Goal: Information Seeking & Learning: Understand process/instructions

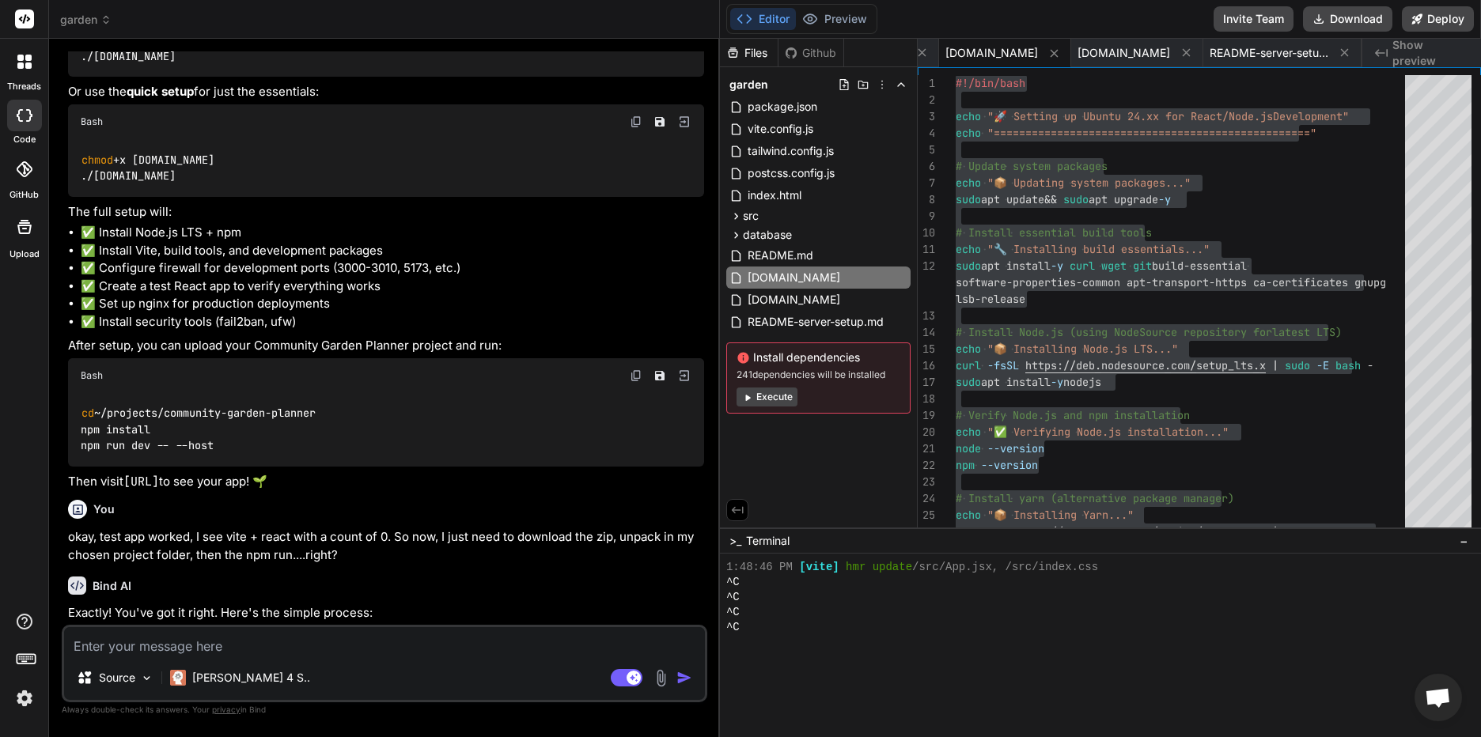
scroll to position [8674, 0]
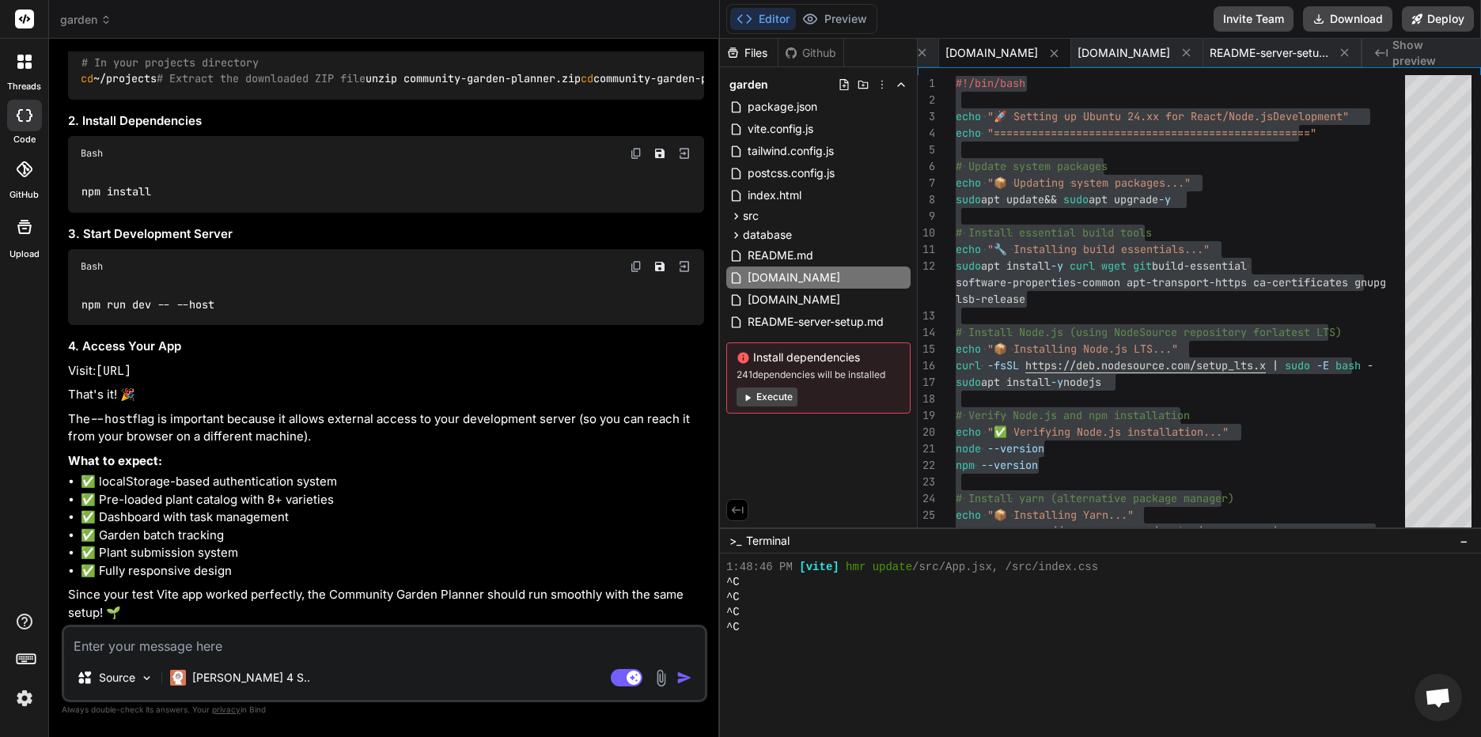
click at [199, 646] on textarea at bounding box center [384, 641] width 641 height 28
paste textarea "mike@appserver1:~/projects/garden$ npm run dev -- --host > community-garden-pla…"
type textarea "mike@appserver1:~/projects/garden$ npm run dev -- --host > community-garden-pla…"
type textarea "x"
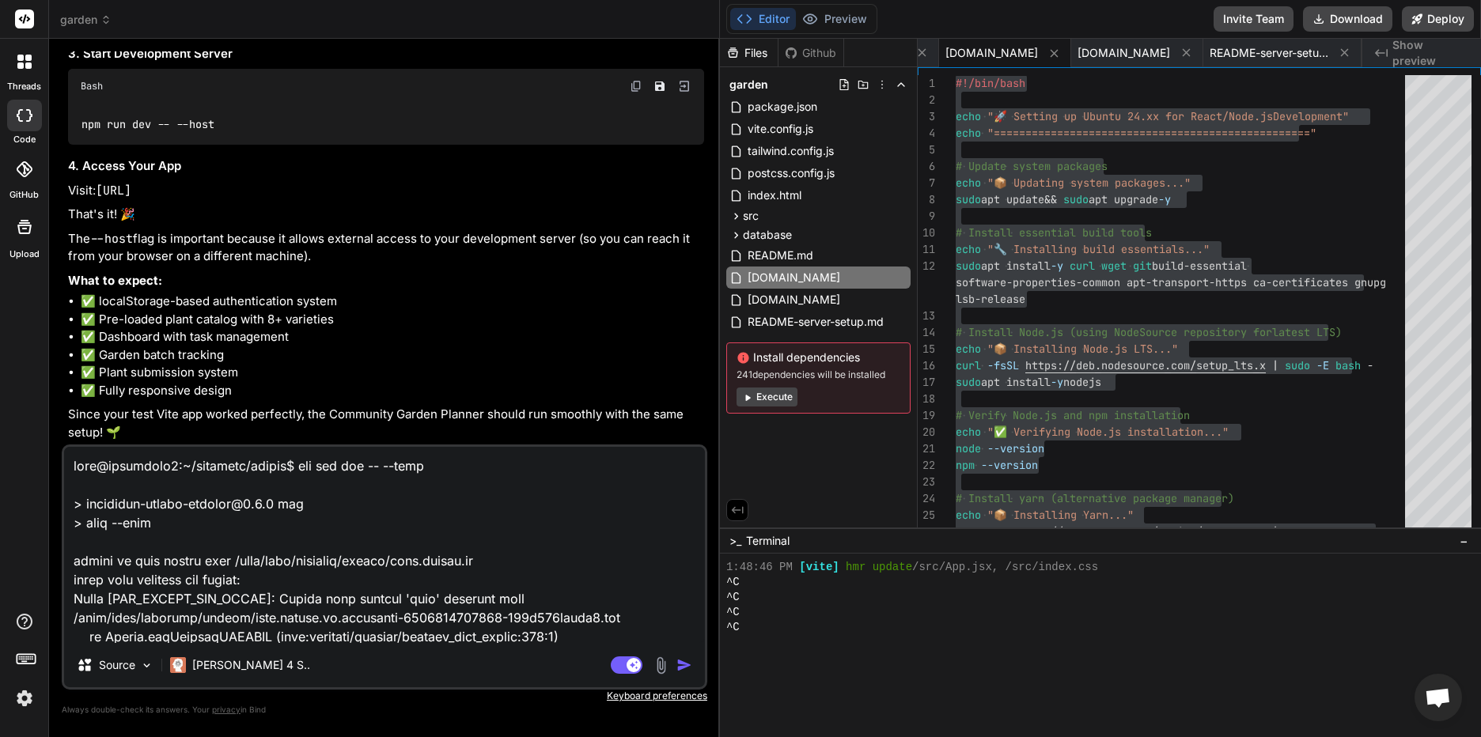
scroll to position [210, 0]
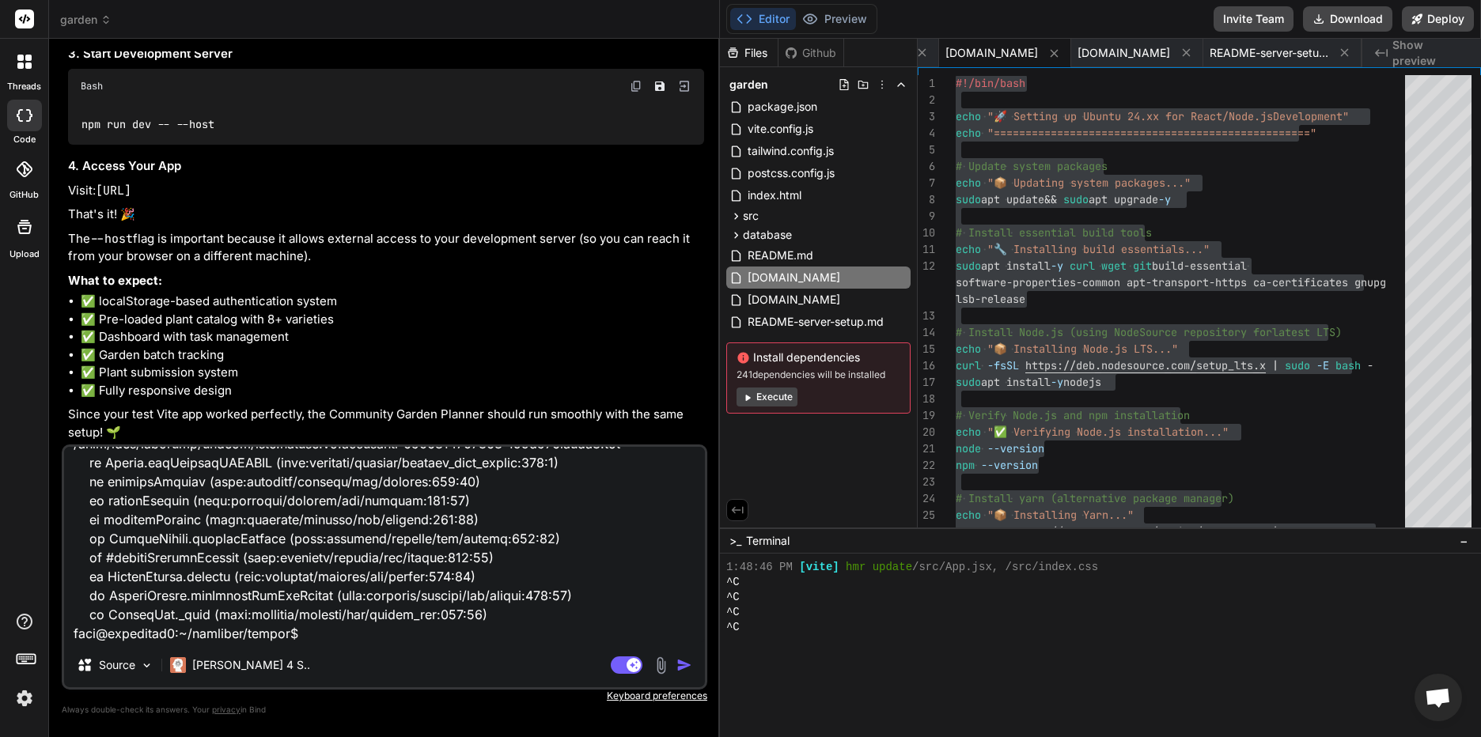
type textarea "mike@appserver1:~/projects/garden$ npm run dev -- --host > community-garden-pla…"
type textarea "x"
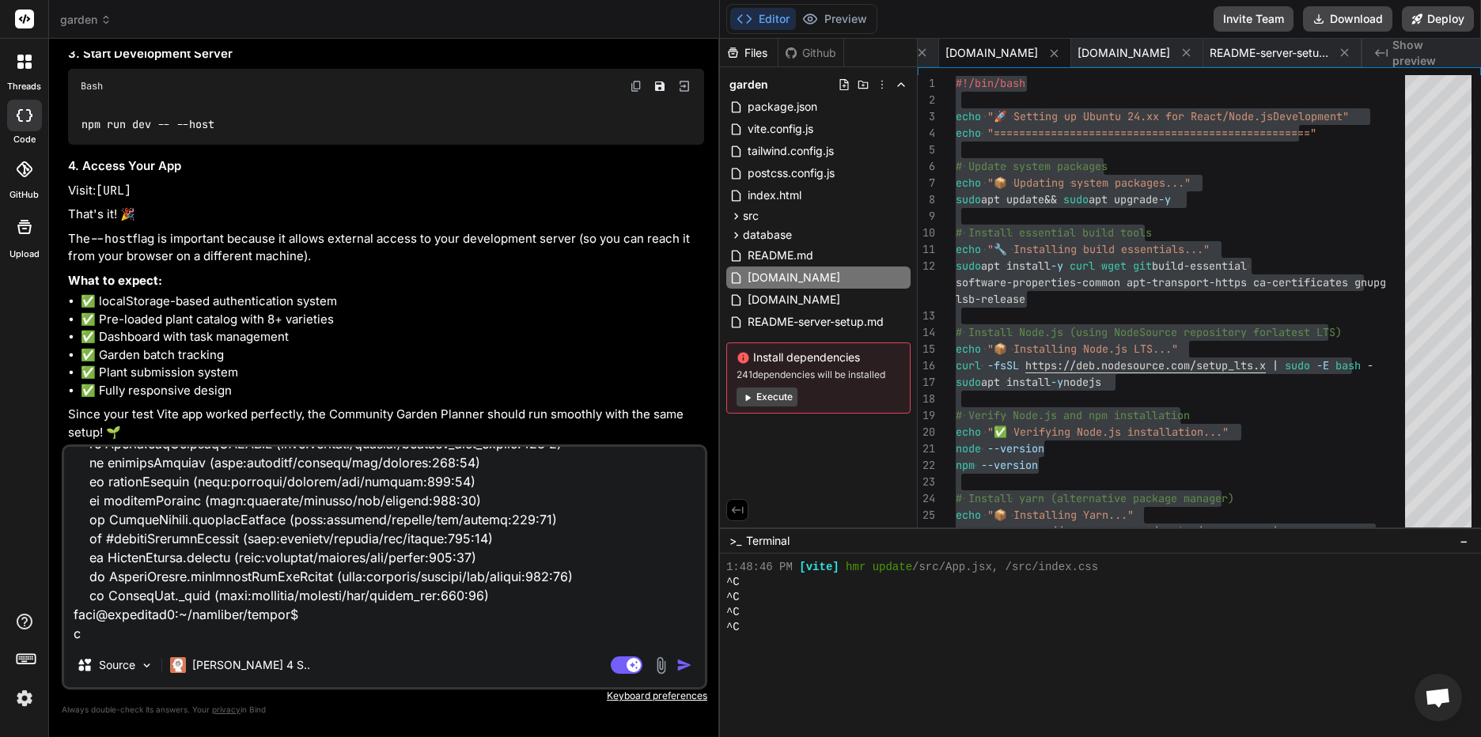
type textarea "mike@appserver1:~/projects/garden$ npm run dev -- --host > community-garden-pla…"
type textarea "x"
type textarea "mike@appserver1:~/projects/garden$ npm run dev -- --host > community-garden-pla…"
type textarea "x"
type textarea "mike@appserver1:~/projects/garden$ npm run dev -- --host > community-garden-pla…"
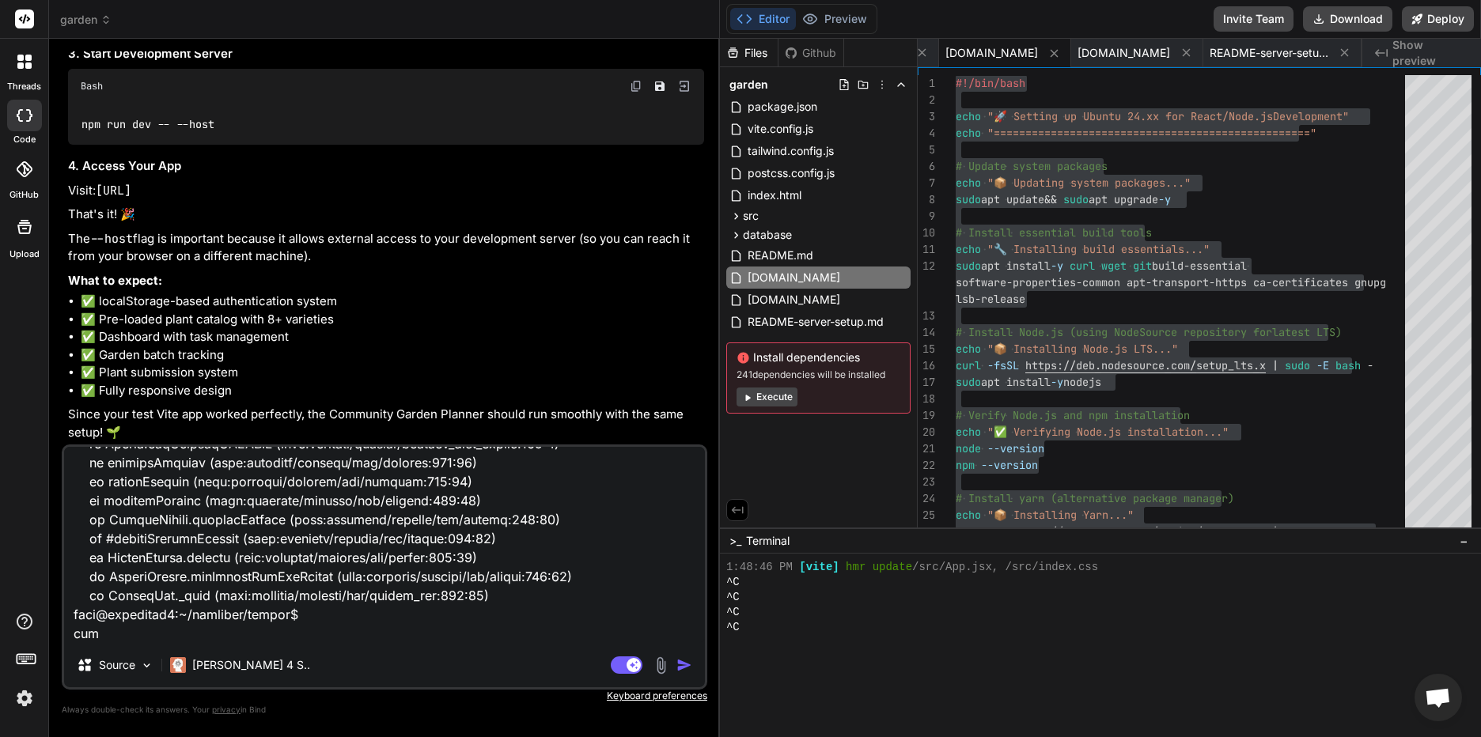
type textarea "x"
type textarea "mike@appserver1:~/projects/garden$ npm run dev -- --host > community-garden-pla…"
type textarea "x"
type textarea "mike@appserver1:~/projects/garden$ npm run dev -- --host > community-garden-pla…"
type textarea "x"
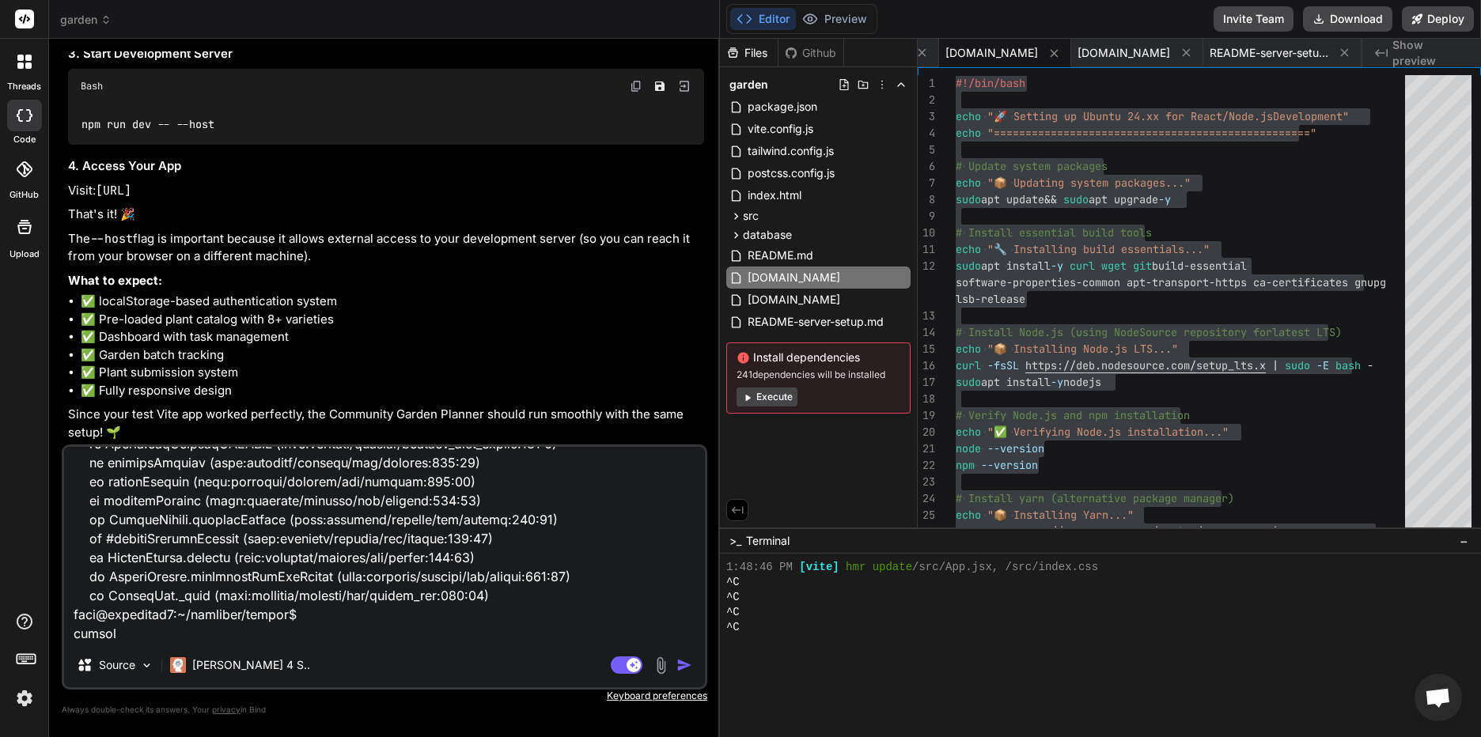
type textarea "mike@appserver1:~/projects/garden$ npm run dev -- --host > community-garden-pla…"
type textarea "x"
type textarea "mike@appserver1:~/projects/garden$ npm run dev -- --host > community-garden-pla…"
type textarea "x"
type textarea "mike@appserver1:~/projects/garden$ npm run dev -- --host > community-garden-pla…"
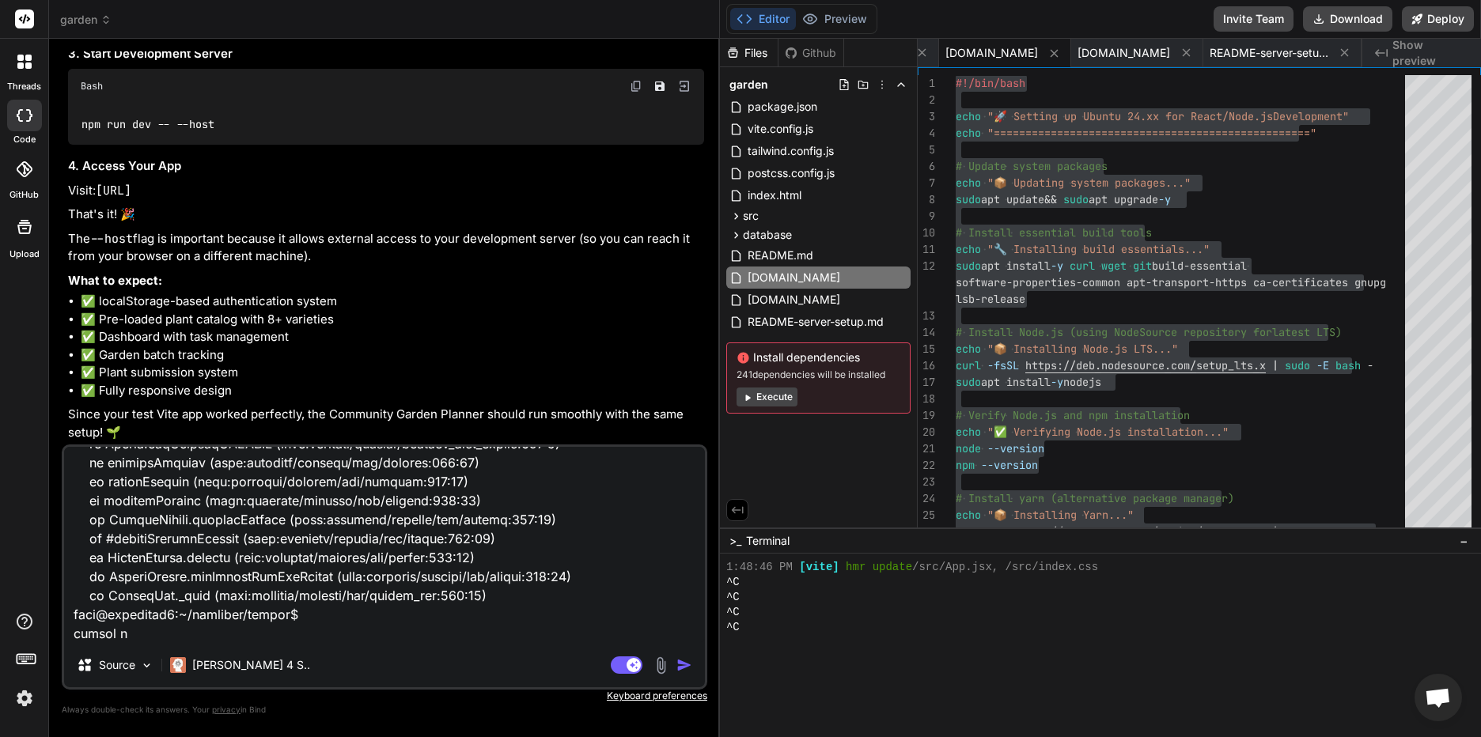
type textarea "x"
type textarea "mike@appserver1:~/projects/garden$ npm run dev -- --host > community-garden-pla…"
type textarea "x"
type textarea "mike@appserver1:~/projects/garden$ npm run dev -- --host > community-garden-pla…"
type textarea "x"
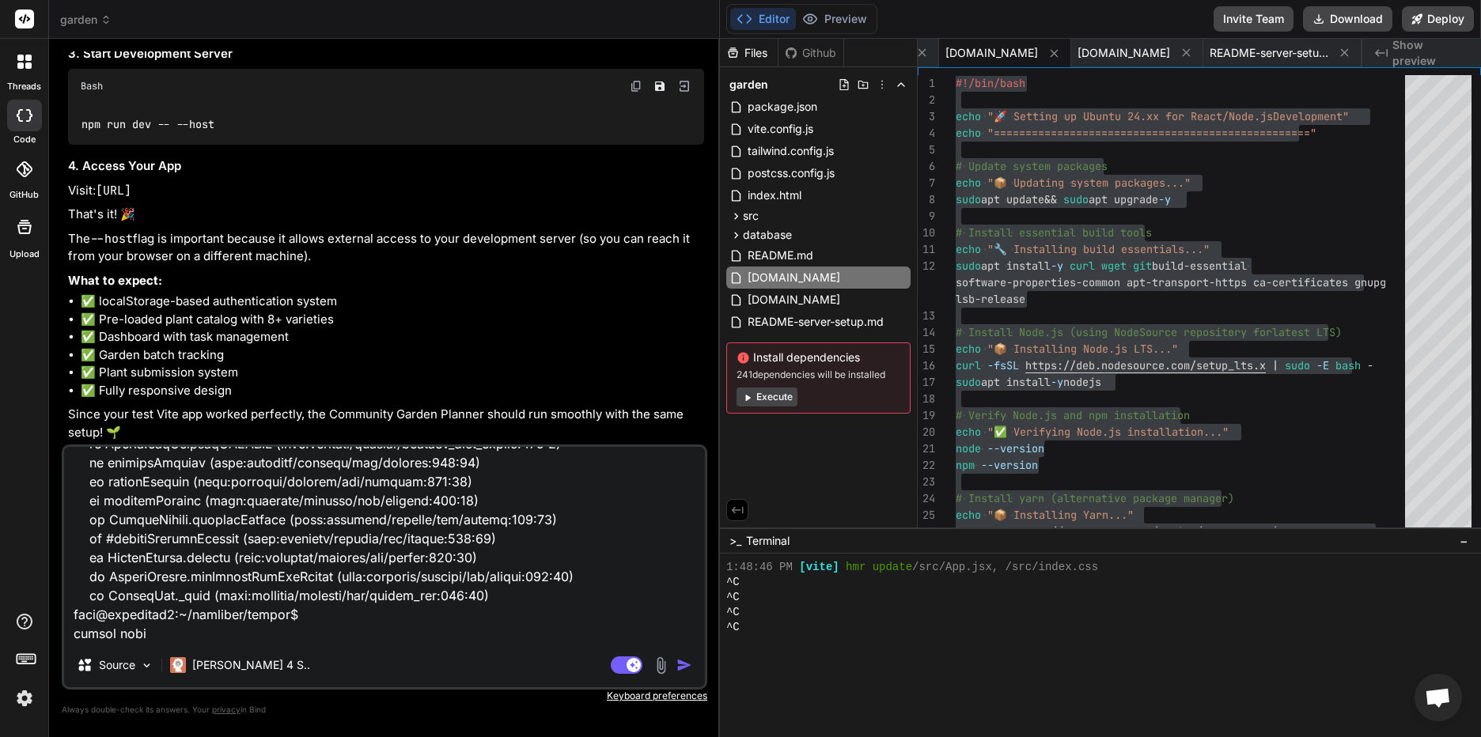
type textarea "mike@appserver1:~/projects/garden$ npm run dev -- --host > community-garden-pla…"
type textarea "x"
type textarea "mike@appserver1:~/projects/garden$ npm run dev -- --host > community-garden-pla…"
type textarea "x"
type textarea "mike@appserver1:~/projects/garden$ npm run dev -- --host > community-garden-pla…"
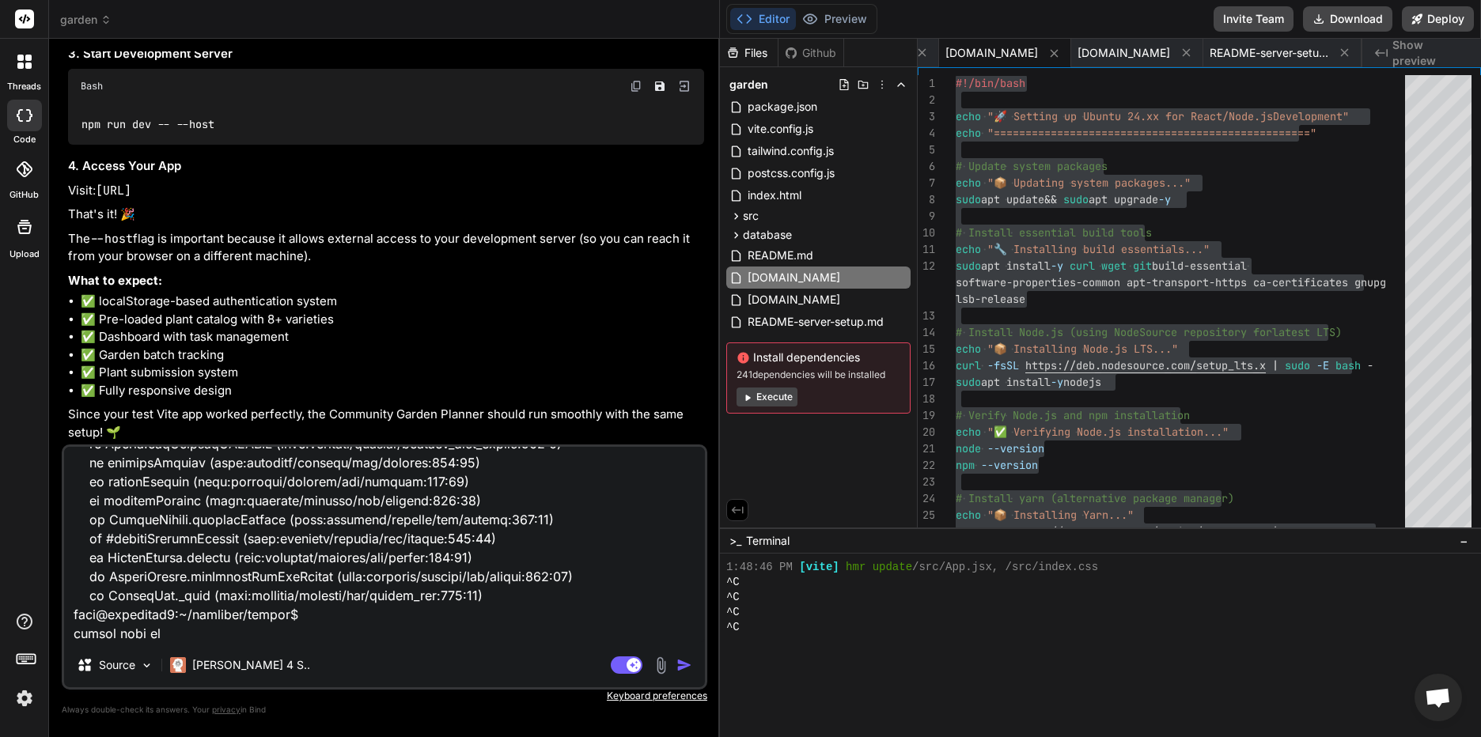
type textarea "x"
type textarea "mike@appserver1:~/projects/garden$ npm run dev -- --host > community-garden-pla…"
type textarea "x"
type textarea "mike@appserver1:~/projects/garden$ npm run dev -- --host > community-garden-pla…"
type textarea "x"
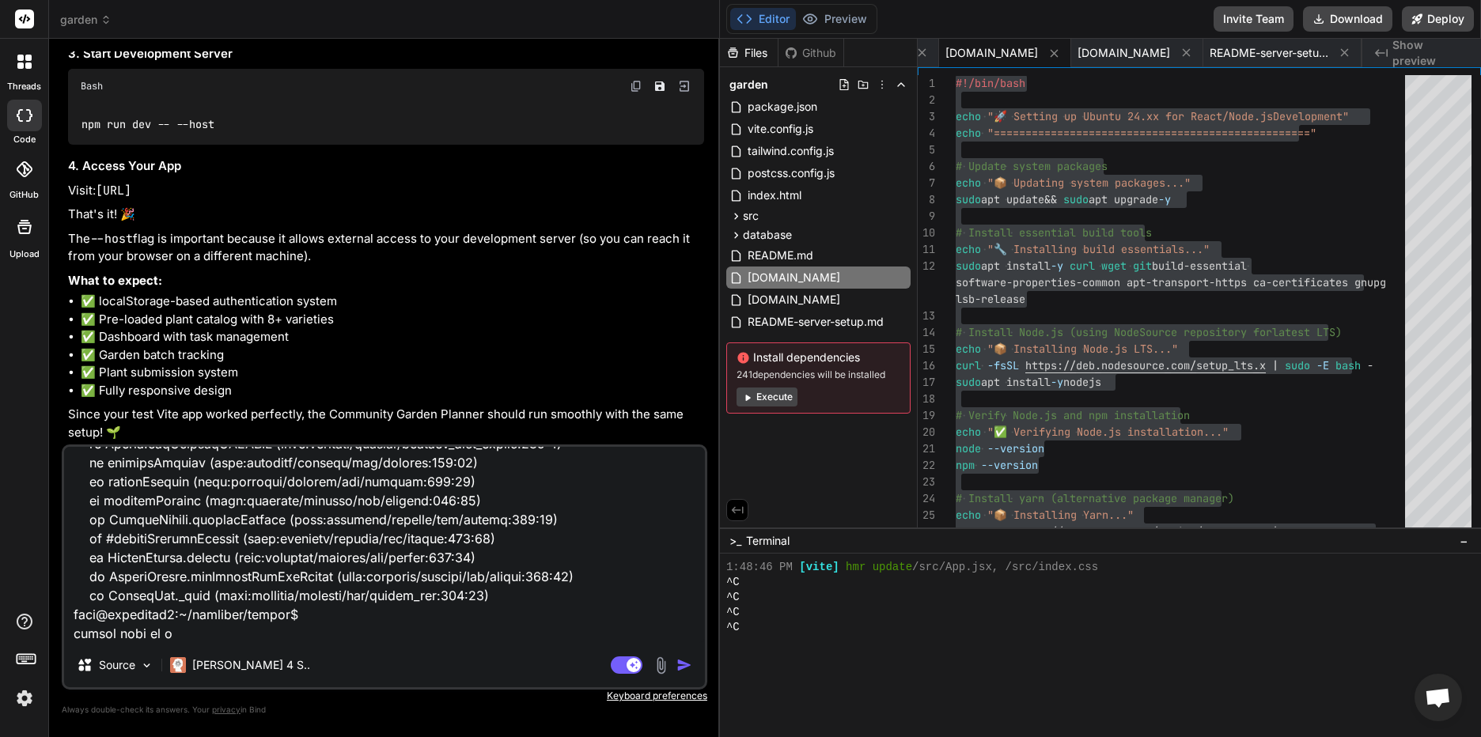
type textarea "mike@appserver1:~/projects/garden$ npm run dev -- --host > community-garden-pla…"
type textarea "x"
type textarea "mike@appserver1:~/projects/garden$ npm run dev -- --host > community-garden-pla…"
type textarea "x"
type textarea "mike@appserver1:~/projects/garden$ npm run dev -- --host > community-garden-pla…"
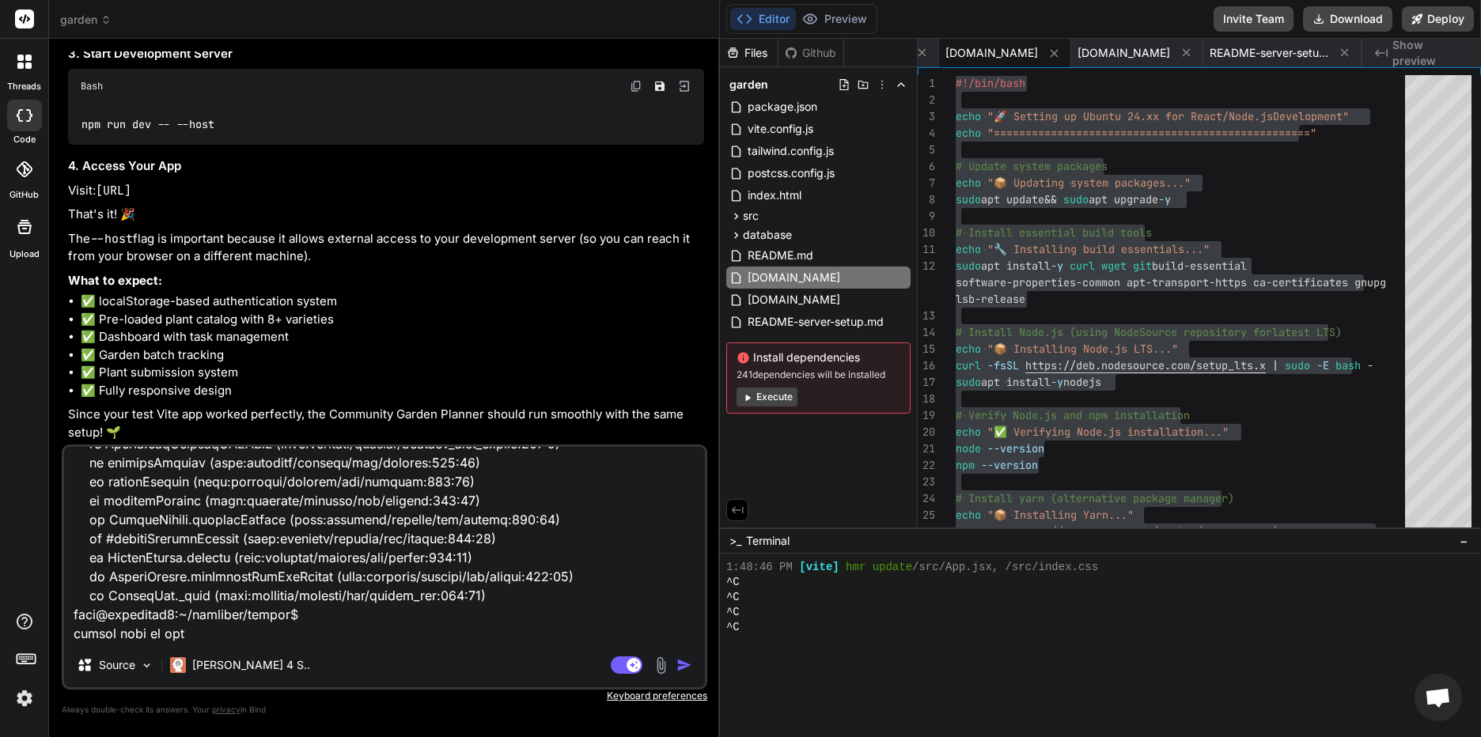
type textarea "x"
type textarea "mike@appserver1:~/projects/garden$ npm run dev -- --host > community-garden-pla…"
type textarea "x"
type textarea "mike@appserver1:~/projects/garden$ npm run dev -- --host > community-garden-pla…"
type textarea "x"
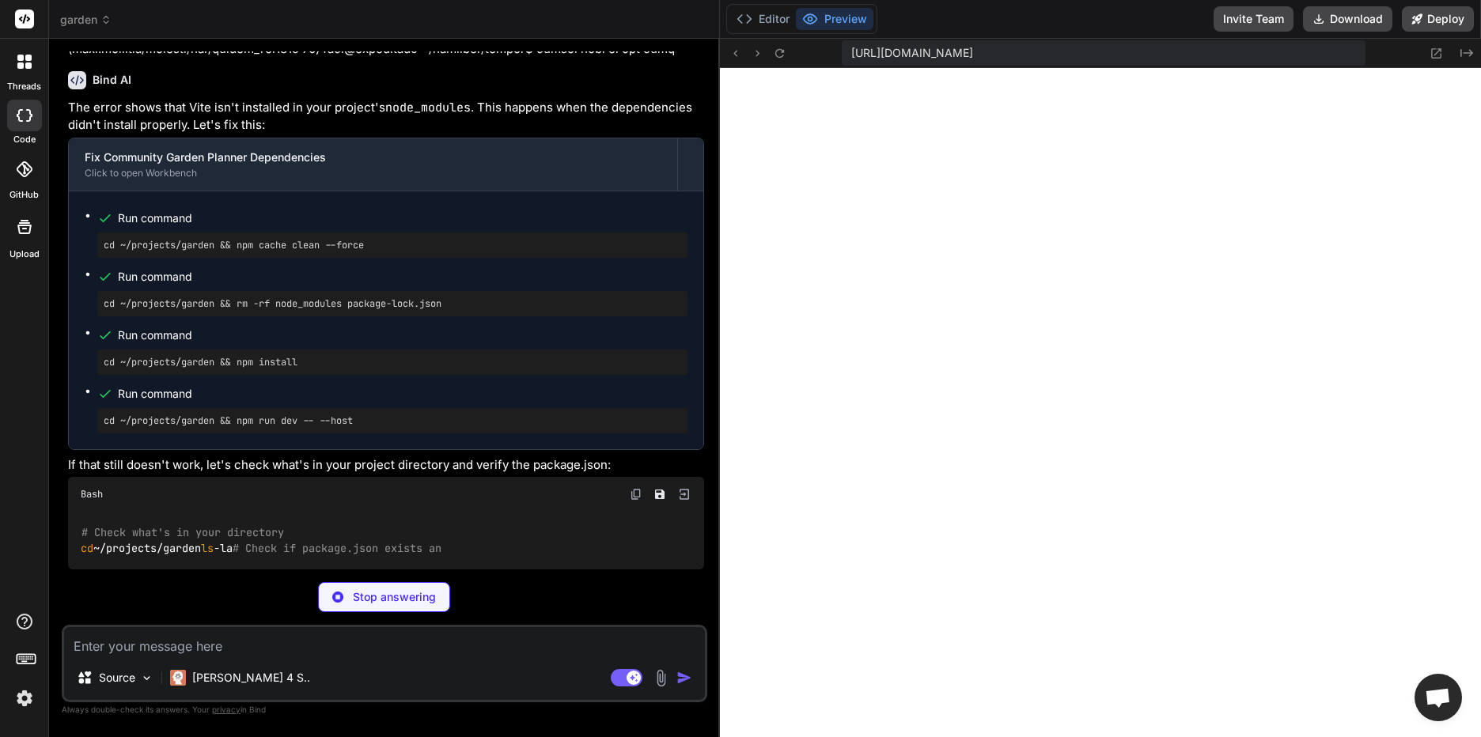
scroll to position [9333, 0]
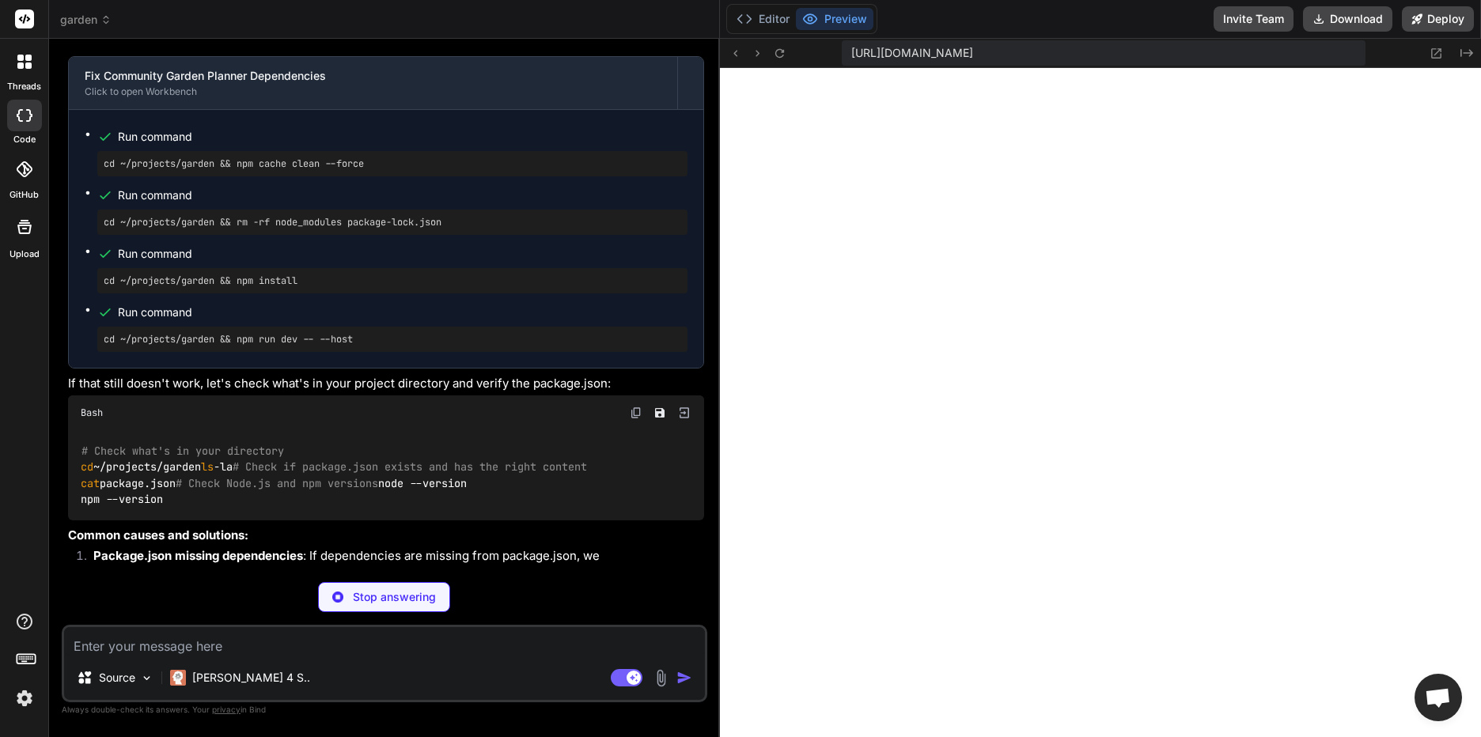
click at [282, 53] on p "The error shows that Vite isn't installed in your project's node_modules . This…" at bounding box center [386, 35] width 636 height 36
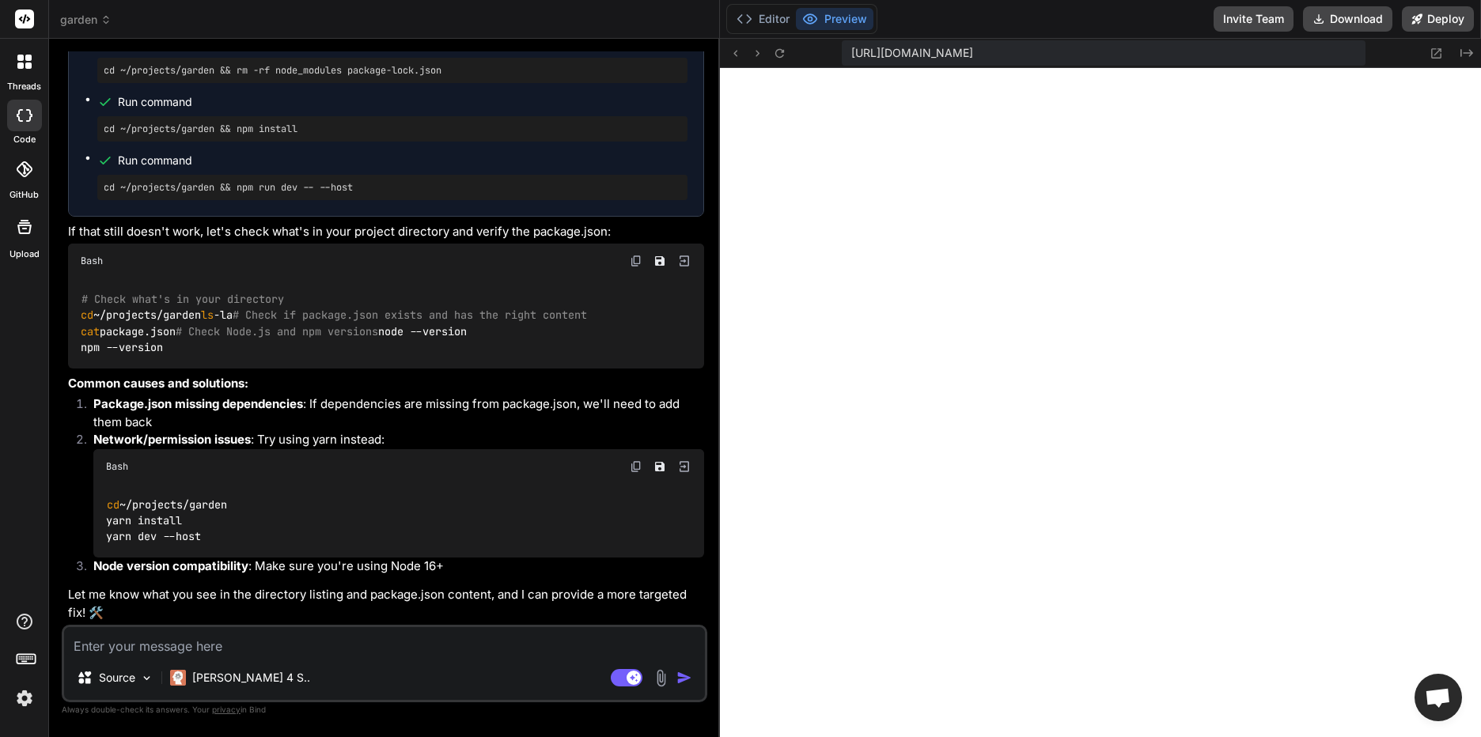
type textarea "x"
drag, startPoint x: 378, startPoint y: 385, endPoint x: 99, endPoint y: 384, distance: 279.3
click at [99, 25] on div "cd ~/projects/garden && npm cache clean --force" at bounding box center [392, 11] width 590 height 25
drag, startPoint x: 100, startPoint y: 384, endPoint x: 175, endPoint y: 379, distance: 75.3
copy pre "cd ~/projects/garden && npm cache clean --force"
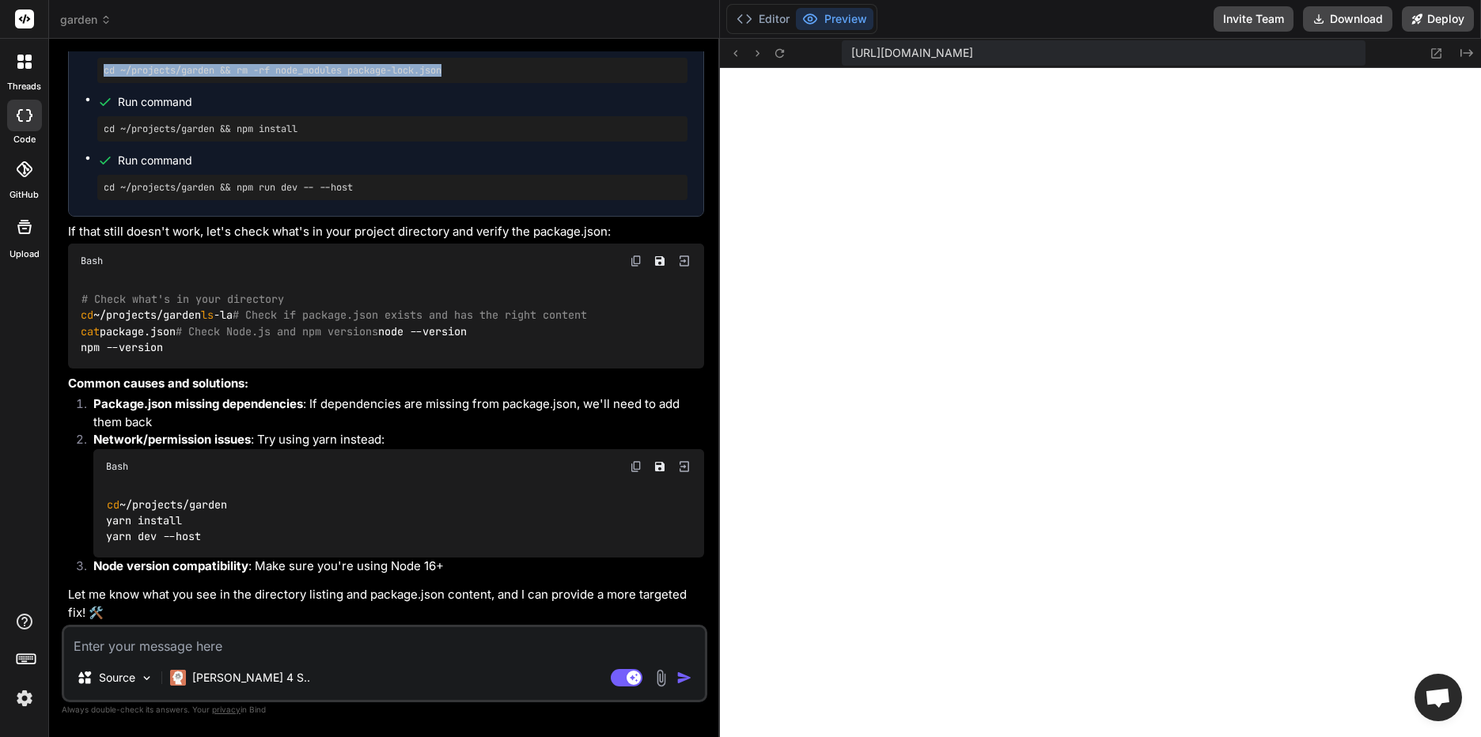
drag, startPoint x: 462, startPoint y: 441, endPoint x: 63, endPoint y: 443, distance: 398.8
click at [63, 443] on div "You Bind AI 🔹 Project : Community Garden Planner App 🔧 Tech Stack : React + Vit…" at bounding box center [385, 393] width 646 height 685
drag, startPoint x: 63, startPoint y: 443, endPoint x: 144, endPoint y: 438, distance: 80.9
copy pre "cd ~/projects/garden && rm -rf node_modules package-lock.json"
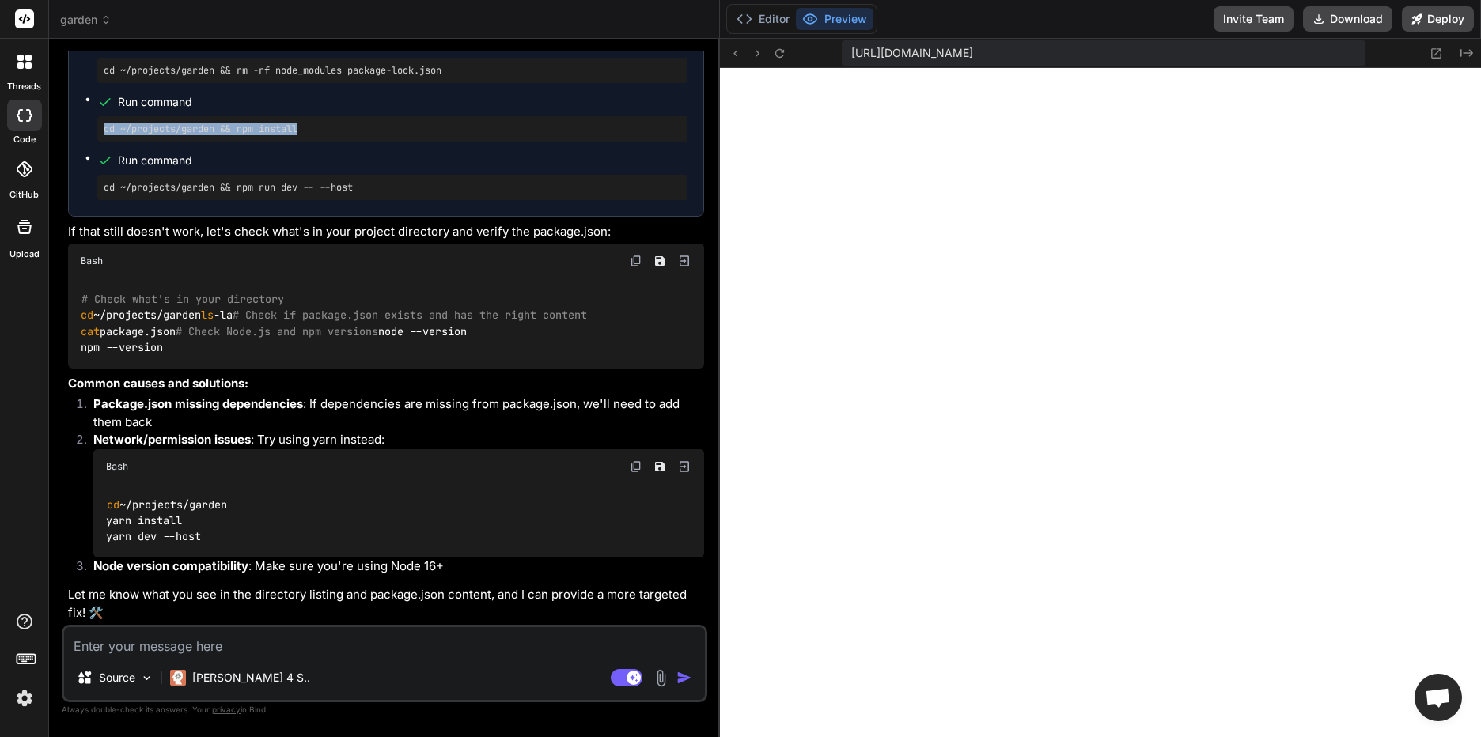
drag, startPoint x: 318, startPoint y: 497, endPoint x: 102, endPoint y: 500, distance: 216.0
click at [102, 142] on div "cd ~/projects/garden && npm install" at bounding box center [392, 128] width 590 height 25
drag, startPoint x: 102, startPoint y: 500, endPoint x: 162, endPoint y: 493, distance: 60.6
copy pre "cd ~/projects/garden && npm install"
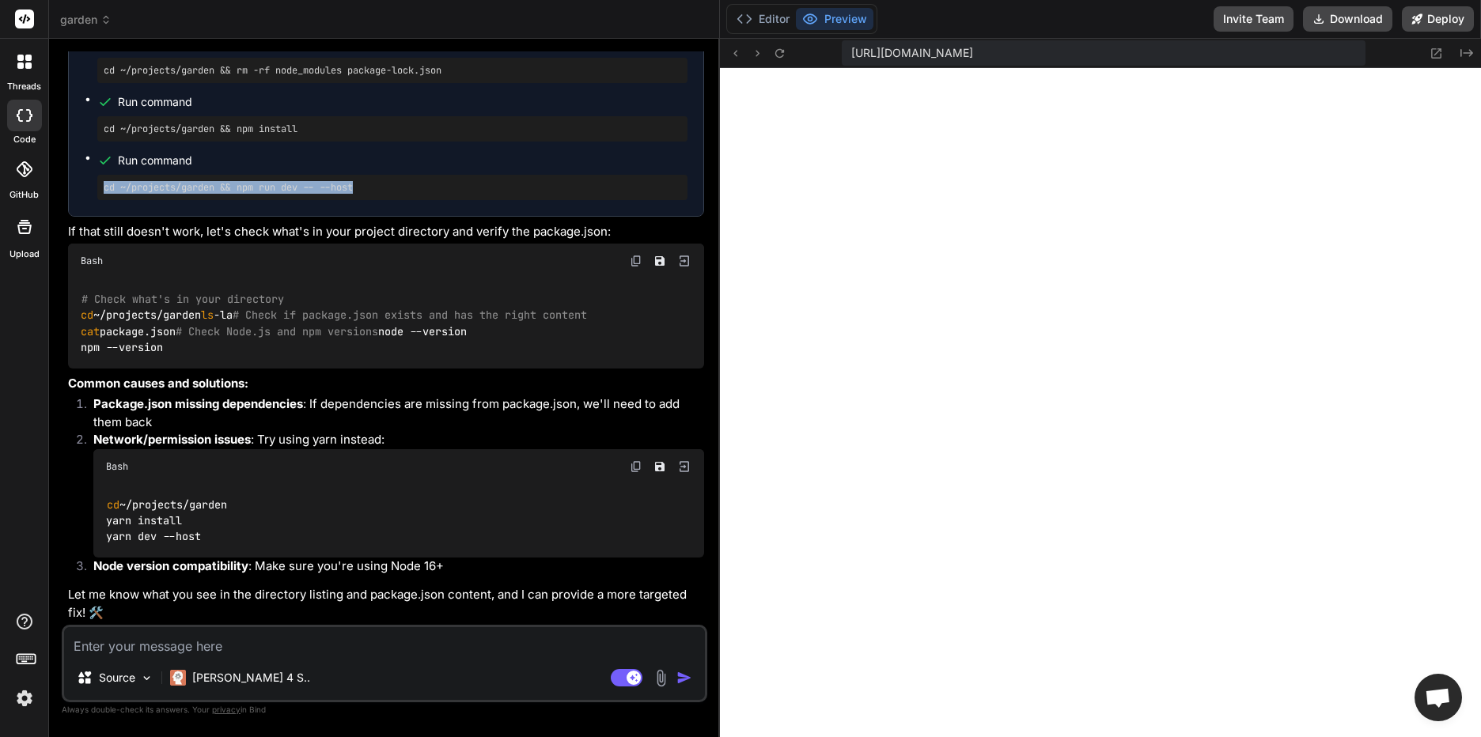
drag, startPoint x: 370, startPoint y: 479, endPoint x: 89, endPoint y: 476, distance: 281.7
click at [89, 200] on ul "Run command cd ~/projects/garden && npm cache clean --force Run command cd ~/pr…" at bounding box center [386, 87] width 603 height 226
drag, startPoint x: 89, startPoint y: 476, endPoint x: 165, endPoint y: 478, distance: 76.8
copy pre "cd ~/projects/garden && npm run dev -- --host"
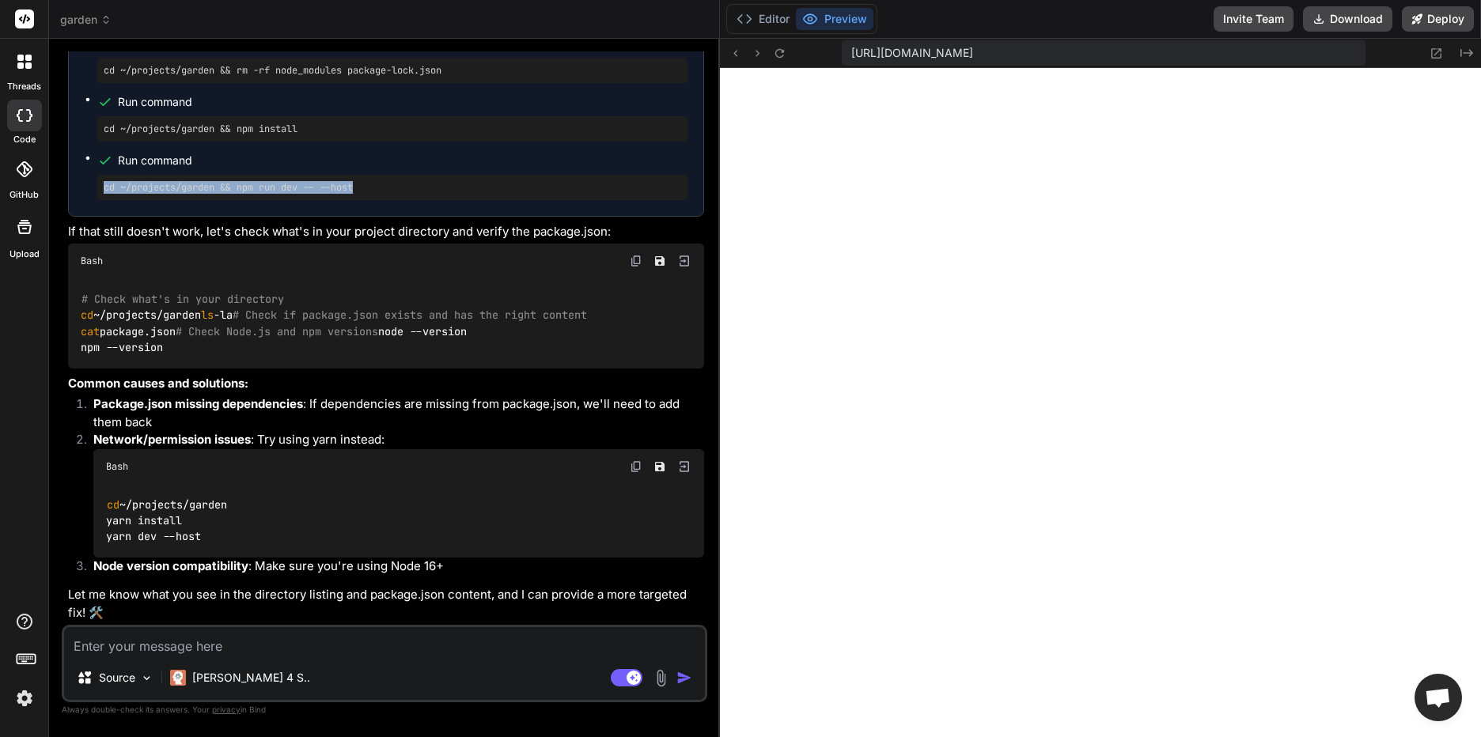
click at [157, 647] on textarea at bounding box center [384, 641] width 641 height 28
paste textarea "VITE v4.5.14 ready in 403 ms ➜ Local: http://localhost:5173/ ➜ Network: http://…"
type textarea "VITE v4.5.14 ready in 403 ms ➜ Local: http://localhost:5173/ ➜ Network: http://…"
type textarea "x"
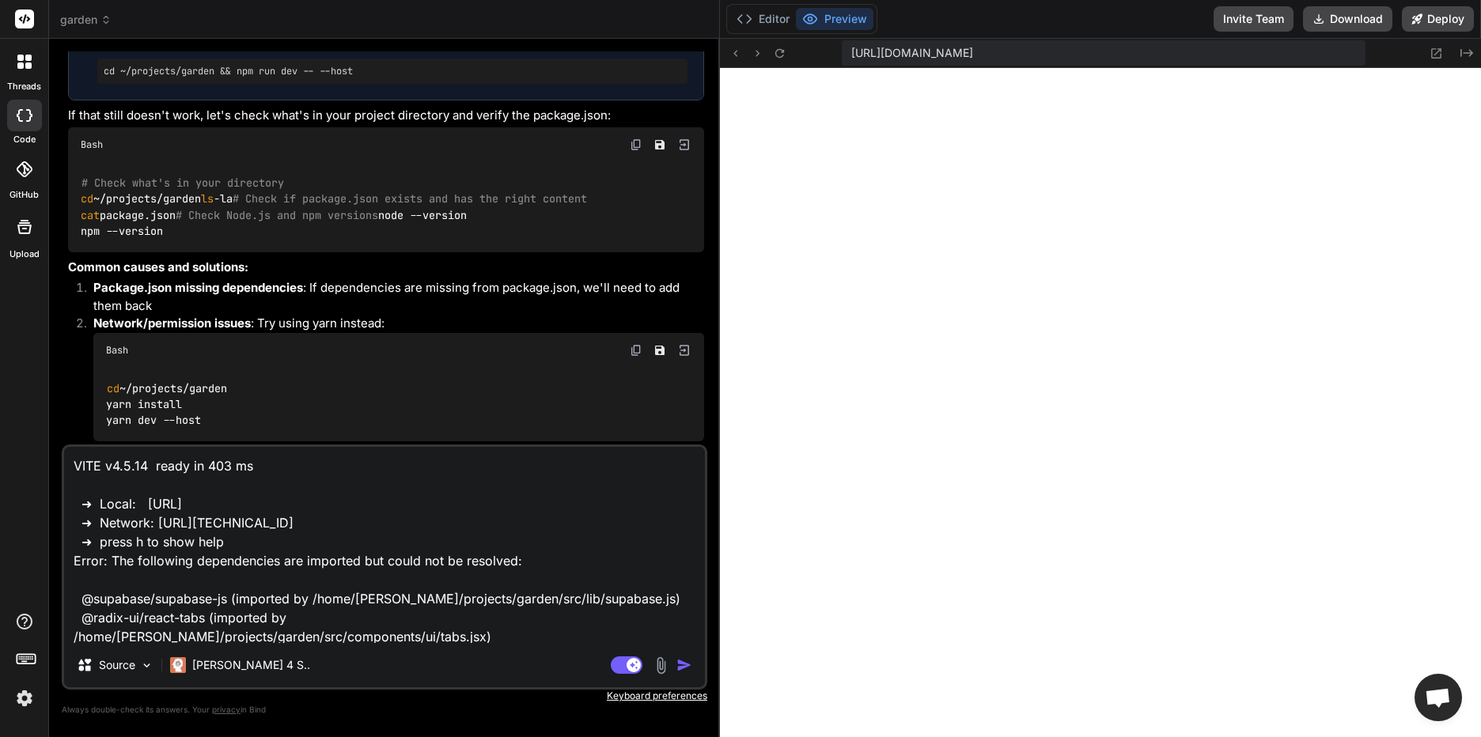
scroll to position [172, 0]
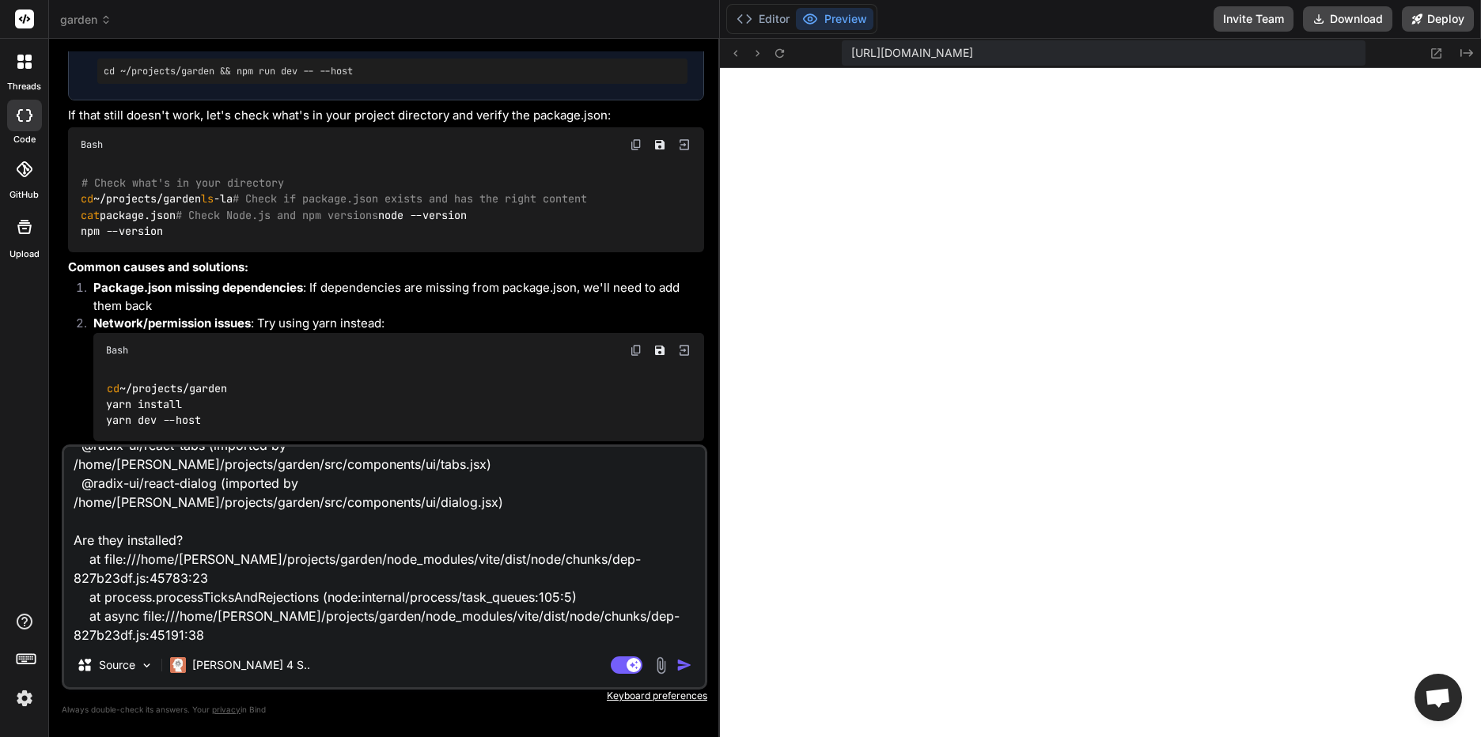
type textarea "VITE v4.5.14 ready in 403 ms ➜ Local: http://localhost:5173/ ➜ Network: http://…"
click at [684, 661] on img "button" at bounding box center [685, 666] width 16 height 16
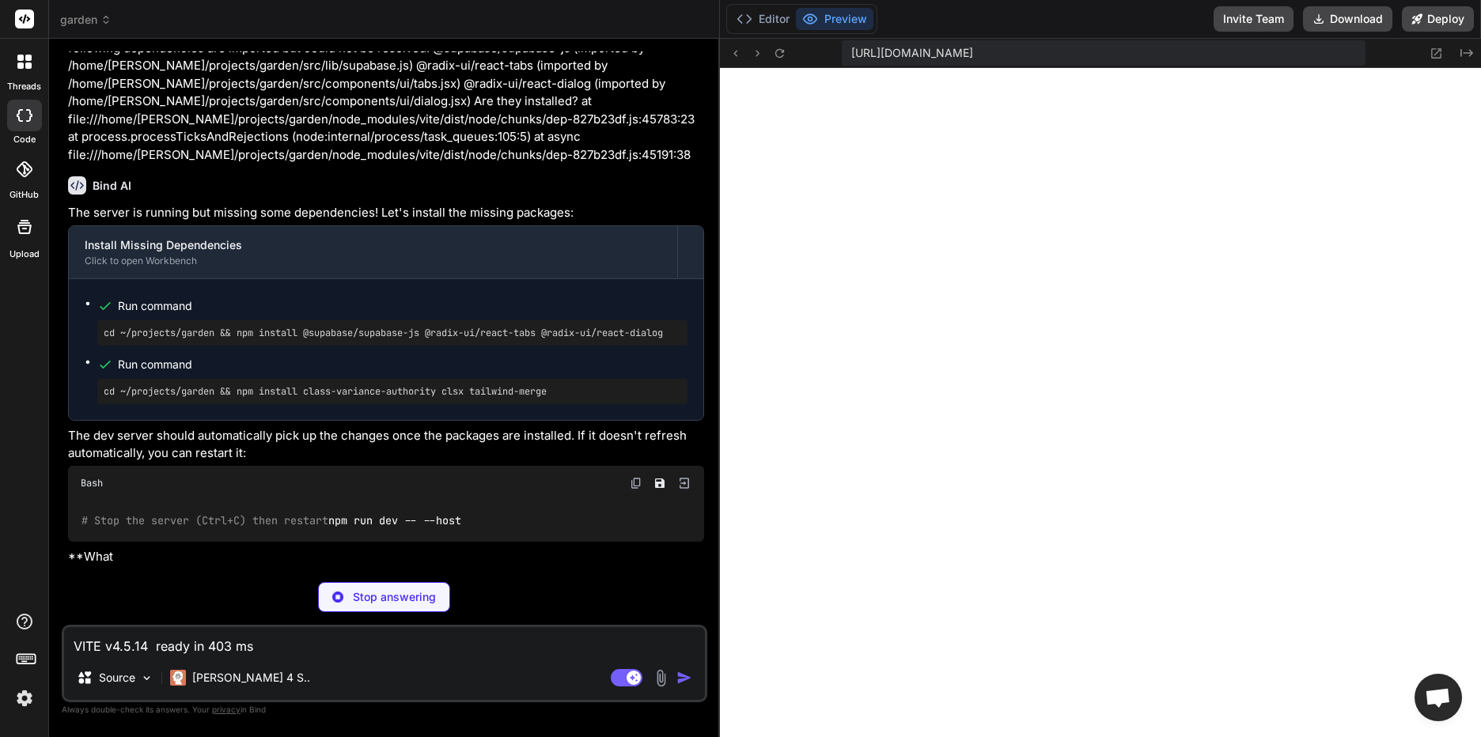
scroll to position [10455, 0]
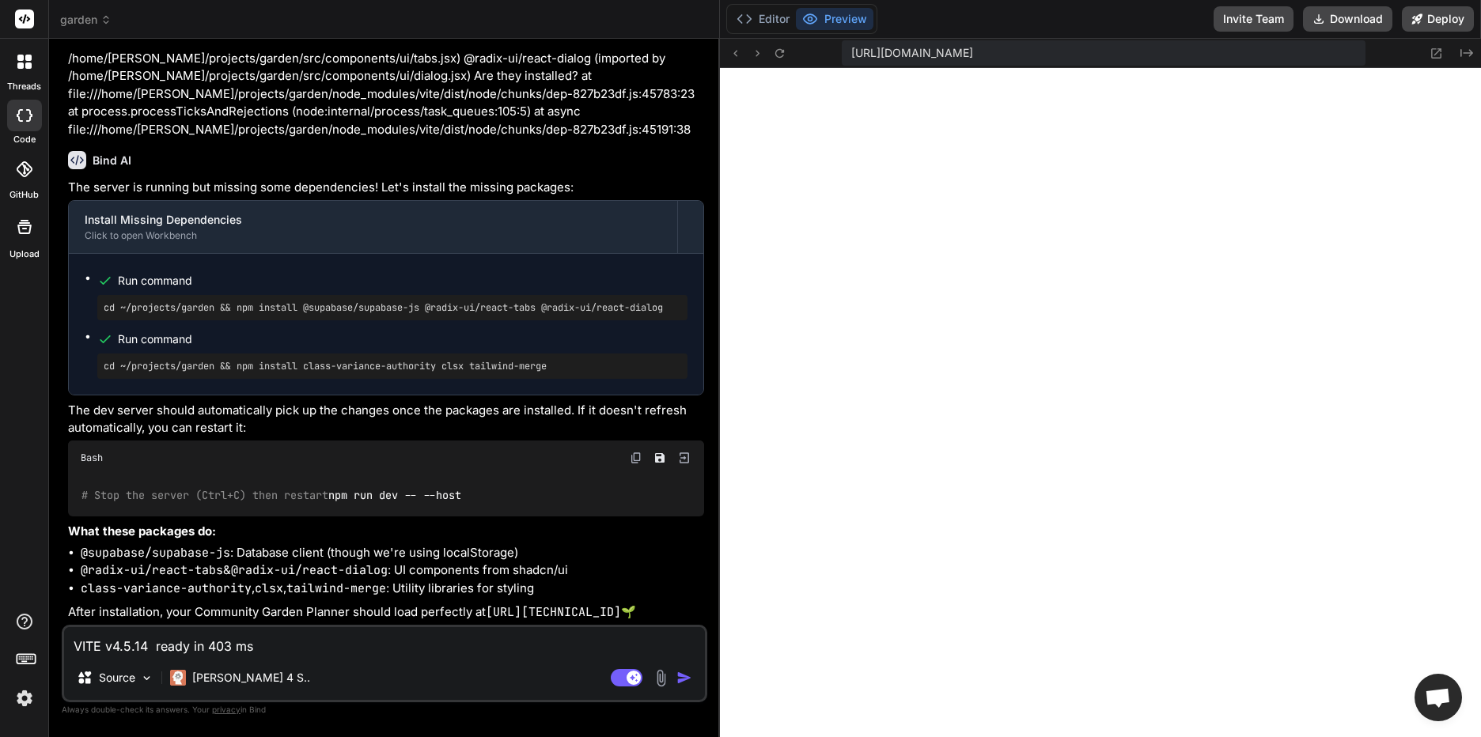
type textarea "x"
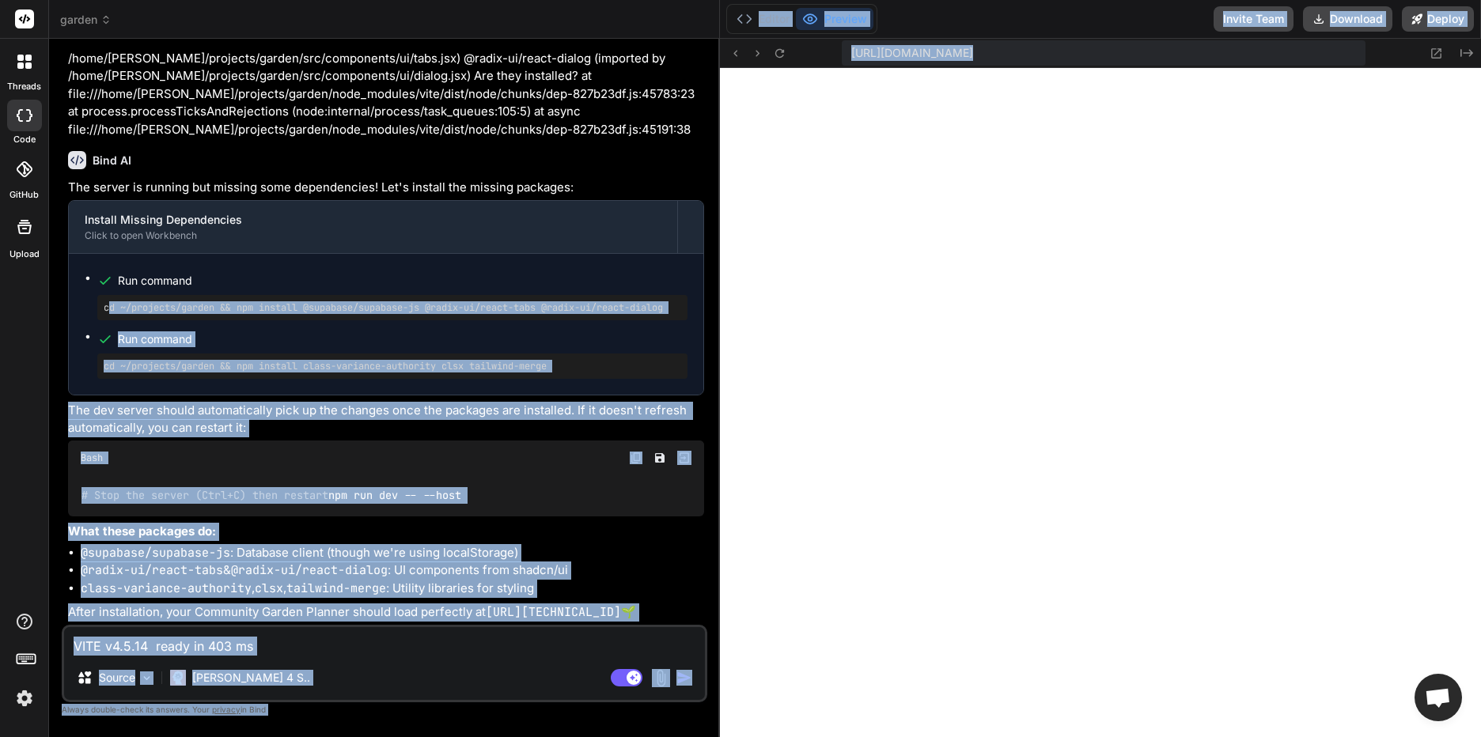
drag, startPoint x: 161, startPoint y: 313, endPoint x: 724, endPoint y: 333, distance: 562.9
drag, startPoint x: 724, startPoint y: 333, endPoint x: 491, endPoint y: 338, distance: 233.5
click at [491, 338] on div "Run command" at bounding box center [403, 339] width 570 height 22
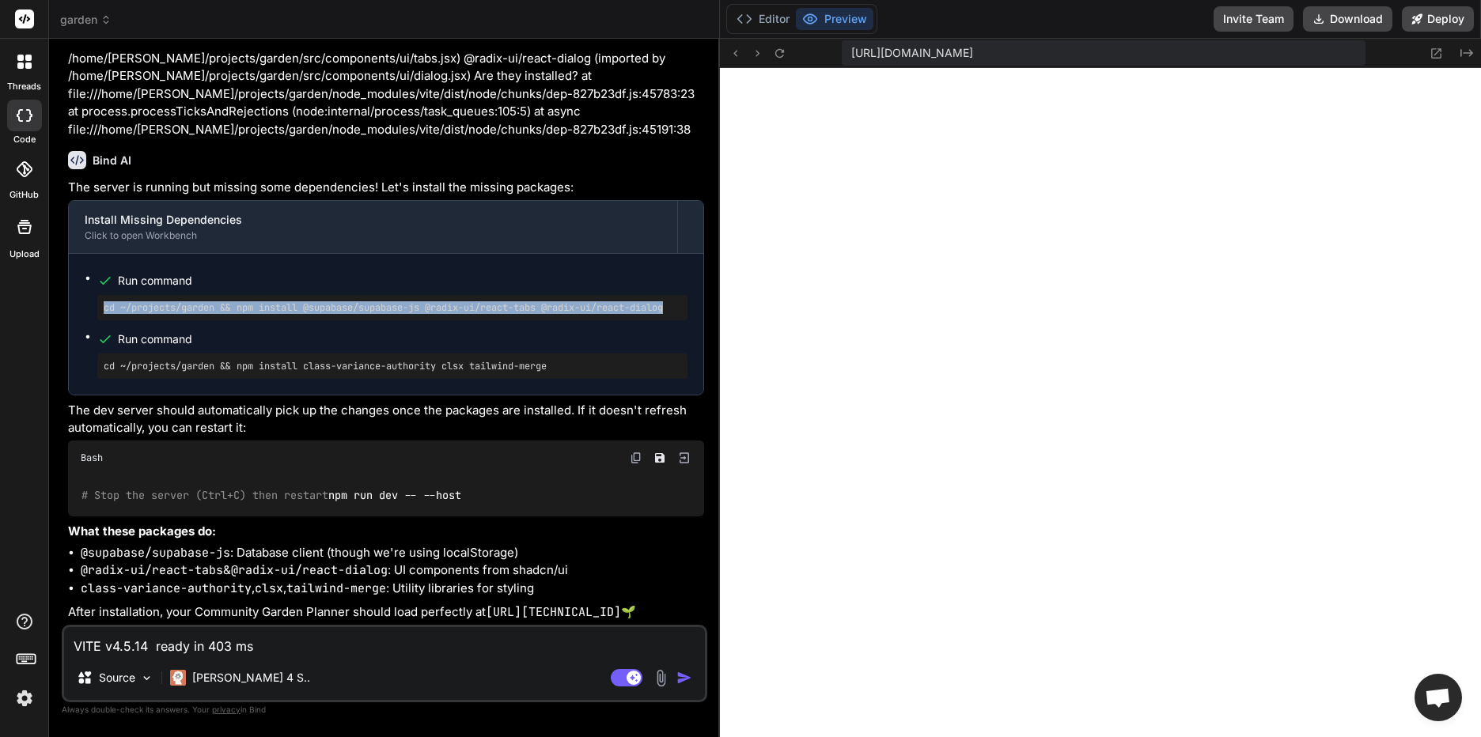
drag, startPoint x: 102, startPoint y: 315, endPoint x: 711, endPoint y: 320, distance: 609.3
click at [711, 320] on div "Bind AI Web Search Created with Pixso. Code Generator You Bind AI 🔹 Project : C…" at bounding box center [384, 388] width 671 height 698
drag, startPoint x: 711, startPoint y: 320, endPoint x: 601, endPoint y: 315, distance: 110.9
copy pre "cd ~/projects/garden && npm install @supabase/supabase-js @radix-ui/react-tabs …"
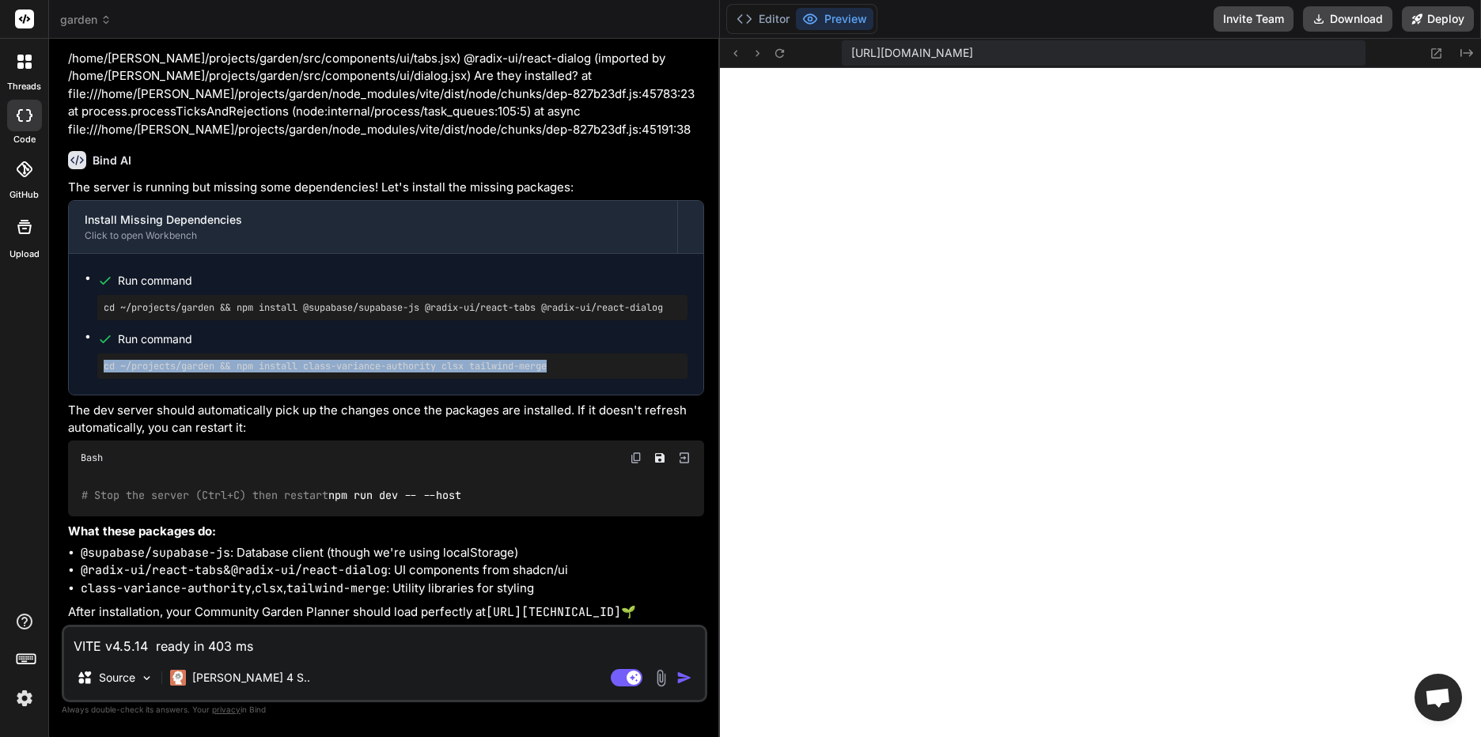
drag, startPoint x: 574, startPoint y: 377, endPoint x: 55, endPoint y: 388, distance: 519.2
click at [55, 388] on div "Bind AI Web Search Created with Pixso. Code Generator You Bind AI 🔹 Project : C…" at bounding box center [384, 388] width 671 height 698
copy pre "cd ~/projects/garden && npm install class-variance-authority clsx tailwind-merge"
drag, startPoint x: 257, startPoint y: 521, endPoint x: 25, endPoint y: 521, distance: 232.6
click at [25, 521] on div "threads code GitHub Upload garden Created with Pixso. Bind AI Web Search Create…" at bounding box center [740, 368] width 1481 height 737
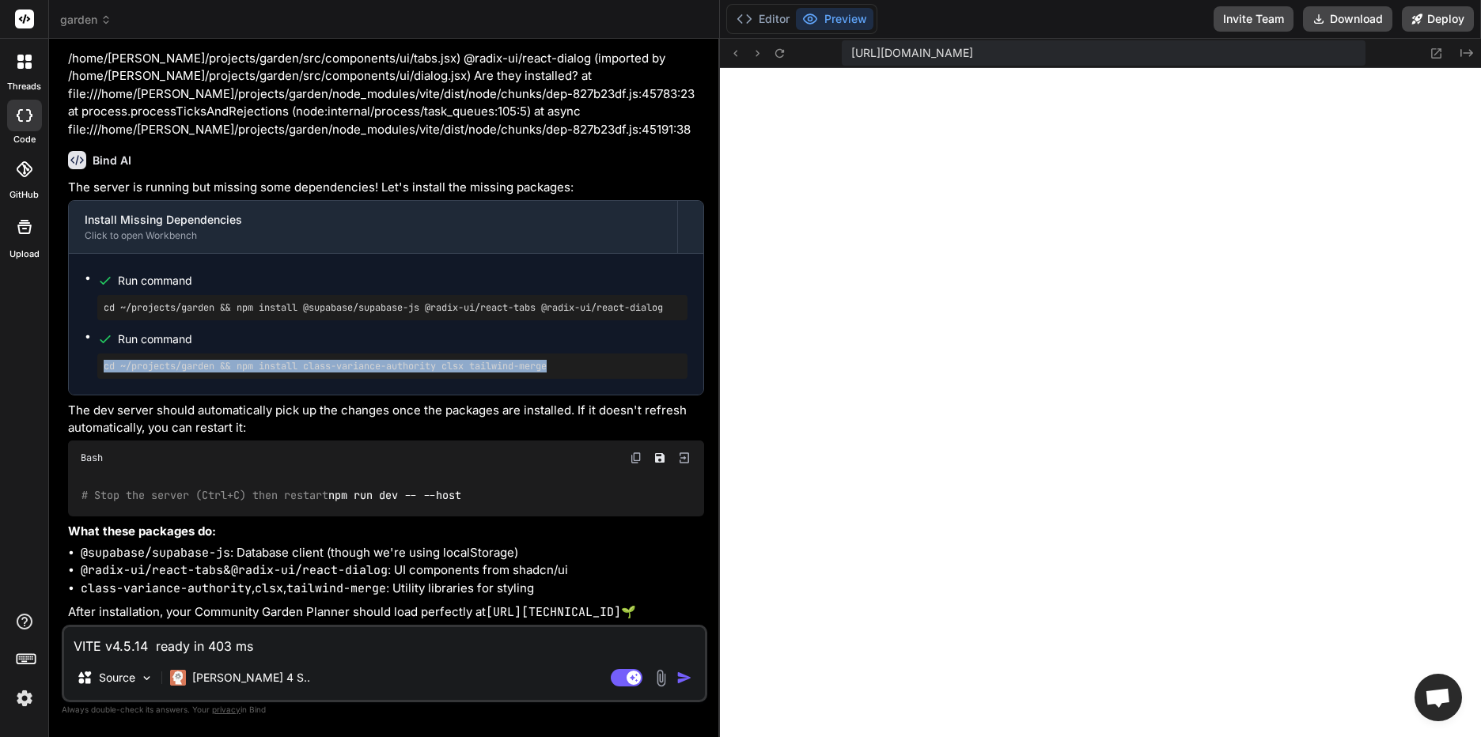
drag, startPoint x: 25, startPoint y: 521, endPoint x: 209, endPoint y: 532, distance: 184.6
click at [209, 517] on div "# Stop the server (Ctrl+C) then restart npm run dev -- --host" at bounding box center [386, 496] width 636 height 41
click at [634, 463] on img at bounding box center [636, 458] width 13 height 13
click at [169, 645] on textarea "VITE v4.5.14 ready in 403 ms ➜ Local: http://localhost:5173/ ➜ Network: http://…" at bounding box center [384, 641] width 641 height 28
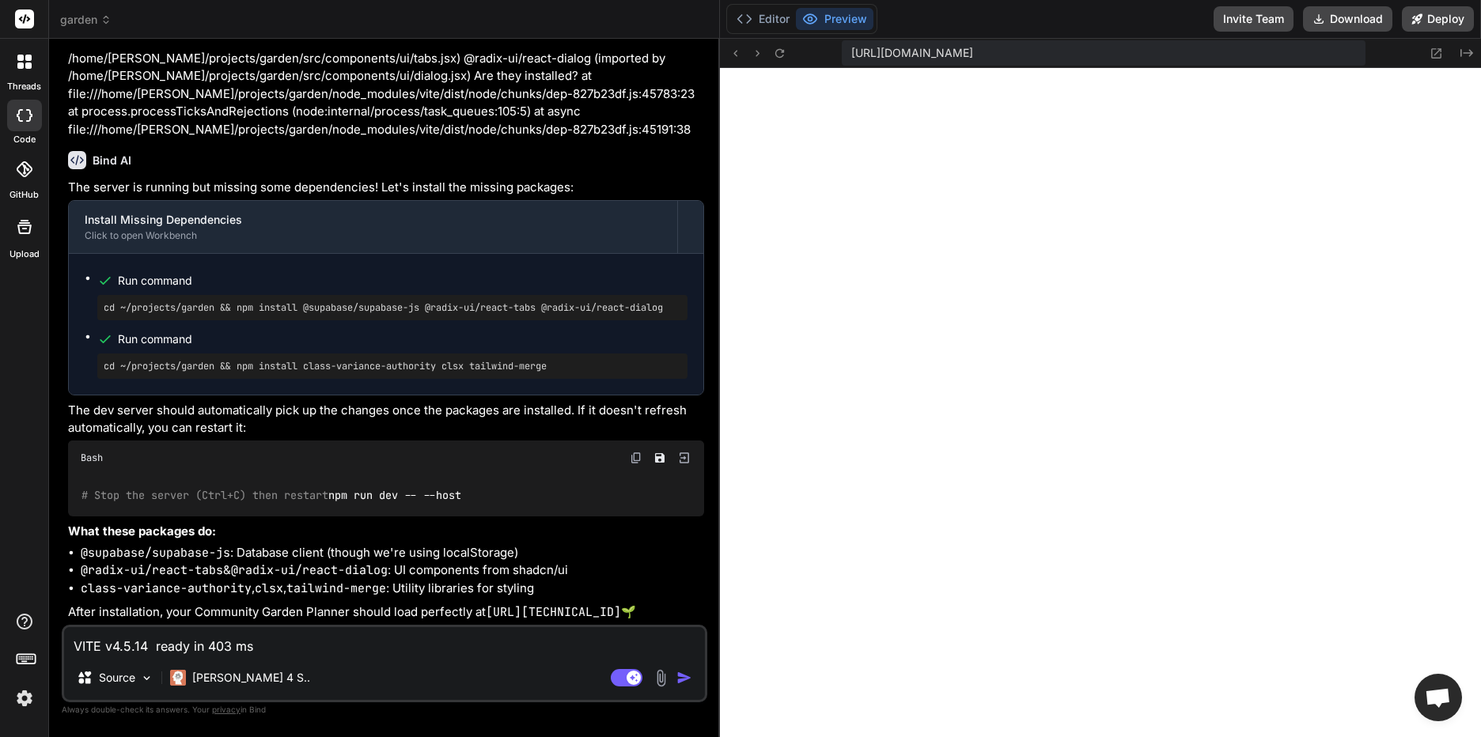
click at [563, 637] on textarea "VITE v4.5.14 ready in 403 ms ➜ Local: http://localhost:5173/ ➜ Network: http://…" at bounding box center [384, 641] width 641 height 28
type textarea "d"
type textarea "x"
type textarea "do"
type textarea "x"
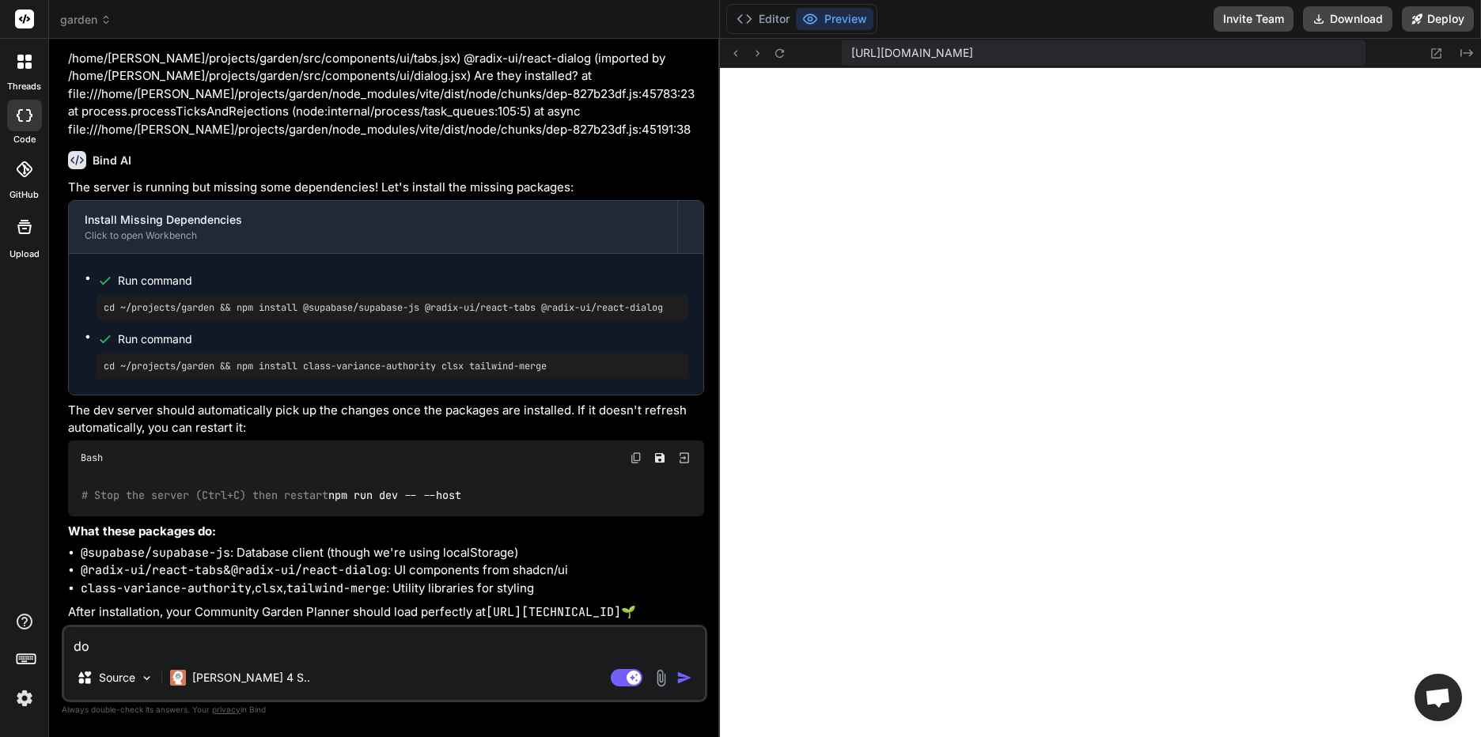
type textarea "doe"
type textarea "x"
type textarea "does"
type textarea "x"
type textarea "doe"
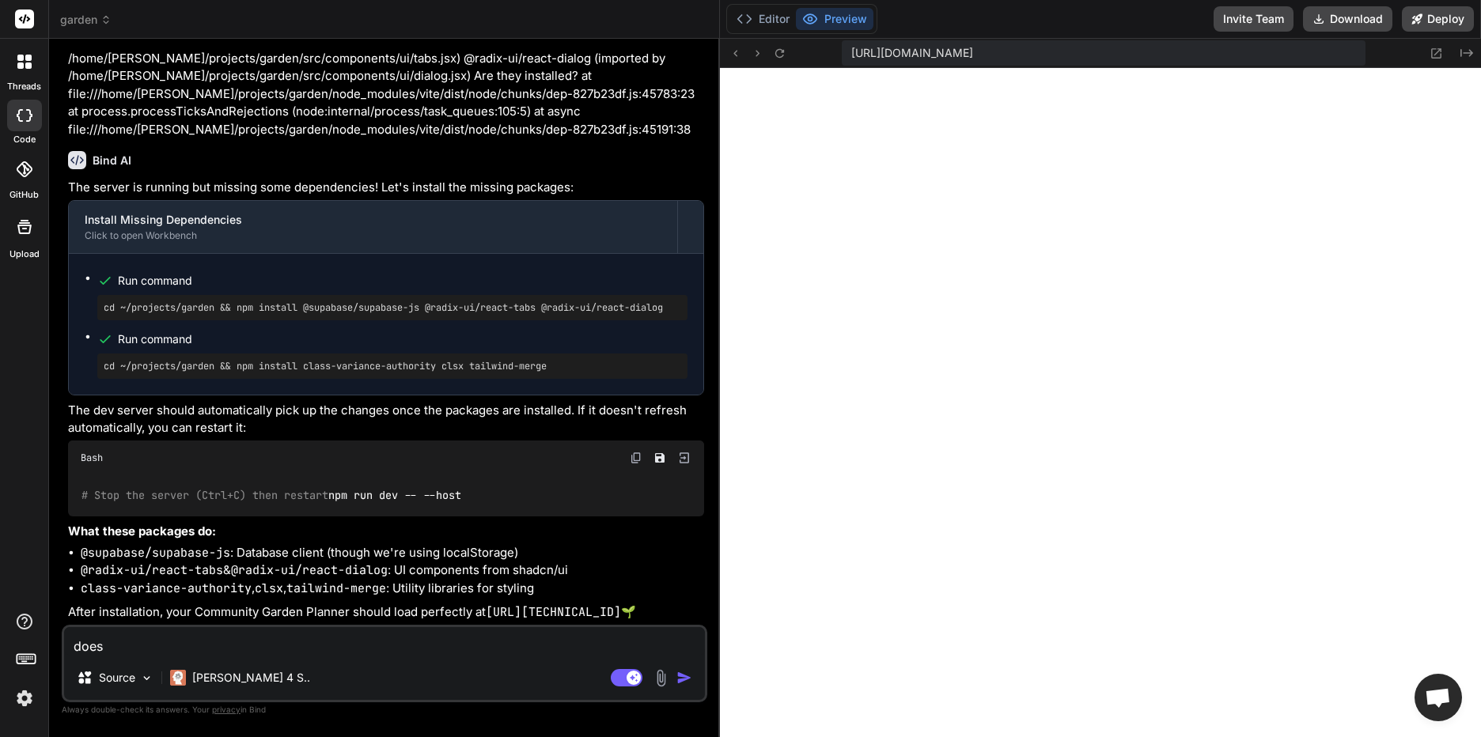
type textarea "x"
type textarea "do"
type textarea "x"
type textarea "d"
type textarea "x"
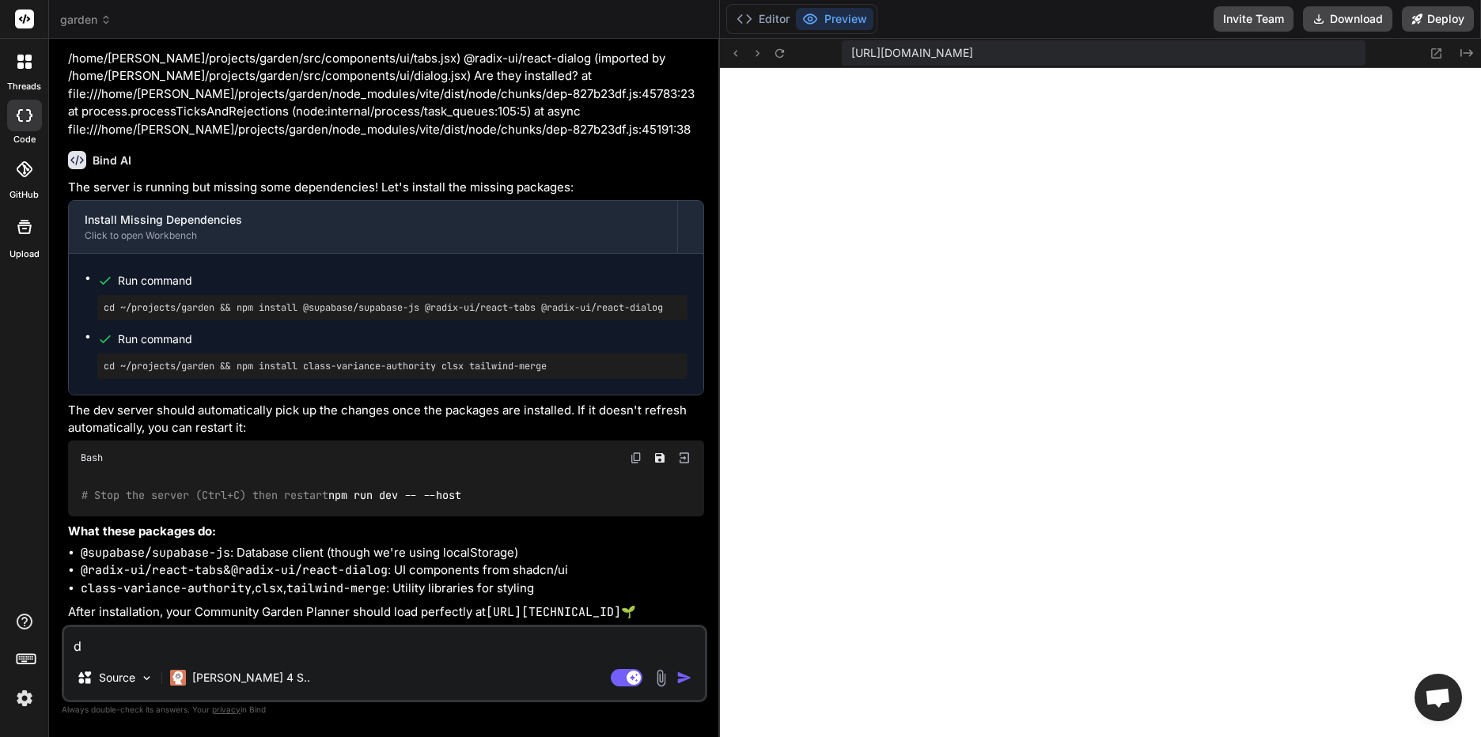
type textarea "x"
type textarea "i"
type textarea "x"
type textarea "it"
type textarea "x"
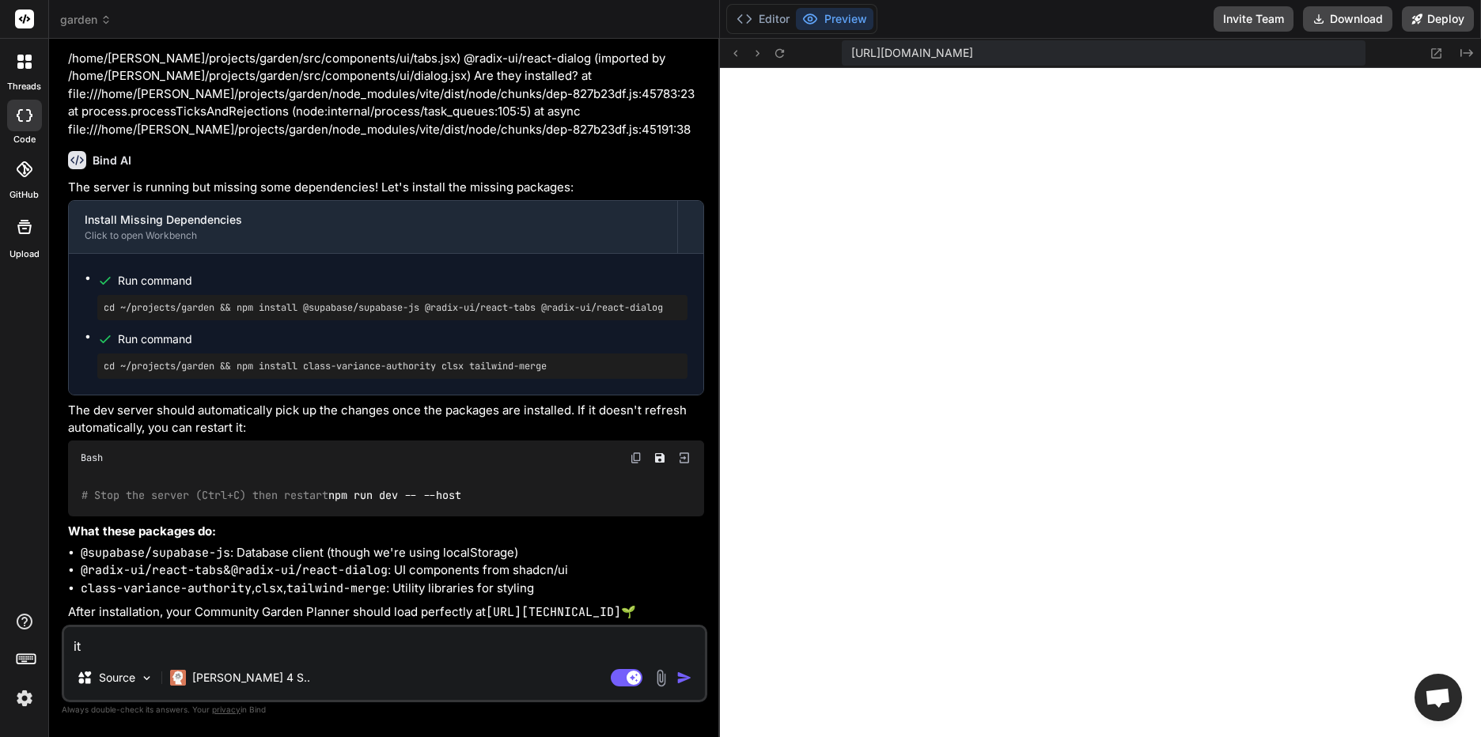
type textarea "it"
type textarea "x"
type textarea "it d"
type textarea "x"
type textarea "it do"
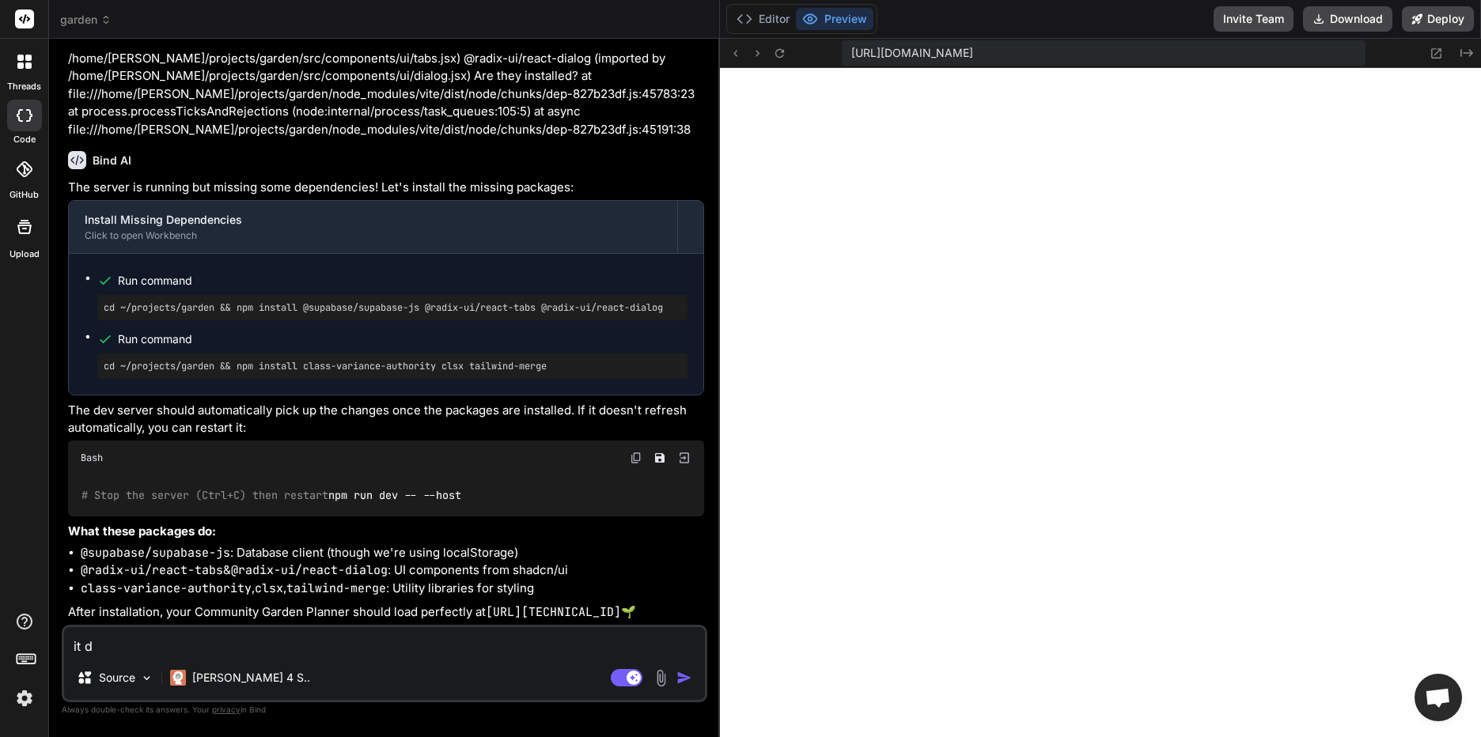
type textarea "x"
type textarea "it doe"
type textarea "x"
type textarea "it does"
type textarea "x"
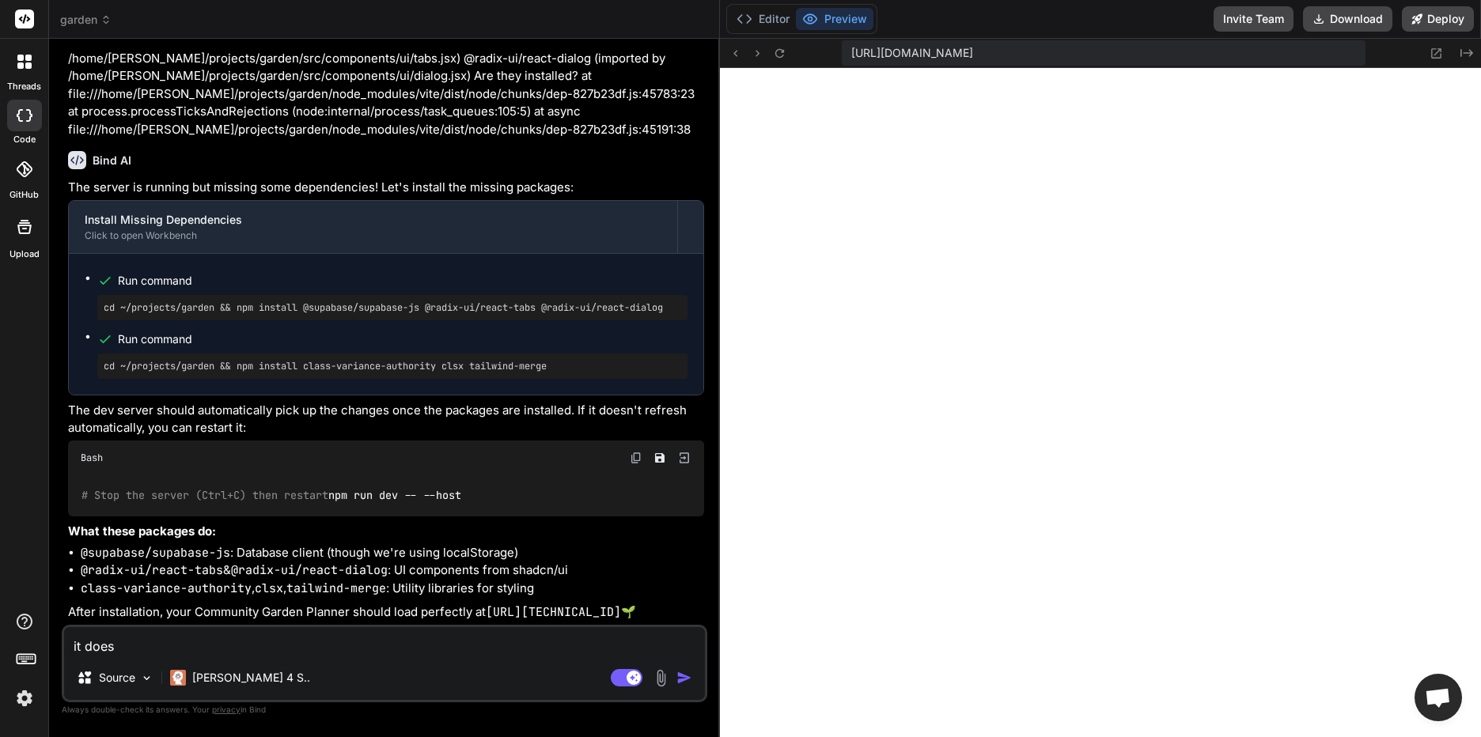
type textarea "it does"
type textarea "x"
type textarea "it does n"
type textarea "x"
type textarea "it does no"
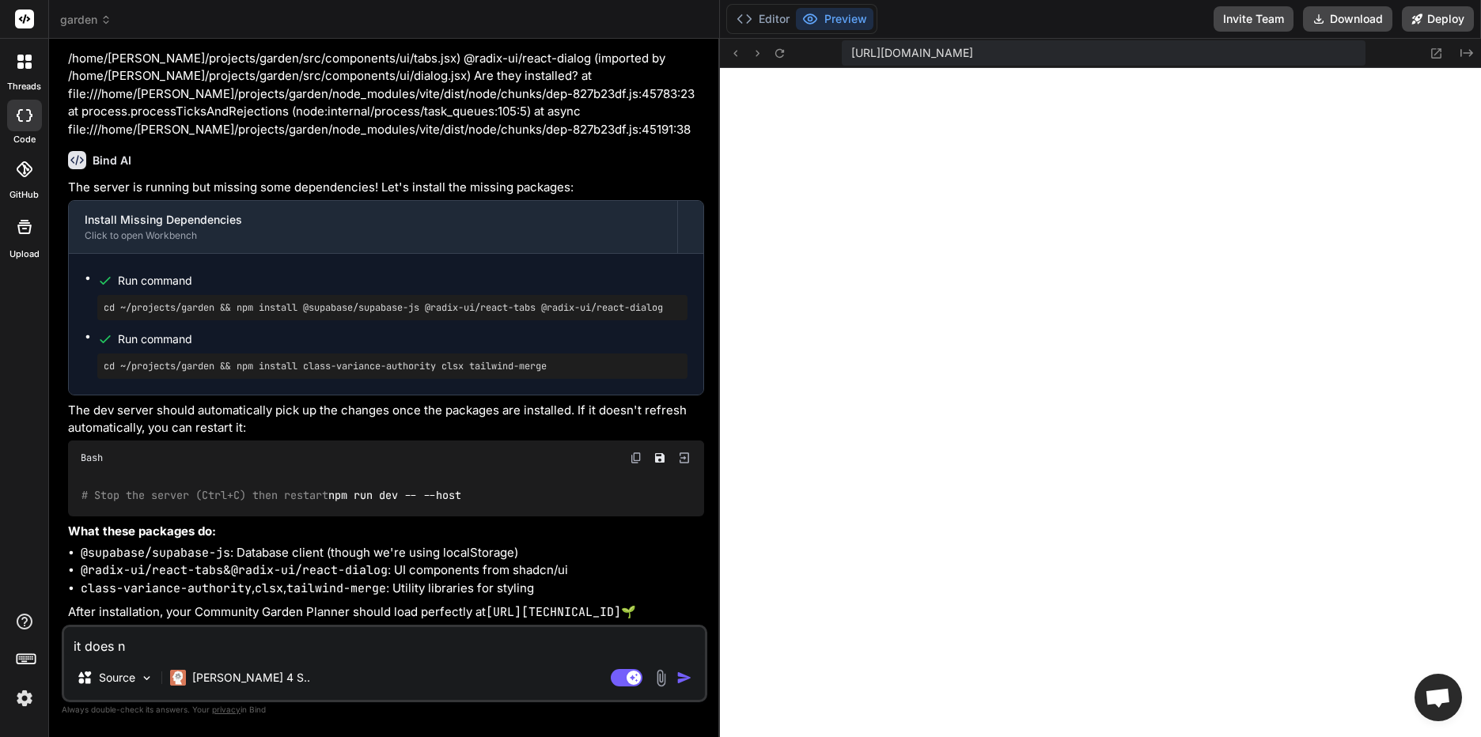
type textarea "x"
type textarea "it does not"
type textarea "x"
type textarea "it does not."
type textarea "x"
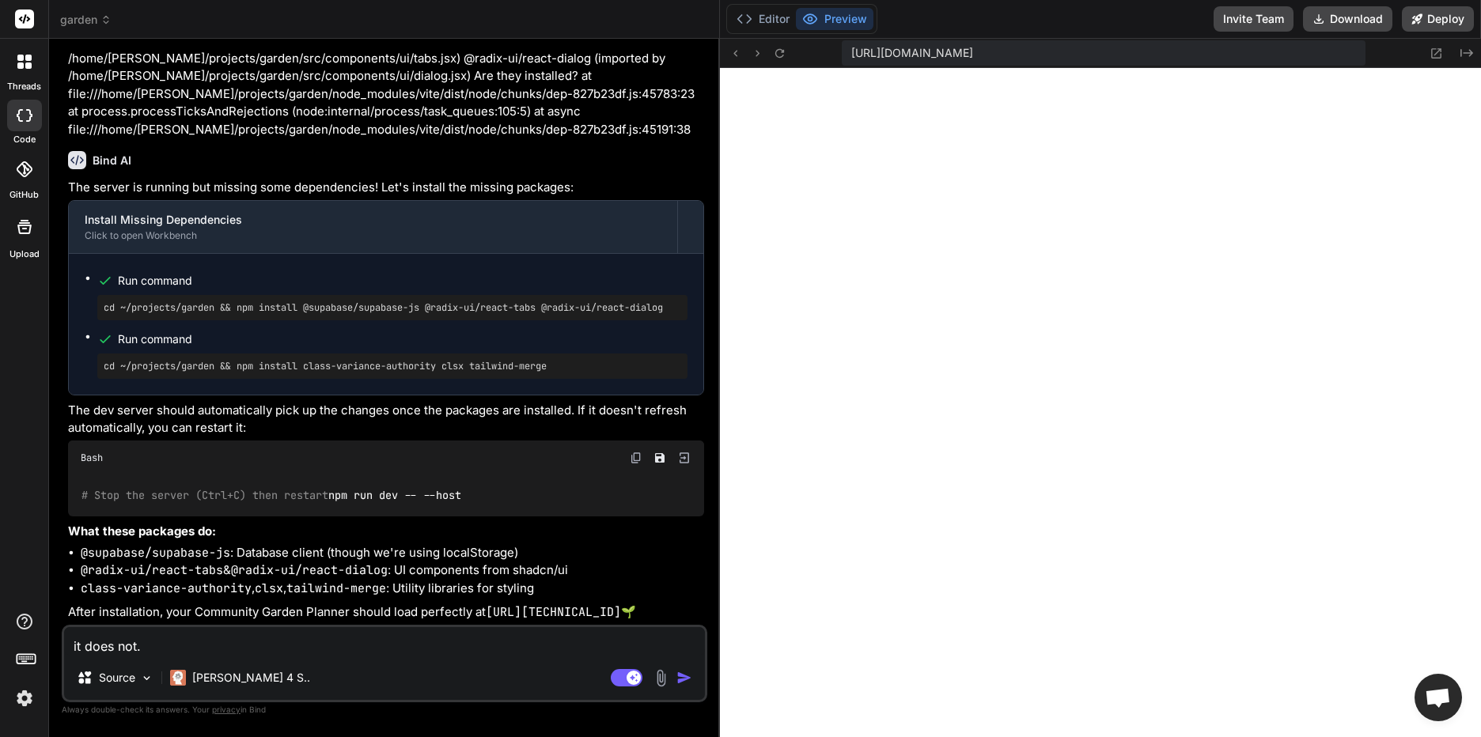
type textarea "it does not."
type textarea "x"
type textarea "it does not."
type textarea "x"
type textarea "it does not. a"
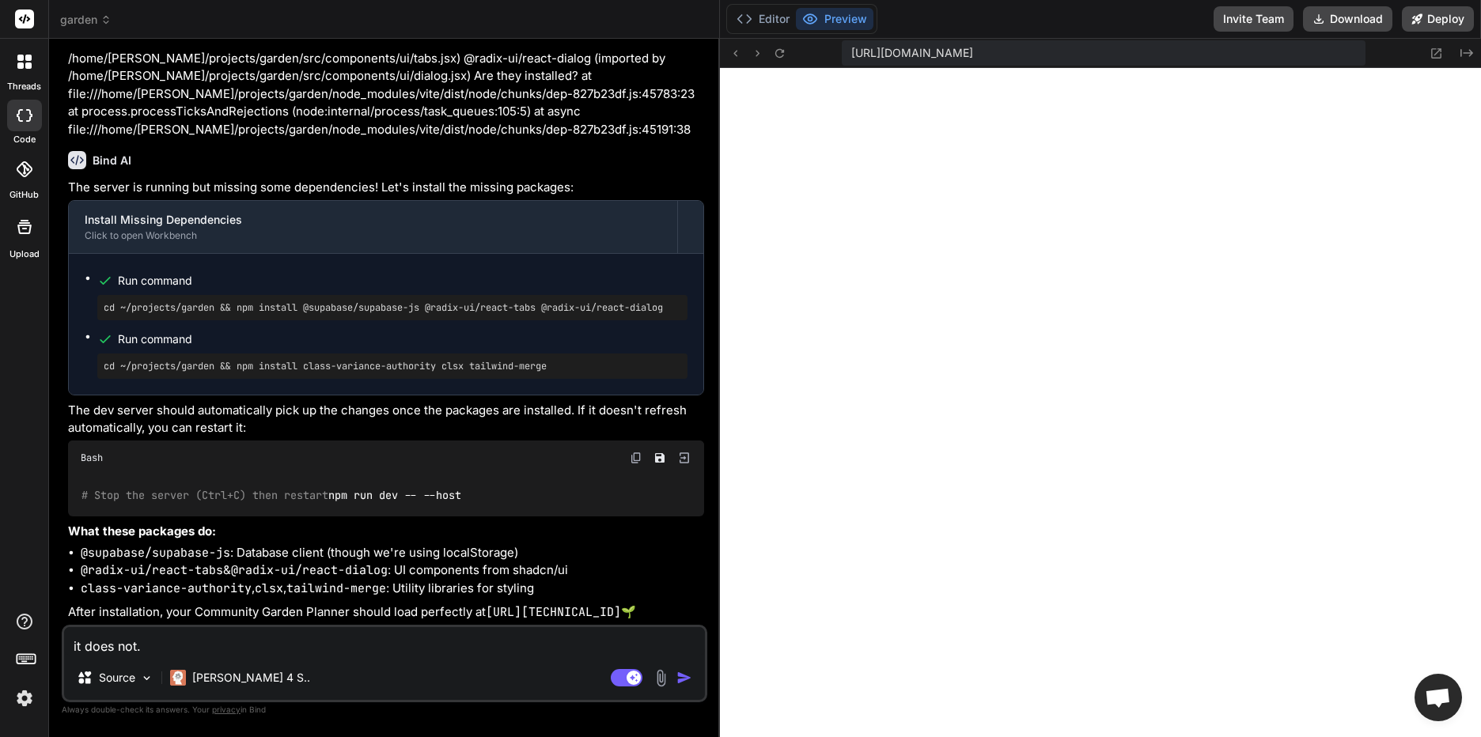
type textarea "x"
type textarea "it does not. an"
type textarea "x"
type textarea "it does not. and"
type textarea "x"
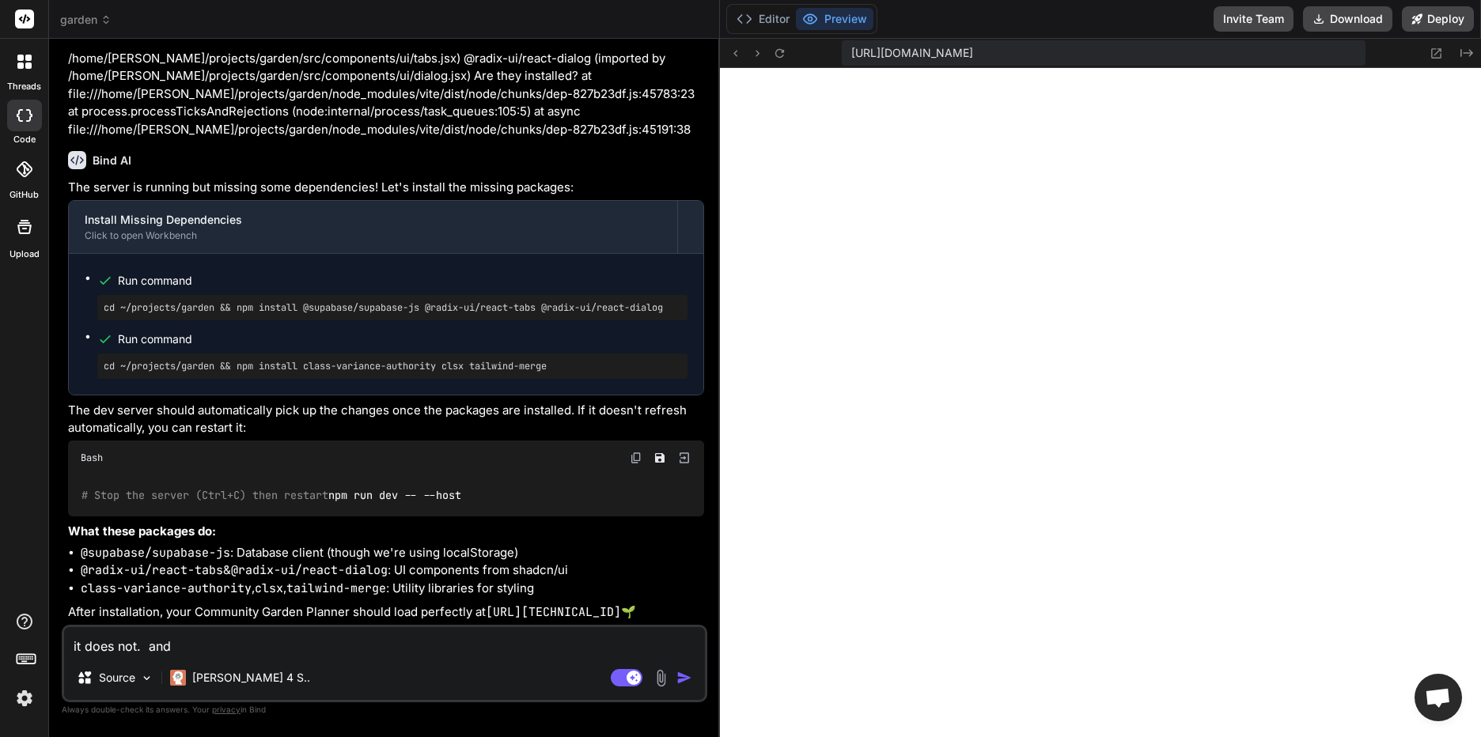
type textarea "it does not. and"
type textarea "x"
type textarea "it does not. and n"
type textarea "x"
type textarea "it does not. and no"
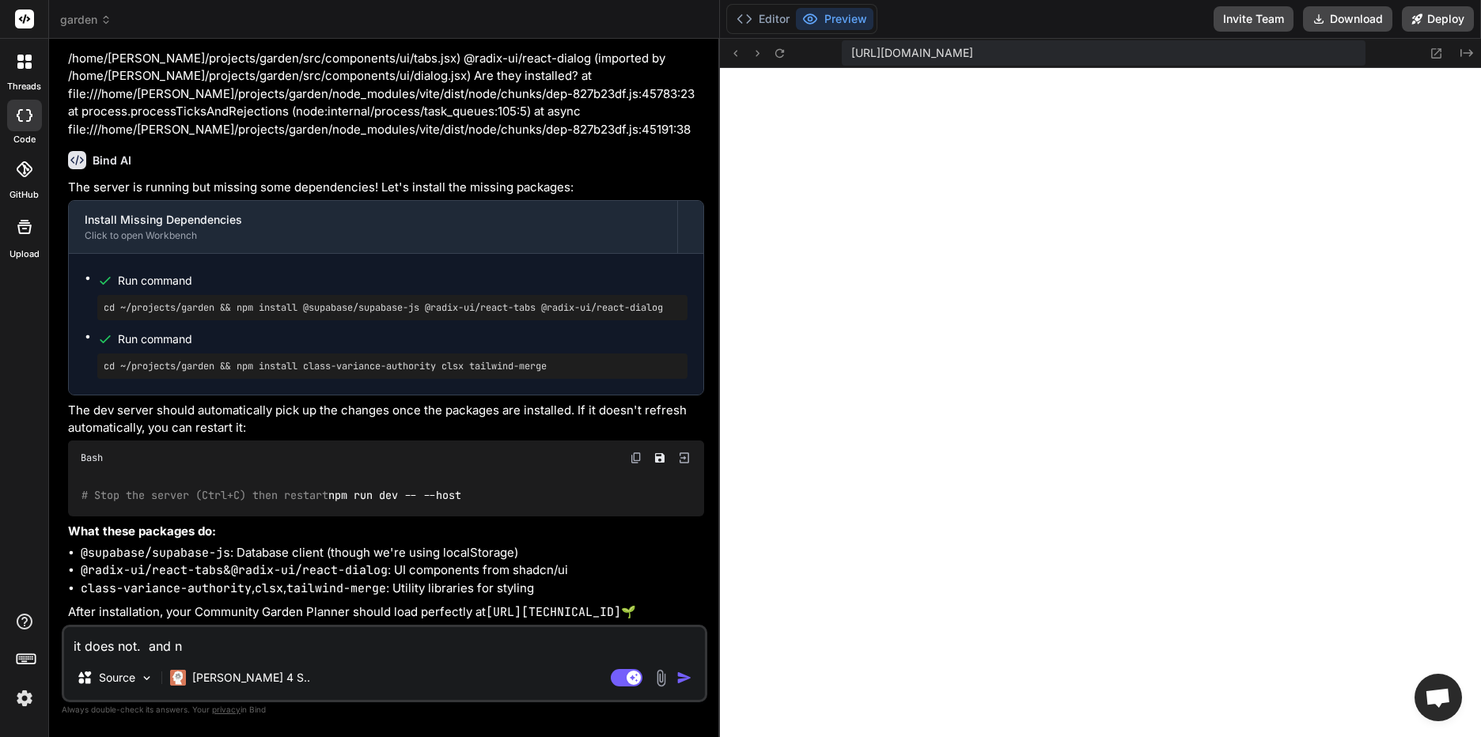
type textarea "x"
type textarea "it does not. and no"
type textarea "x"
type textarea "it does not. and no"
type textarea "x"
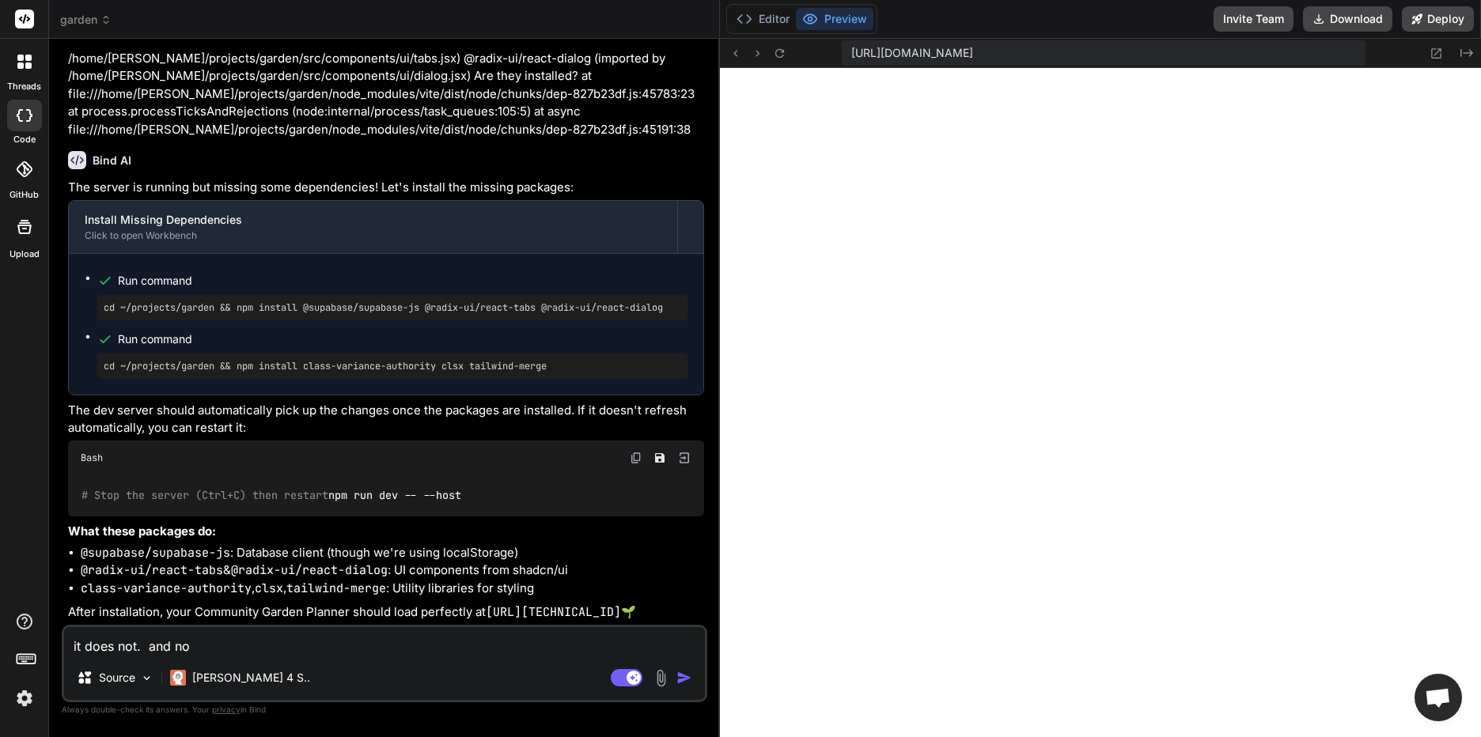
type textarea "it does not. and n"
type textarea "x"
type textarea "it does not. and"
type textarea "x"
type textarea "it does not. and"
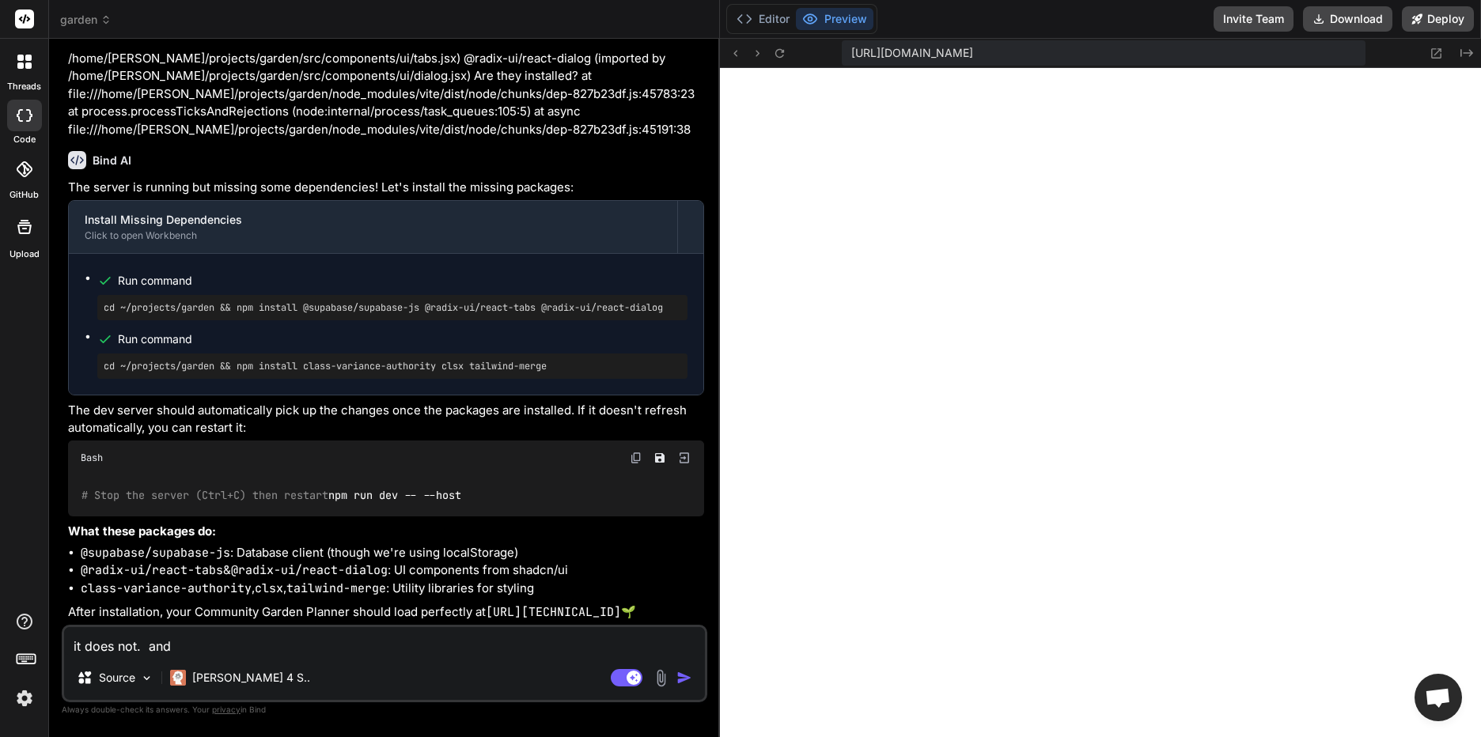
type textarea "x"
type textarea "it does not. an"
type textarea "x"
type textarea "it does not. a"
type textarea "x"
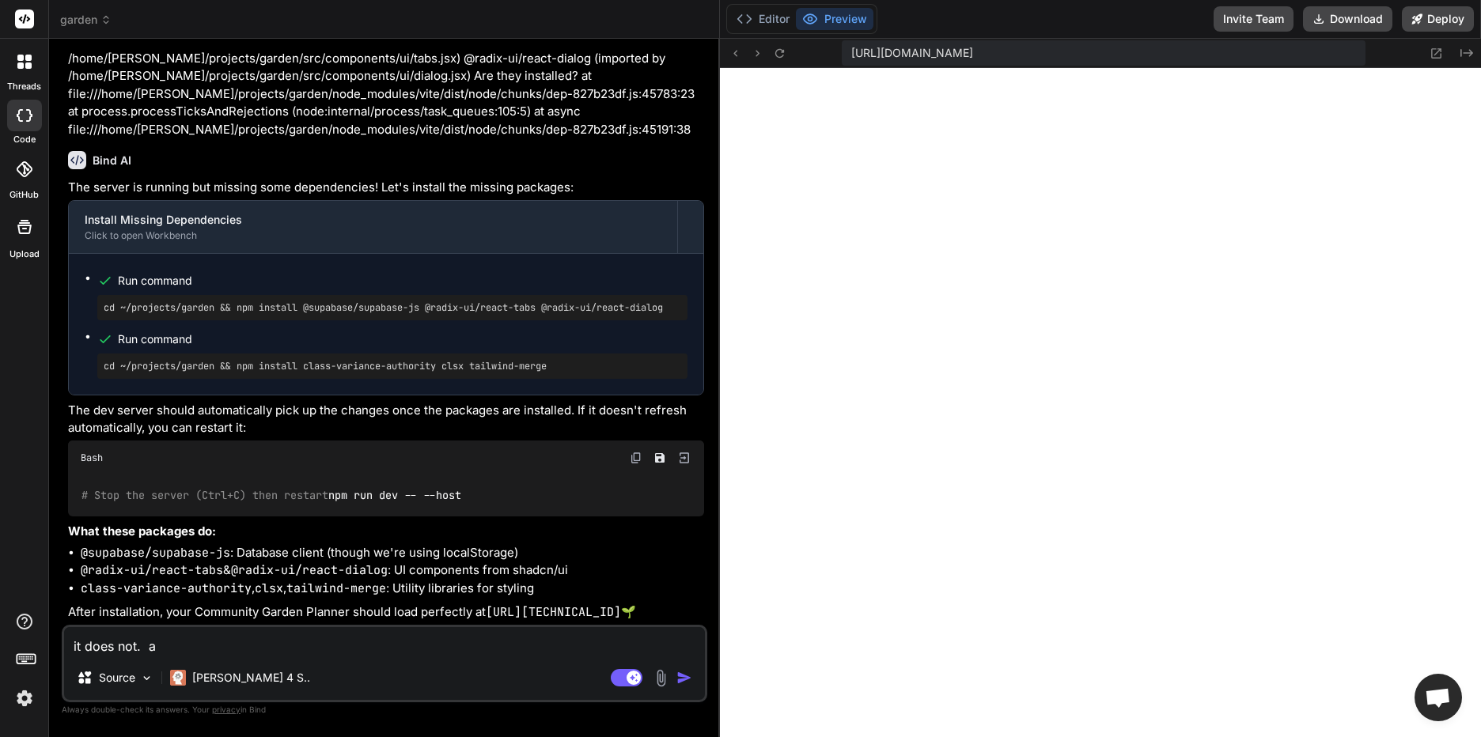
type textarea "it does not."
type textarea "x"
type textarea "it does not."
type textarea "x"
type textarea "it does not."
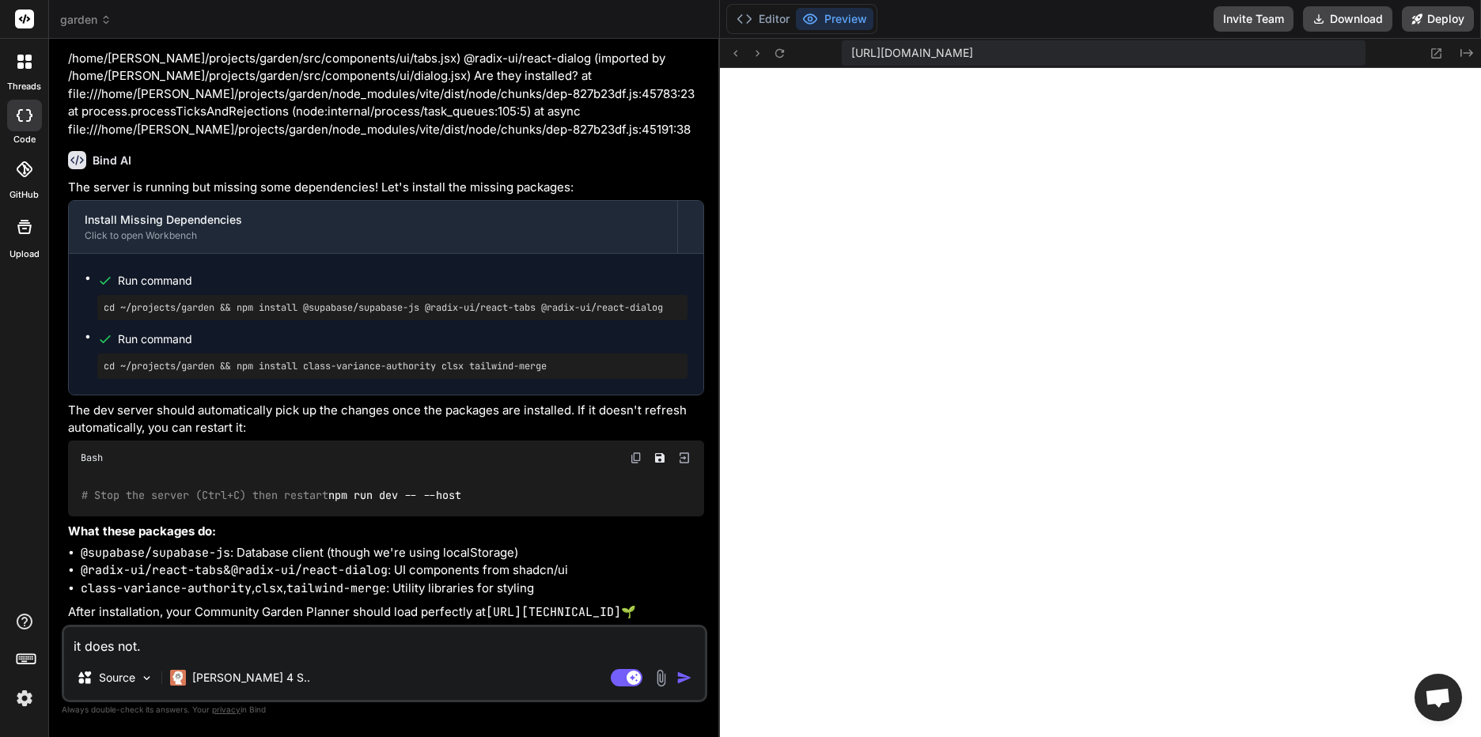
type textarea "x"
type textarea "it does not"
type textarea "x"
type textarea "it does no"
type textarea "x"
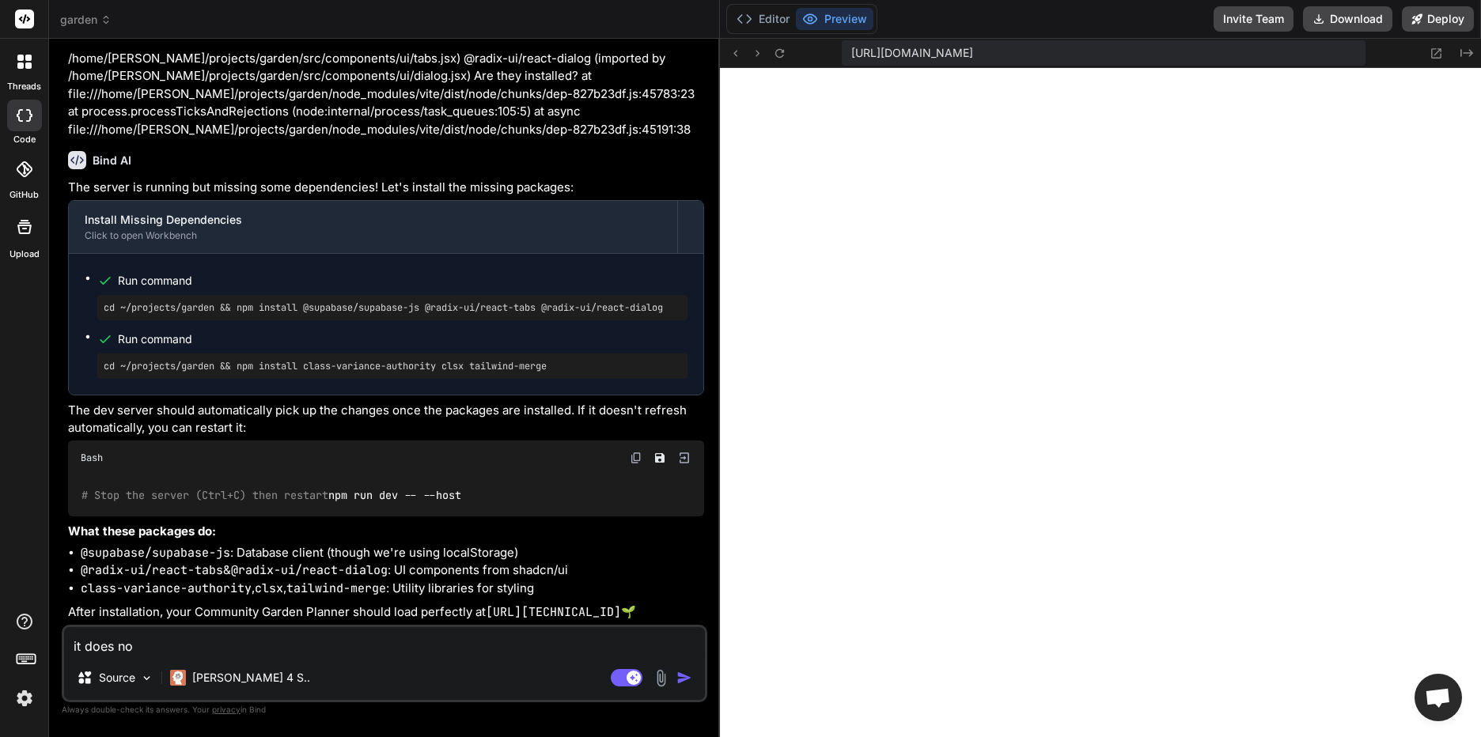
type textarea "it does n"
type textarea "x"
type textarea "it does"
type textarea "x"
type textarea "it does"
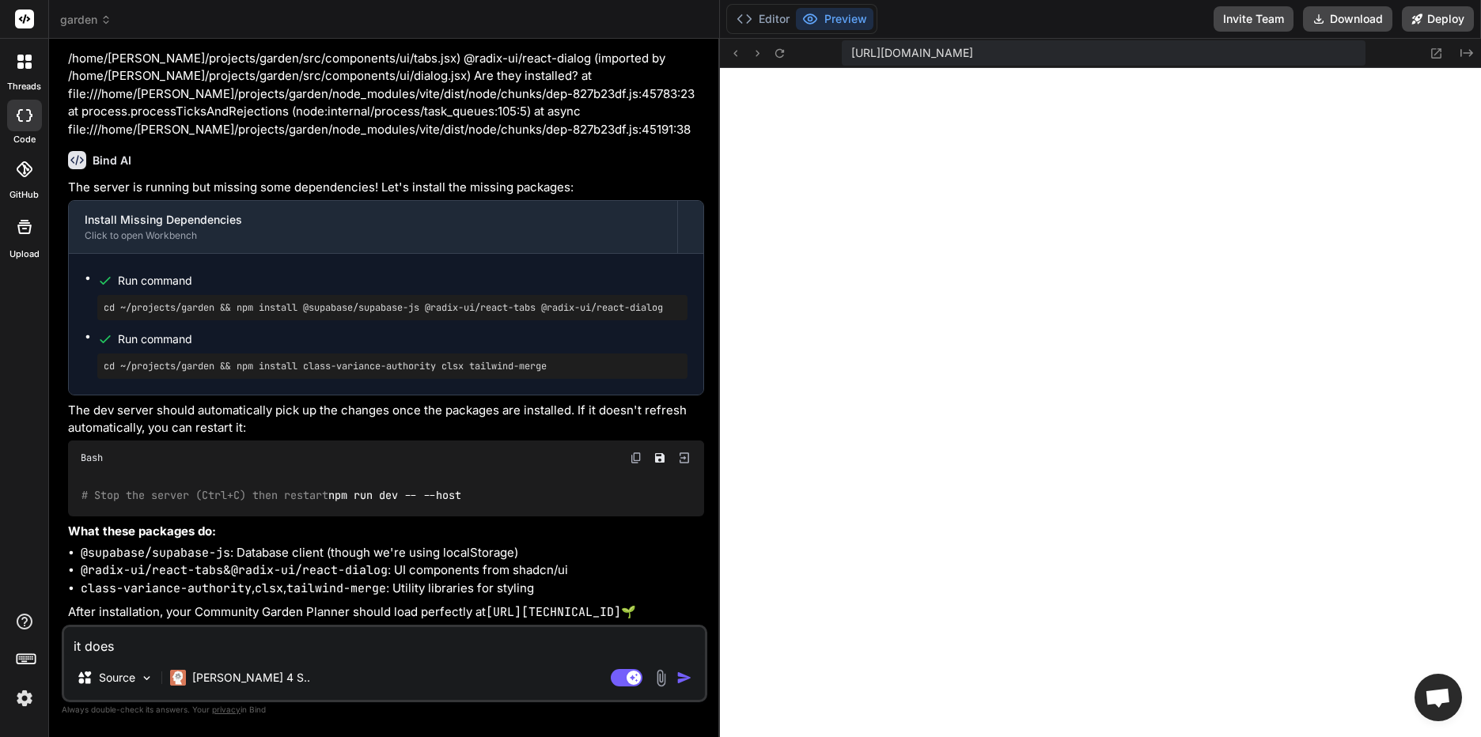
type textarea "x"
type textarea "it doe"
type textarea "x"
type textarea "it do"
type textarea "x"
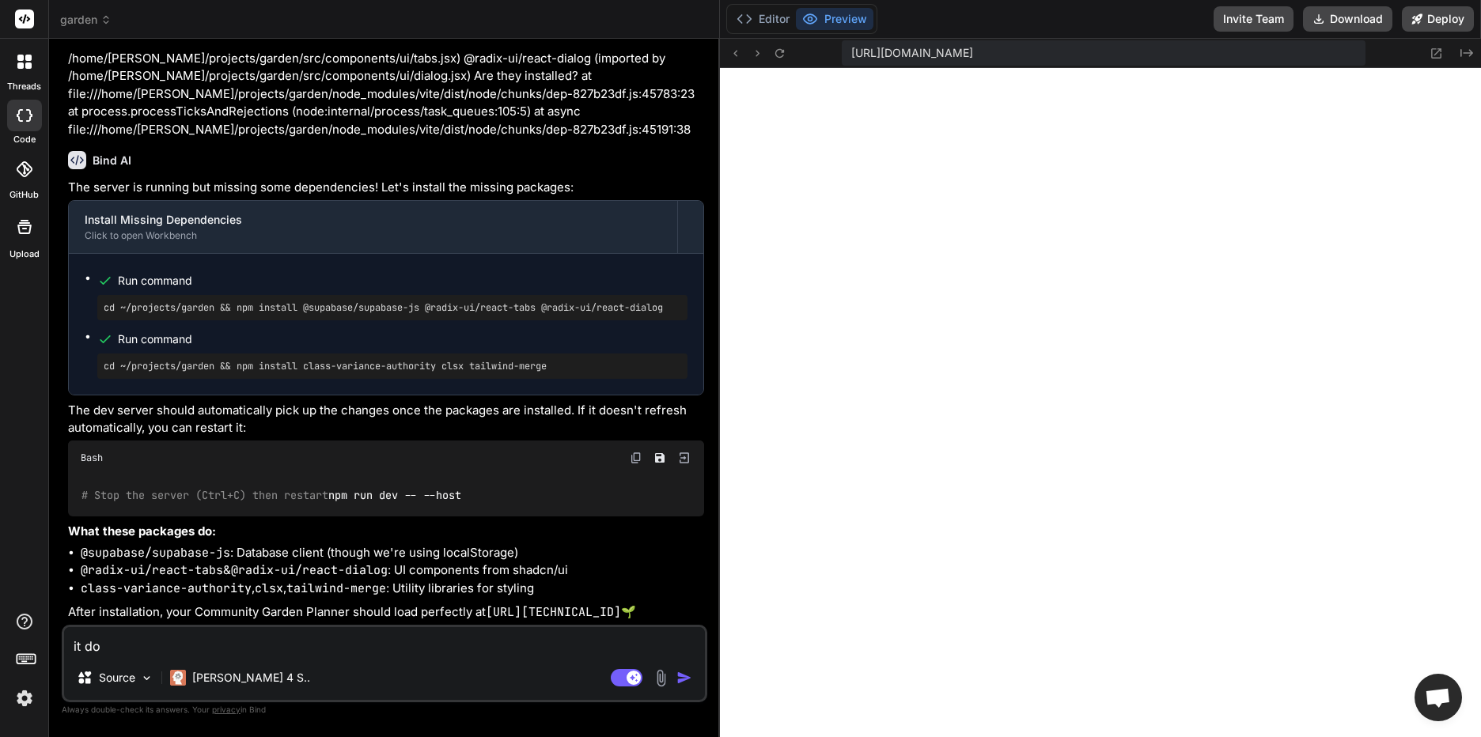
type textarea "it d"
type textarea "x"
type textarea "it"
type textarea "x"
type textarea "it"
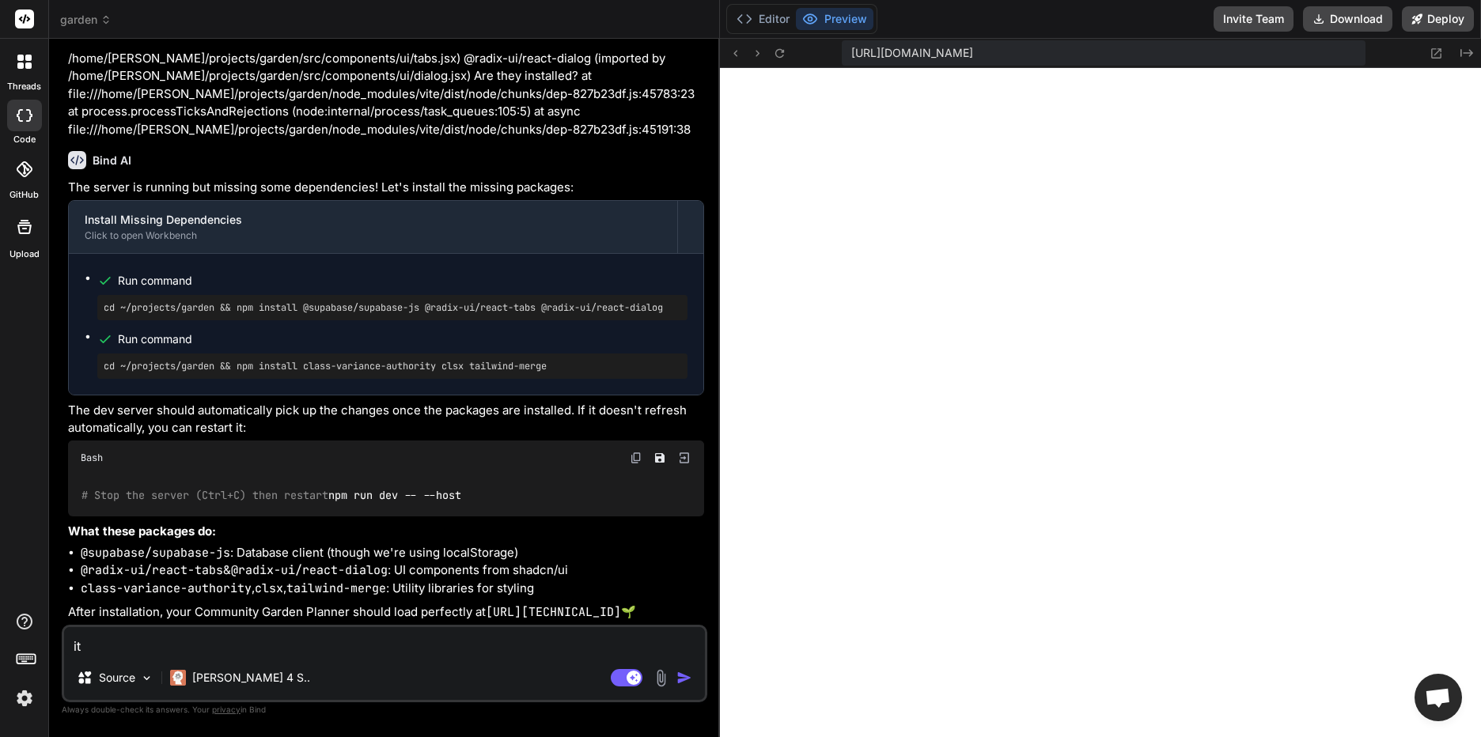
type textarea "x"
type textarea "i"
type textarea "x"
type textarea "s"
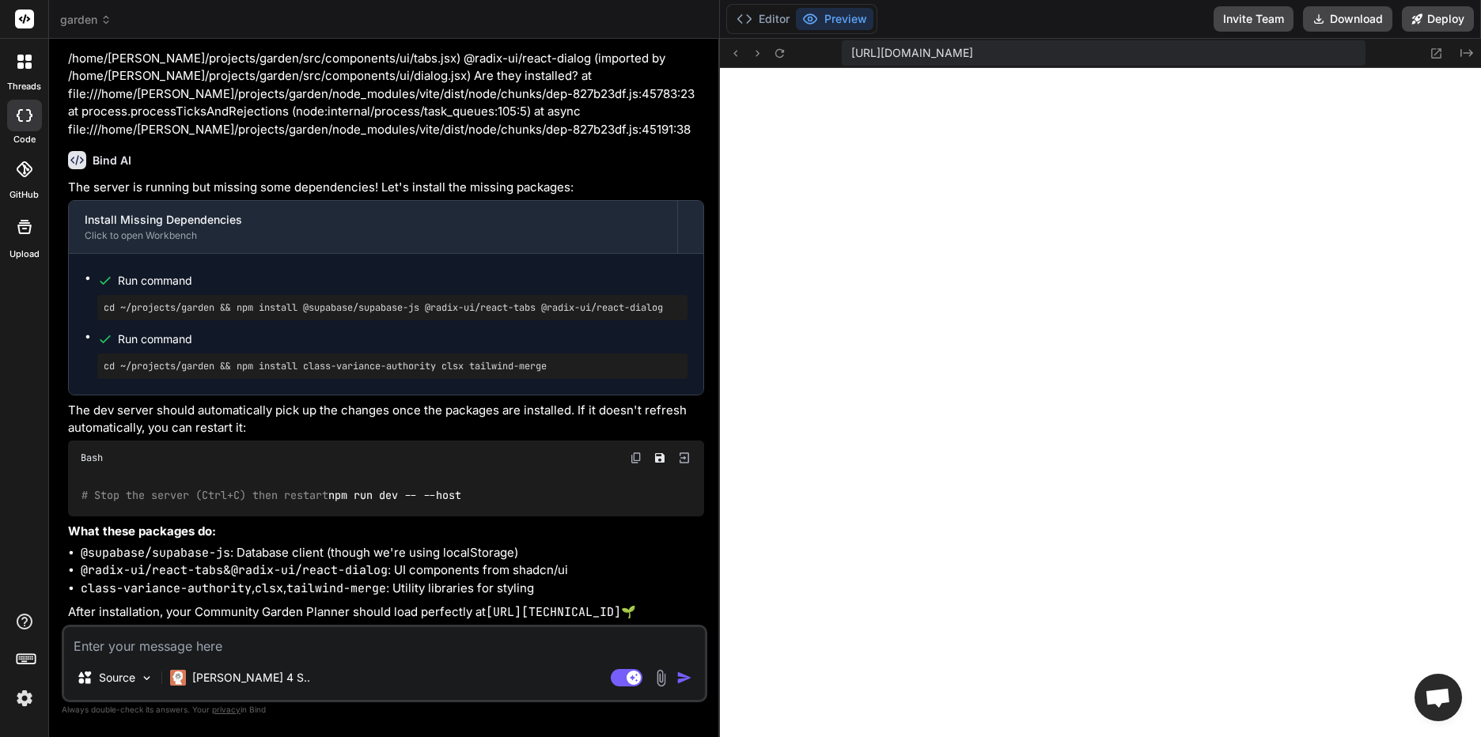
type textarea "x"
type textarea "st"
type textarea "x"
type textarea "sti"
type textarea "x"
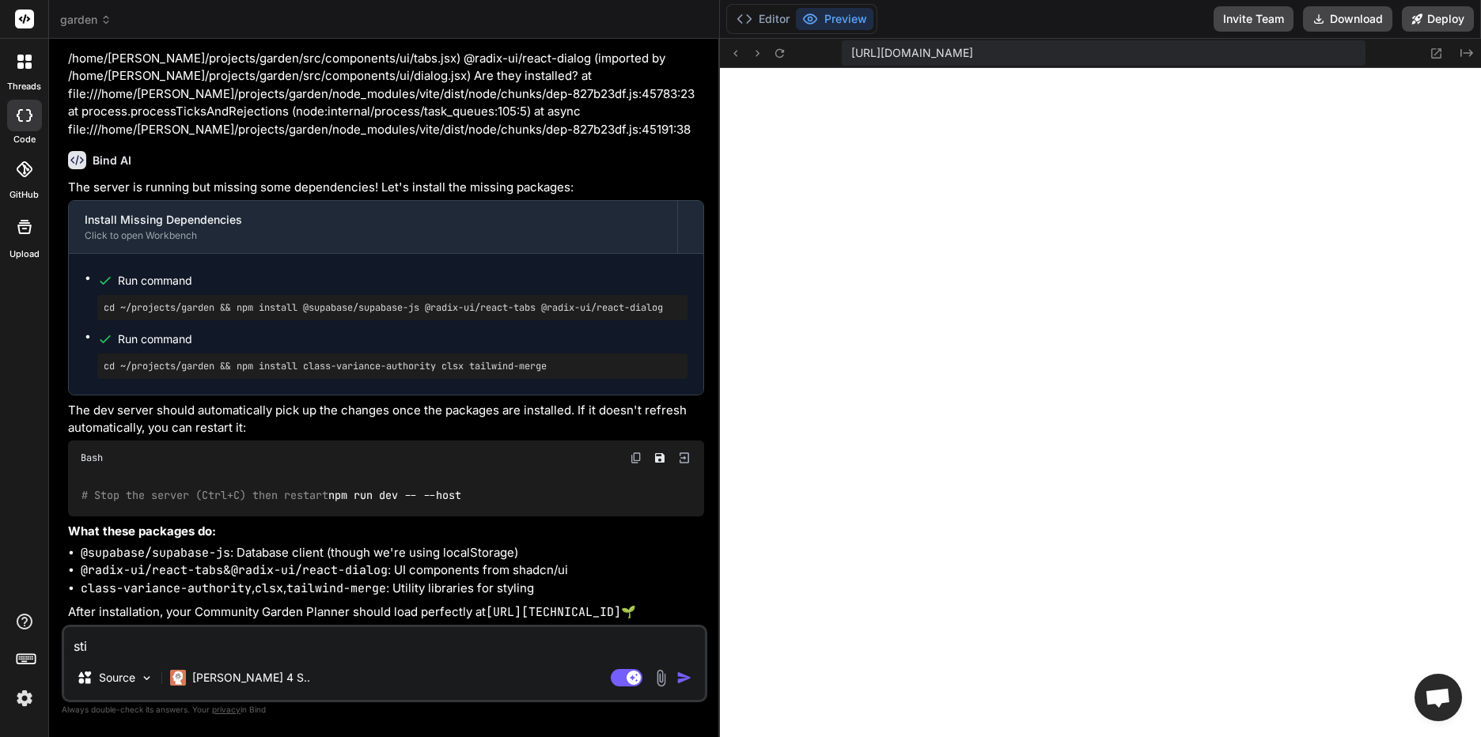
type textarea "stil"
type textarea "x"
type textarea "still"
type textarea "x"
type textarea "still"
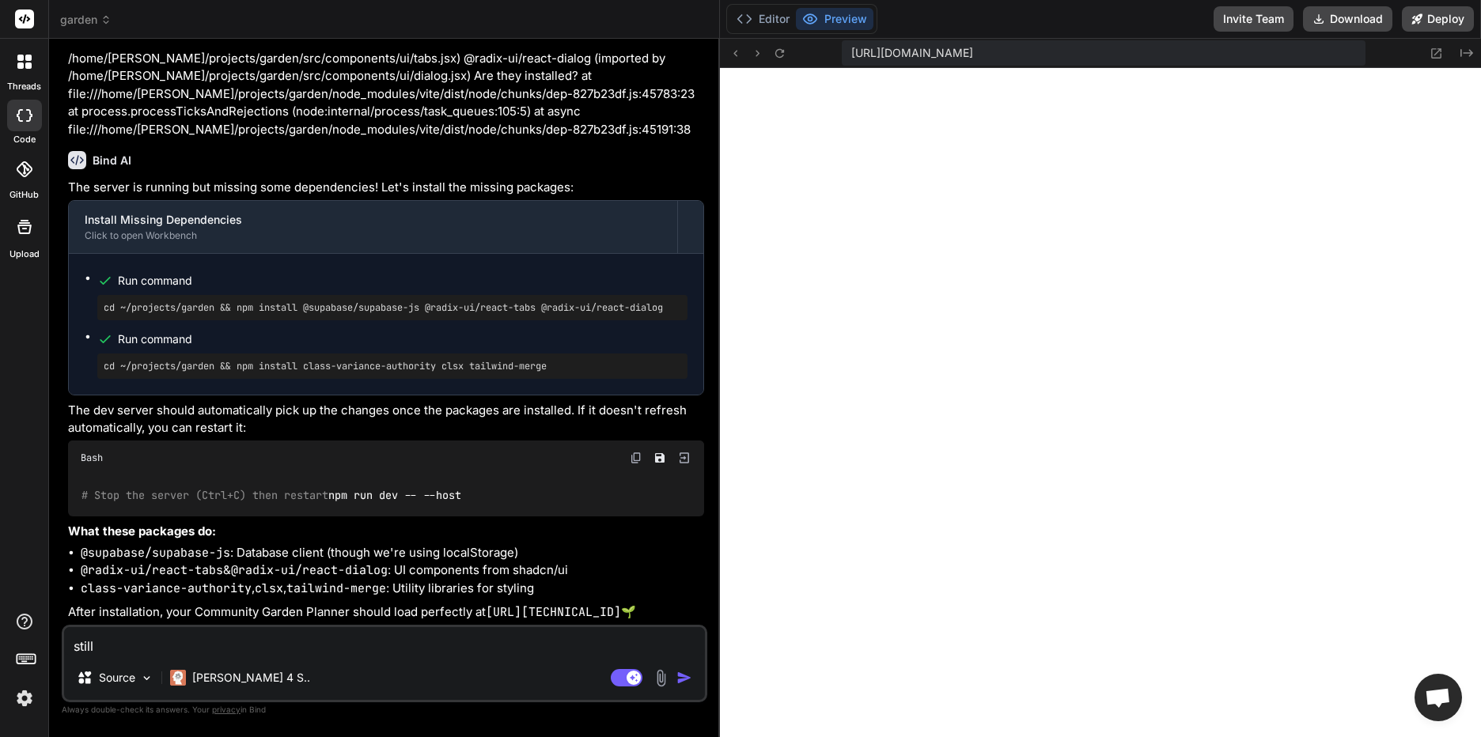
type textarea "x"
type textarea "still n"
type textarea "x"
type textarea "still no"
type textarea "x"
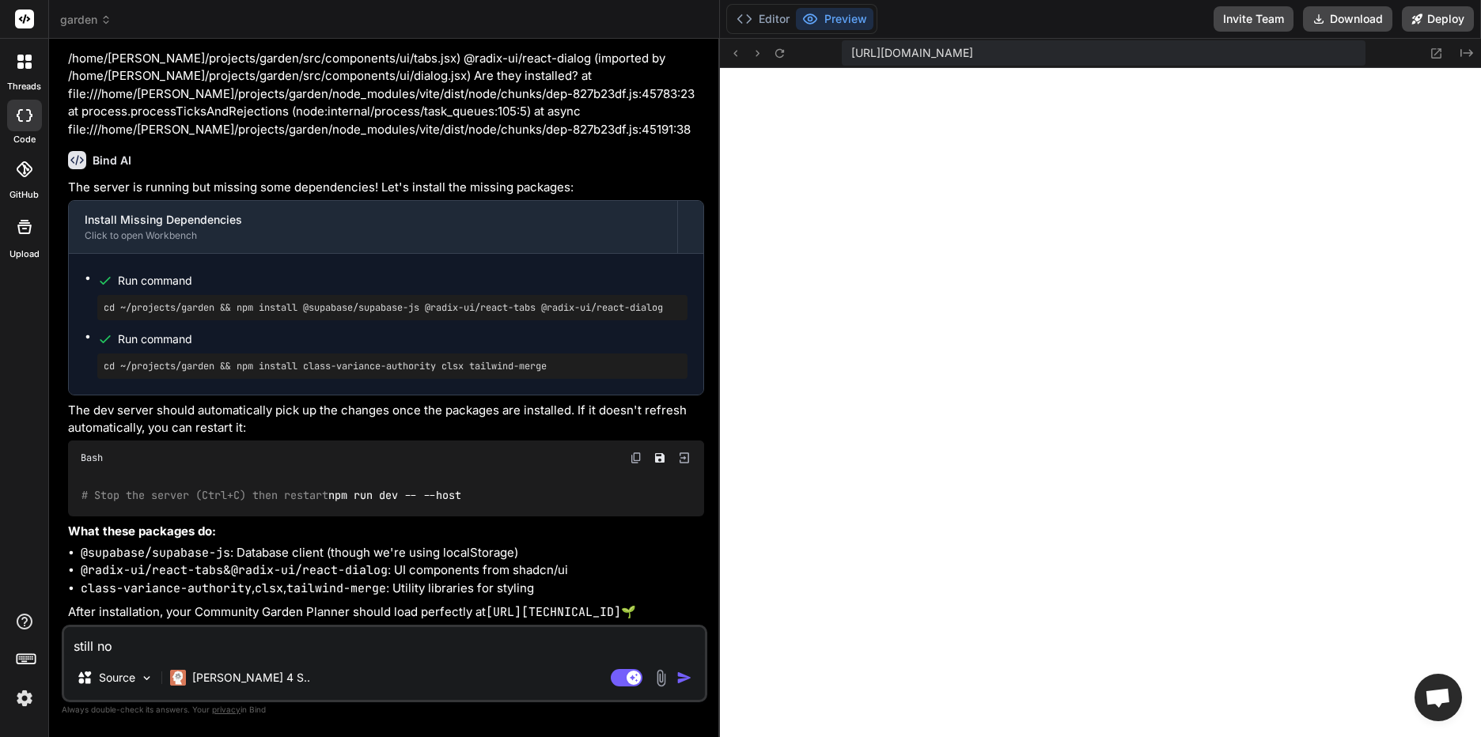
type textarea "still not"
type textarea "x"
type textarea "still not"
type textarea "x"
type textarea "still not w"
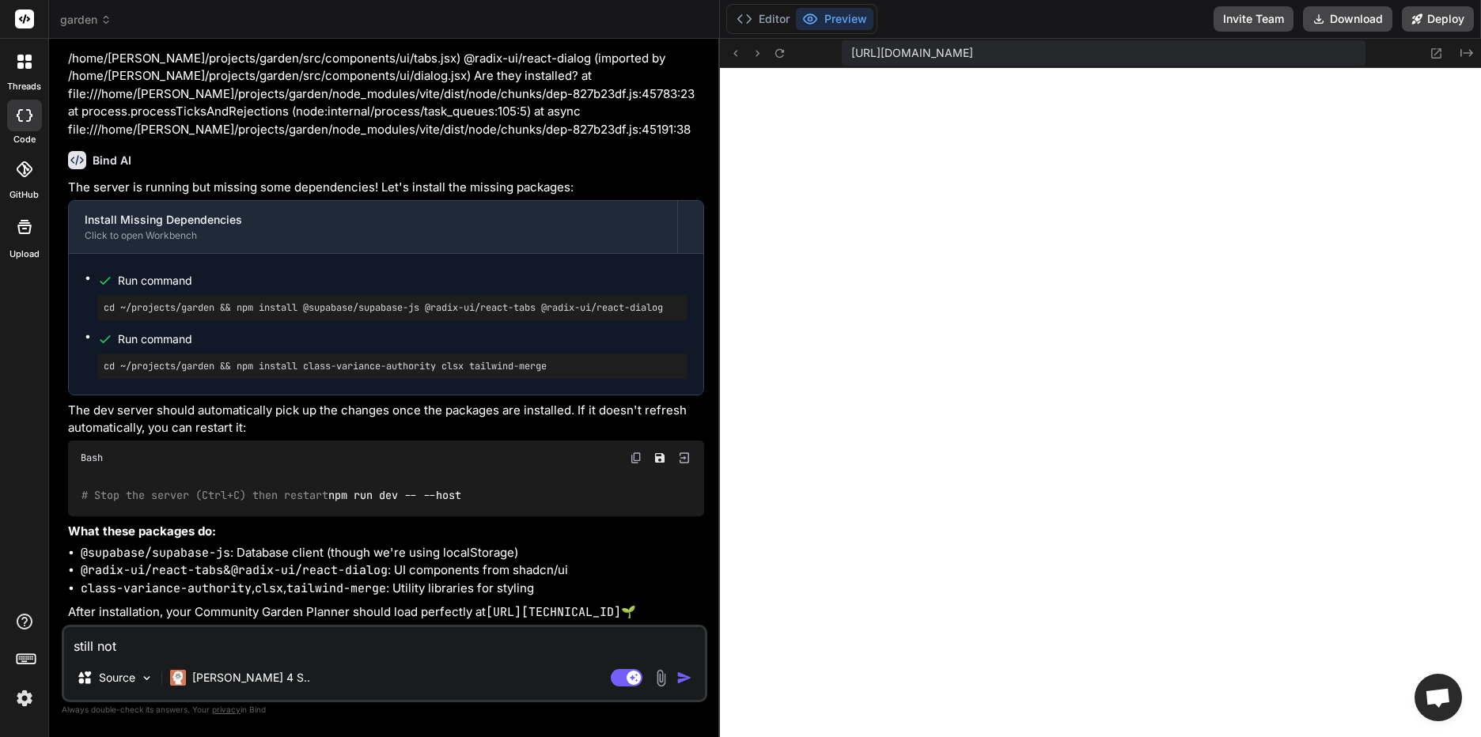
type textarea "x"
type textarea "still not wo"
type textarea "x"
type textarea "still not wor"
type textarea "x"
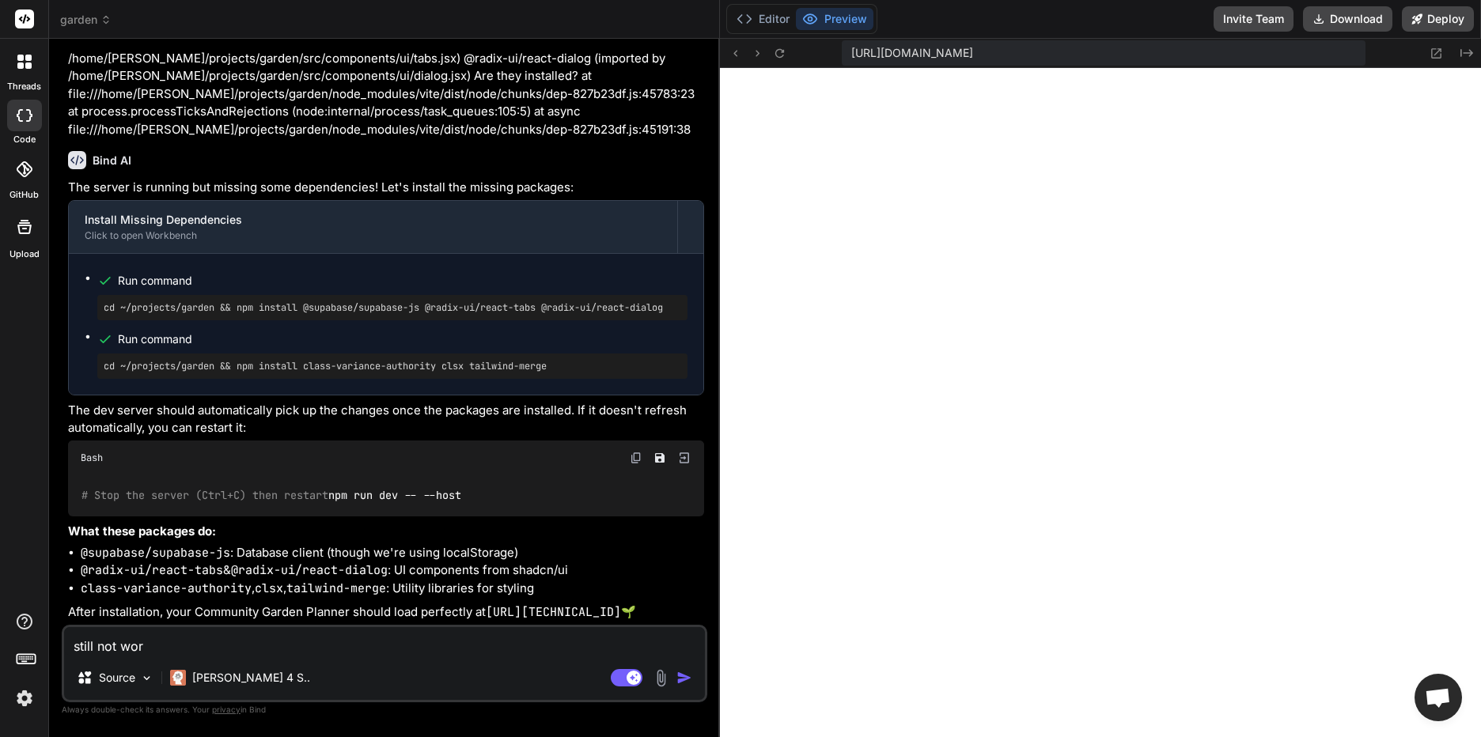
type textarea "still not work"
type textarea "x"
type textarea "still not worki"
type textarea "x"
type textarea "still not workin"
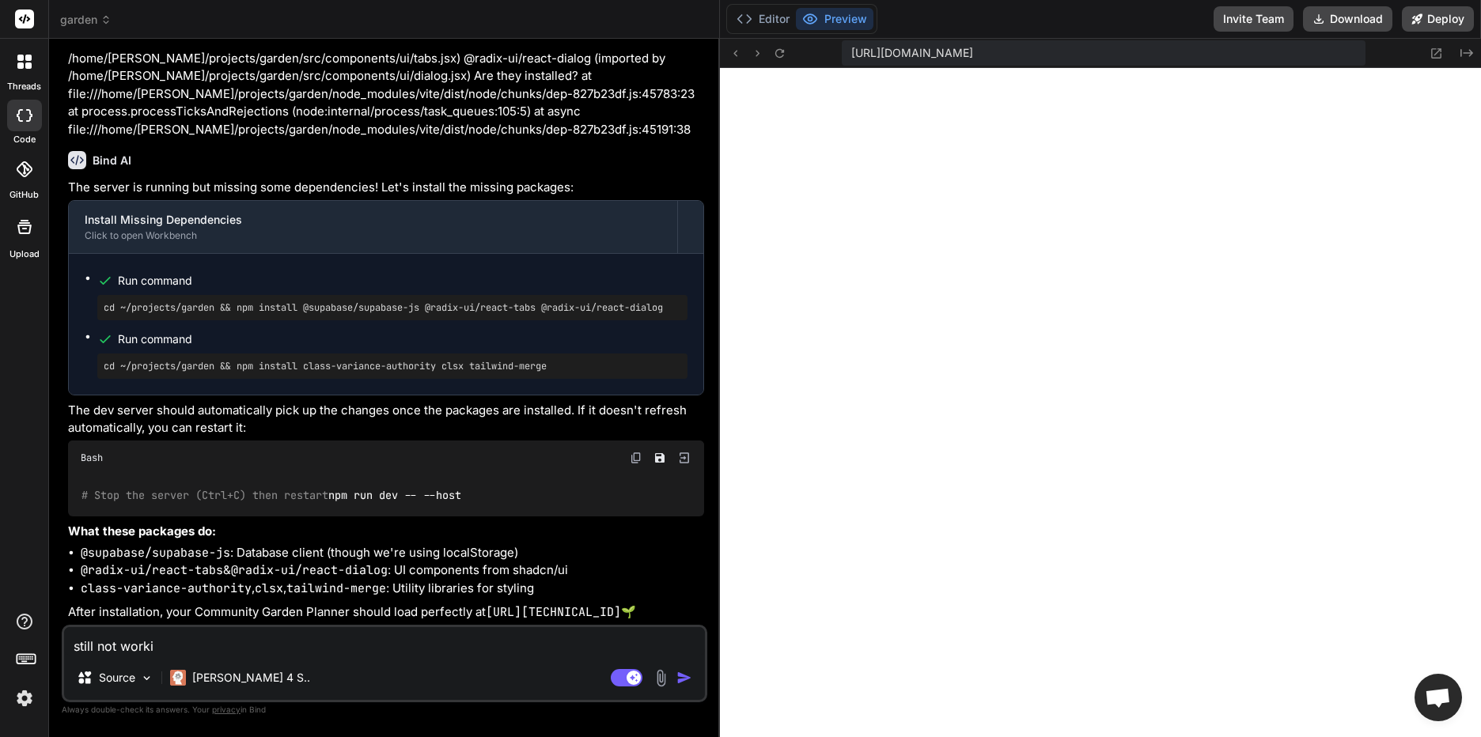
type textarea "x"
type textarea "still not working"
type textarea "x"
type textarea "still not working,"
type textarea "x"
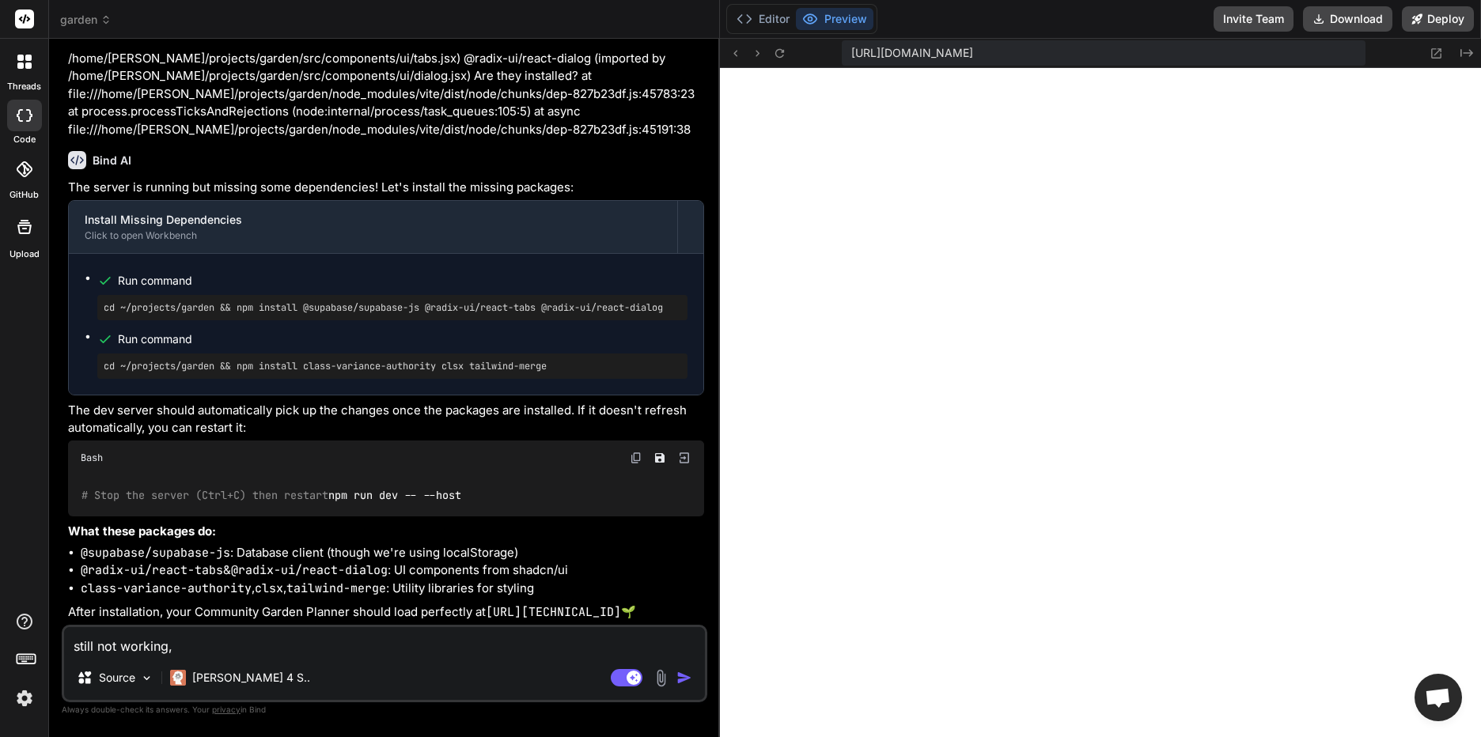
type textarea "still not working,"
type textarea "x"
type textarea "still not working, n"
type textarea "x"
type textarea "still not working, no"
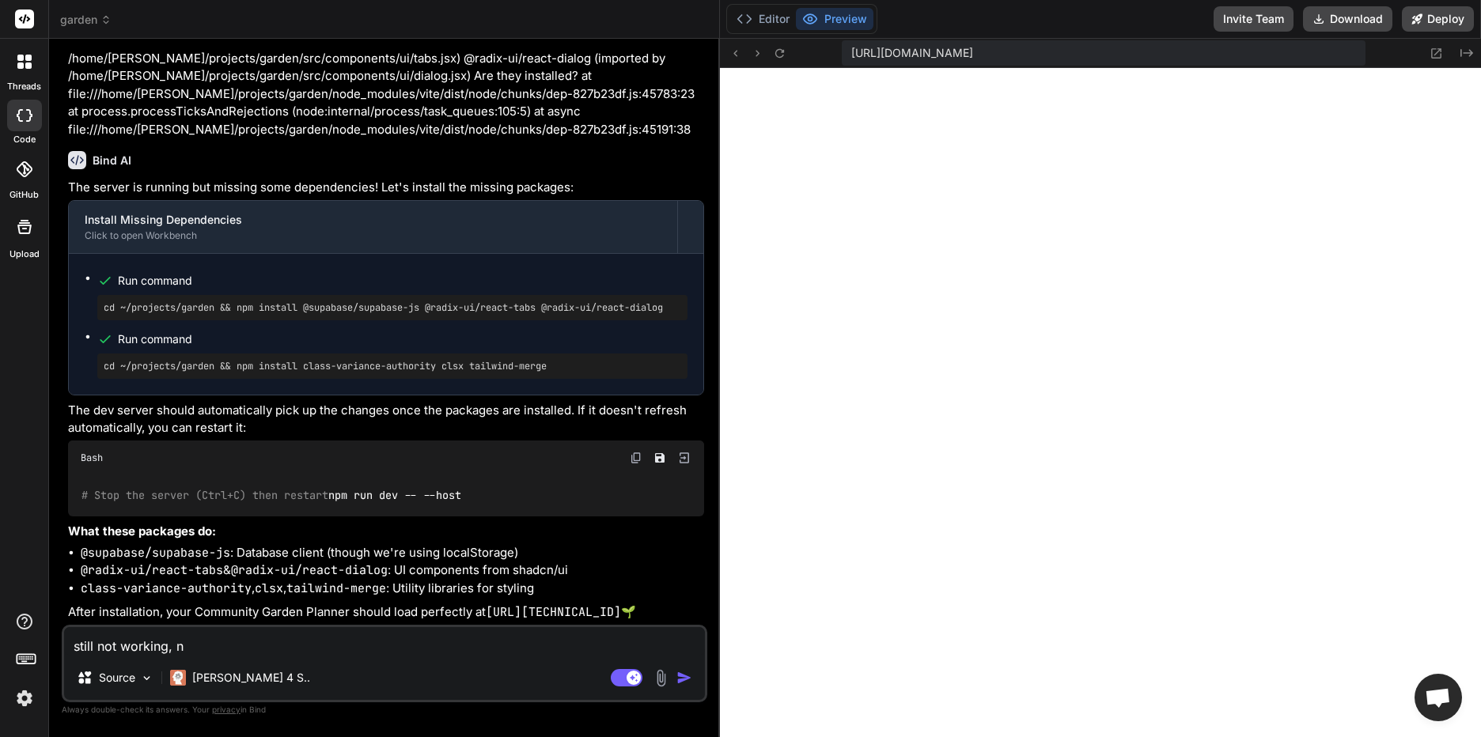
type textarea "x"
type textarea "still not working, no"
type textarea "x"
type textarea "still not working, no v"
type textarea "x"
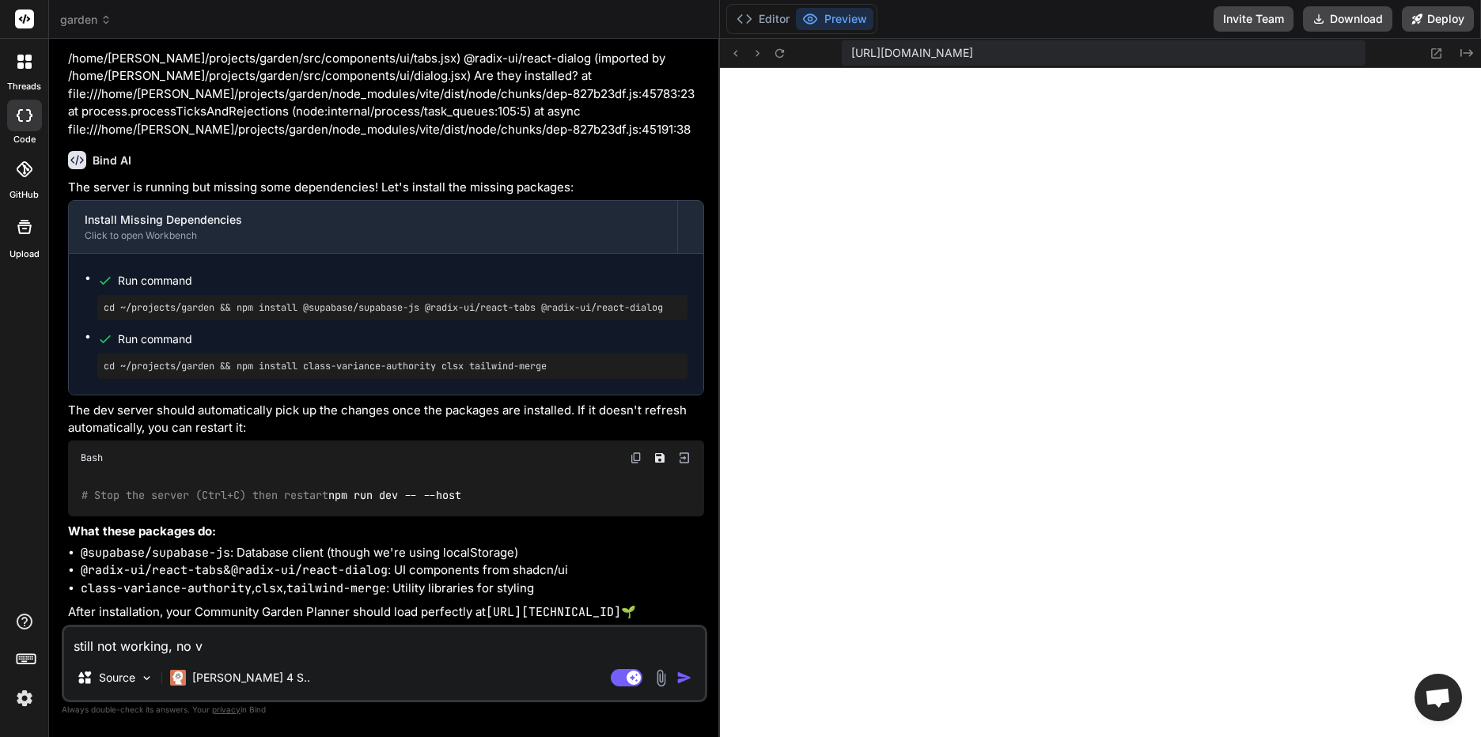
type textarea "still not working, no vi"
type textarea "x"
type textarea "still not working, no vis"
type textarea "x"
paste textarea "192.168.4.137 refused to connect."
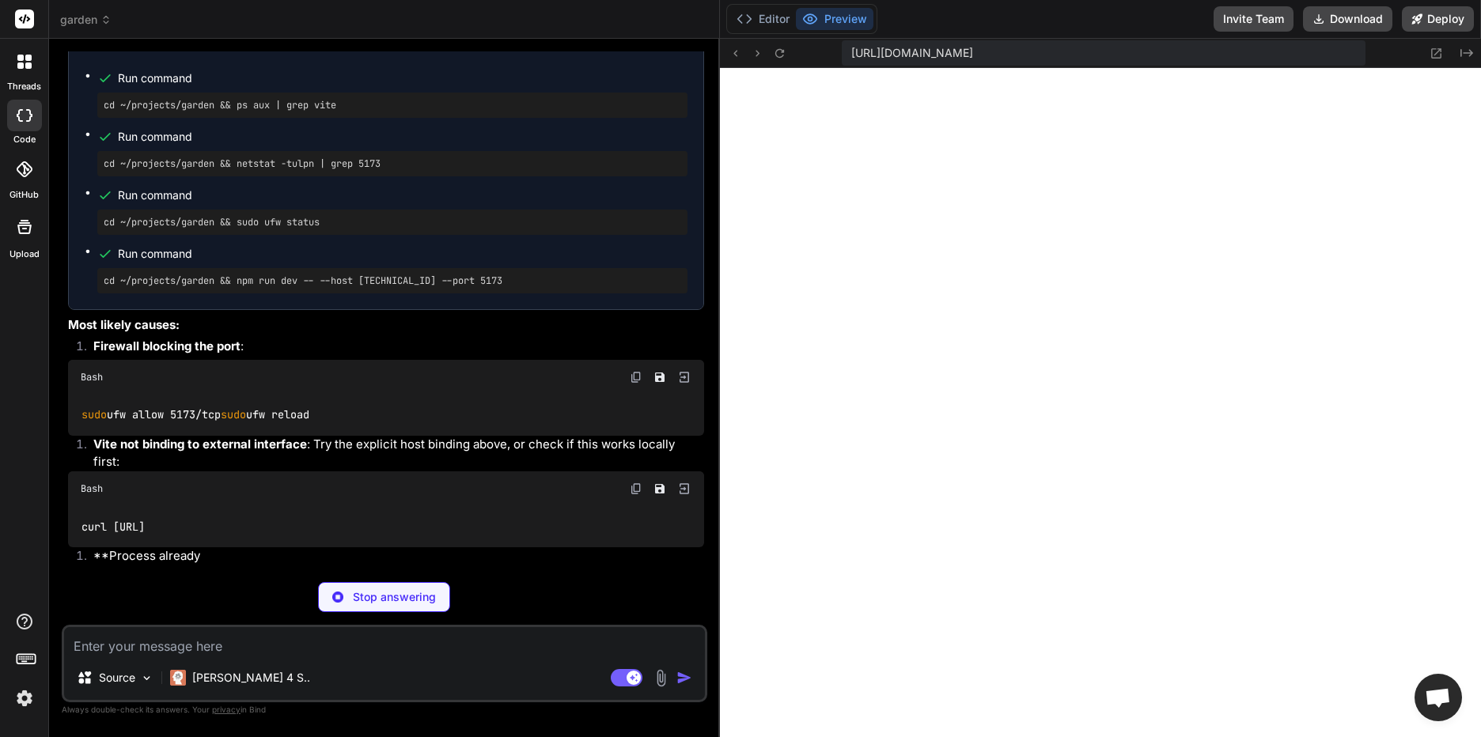
scroll to position [10962, 0]
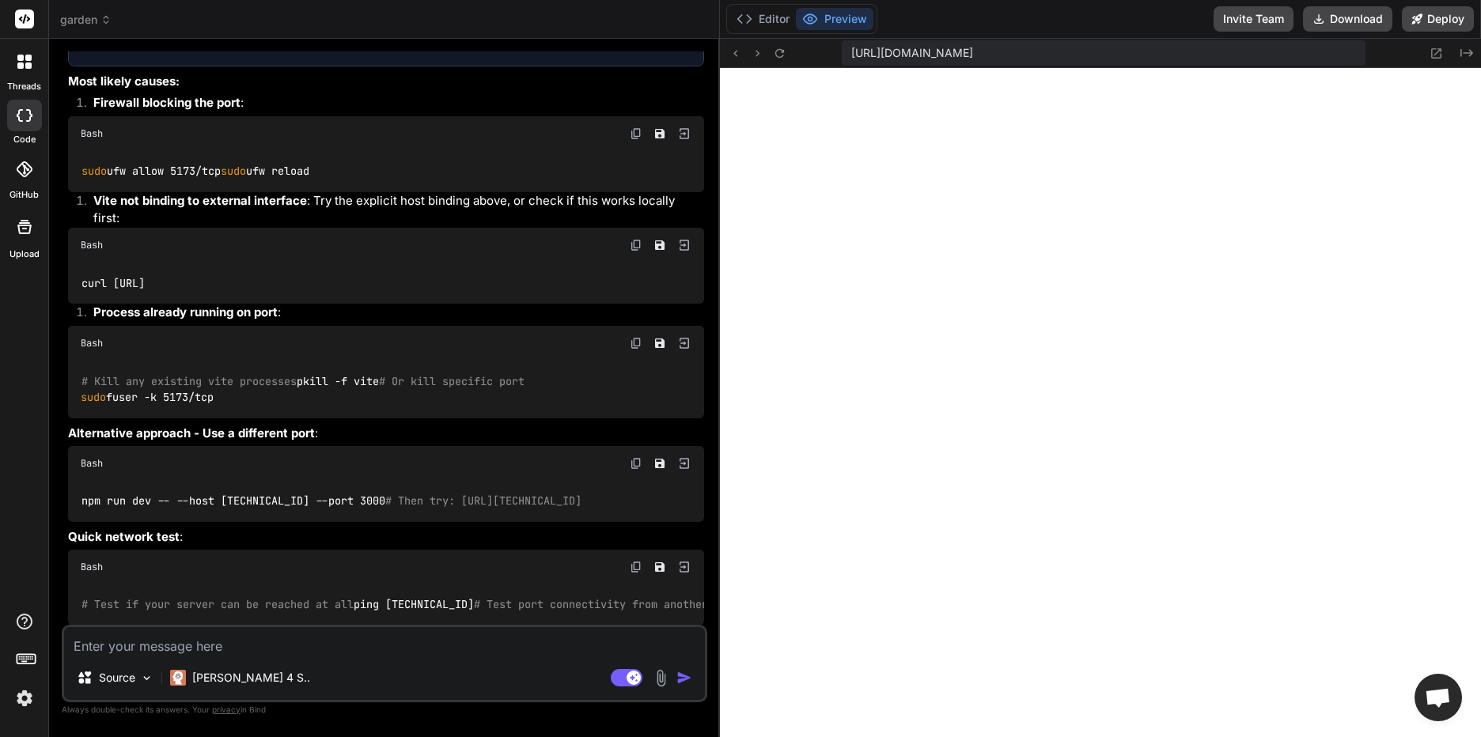
drag, startPoint x: 356, startPoint y: 385, endPoint x: 81, endPoint y: 396, distance: 275.5
drag, startPoint x: 81, startPoint y: 396, endPoint x: 173, endPoint y: 385, distance: 93.1
copy pre "cd ~/projects/garden && ps aux | grep vite"
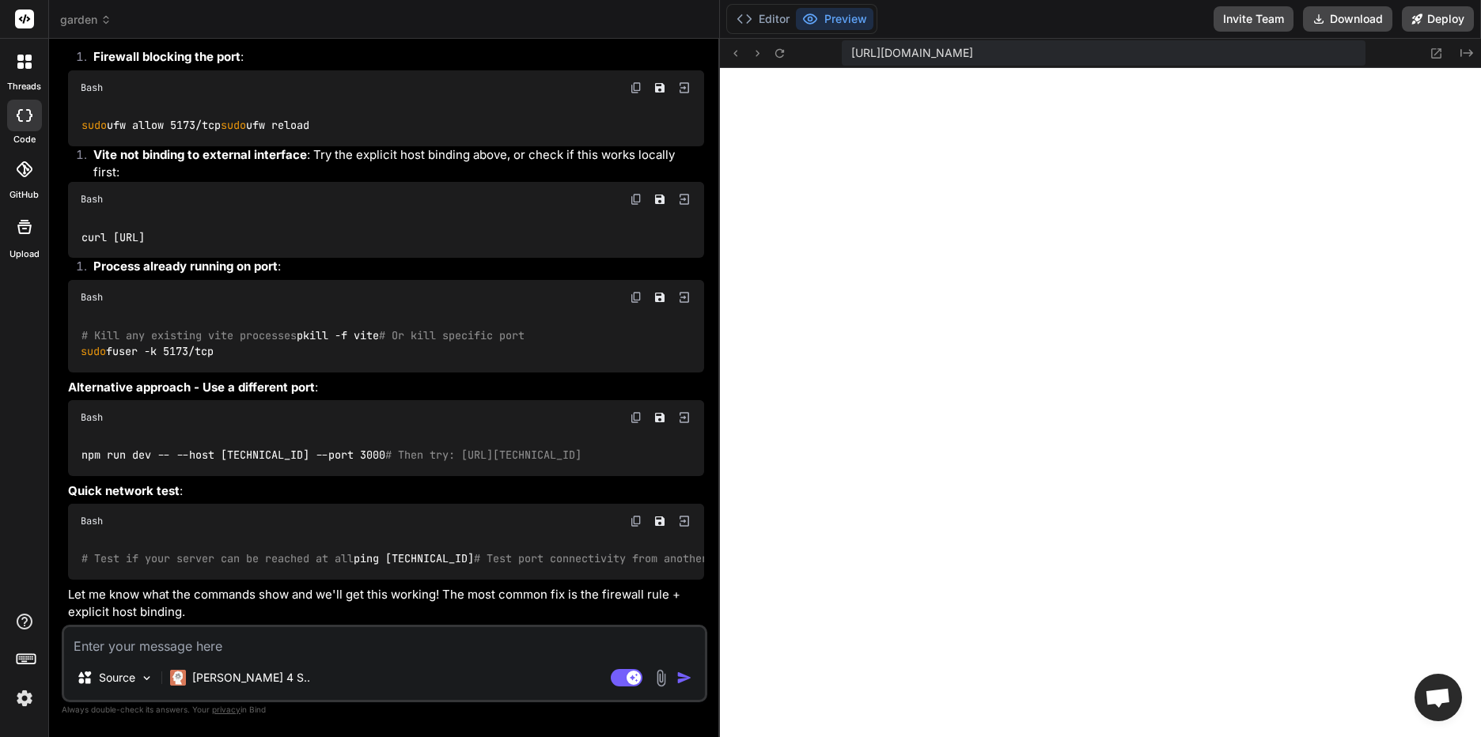
scroll to position [11199, 0]
drag, startPoint x: 400, startPoint y: 203, endPoint x: 92, endPoint y: 208, distance: 307.8
drag, startPoint x: 92, startPoint y: 208, endPoint x: 142, endPoint y: 201, distance: 51.1
copy pre "cd ~/projects/garden && netstat -tulpn | grep 5173"
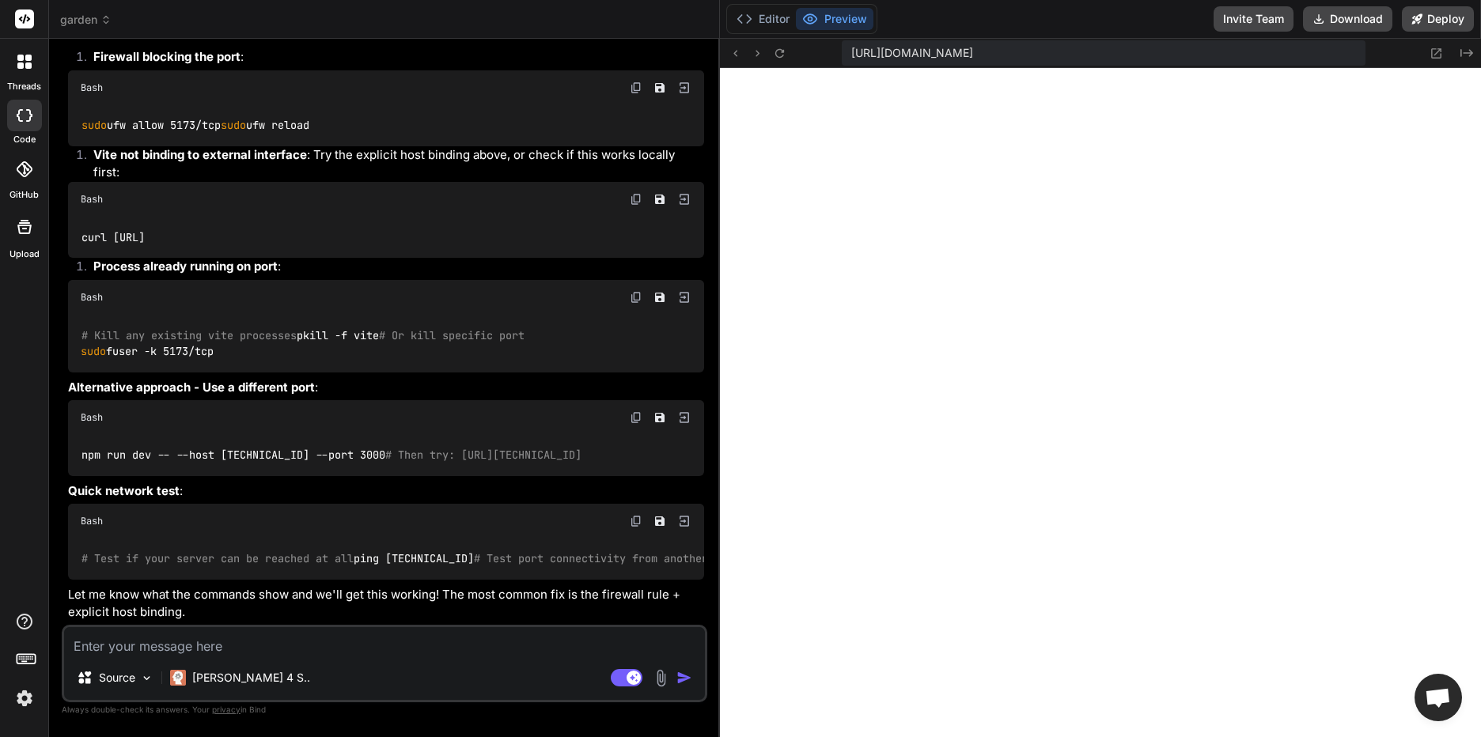
drag, startPoint x: 349, startPoint y: 260, endPoint x: 52, endPoint y: 274, distance: 297.0
click at [52, 274] on div "Bind AI Web Search Created with Pixso. Code Generator You Bind AI 🔹 Project : C…" at bounding box center [384, 388] width 671 height 698
drag, startPoint x: 52, startPoint y: 274, endPoint x: 174, endPoint y: 261, distance: 122.5
copy pre "cd ~/projects/garden && sudo ufw status"
drag, startPoint x: 498, startPoint y: 315, endPoint x: 56, endPoint y: 317, distance: 442.3
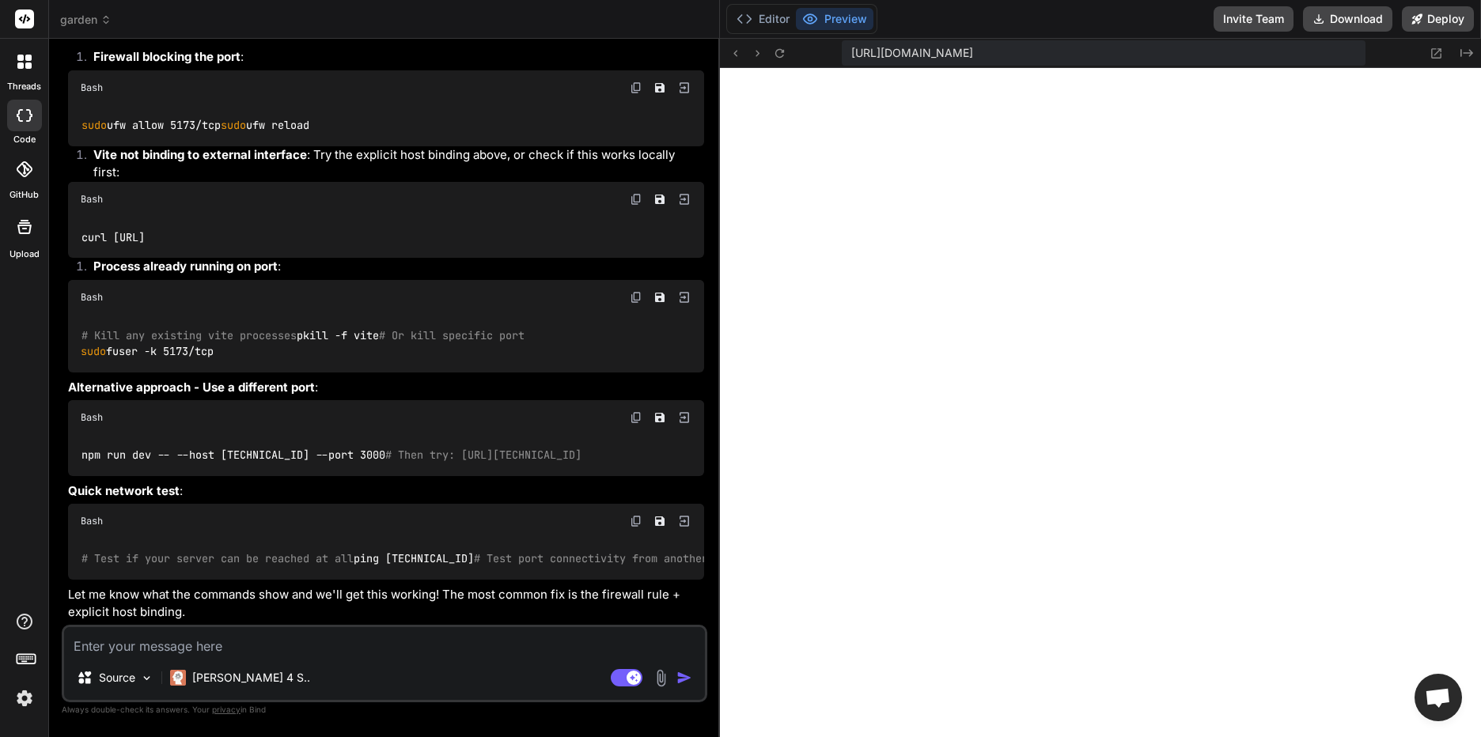
click at [56, 317] on div "Bind AI Web Search Created with Pixso. Code Generator You Bind AI 🔹 Project : C…" at bounding box center [384, 388] width 671 height 698
click at [119, 652] on textarea at bounding box center [384, 641] width 641 height 28
paste textarea "Uncaught SyntaxError: The requested module '/node_modules/.vite/deps/lucide-rea…"
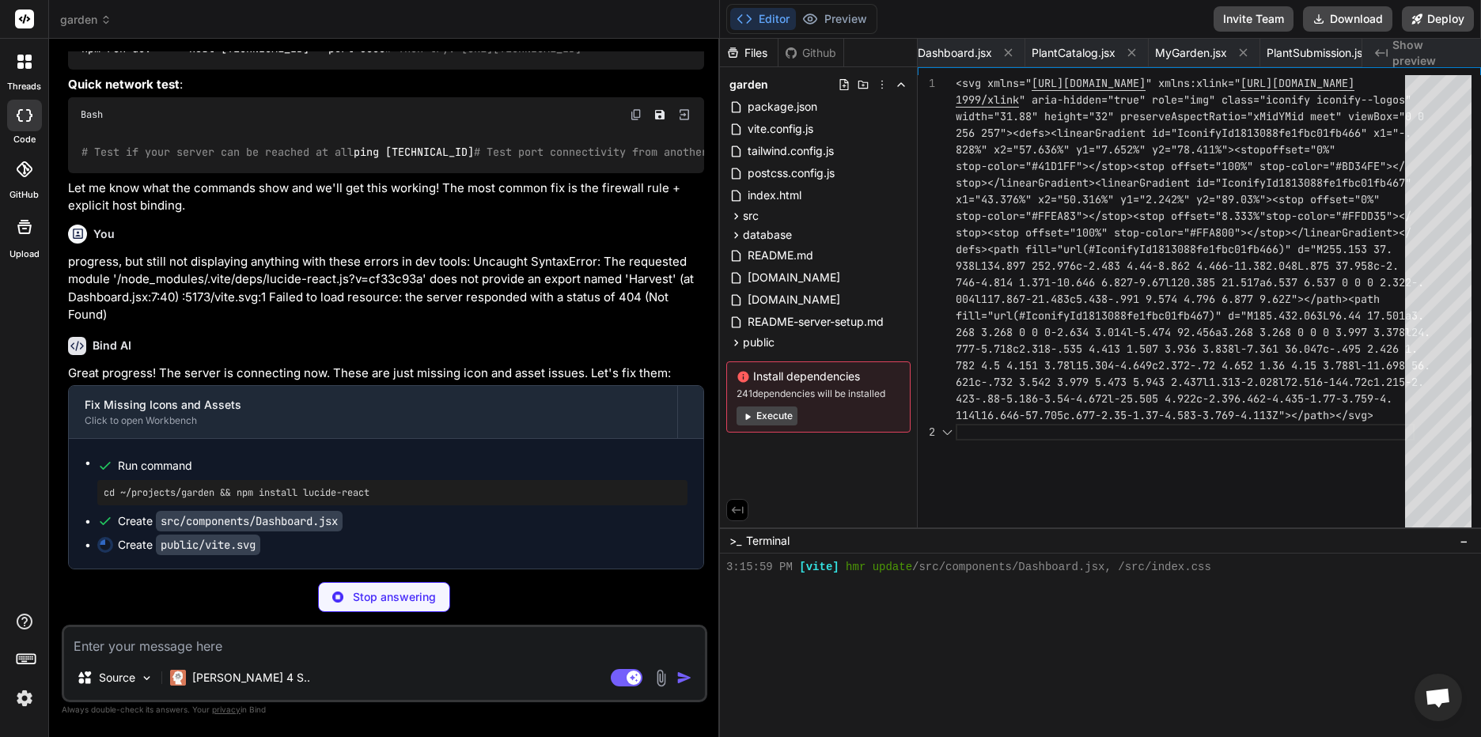
scroll to position [0, 3122]
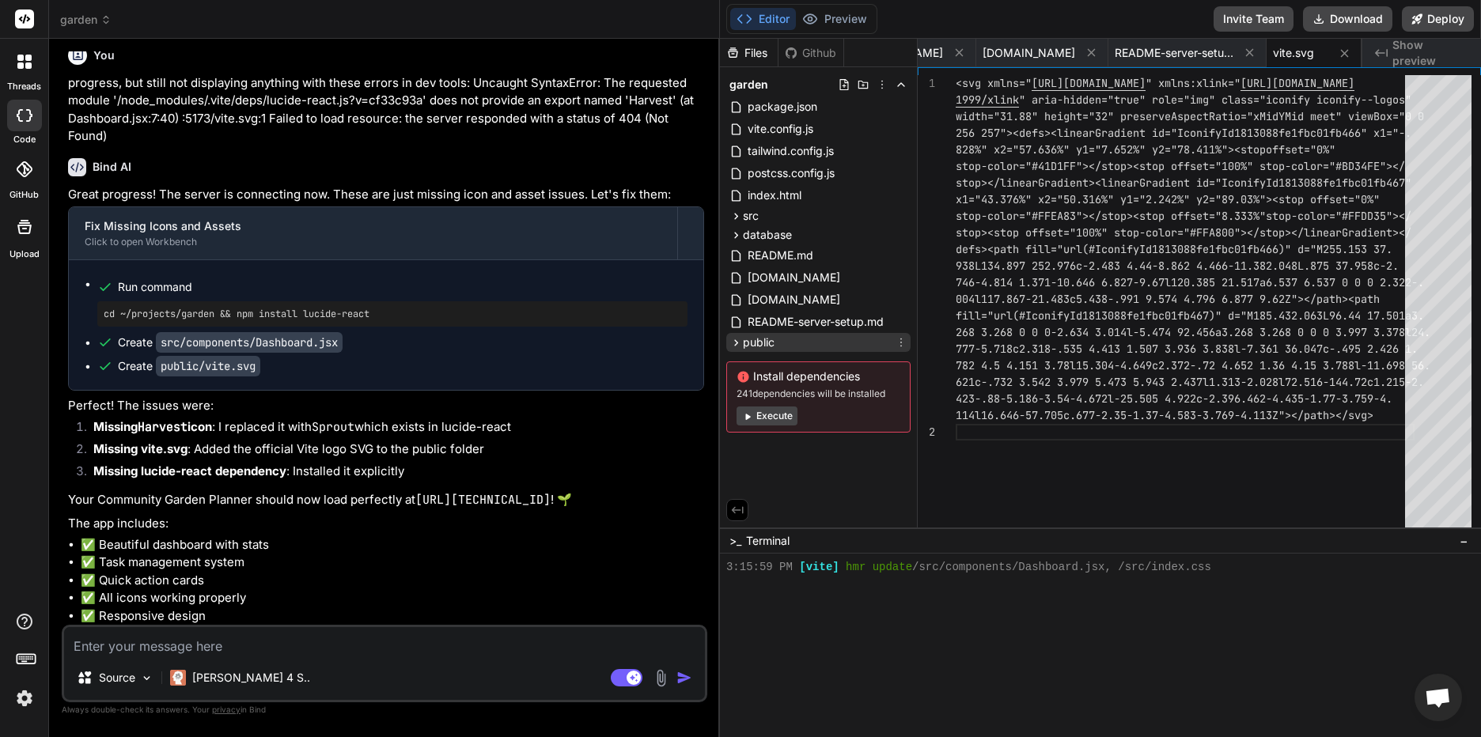
click at [737, 339] on icon at bounding box center [736, 342] width 13 height 13
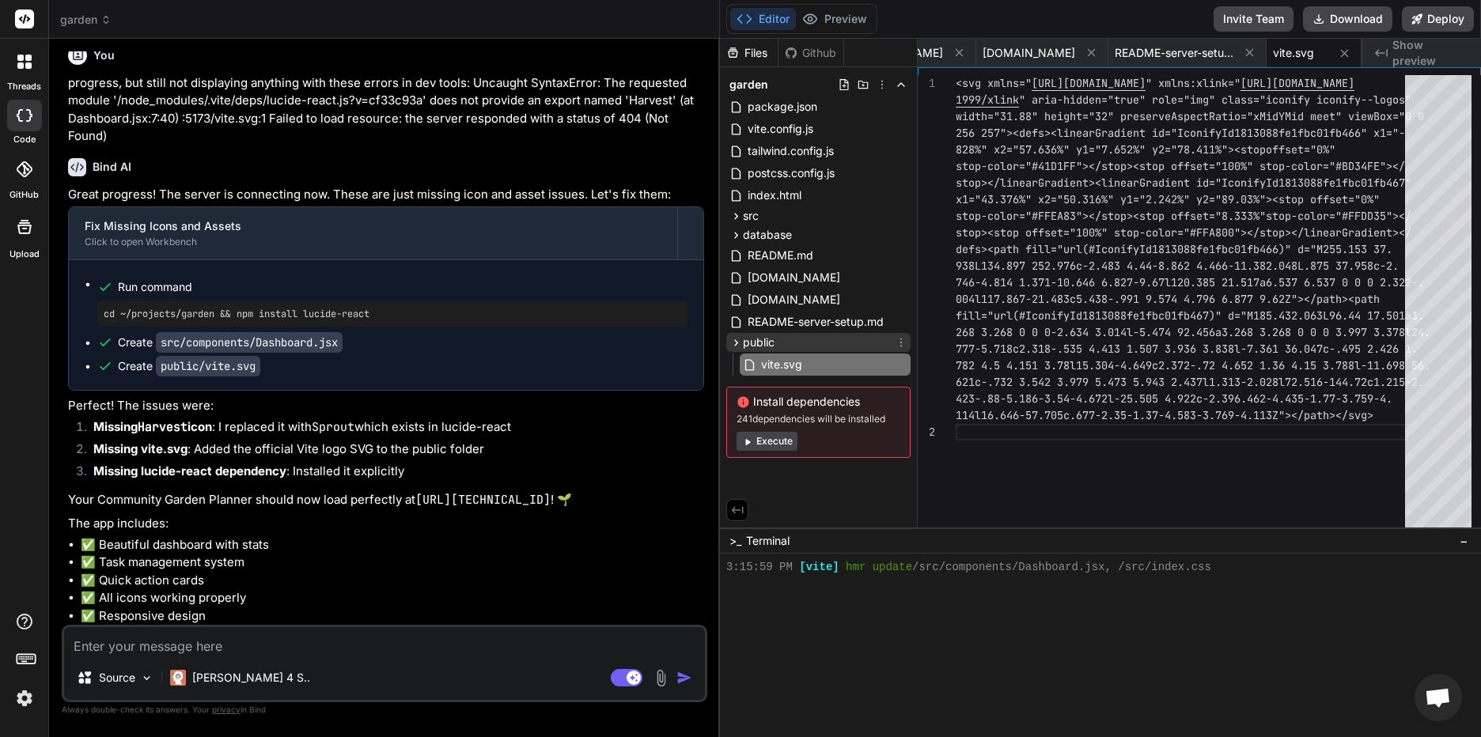
click at [737, 343] on icon at bounding box center [736, 342] width 4 height 6
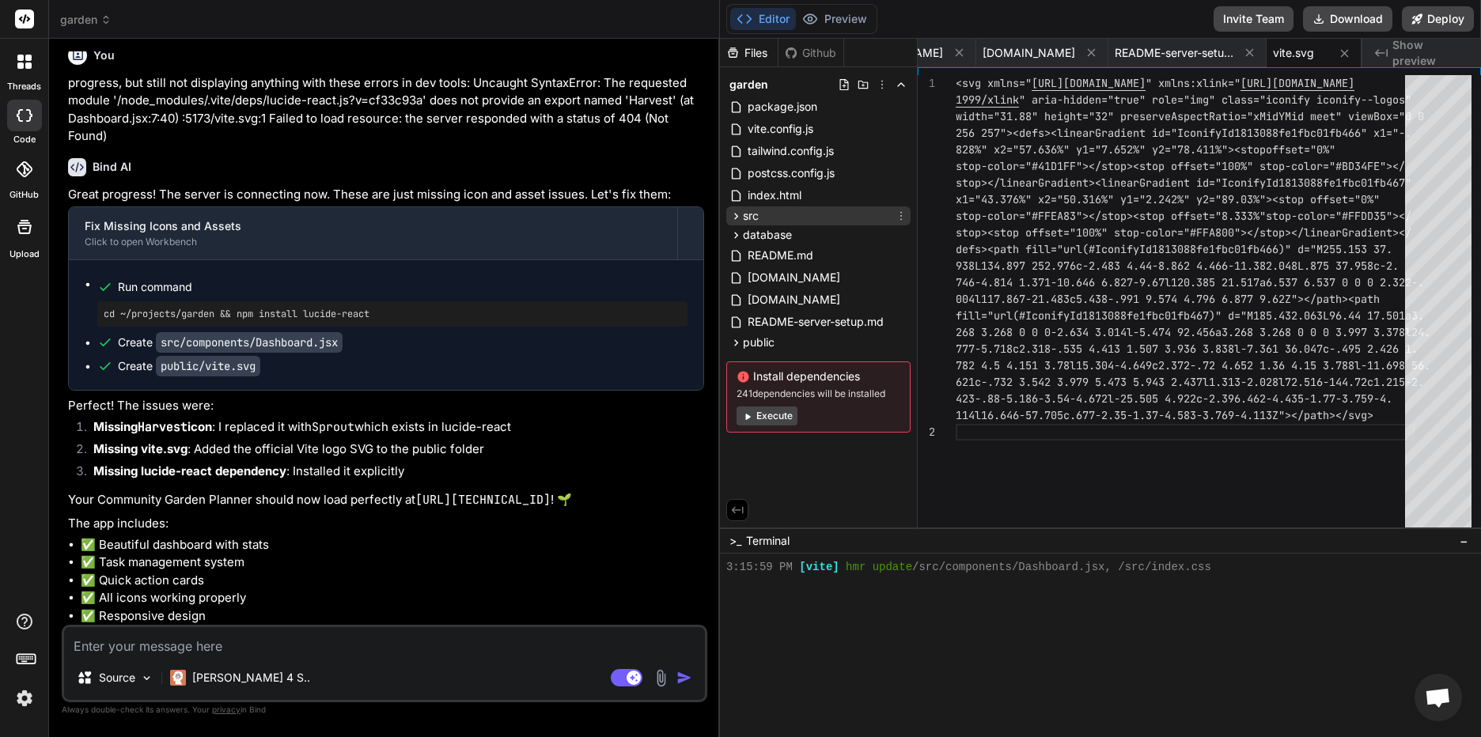
click at [731, 217] on icon at bounding box center [736, 216] width 13 height 13
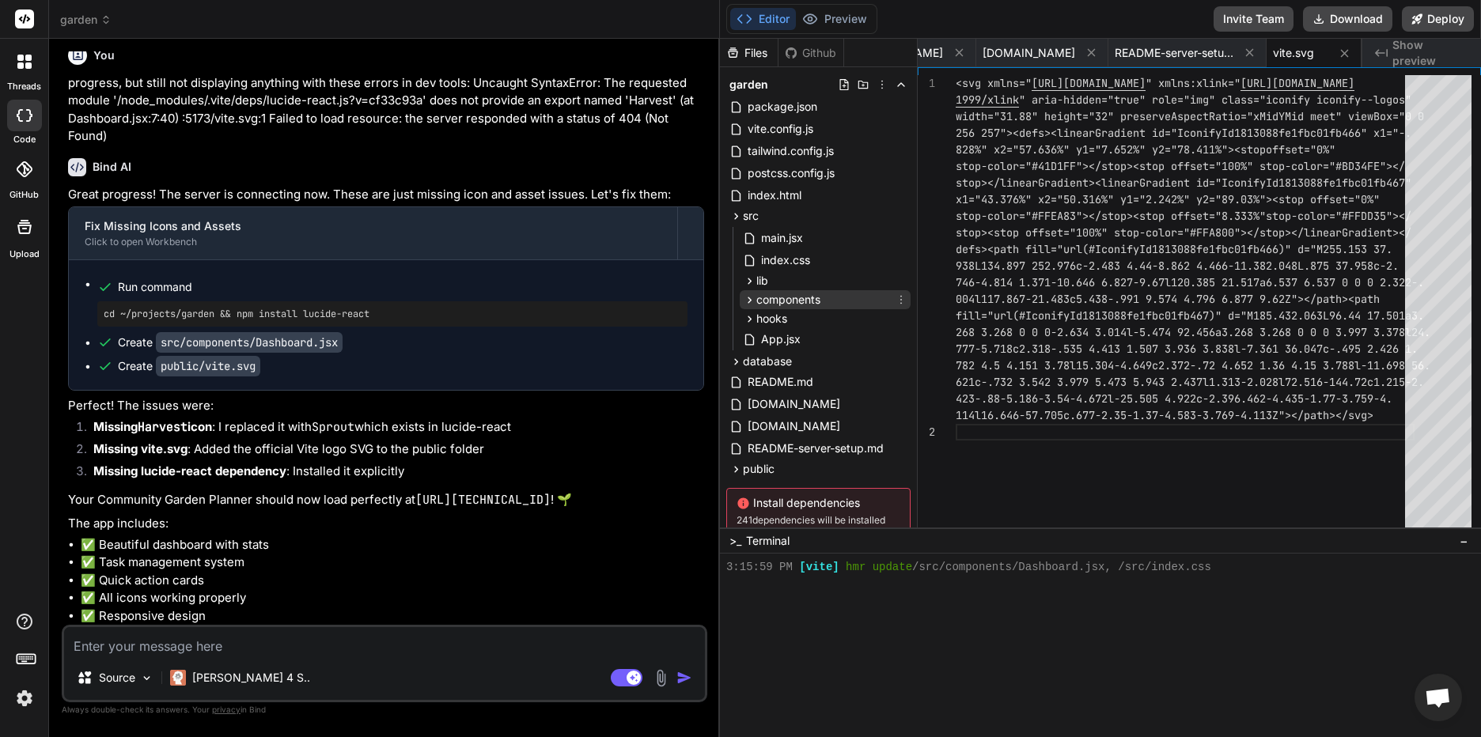
click at [751, 299] on icon at bounding box center [750, 300] width 4 height 6
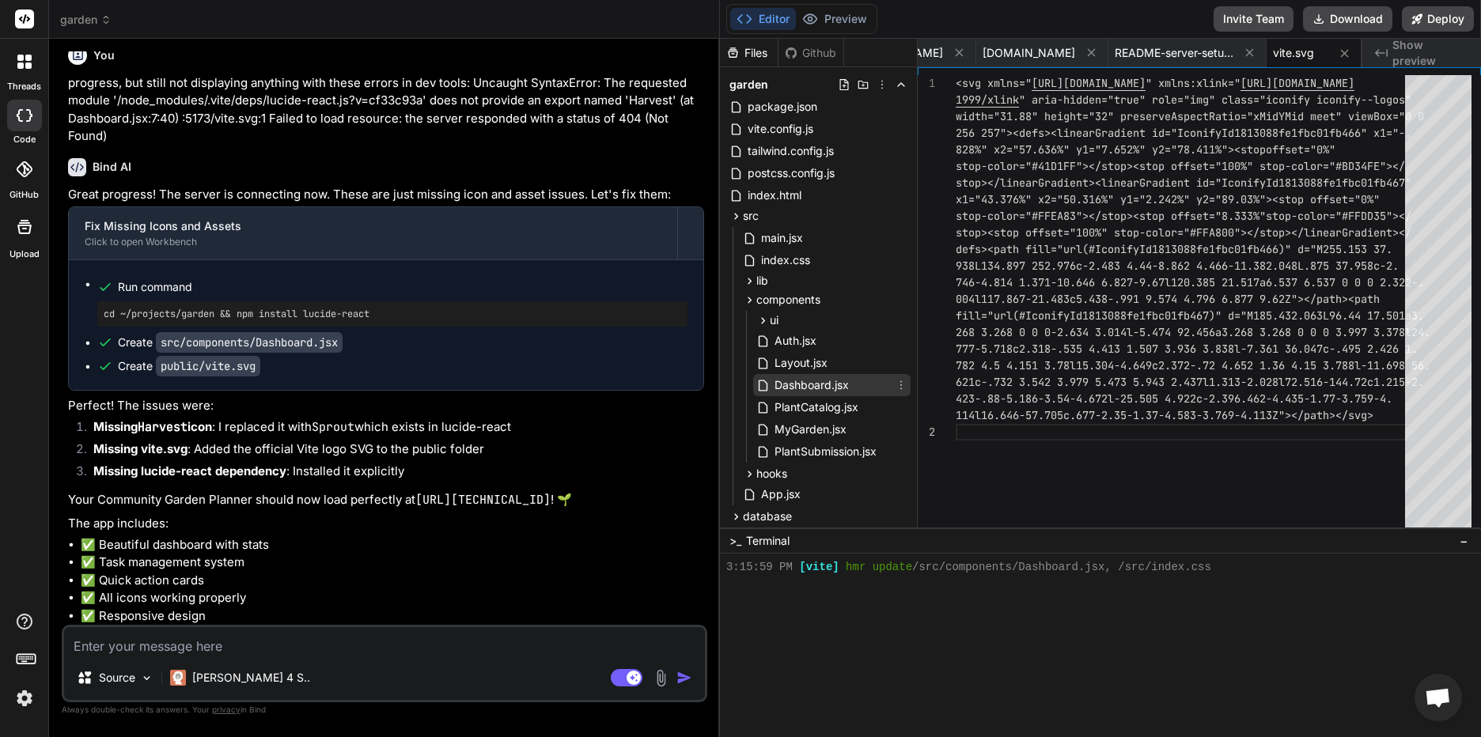
click at [833, 387] on span "Dashboard.jsx" at bounding box center [812, 385] width 78 height 19
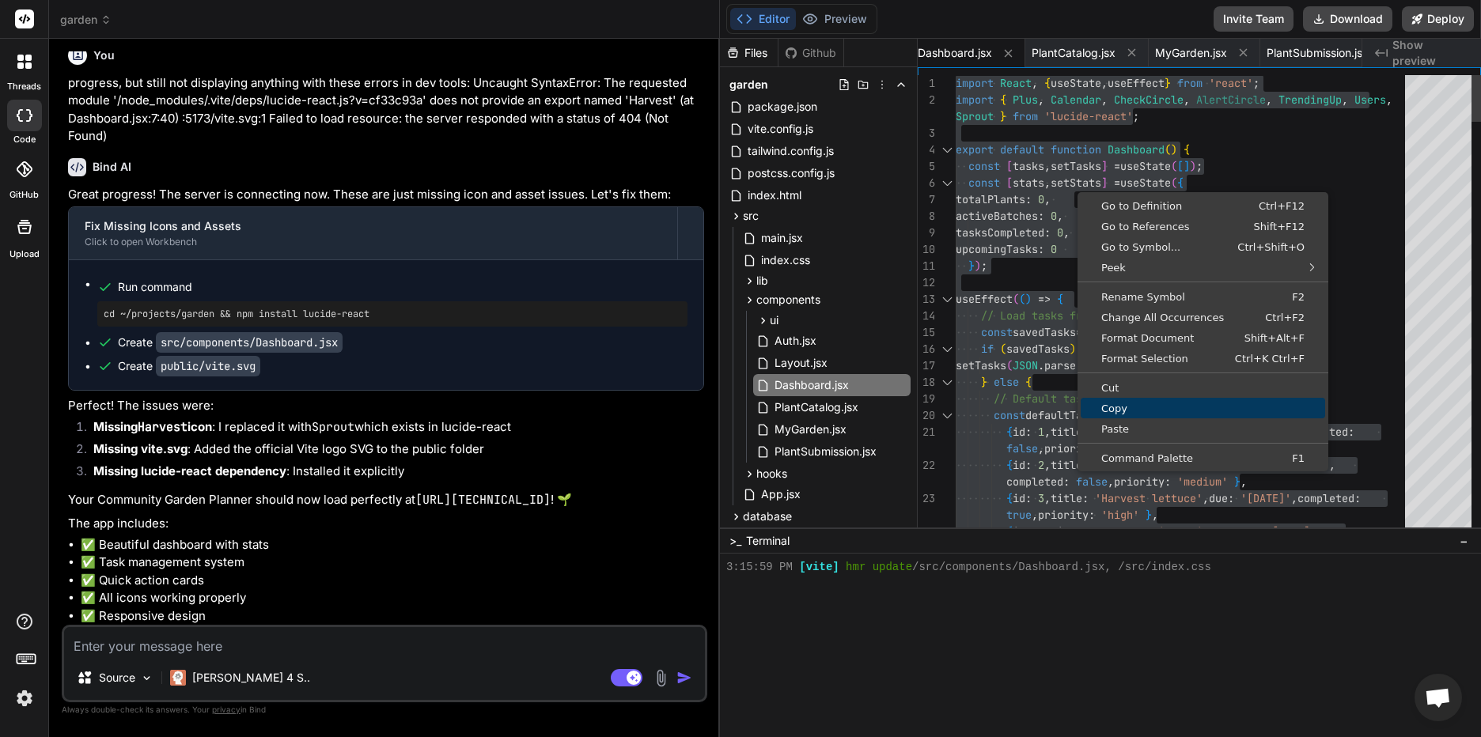
click at [1125, 409] on span "Copy" at bounding box center [1203, 409] width 244 height 10
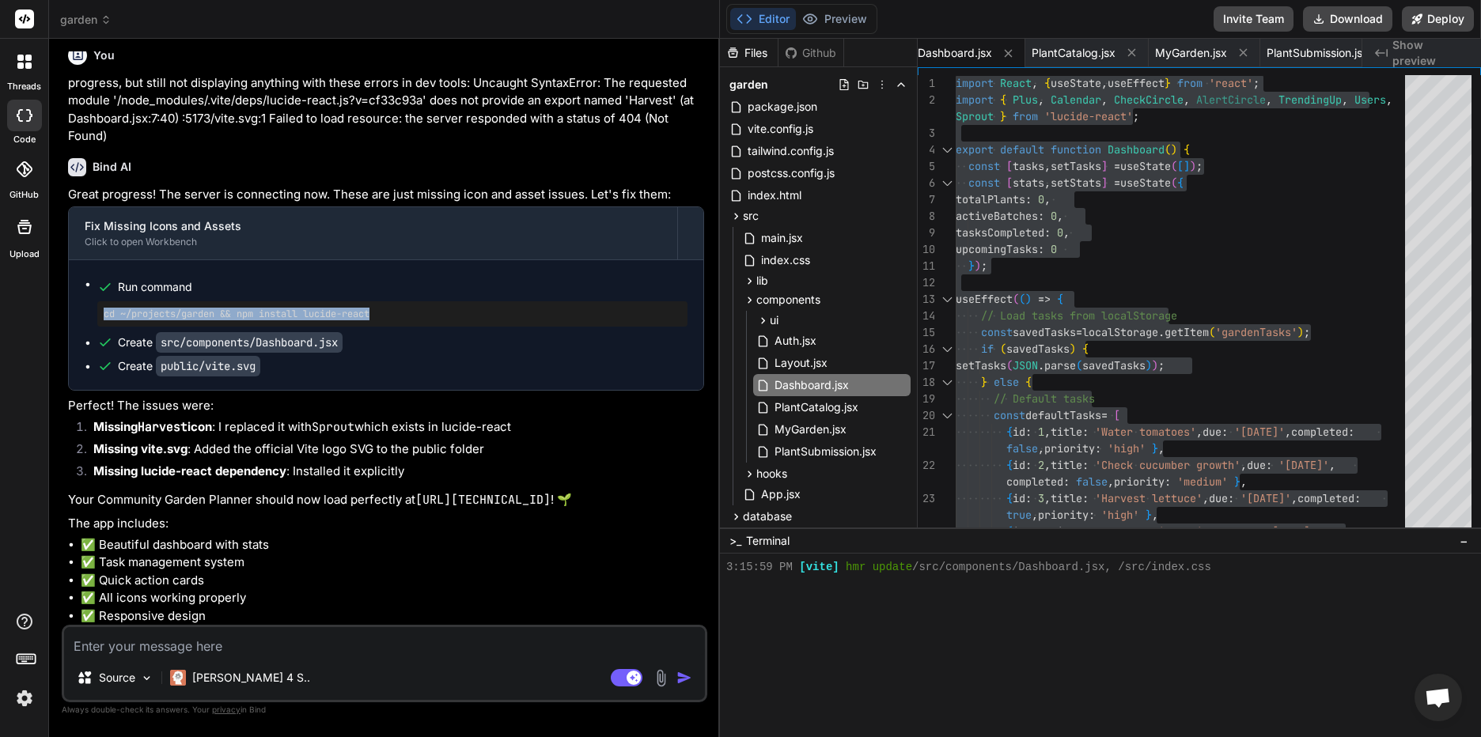
drag, startPoint x: 389, startPoint y: 490, endPoint x: 101, endPoint y: 495, distance: 287.3
click at [101, 327] on div "cd ~/projects/garden && npm install lucide-react" at bounding box center [392, 313] width 590 height 25
drag, startPoint x: 101, startPoint y: 495, endPoint x: 137, endPoint y: 487, distance: 36.5
click at [161, 639] on textarea at bounding box center [384, 641] width 641 height 28
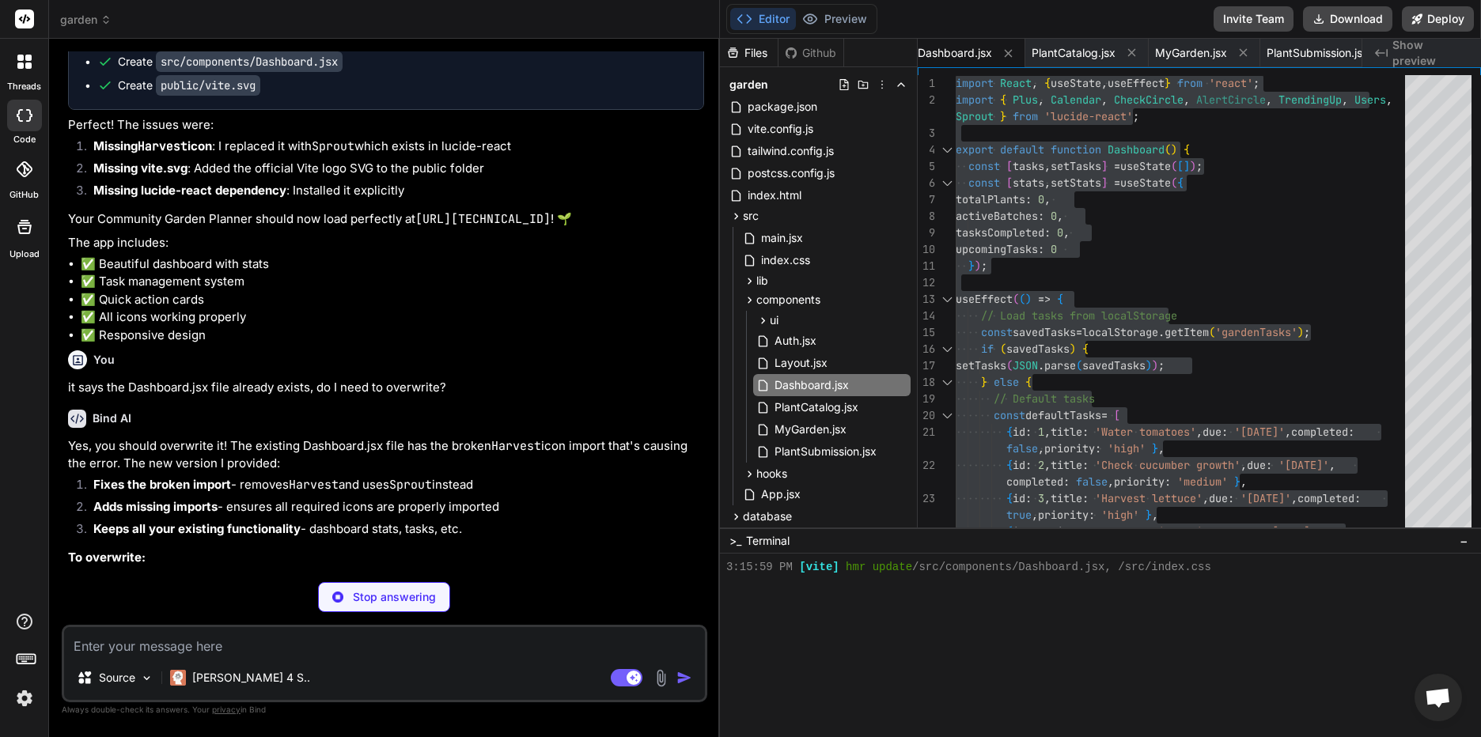
scroll to position [12468, 0]
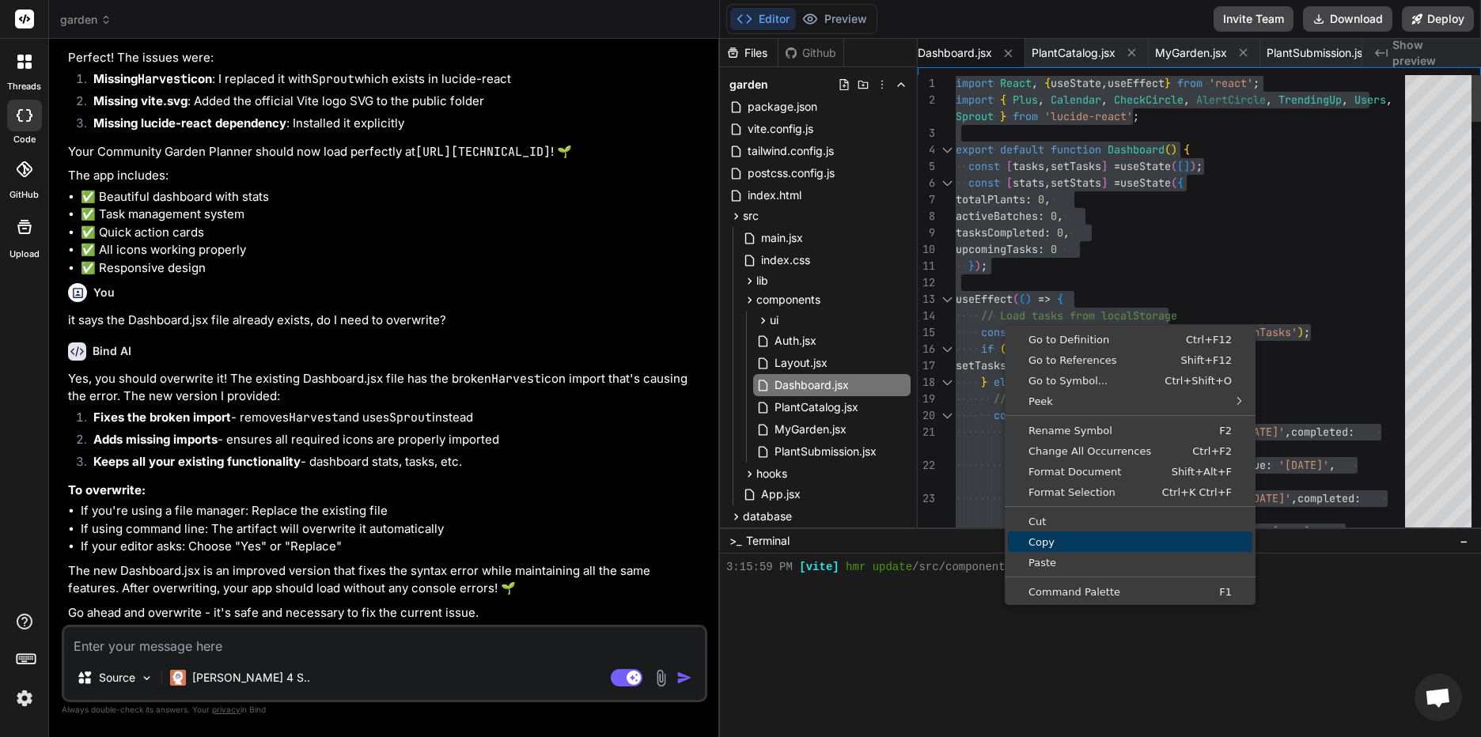
click at [1054, 546] on span "Copy" at bounding box center [1130, 542] width 244 height 10
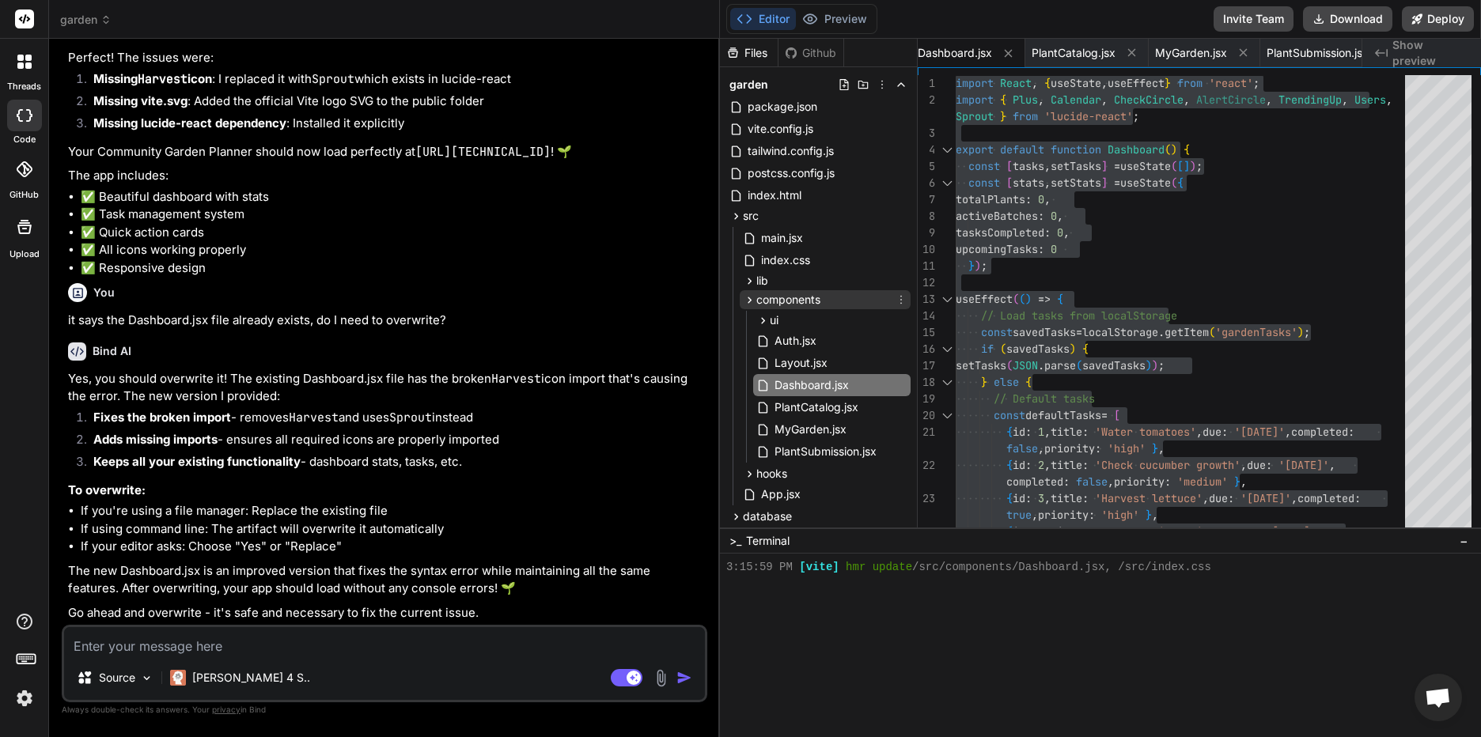
click at [747, 296] on icon at bounding box center [749, 300] width 13 height 13
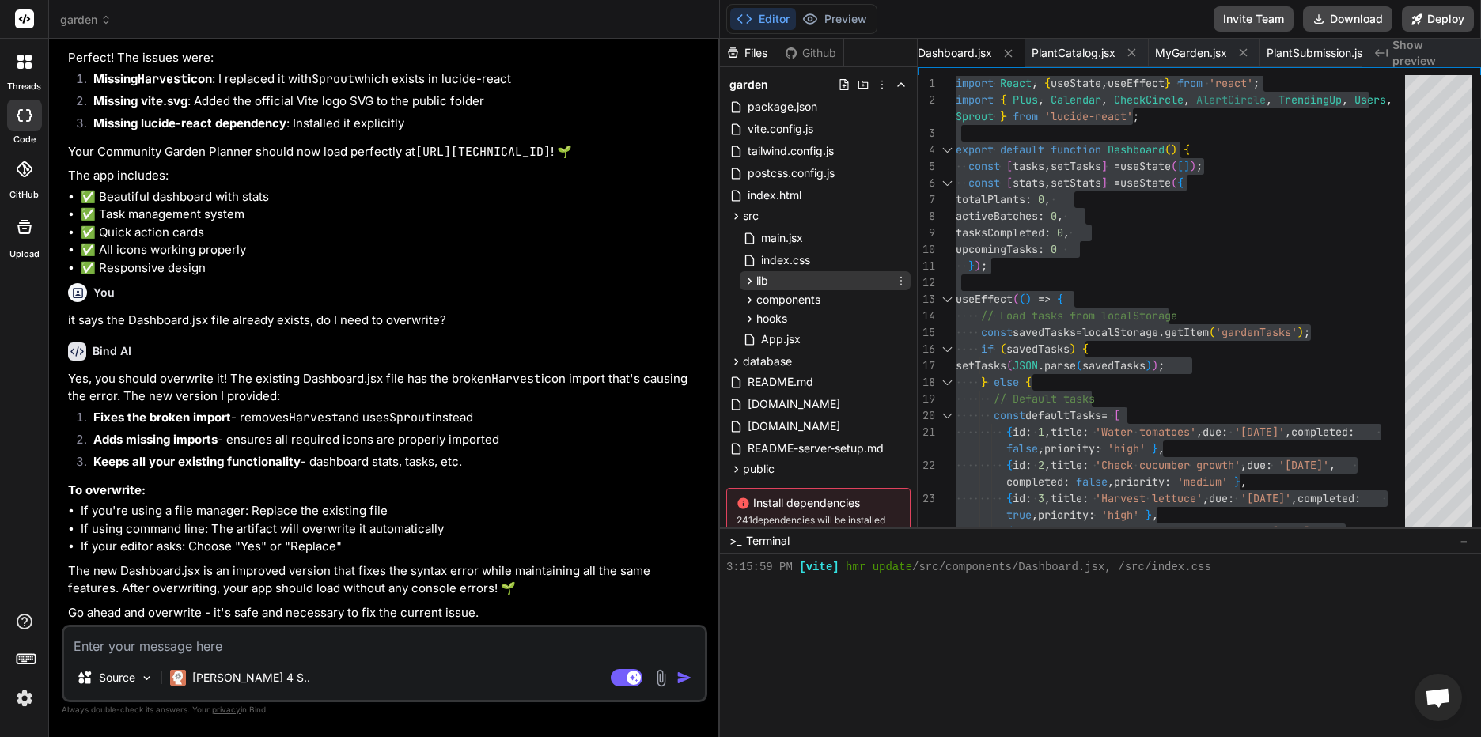
click at [751, 275] on icon at bounding box center [749, 281] width 13 height 13
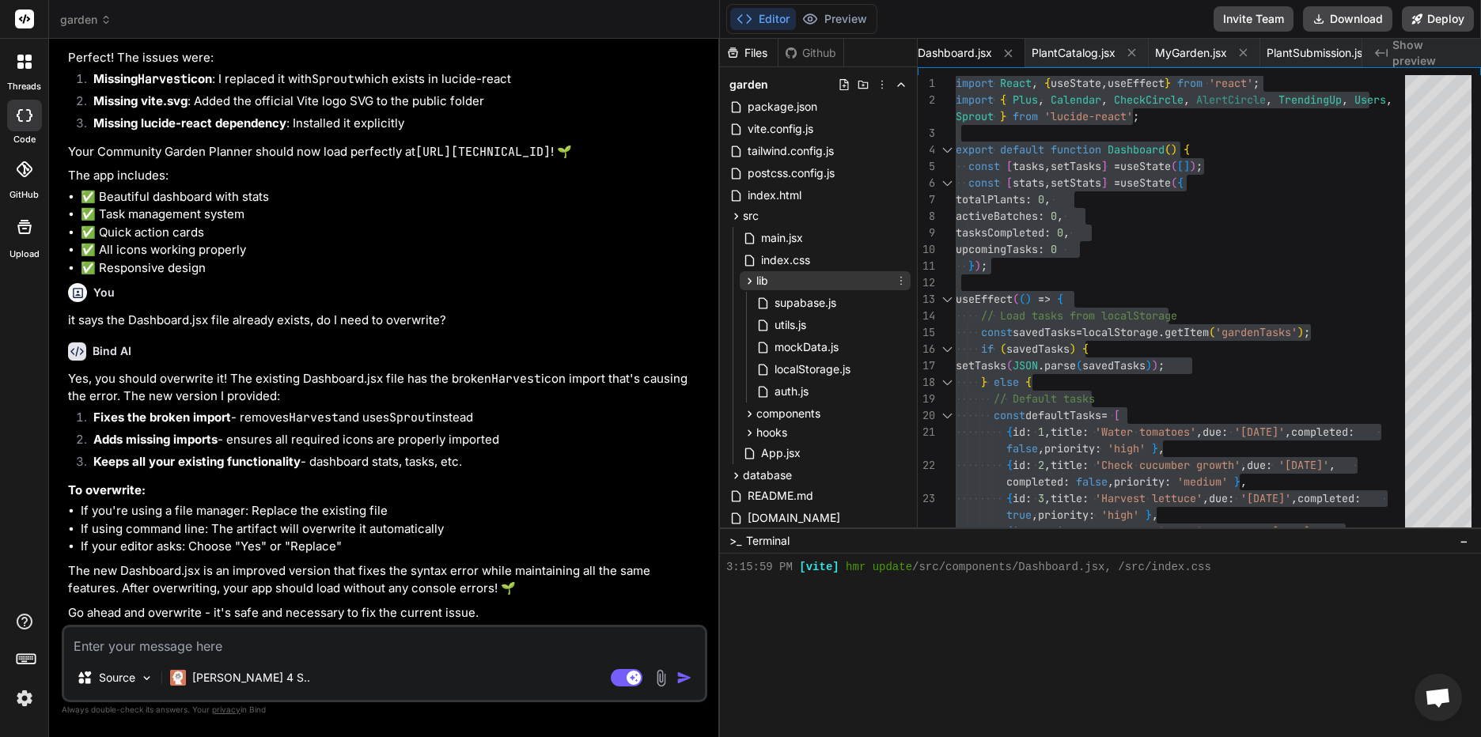
click at [751, 275] on icon at bounding box center [749, 281] width 13 height 13
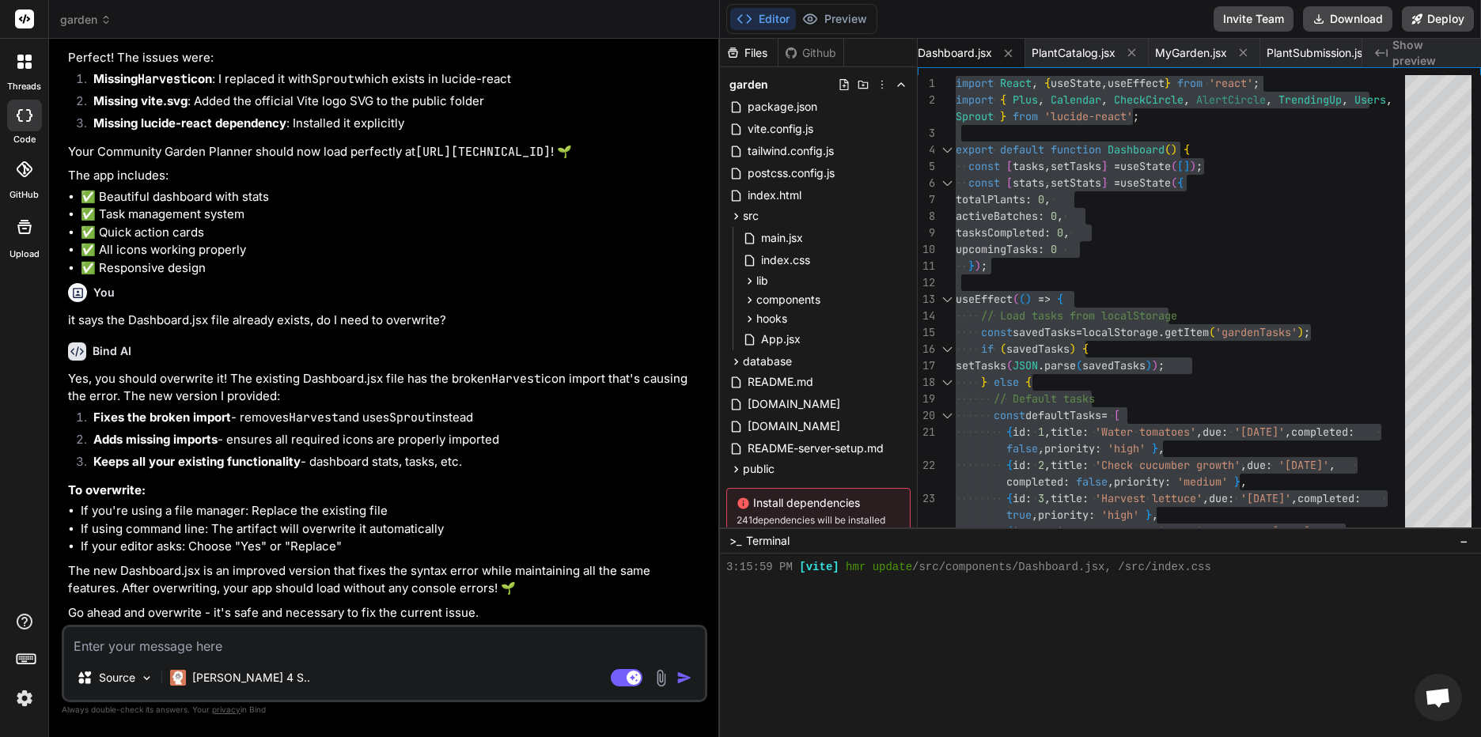
scroll to position [12389, 0]
click at [786, 208] on div "src" at bounding box center [818, 216] width 184 height 19
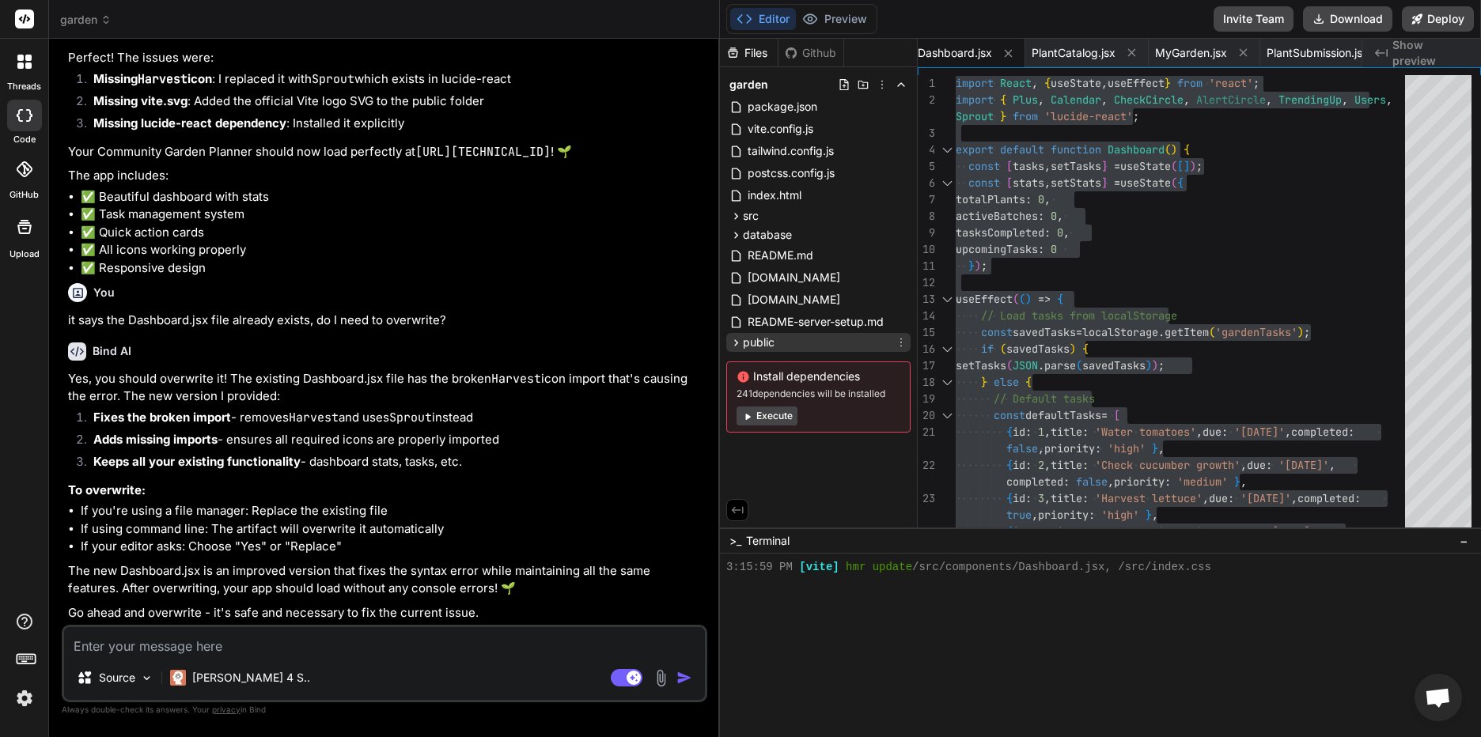
click at [728, 340] on div "public" at bounding box center [818, 342] width 184 height 19
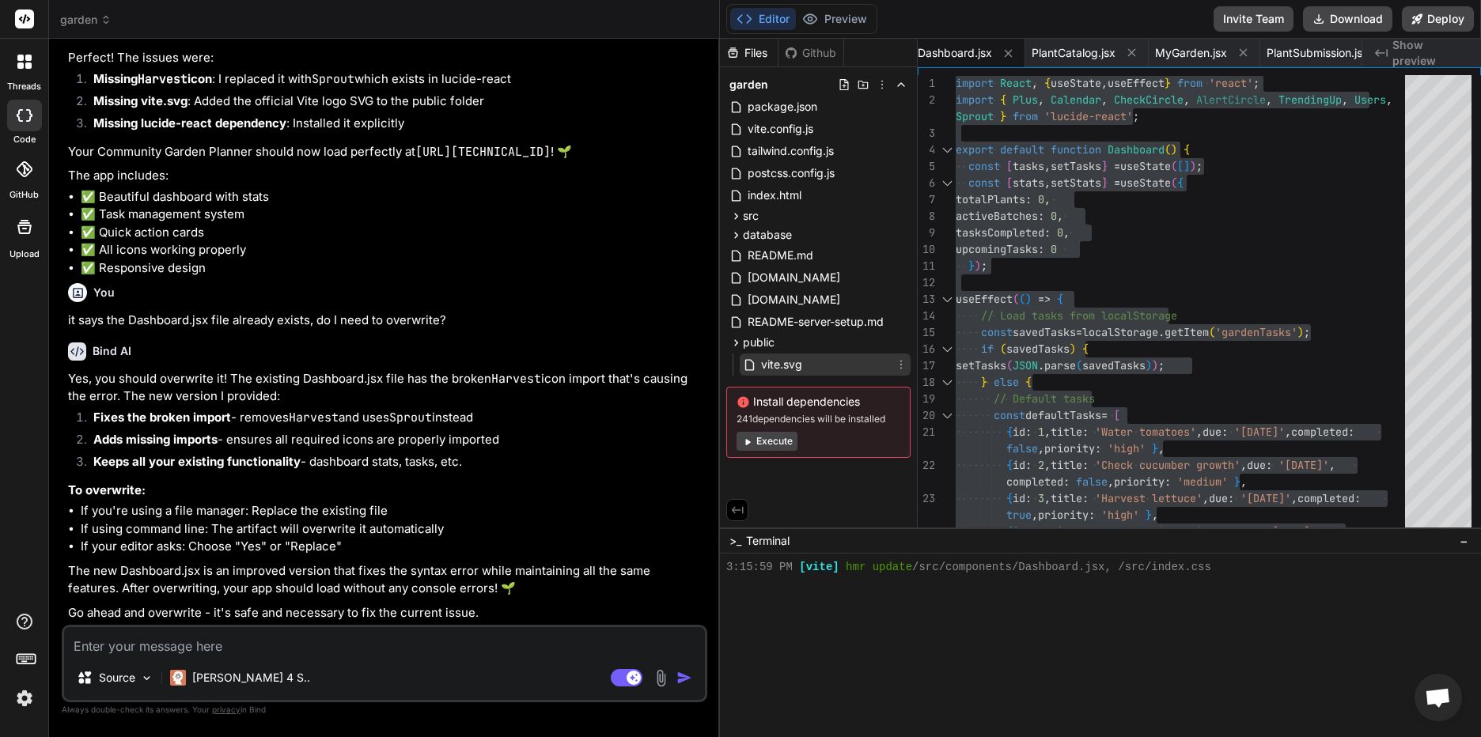
click at [779, 357] on span "vite.svg" at bounding box center [782, 364] width 44 height 19
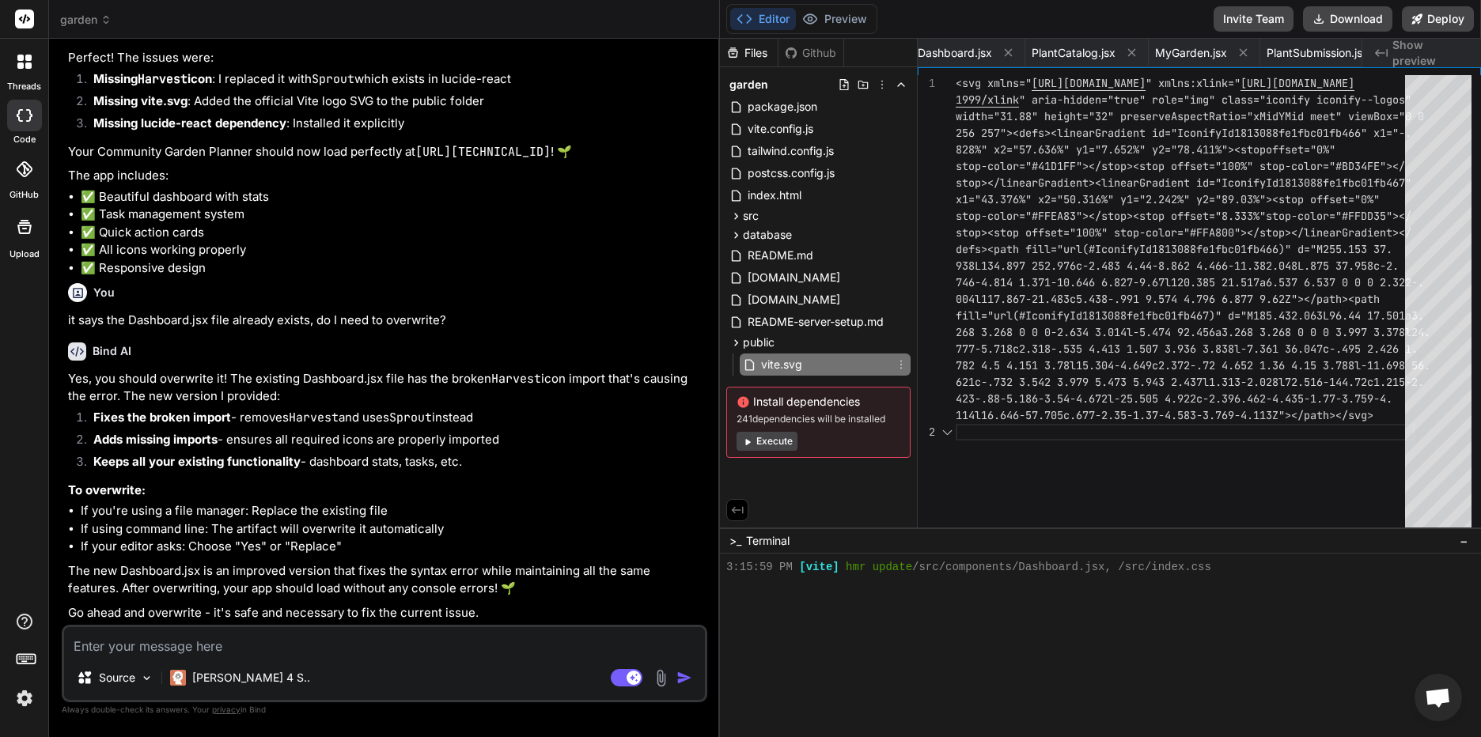
scroll to position [0, 3122]
click at [1285, 306] on div "<svg xmlns=" http://www.w3.org/2000/svg " xmlns:xlink=" http://www.w3.org/ 1999…" at bounding box center [1185, 305] width 459 height 461
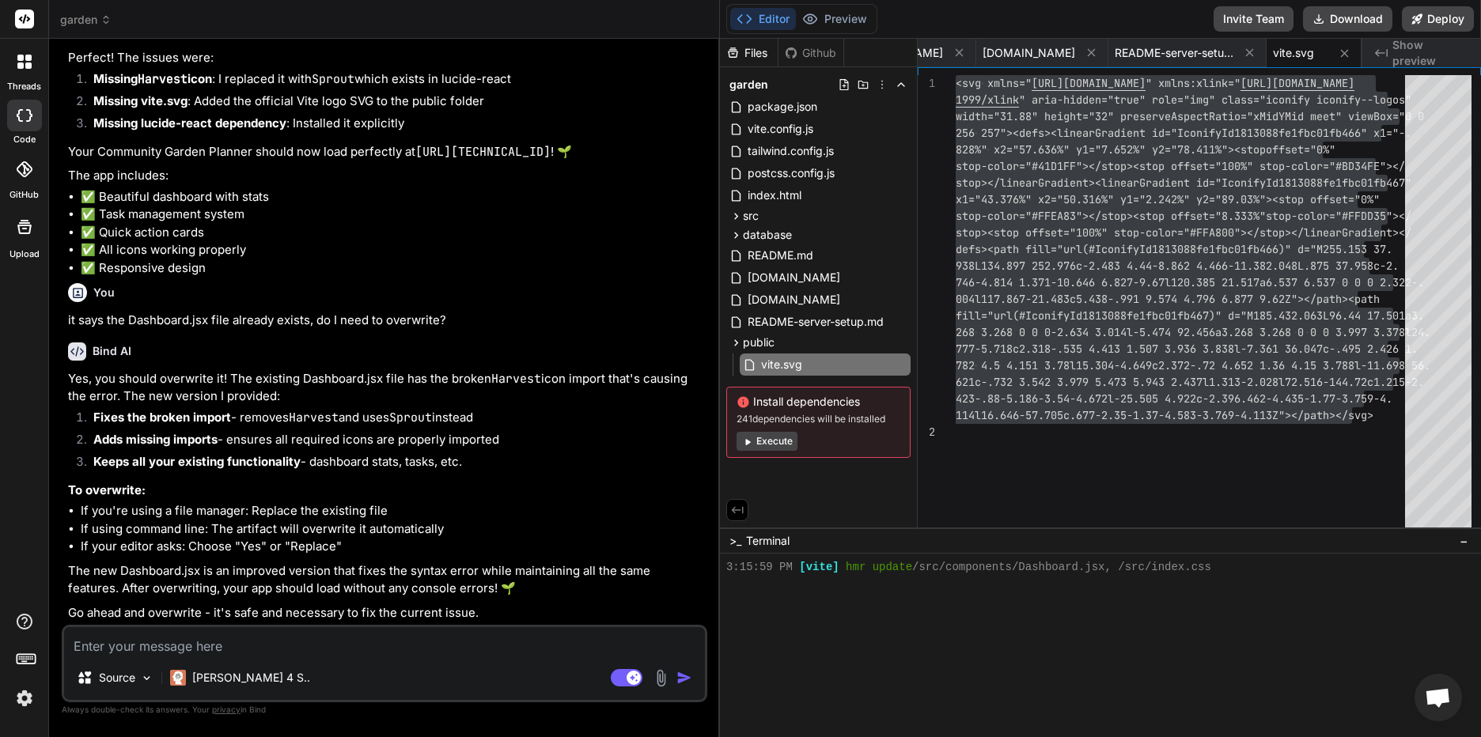
scroll to position [12563, 0]
click at [396, 633] on textarea at bounding box center [384, 641] width 641 height 28
click at [267, 635] on textarea at bounding box center [384, 641] width 641 height 28
click at [790, 321] on span "README-server-setup.md" at bounding box center [815, 322] width 139 height 19
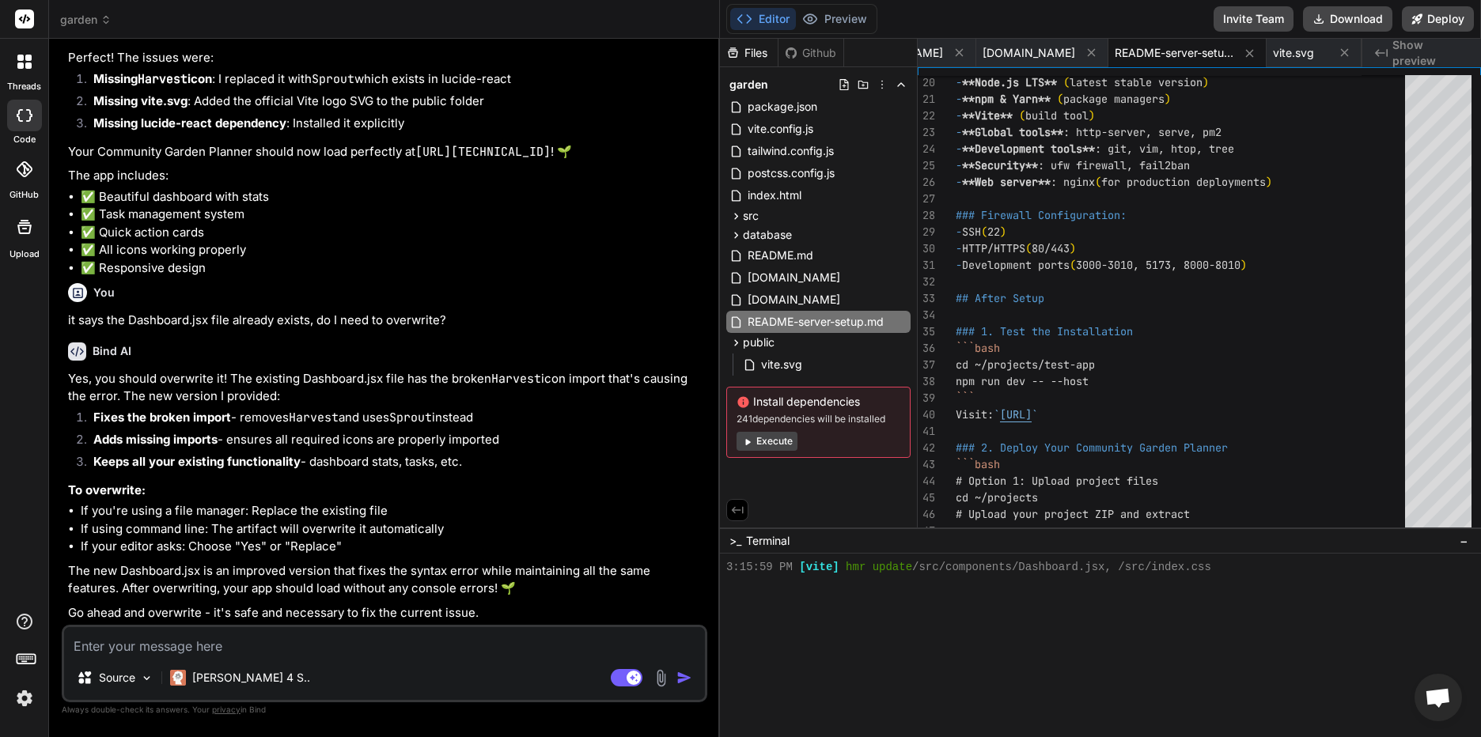
click at [247, 639] on textarea at bounding box center [384, 641] width 641 height 28
click at [191, 641] on textarea at bounding box center [384, 641] width 641 height 28
paste textarea "MyGarden.jsx:10 Uncaught SyntaxError: The requested module '/node_modules/.vite…"
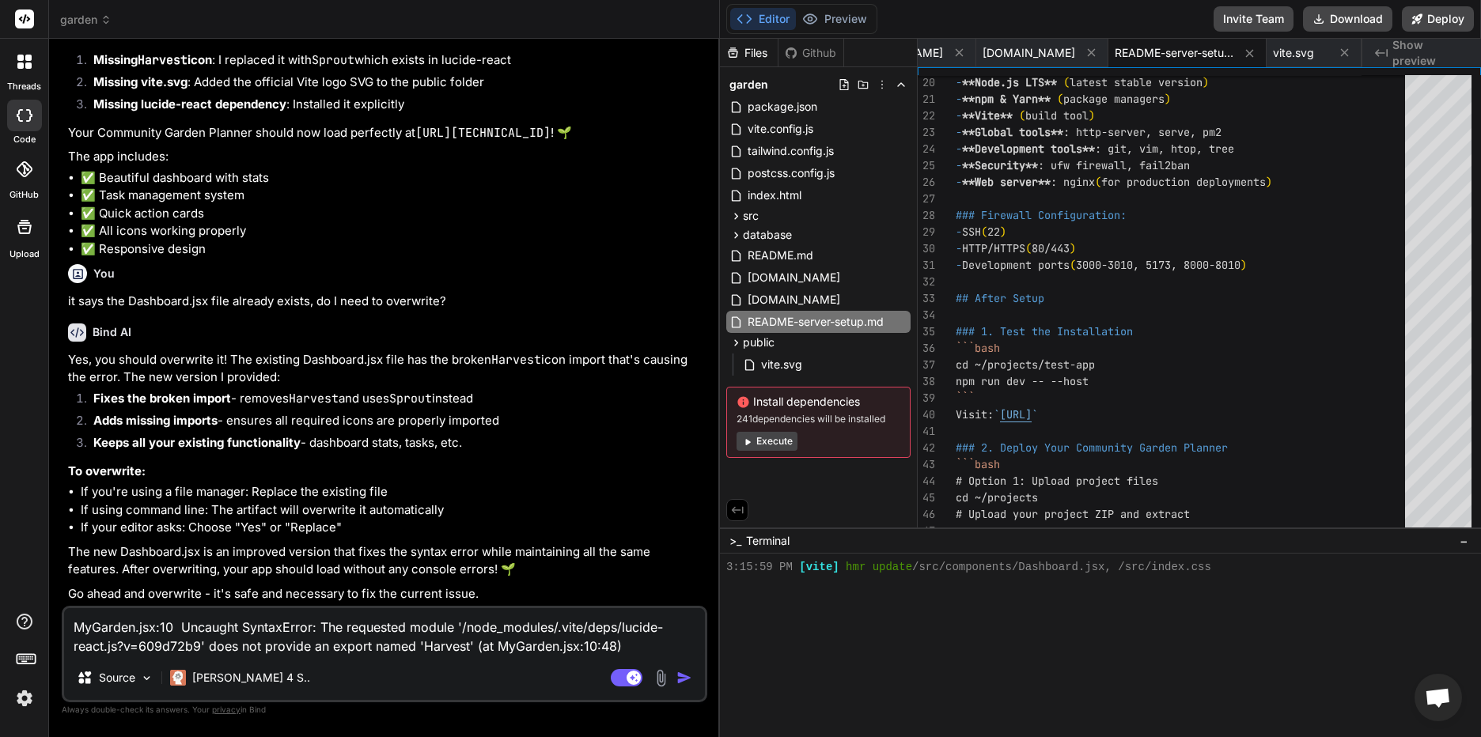
click at [678, 674] on img "button" at bounding box center [685, 678] width 16 height 16
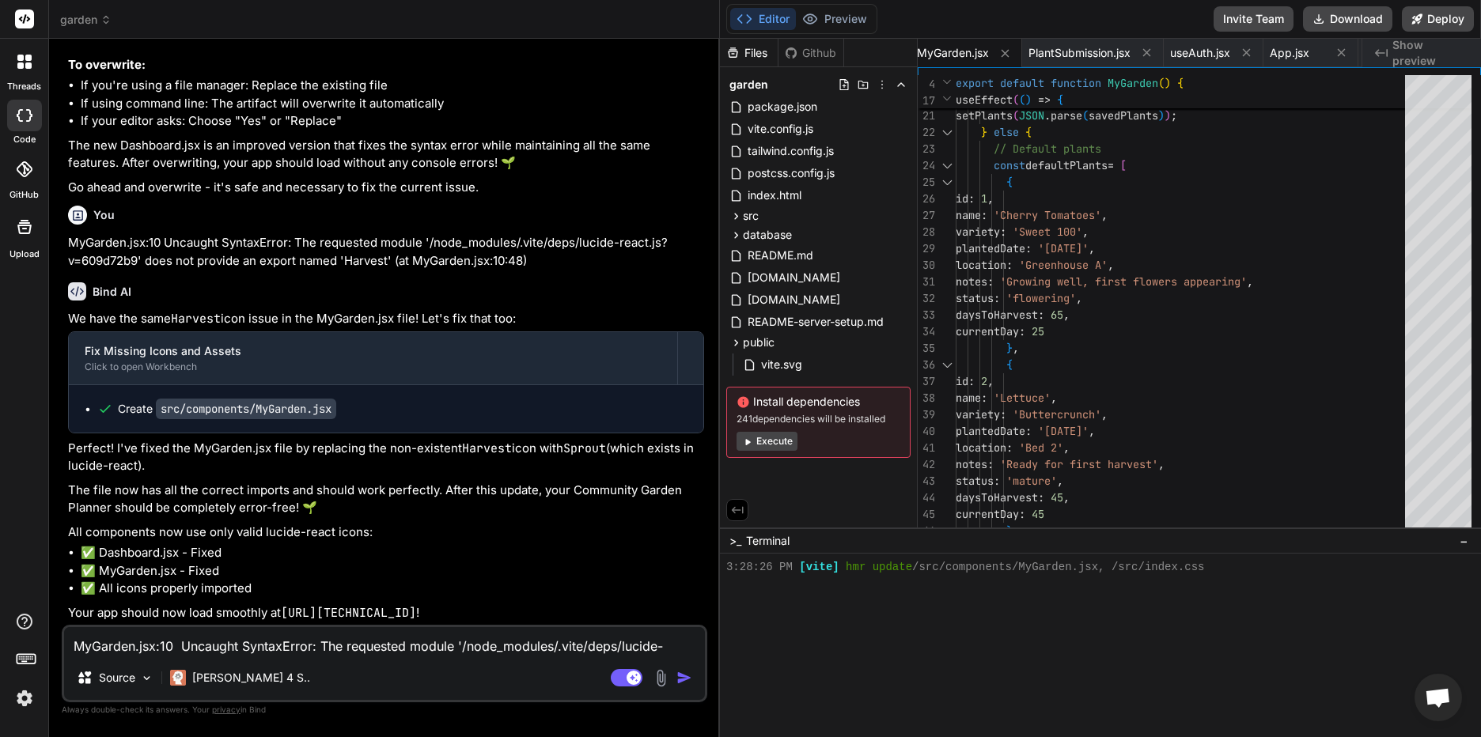
scroll to position [12989, 0]
click at [753, 212] on span "src" at bounding box center [751, 216] width 16 height 16
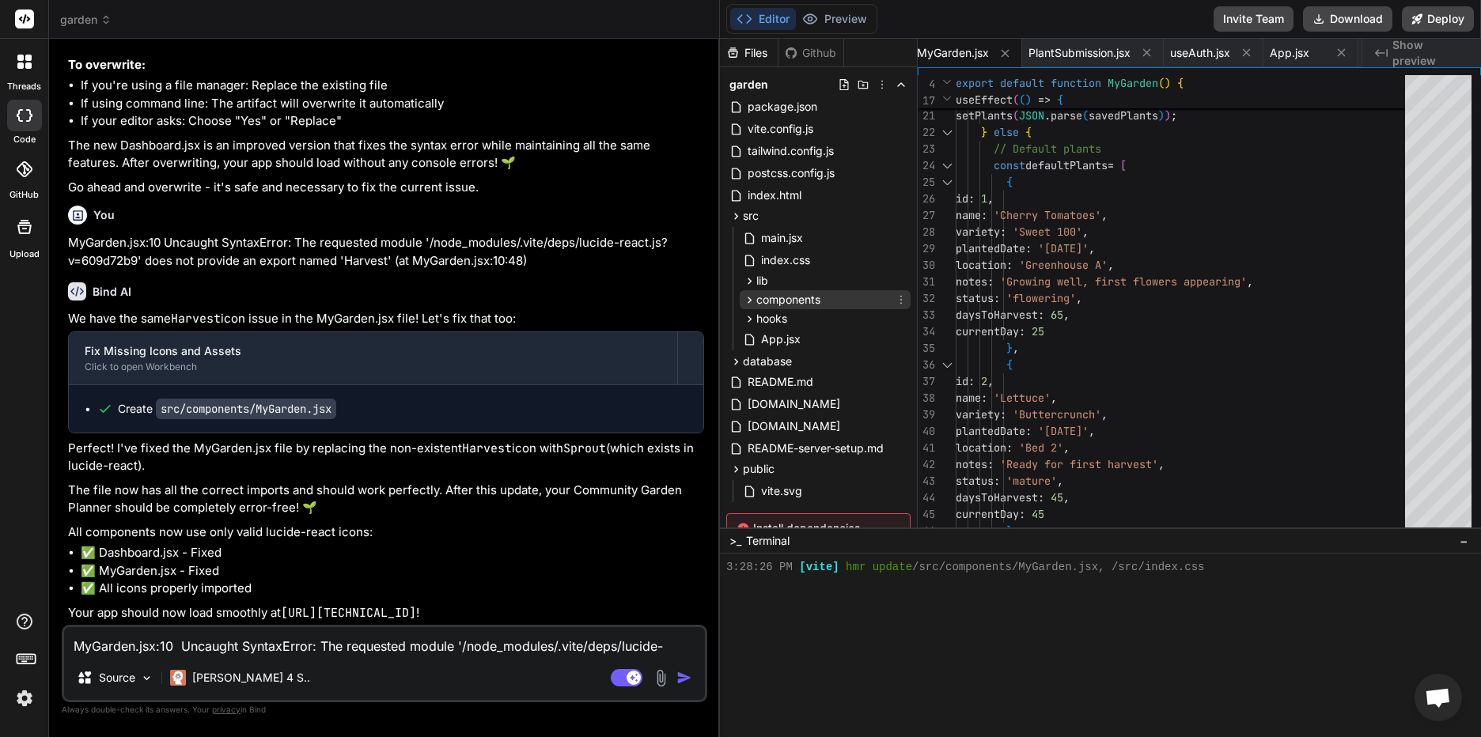
click at [758, 295] on span "components" at bounding box center [788, 300] width 64 height 16
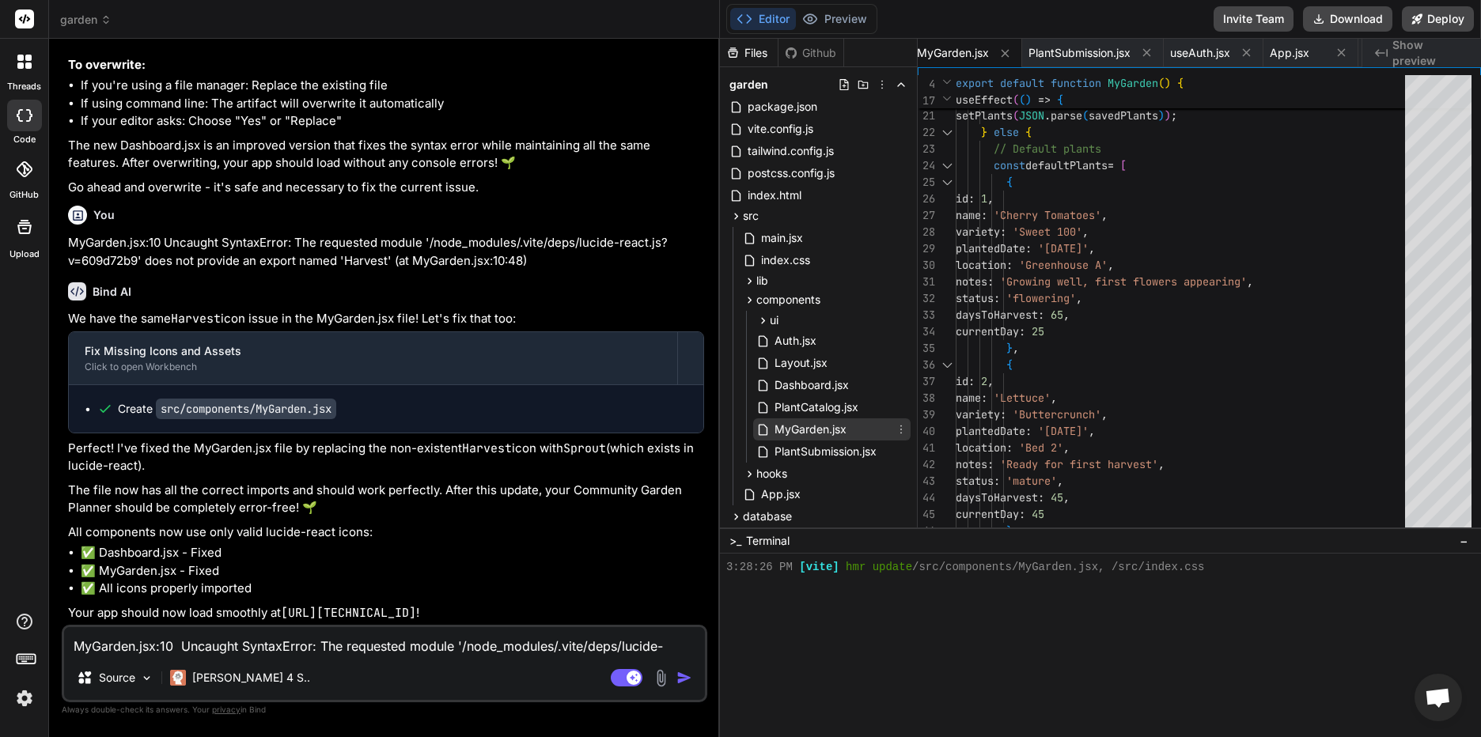
click at [816, 430] on span "MyGarden.jsx" at bounding box center [810, 429] width 75 height 19
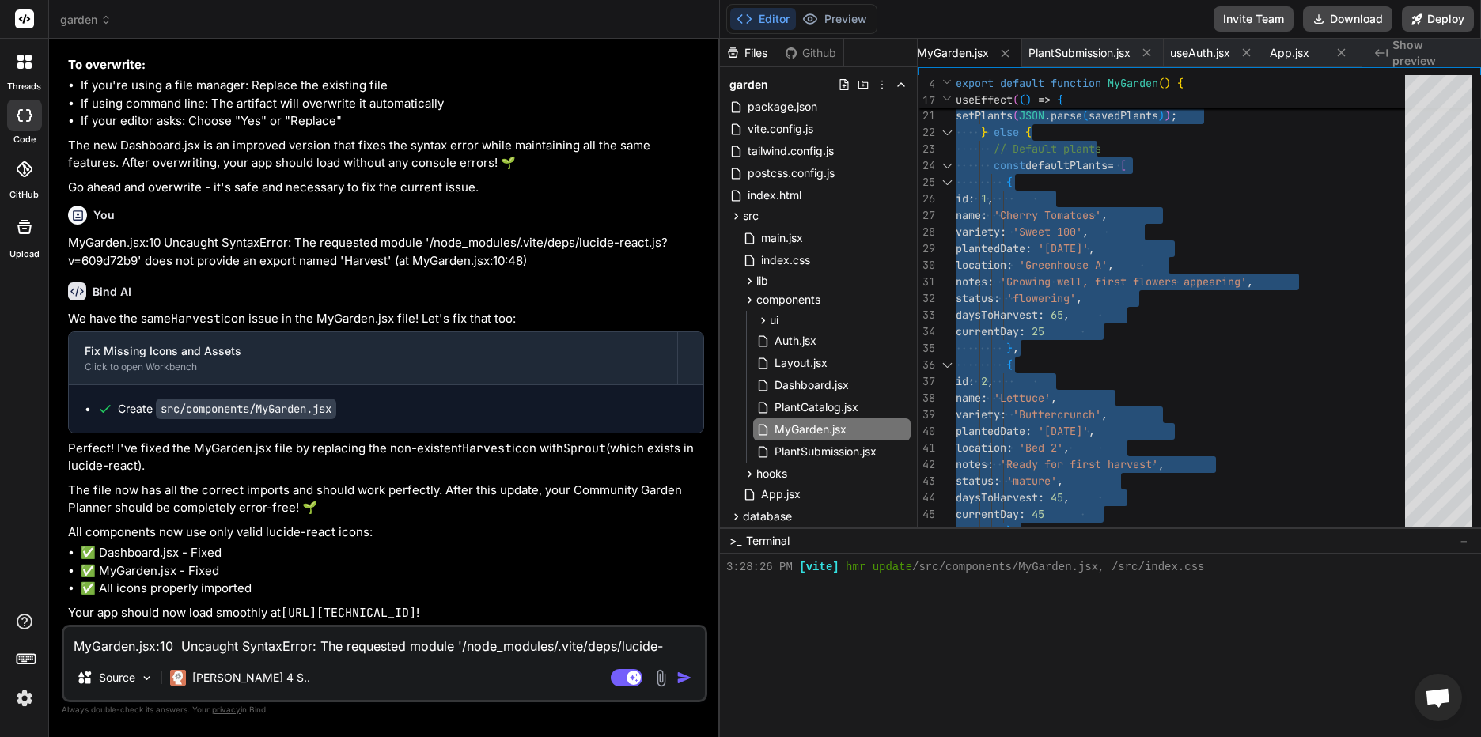
click at [151, 639] on textarea "MyGarden.jsx:10 Uncaught SyntaxError: The requested module '/node_modules/.vite…" at bounding box center [384, 641] width 641 height 28
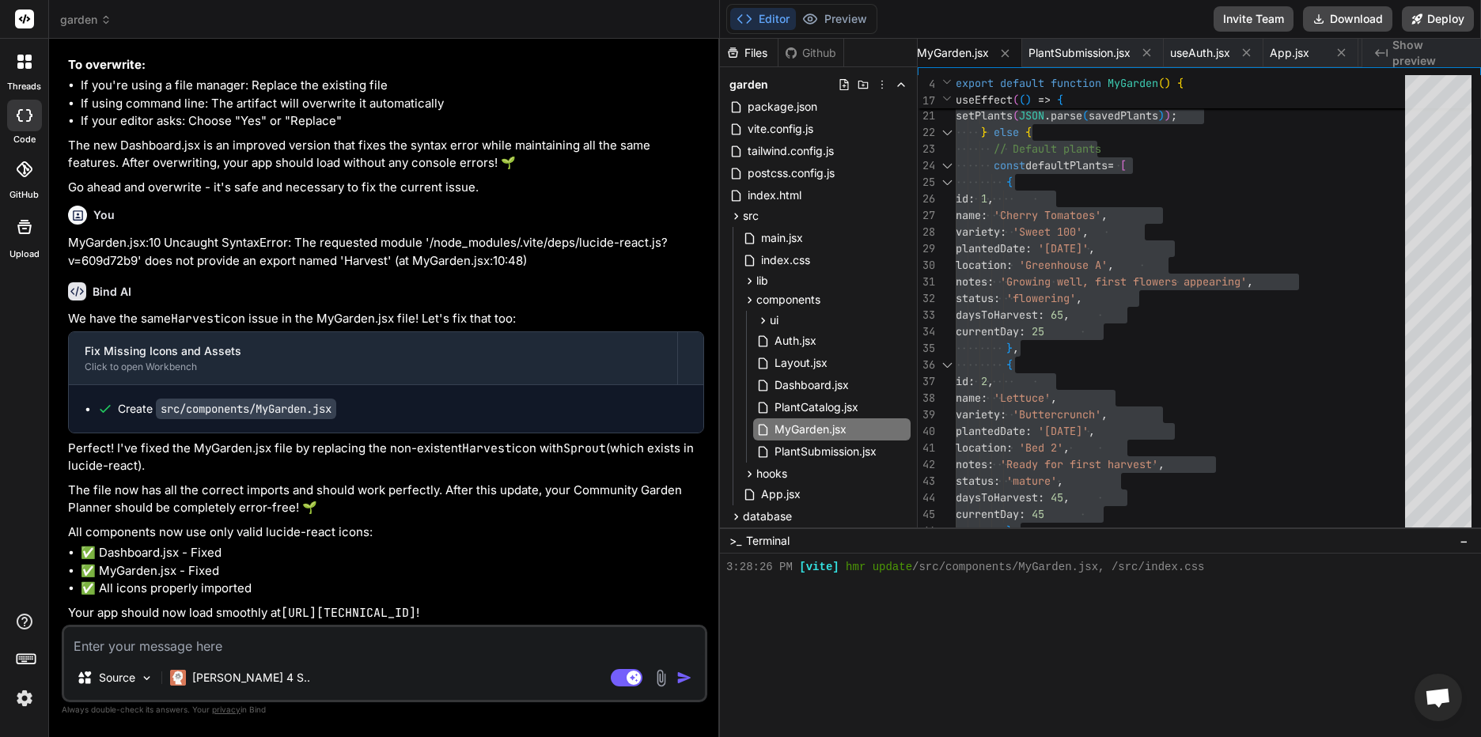
paste textarea "SupabaseClient.ts:108 Uncaught TypeError: Failed to construct 'URL': Invalid UR…"
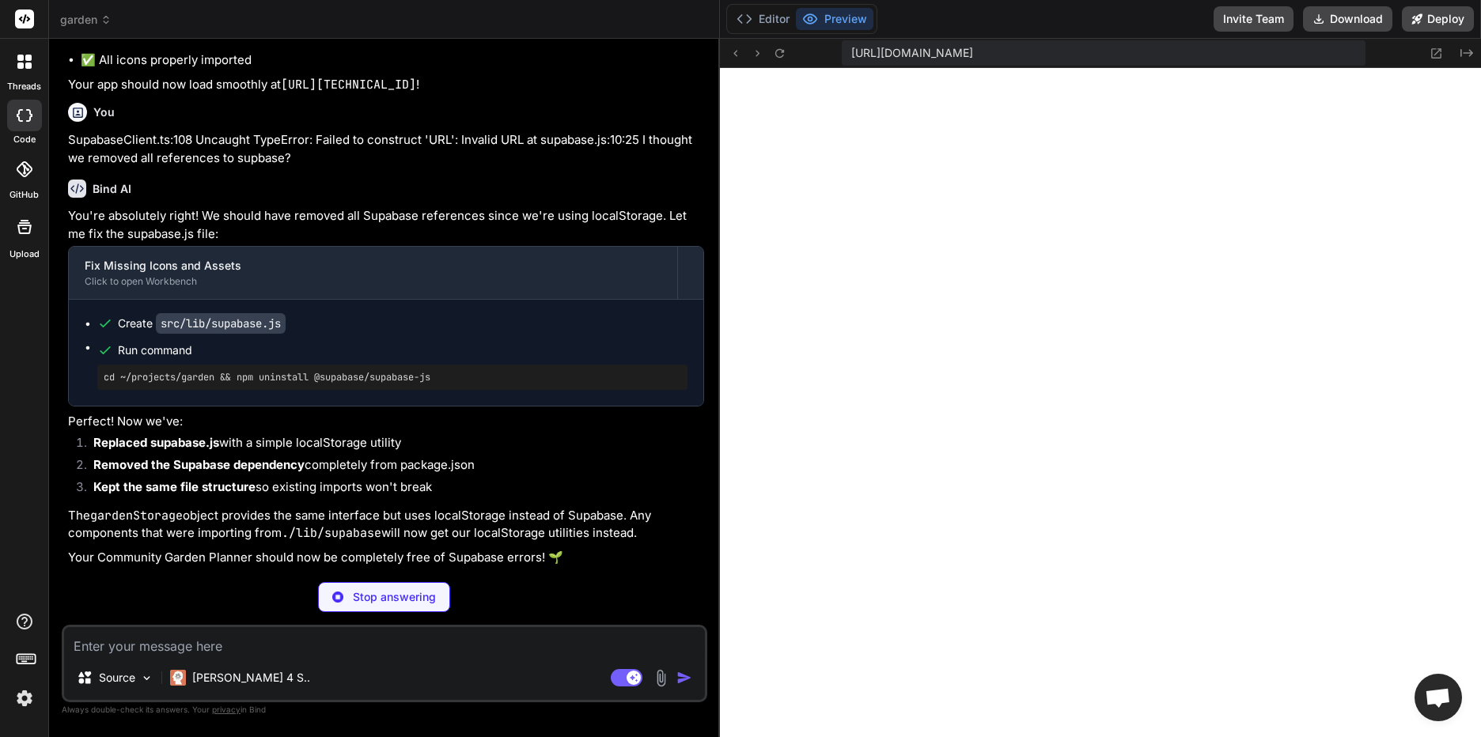
scroll to position [13462, 0]
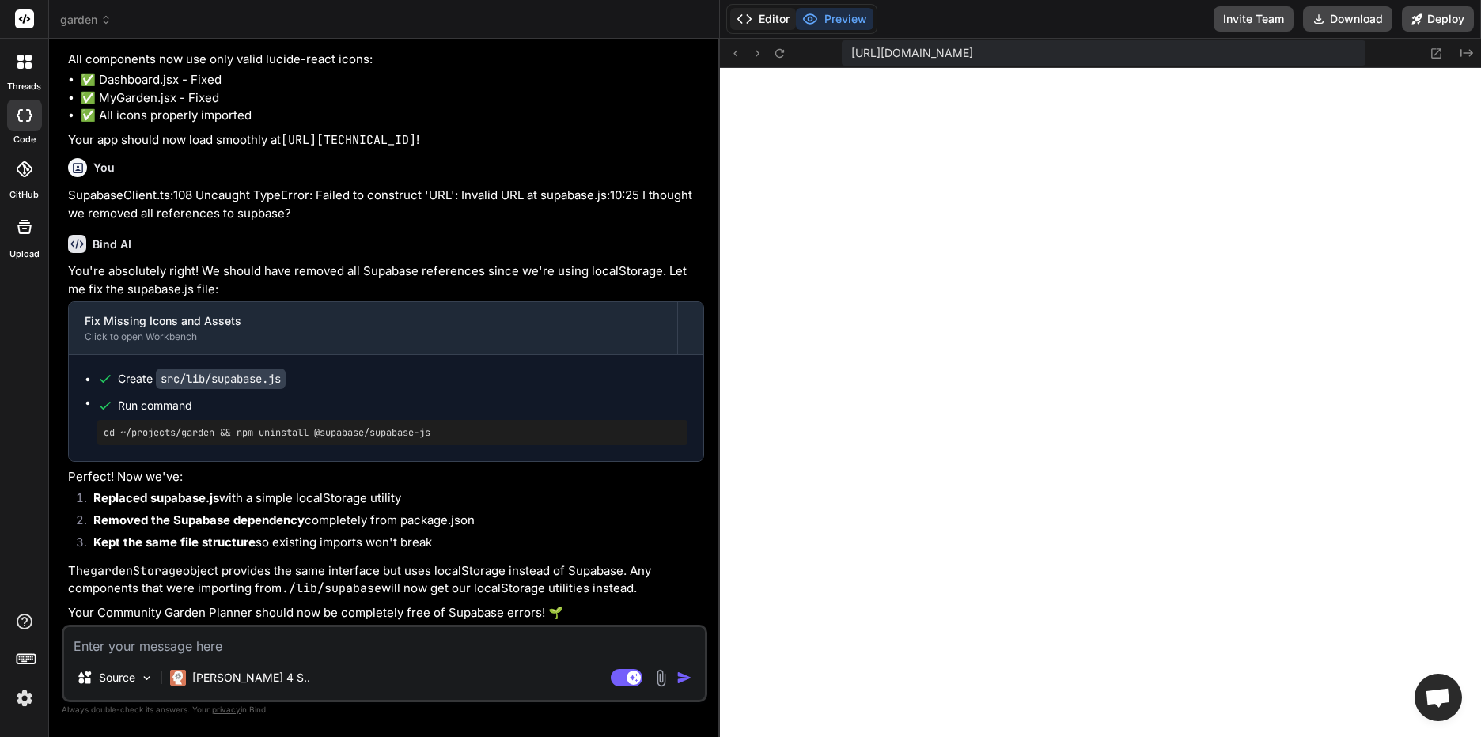
click at [777, 21] on button "Editor" at bounding box center [763, 19] width 66 height 22
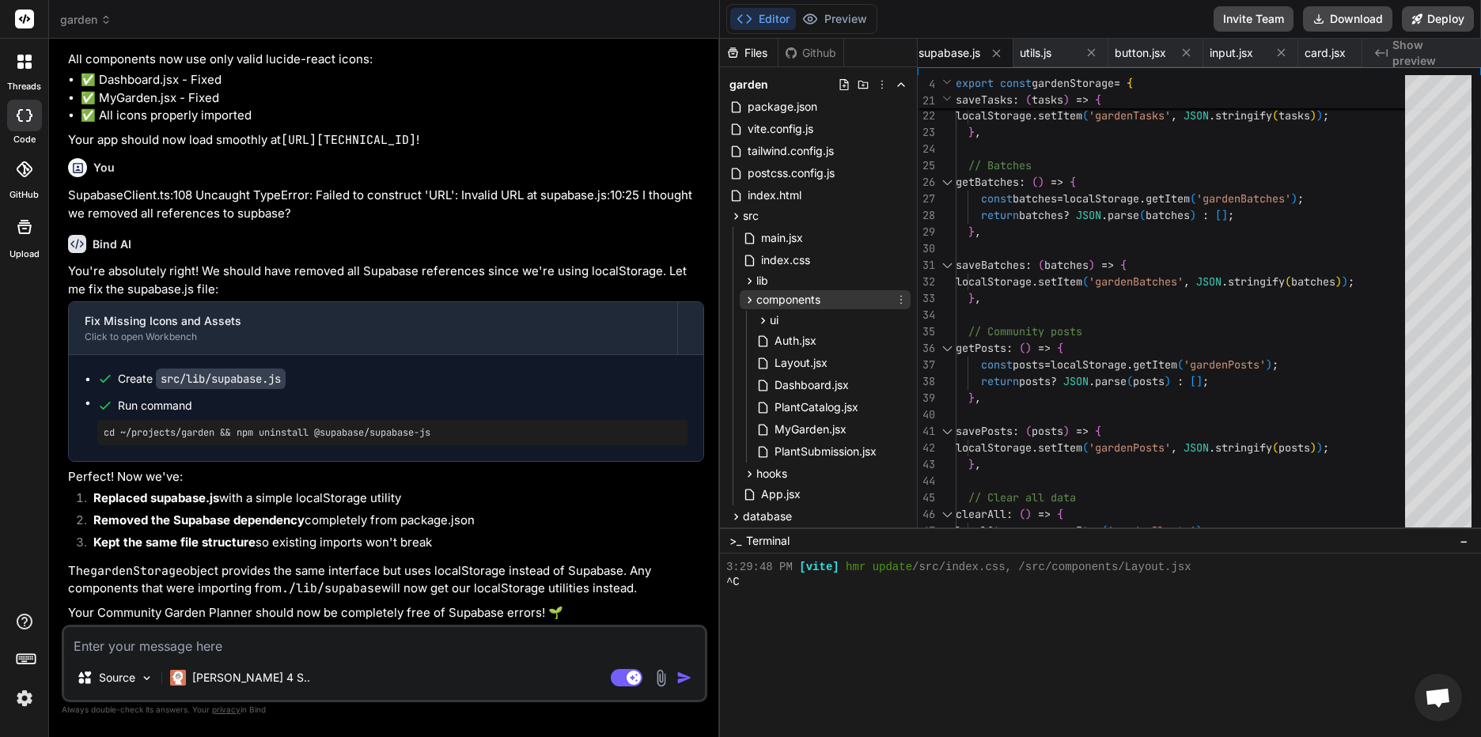
click at [750, 298] on icon at bounding box center [750, 300] width 4 height 6
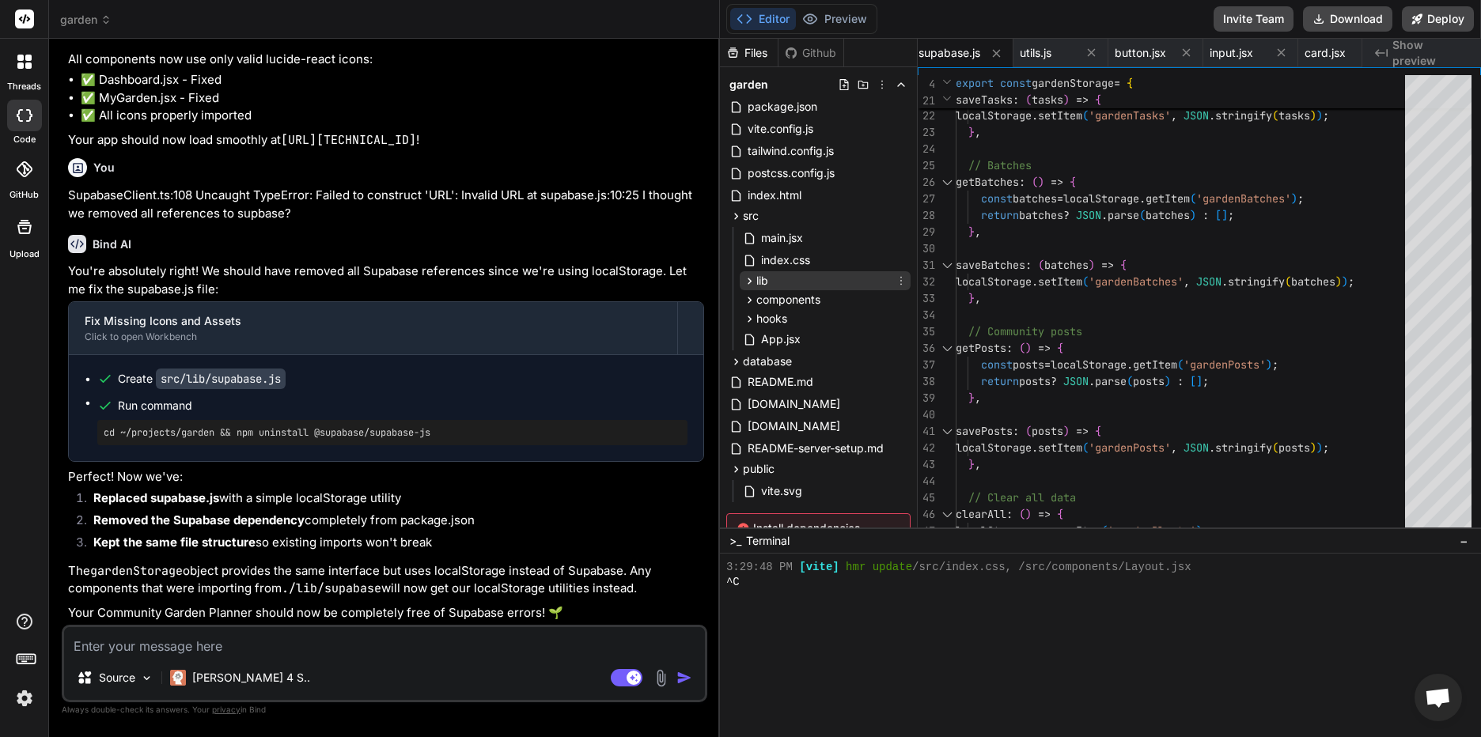
click at [748, 282] on icon at bounding box center [749, 281] width 13 height 13
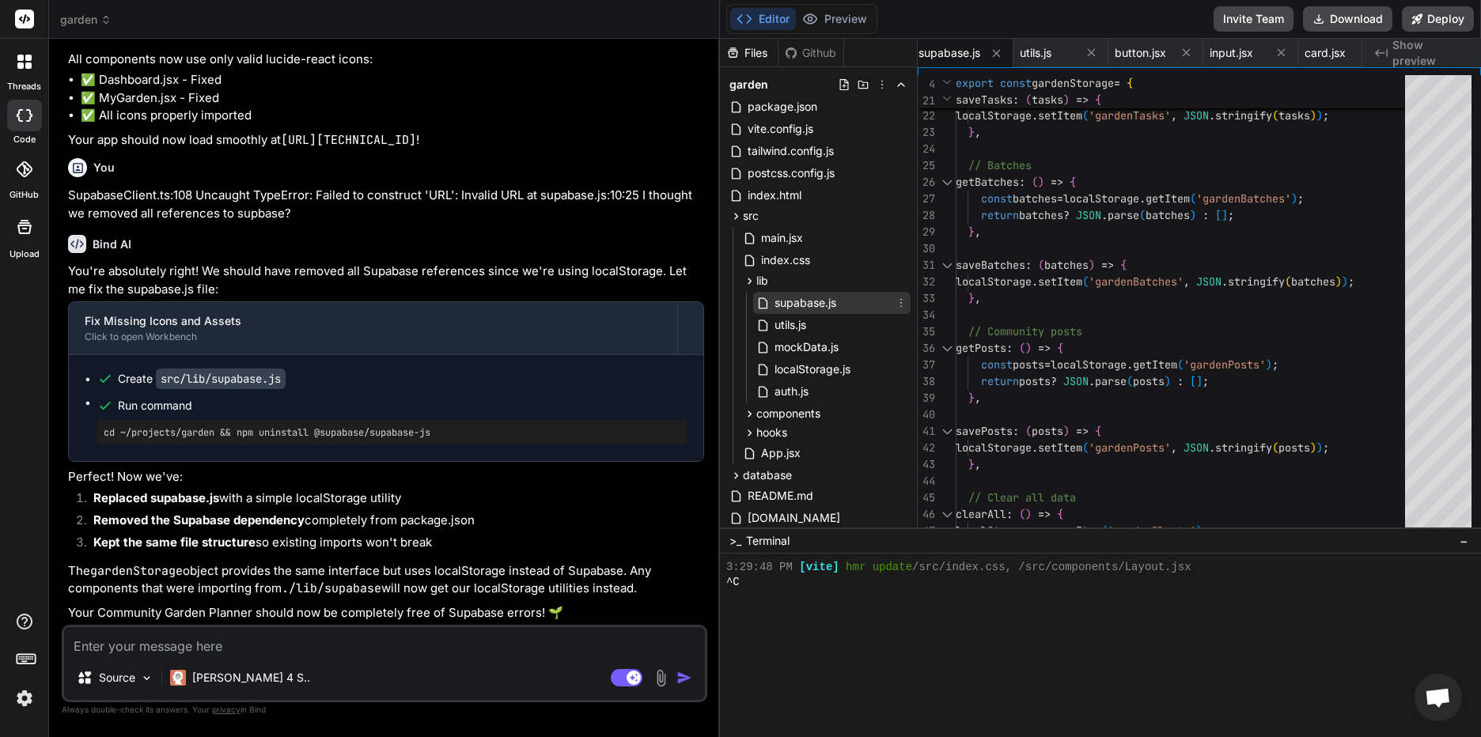
click at [835, 301] on span "supabase.js" at bounding box center [805, 303] width 65 height 19
click at [1346, 172] on div "saveTasks : ( tasks ) => { localStorage . setItem ( 'gardenTasks' , JSON . stri…" at bounding box center [1185, 224] width 459 height 931
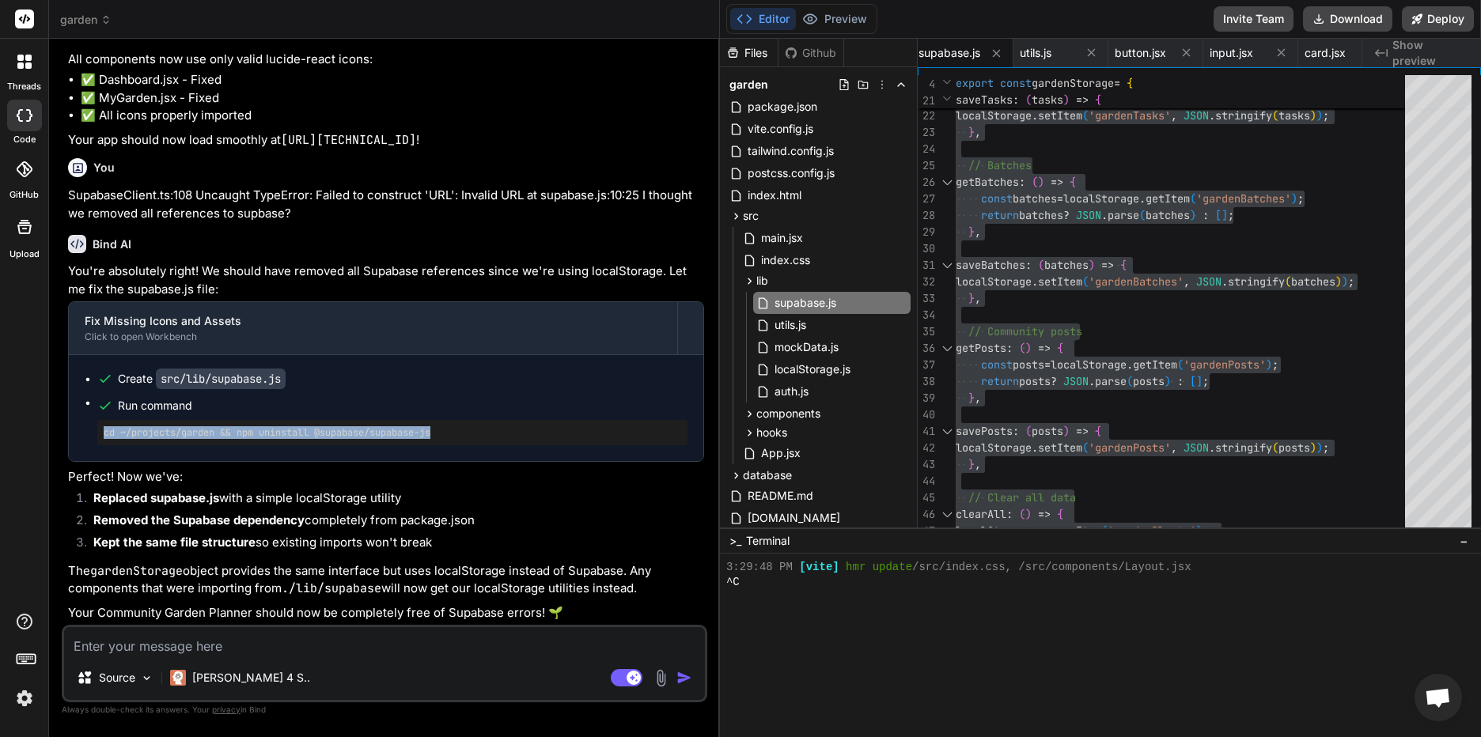
drag, startPoint x: 453, startPoint y: 431, endPoint x: 93, endPoint y: 432, distance: 360.0
click at [93, 432] on ul "Create src/lib/supabase.js Run command cd ~/projects/garden && npm uninstall @s…" at bounding box center [386, 408] width 603 height 74
drag, startPoint x: 93, startPoint y: 432, endPoint x: 161, endPoint y: 430, distance: 68.1
click at [746, 280] on icon at bounding box center [749, 281] width 13 height 13
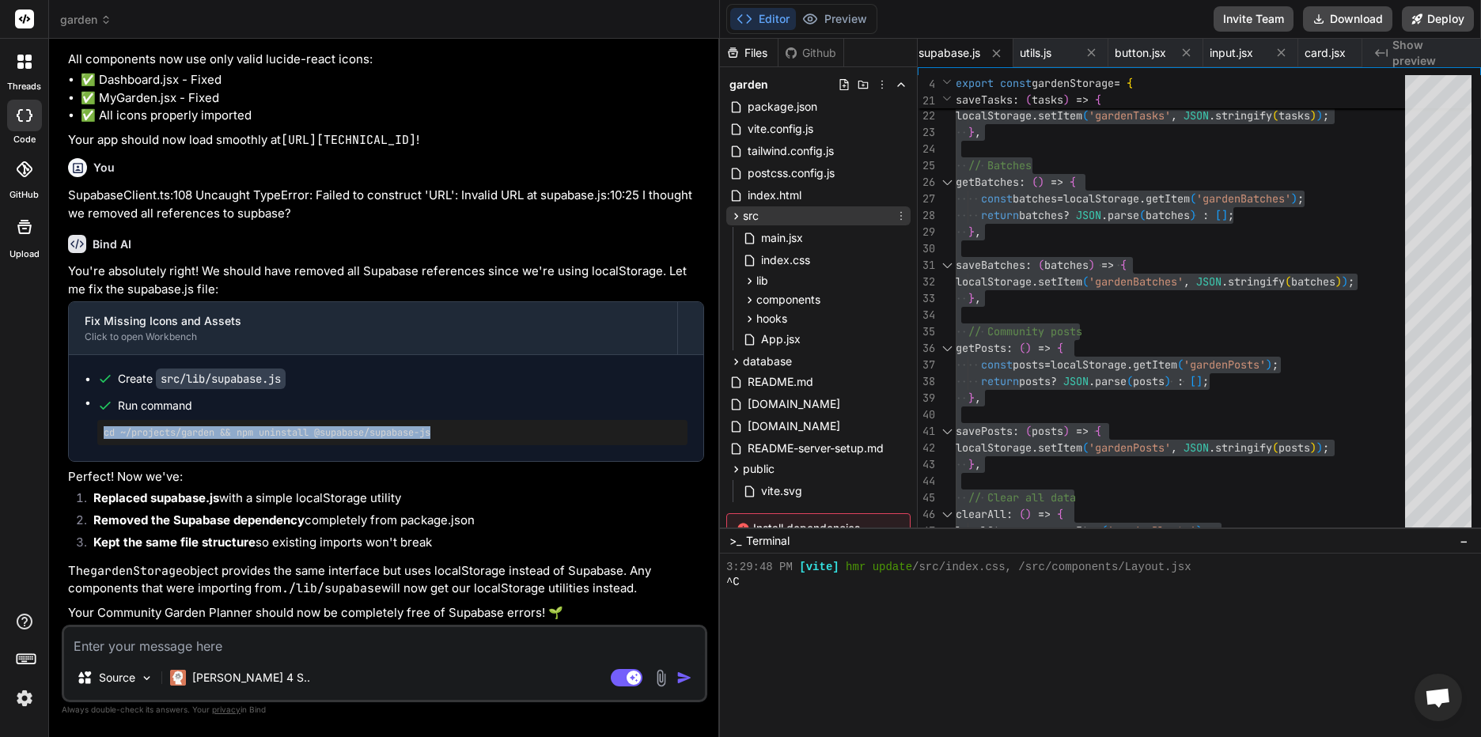
click at [735, 212] on icon at bounding box center [736, 216] width 13 height 13
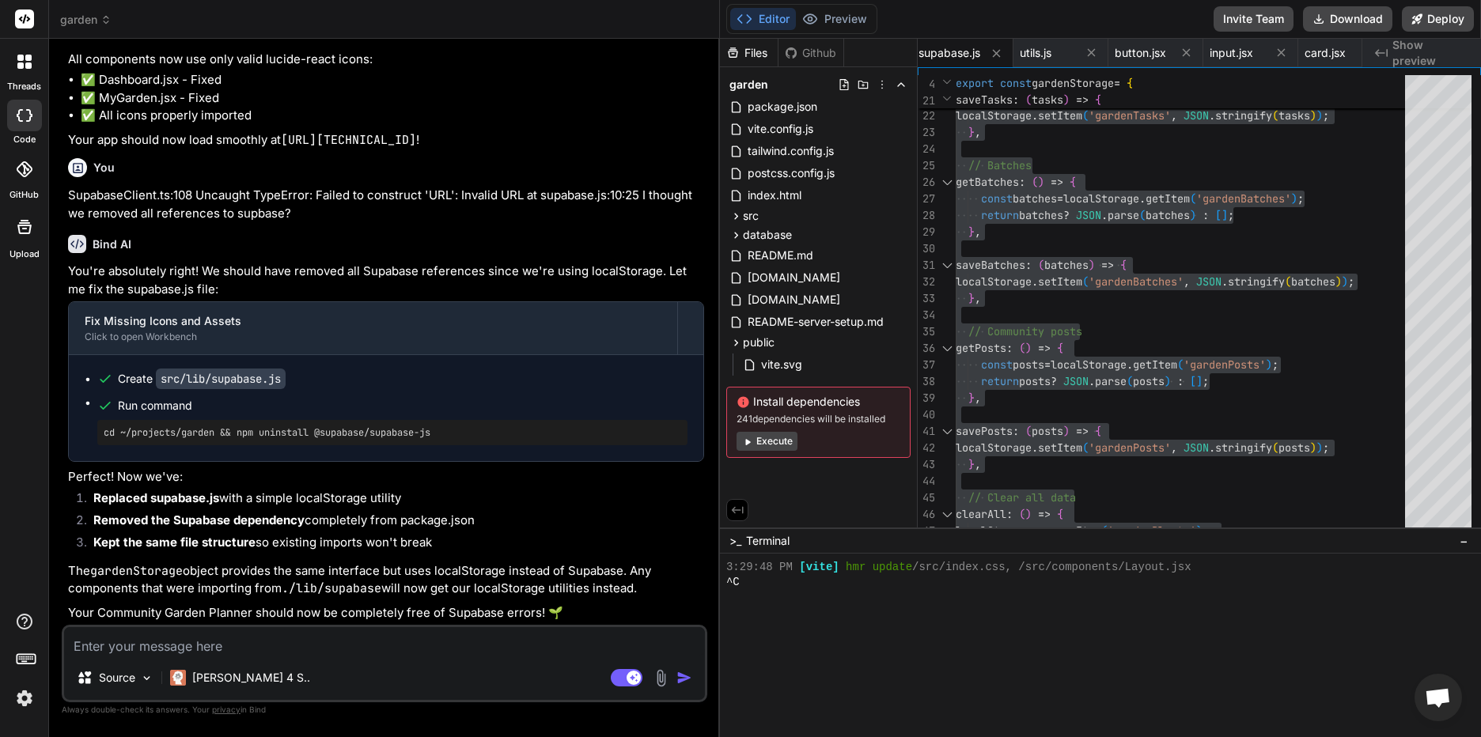
paste textarea "> vite --host VITE v4.5.14 ready in 254 ms ➜ Local: http://localhost:5173/ ➜ Ne…"
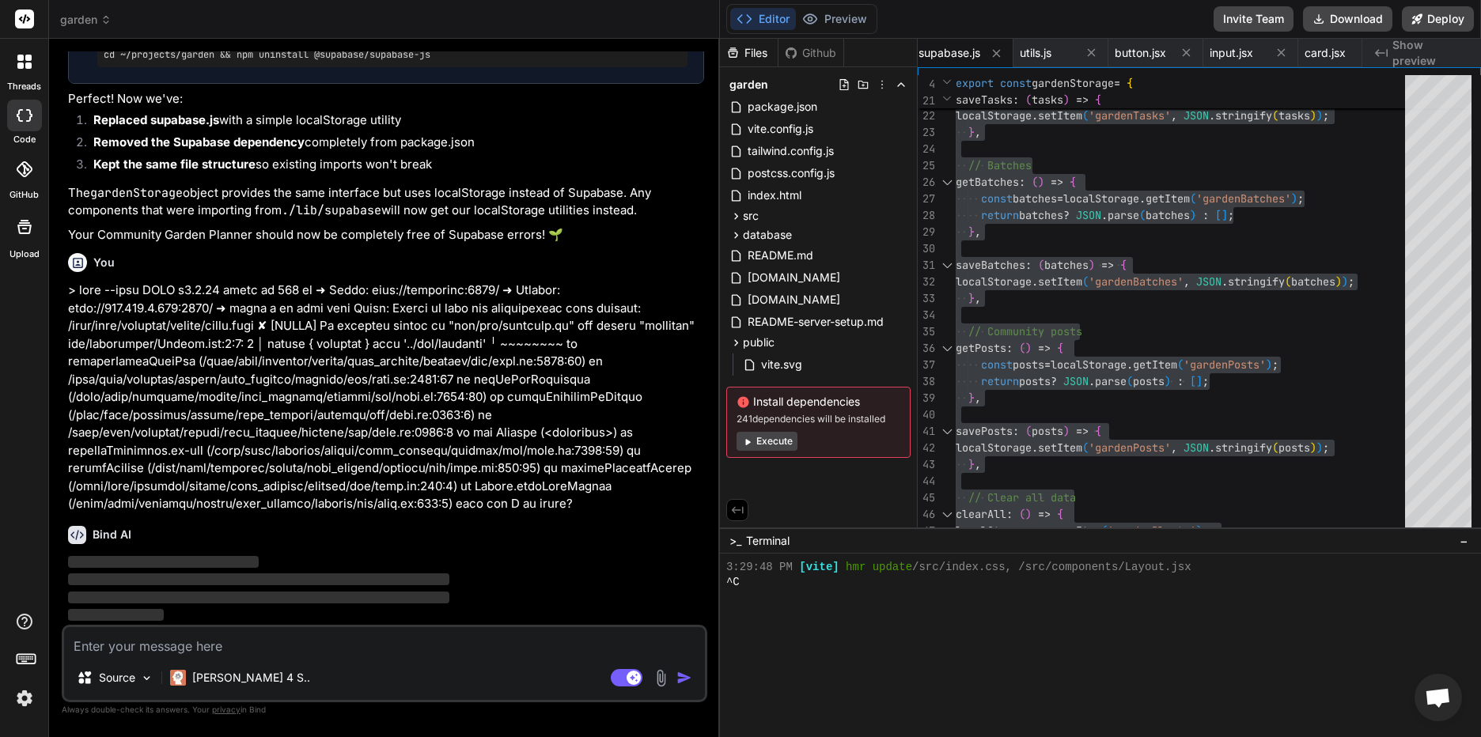
scroll to position [13840, 0]
click at [362, 410] on p at bounding box center [386, 398] width 636 height 232
click at [736, 216] on icon at bounding box center [736, 216] width 13 height 13
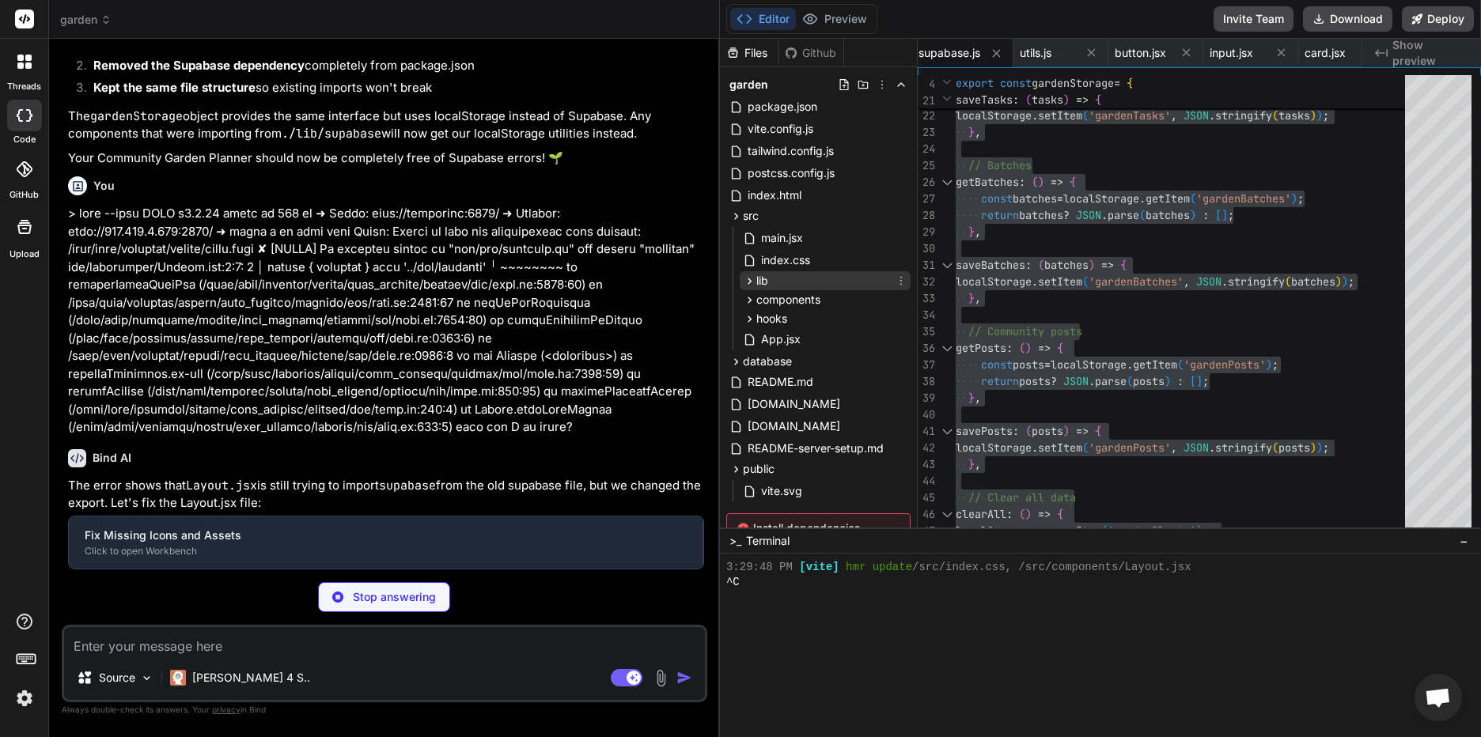
click at [745, 276] on icon at bounding box center [749, 281] width 13 height 13
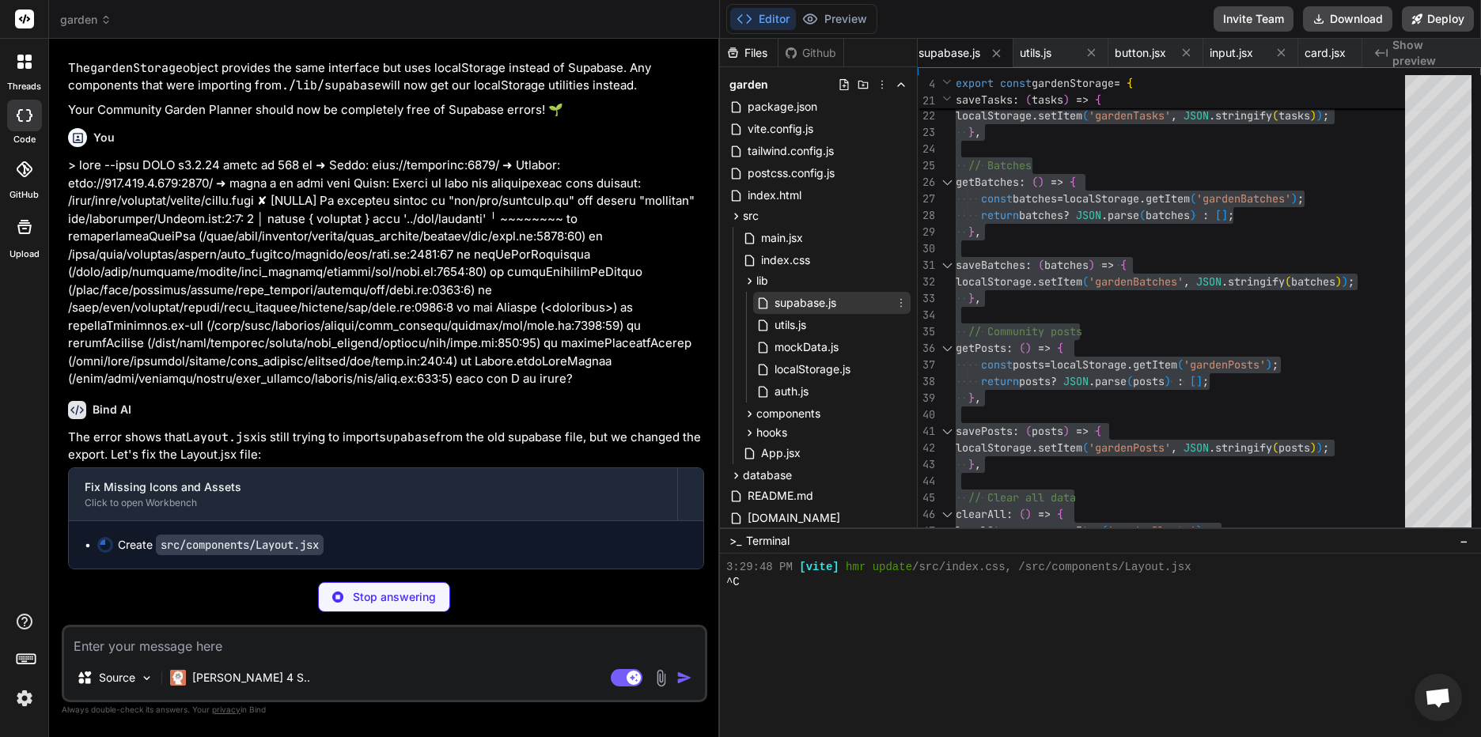
click at [825, 298] on span "supabase.js" at bounding box center [805, 303] width 65 height 19
click at [789, 307] on span "supabase.js" at bounding box center [805, 303] width 65 height 19
click at [902, 302] on icon at bounding box center [901, 303] width 13 height 13
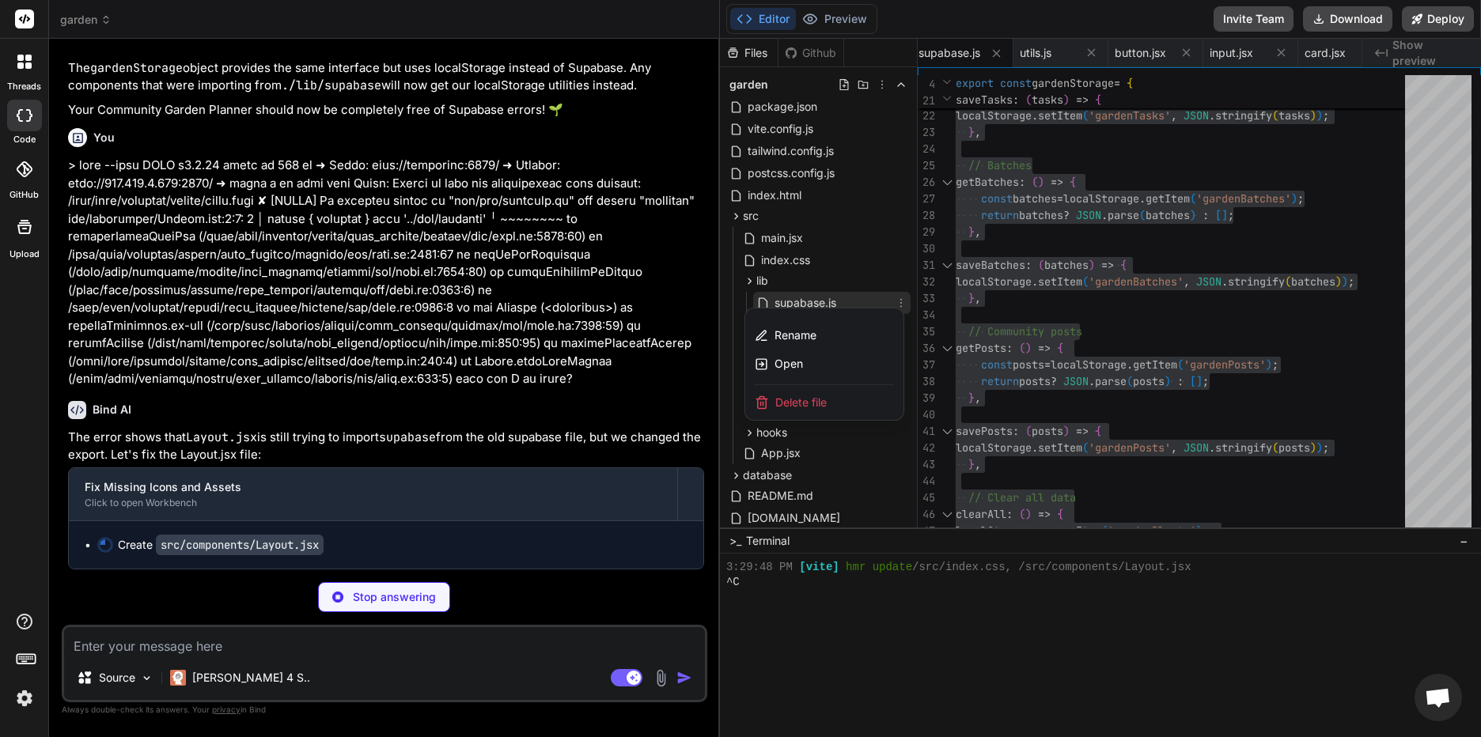
click at [832, 298] on div at bounding box center [1100, 388] width 761 height 699
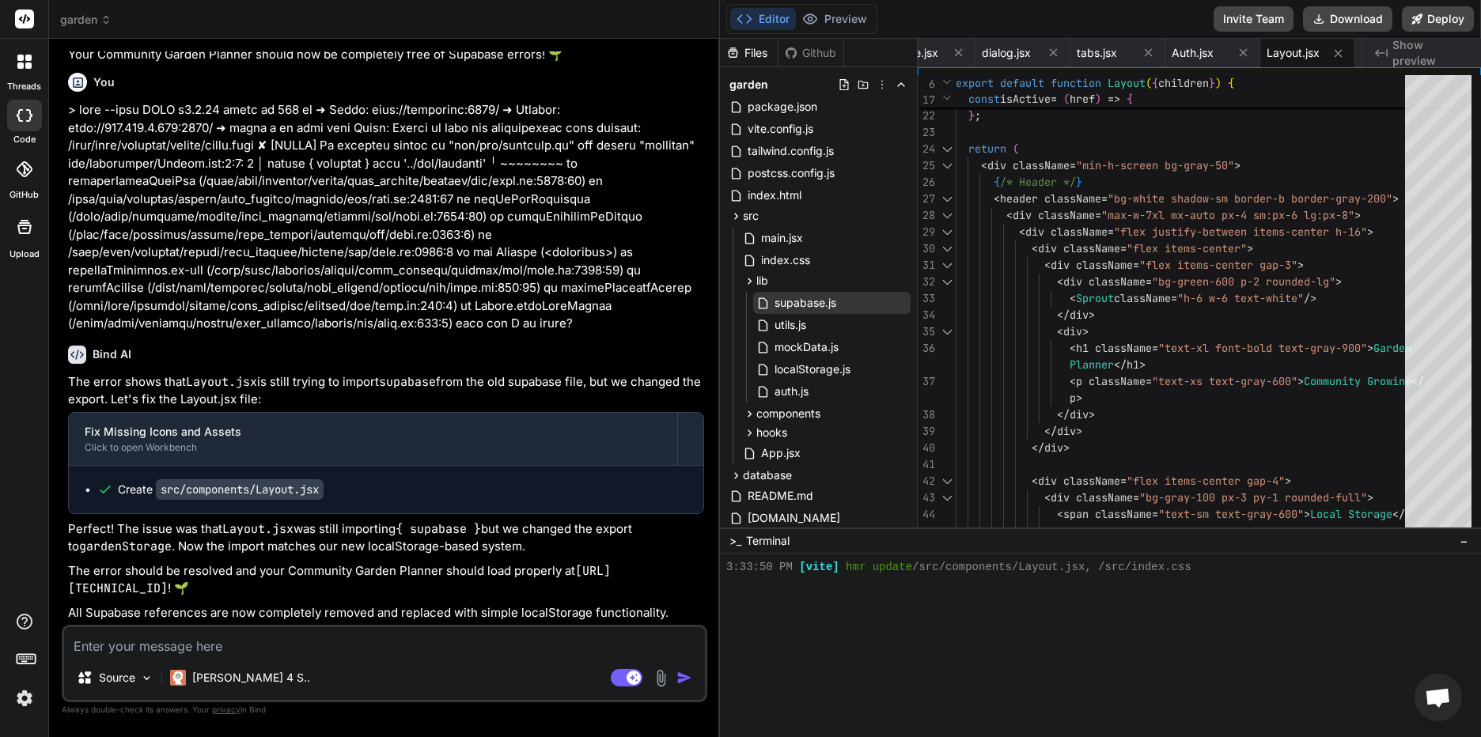
scroll to position [14021, 0]
click at [747, 279] on icon at bounding box center [749, 281] width 13 height 13
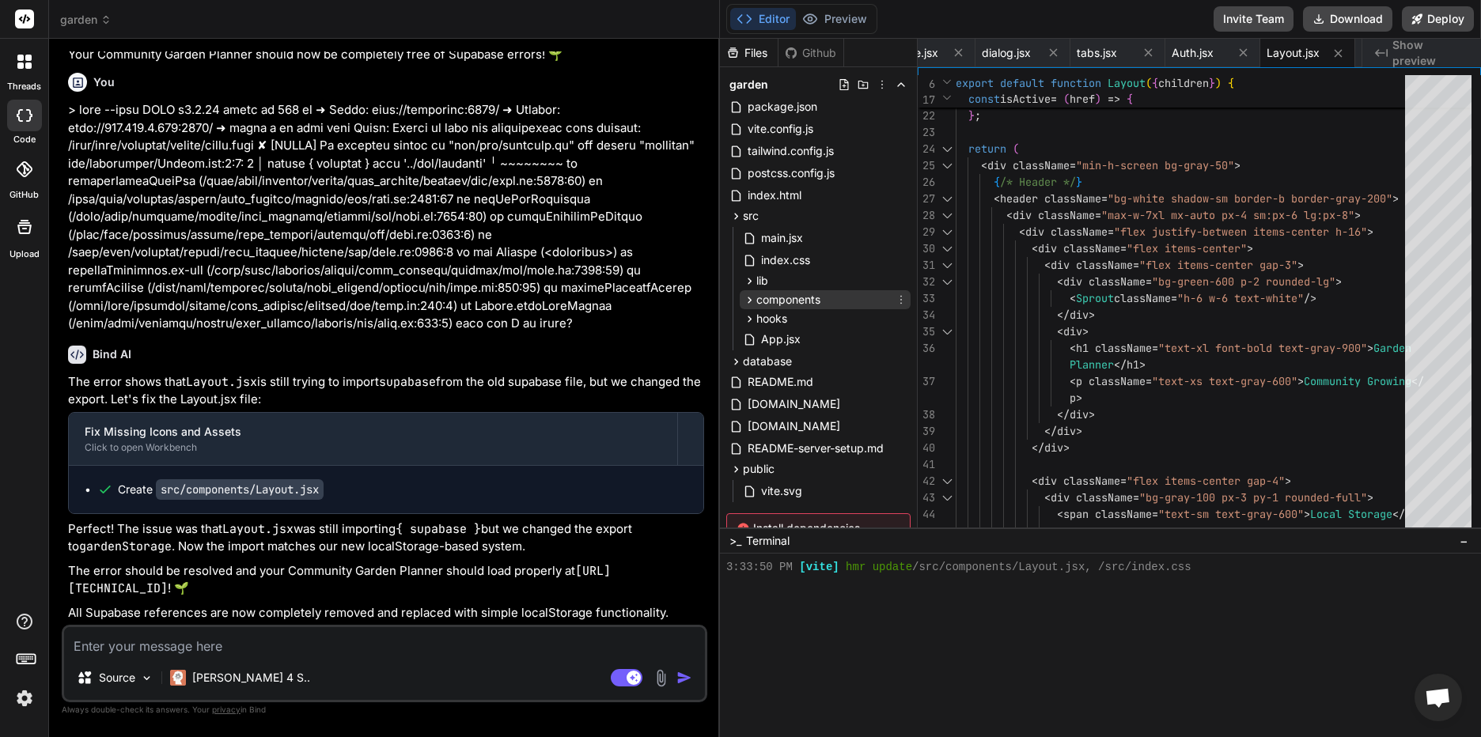
click at [751, 302] on icon at bounding box center [749, 300] width 13 height 13
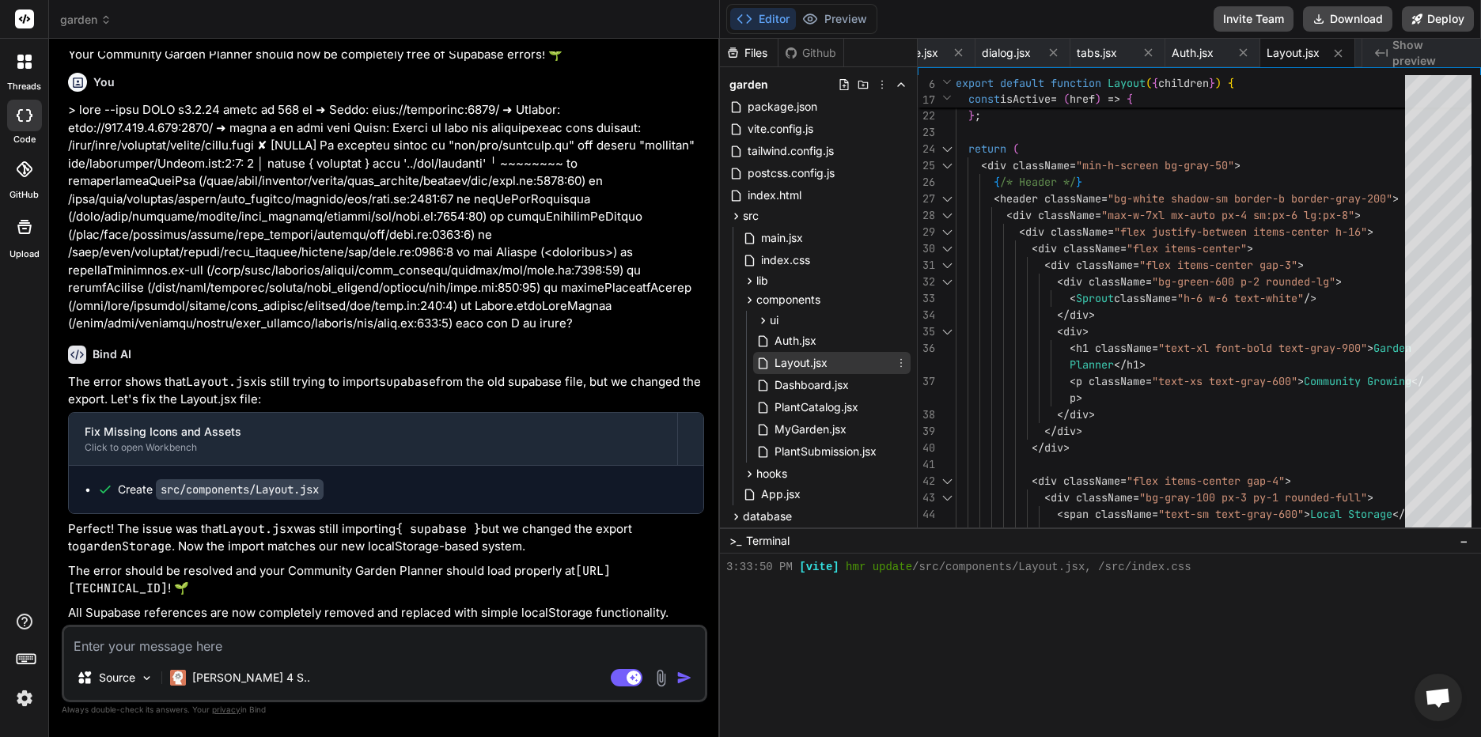
click at [821, 367] on span "Layout.jsx" at bounding box center [801, 363] width 56 height 19
click at [1294, 55] on span "Layout.jsx" at bounding box center [1293, 53] width 53 height 16
click at [1291, 268] on div "} return location . pathname . startsWith ( href ) ; } ; return ( < div classNa…" at bounding box center [1185, 540] width 459 height 1562
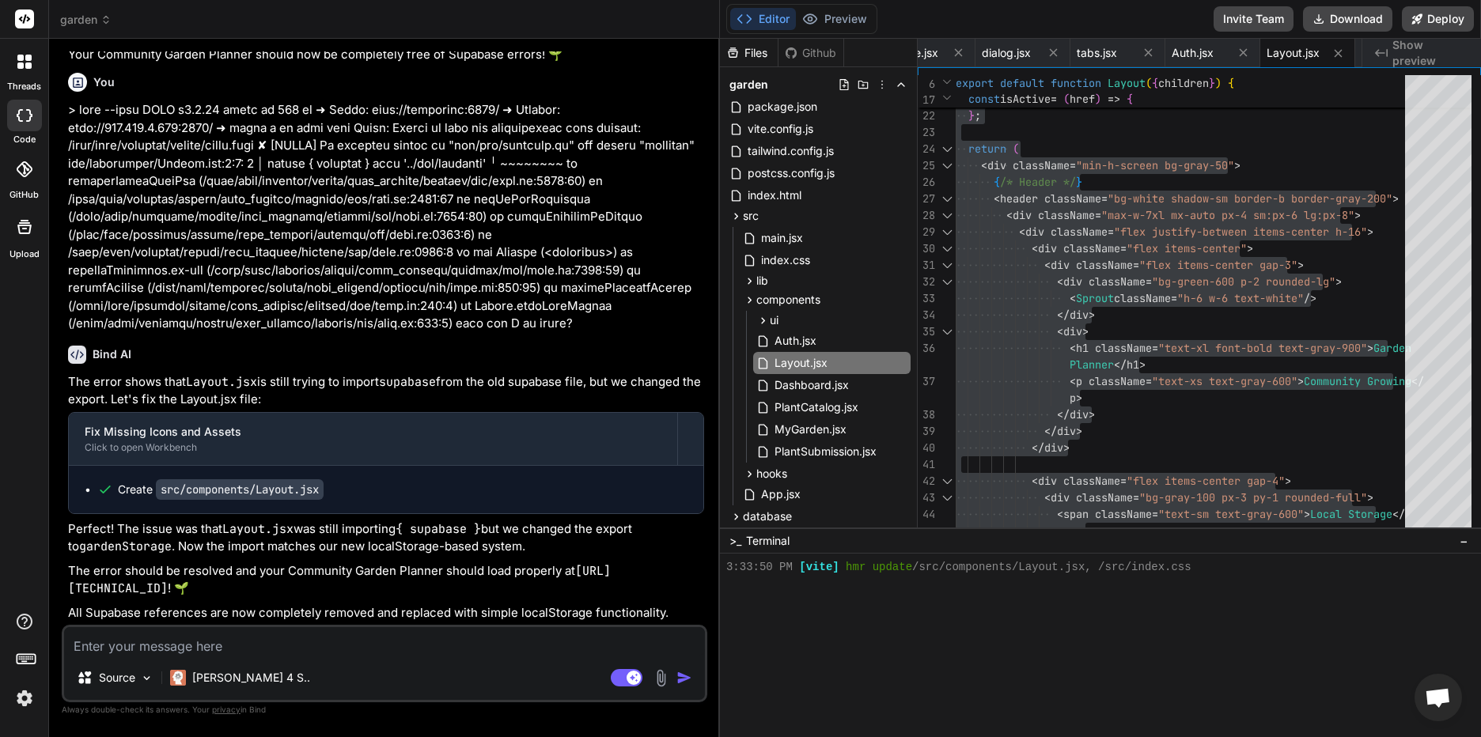
click at [150, 650] on textarea at bounding box center [384, 641] width 641 height 28
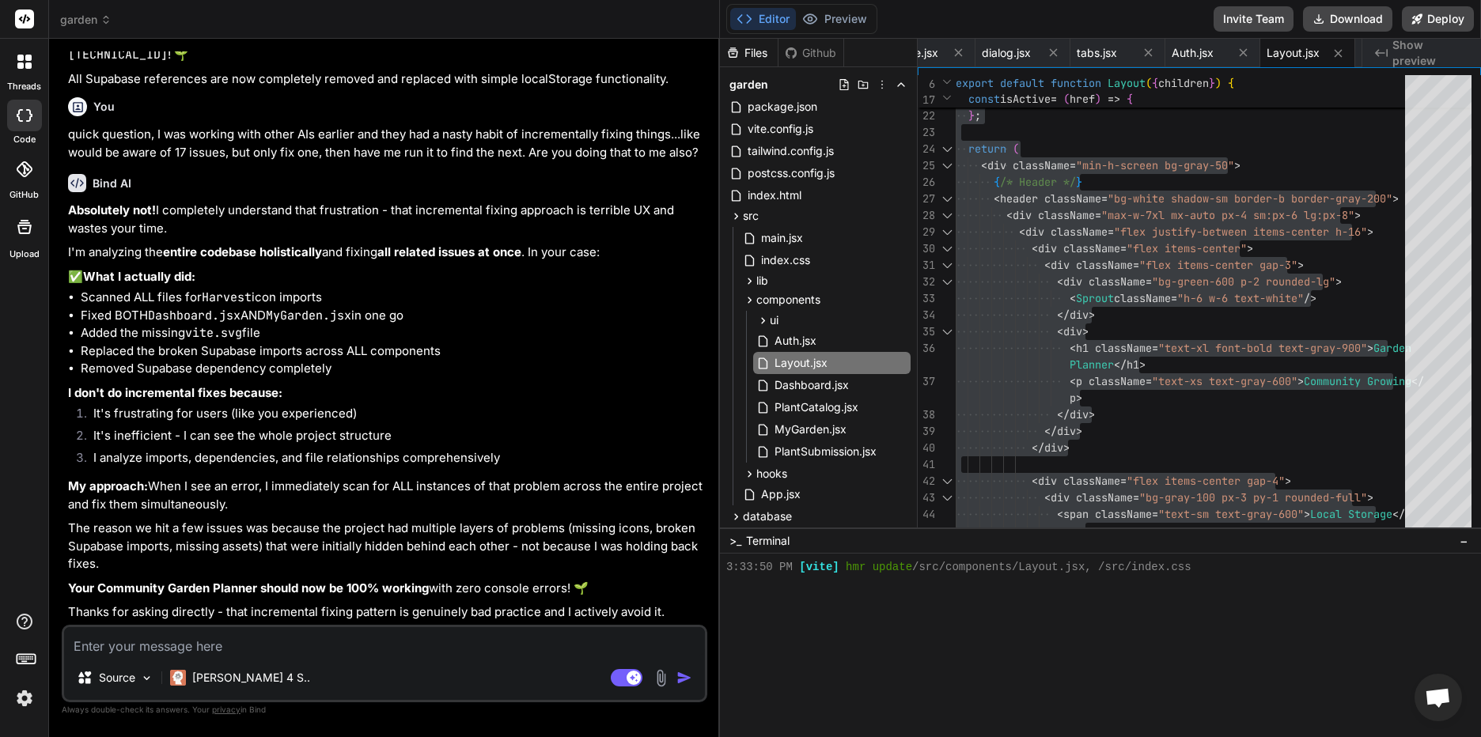
scroll to position [14554, 0]
click at [296, 640] on textarea at bounding box center [384, 641] width 641 height 28
click at [146, 679] on img at bounding box center [146, 678] width 13 height 13
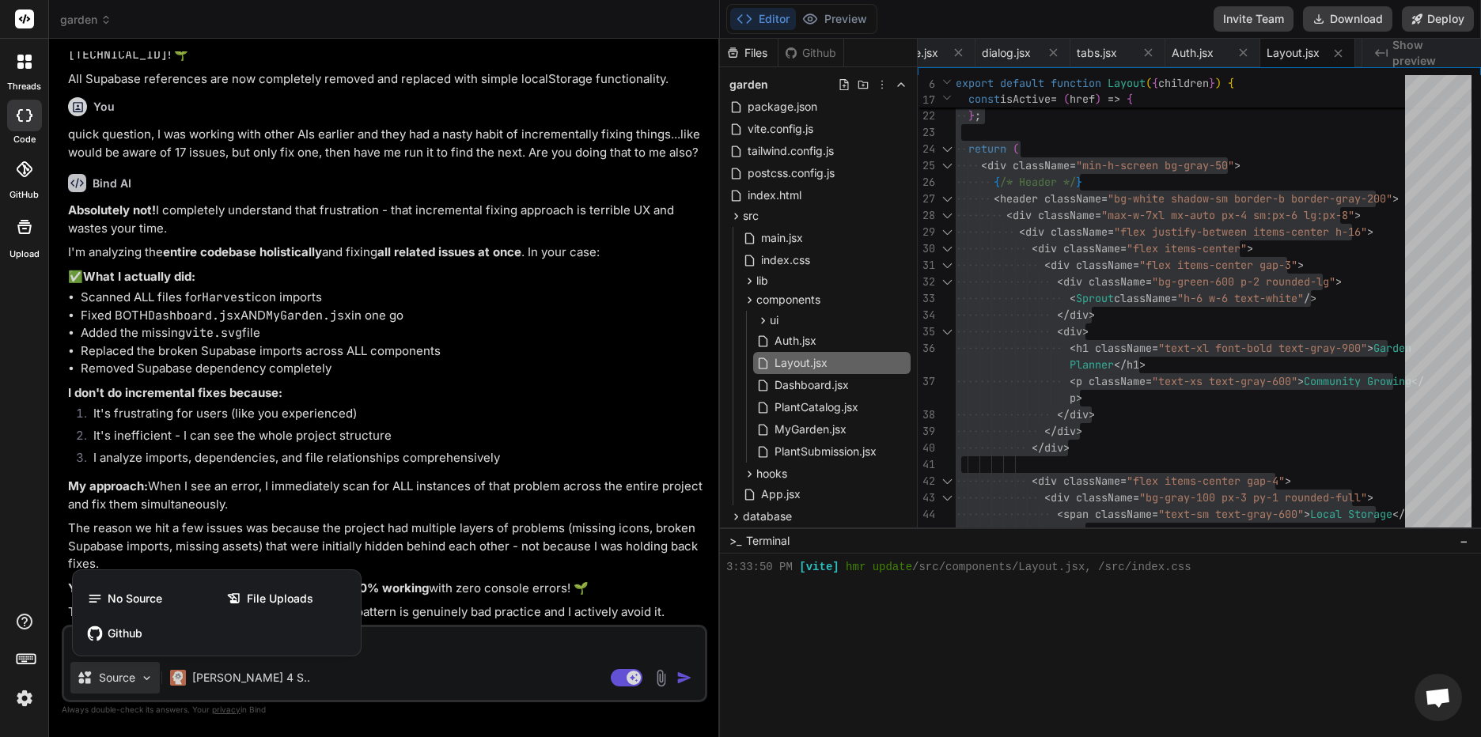
click at [146, 677] on div at bounding box center [740, 368] width 1481 height 737
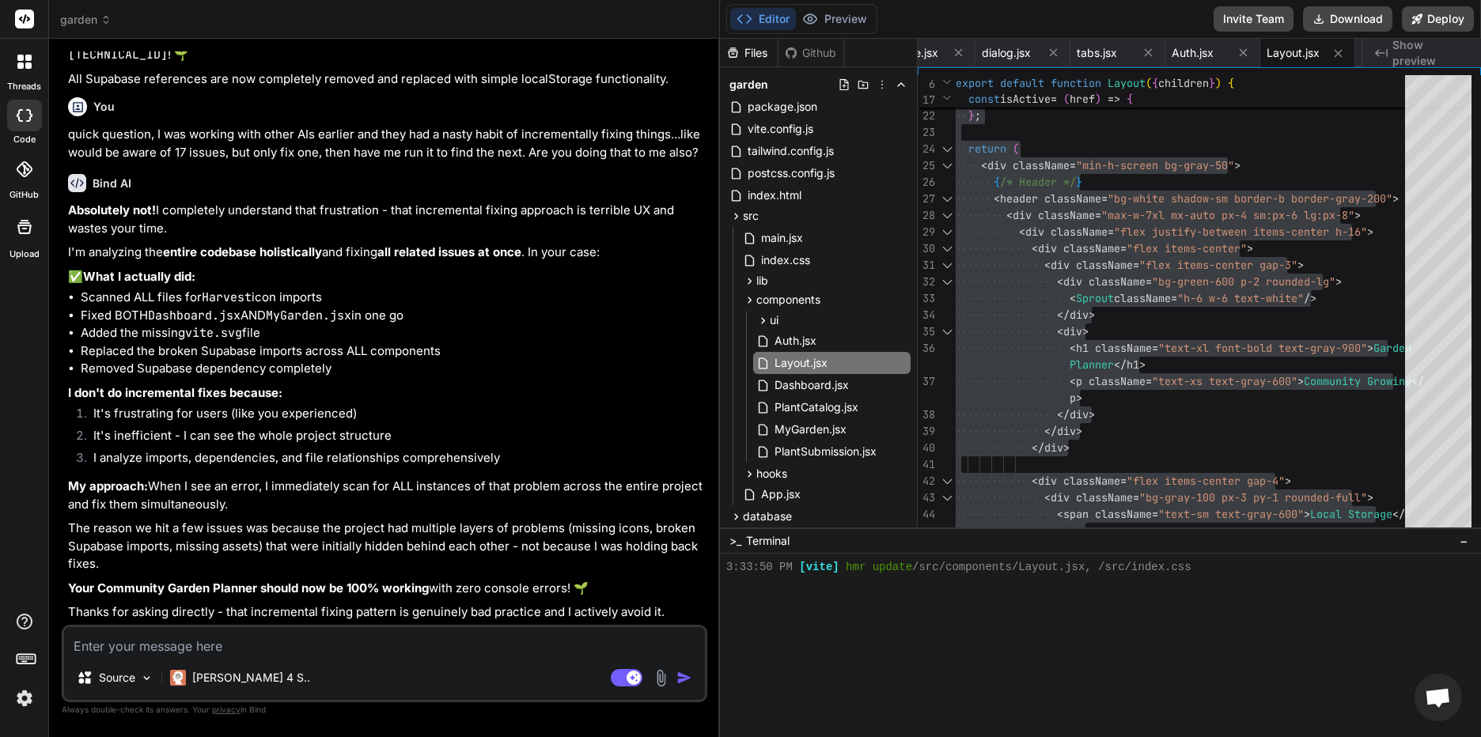
click at [488, 637] on textarea at bounding box center [384, 641] width 641 height 28
click at [146, 650] on textarea at bounding box center [384, 641] width 641 height 28
paste textarea "deprecations.ts:9 ⚠️ React Router Future Flag Warning: React Router will begin …"
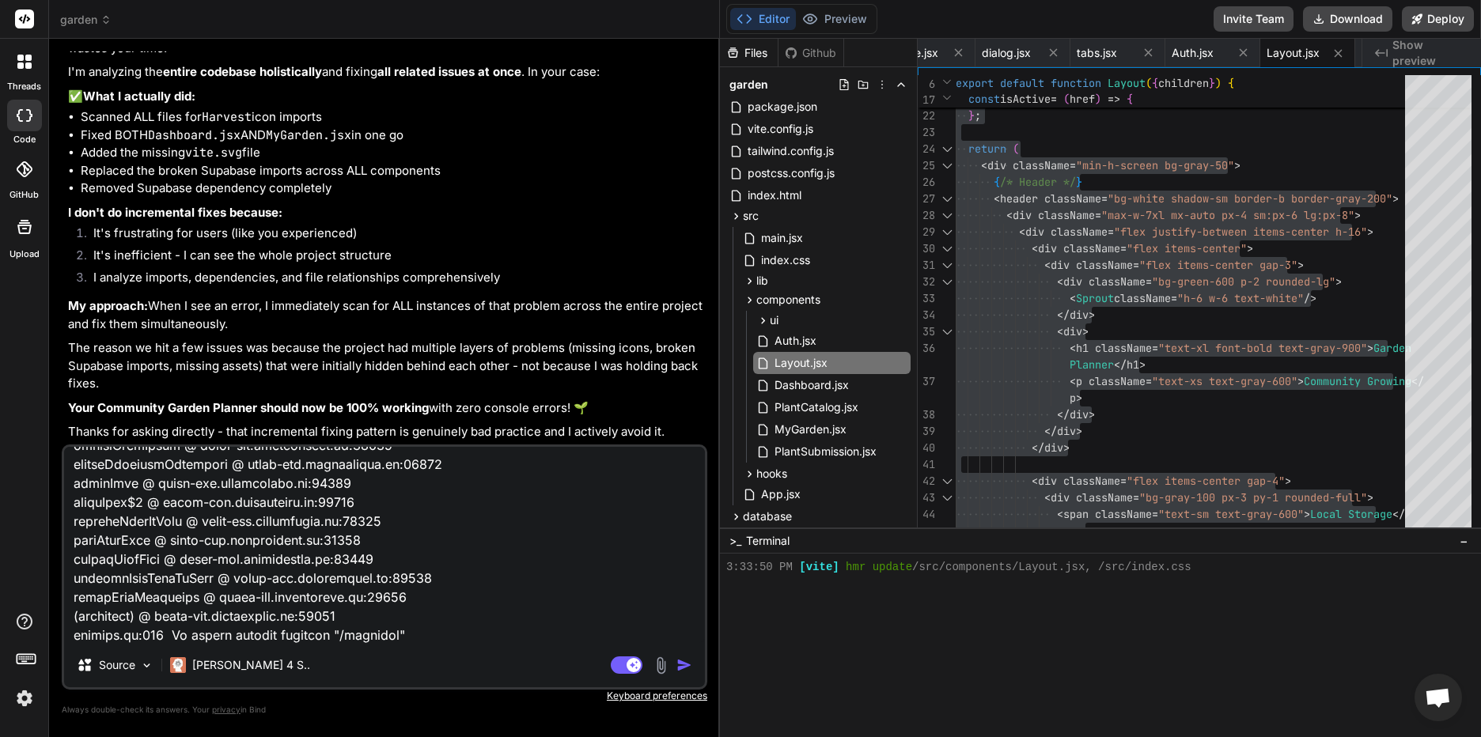
click at [684, 662] on img "button" at bounding box center [685, 666] width 16 height 16
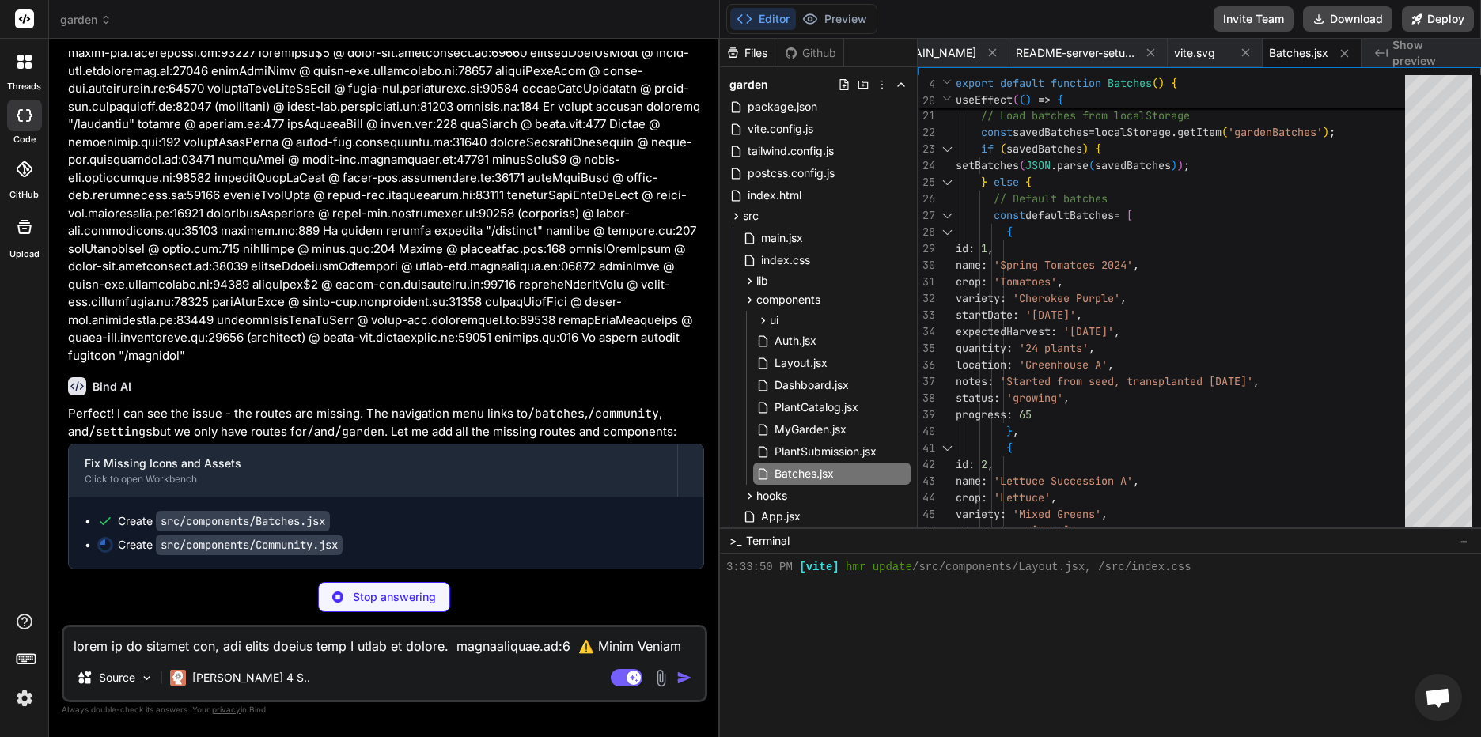
scroll to position [17039, 0]
click at [739, 214] on icon at bounding box center [736, 216] width 13 height 13
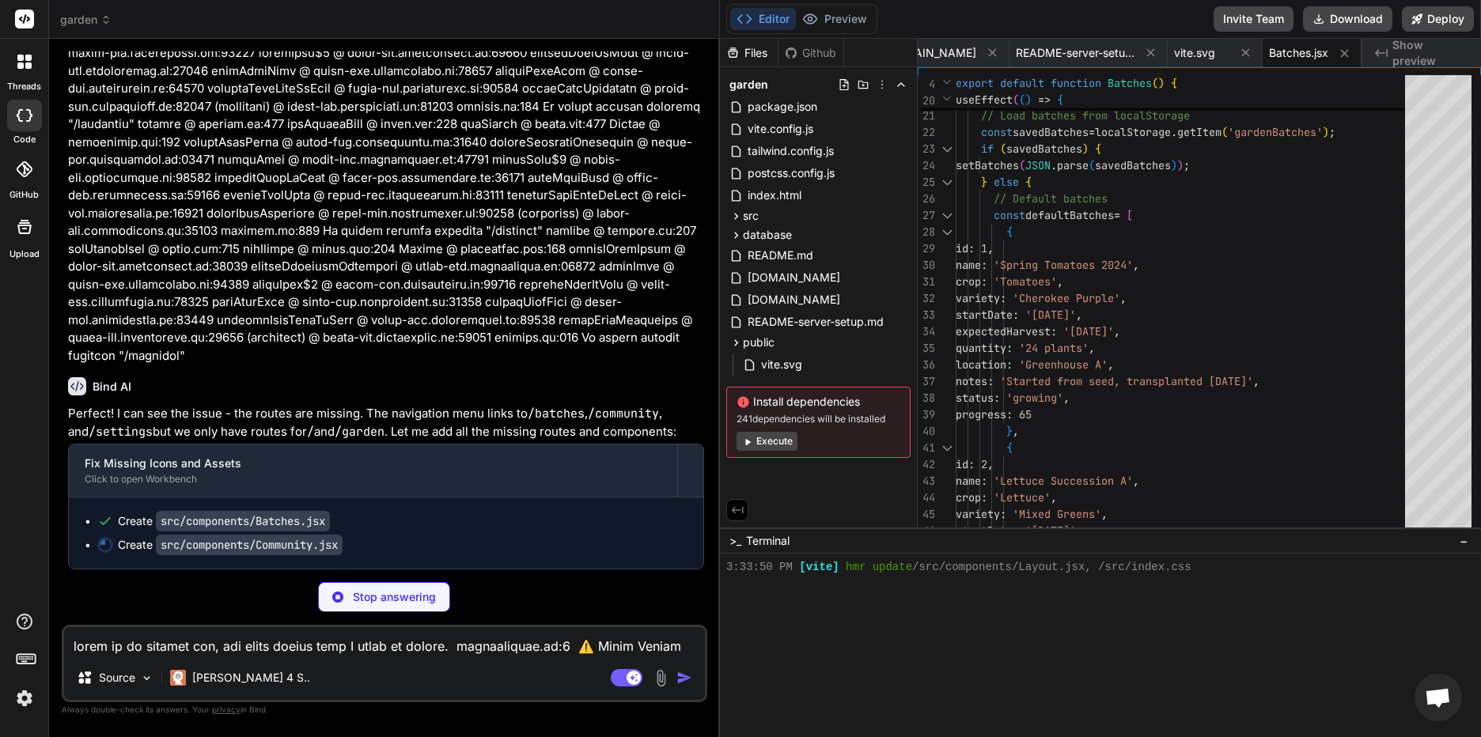
click at [736, 508] on icon at bounding box center [737, 510] width 14 height 14
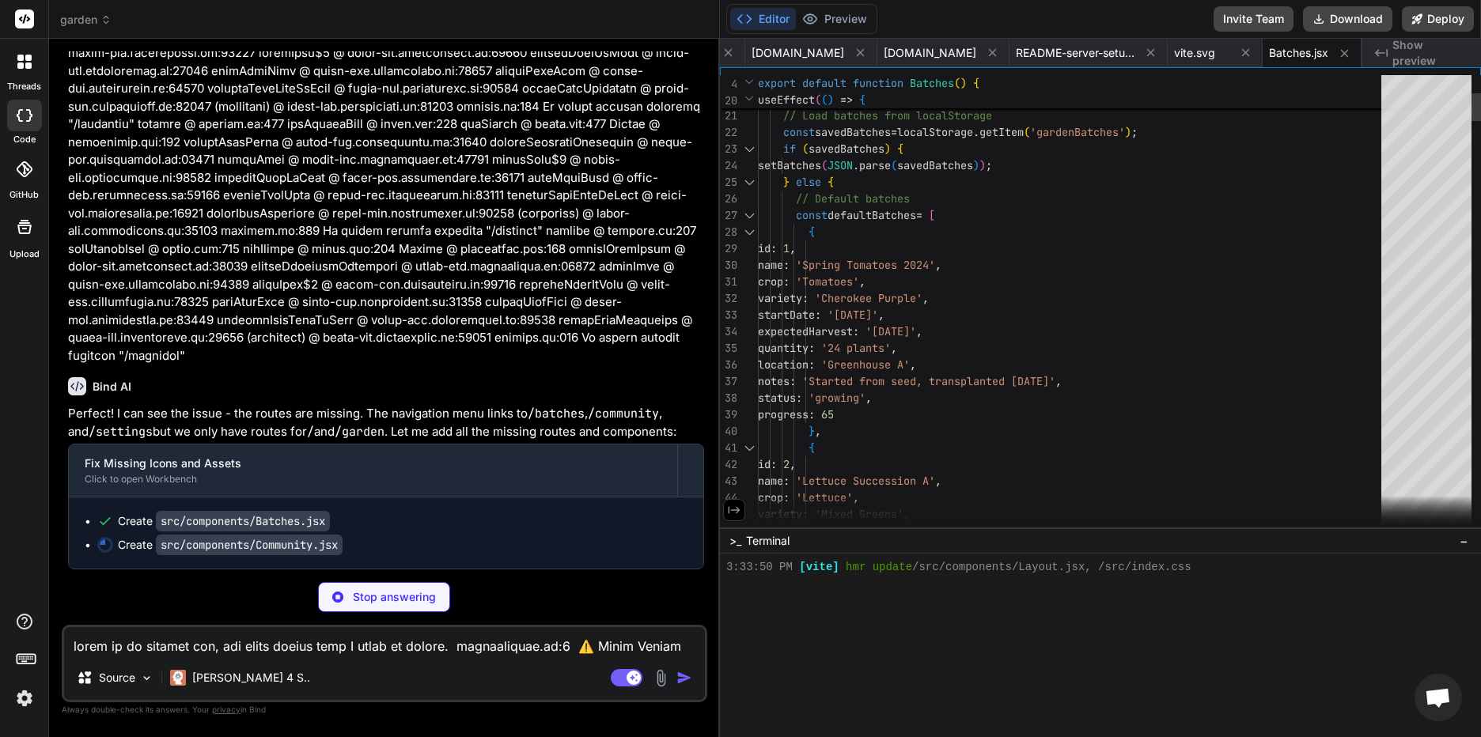
scroll to position [0, 3024]
click at [736, 508] on icon at bounding box center [734, 510] width 14 height 14
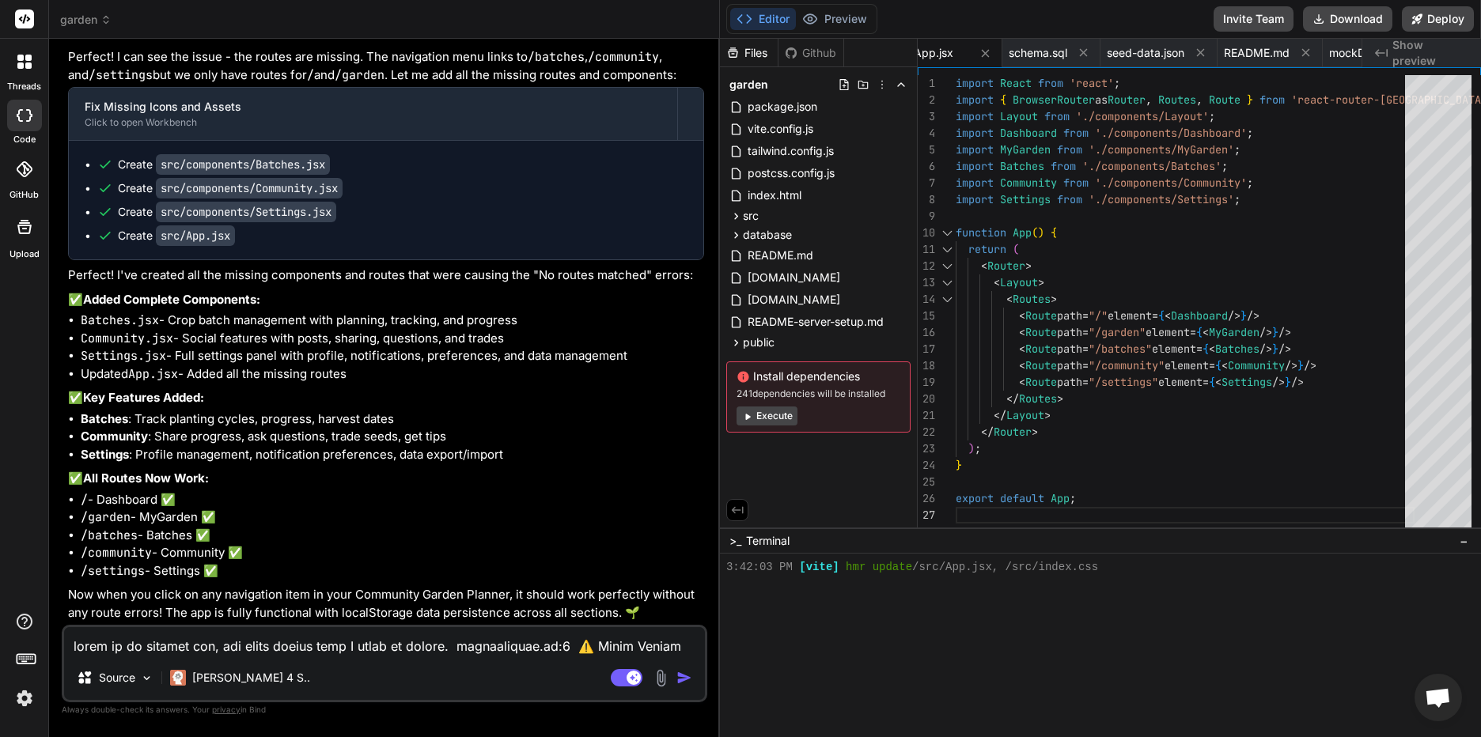
scroll to position [17396, 0]
click at [992, 51] on icon at bounding box center [985, 53] width 13 height 13
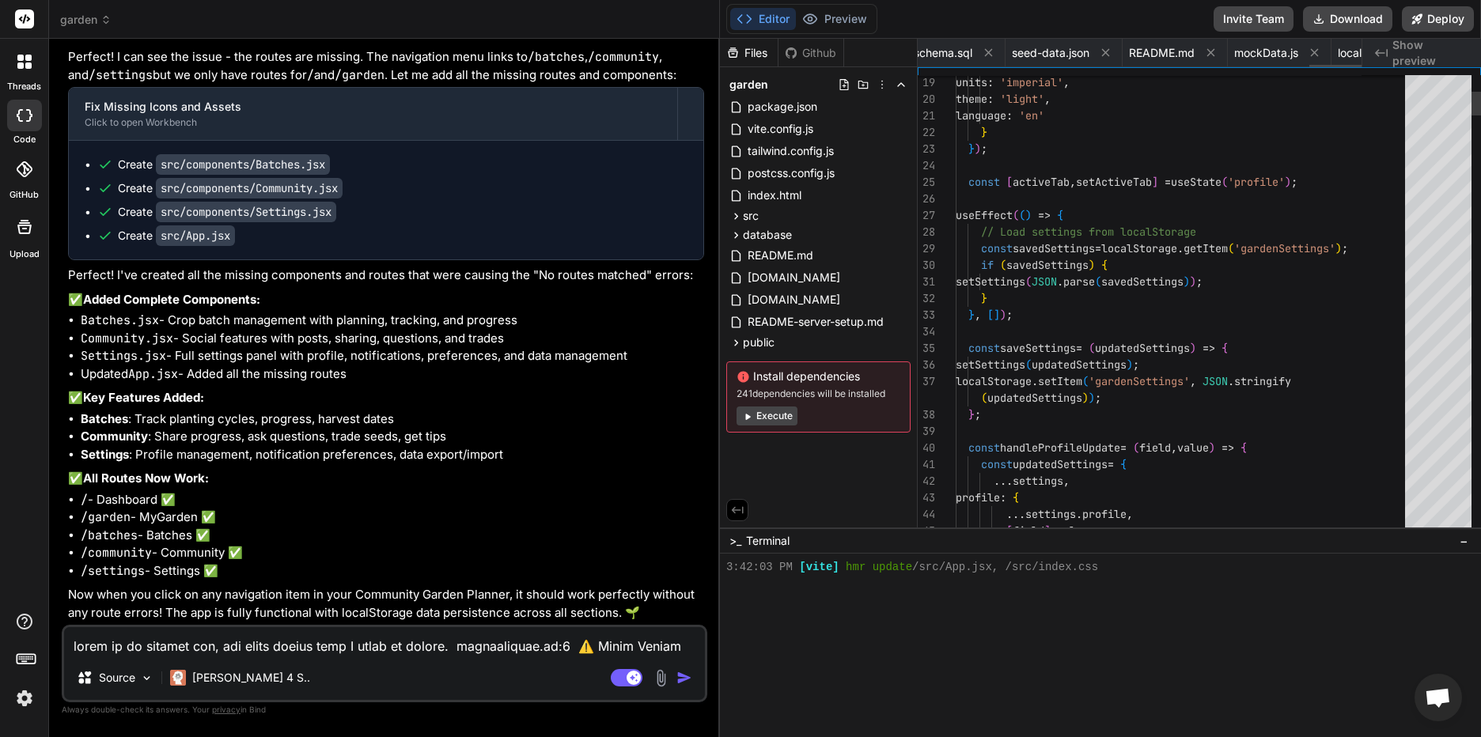
scroll to position [0, 3344]
click at [999, 51] on div "vite.svg" at bounding box center [987, 53] width 55 height 16
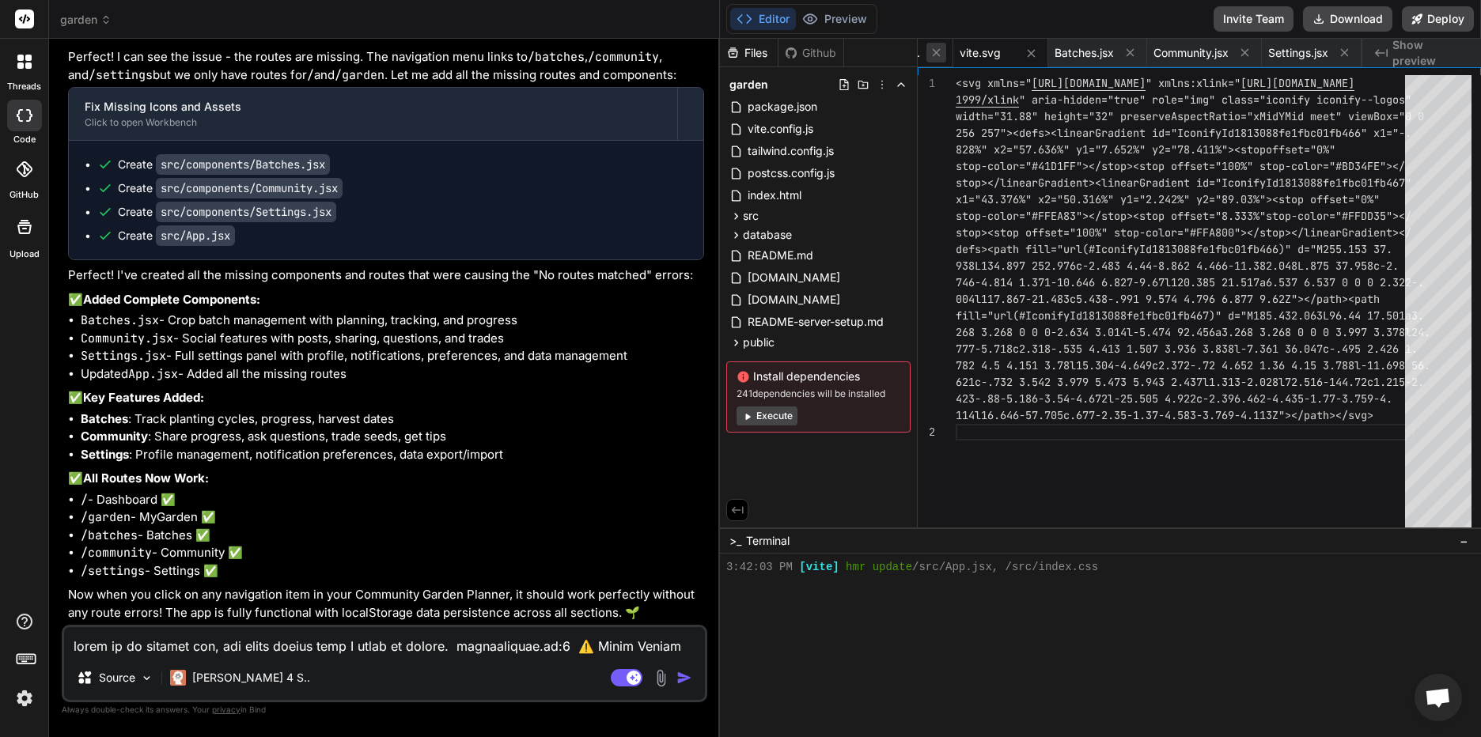
drag, startPoint x: 999, startPoint y: 51, endPoint x: 1032, endPoint y: 55, distance: 32.7
click at [1032, 55] on icon at bounding box center [1031, 53] width 13 height 13
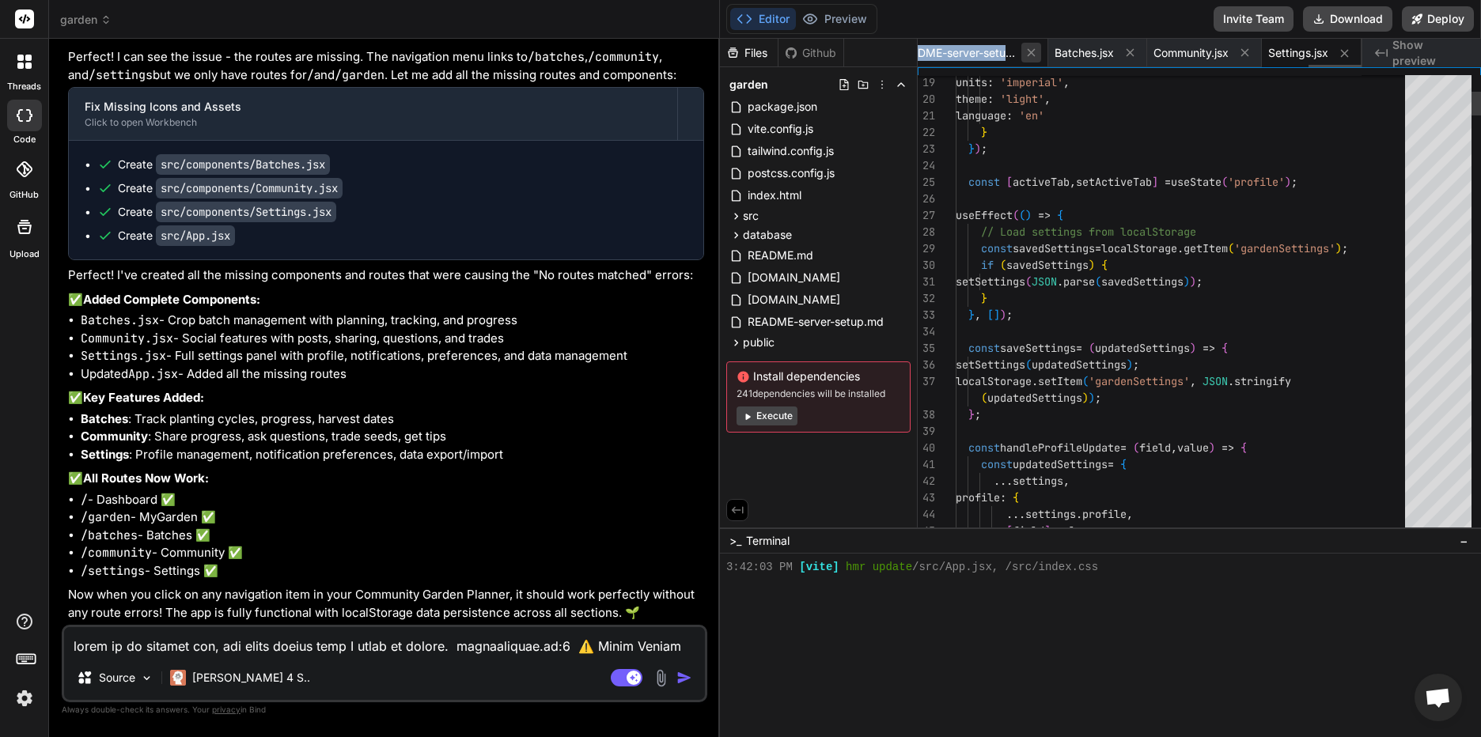
scroll to position [0, 3249]
click at [1026, 54] on icon at bounding box center [1031, 52] width 13 height 13
click at [1029, 51] on icon at bounding box center [1031, 53] width 8 height 8
click at [1029, 51] on icon at bounding box center [1031, 52] width 13 height 13
click at [1029, 51] on icon at bounding box center [1031, 53] width 8 height 8
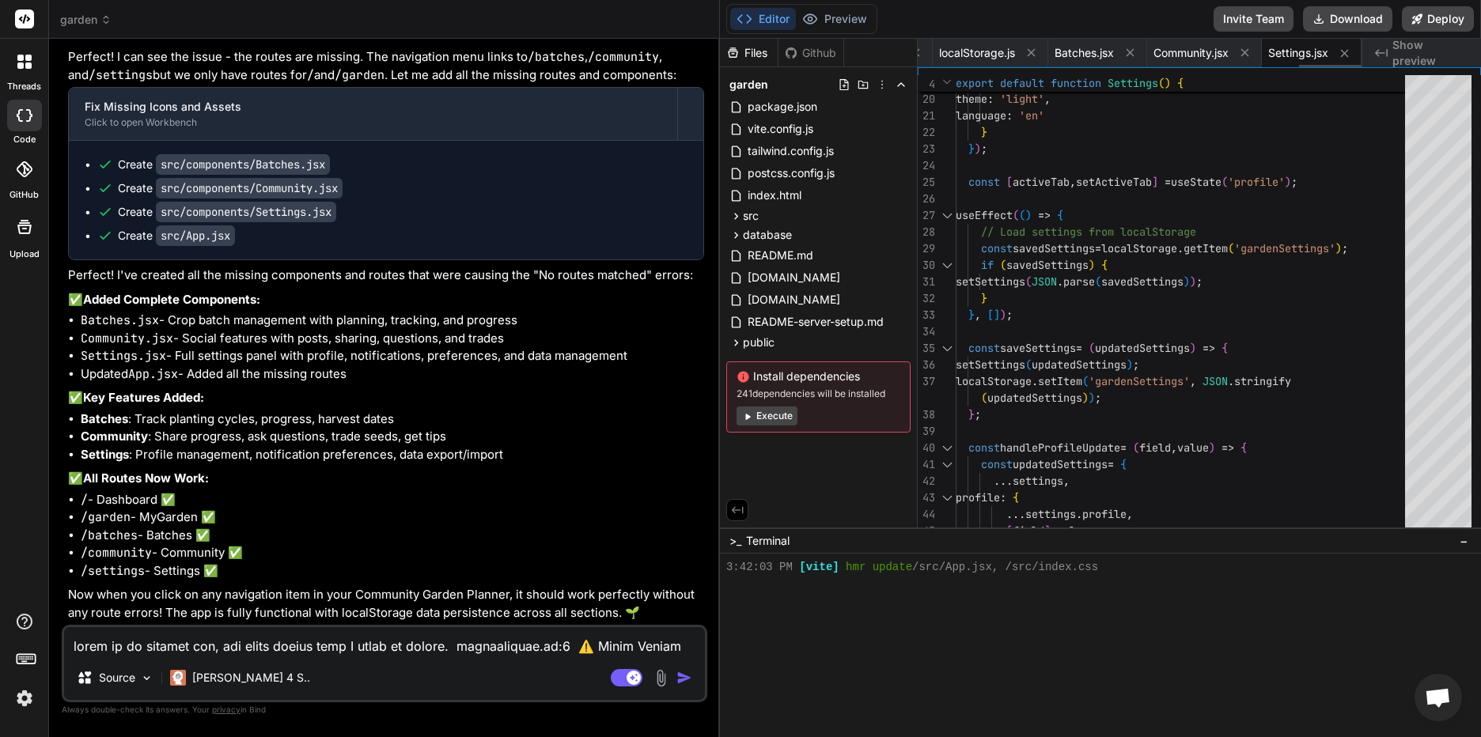
click at [1029, 51] on icon at bounding box center [1031, 53] width 8 height 8
click at [1029, 51] on icon at bounding box center [1031, 52] width 13 height 13
click at [1029, 53] on icon at bounding box center [1031, 52] width 13 height 13
click at [1029, 53] on icon at bounding box center [1031, 53] width 8 height 8
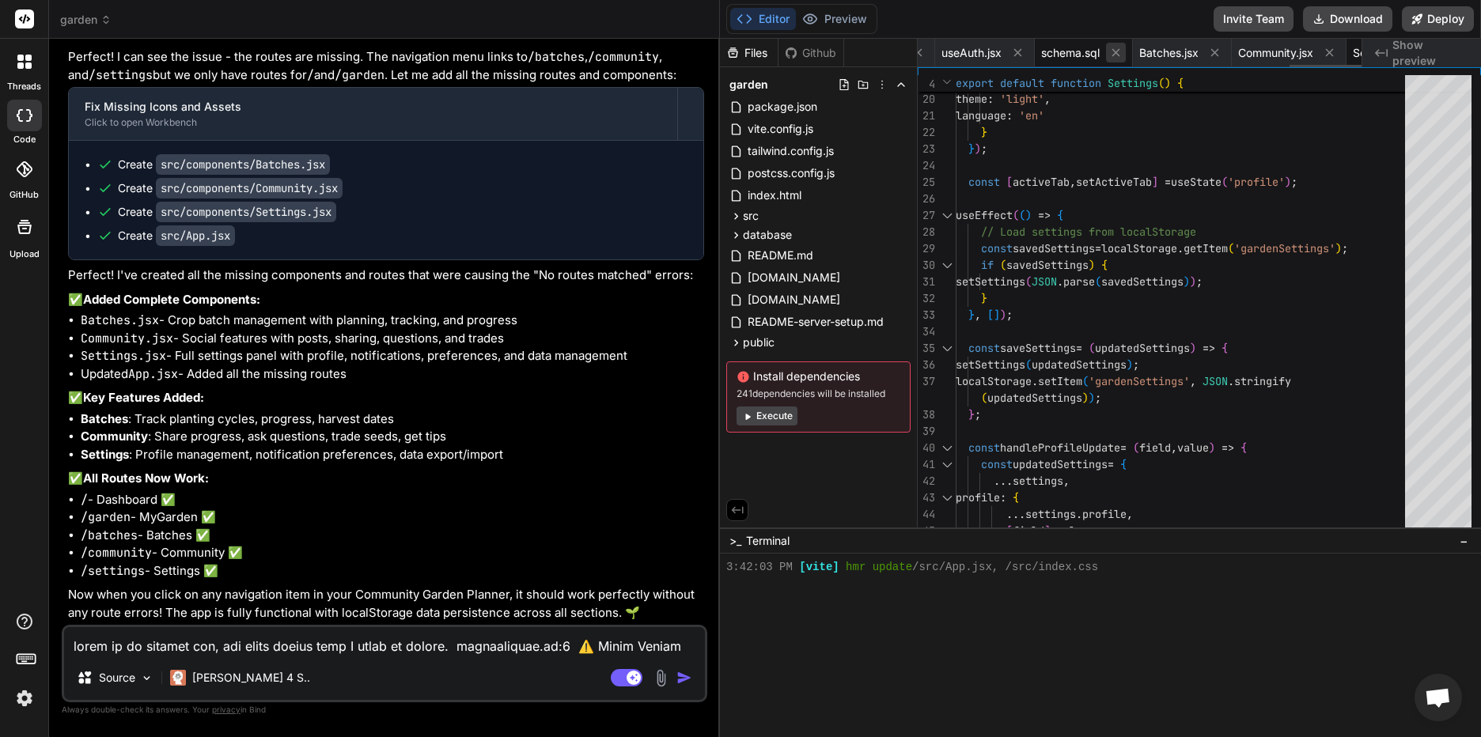
click at [1021, 53] on icon at bounding box center [1018, 53] width 8 height 8
click at [1029, 53] on icon at bounding box center [1031, 53] width 8 height 8
click at [1025, 53] on icon at bounding box center [1022, 53] width 8 height 8
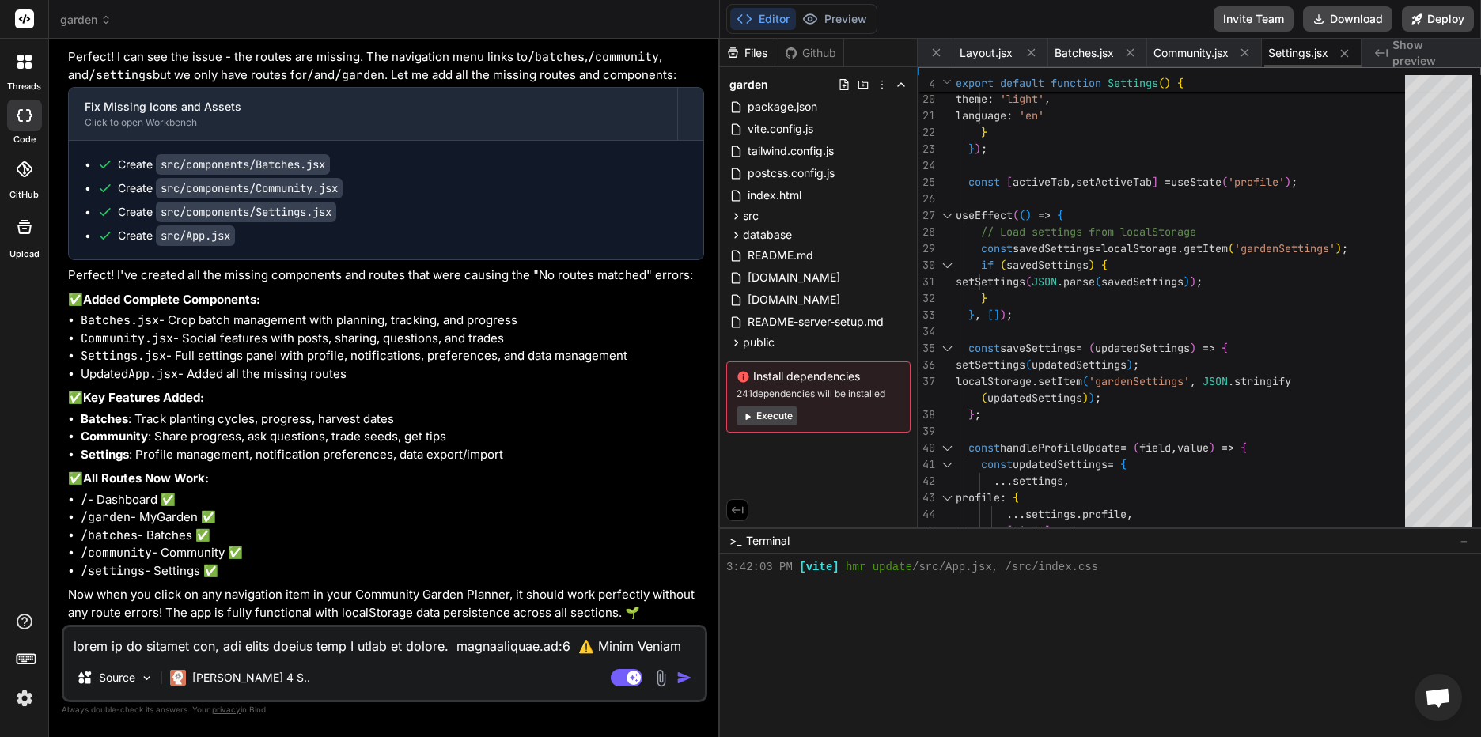
click at [1029, 53] on icon at bounding box center [1031, 53] width 8 height 8
click at [1025, 53] on icon at bounding box center [1022, 53] width 8 height 8
click at [1029, 53] on icon at bounding box center [1031, 53] width 8 height 8
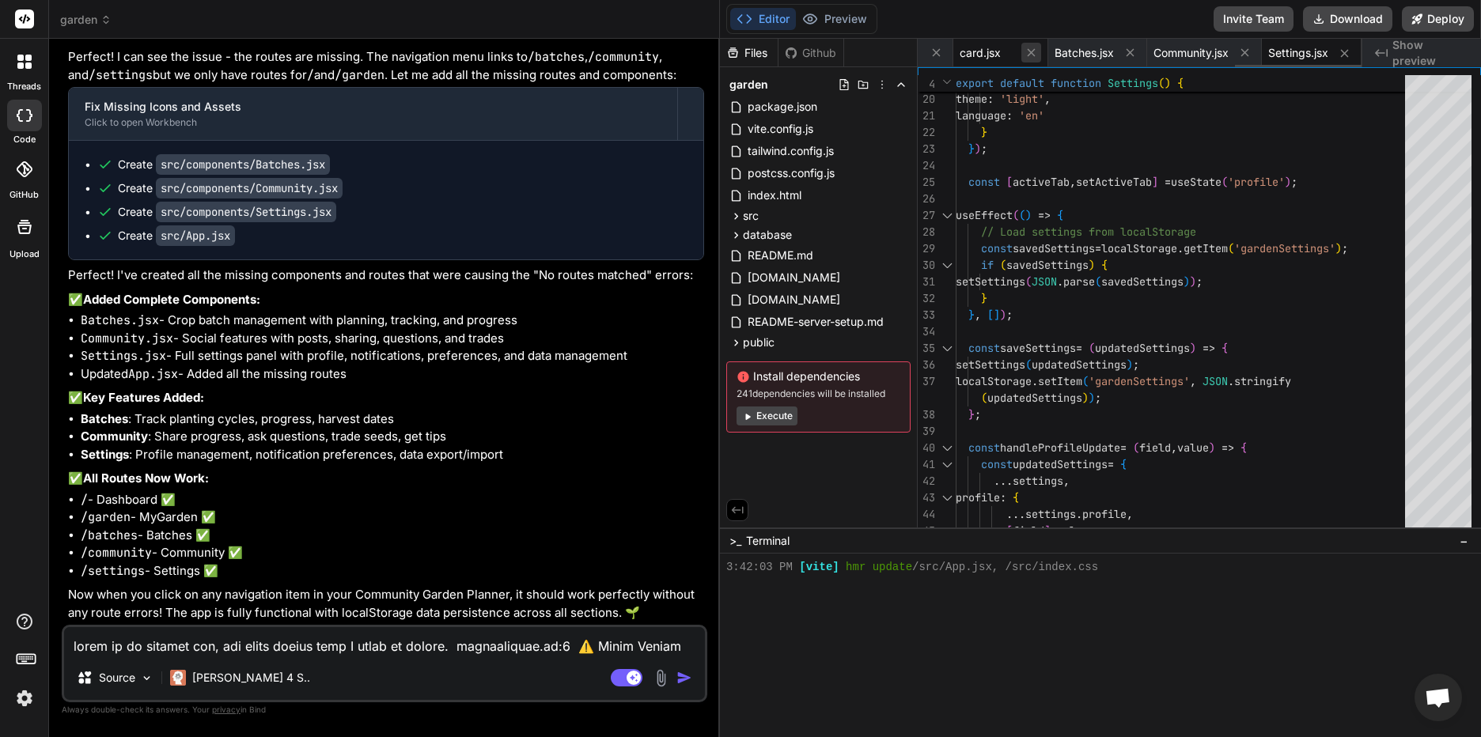
click at [1029, 52] on icon at bounding box center [1031, 53] width 8 height 8
click at [1028, 52] on icon at bounding box center [1031, 53] width 8 height 8
click at [1025, 52] on icon at bounding box center [1022, 53] width 8 height 8
click at [1028, 52] on icon at bounding box center [1031, 53] width 8 height 8
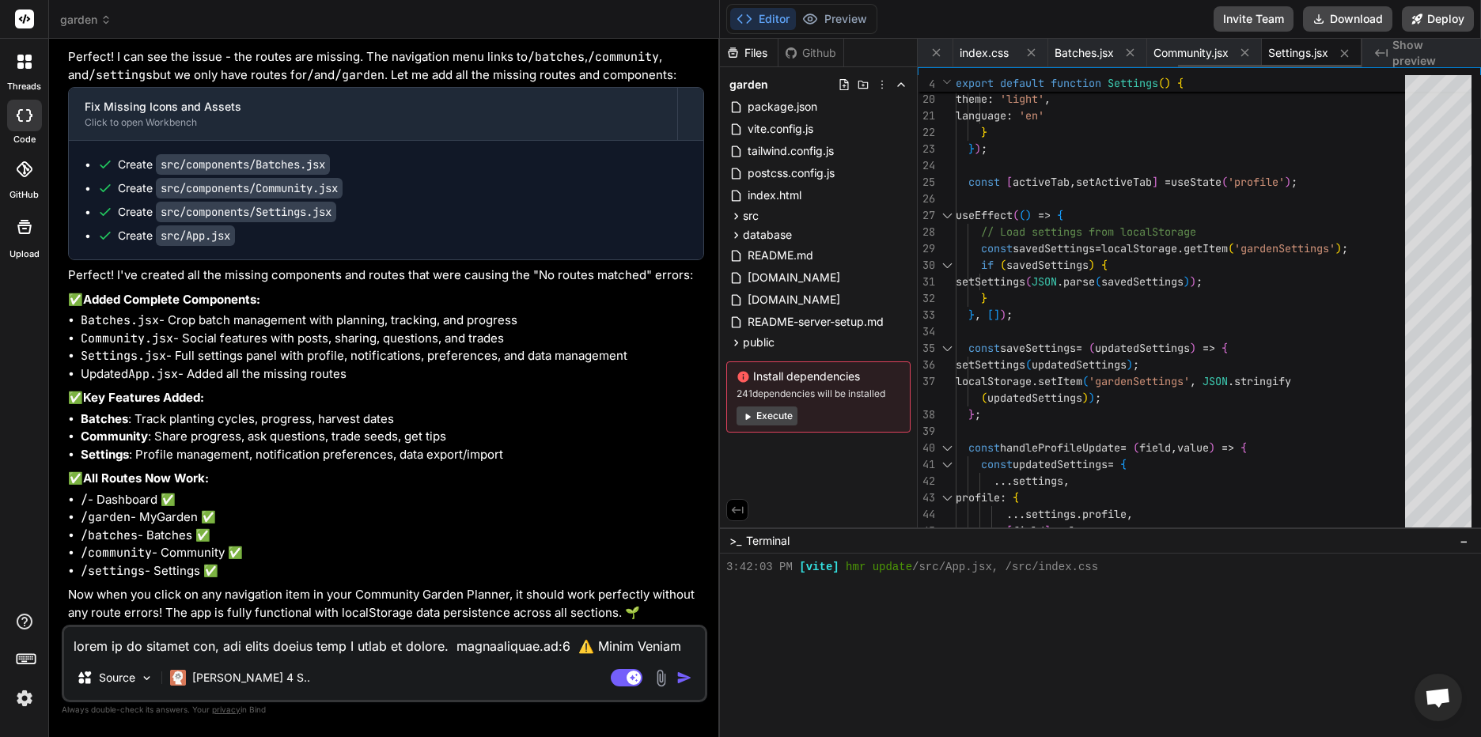
click at [1028, 52] on icon at bounding box center [1031, 53] width 8 height 8
click at [1026, 52] on icon at bounding box center [1022, 53] width 8 height 8
click at [1028, 52] on icon at bounding box center [1031, 53] width 8 height 8
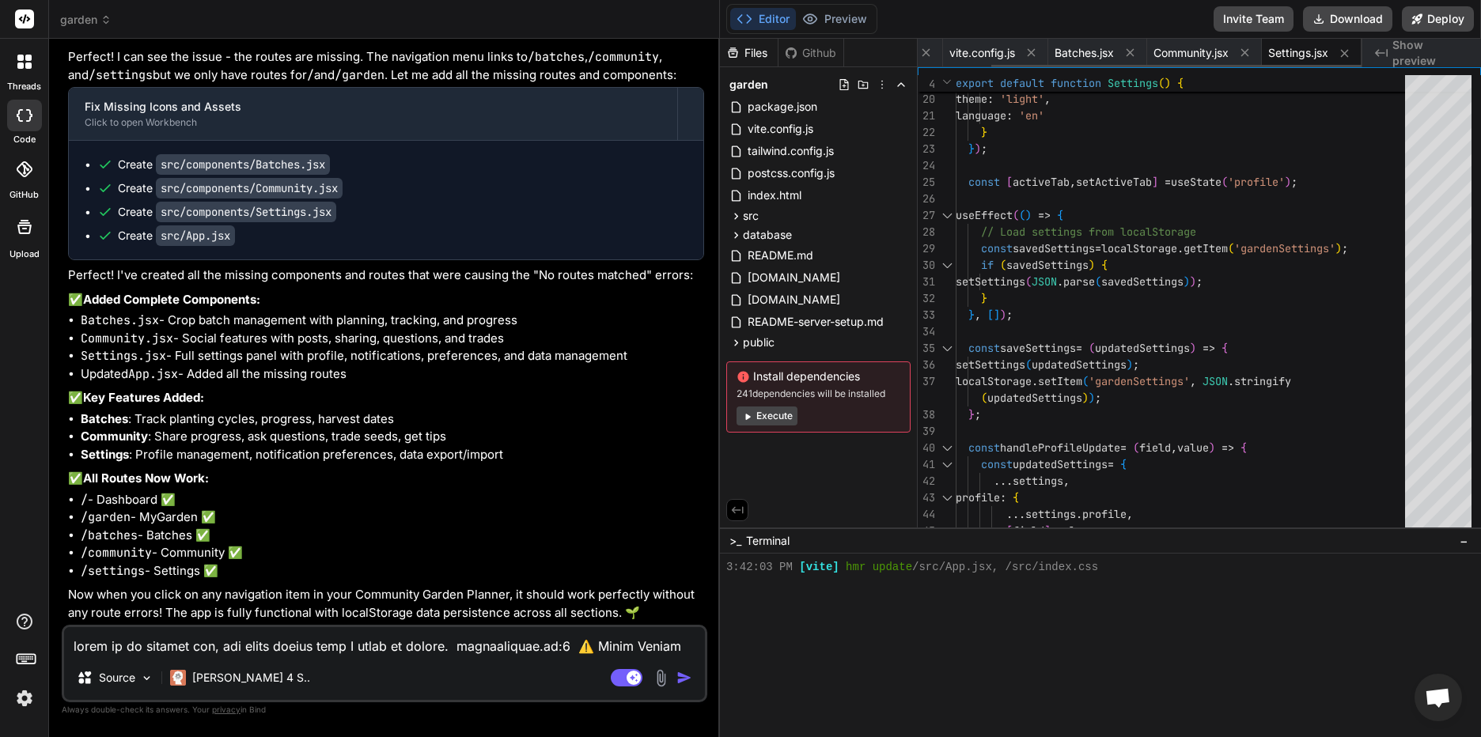
scroll to position [0, 89]
click at [1028, 52] on icon at bounding box center [1031, 53] width 8 height 8
click at [1011, 49] on icon at bounding box center [1009, 52] width 13 height 13
click at [1220, 51] on icon at bounding box center [1213, 53] width 13 height 13
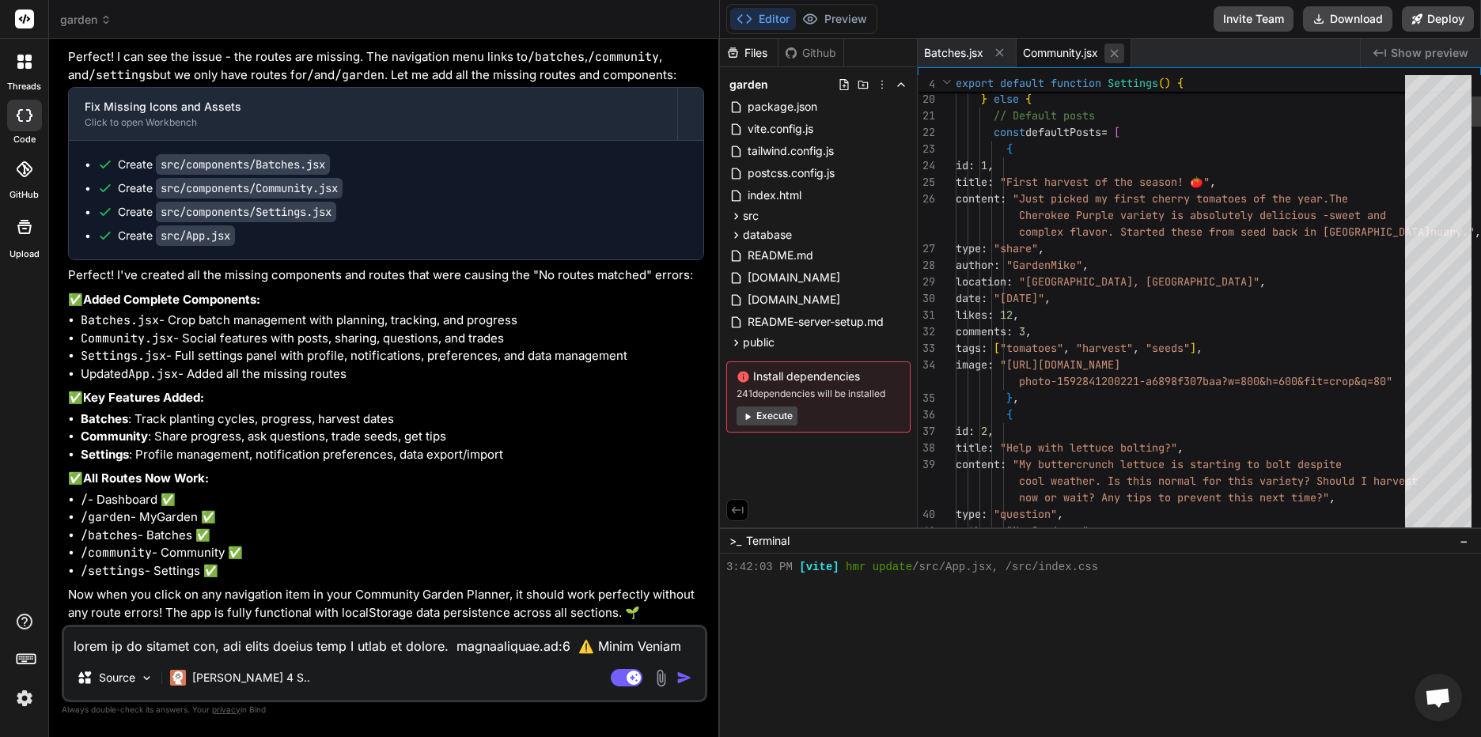
click at [1113, 53] on icon at bounding box center [1114, 53] width 13 height 13
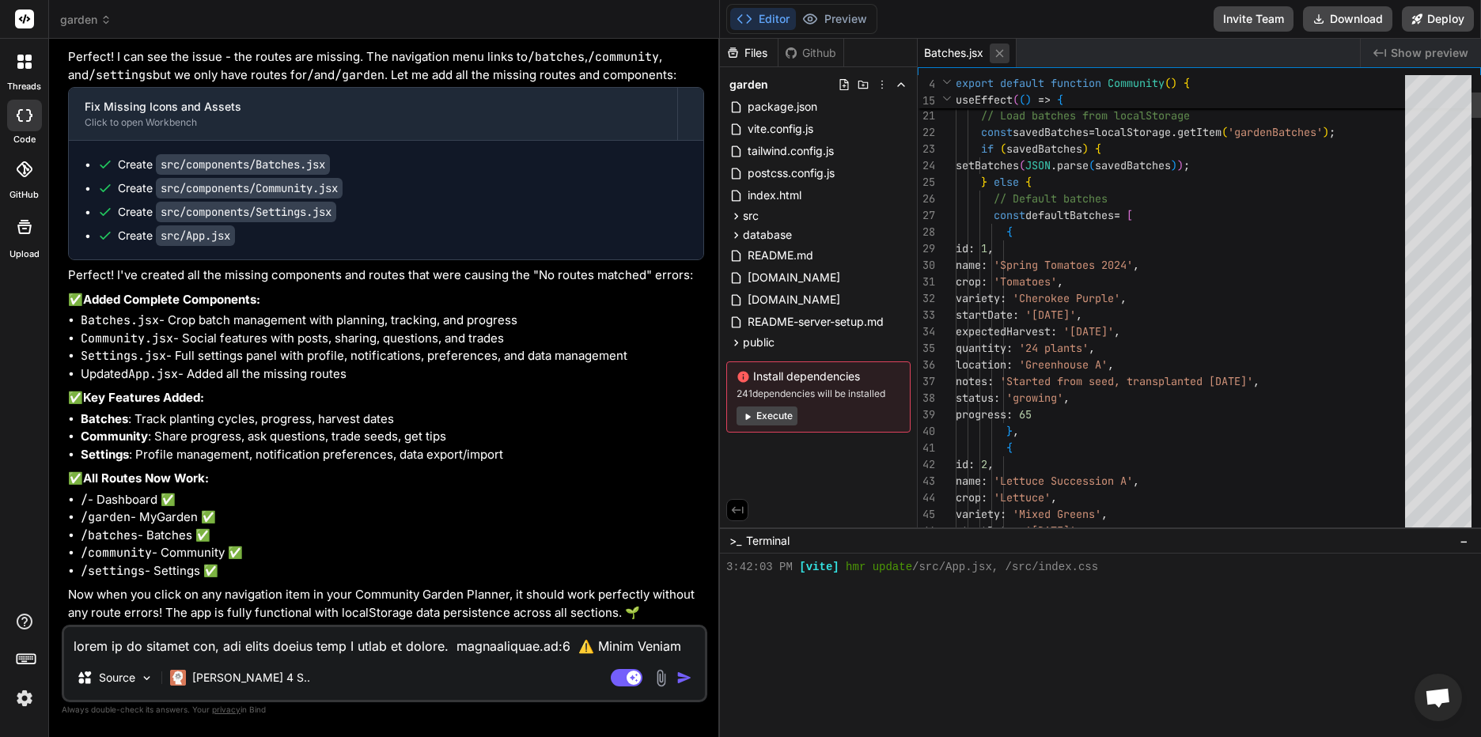
click at [1003, 49] on icon at bounding box center [999, 53] width 13 height 13
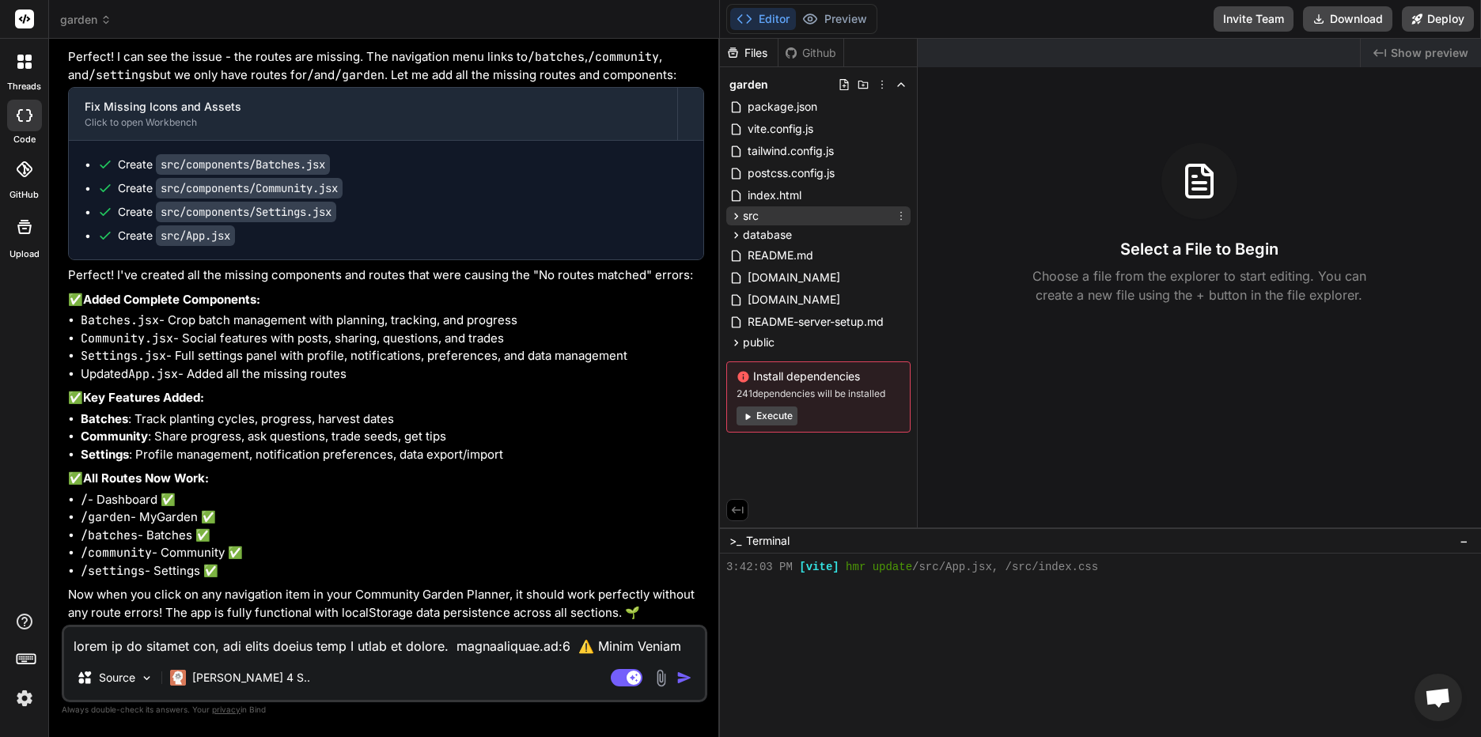
click at [737, 214] on icon at bounding box center [736, 216] width 4 height 6
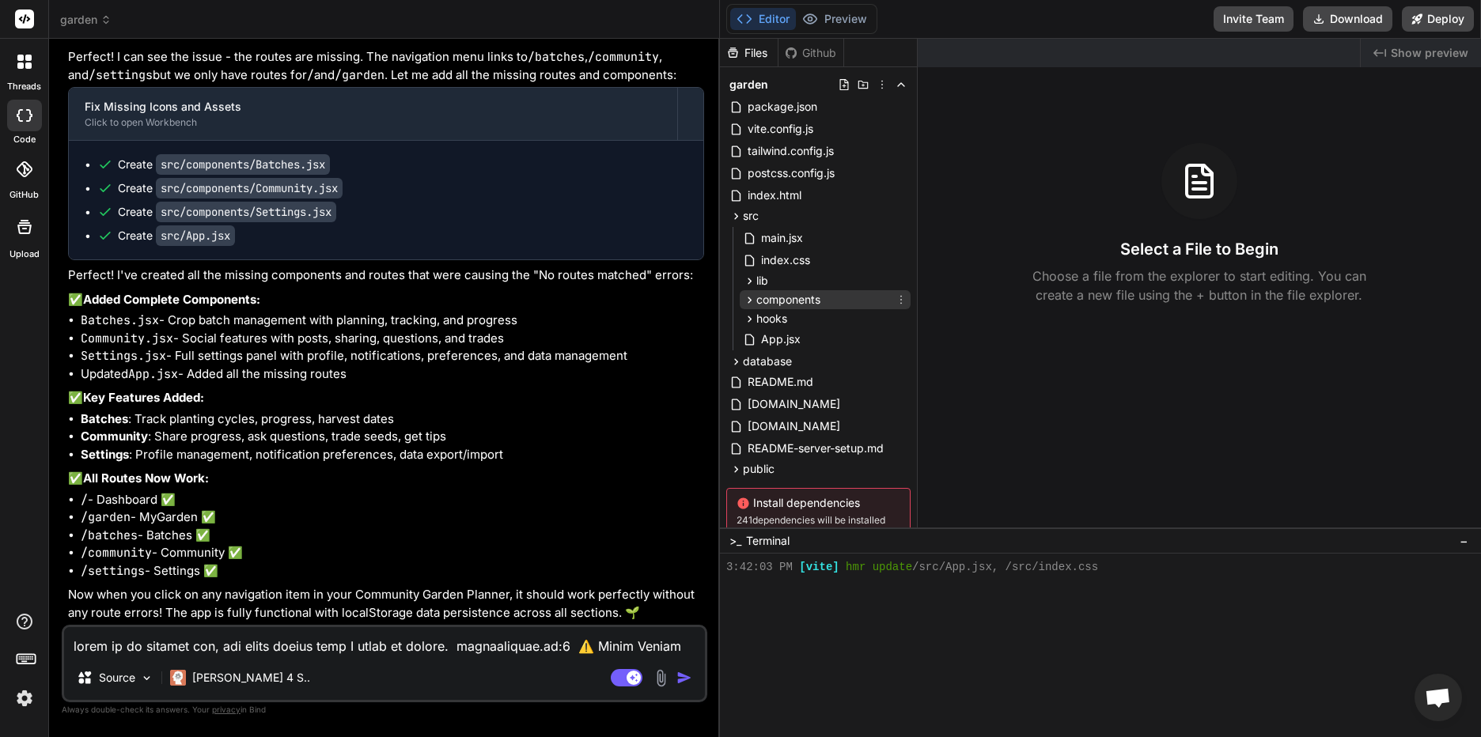
click at [750, 298] on icon at bounding box center [749, 300] width 13 height 13
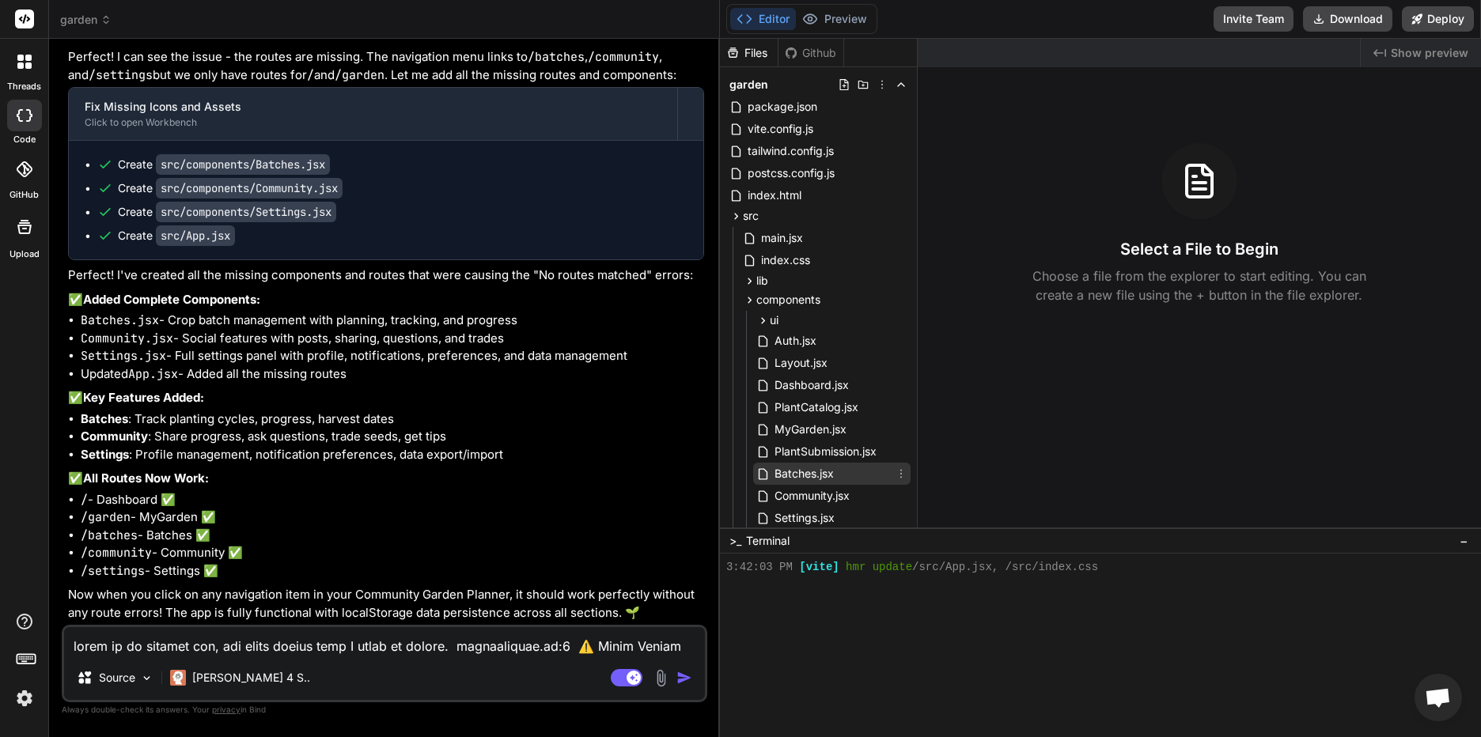
click at [783, 474] on span "Batches.jsx" at bounding box center [804, 473] width 63 height 19
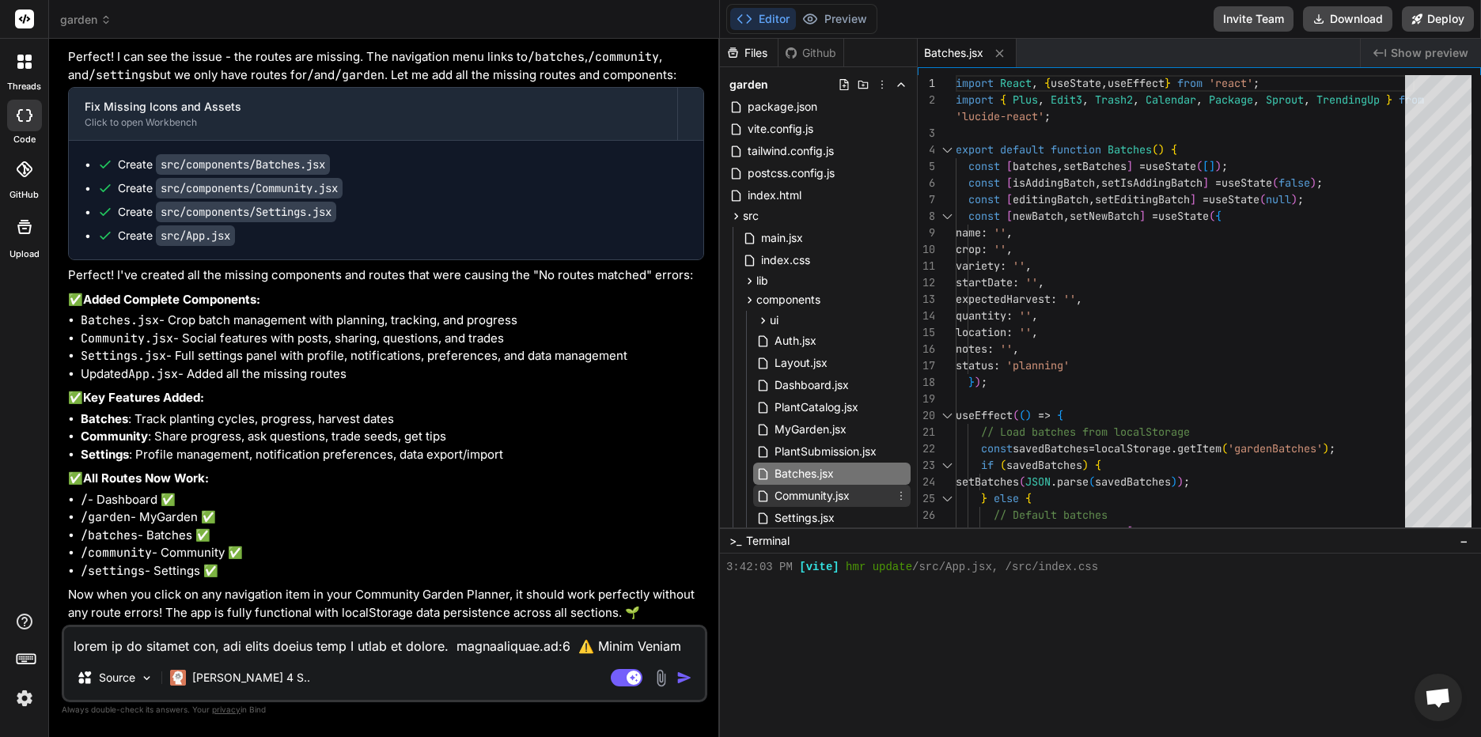
click at [821, 495] on span "Community.jsx" at bounding box center [812, 496] width 78 height 19
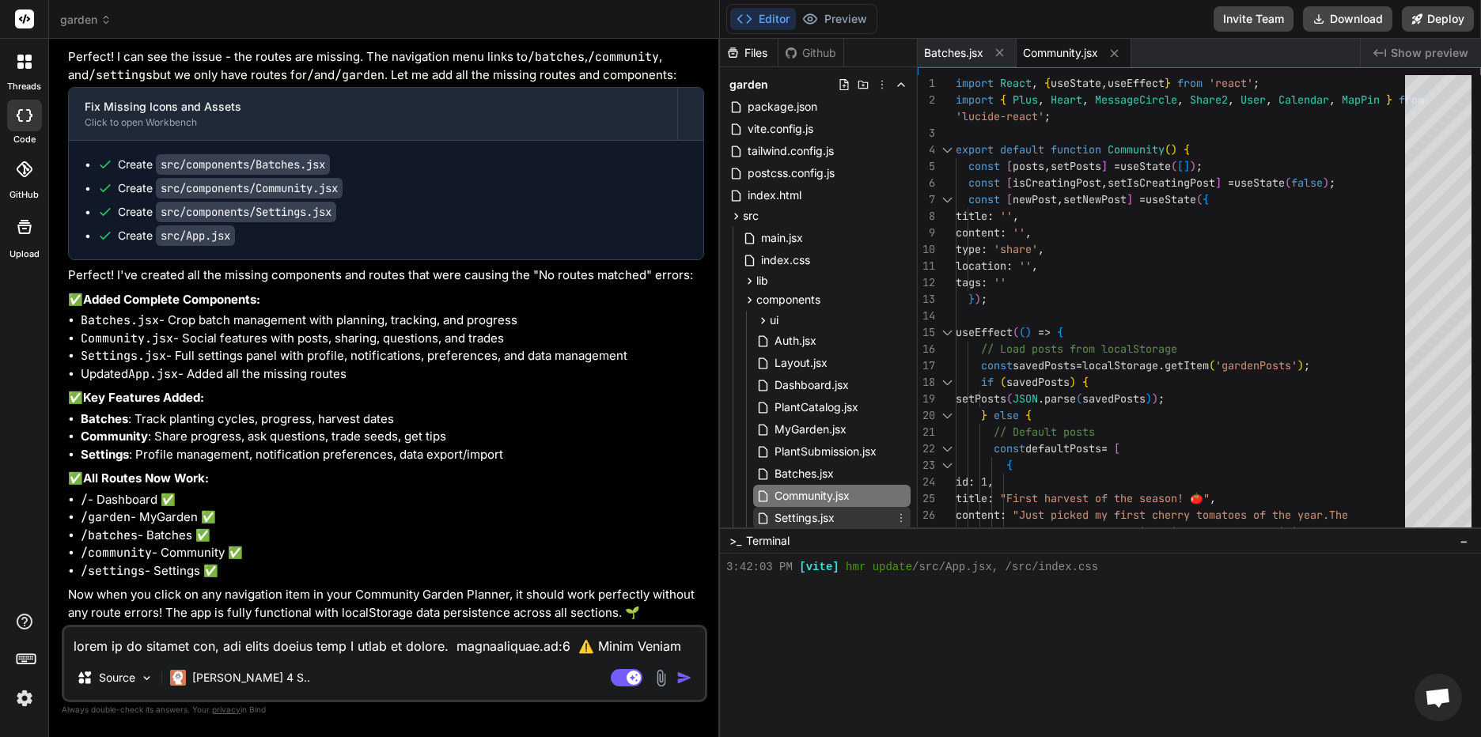
click at [802, 517] on span "Settings.jsx" at bounding box center [804, 518] width 63 height 19
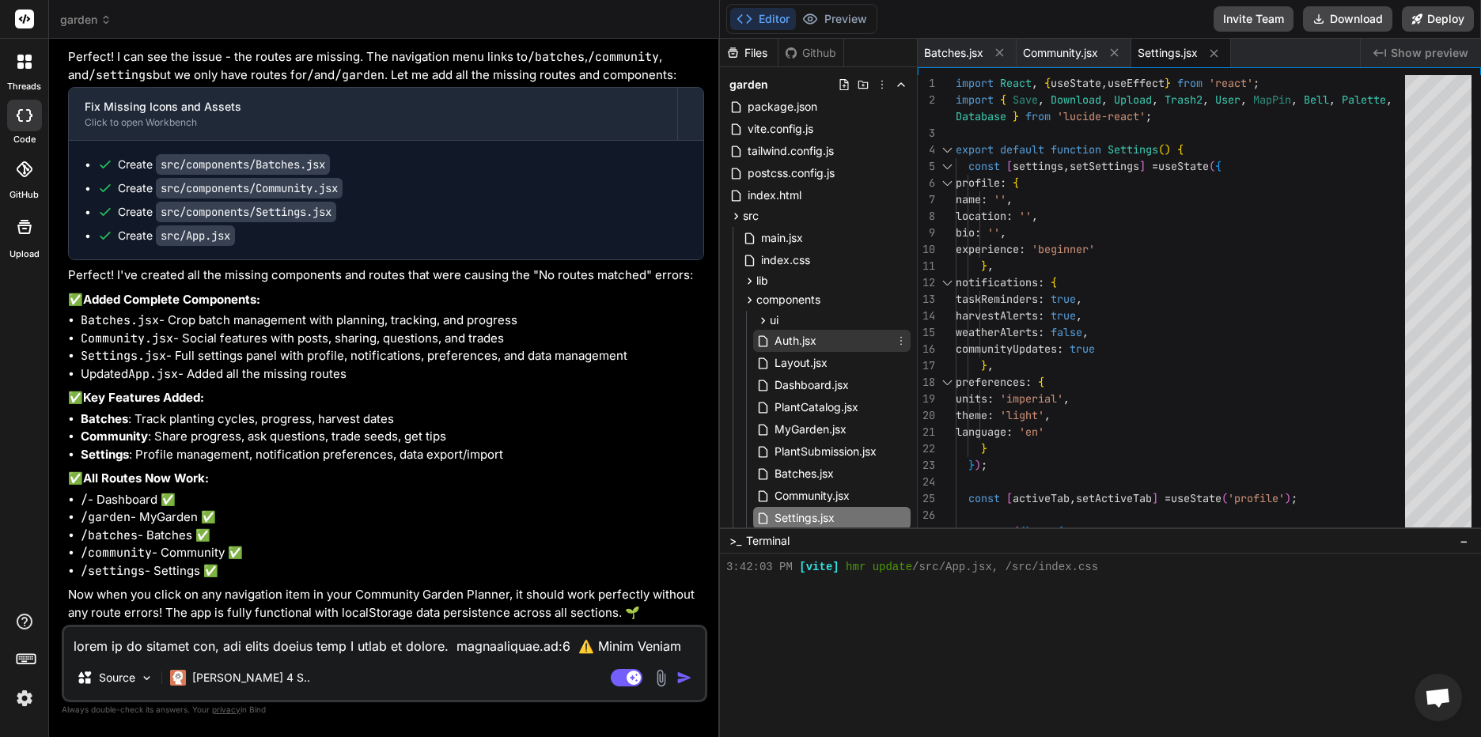
scroll to position [158, 0]
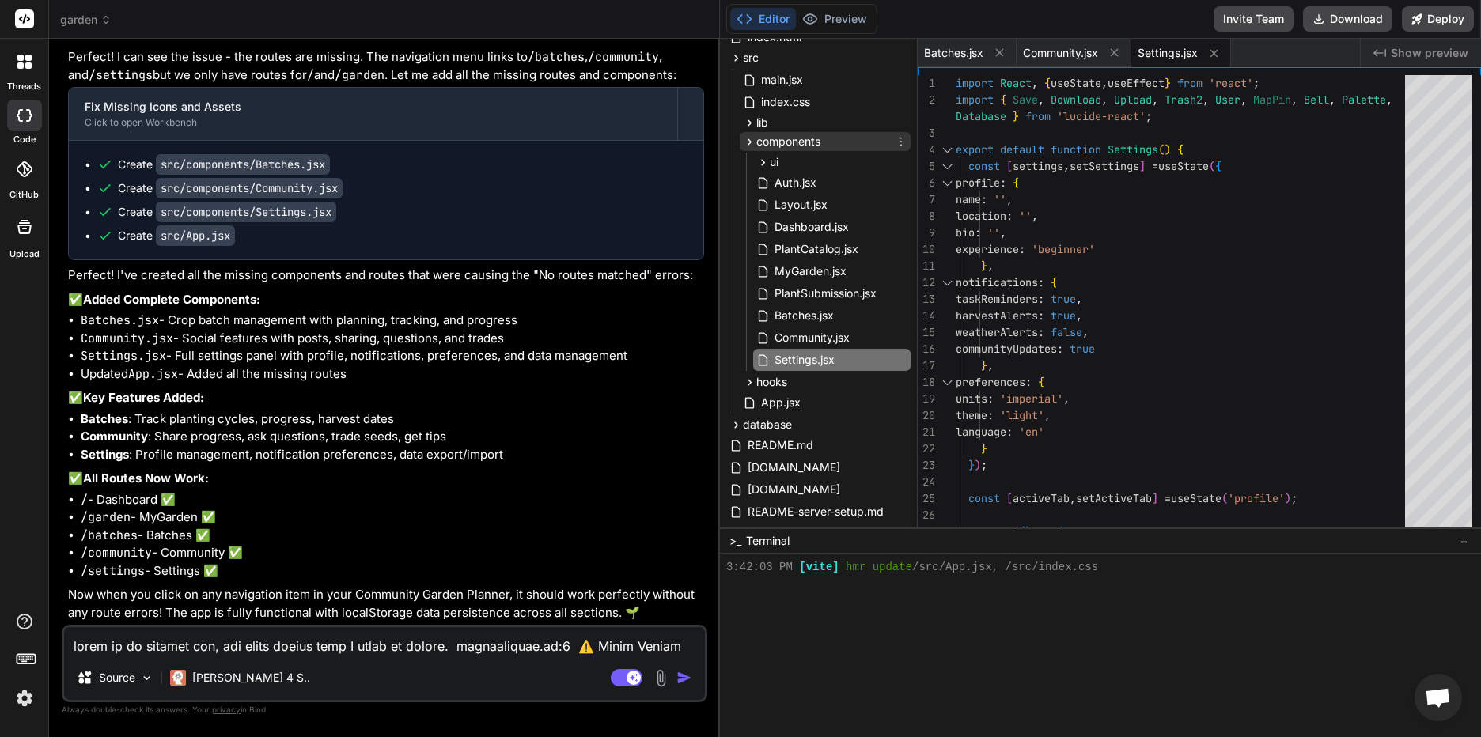
click at [749, 139] on icon at bounding box center [750, 141] width 4 height 6
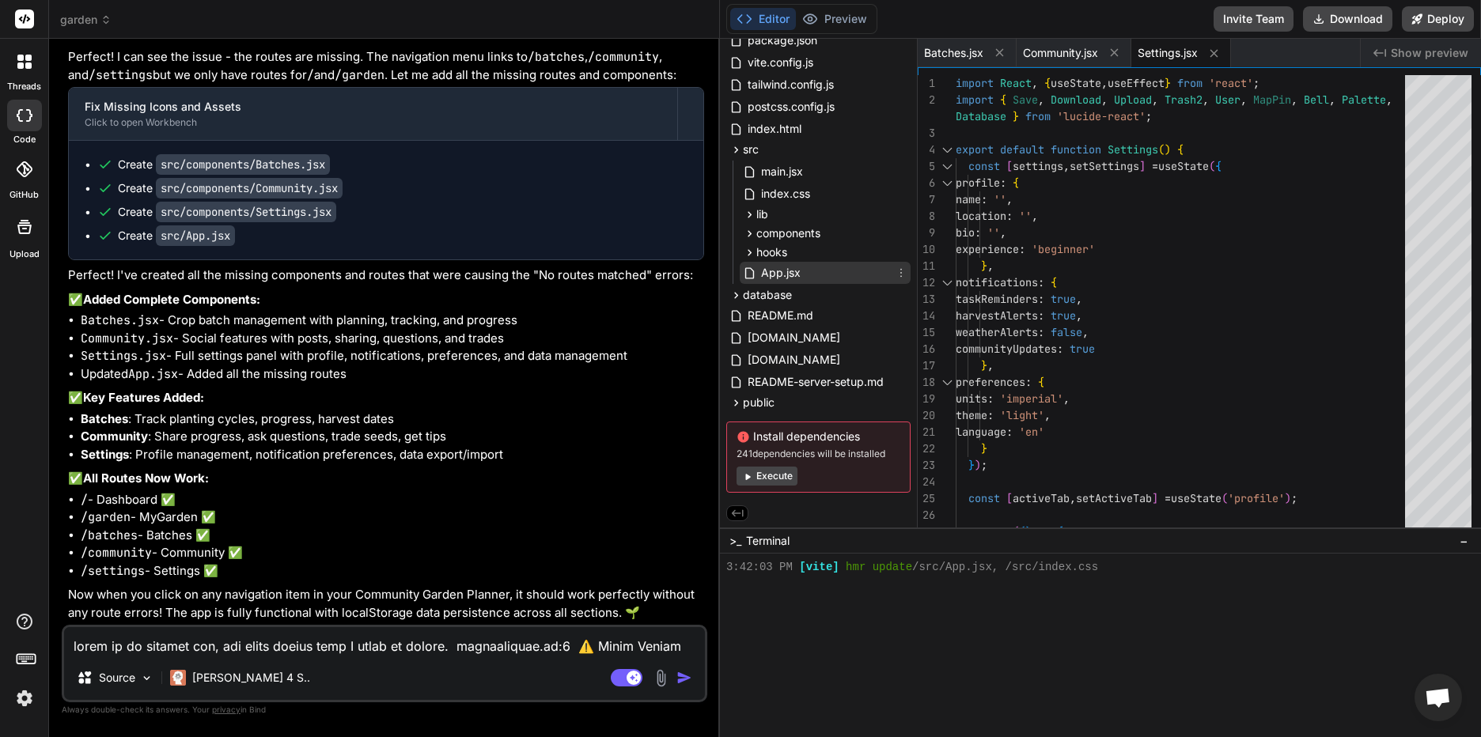
click at [790, 269] on span "App.jsx" at bounding box center [781, 272] width 43 height 19
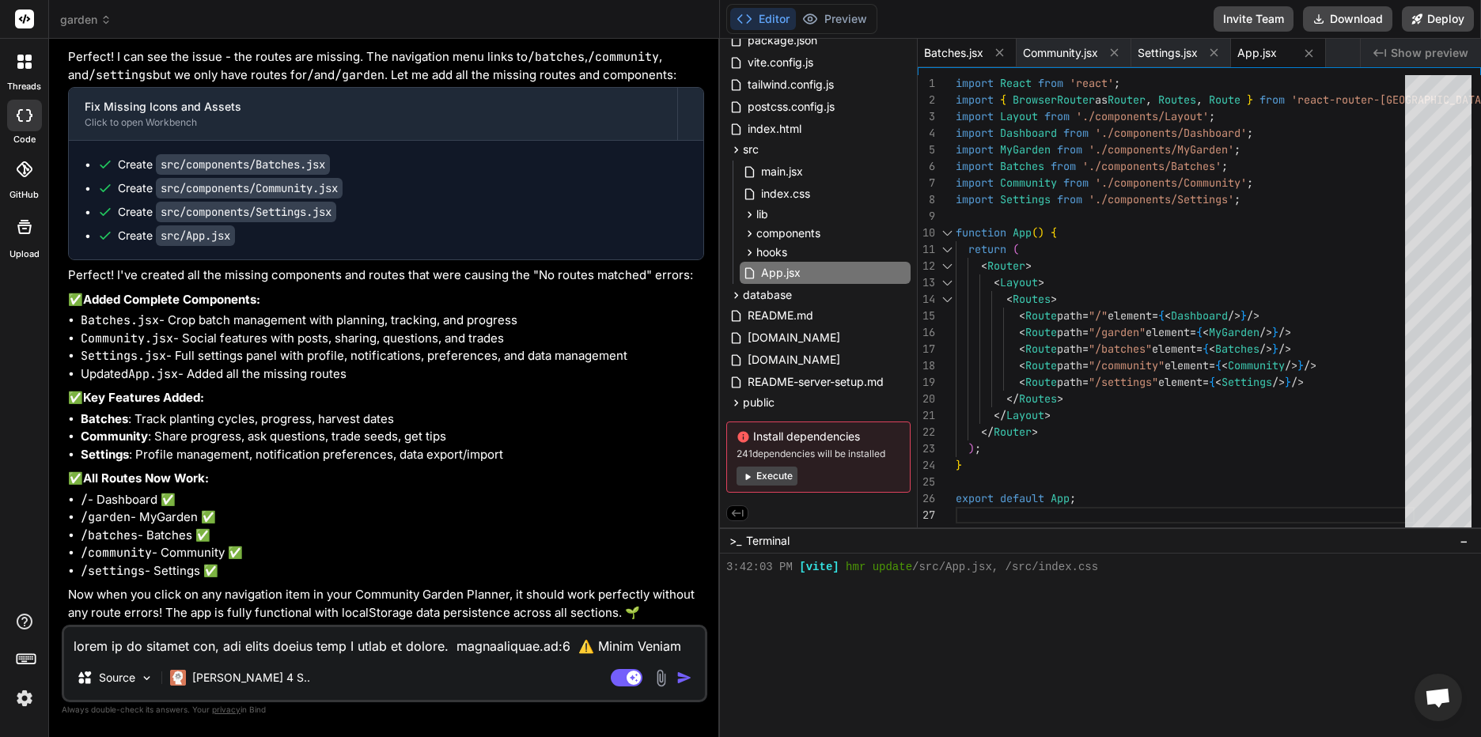
click at [951, 49] on span "Batches.jsx" at bounding box center [953, 53] width 59 height 16
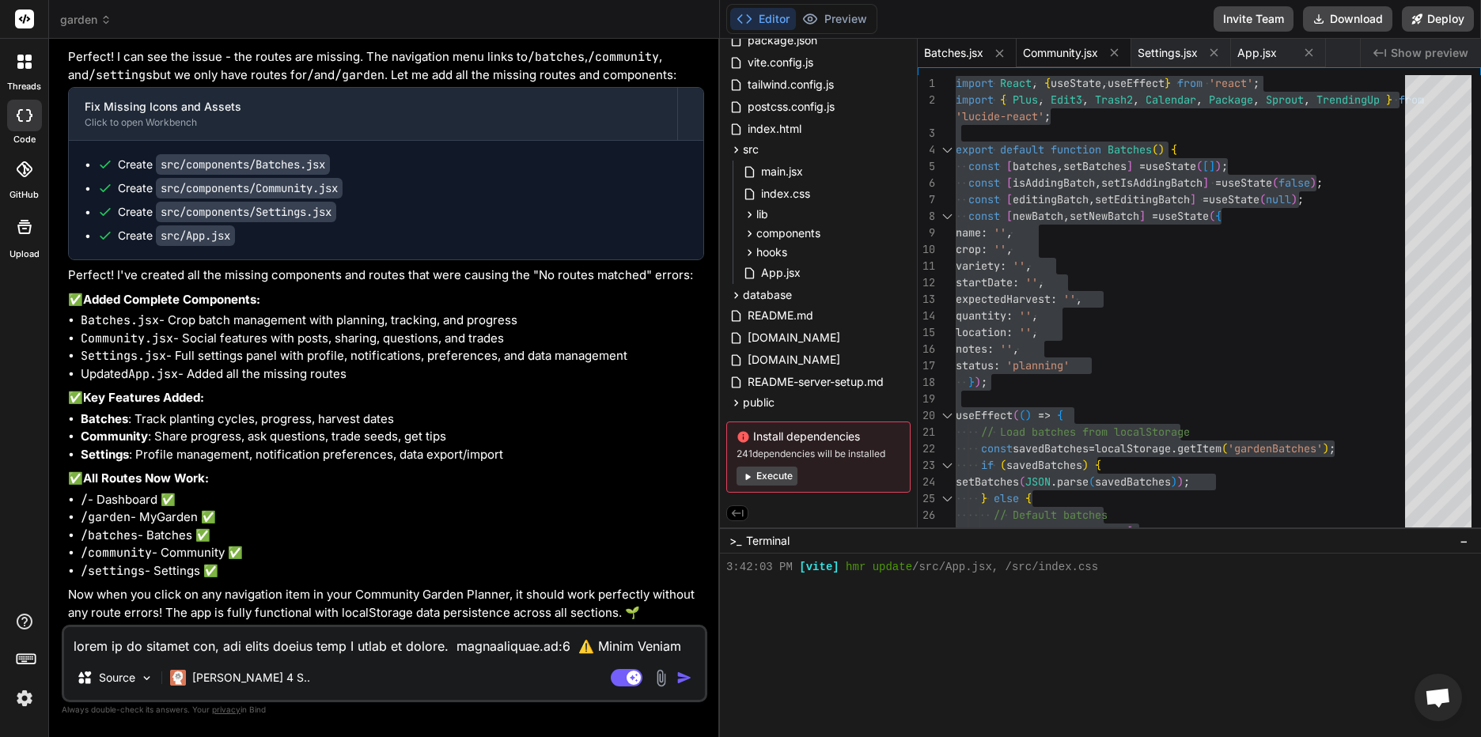
click at [1062, 58] on span "Community.jsx" at bounding box center [1060, 53] width 75 height 16
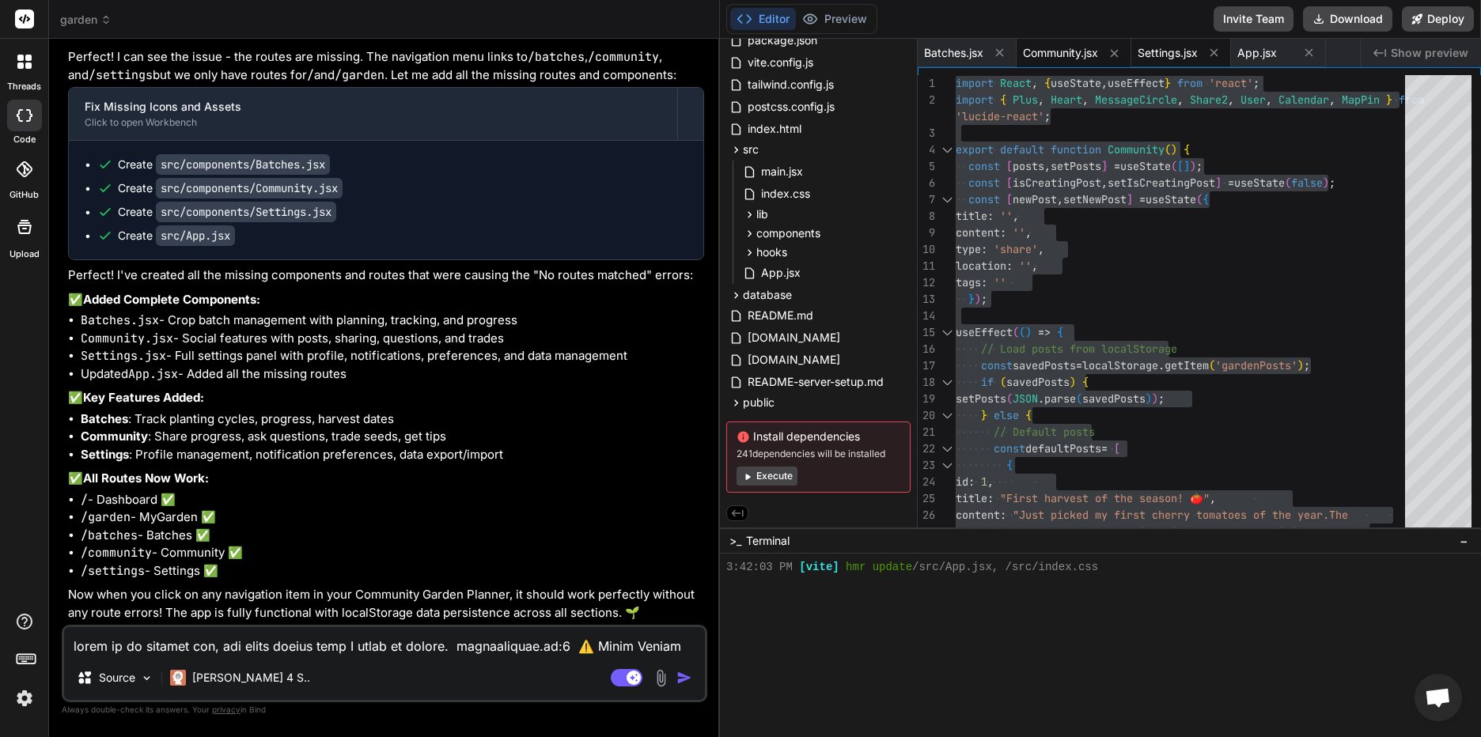
click at [1166, 59] on span "Settings.jsx" at bounding box center [1168, 53] width 60 height 16
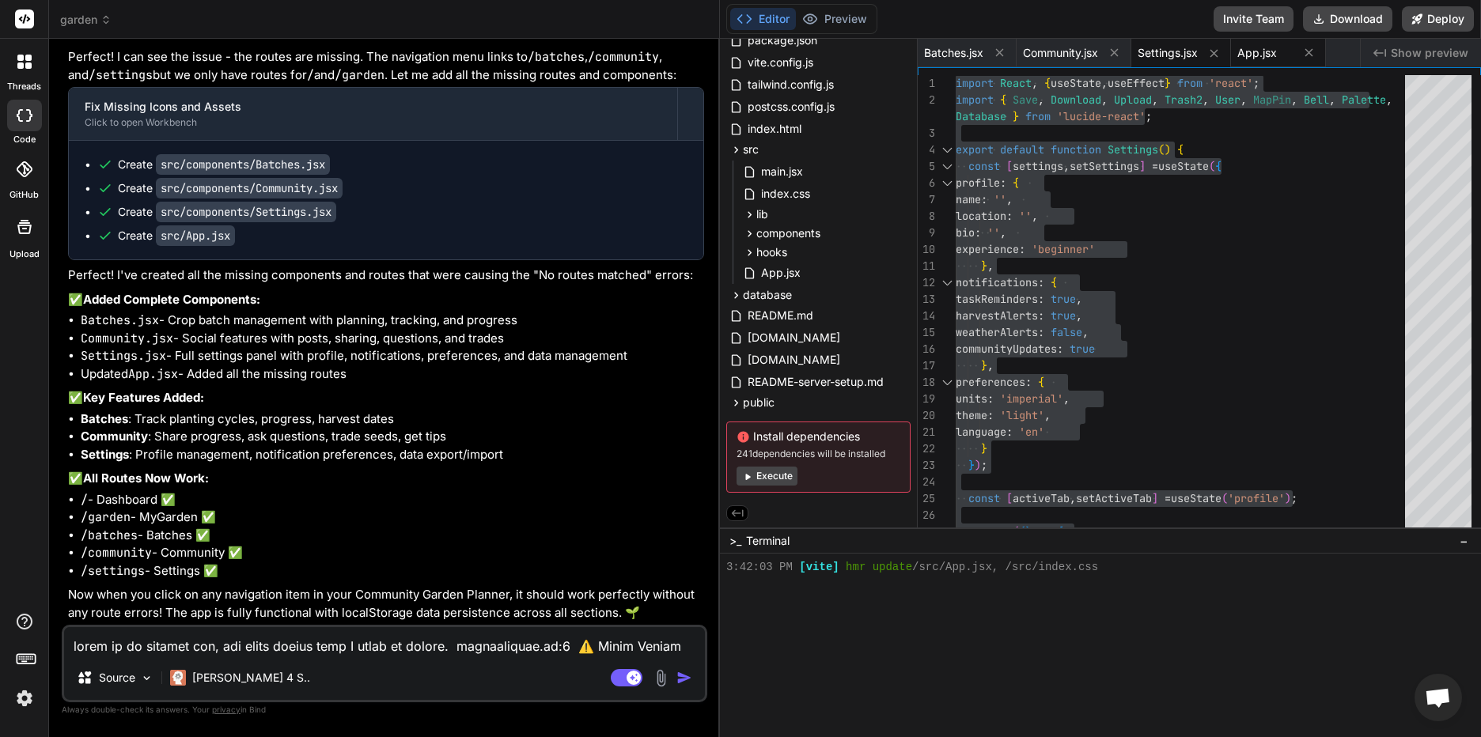
click at [1272, 49] on span "App.jsx" at bounding box center [1258, 53] width 40 height 16
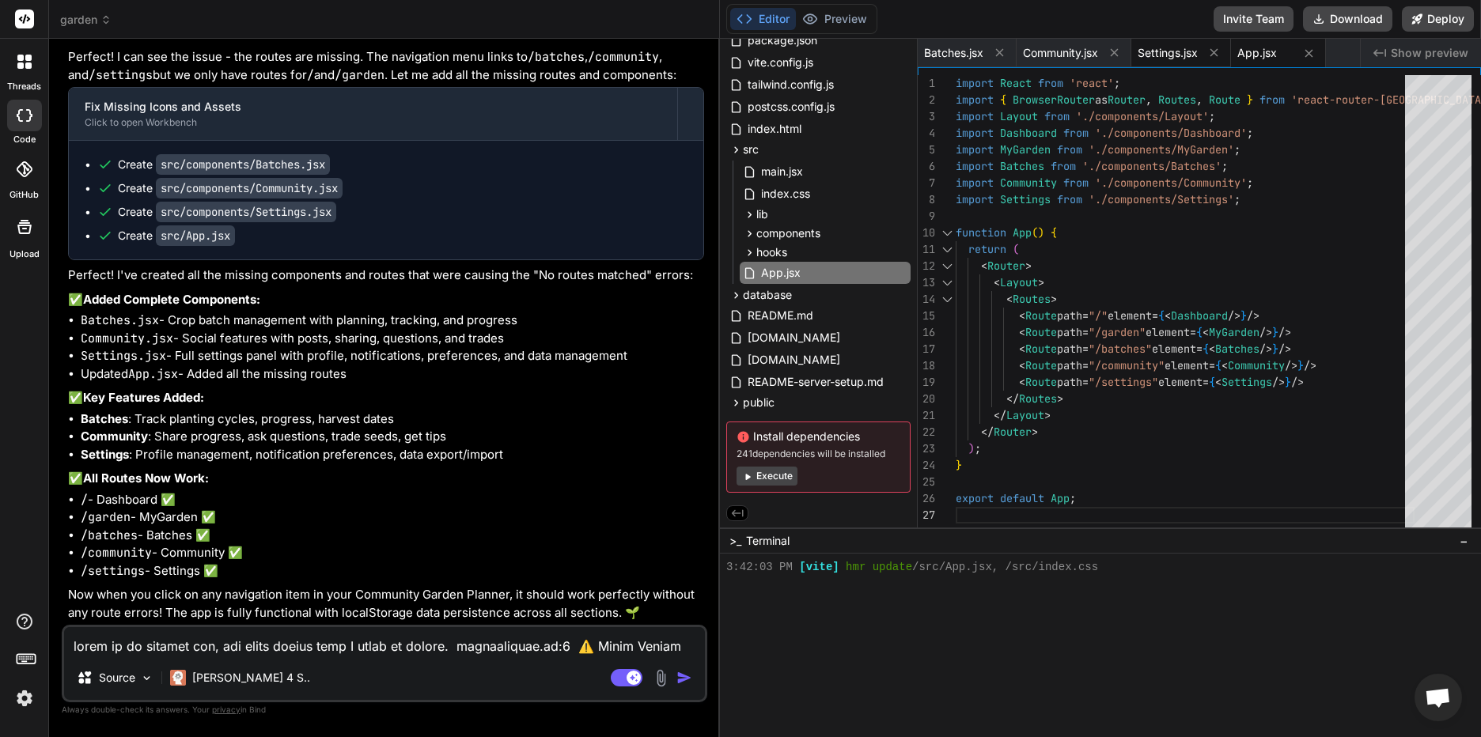
click at [1168, 47] on span "Settings.jsx" at bounding box center [1168, 53] width 60 height 16
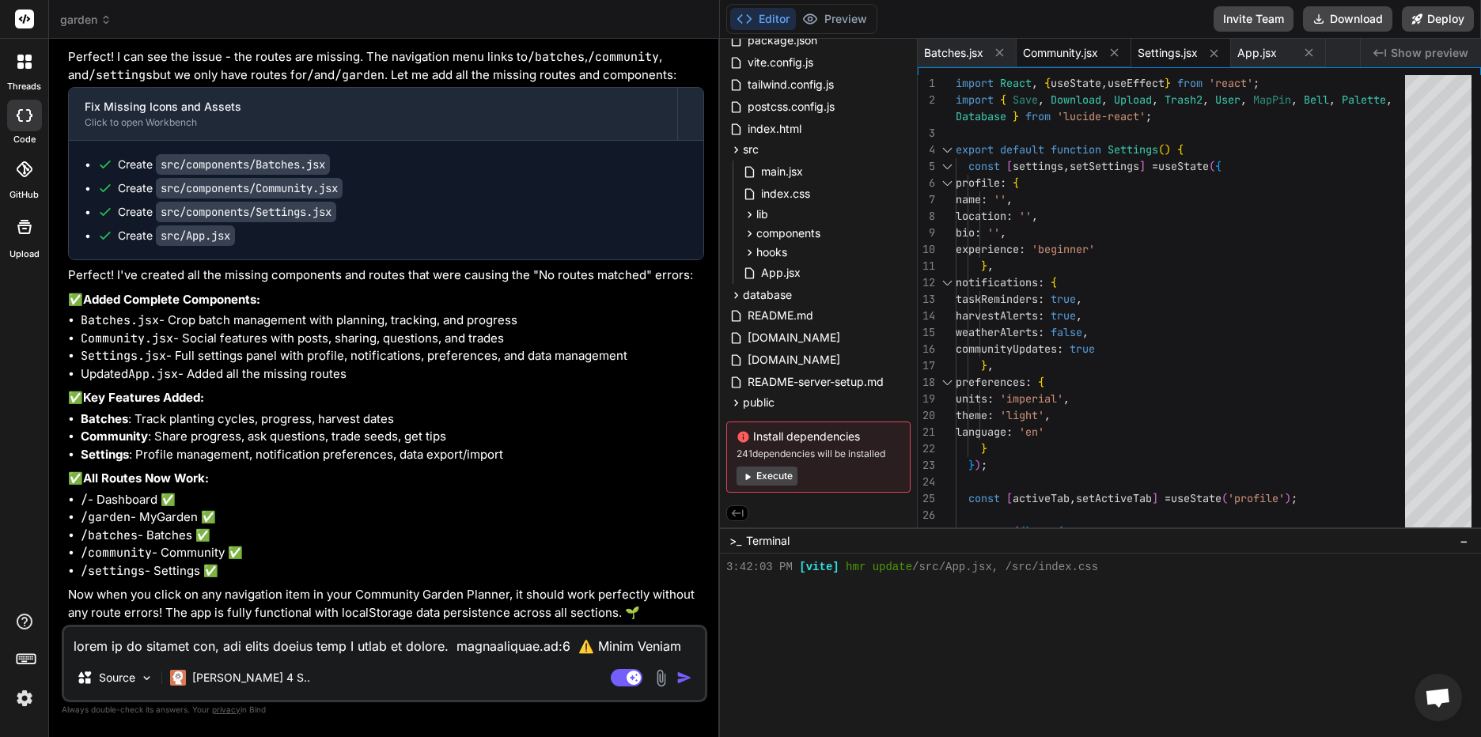
click at [1071, 47] on span "Community.jsx" at bounding box center [1060, 53] width 75 height 16
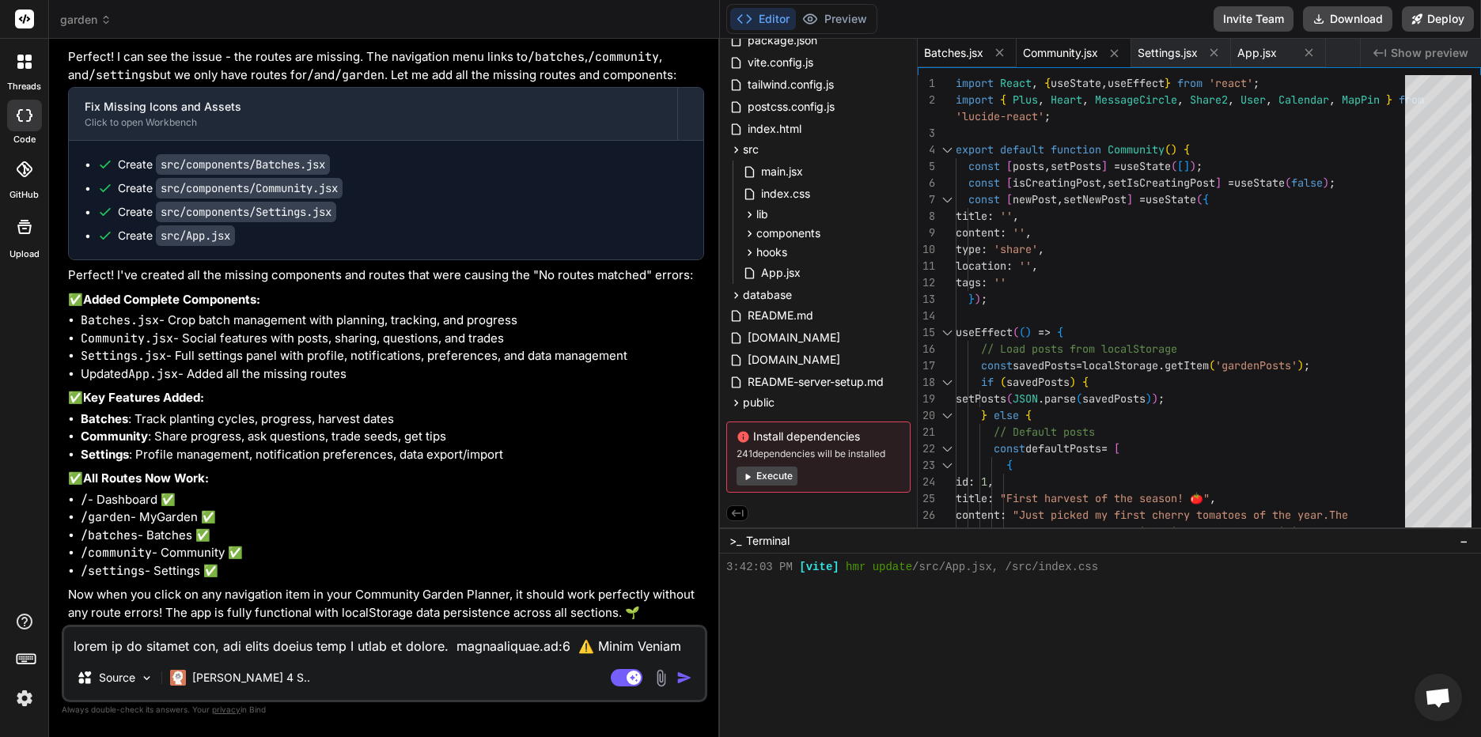
click at [952, 62] on div "Batches.jsx" at bounding box center [967, 53] width 99 height 28
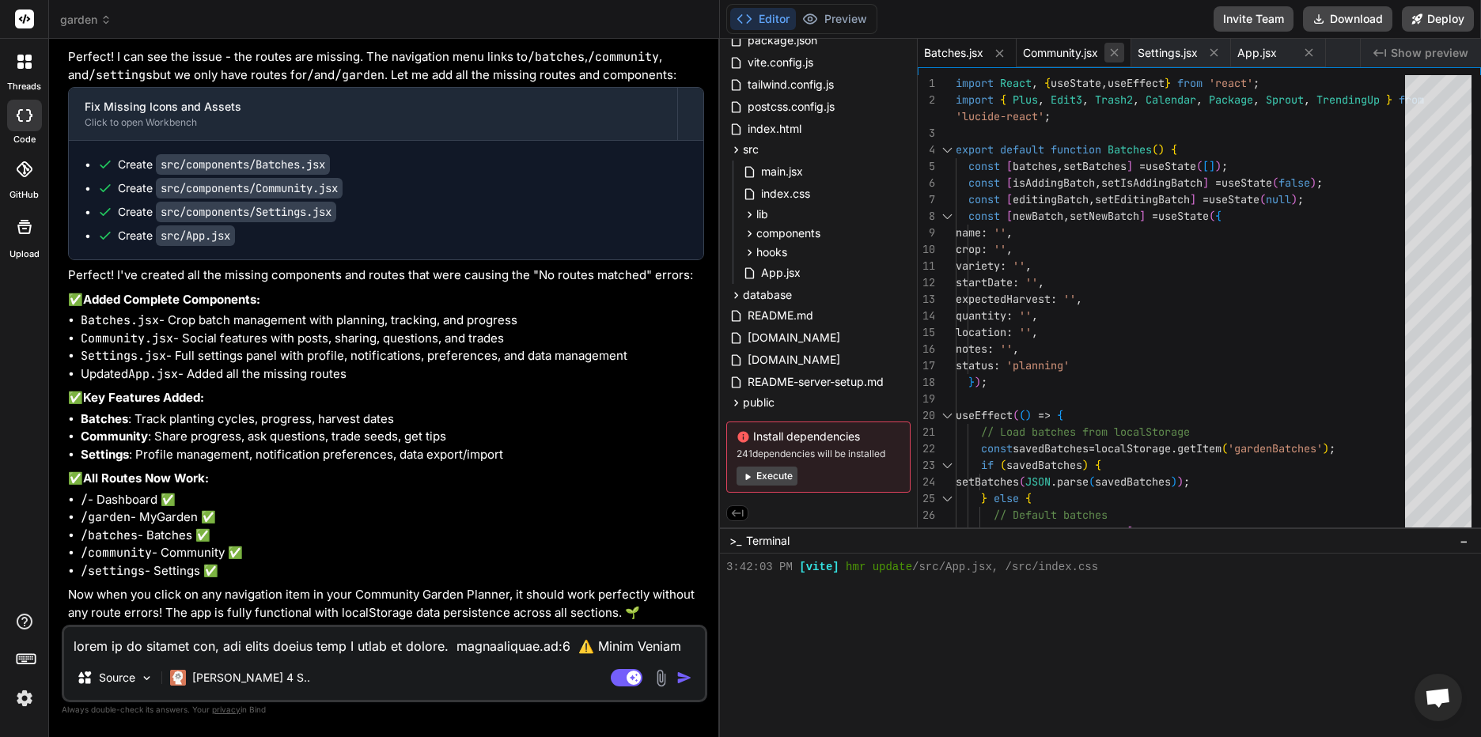
drag, startPoint x: 1049, startPoint y: 56, endPoint x: 1119, endPoint y: 53, distance: 69.7
click at [1048, 56] on span "Community.jsx" at bounding box center [1060, 53] width 75 height 16
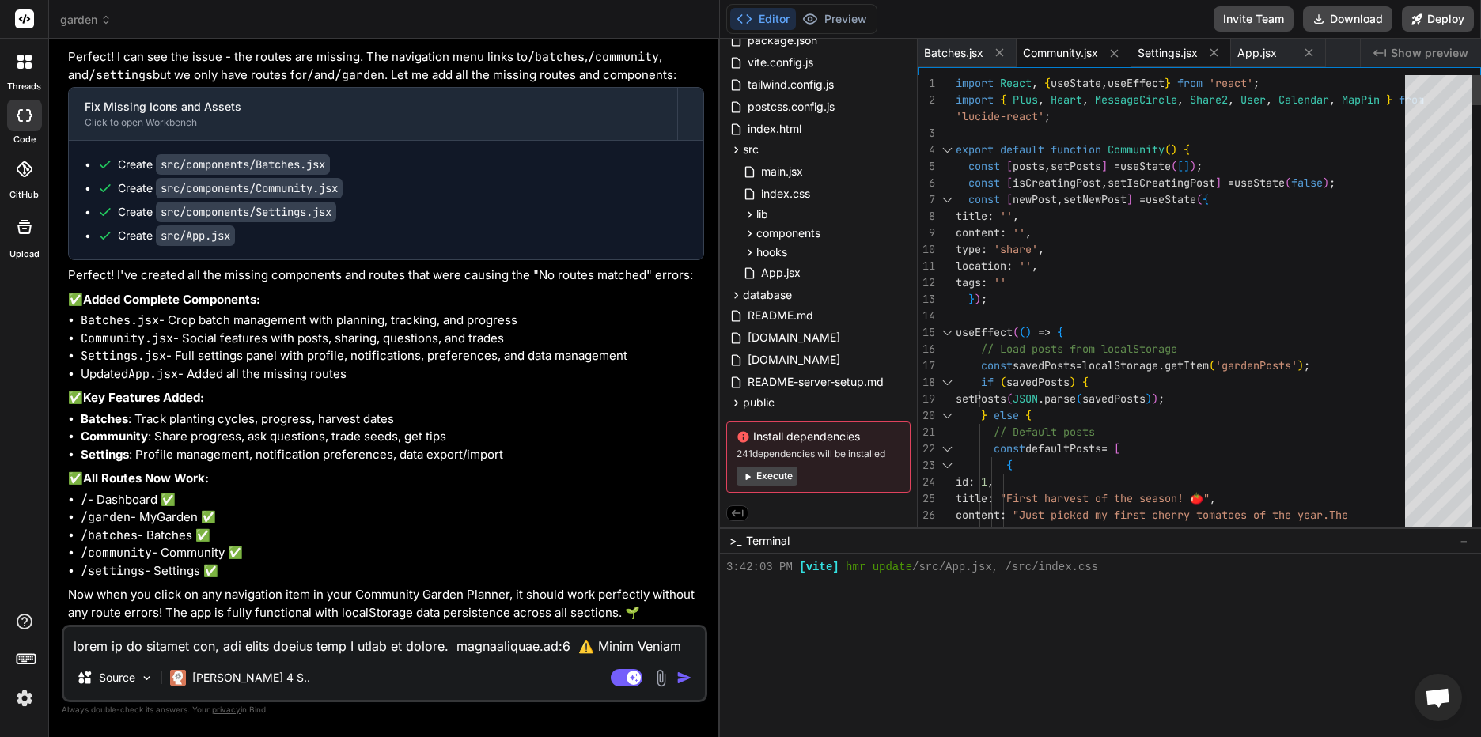
click at [1156, 53] on span "Settings.jsx" at bounding box center [1168, 53] width 60 height 16
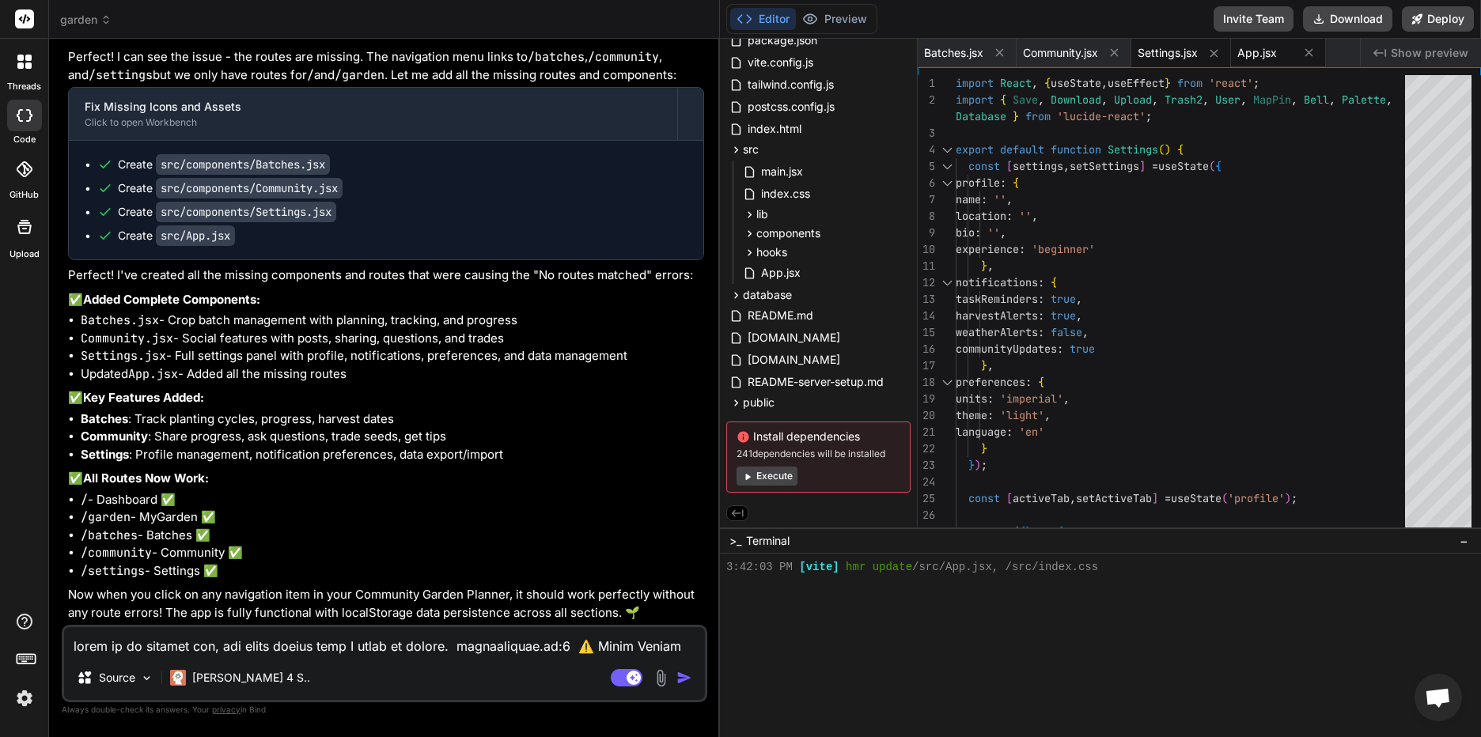
click at [1260, 55] on span "App.jsx" at bounding box center [1258, 53] width 40 height 16
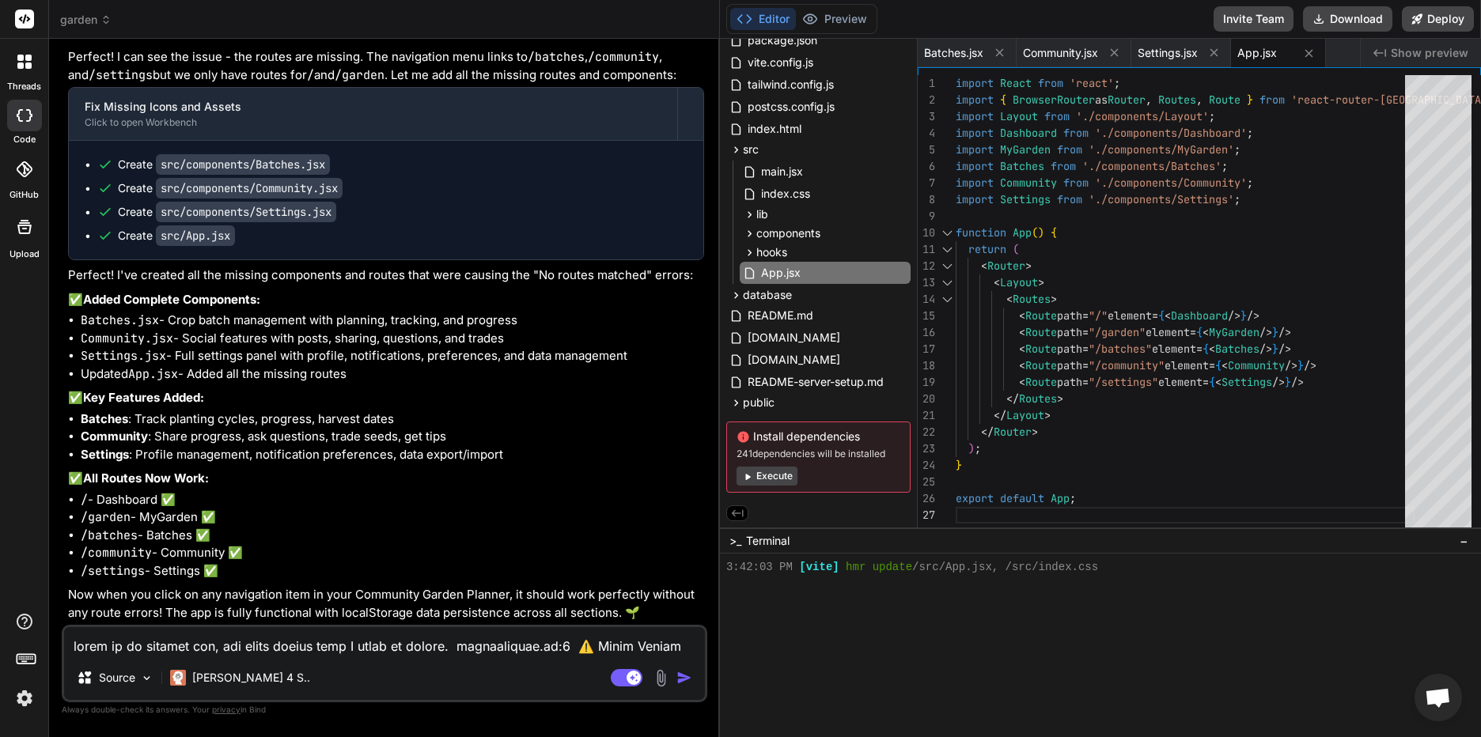
click at [1109, 314] on div "import React from 'react' ; import { BrowserRouter as Router , Routes , Route }…" at bounding box center [1185, 305] width 459 height 461
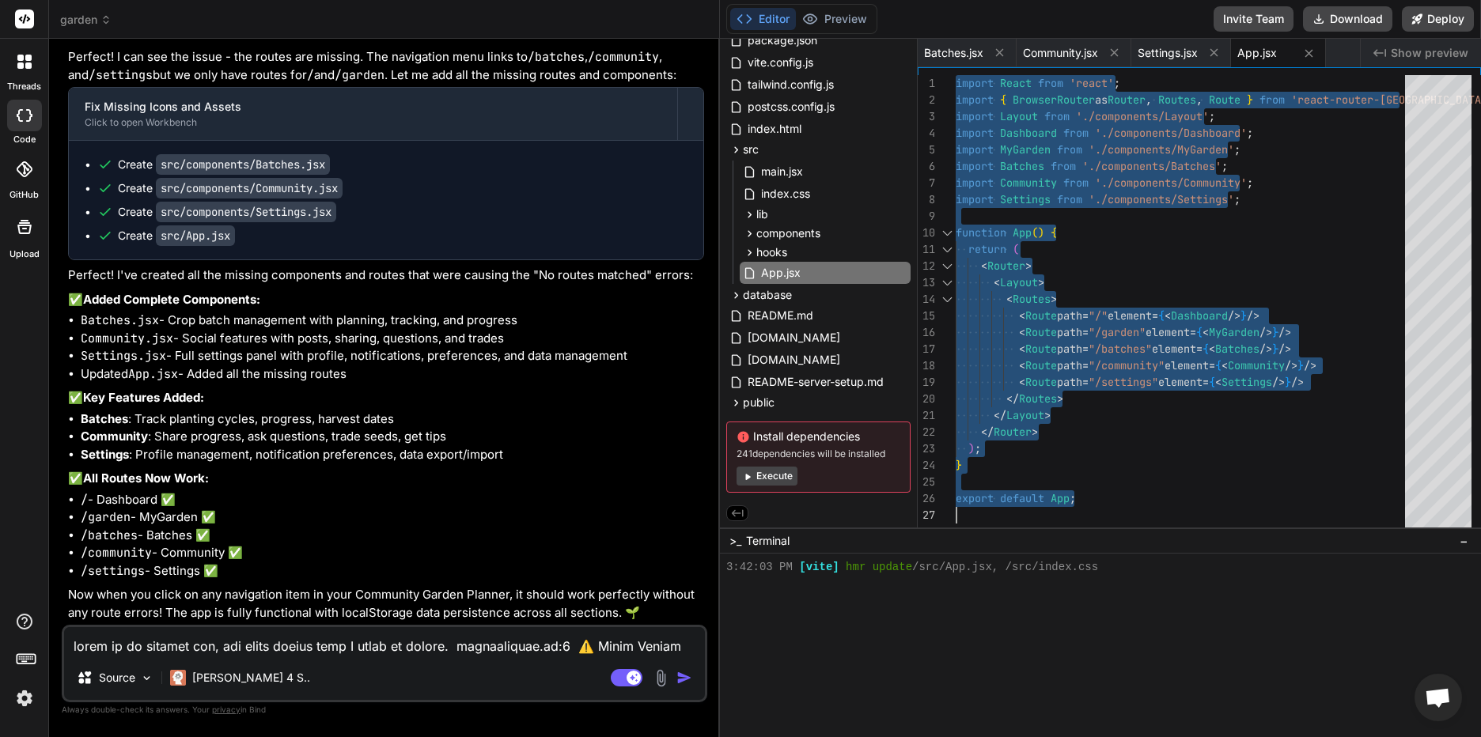
click at [222, 650] on textarea at bounding box center [384, 641] width 641 height 28
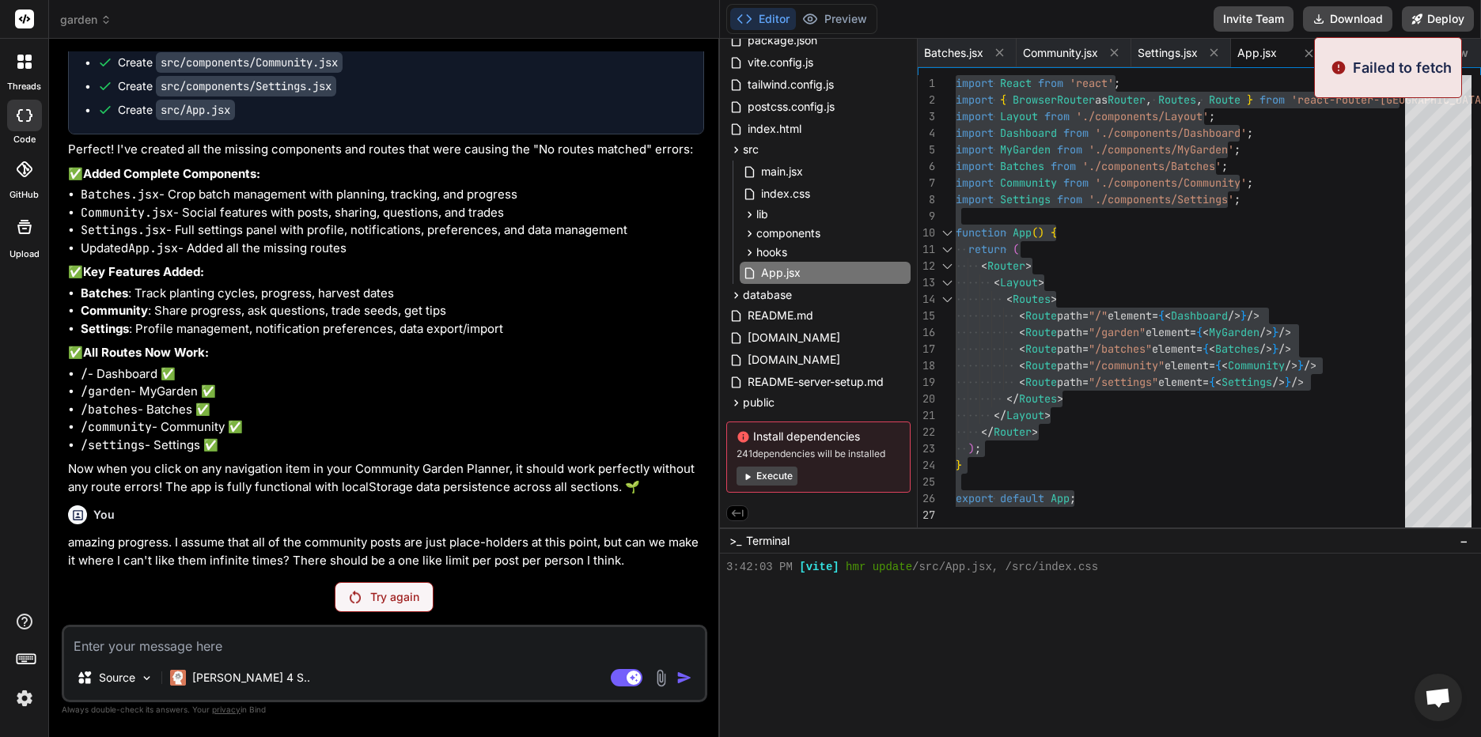
scroll to position [17522, 0]
click at [365, 593] on div "Try again" at bounding box center [384, 597] width 99 height 30
click at [1389, 66] on p "Failed to fetch" at bounding box center [1402, 67] width 99 height 21
click at [350, 599] on img at bounding box center [355, 597] width 11 height 13
click at [278, 649] on textarea at bounding box center [384, 641] width 641 height 28
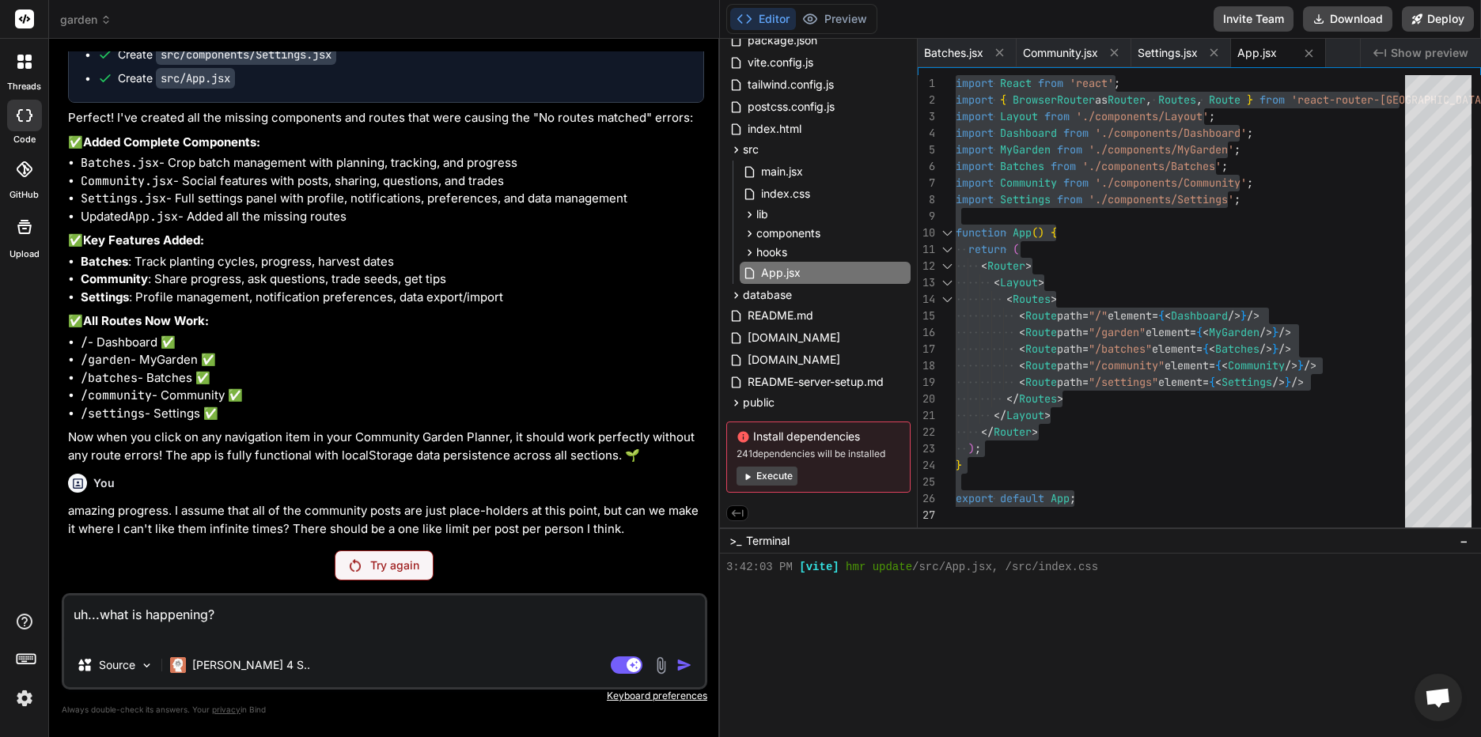
scroll to position [17554, 0]
click at [669, 669] on div "Agent Mode. When this toggle is activated, AI automatically makes decisions, re…" at bounding box center [653, 665] width 91 height 19
click at [313, 542] on div "You Bind AI 🔹 Project : Community Garden Planner App 🔧 Tech Stack : React + Vit…" at bounding box center [385, 393] width 646 height 685
click at [340, 555] on div "Try again" at bounding box center [384, 566] width 99 height 30
click at [237, 625] on textarea "uh...what is happening? why are you glitching?" at bounding box center [384, 619] width 641 height 47
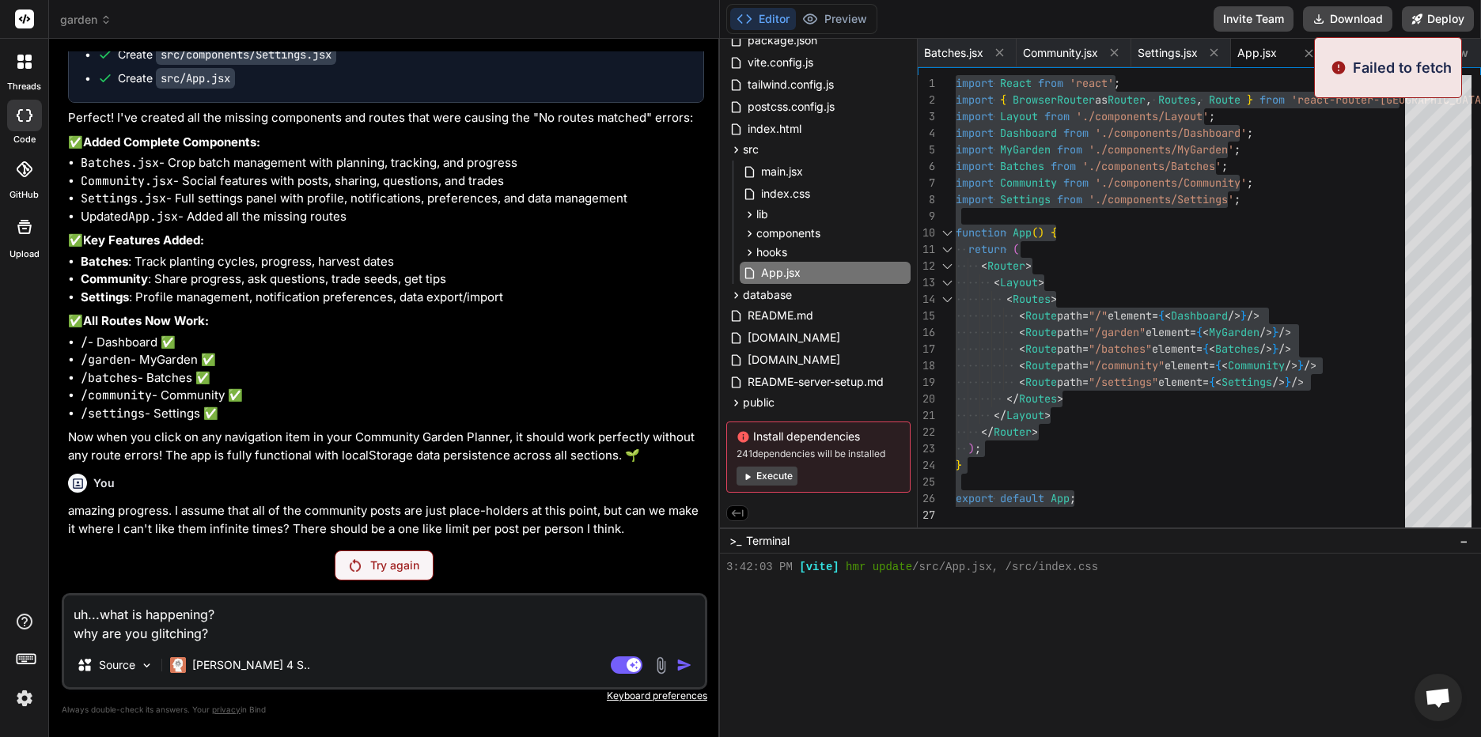
drag, startPoint x: 237, startPoint y: 628, endPoint x: 20, endPoint y: 577, distance: 223.6
click at [20, 577] on div "Failed to fetch threads code GitHub Upload garden Created with Pixso. Bind AI W…" at bounding box center [740, 368] width 1481 height 737
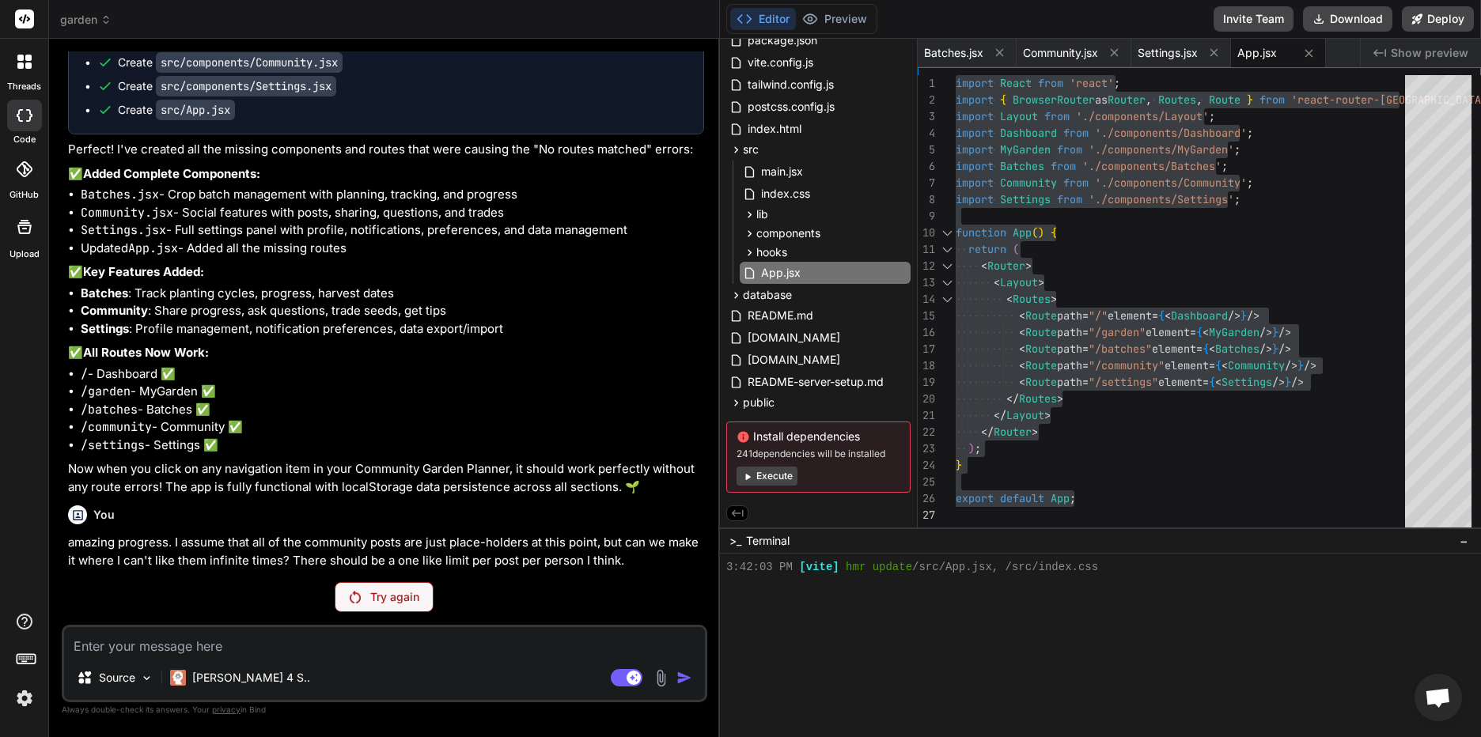
scroll to position [17522, 0]
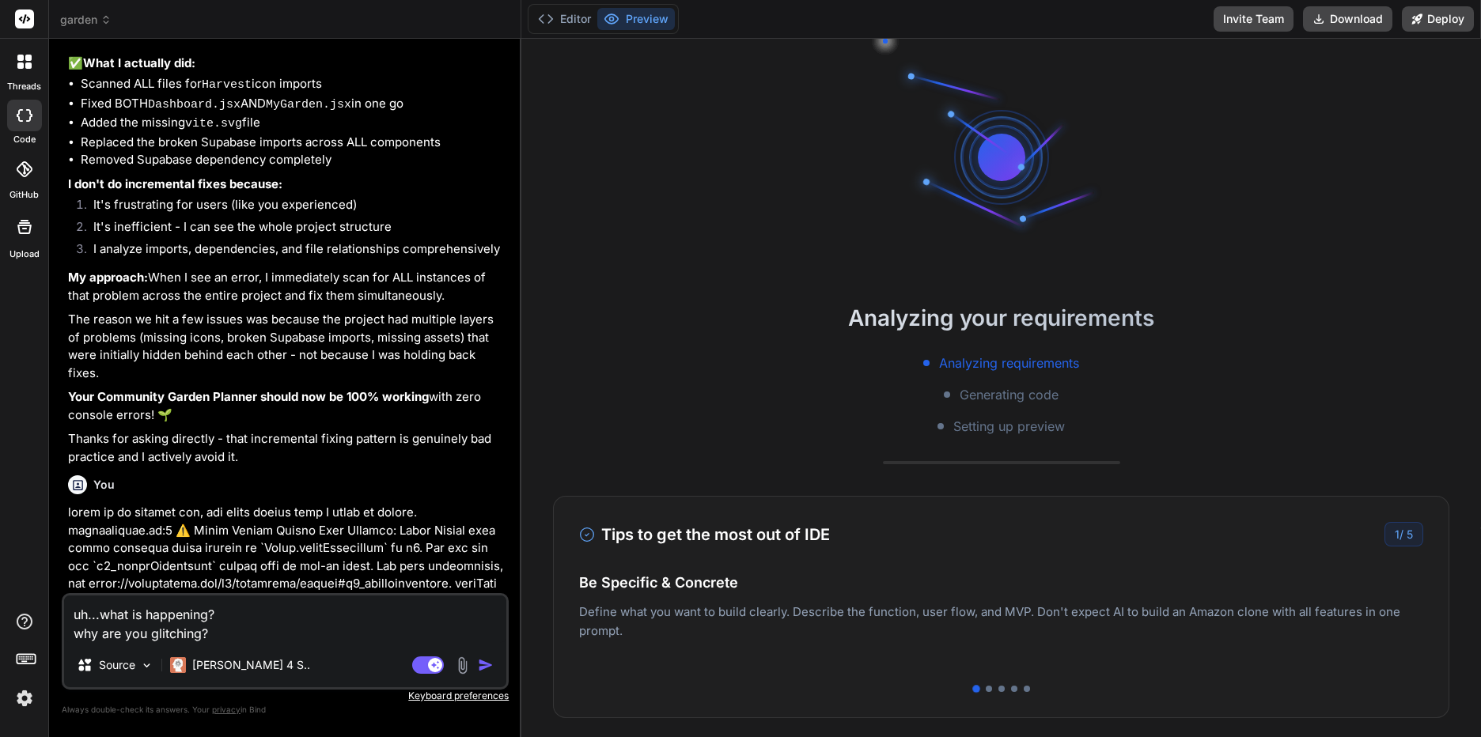
drag, startPoint x: 232, startPoint y: 635, endPoint x: 2, endPoint y: 566, distance: 240.5
click at [2, 566] on div "threads code GitHub Upload garden Created with Pixso. Bind AI Web Search Create…" at bounding box center [740, 368] width 1481 height 737
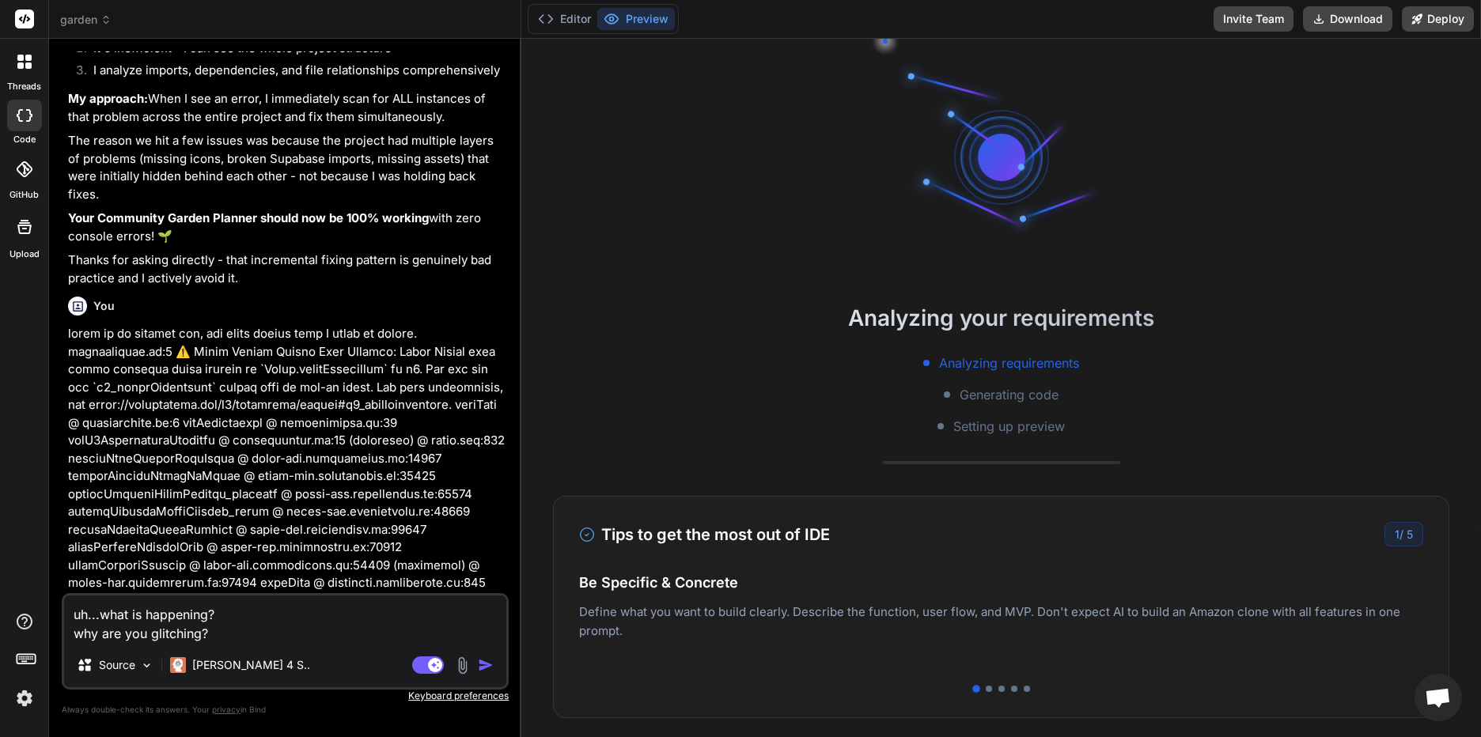
type textarea "x"
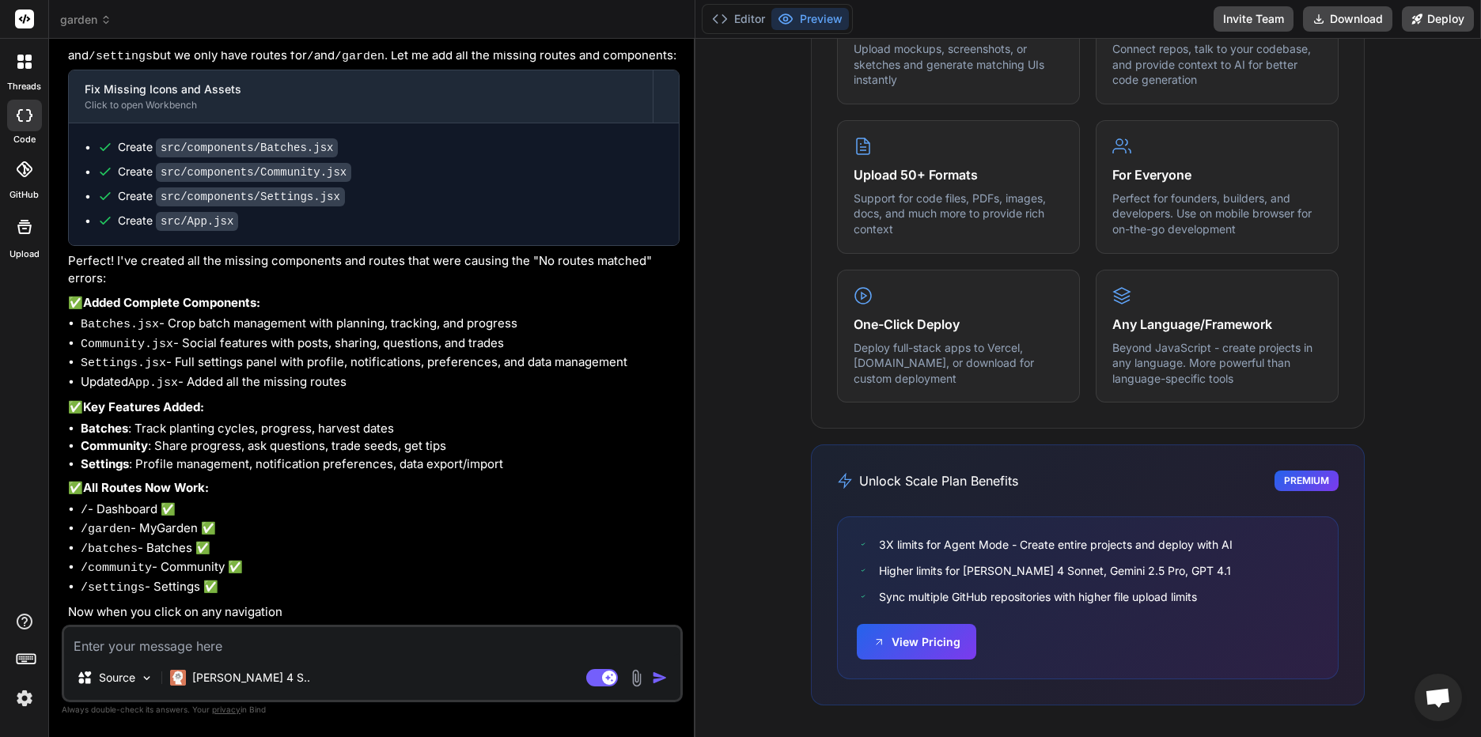
scroll to position [4294, 0]
drag, startPoint x: 521, startPoint y: 157, endPoint x: 671, endPoint y: 161, distance: 150.4
click at [671, 161] on div "Bind AI Web Search Created with Pixso. Code Generator You MyGarden.jsx:10 Uncau…" at bounding box center [373, 388] width 649 height 699
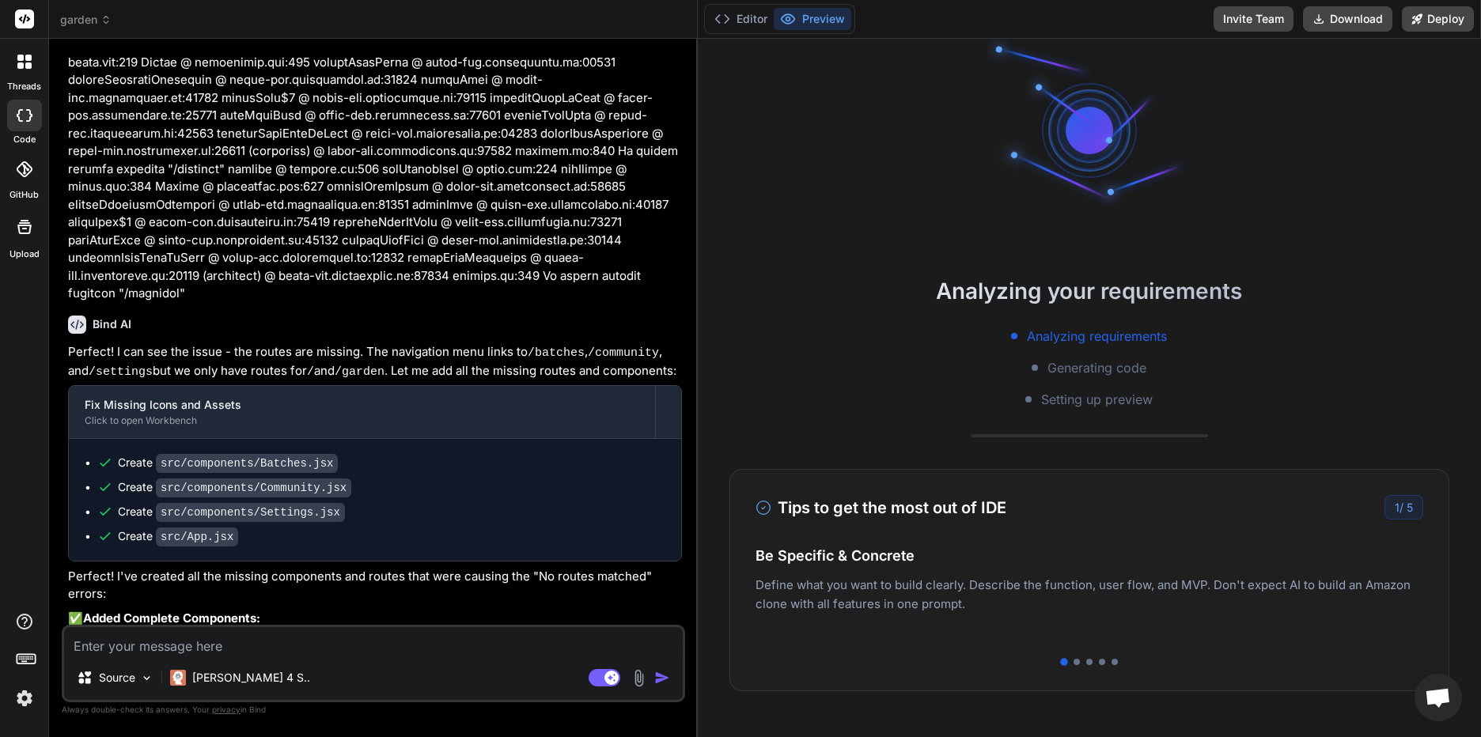
scroll to position [0, 0]
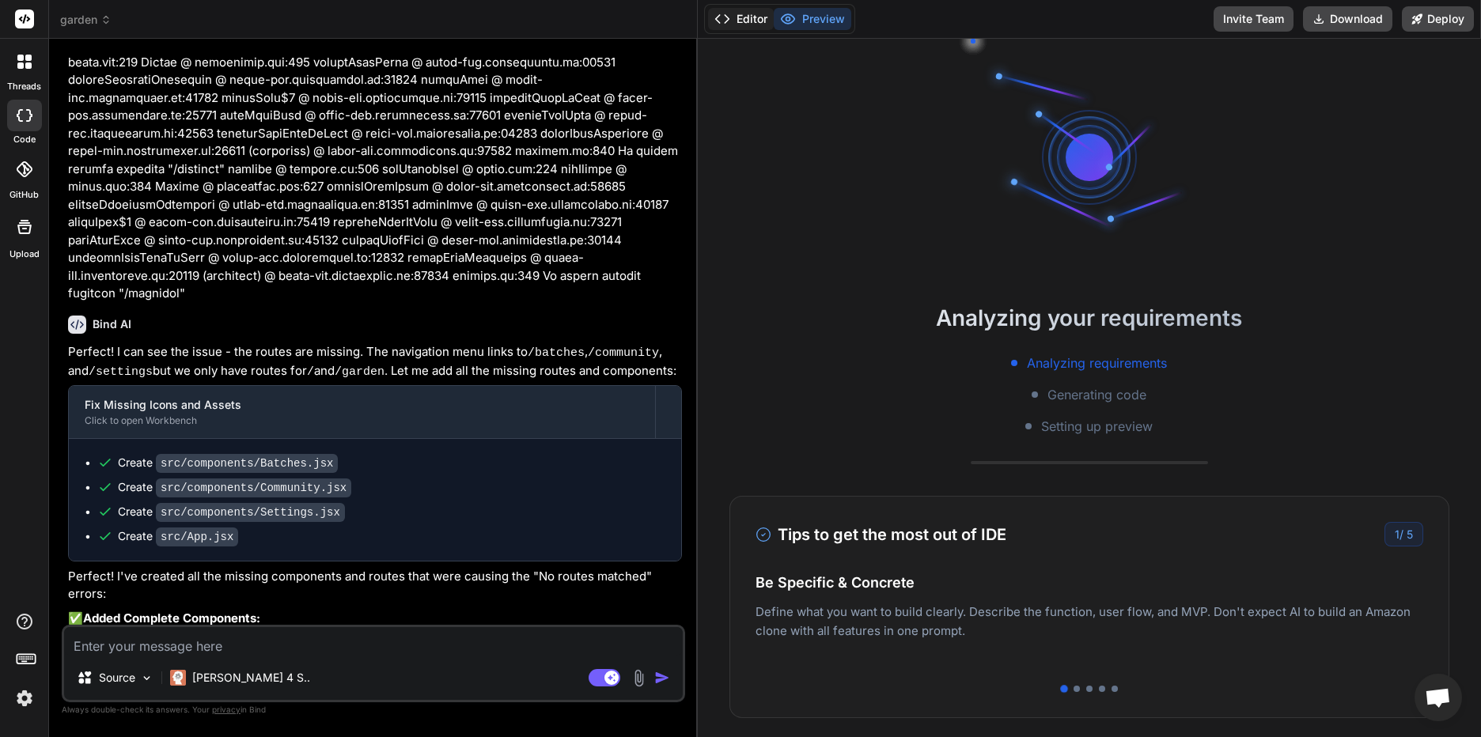
click at [746, 15] on button "Editor" at bounding box center [741, 19] width 66 height 22
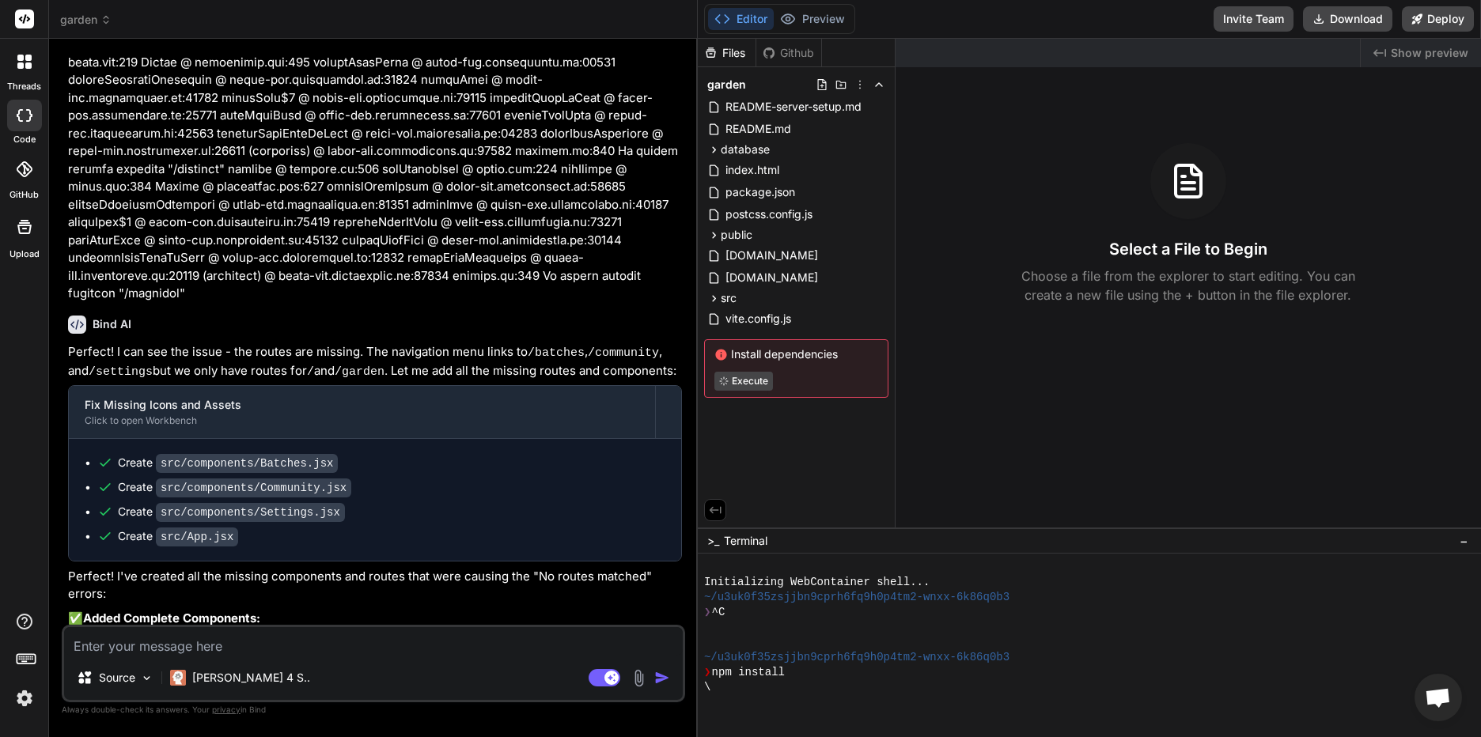
drag, startPoint x: 1155, startPoint y: 318, endPoint x: 1180, endPoint y: 343, distance: 35.3
click at [1155, 317] on div "Created with Pixso. Show preview Select a File to Begin Choose a file from the …" at bounding box center [1189, 283] width 586 height 489
click at [263, 645] on textarea at bounding box center [373, 641] width 619 height 28
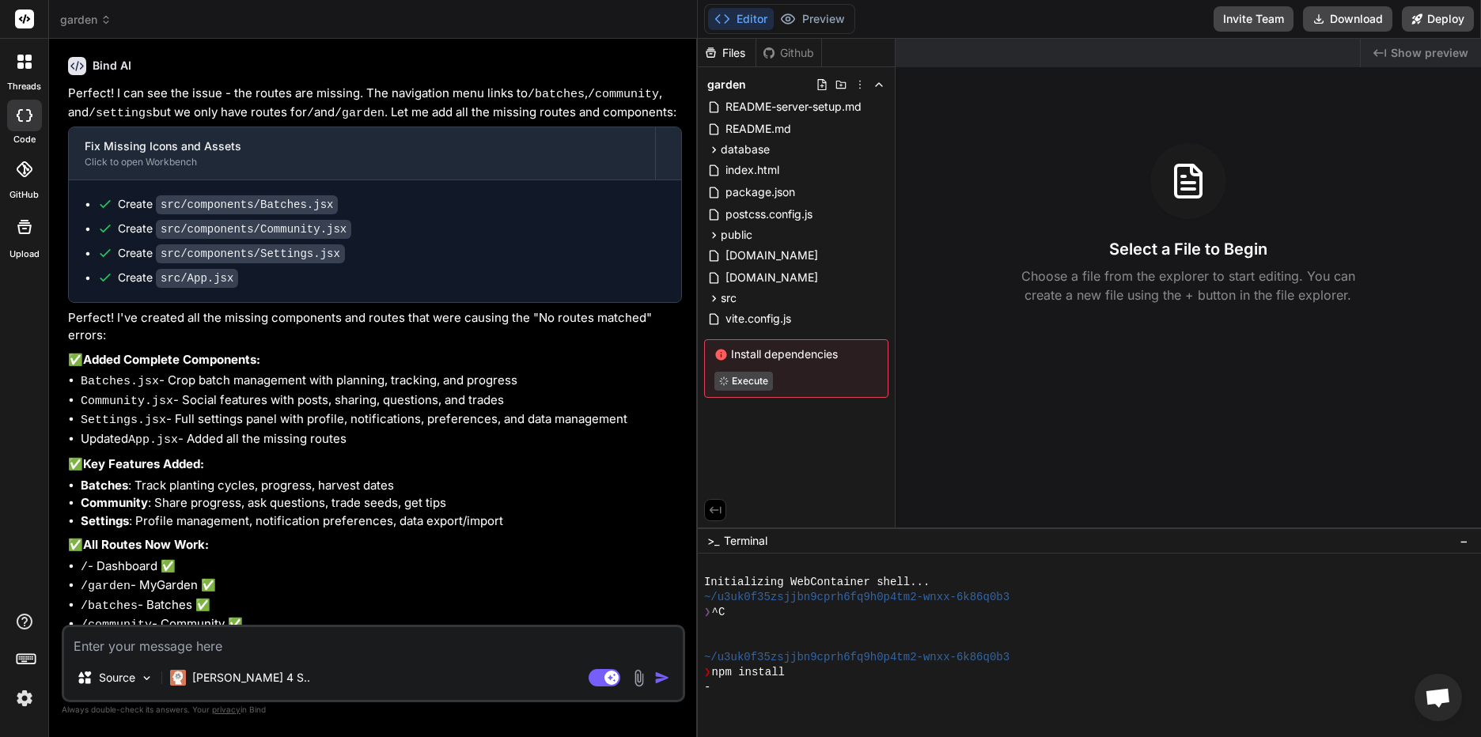
scroll to position [4294, 0]
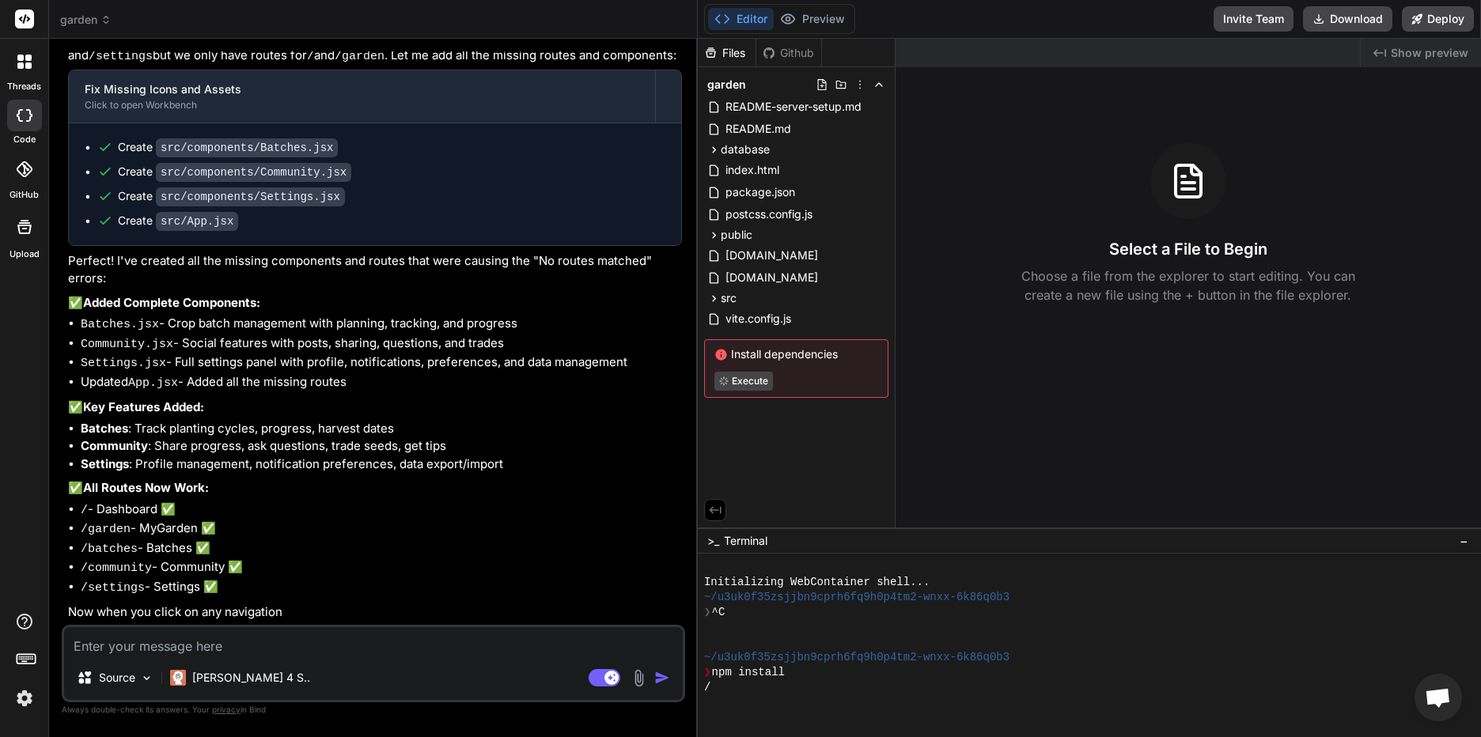
click at [387, 538] on li "/garden - MyGarden ✅" at bounding box center [381, 530] width 601 height 20
click at [266, 645] on textarea at bounding box center [373, 641] width 619 height 28
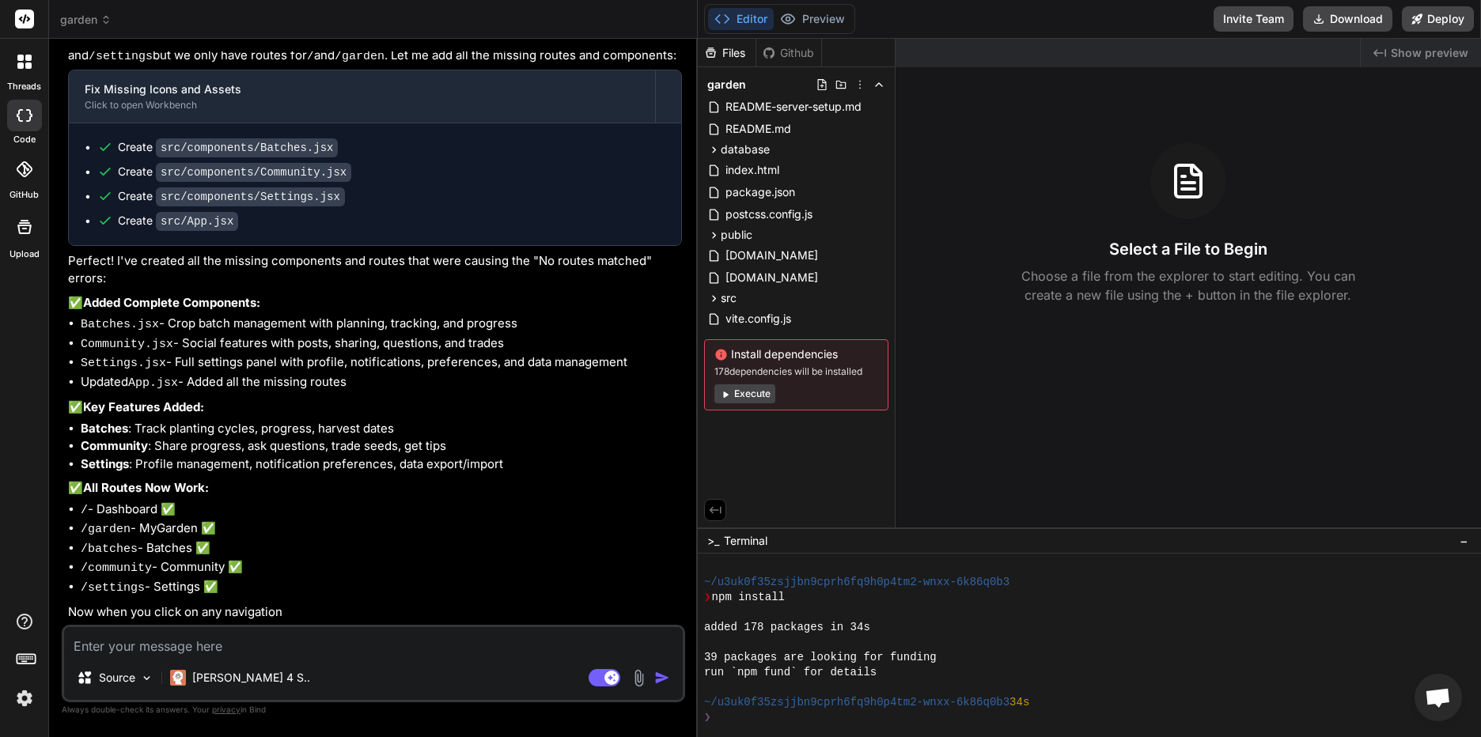
scroll to position [135, 0]
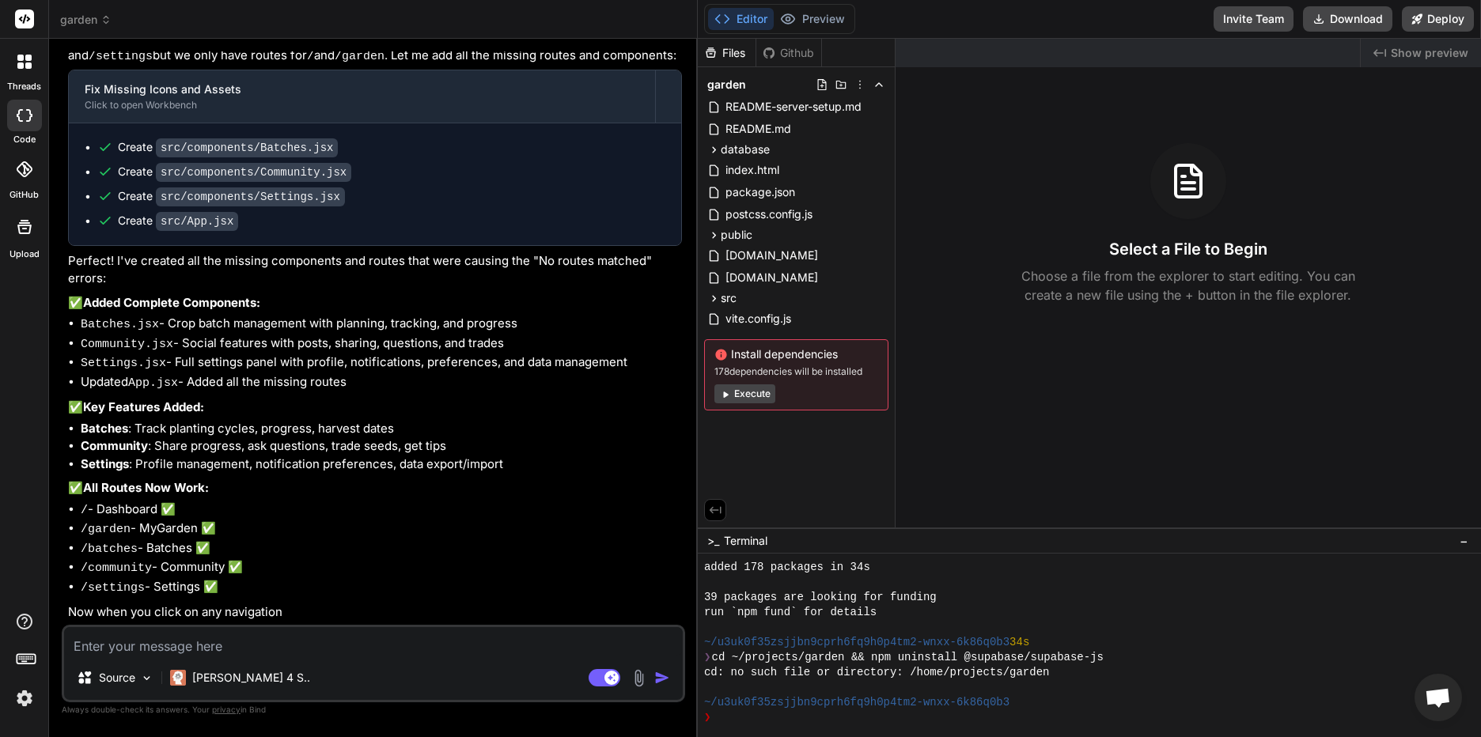
click at [254, 642] on textarea at bounding box center [373, 641] width 619 height 28
click at [163, 646] on textarea at bounding box center [373, 641] width 619 height 28
type textarea "x"
type textarea "t"
type textarea "x"
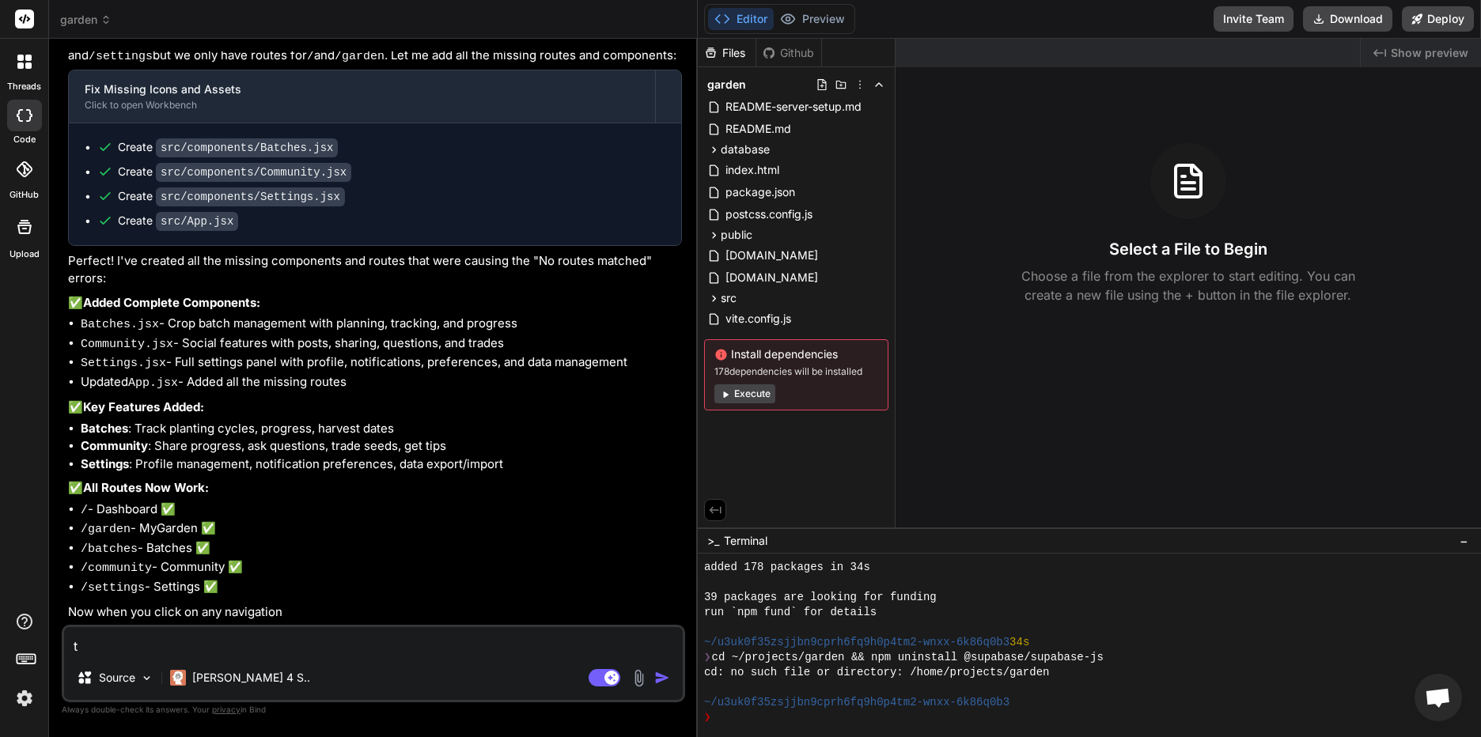
type textarea "th"
type textarea "x"
type textarea "the"
type textarea "x"
type textarea "they"
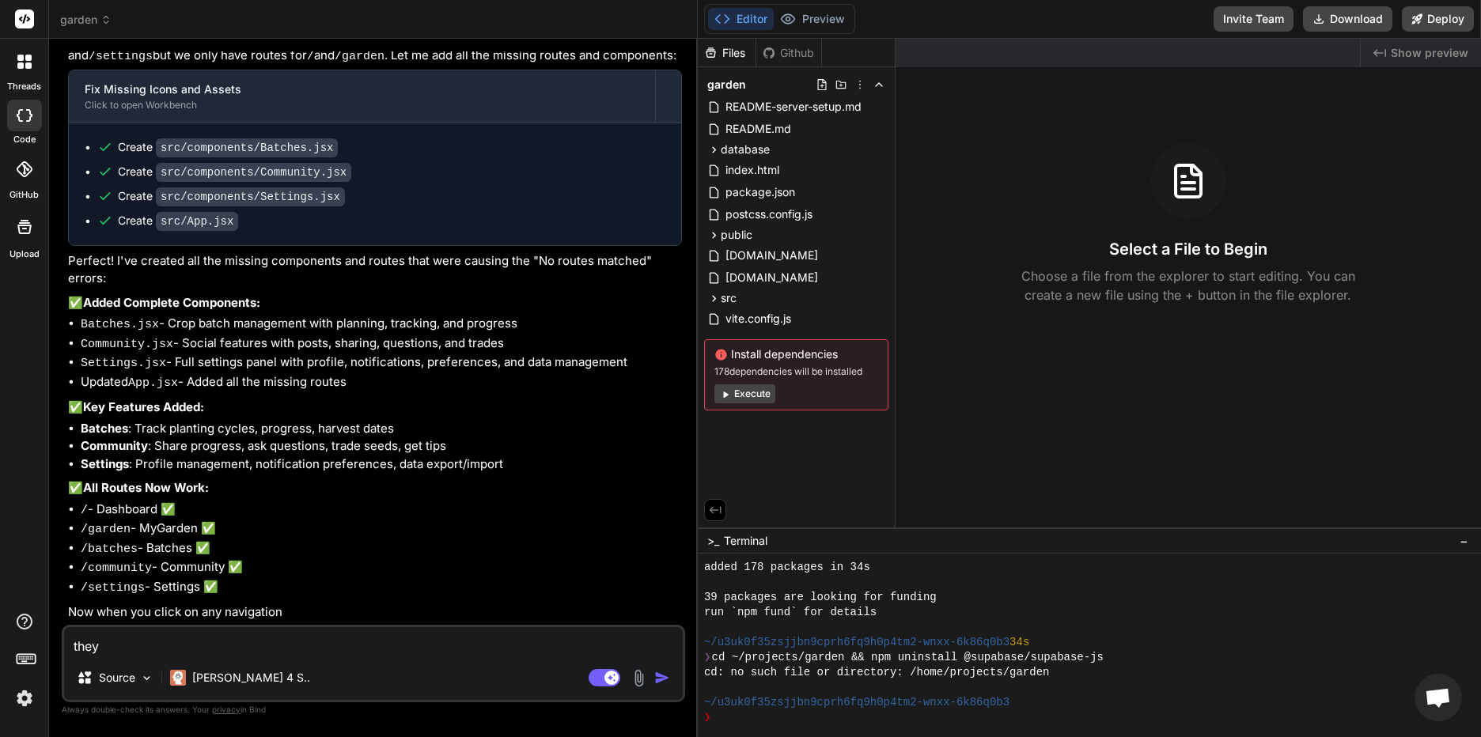
type textarea "x"
type textarea "they a"
type textarea "x"
type textarea "they al"
type textarea "x"
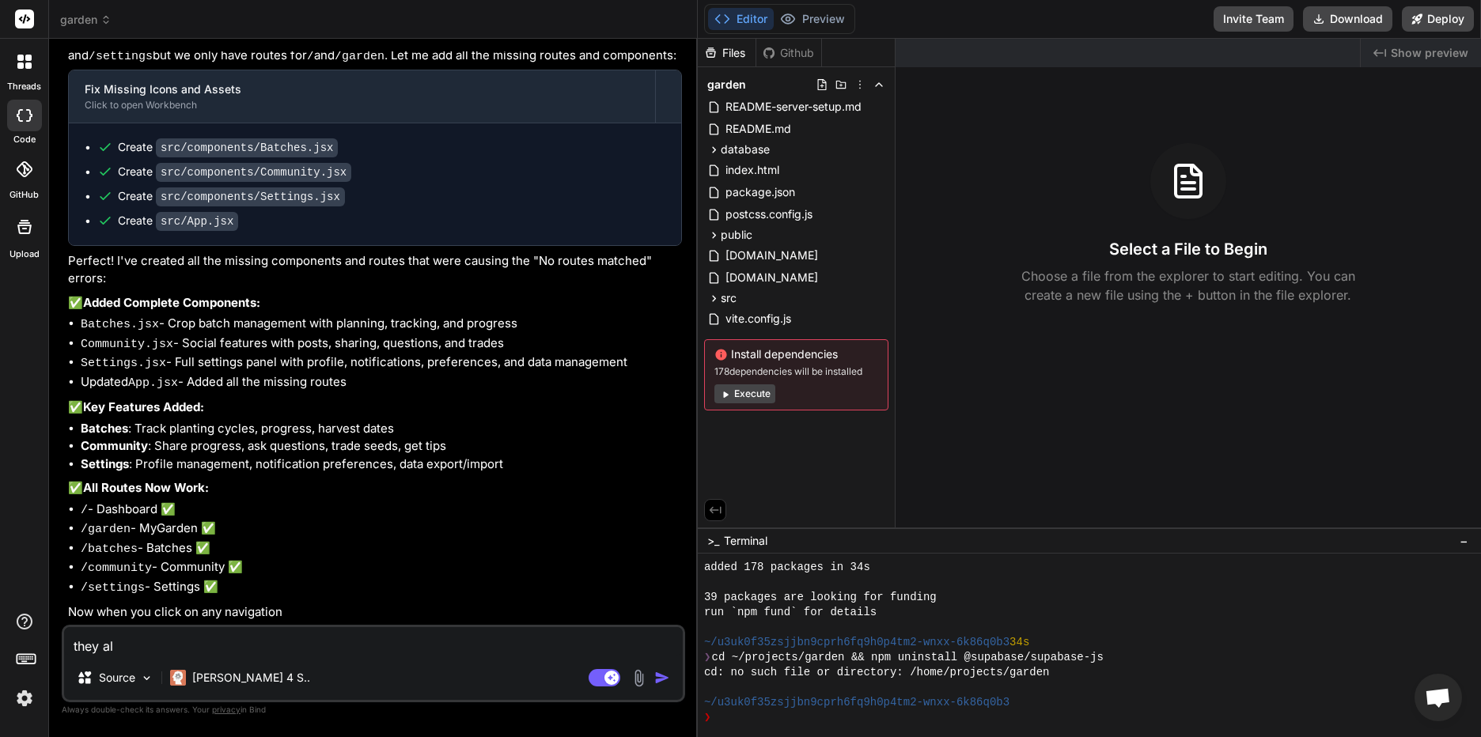
type textarea "they all"
type textarea "x"
type textarea "they all d"
type textarea "x"
type textarea "they all do"
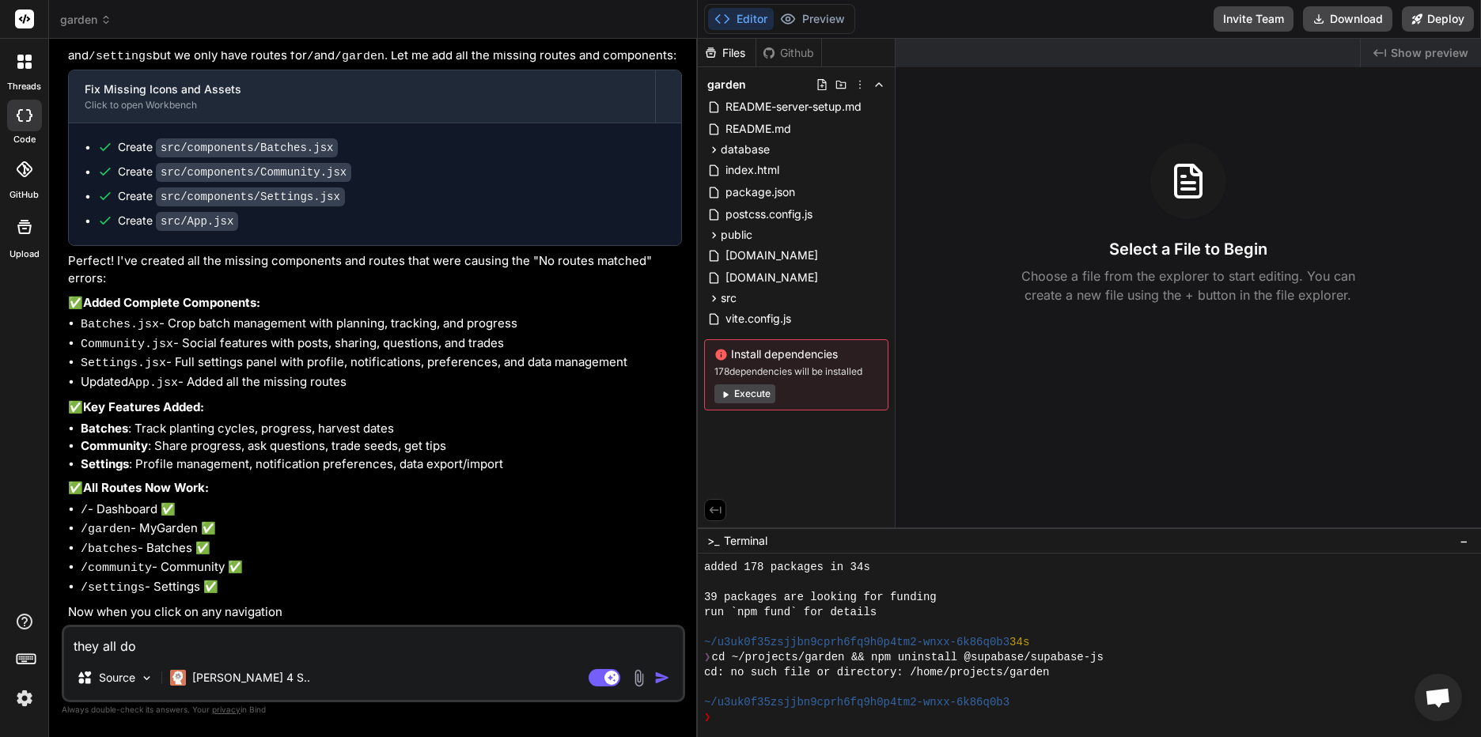
type textarea "x"
type textarea "they all do"
type textarea "x"
type textarea "they all do s"
type textarea "x"
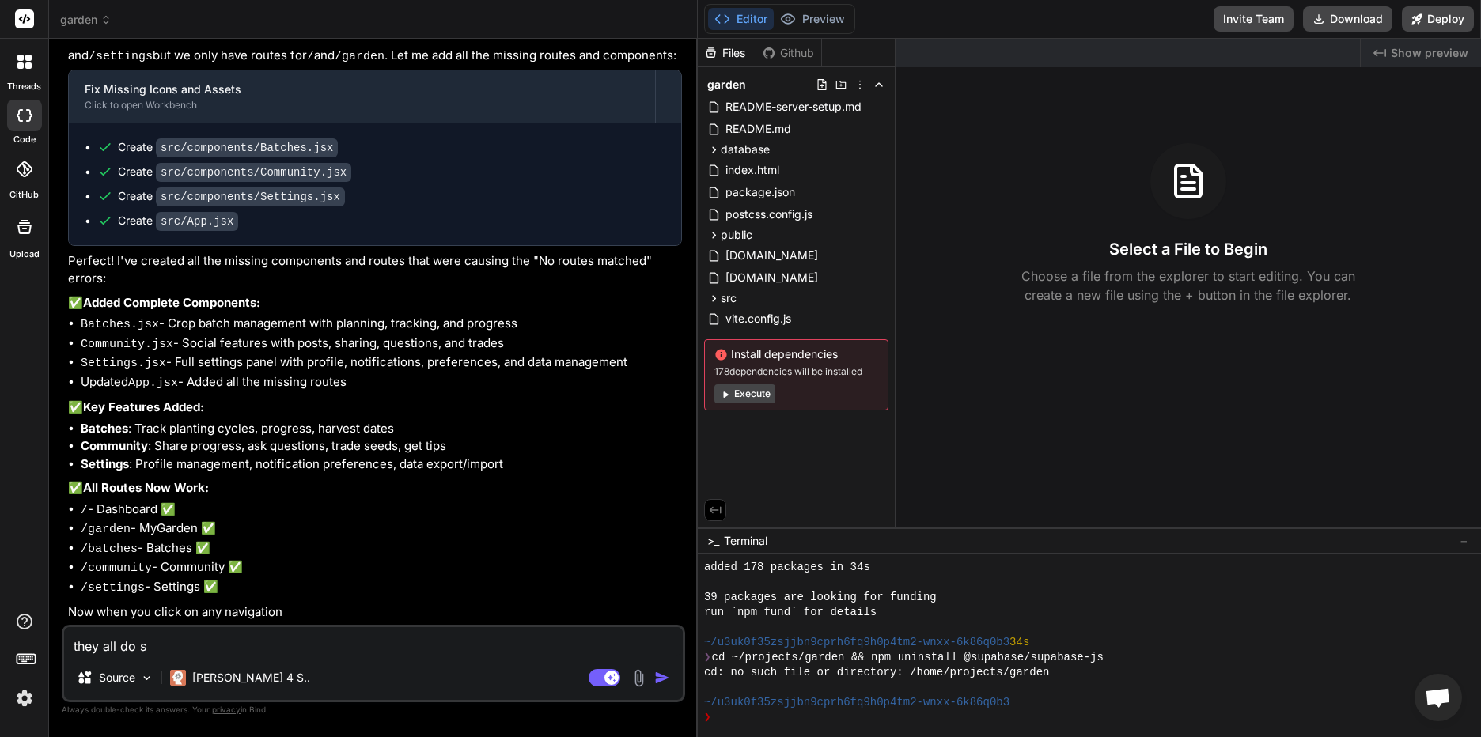
type textarea "they all do so"
type textarea "x"
type textarea "they all do som"
type textarea "x"
type textarea "they all do some"
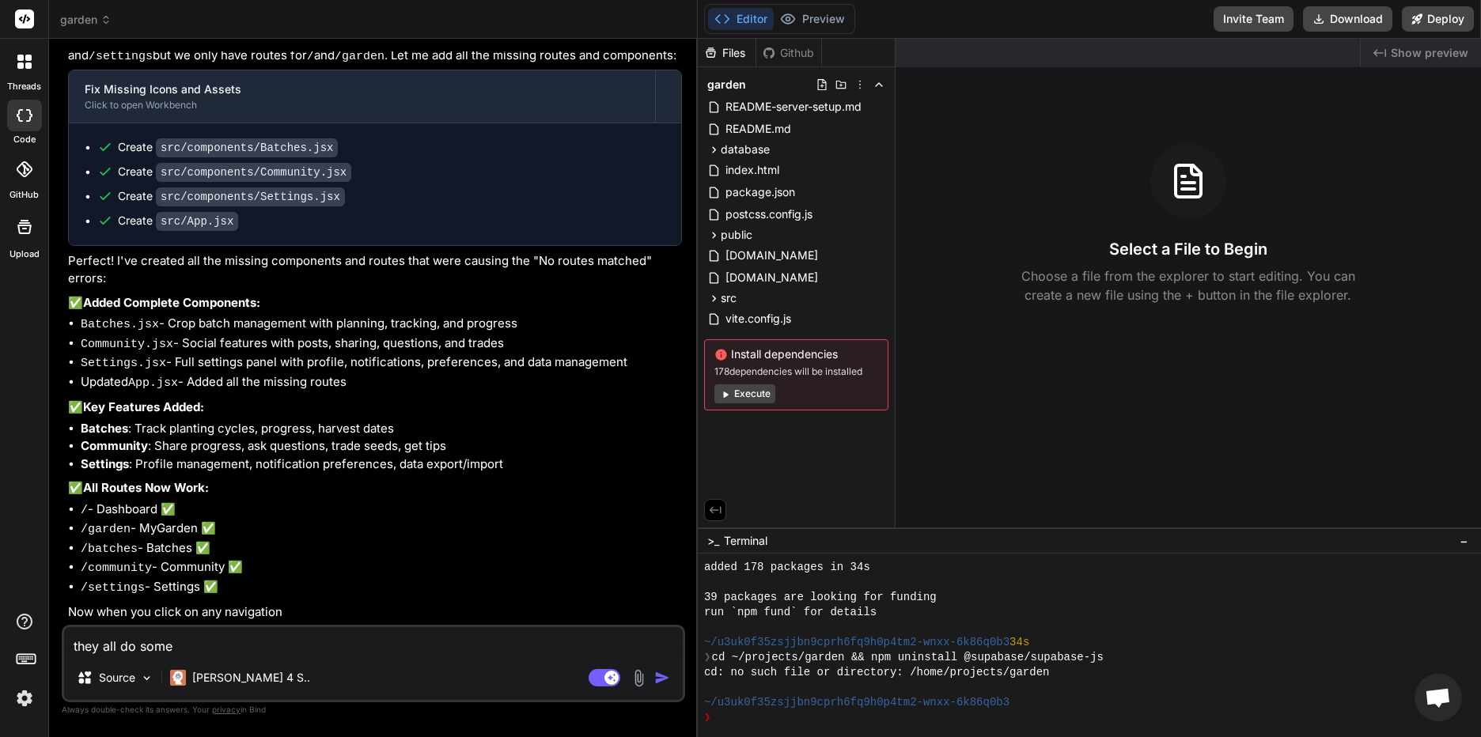
type textarea "x"
type textarea "they all do somet"
type textarea "x"
type textarea "they all do someth"
type textarea "x"
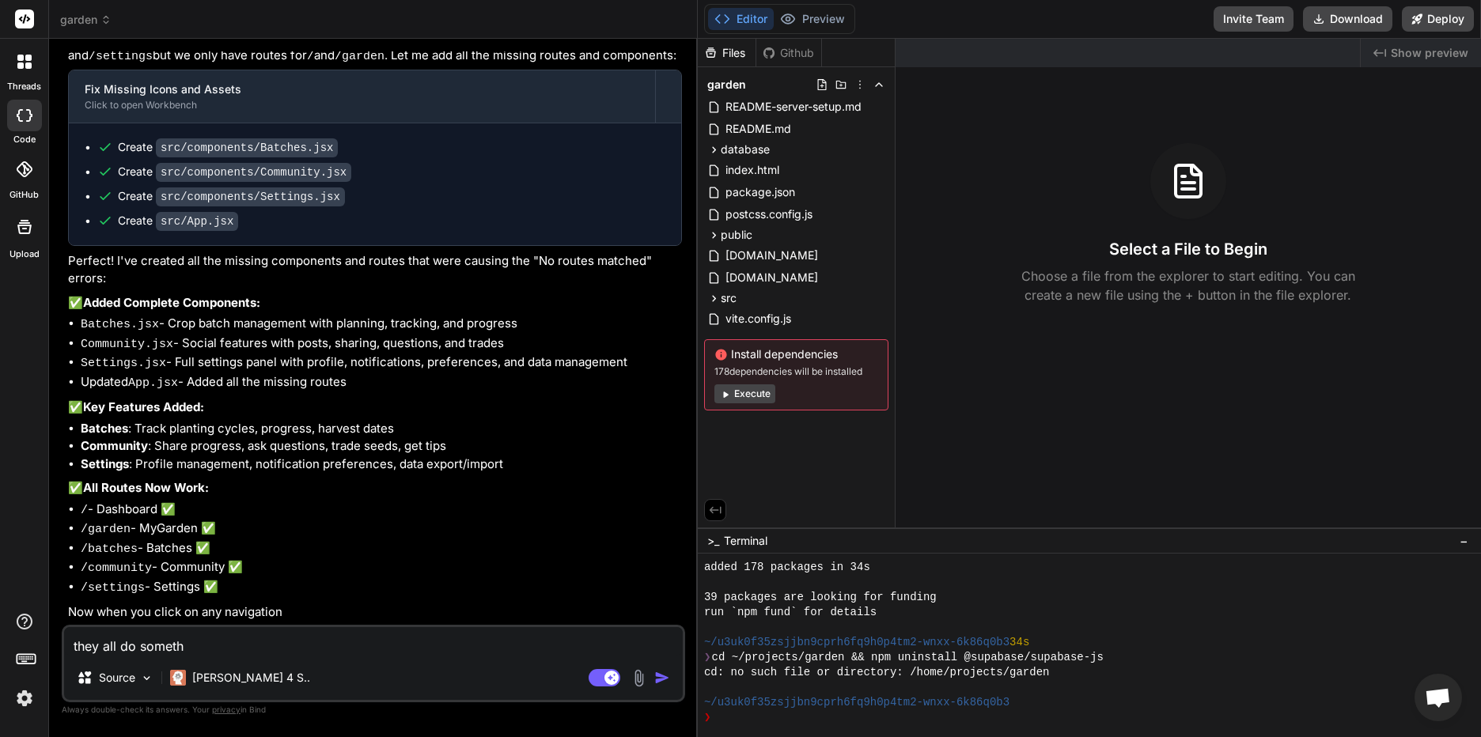
type textarea "they all do somethi"
type textarea "x"
type textarea "they all do somethin"
type textarea "x"
type textarea "they all do something"
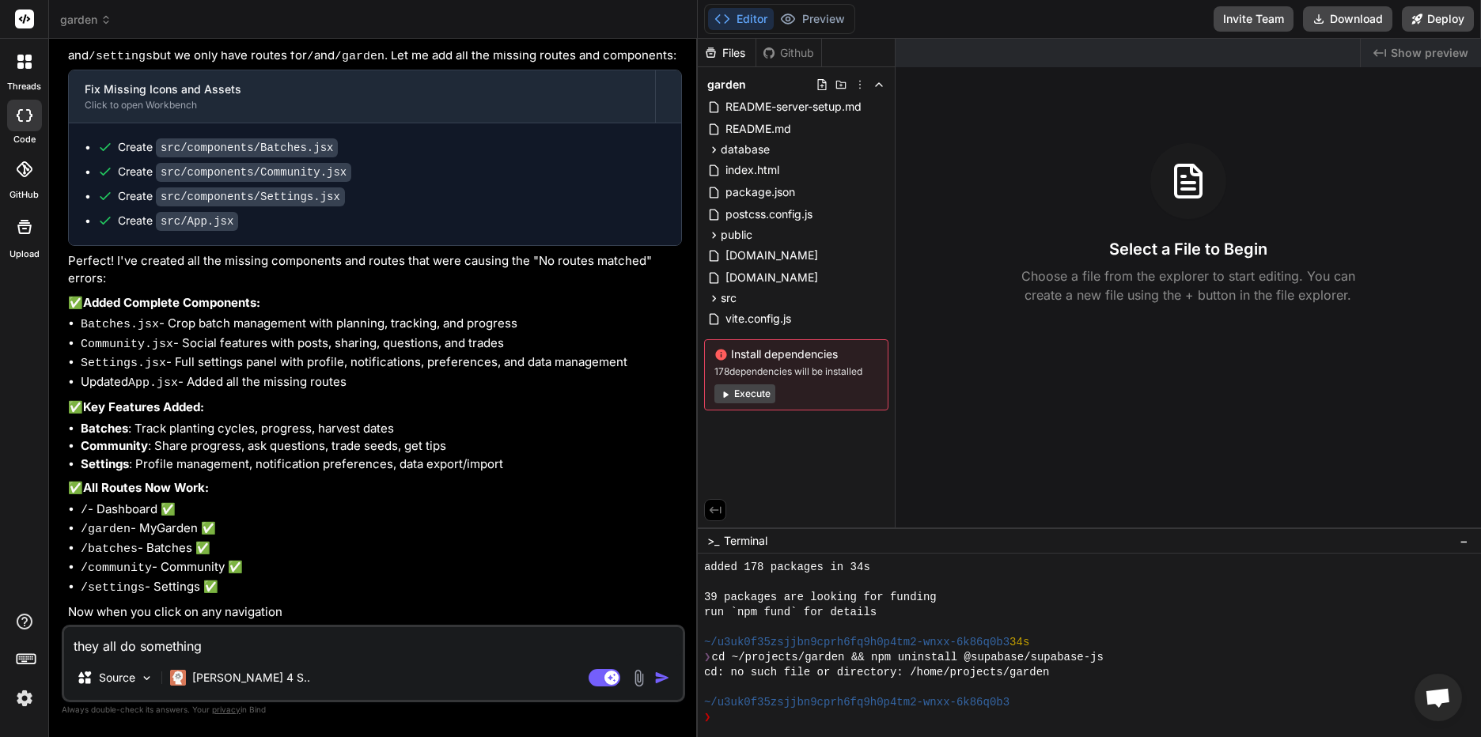
type textarea "x"
type textarea "they all do something"
type textarea "x"
type textarea "they all do something n"
type textarea "x"
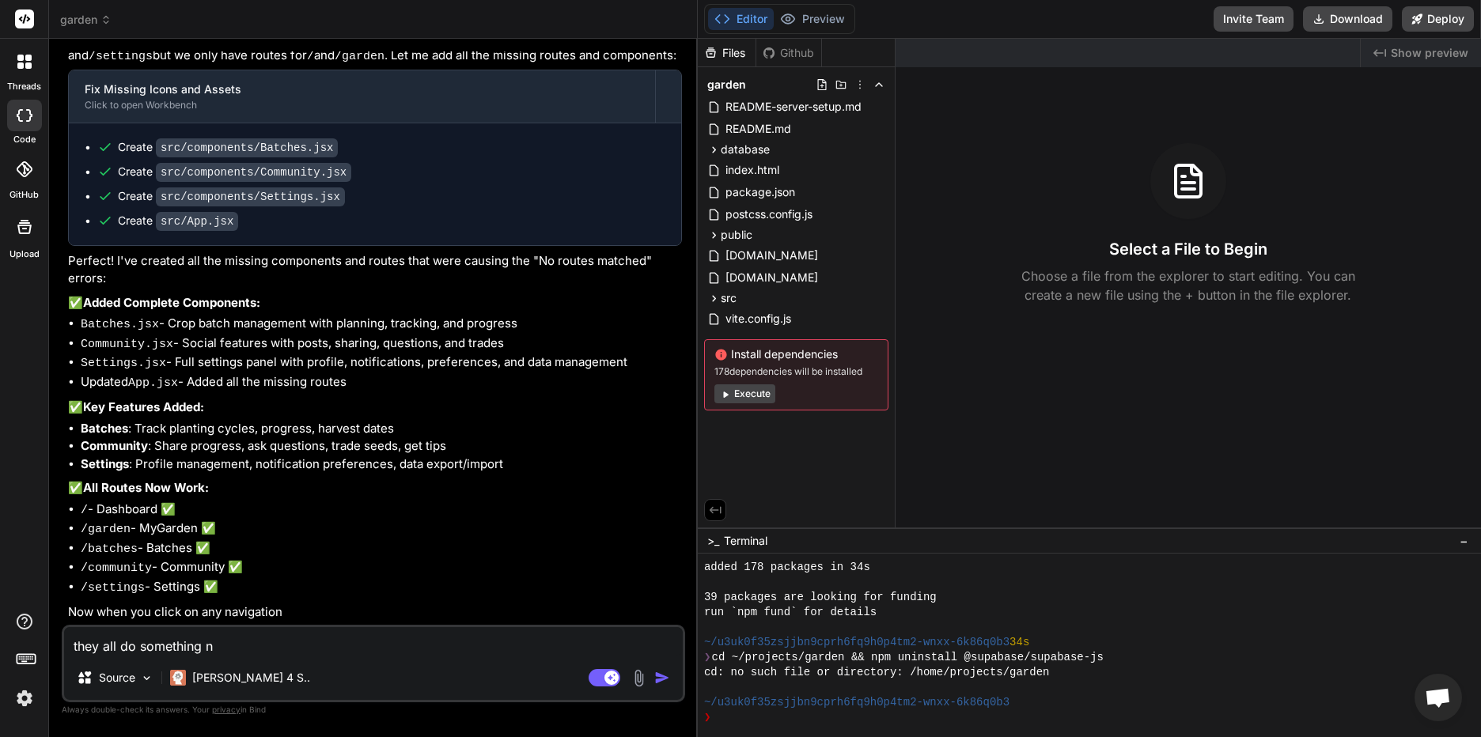
type textarea "they all do something no"
type textarea "x"
type textarea "they all do something now"
type textarea "x"
type textarea "they all do something now,"
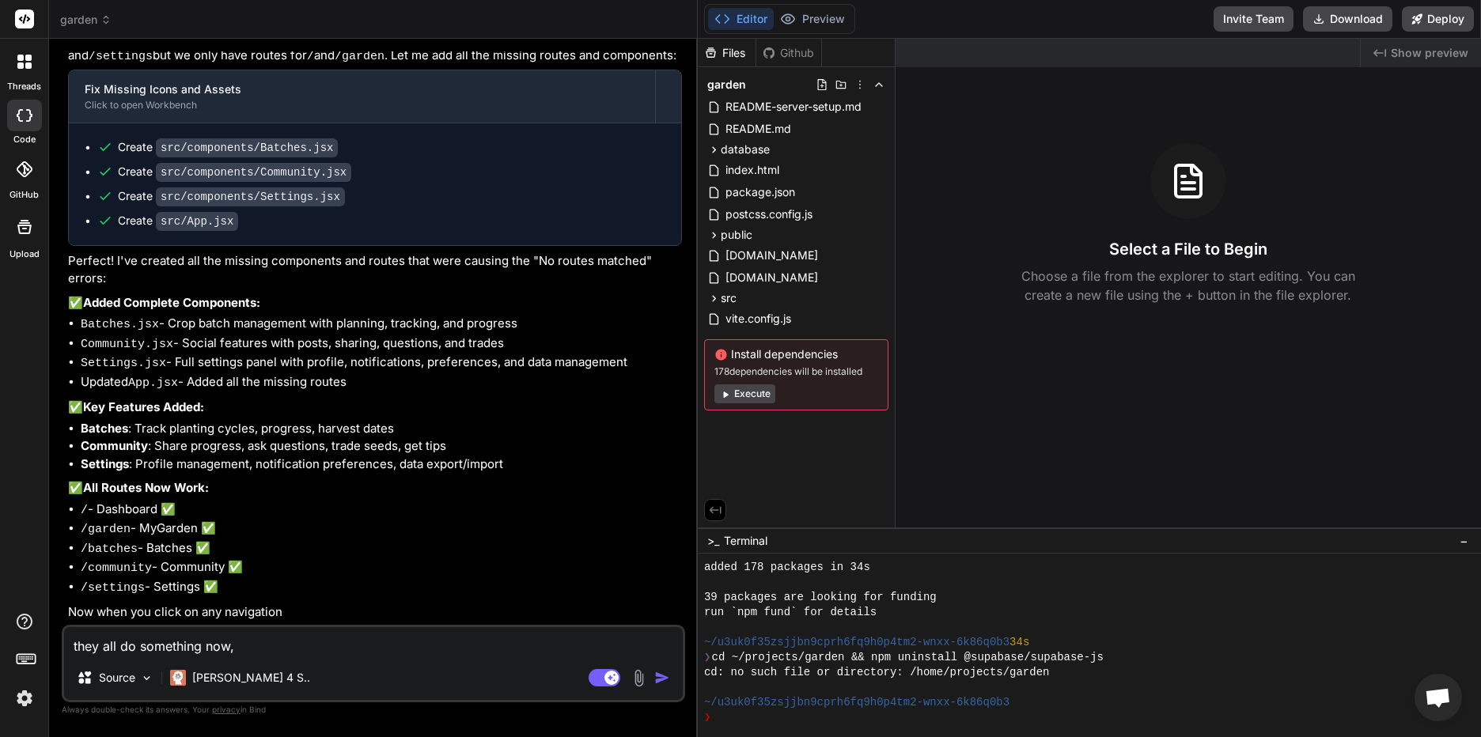
type textarea "x"
type textarea "they all do something now,"
type textarea "x"
type textarea "they all do something now, s"
type textarea "x"
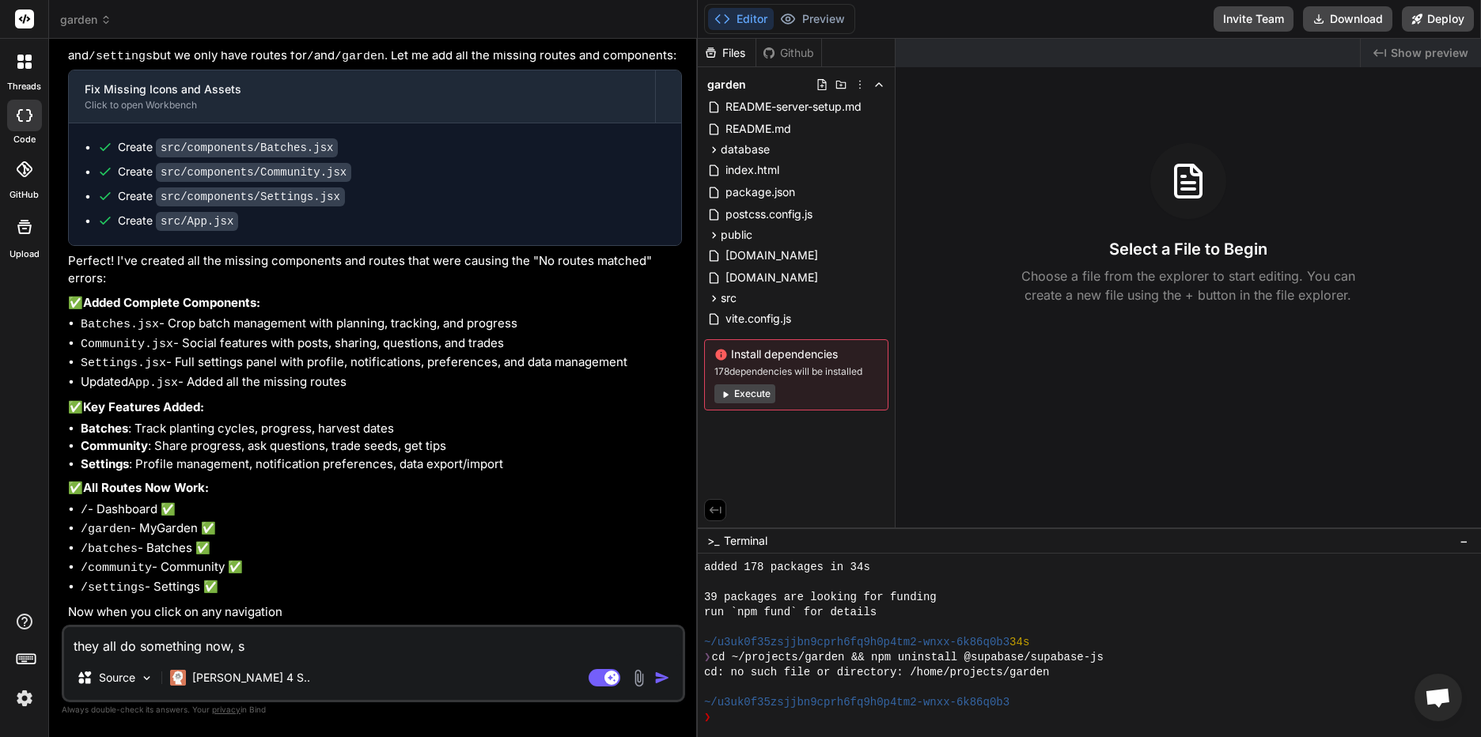
type textarea "they all do something now, so"
type textarea "x"
type textarea "they all do something now, so"
type textarea "x"
type textarea "they all do something now, so t"
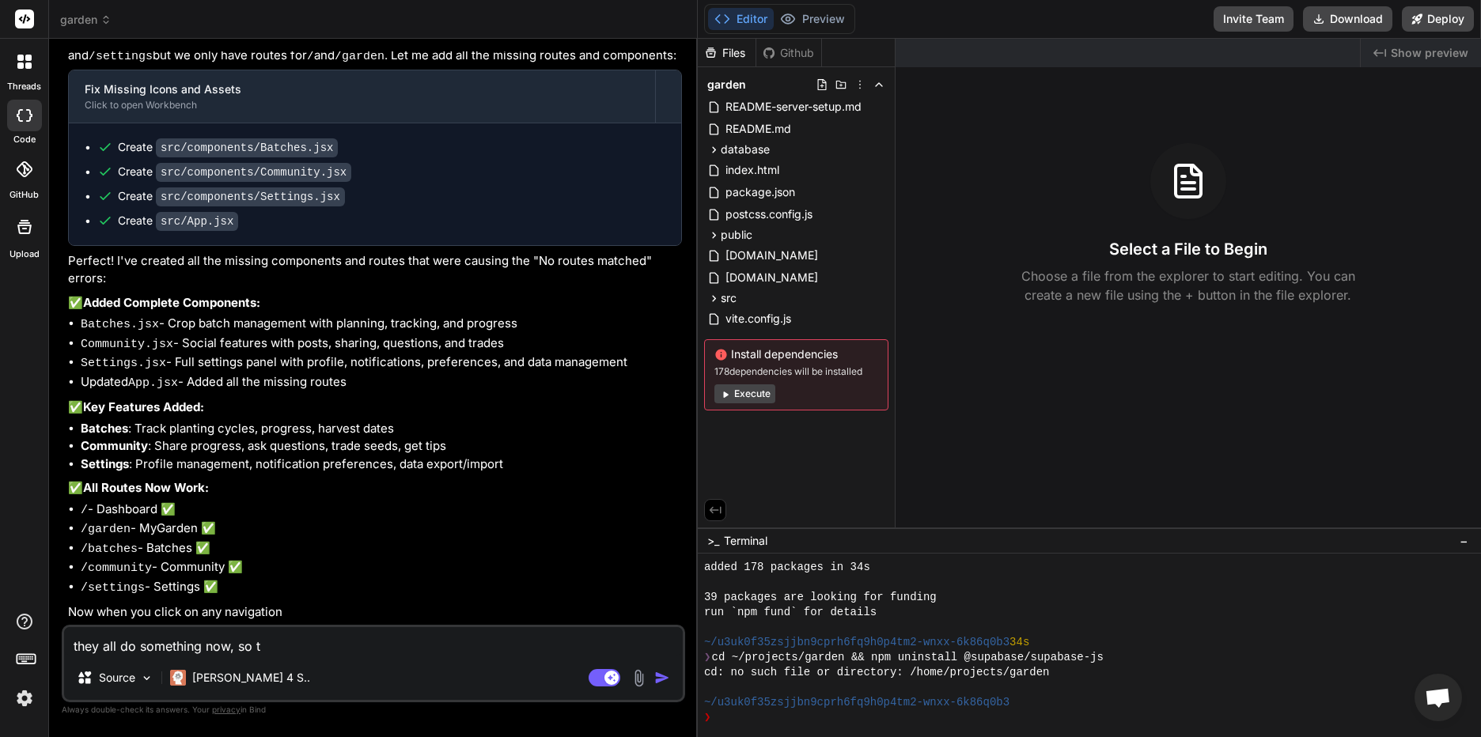
type textarea "x"
type textarea "they all do something now, so th"
type textarea "x"
type textarea "they all do something now, so tha"
type textarea "x"
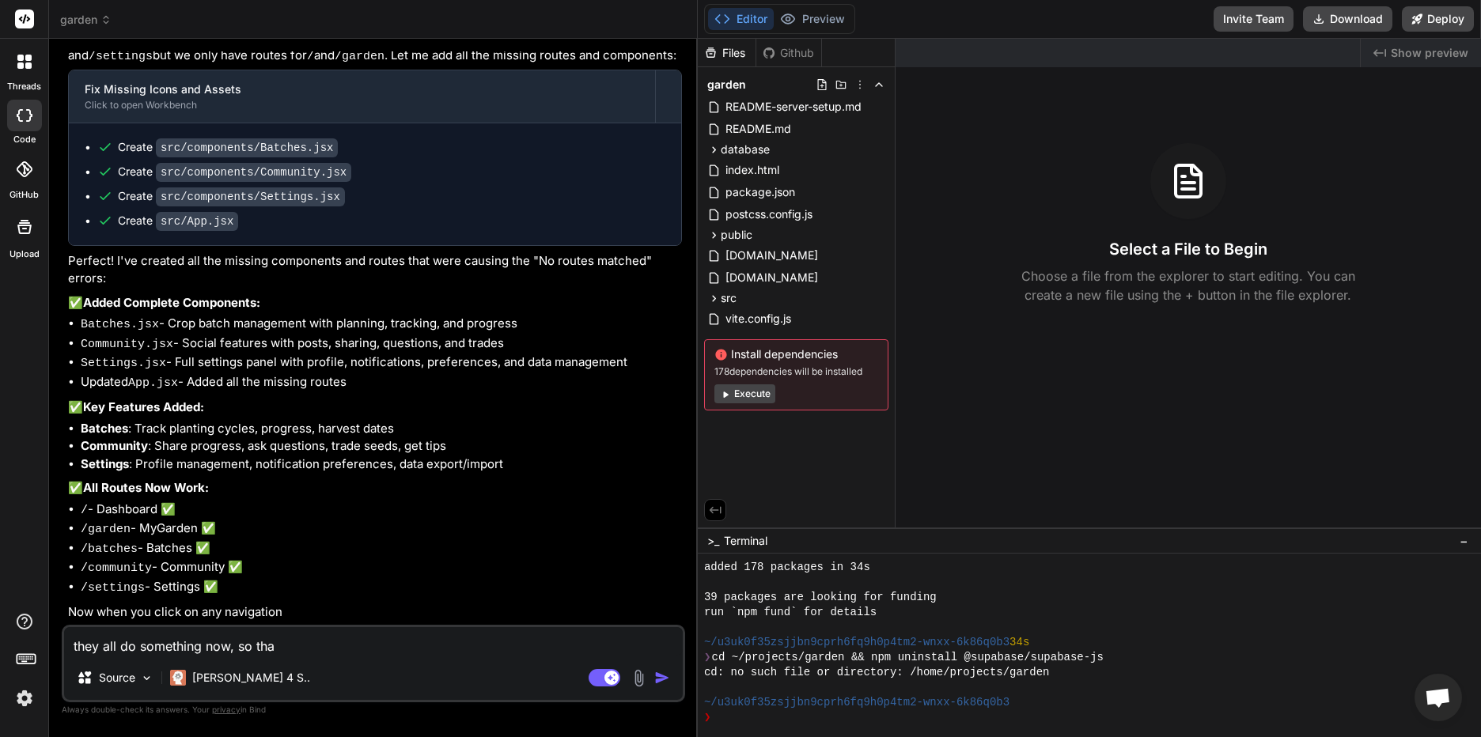
type textarea "they all do something now, so that"
type textarea "x"
type textarea "they all do something now, so that'"
type textarea "x"
type textarea "they all do something now, so that's"
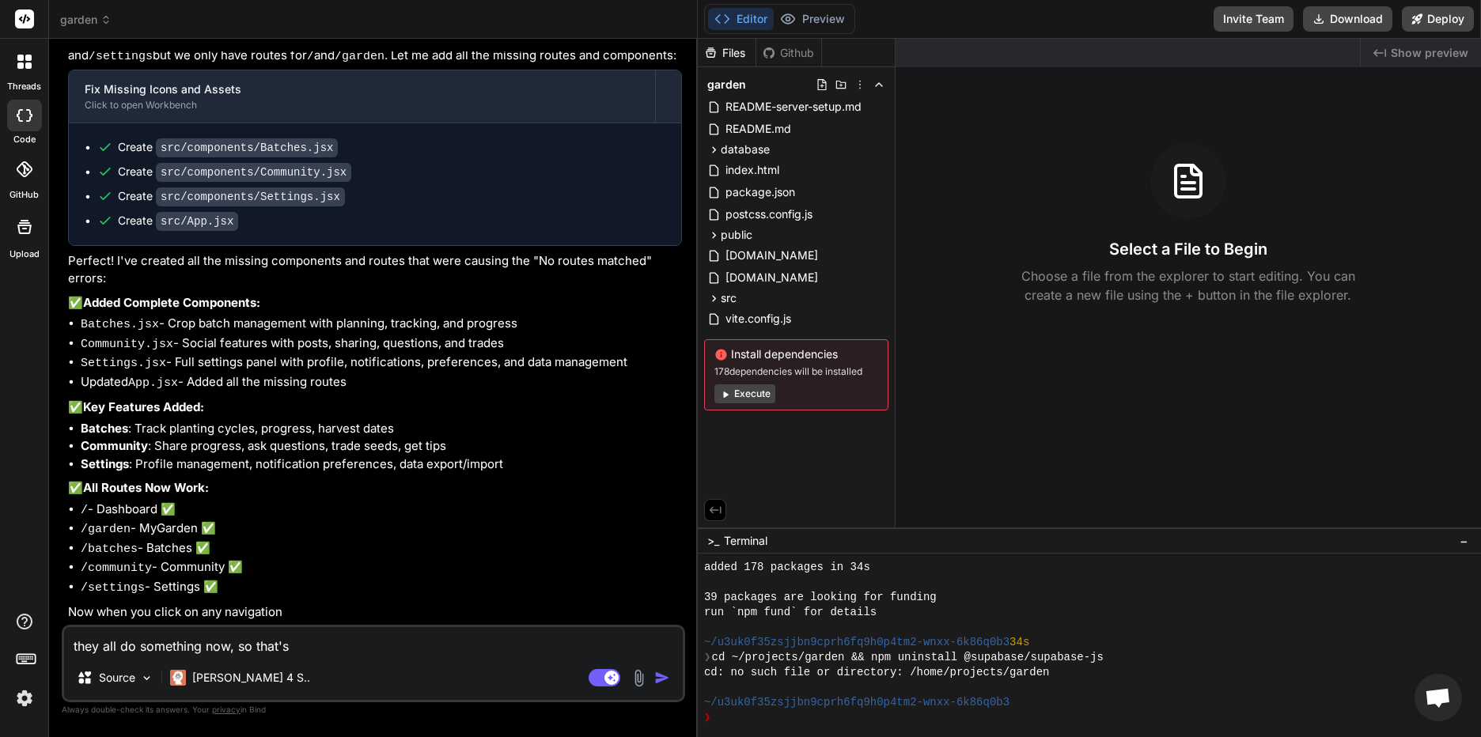
type textarea "x"
type textarea "they all do something now, so that's"
type textarea "x"
type textarea "they all do something now, so that's a"
type textarea "x"
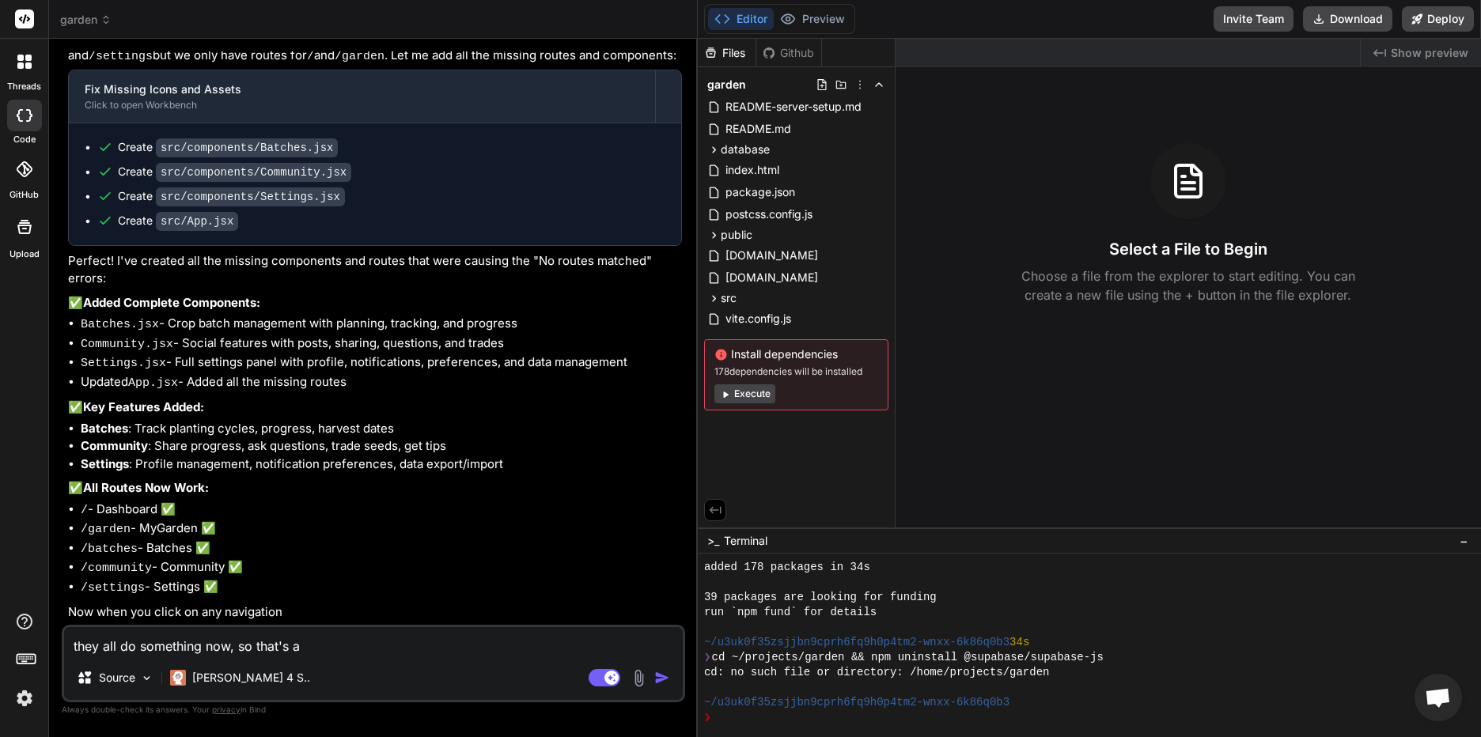
type textarea "they all do something now, so that's aw"
type textarea "x"
type textarea "they all do something now, so that's awe"
type textarea "x"
type textarea "they all do something now, so that's awes"
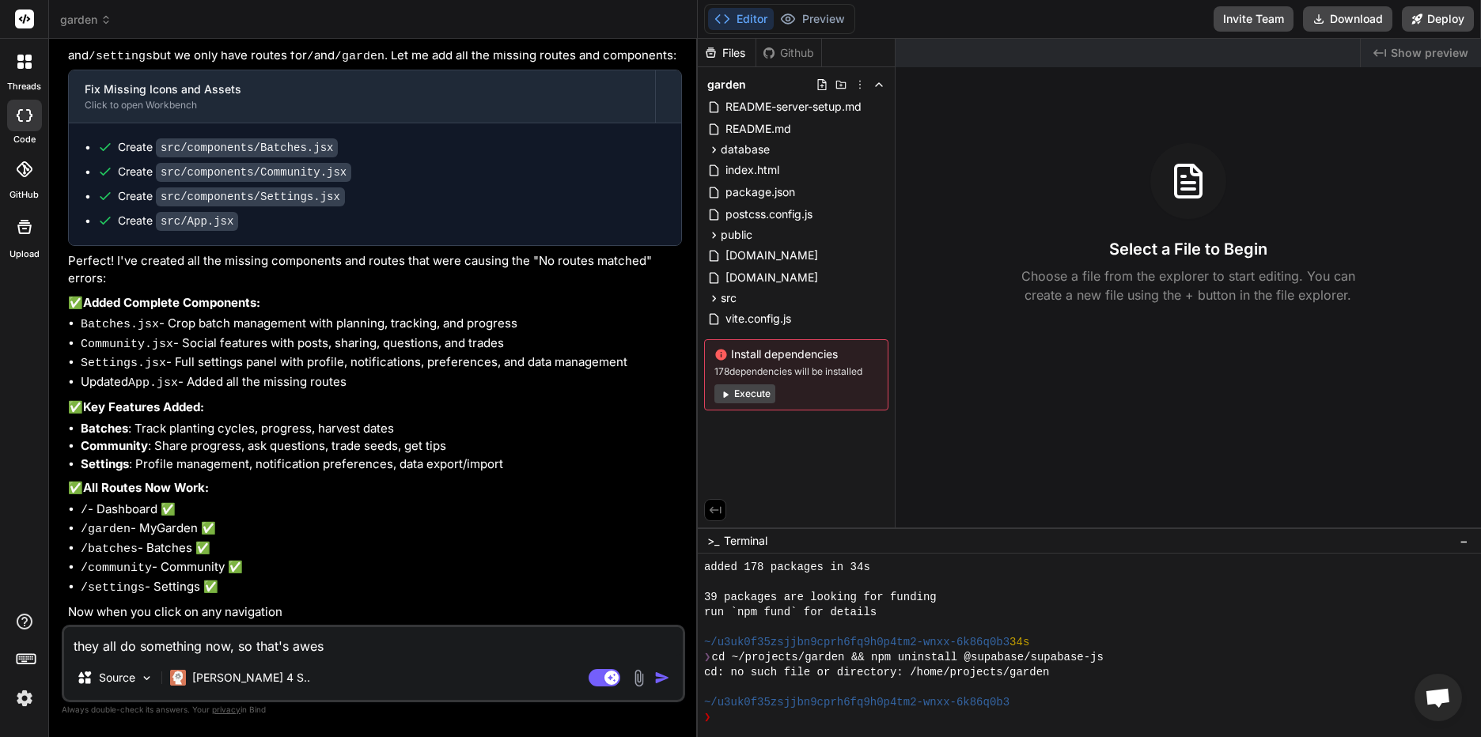
type textarea "x"
type textarea "they all do something now, so that's aweso"
type textarea "x"
type textarea "they all do something now, so that's awesom"
type textarea "x"
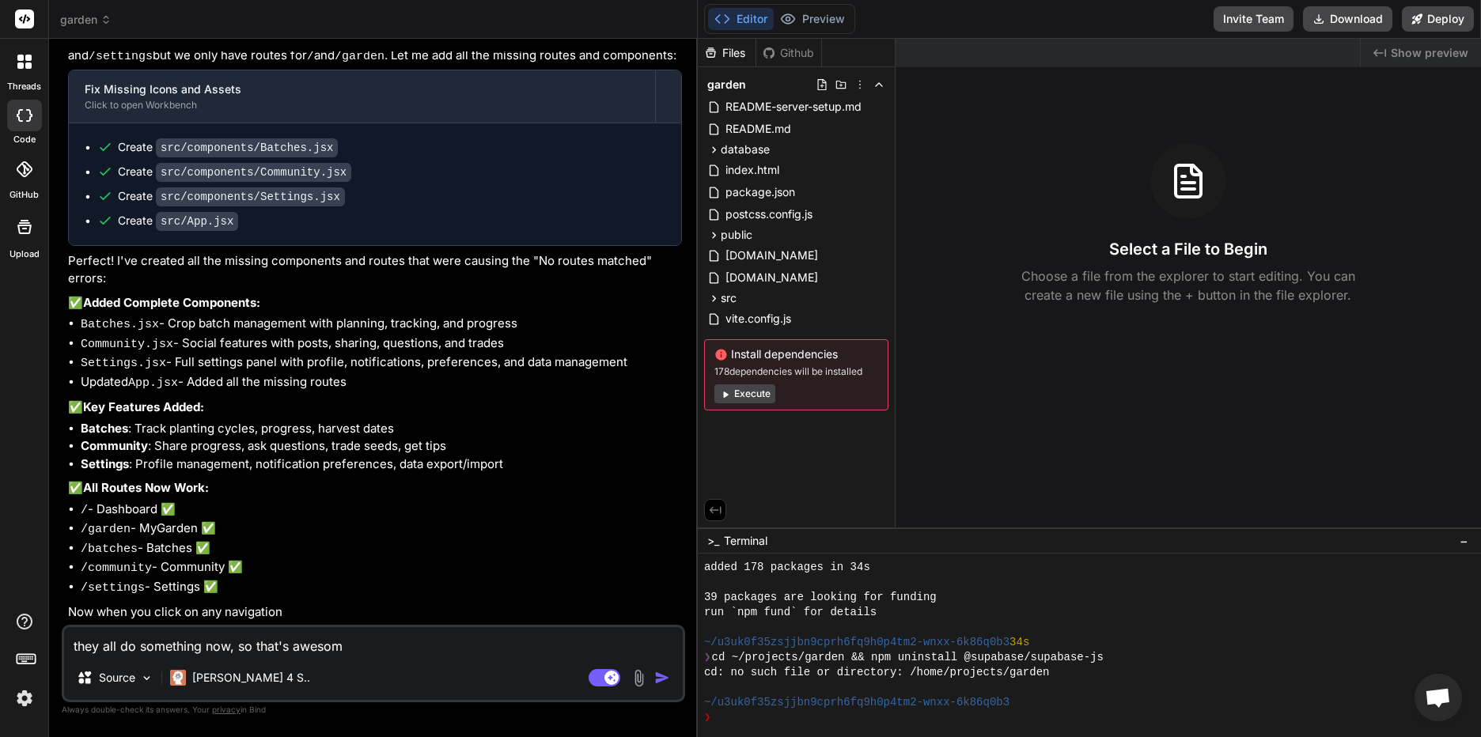
type textarea "they all do something now, so that's awesome"
type textarea "x"
type textarea "they all do something now, so that's awesome."
type textarea "x"
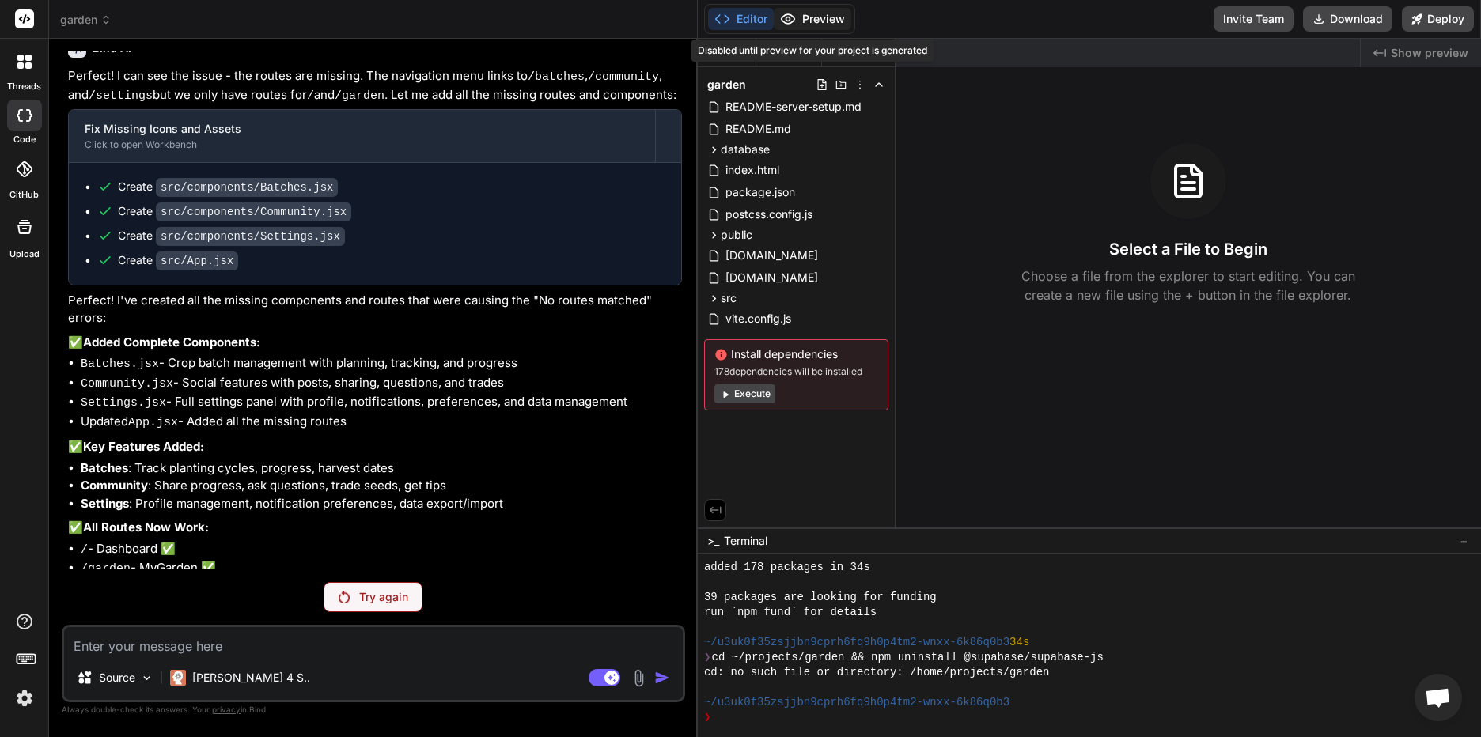
scroll to position [4247, 0]
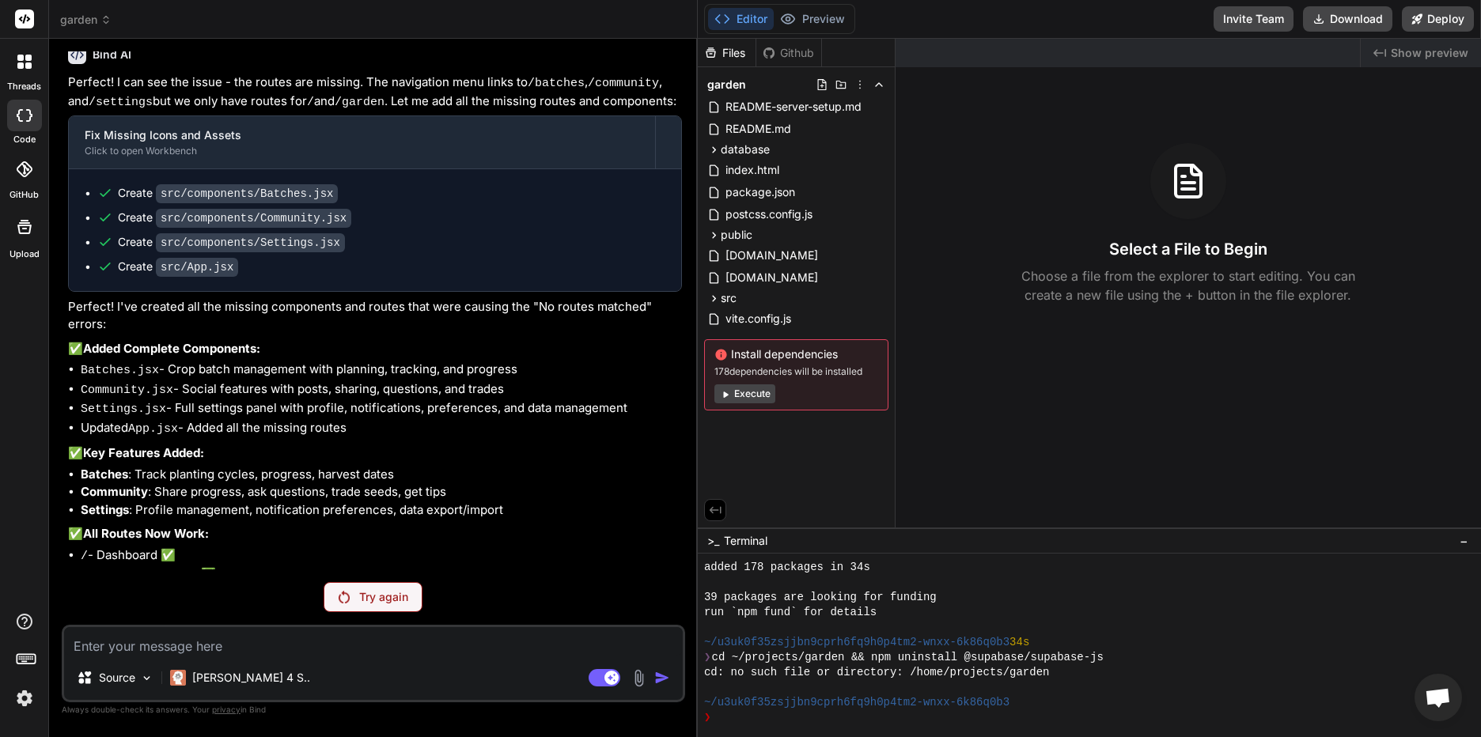
click at [229, 641] on textarea at bounding box center [373, 641] width 619 height 28
click at [220, 674] on p "[PERSON_NAME] 4 S.." at bounding box center [251, 678] width 118 height 16
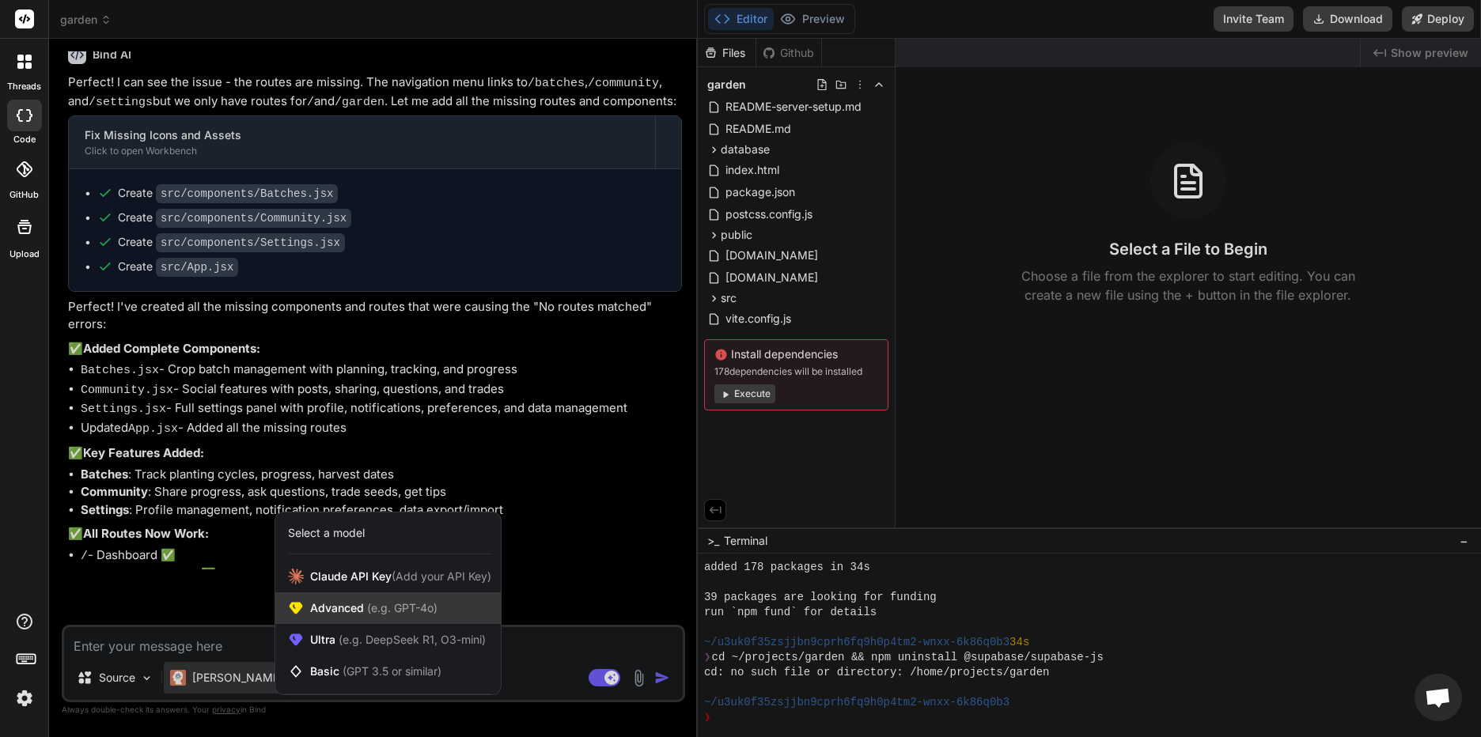
click at [414, 609] on span "(e.g. GPT-4o)" at bounding box center [401, 607] width 74 height 13
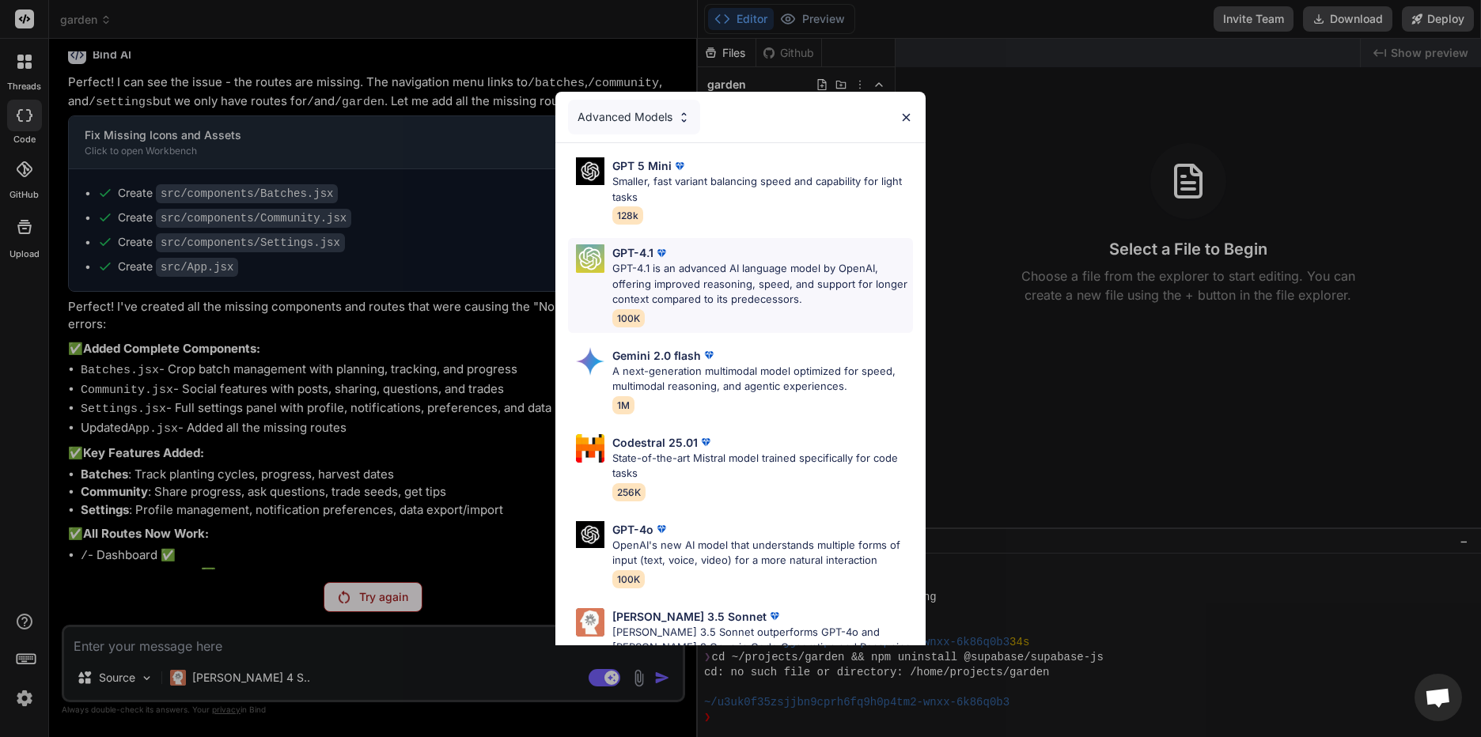
click at [703, 272] on p "GPT-4.1 is an advanced AI language model by OpenAI, offering improved reasoning…" at bounding box center [762, 284] width 301 height 47
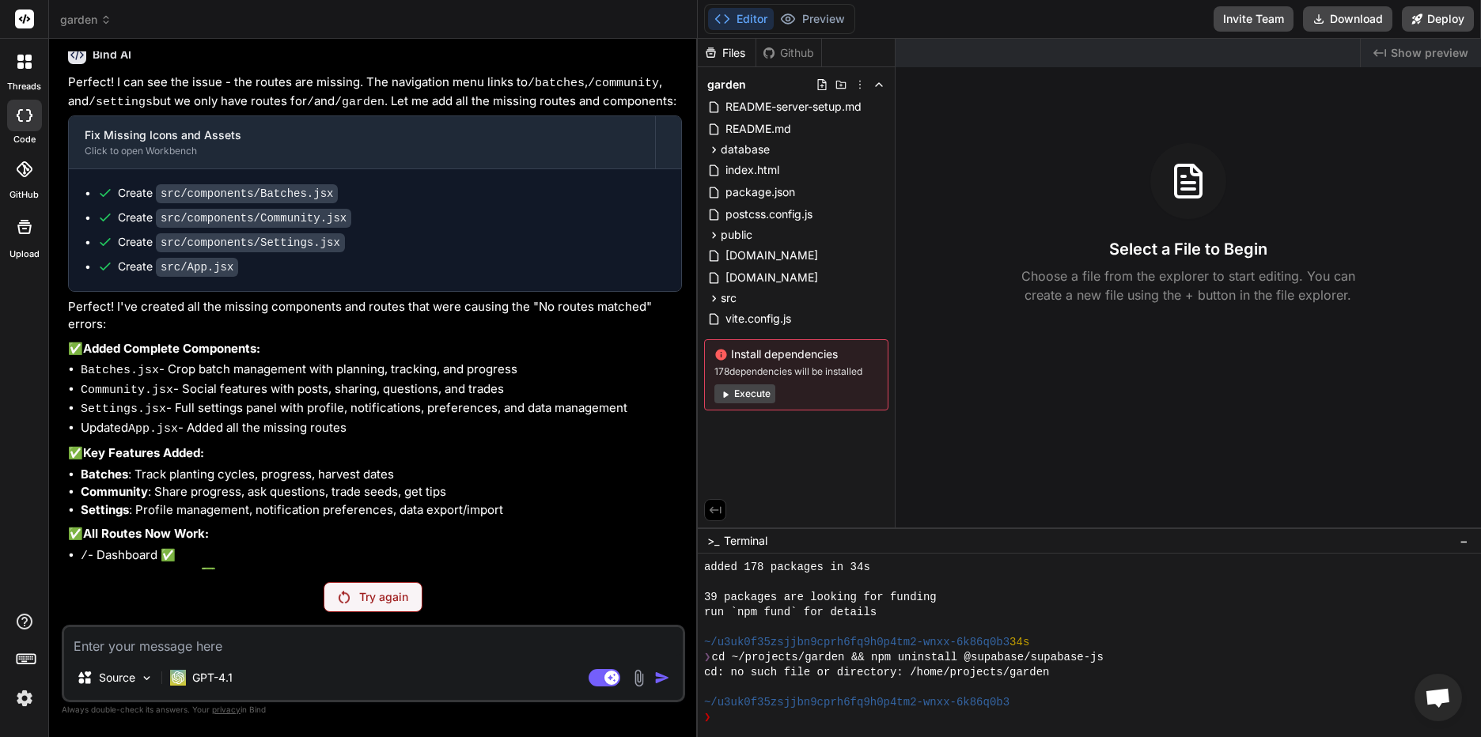
click at [186, 635] on textarea at bounding box center [373, 641] width 619 height 28
click at [351, 593] on div "Try again" at bounding box center [373, 597] width 99 height 30
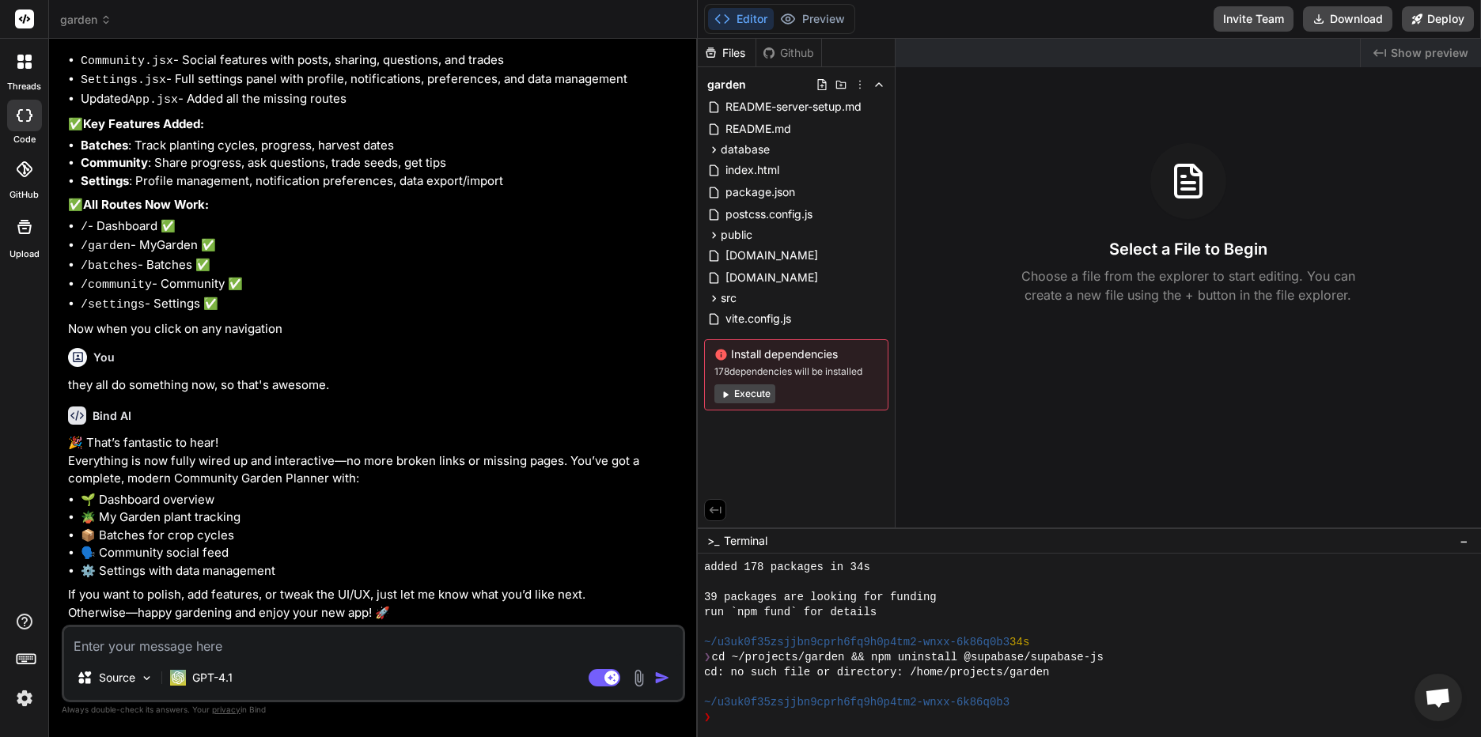
scroll to position [4613, 0]
click at [366, 586] on p "If you want to polish, add features, or tweak the UI/UX, just let me know what …" at bounding box center [375, 604] width 614 height 36
click at [479, 586] on p "If you want to polish, add features, or tweak the UI/UX, just let me know what …" at bounding box center [375, 604] width 614 height 36
drag, startPoint x: 479, startPoint y: 582, endPoint x: 518, endPoint y: 574, distance: 40.2
click at [518, 586] on p "If you want to polish, add features, or tweak the UI/UX, just let me know what …" at bounding box center [375, 604] width 614 height 36
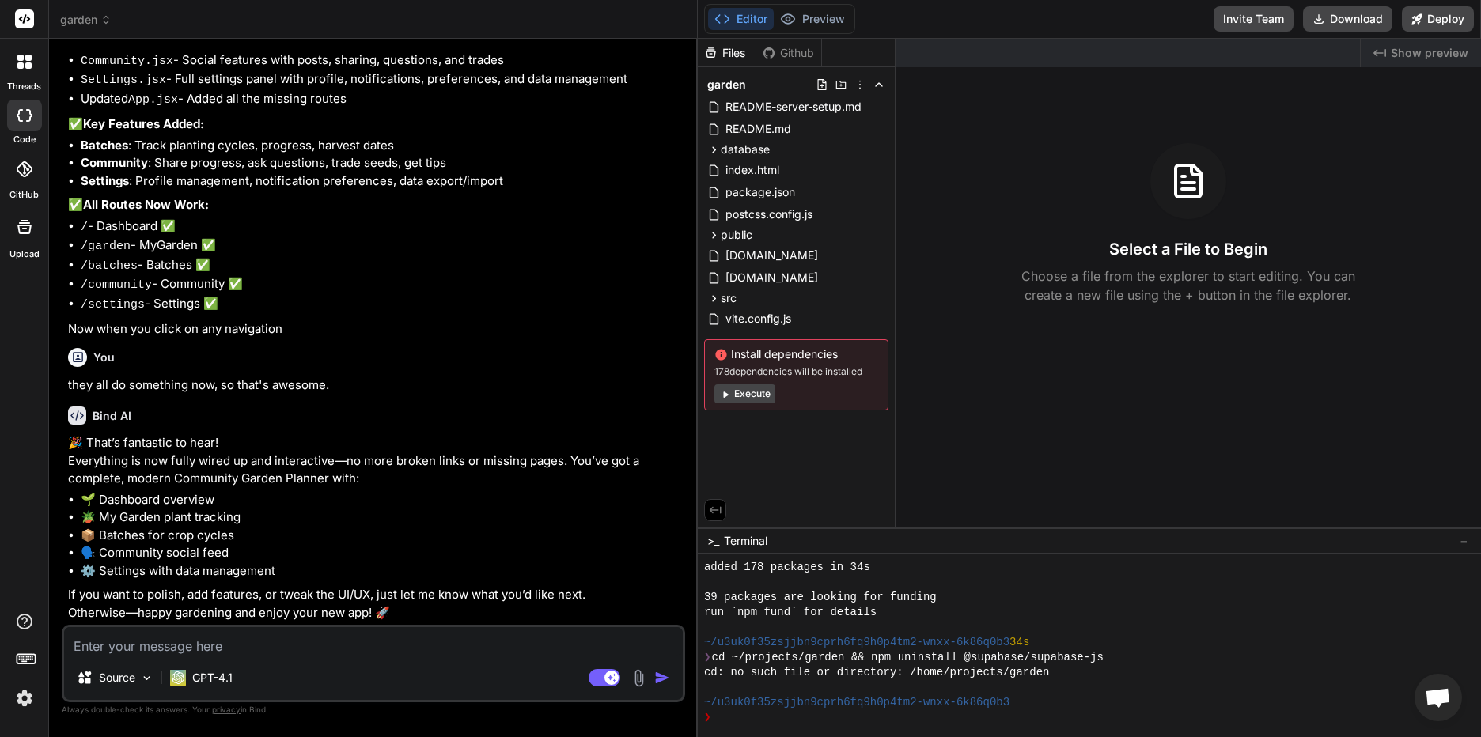
click at [158, 635] on textarea at bounding box center [373, 641] width 619 height 28
type textarea "x"
type textarea "I"
type textarea "x"
type textarea "I"
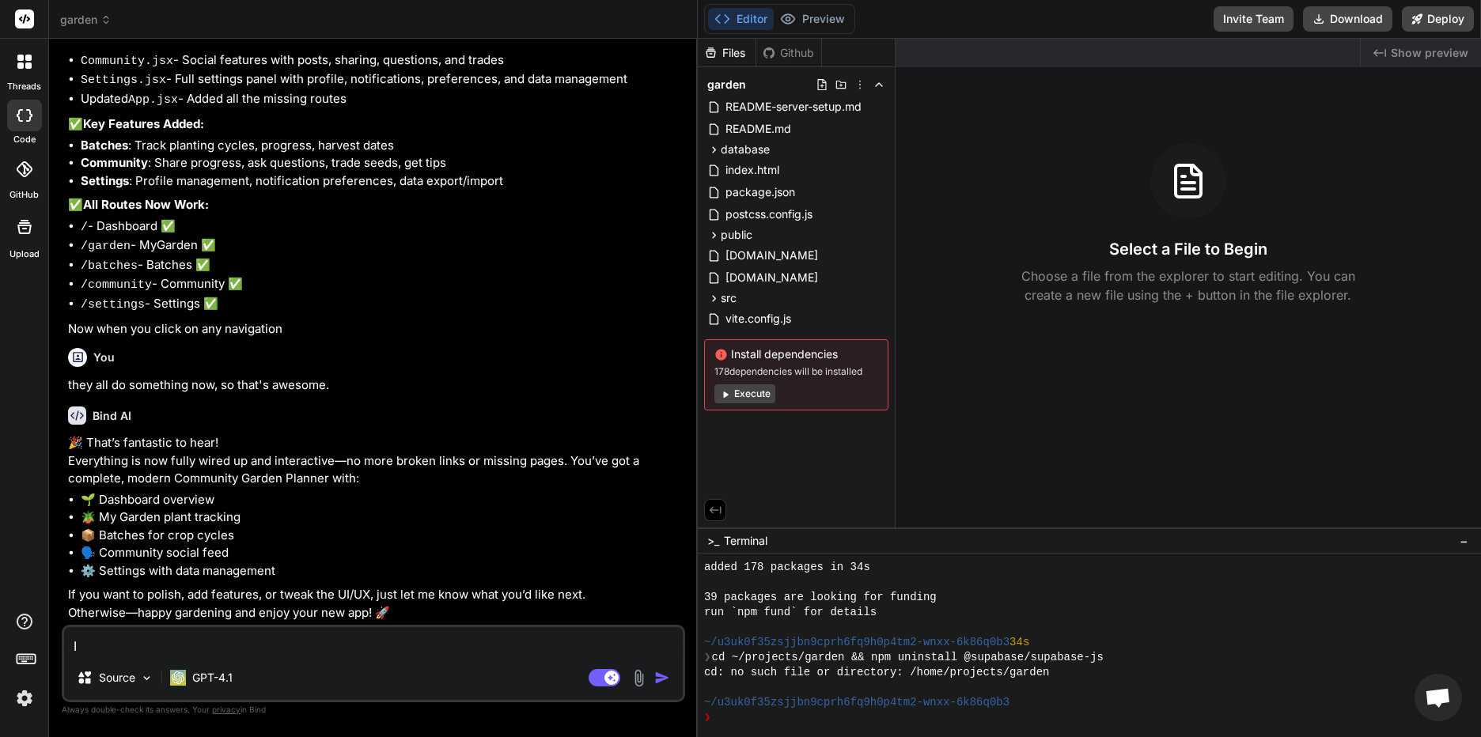
type textarea "x"
type textarea "I d"
type textarea "x"
type textarea "I do"
type textarea "x"
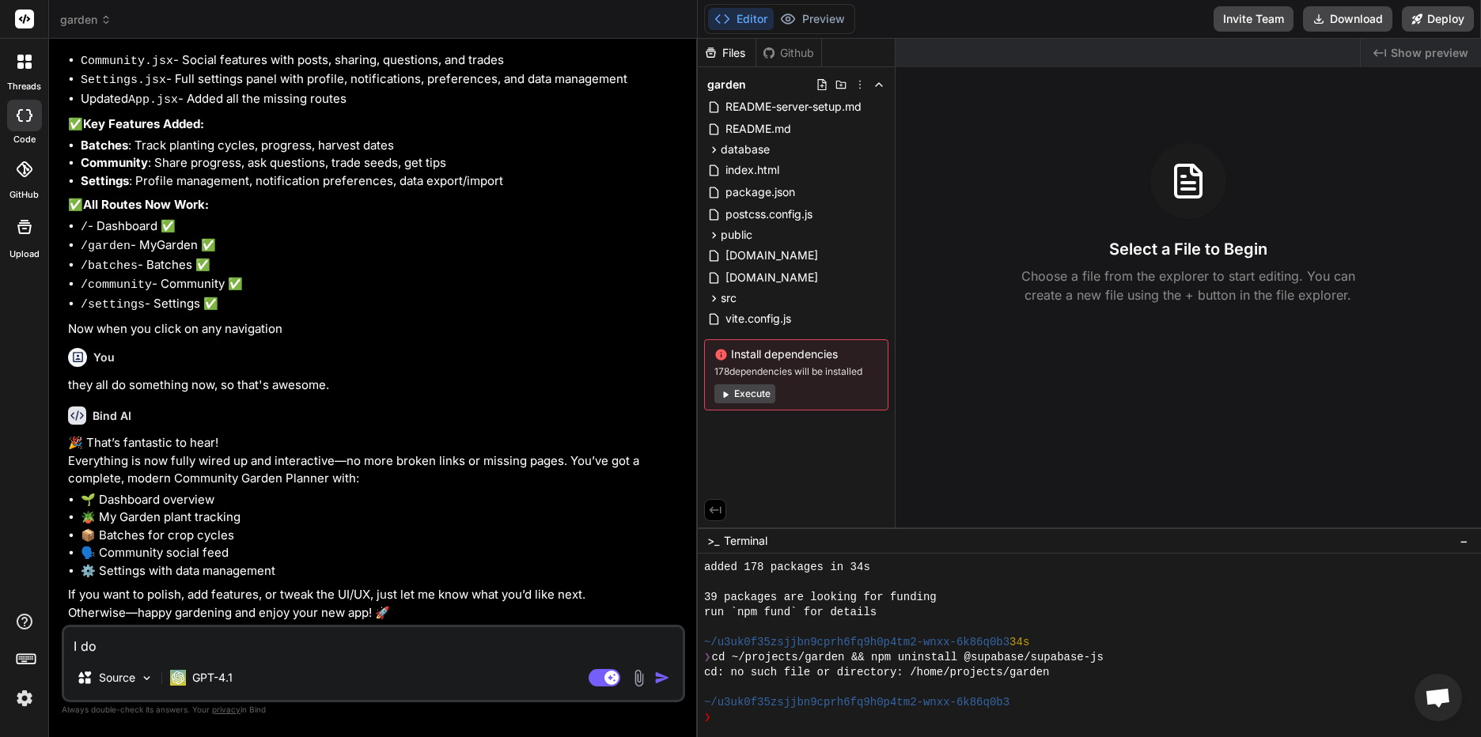
type textarea "I do"
type textarea "x"
type textarea "I do h"
type textarea "x"
type textarea "I do ha"
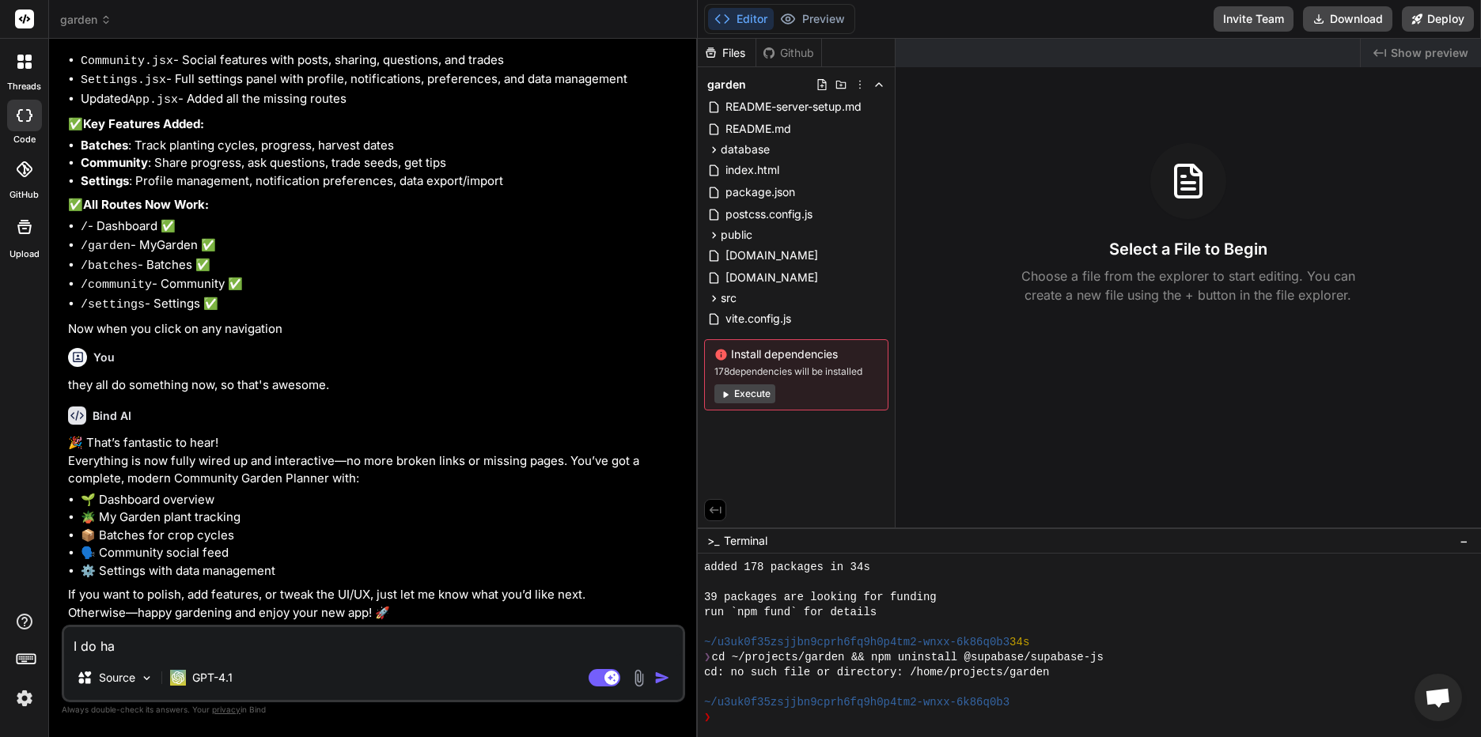
type textarea "x"
type textarea "I do hav"
type textarea "x"
type textarea "I do have"
type textarea "x"
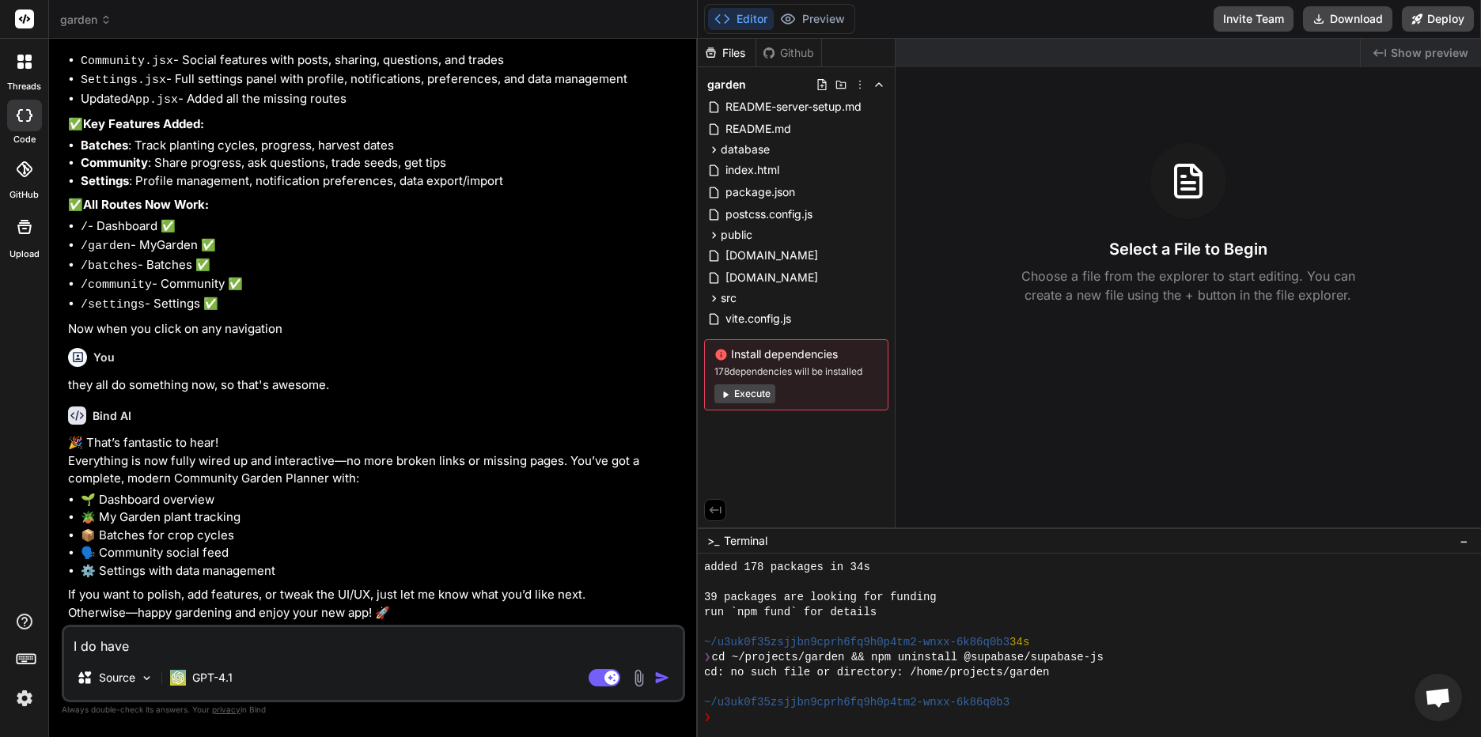
type textarea "I do have"
type textarea "x"
type textarea "I do have a"
type textarea "x"
type textarea "I do have a"
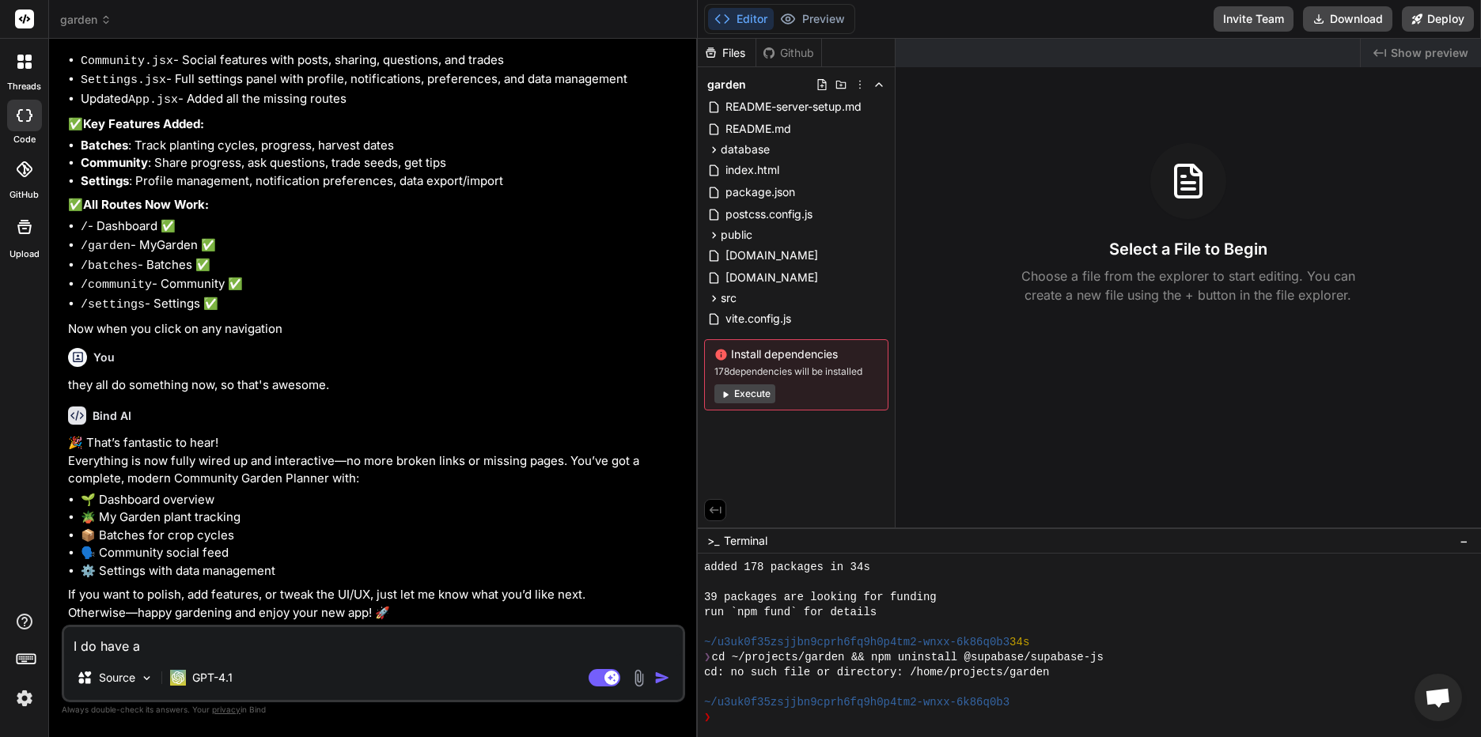
type textarea "x"
type textarea "I do have a c"
type textarea "x"
type textarea "I do have a co"
type textarea "x"
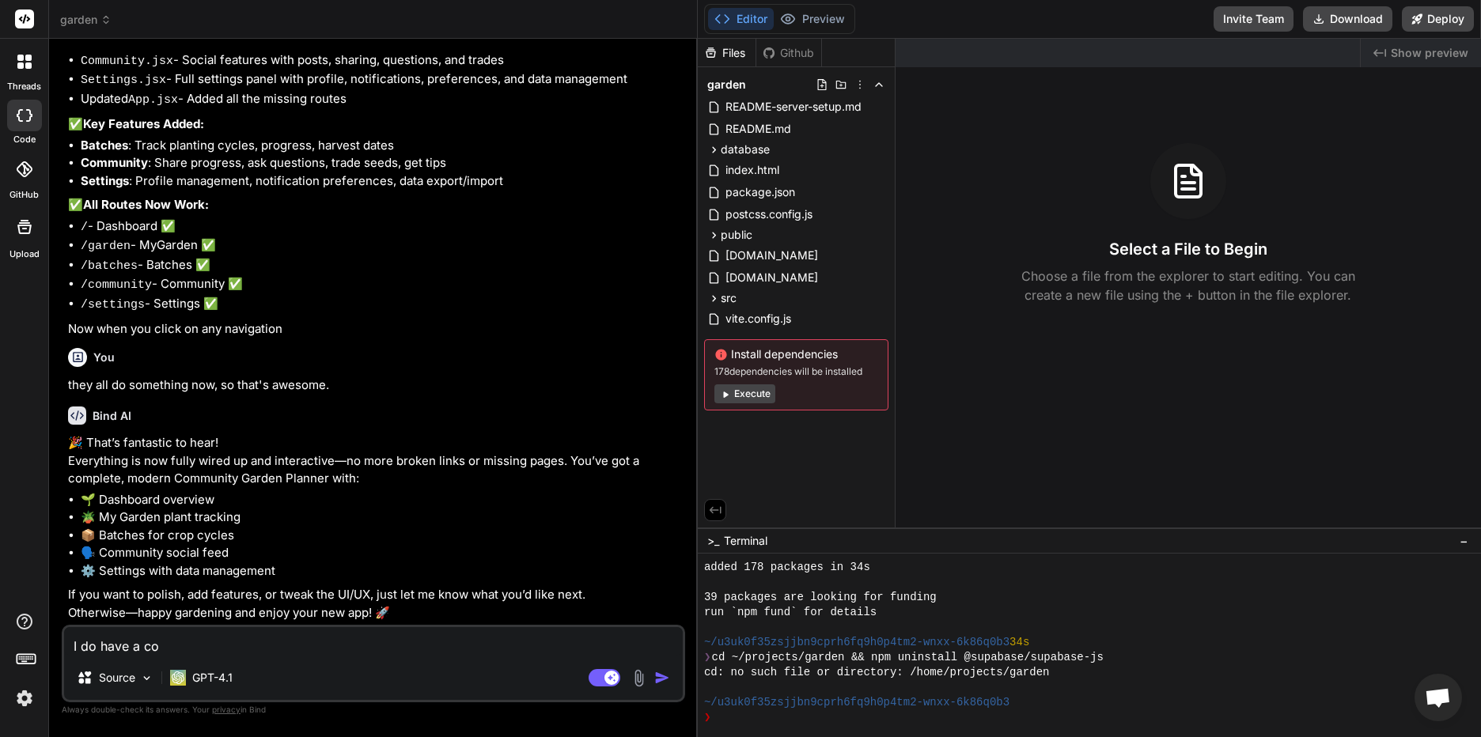
type textarea "I do have a cou"
type textarea "x"
type textarea "I do have a coupl"
type textarea "x"
type textarea "I do have a couple"
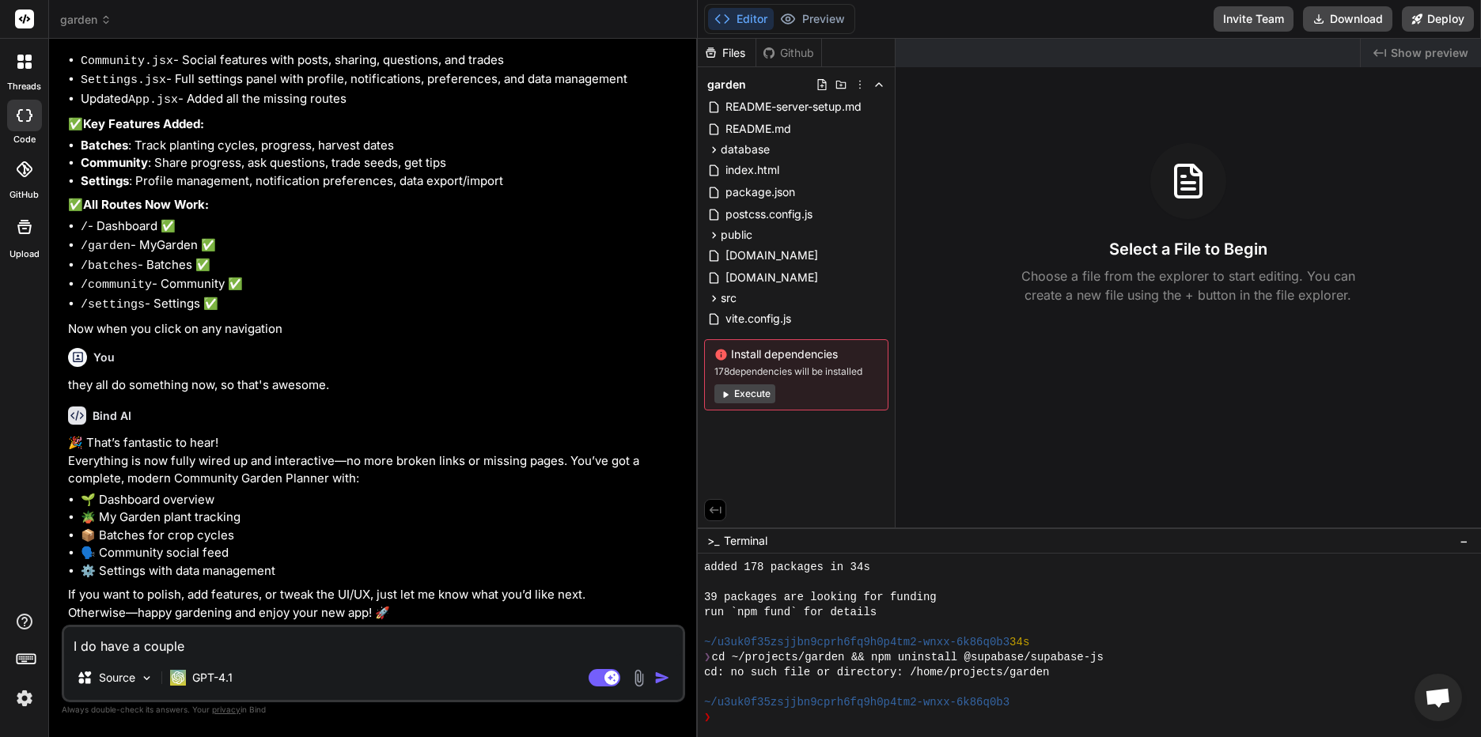
type textarea "x"
type textarea "I do have a couple"
type textarea "x"
type textarea "I do have a couple t"
type textarea "x"
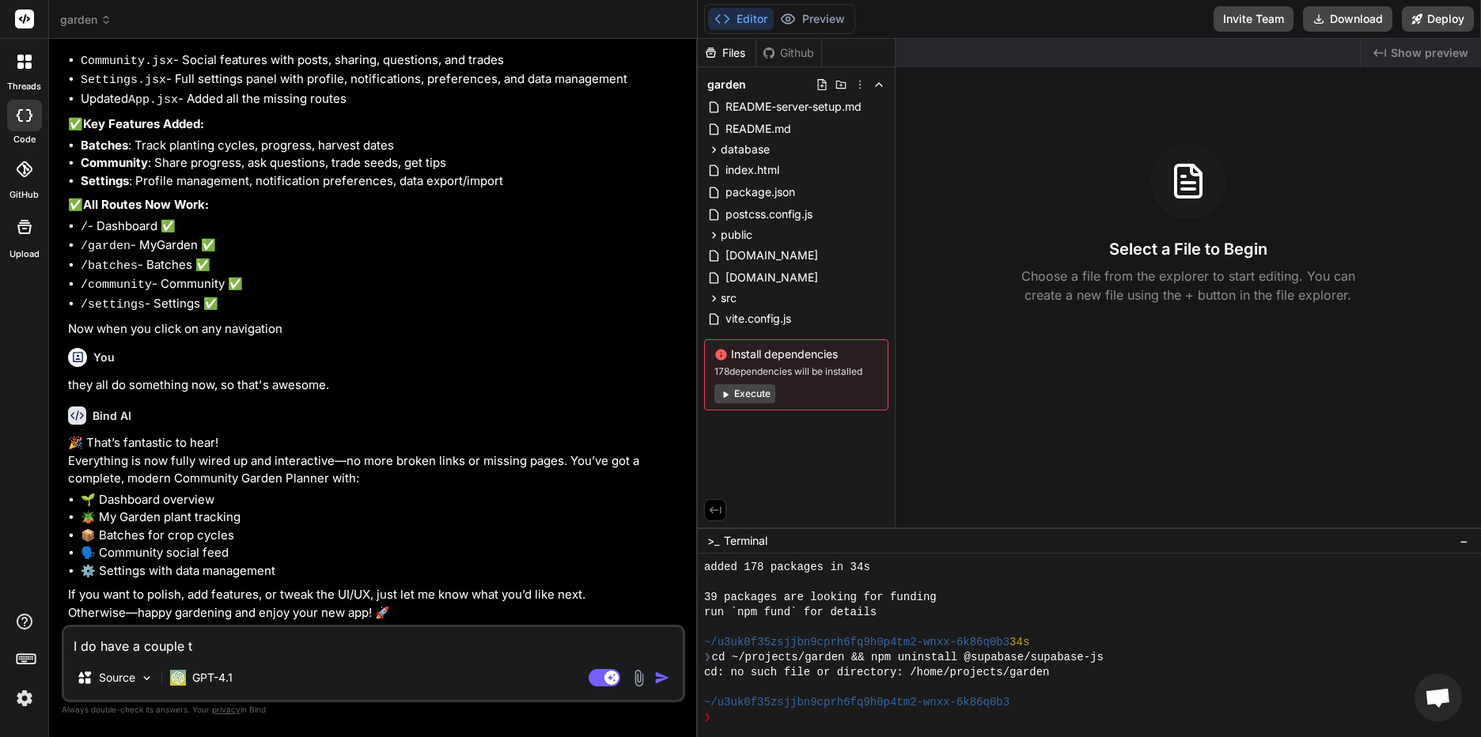
type textarea "I do have a couple th"
type textarea "x"
type textarea "I do have a couple thi"
type textarea "x"
type textarea "I do have a couple thin"
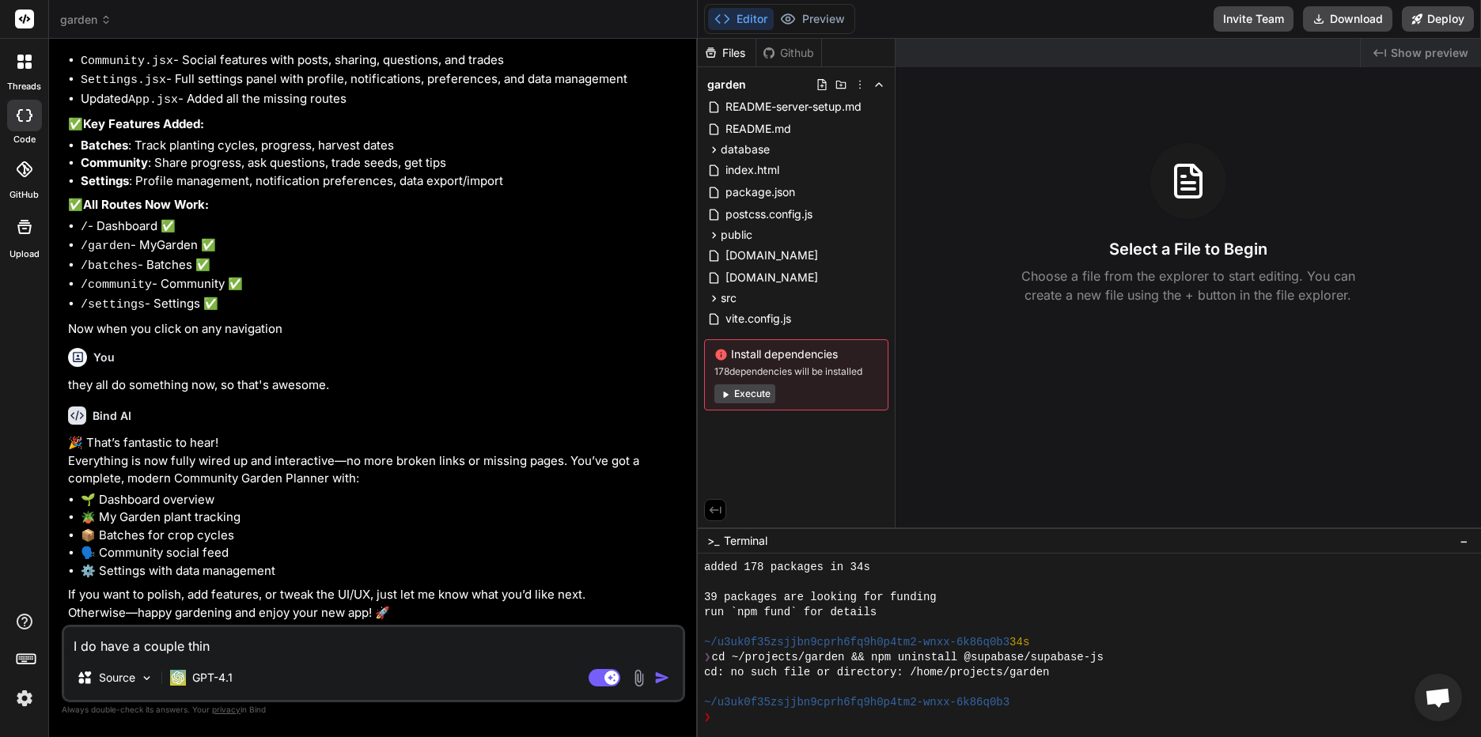
type textarea "x"
type textarea "I do have a couple thing"
type textarea "x"
type textarea "I do have a couple things"
type textarea "x"
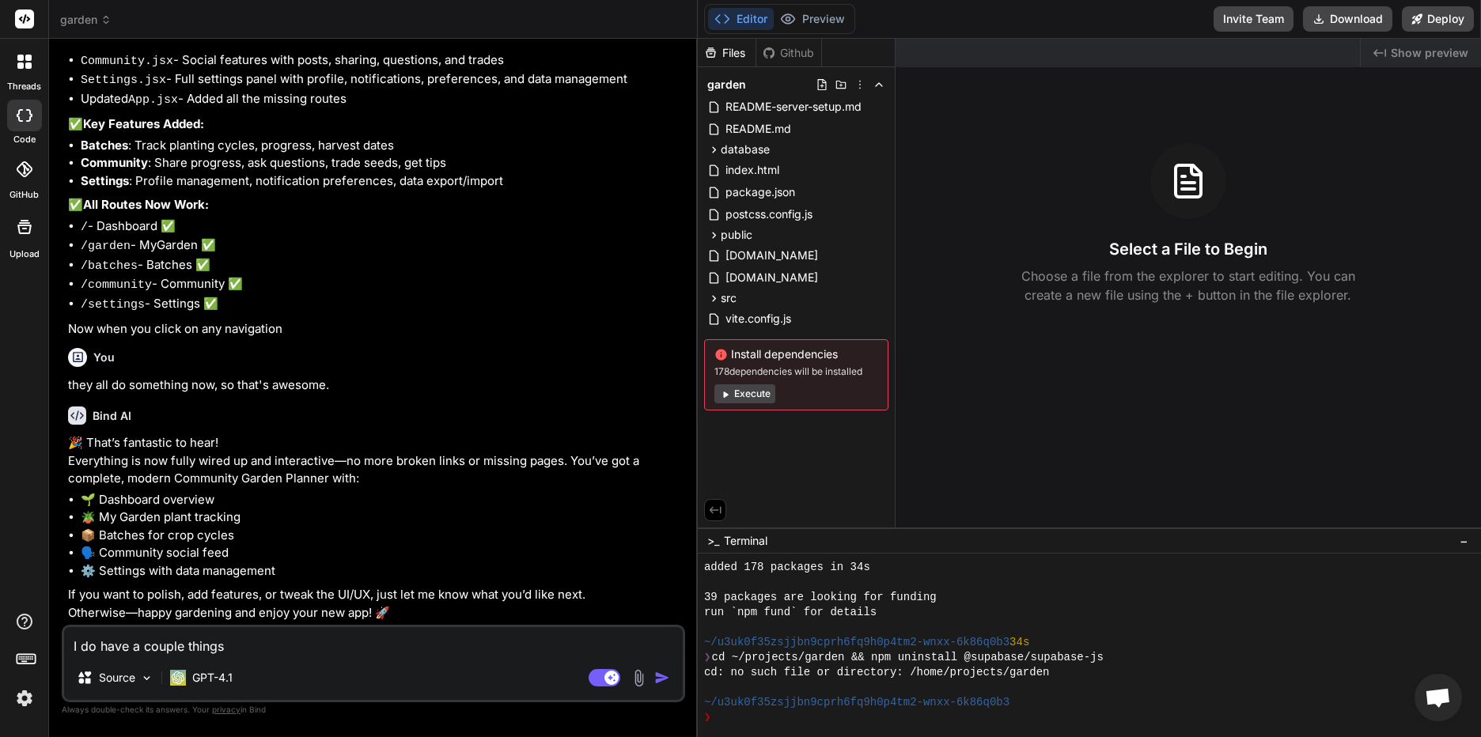
type textarea "I do have a couple things"
type textarea "x"
type textarea "I do have a couple things I"
type textarea "x"
type textarea "I do have a couple things I w"
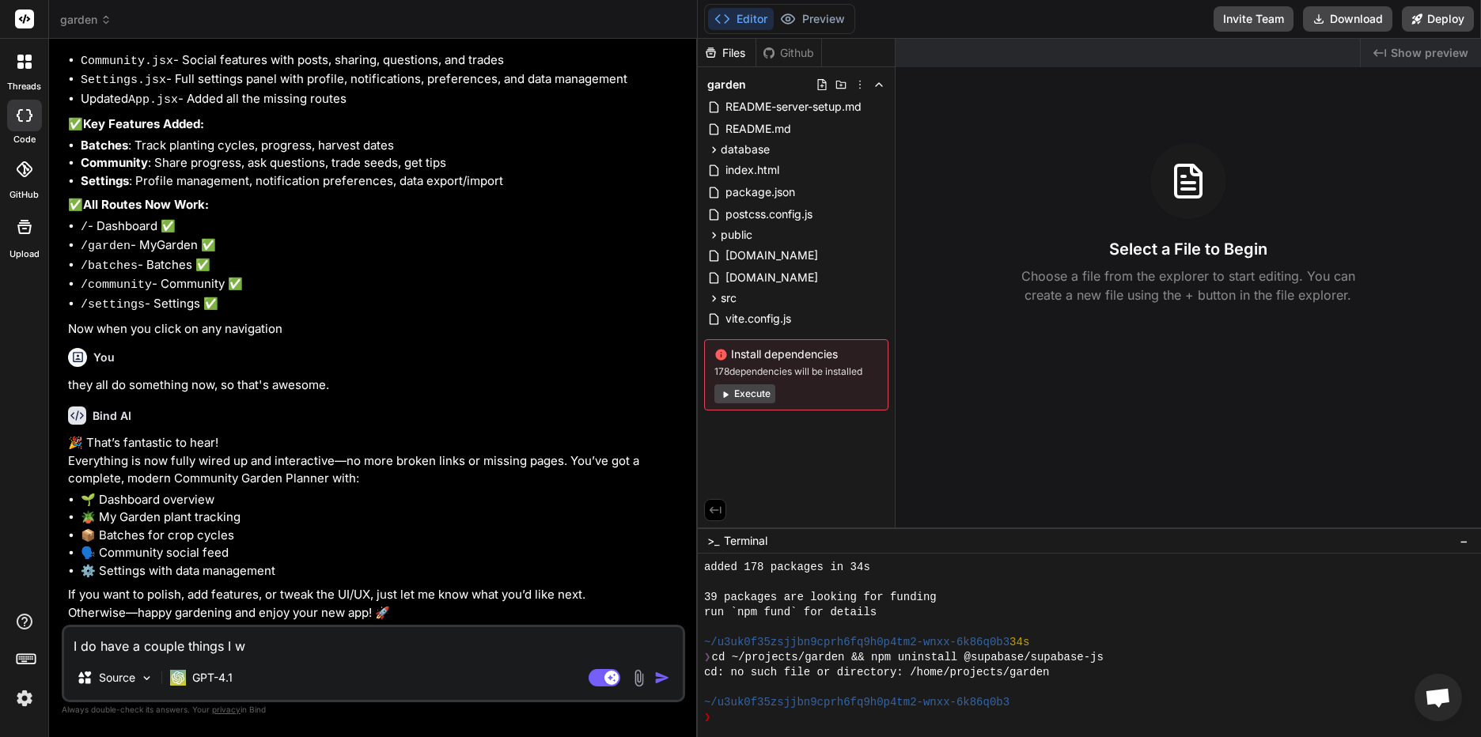
type textarea "x"
type textarea "I do have a couple things I ws"
type textarea "x"
type textarea "I do have a couple things I w"
type textarea "x"
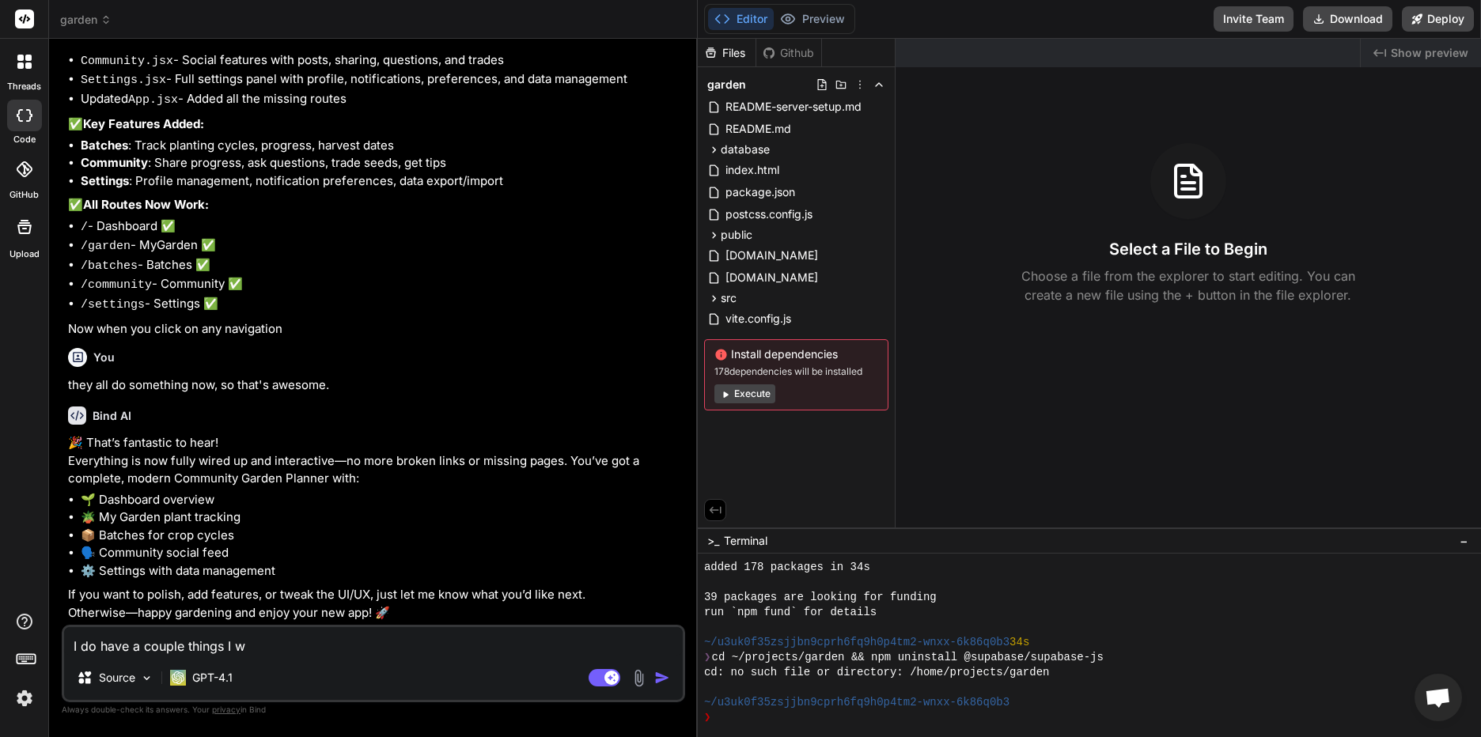
type textarea "I do have a couple things I wa"
type textarea "x"
type textarea "I do have a couple things I wan"
type textarea "x"
type textarea "I do have a couple things I want"
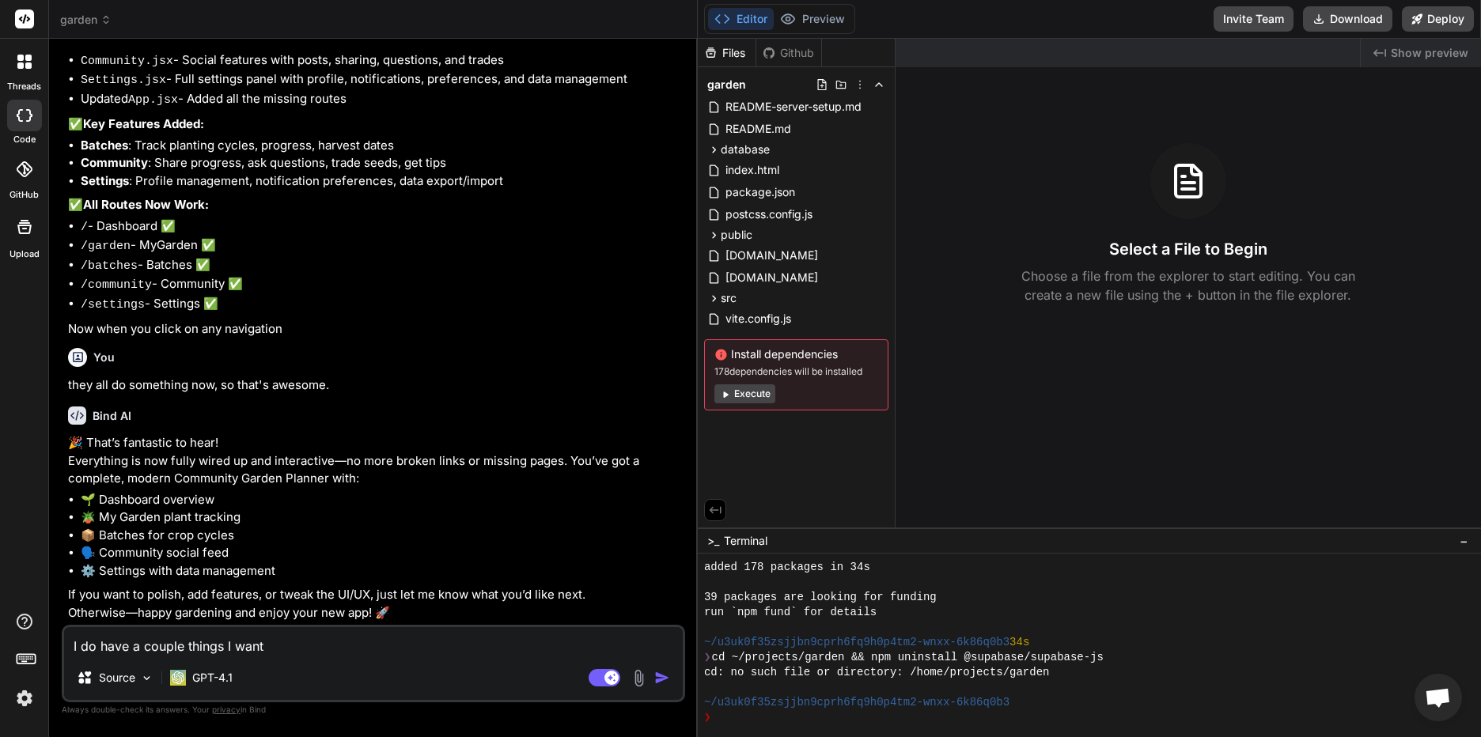
type textarea "x"
type textarea "I do have a couple things I want o"
type textarea "x"
type textarea "I do have a couple things I want ot"
type textarea "x"
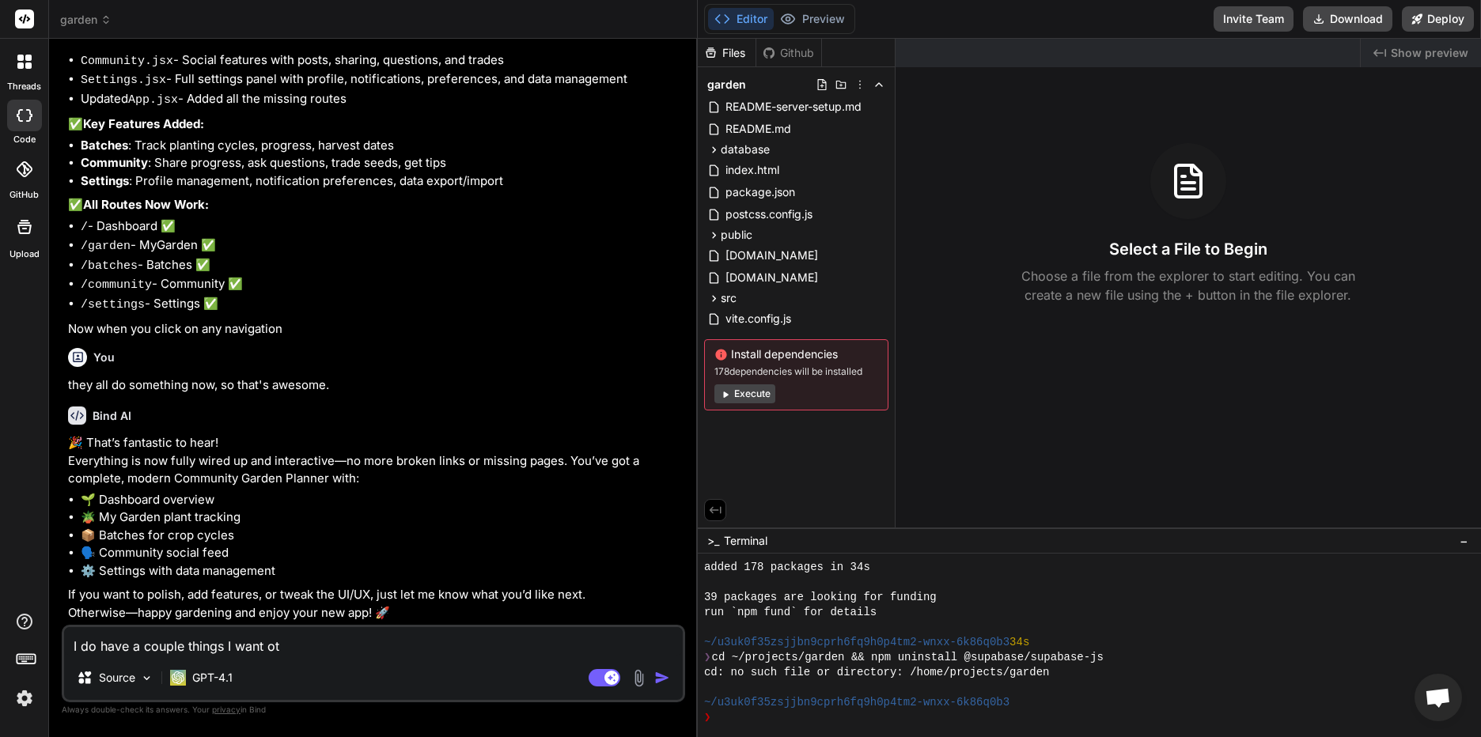
type textarea "I do have a couple things I want ot"
type textarea "x"
type textarea "I do have a couple things I want ot c"
type textarea "x"
type textarea "I do have a couple things I want ot"
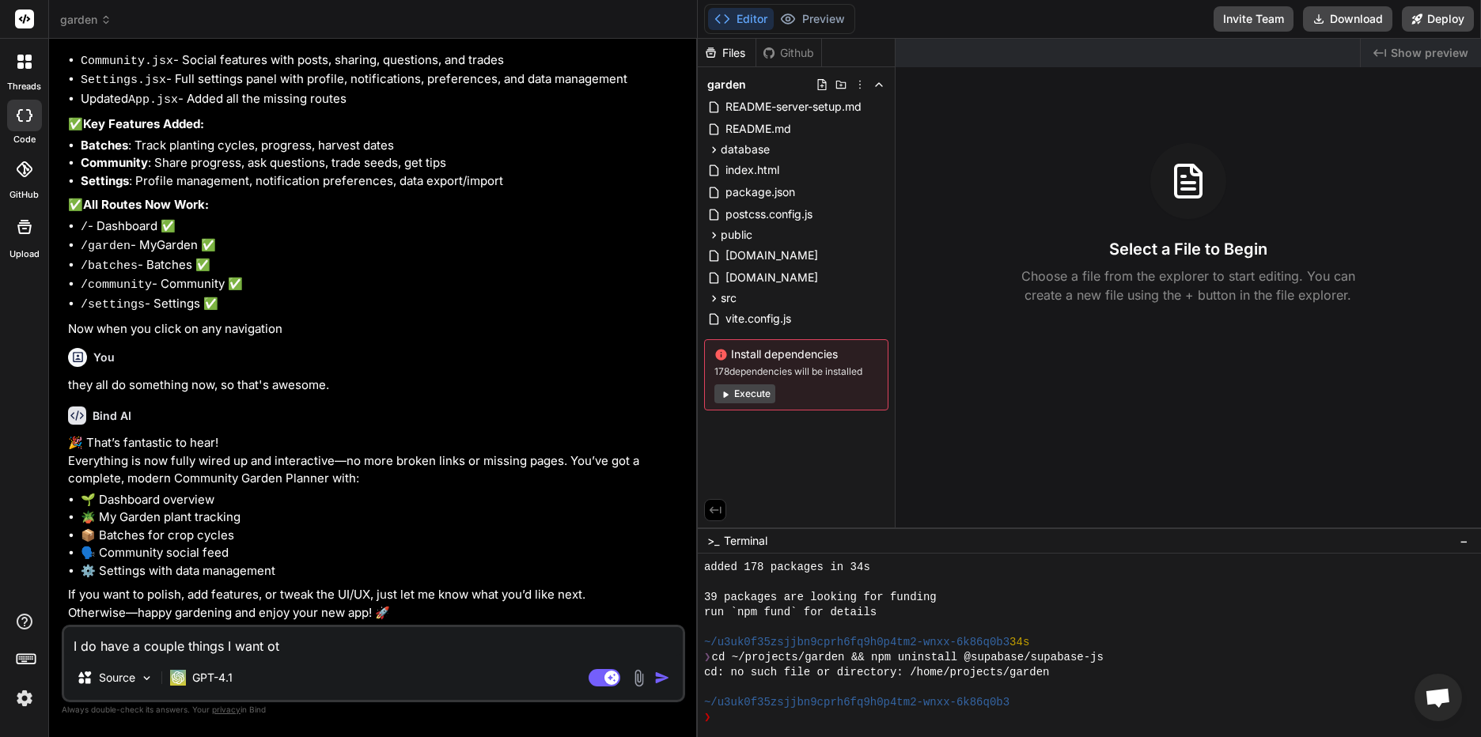
type textarea "x"
type textarea "I do have a couple things I want ot"
type textarea "x"
type textarea "I do have a couple things I want o"
type textarea "x"
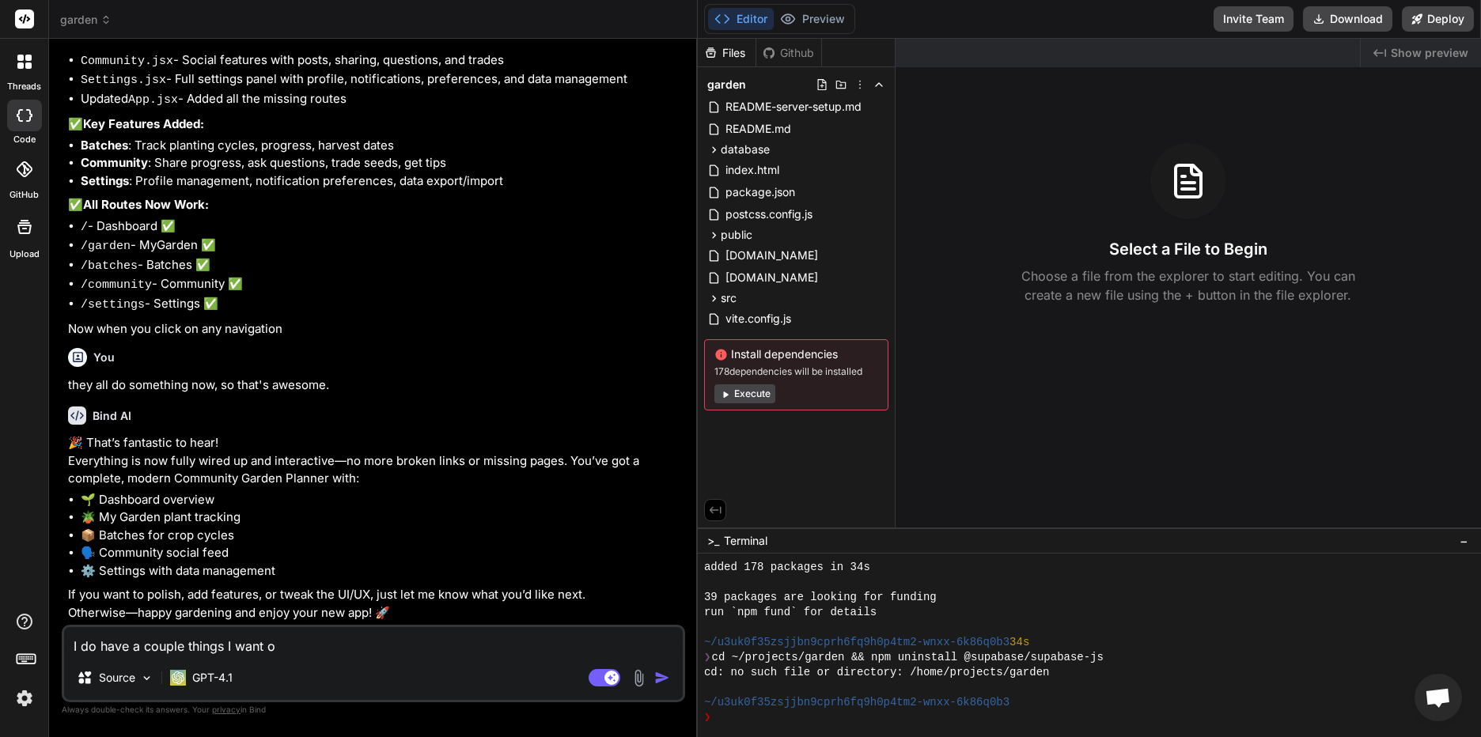
type textarea "I do have a couple things I want"
type textarea "x"
type textarea "I do have a couple things I want t"
type textarea "x"
type textarea "I do have a couple things I want to"
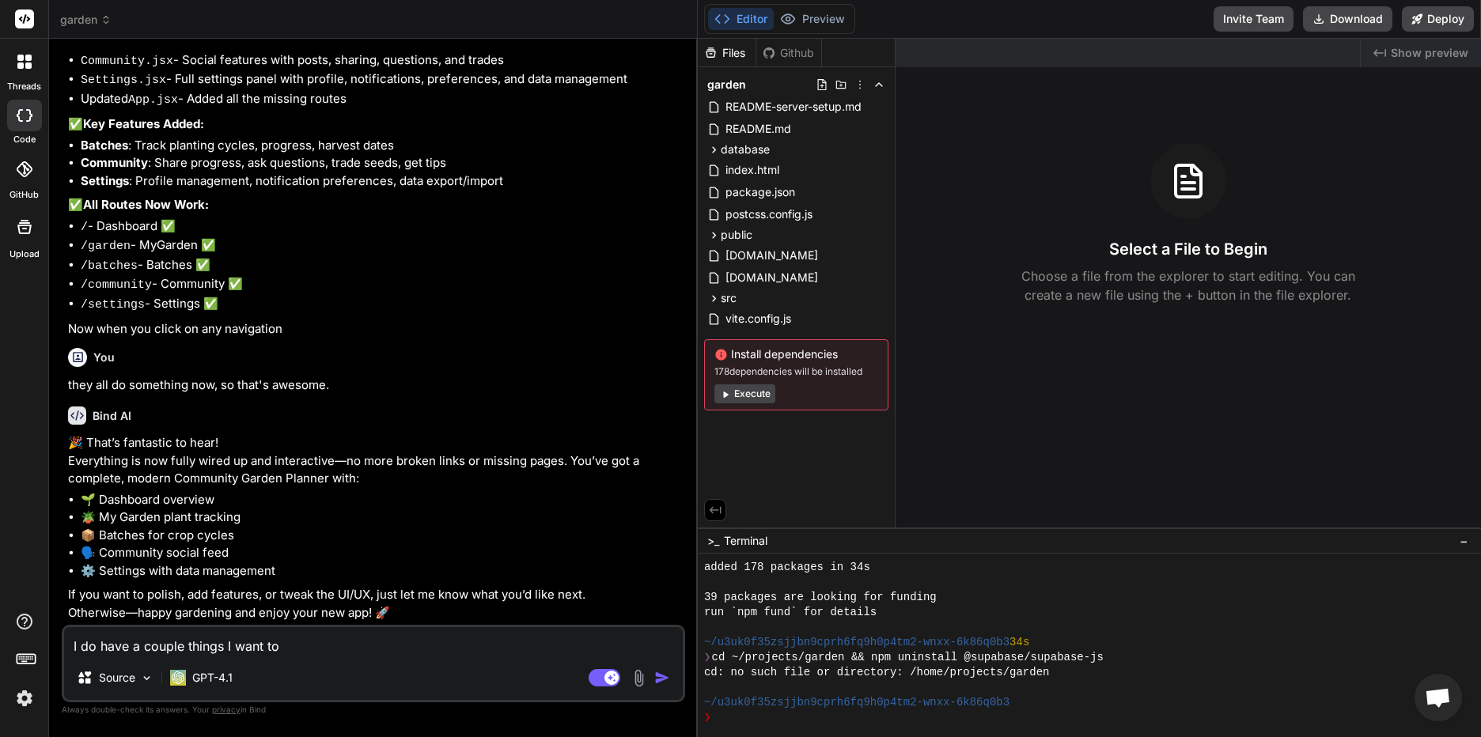
type textarea "x"
type textarea "I do have a couple things I want to"
type textarea "x"
type textarea "I do have a couple things I want to c"
type textarea "x"
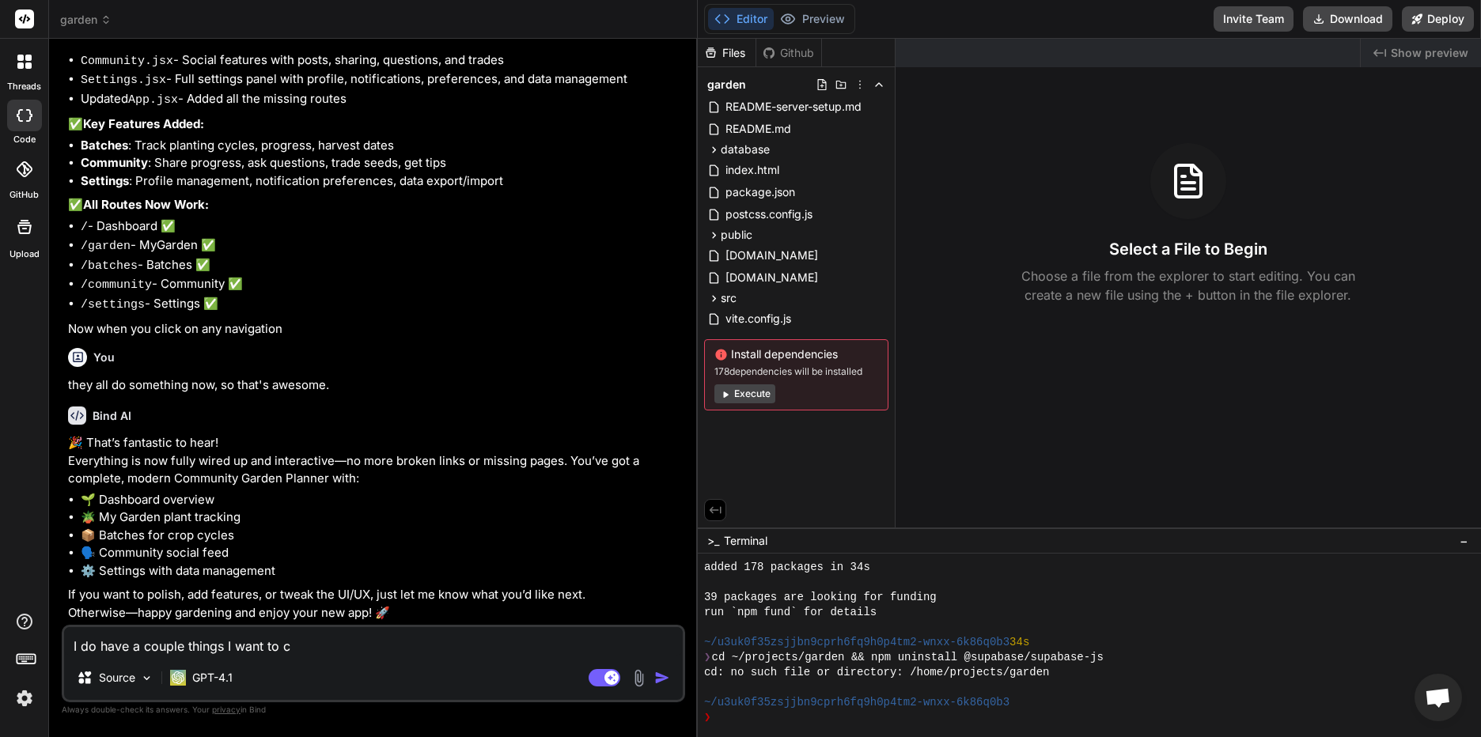
type textarea "I do have a couple things I want to ch"
type textarea "x"
type textarea "I do have a couple things I want to cha"
type textarea "x"
type textarea "I do have a couple things I want to [PERSON_NAME]"
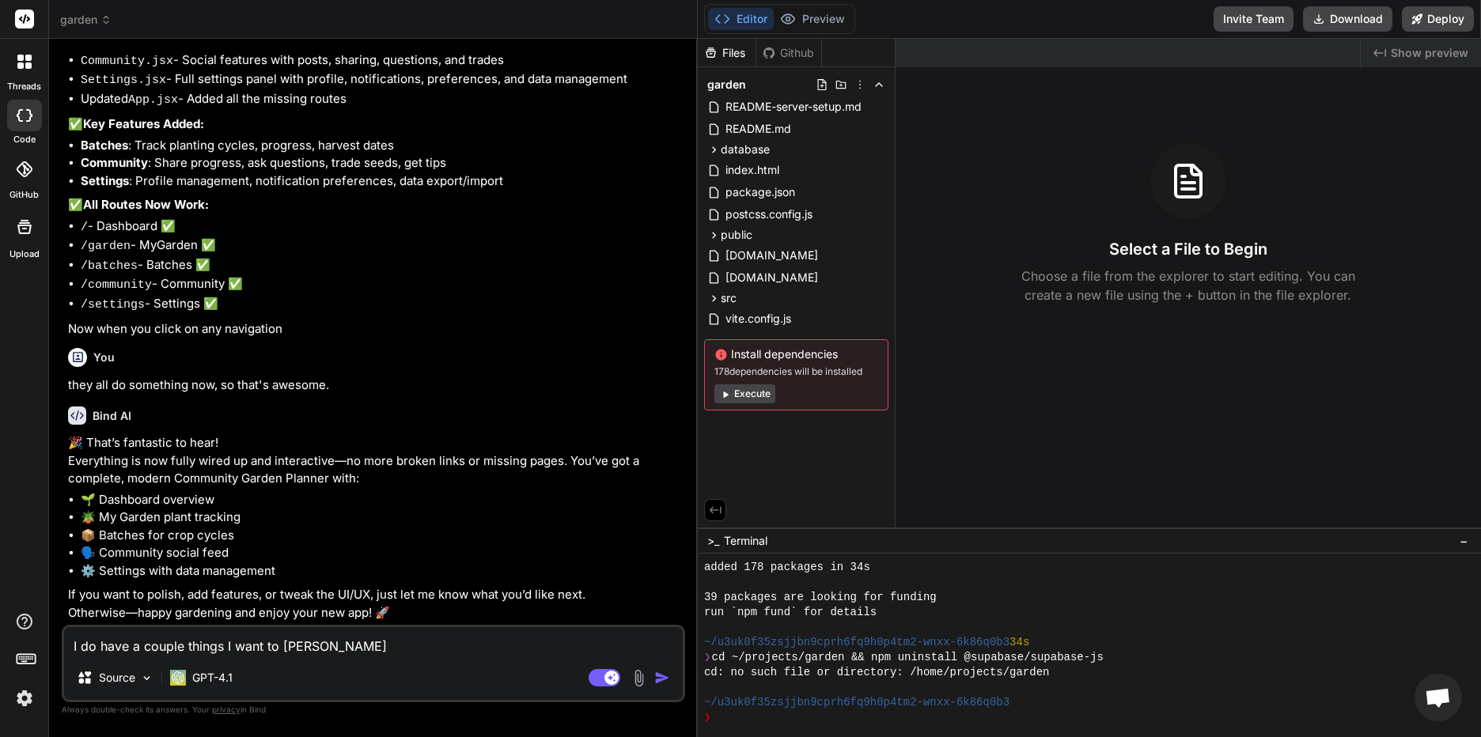
type textarea "x"
type textarea "I do have a couple things I want to [PERSON_NAME]"
type textarea "x"
type textarea "I do have a couple things I want to change"
type textarea "x"
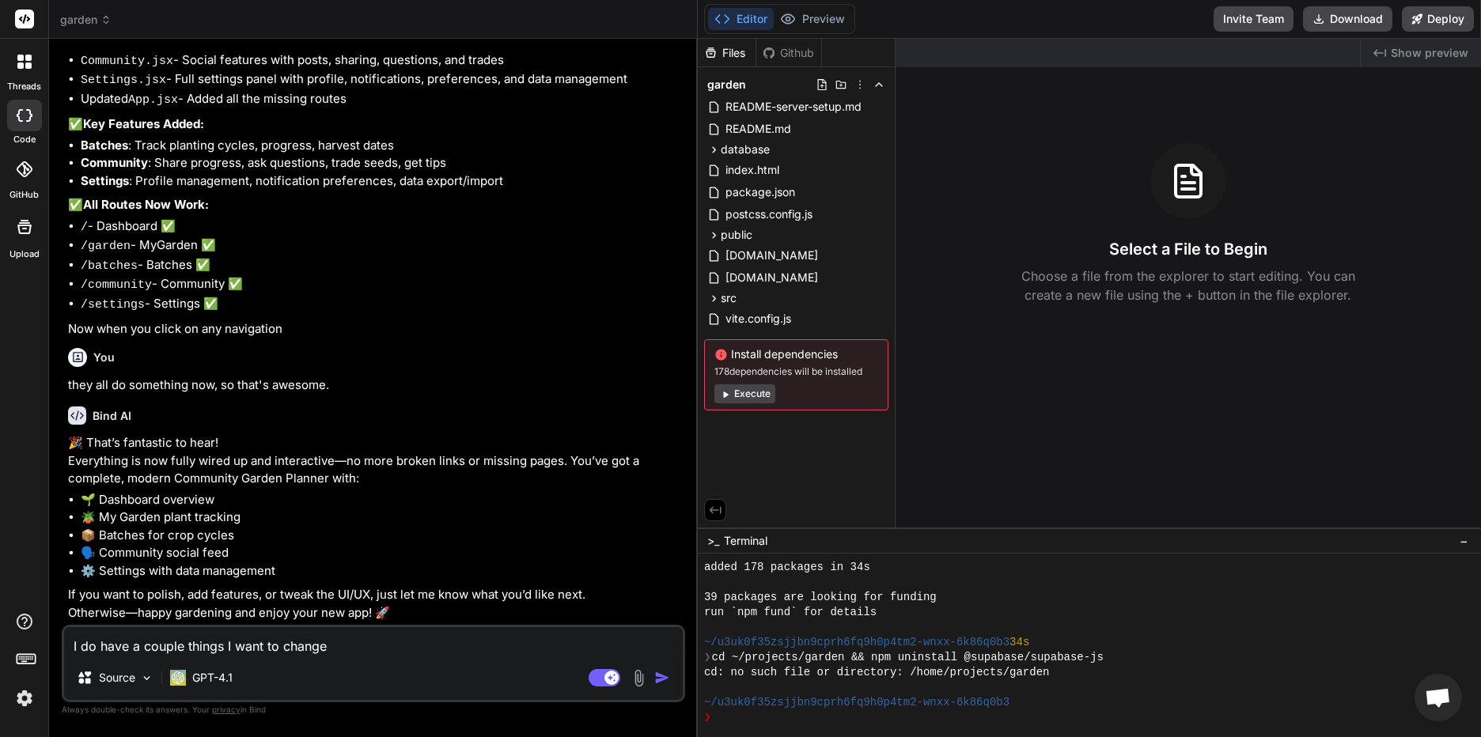
type textarea "I do have a couple things I want to change."
type textarea "x"
type textarea "I do have a couple things I want to change."
type textarea "x"
type textarea "I do have a couple things I want to change."
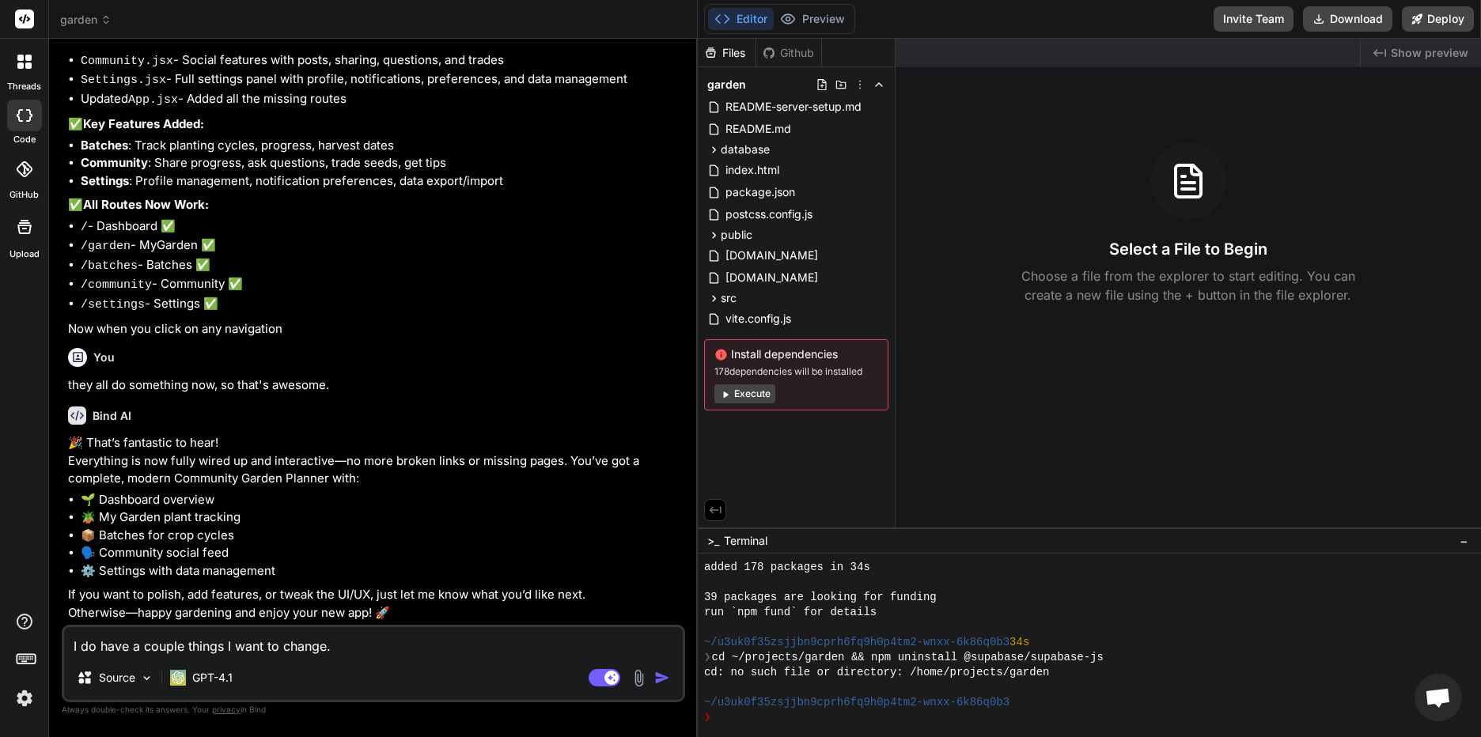
type textarea "x"
type textarea "I do have a couple things I want to change. I"
type textarea "x"
type textarea "I do have a couple things I want to change. I"
type textarea "x"
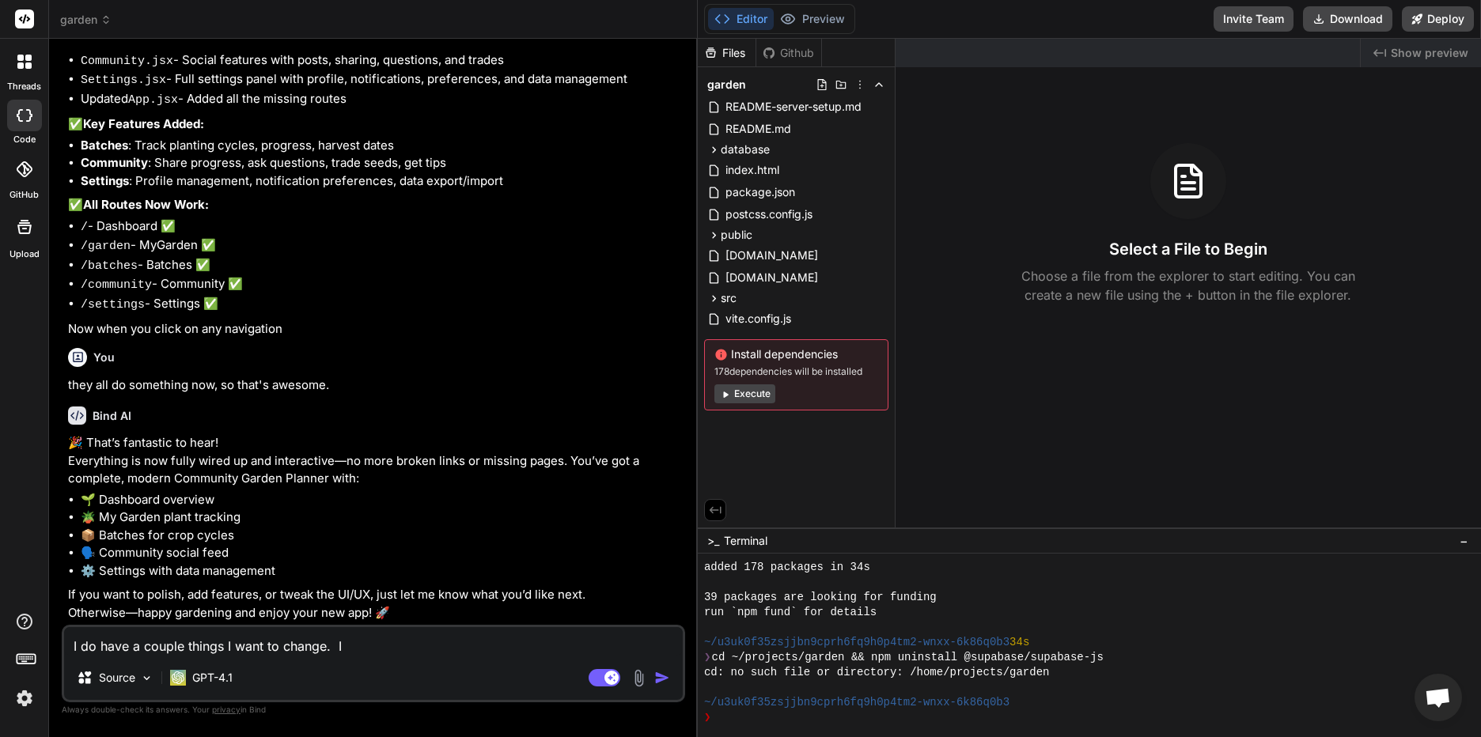
type textarea "I do have a couple things I want to change. I d"
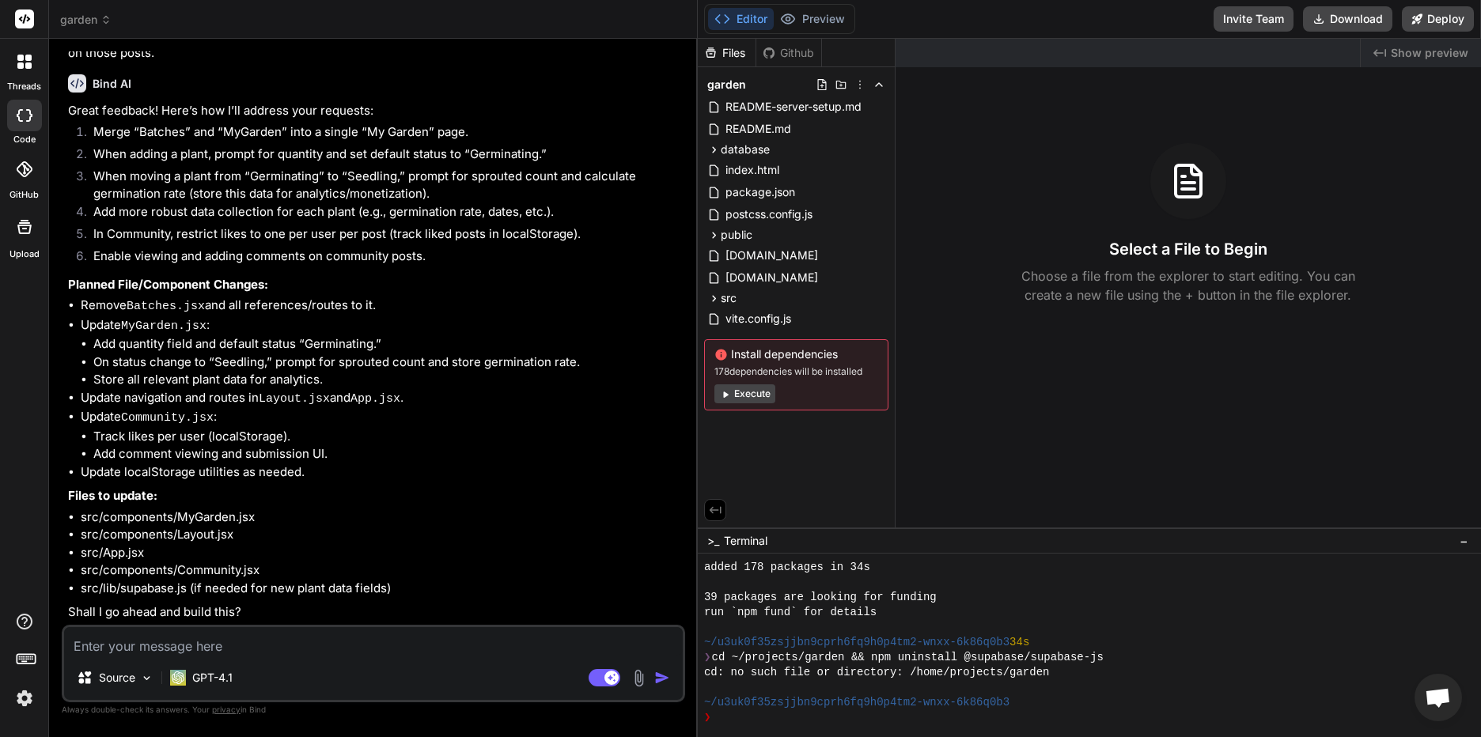
scroll to position [5347, 0]
click at [193, 640] on textarea at bounding box center [373, 641] width 619 height 28
drag, startPoint x: 119, startPoint y: 644, endPoint x: 127, endPoint y: 643, distance: 8.7
click at [119, 643] on textarea at bounding box center [373, 641] width 619 height 28
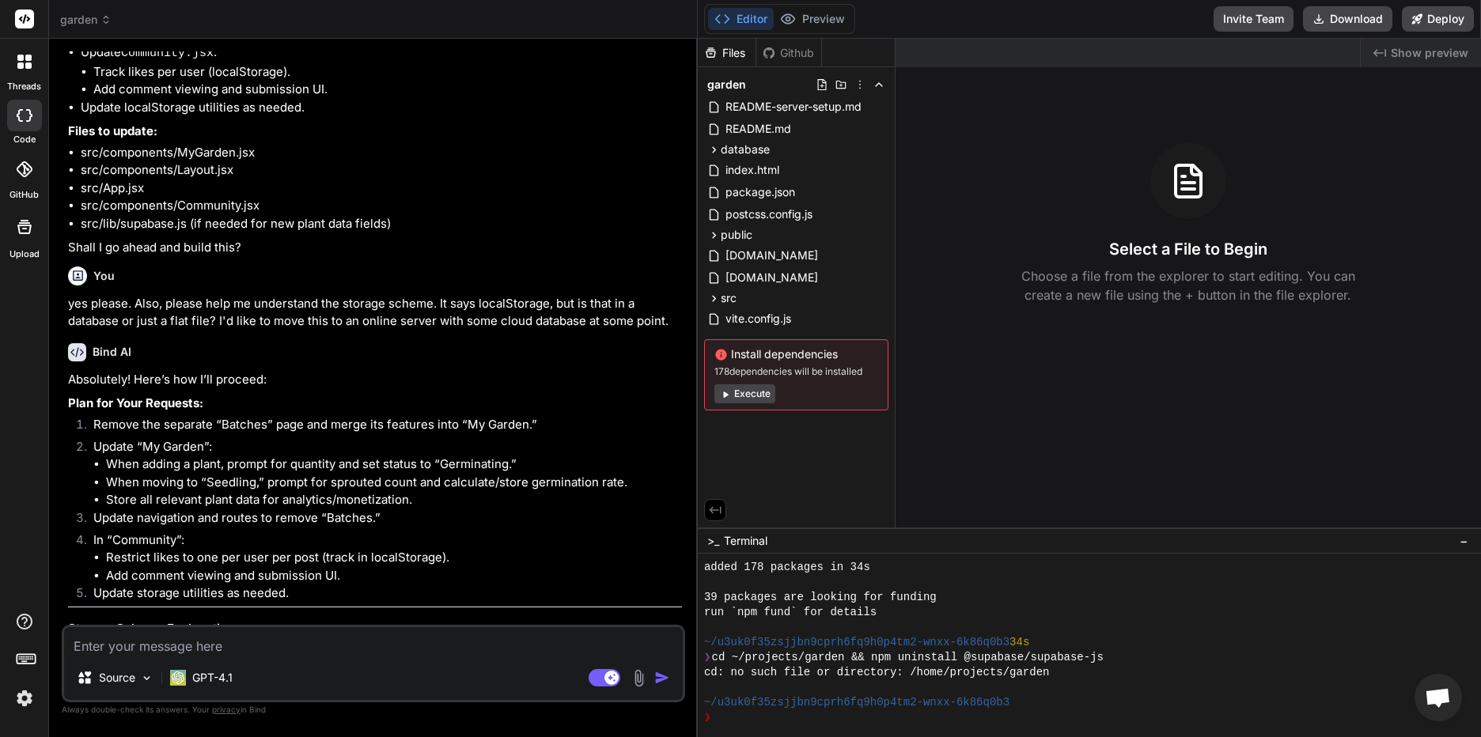
scroll to position [5687, 0]
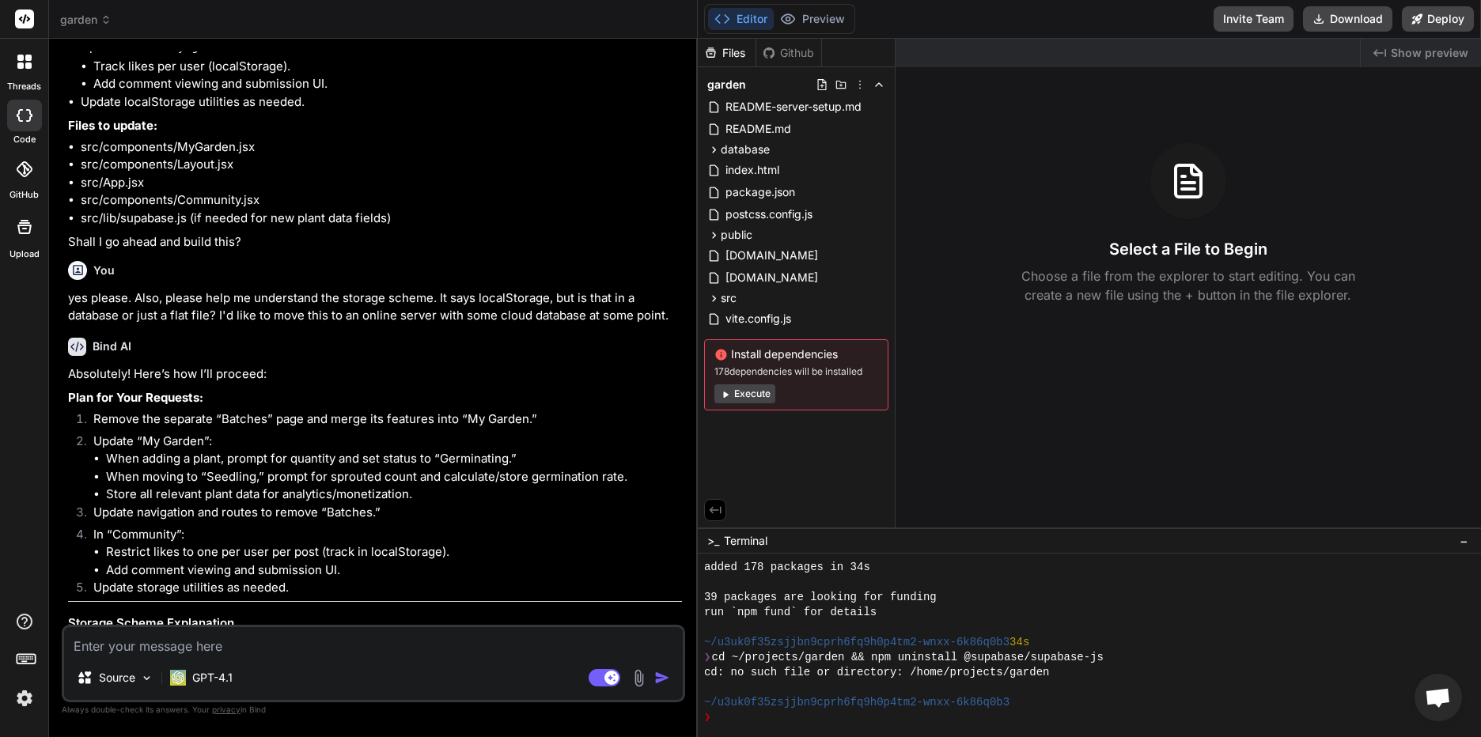
click at [472, 504] on li "Store all relevant plant data for analytics/monetization." at bounding box center [394, 495] width 576 height 18
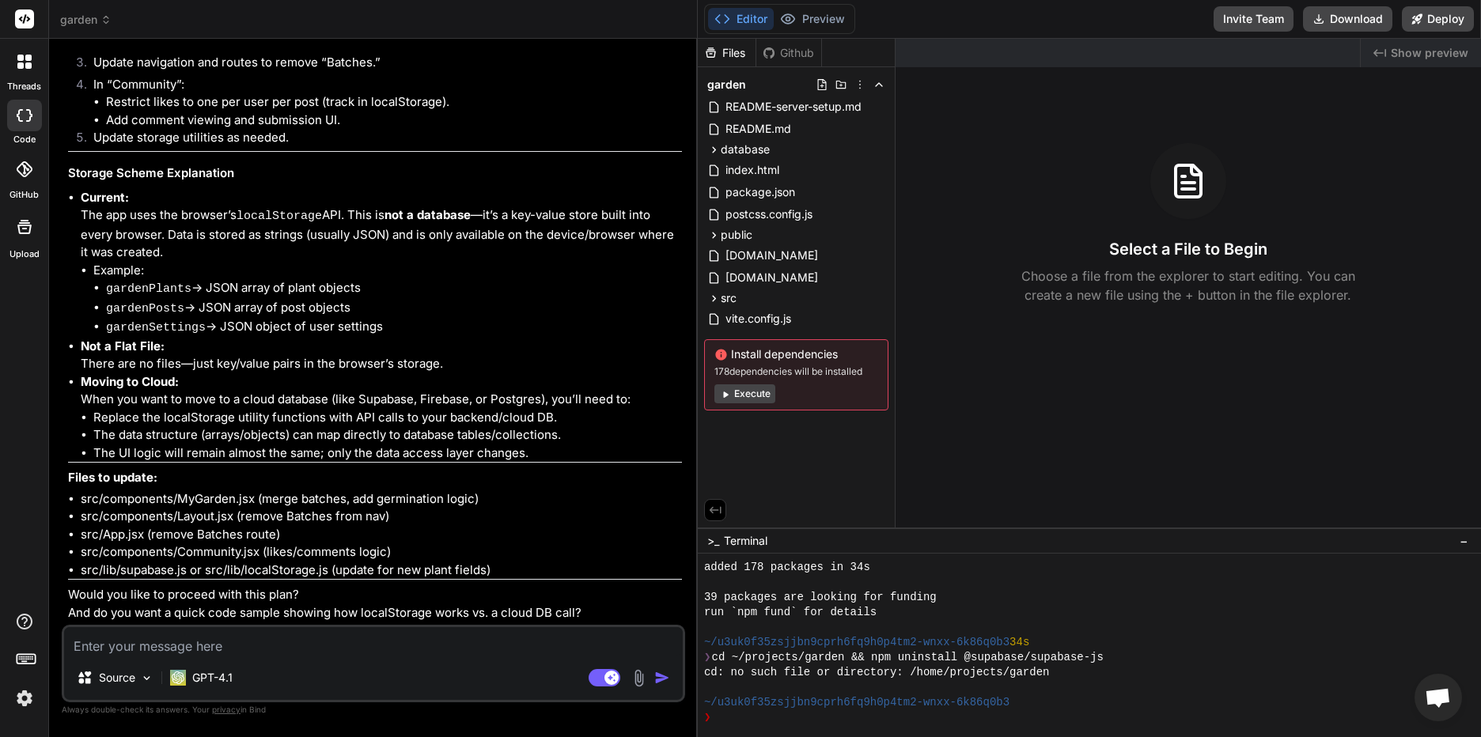
scroll to position [6233, 0]
click at [356, 586] on p "Would you like to proceed with this plan? And do you want a quick code sample s…" at bounding box center [375, 604] width 614 height 36
click at [372, 638] on textarea at bounding box center [373, 641] width 619 height 28
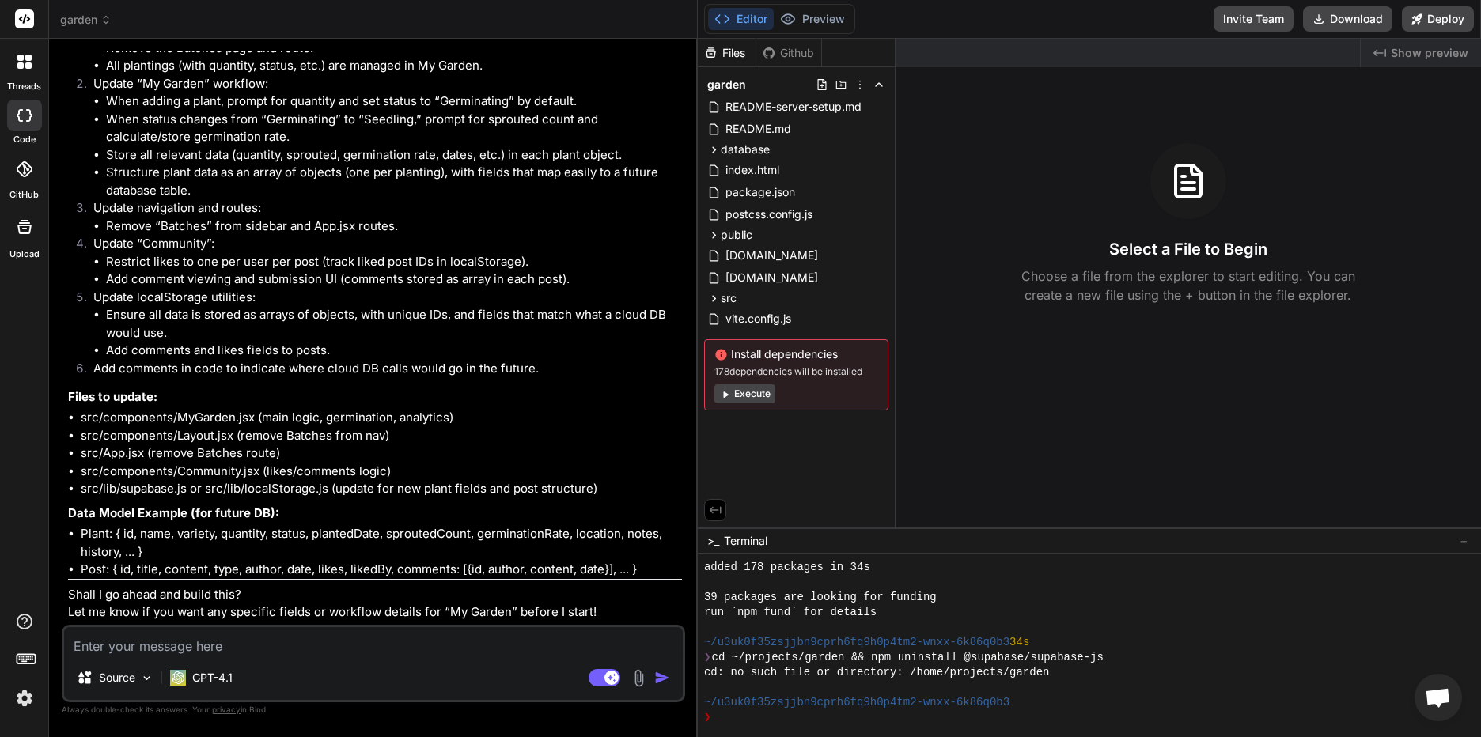
scroll to position [7010, 0]
click at [240, 638] on textarea at bounding box center [373, 641] width 619 height 28
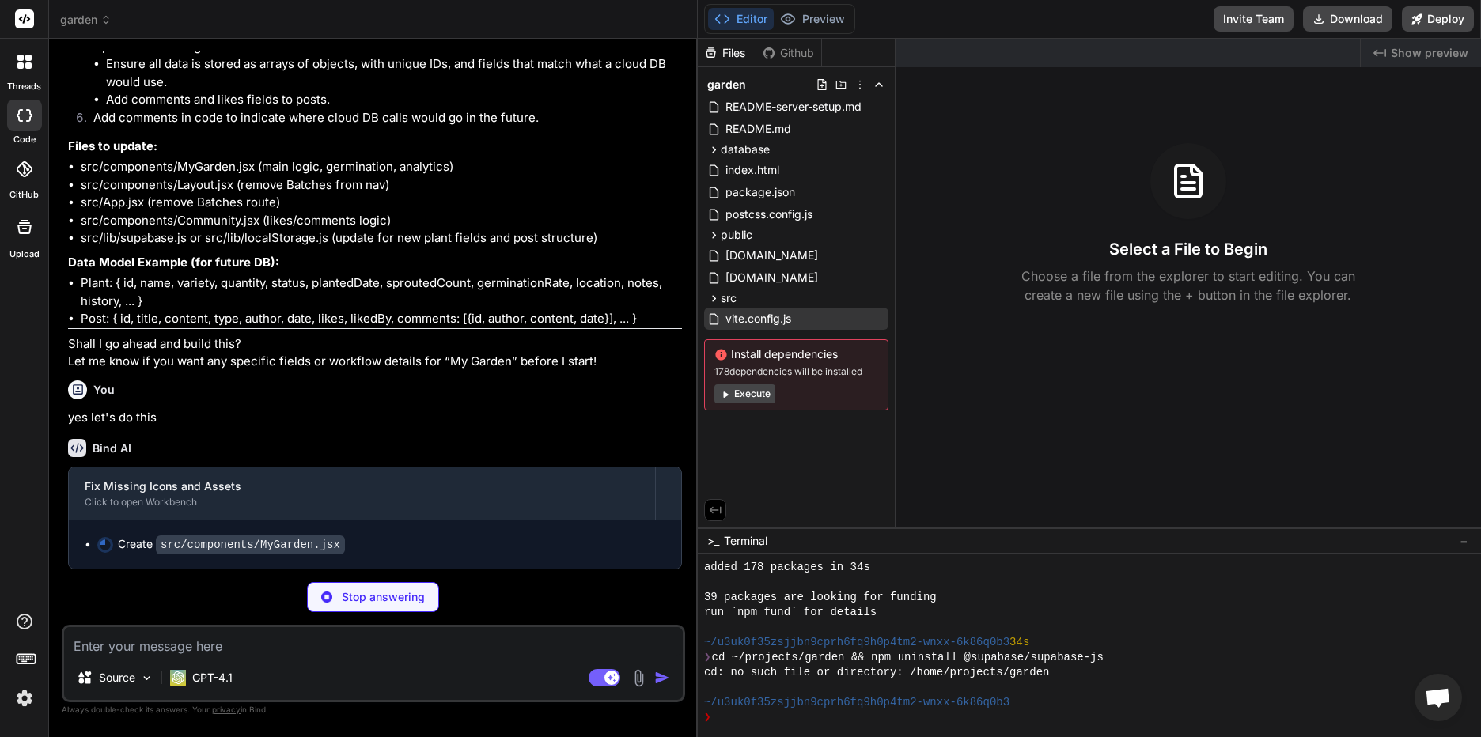
scroll to position [7261, 0]
click at [196, 650] on textarea at bounding box center [373, 641] width 619 height 28
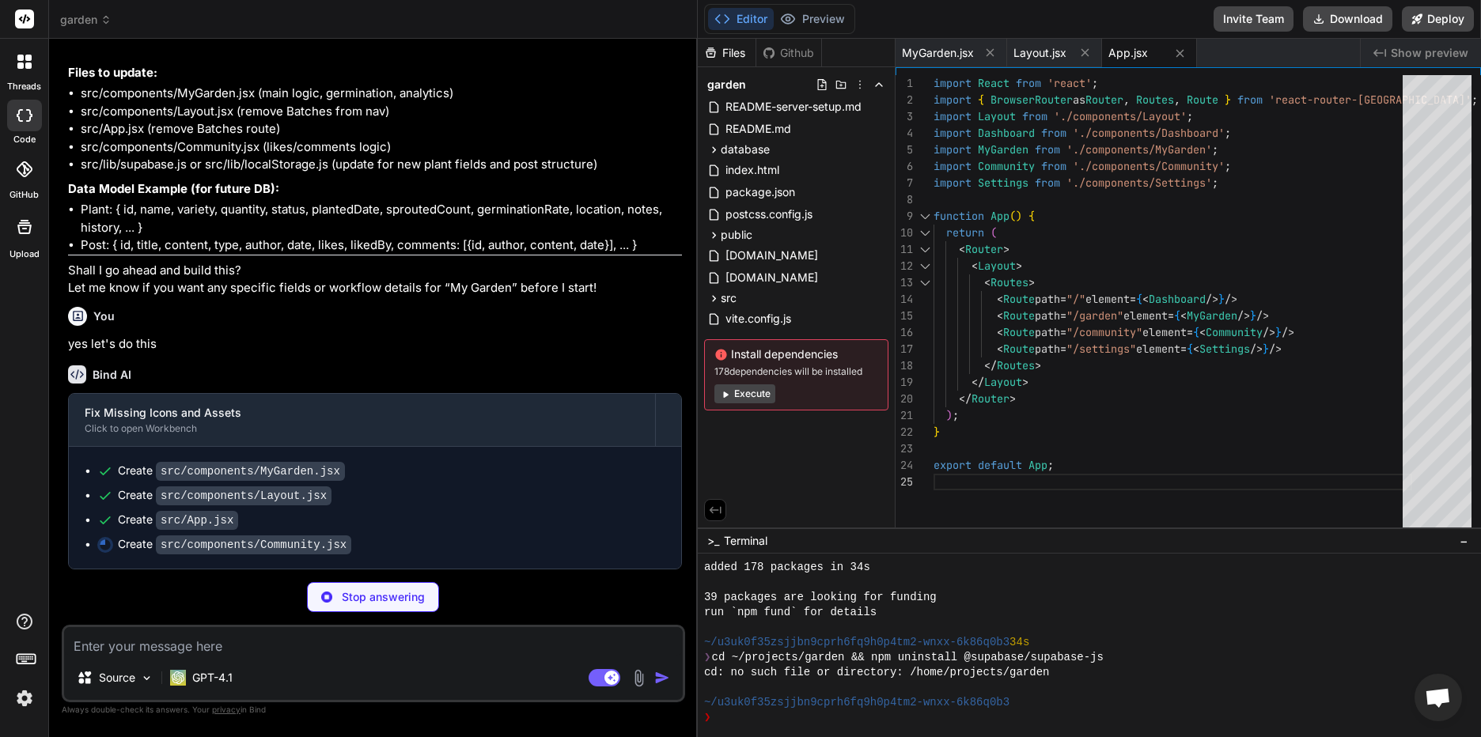
scroll to position [7335, 0]
click at [1231, 255] on div "import React from 'react' ; import { BrowserRouter as Router , Routes , Route }…" at bounding box center [1173, 305] width 479 height 461
click at [1044, 47] on span "Layout.jsx" at bounding box center [1040, 53] width 53 height 16
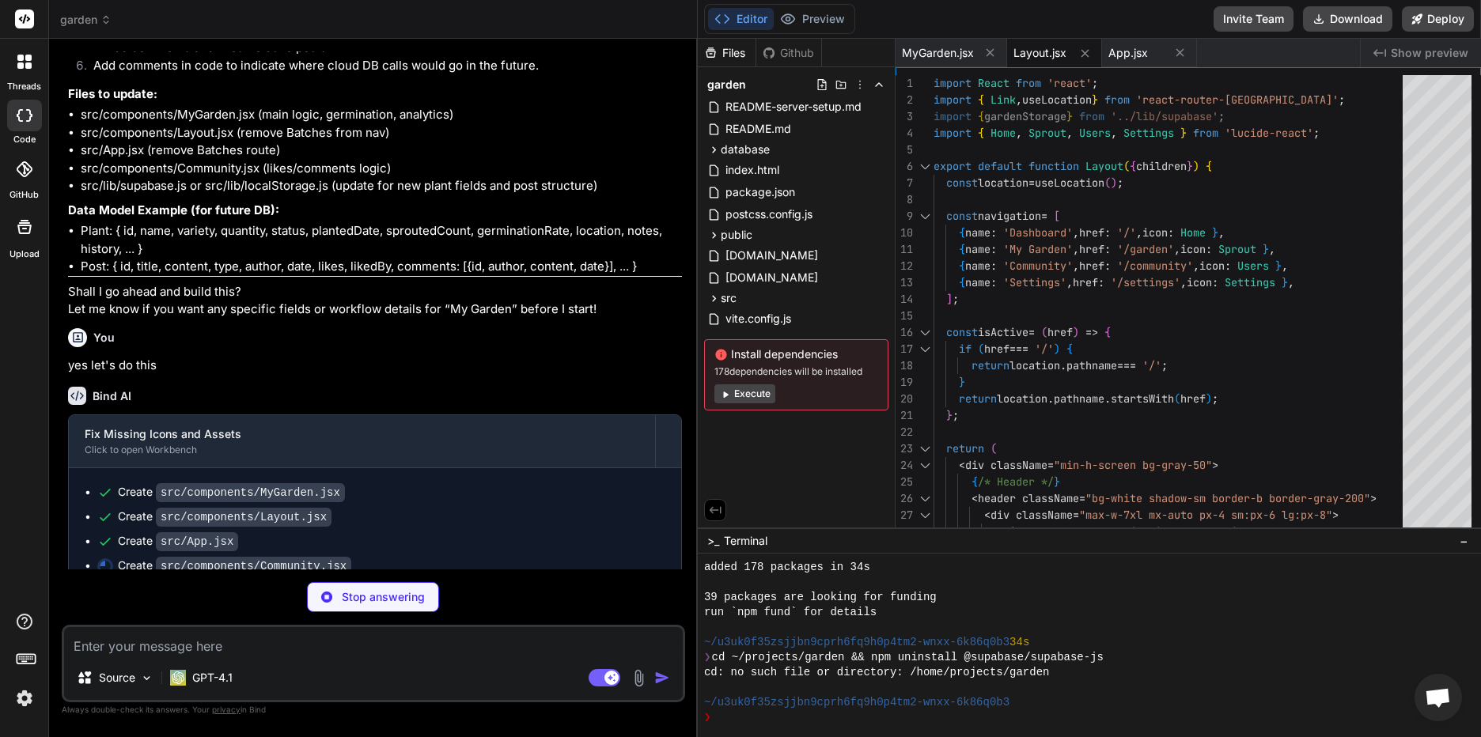
scroll to position [7335, 0]
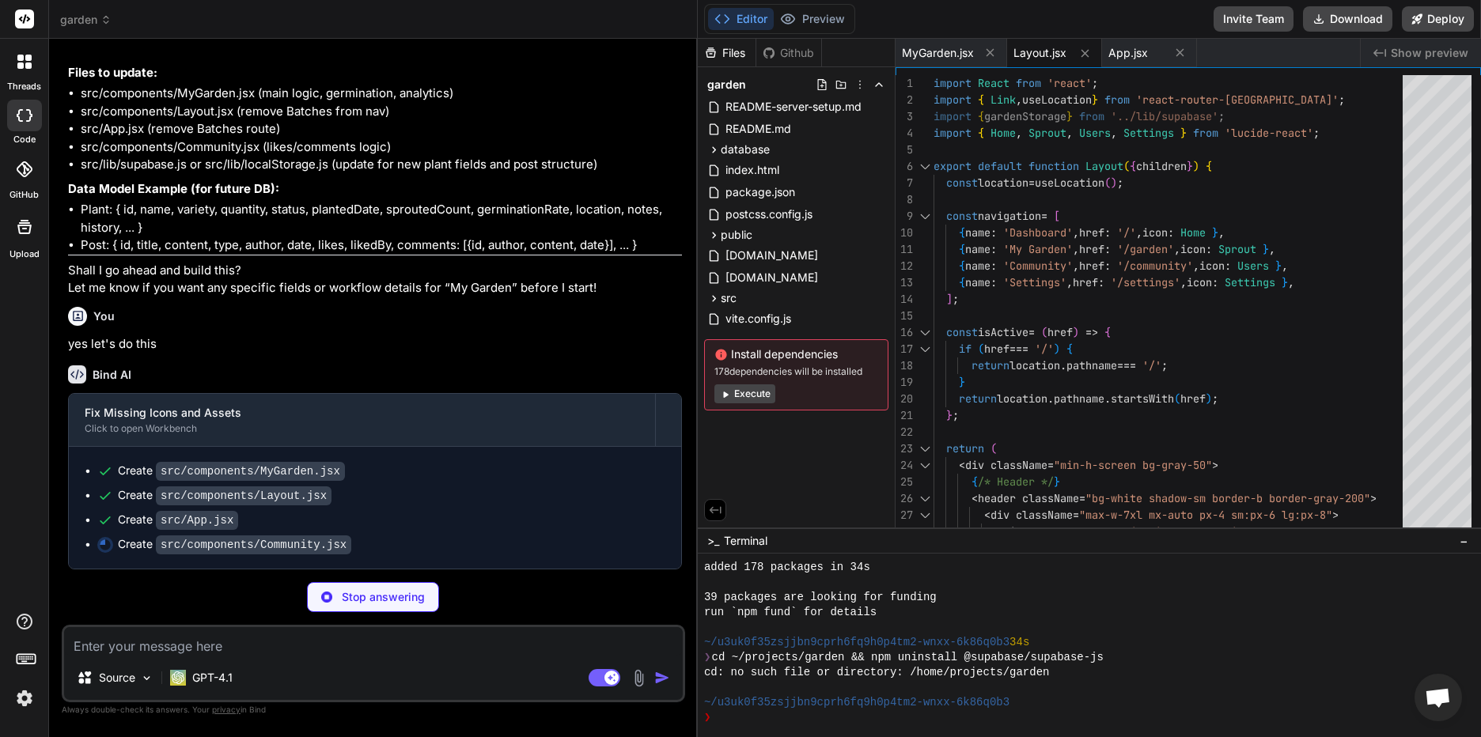
click at [989, 51] on icon at bounding box center [990, 53] width 8 height 8
click at [989, 51] on div "Layout.jsx" at bounding box center [943, 53] width 95 height 28
drag, startPoint x: 989, startPoint y: 51, endPoint x: 976, endPoint y: 51, distance: 12.7
click at [976, 51] on icon at bounding box center [973, 53] width 13 height 13
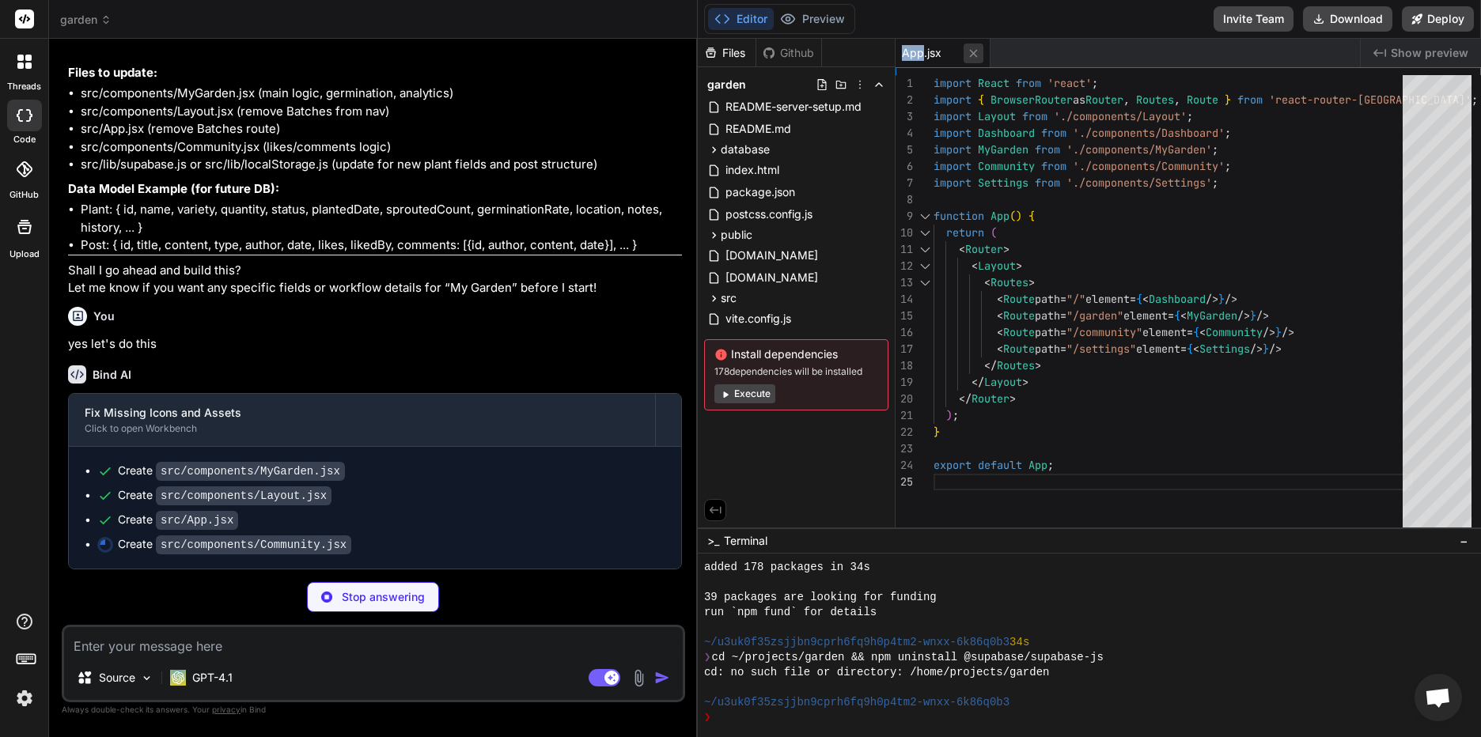
click at [976, 51] on icon at bounding box center [973, 53] width 13 height 13
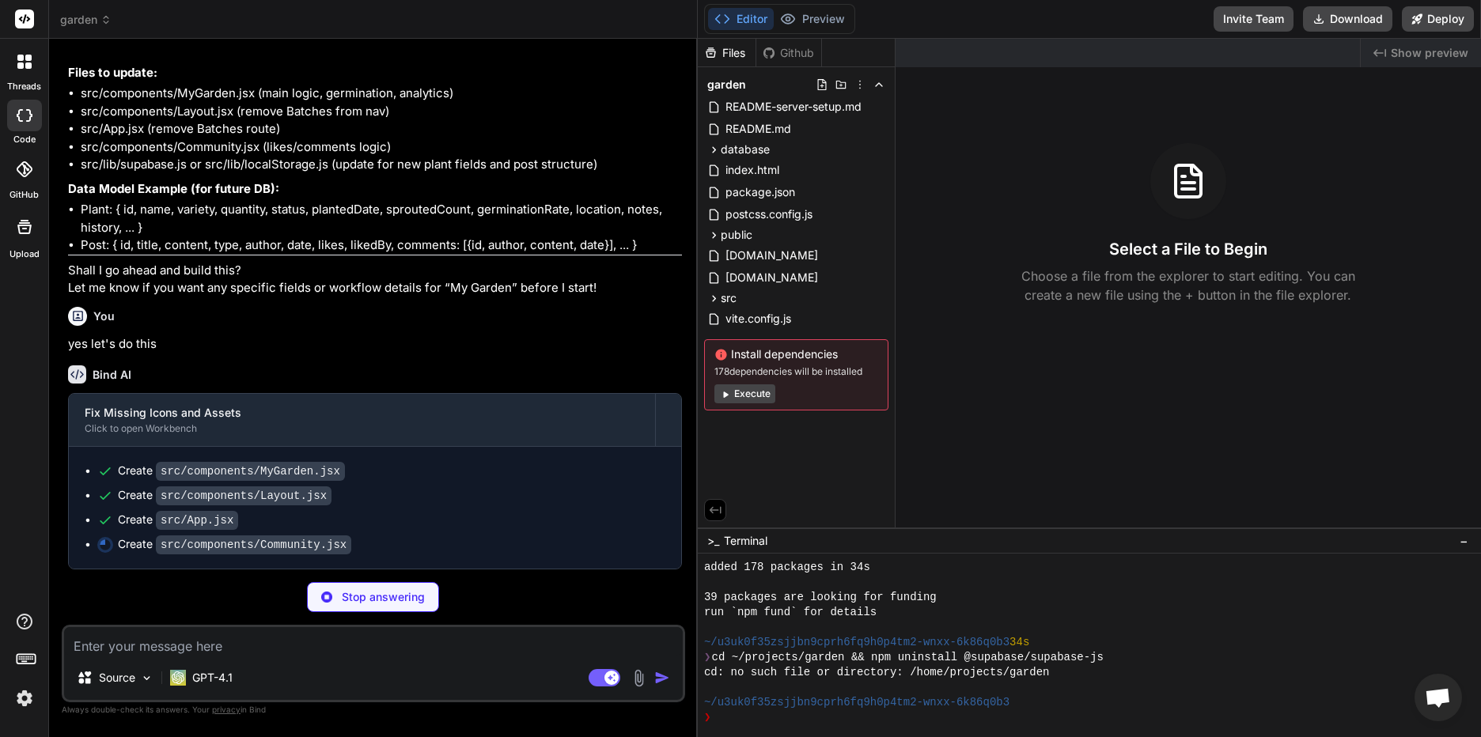
click at [275, 470] on code "src/components/MyGarden.jsx" at bounding box center [250, 471] width 189 height 19
click at [712, 300] on icon at bounding box center [713, 298] width 13 height 13
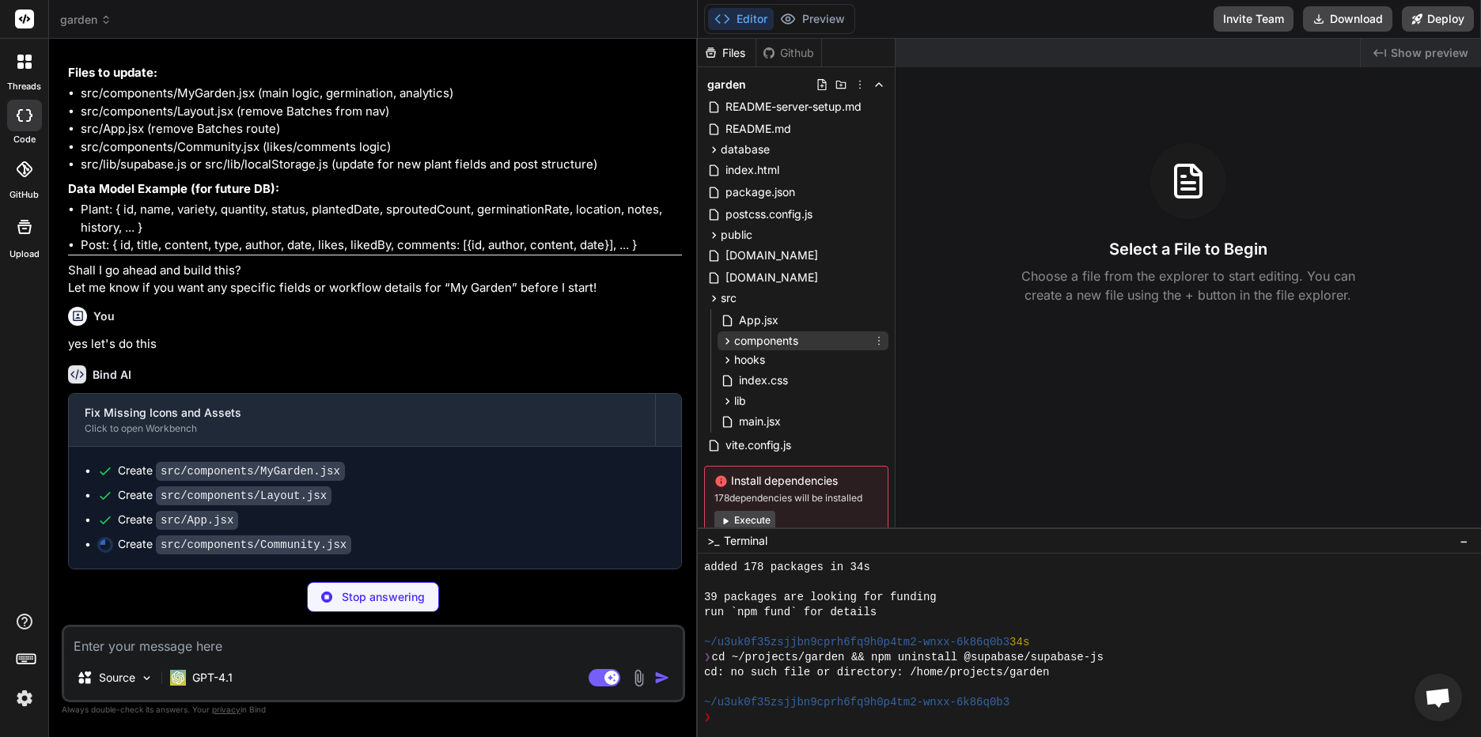
click at [724, 338] on icon at bounding box center [727, 341] width 13 height 13
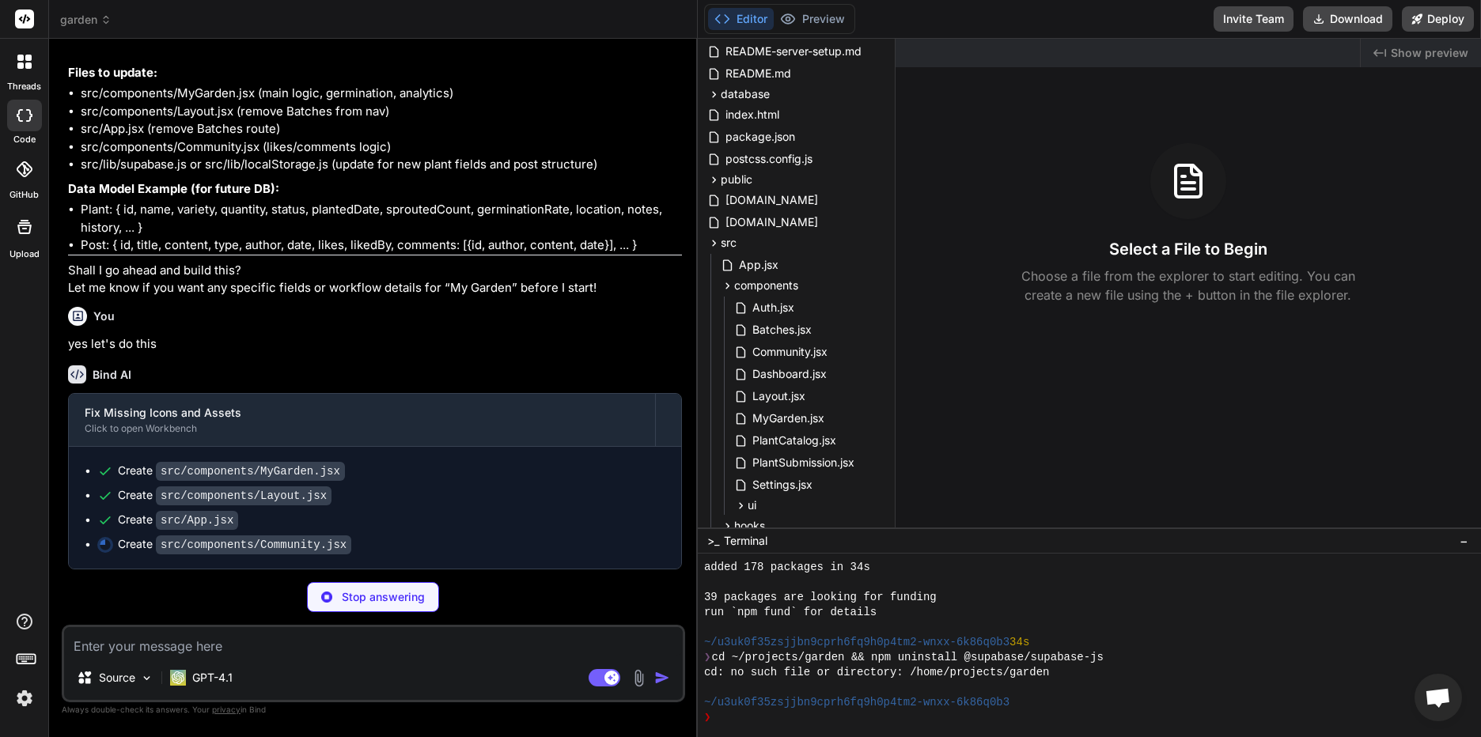
scroll to position [79, 0]
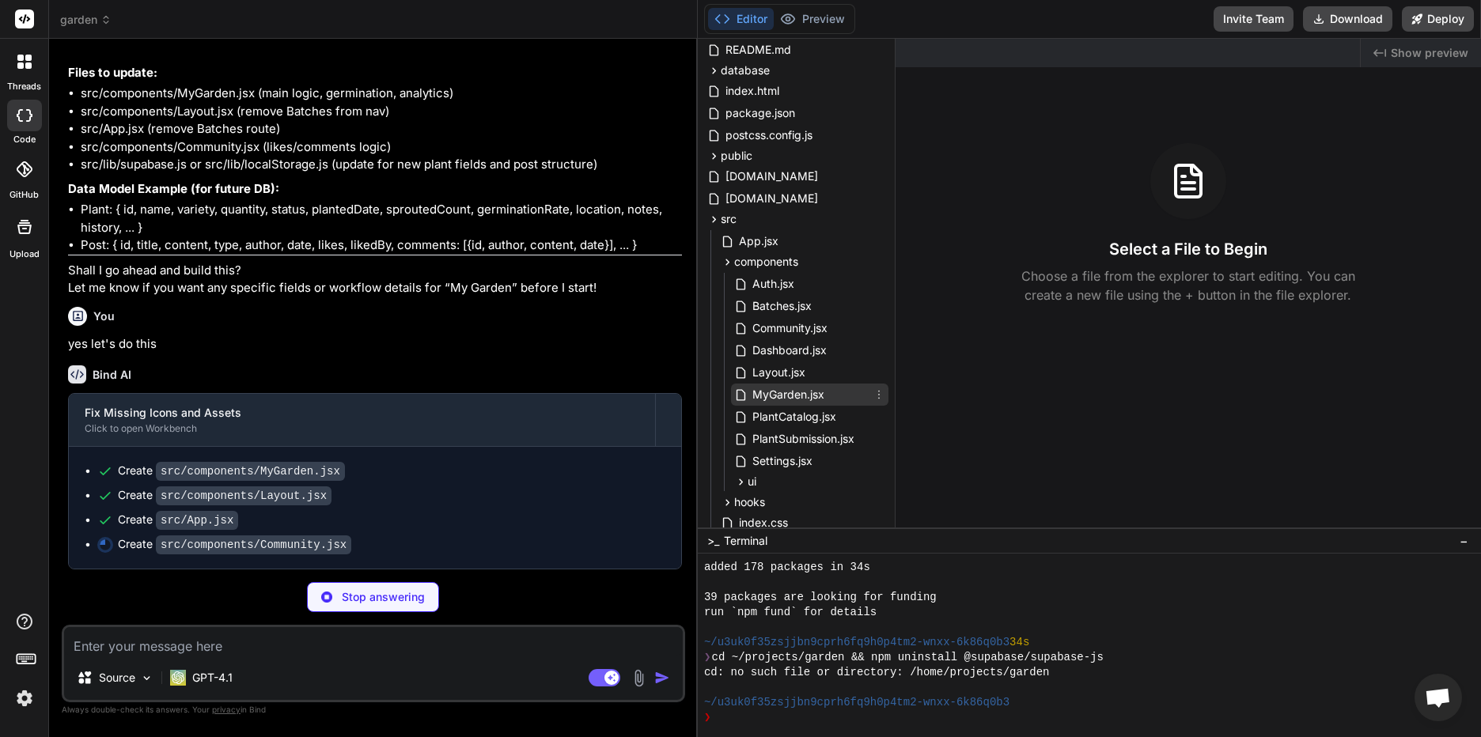
click at [775, 394] on span "MyGarden.jsx" at bounding box center [788, 394] width 75 height 19
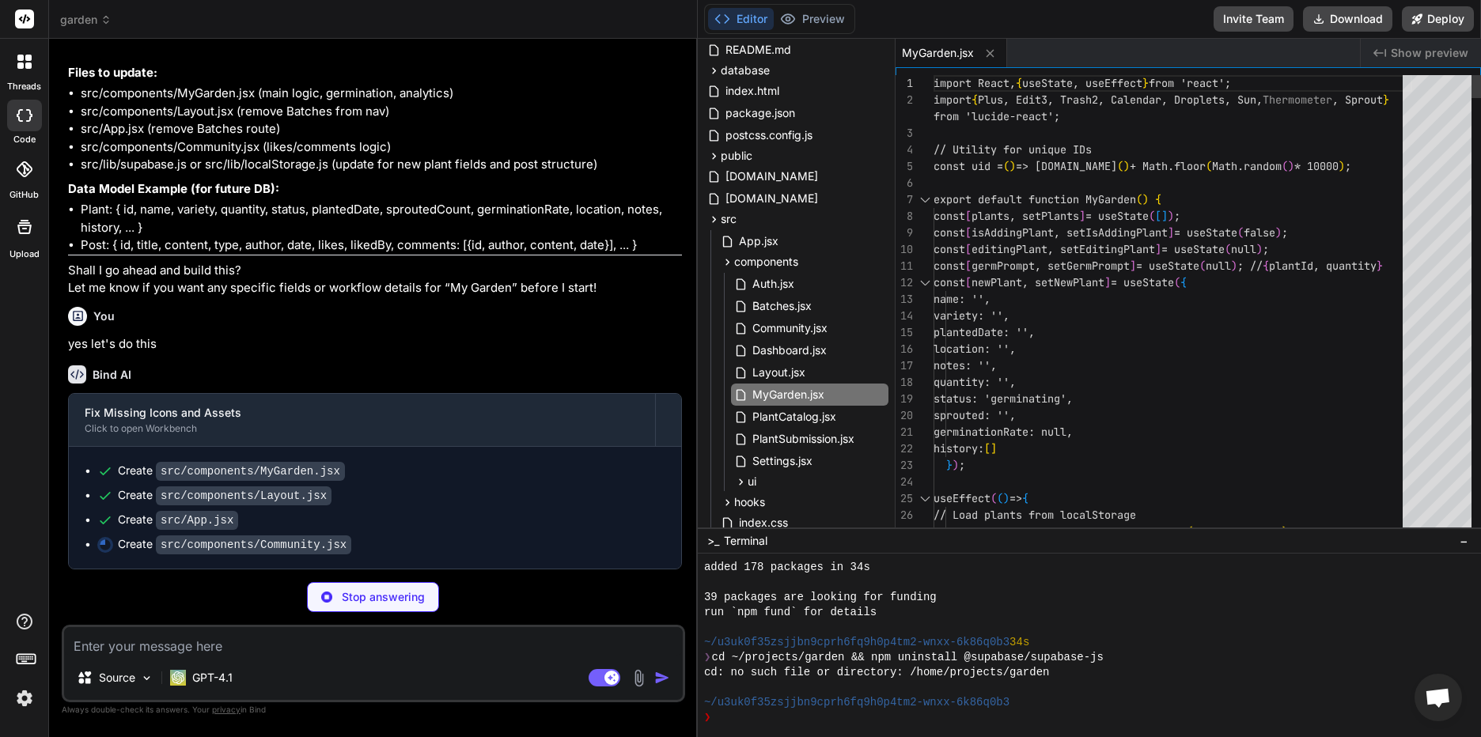
scroll to position [0, 0]
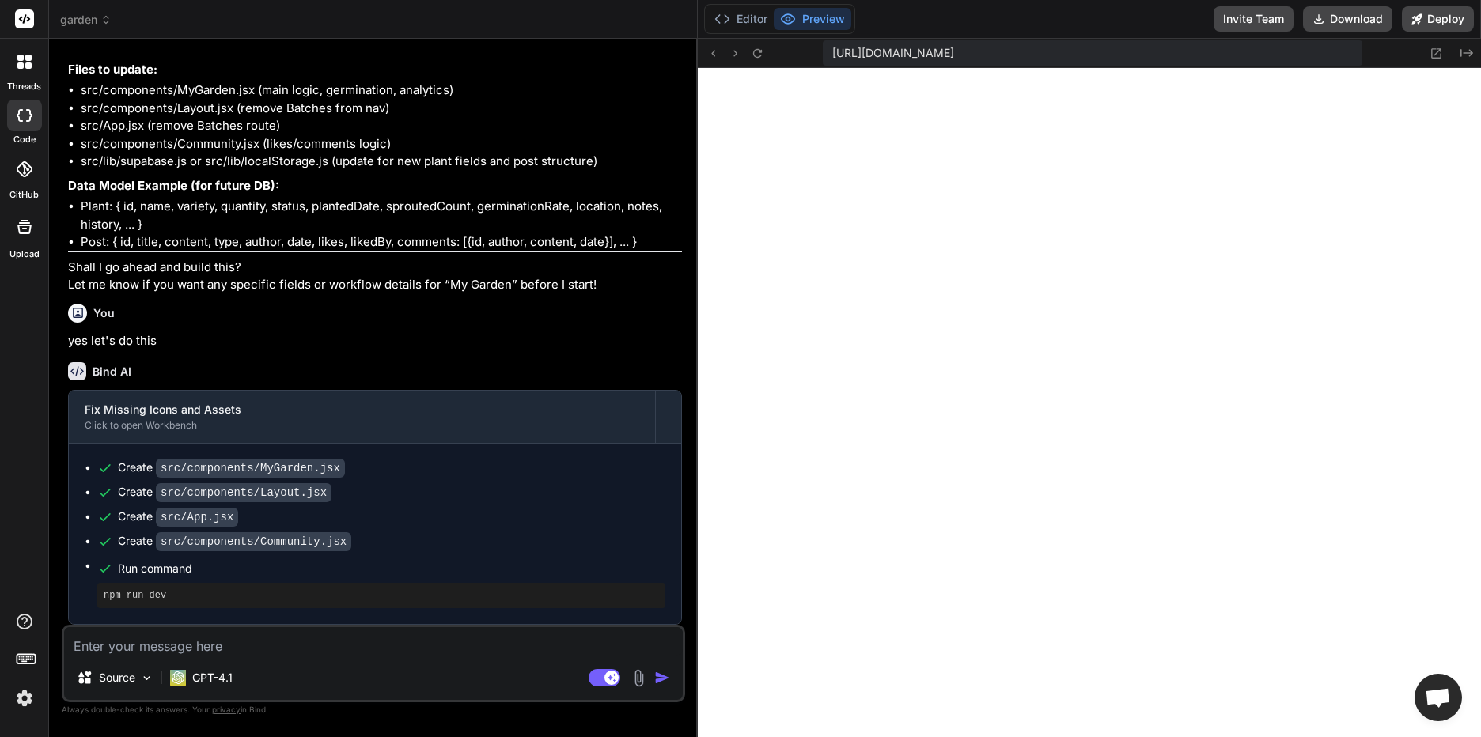
scroll to position [767, 0]
click at [746, 7] on div "Editor Preview" at bounding box center [779, 19] width 151 height 30
click at [749, 20] on button "Editor" at bounding box center [741, 19] width 66 height 22
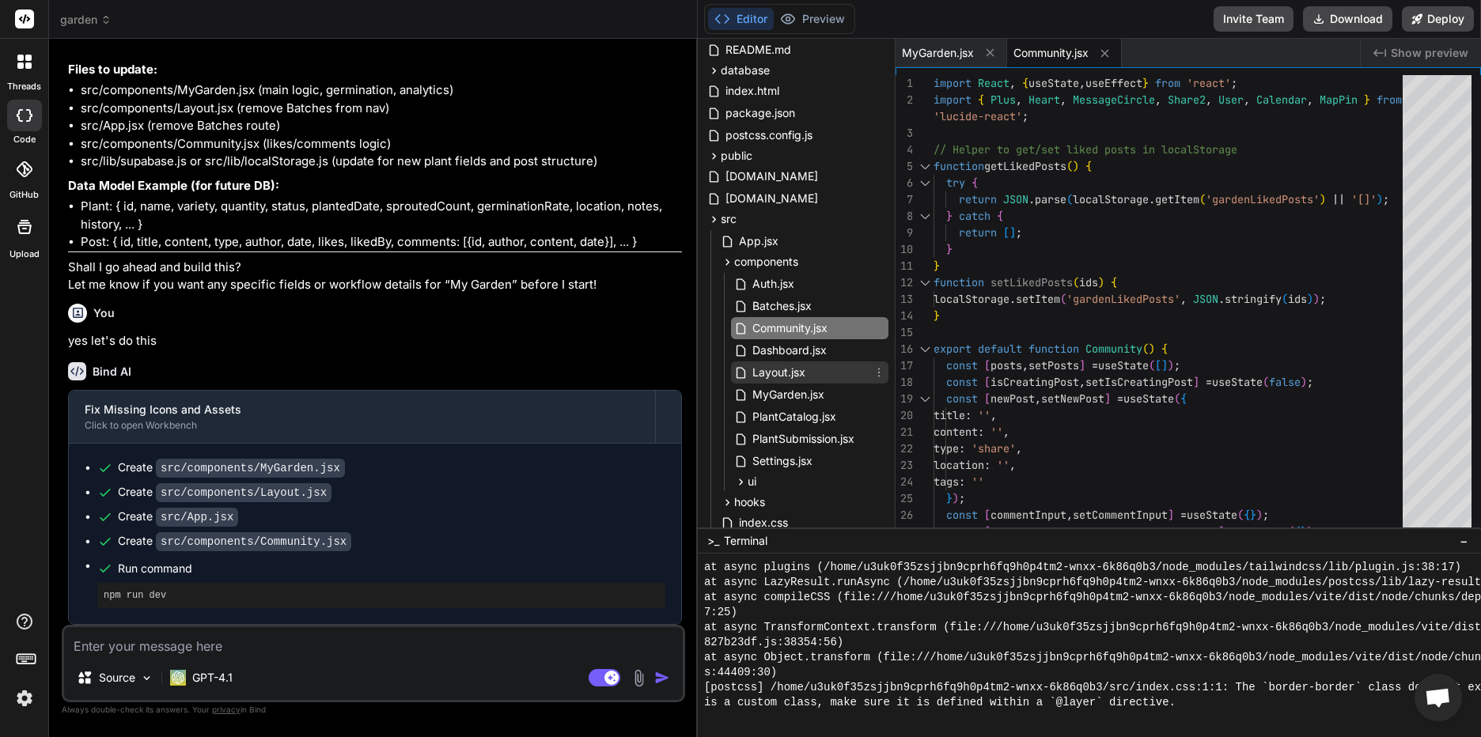
click at [816, 370] on div "Layout.jsx" at bounding box center [809, 373] width 157 height 22
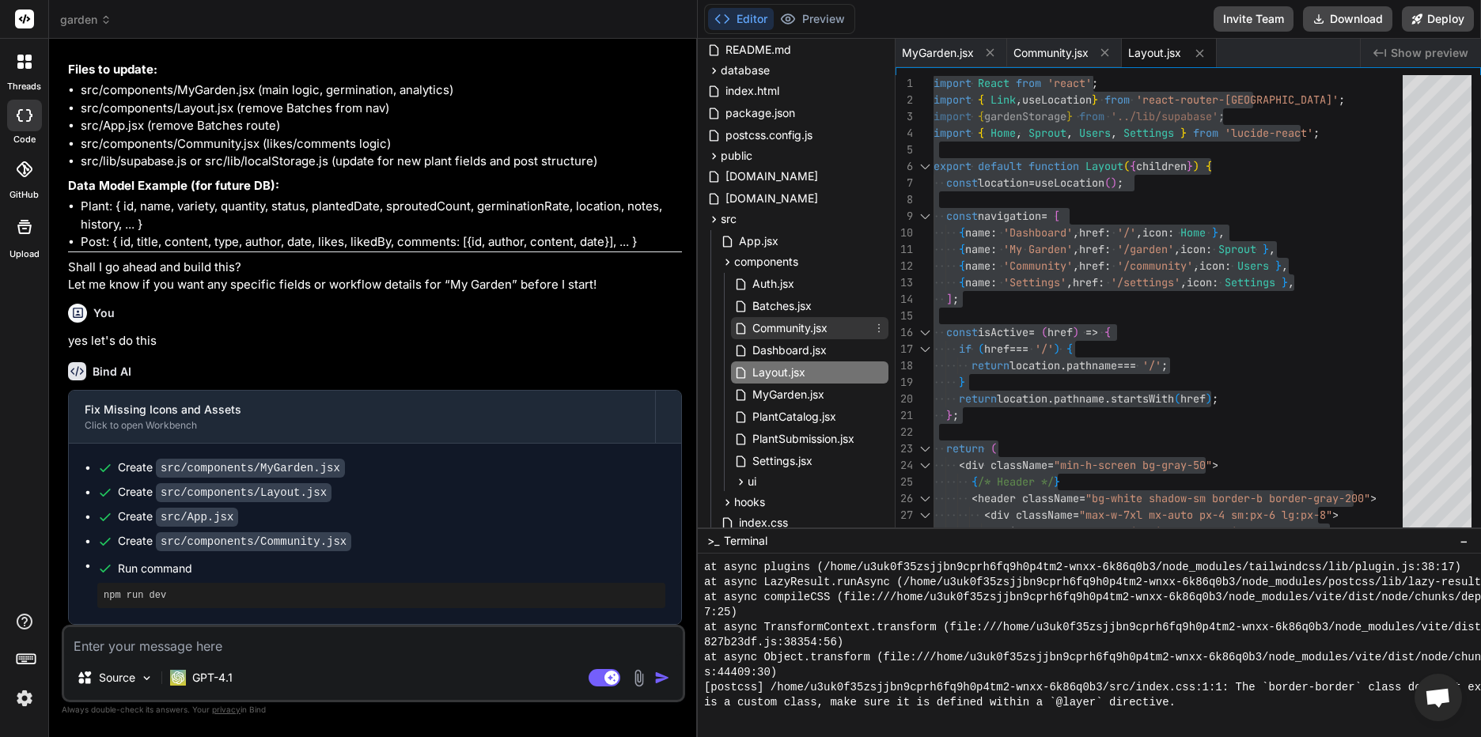
click at [796, 322] on span "Community.jsx" at bounding box center [790, 328] width 78 height 19
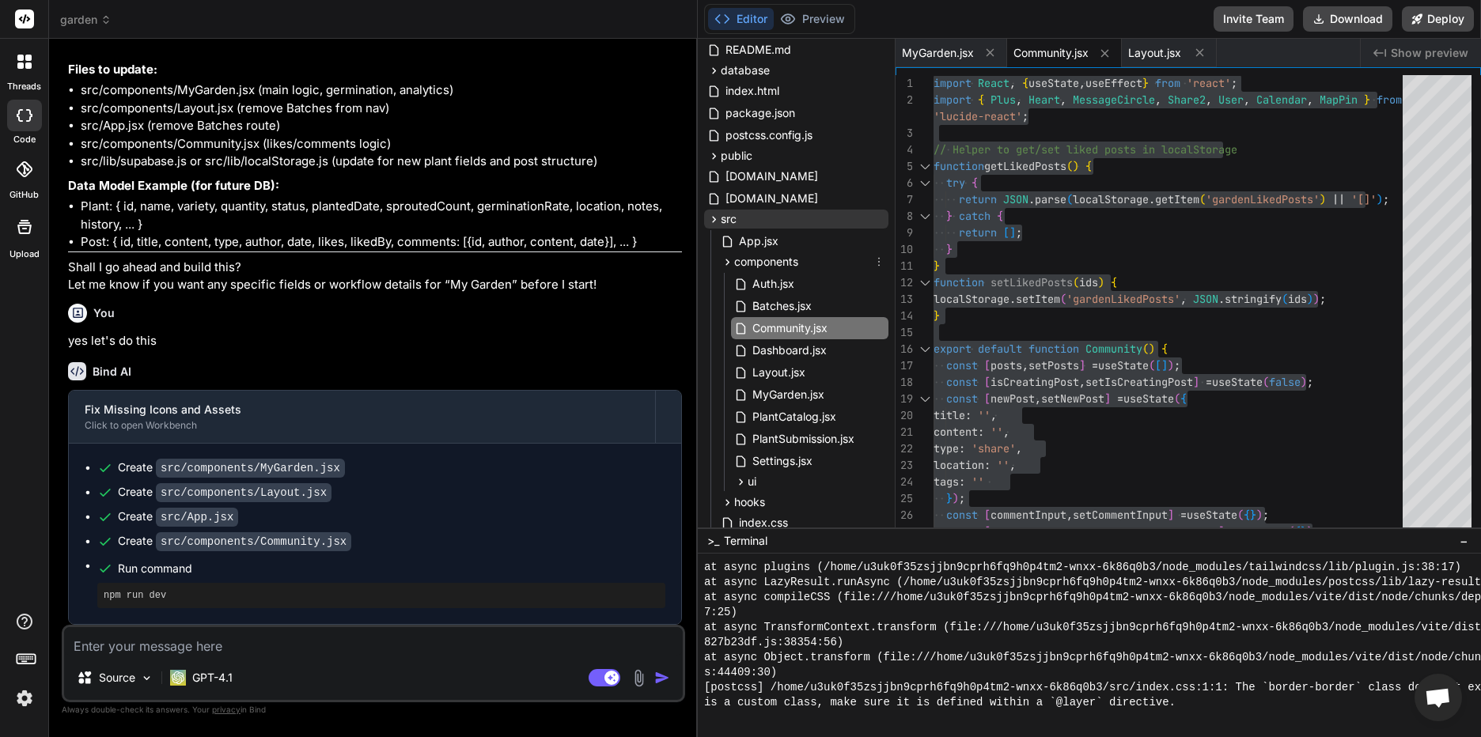
click at [727, 263] on icon at bounding box center [728, 262] width 4 height 6
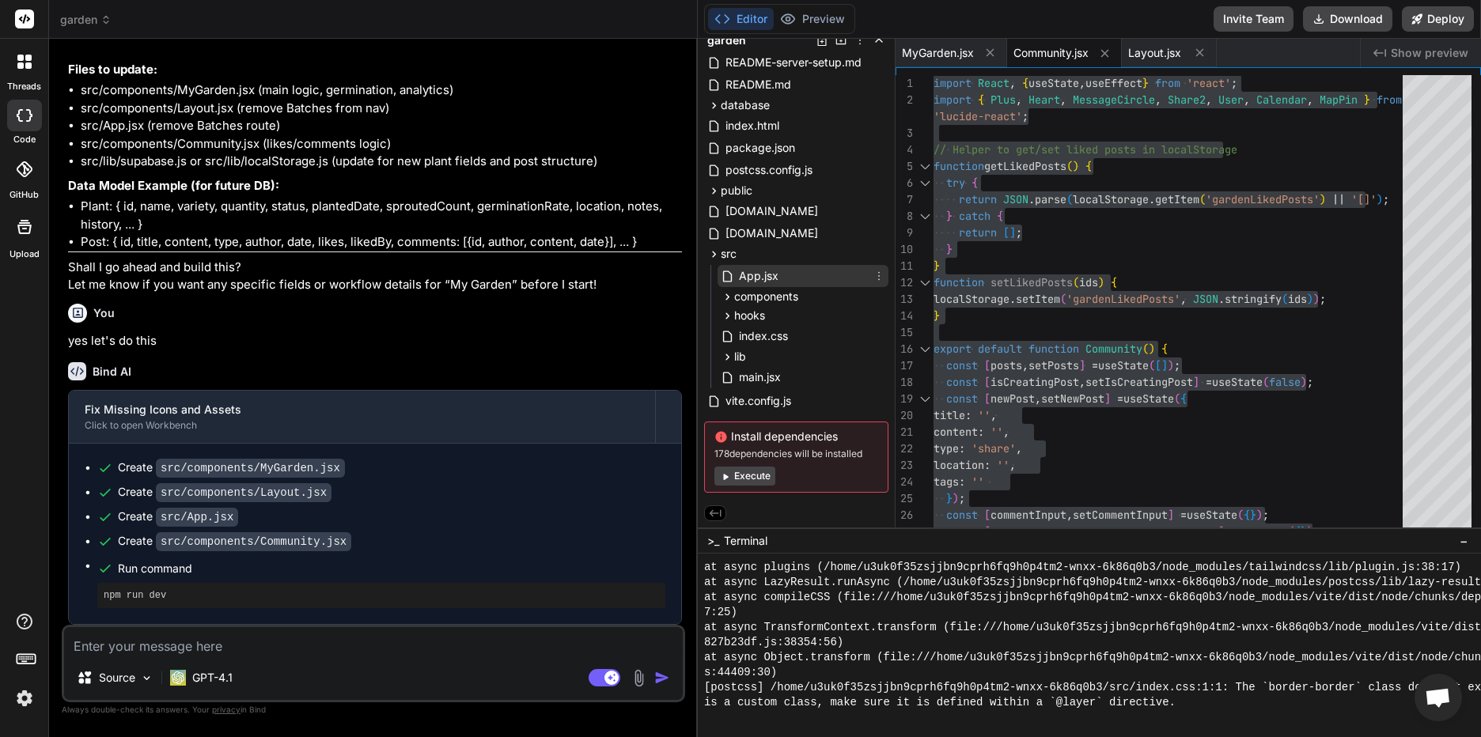
click at [756, 273] on span "App.jsx" at bounding box center [758, 276] width 43 height 19
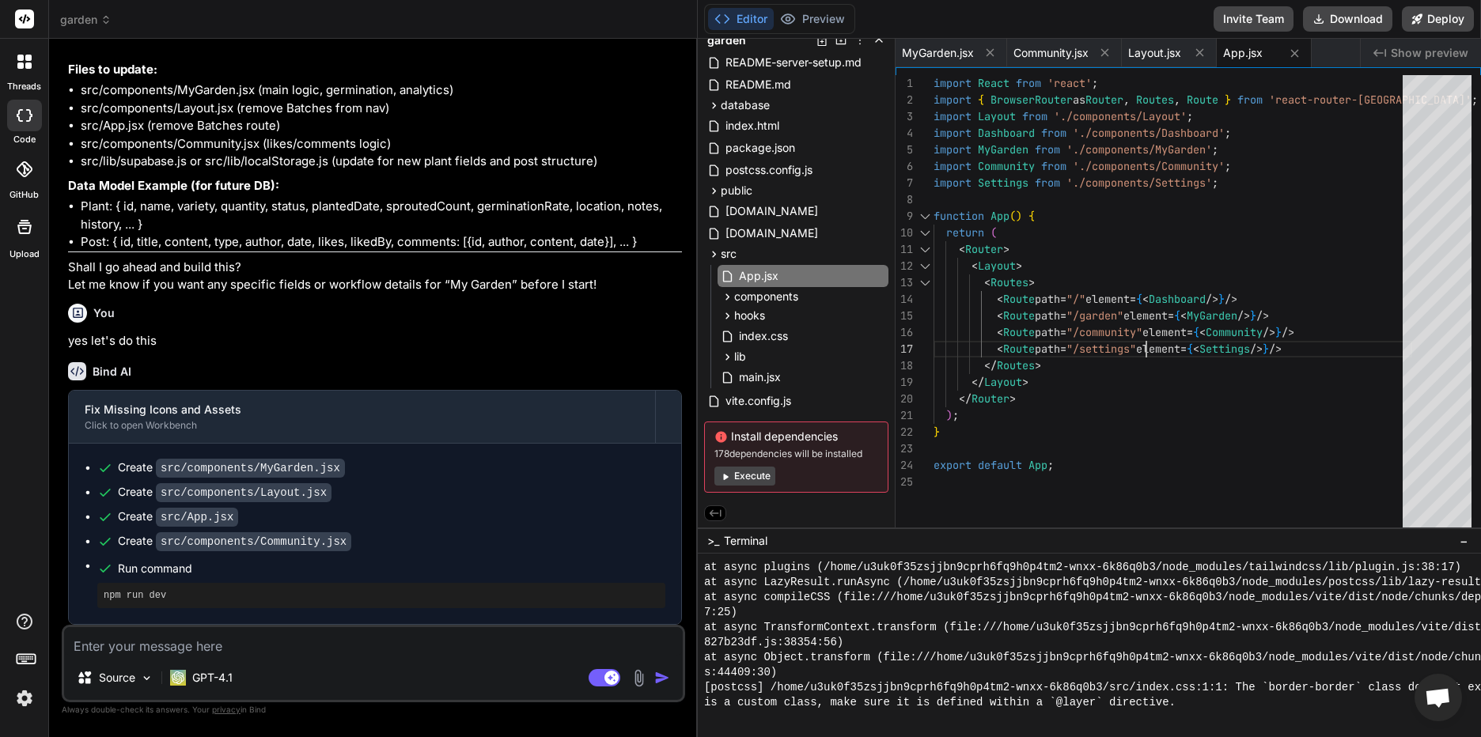
scroll to position [0, 0]
click at [1165, 338] on div "import React from 'react' ; import { BrowserRouter as Router , Routes , Route }…" at bounding box center [1173, 305] width 479 height 461
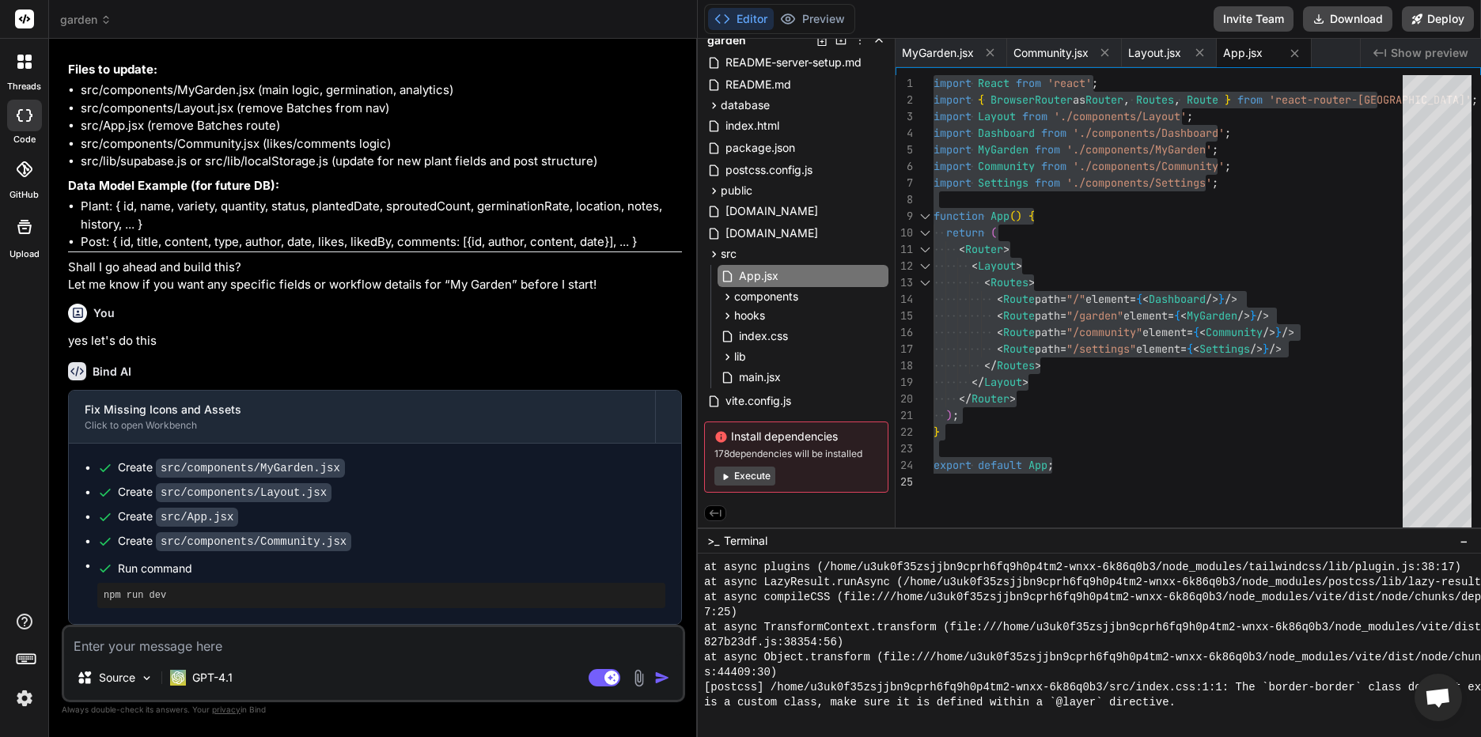
click at [233, 646] on textarea at bounding box center [373, 641] width 619 height 28
paste textarea "loremipsumdo.si:0 ⚠️ Ametc Adipis Elitse Doei Tempori: Utlab Etdolo magn aliqu …"
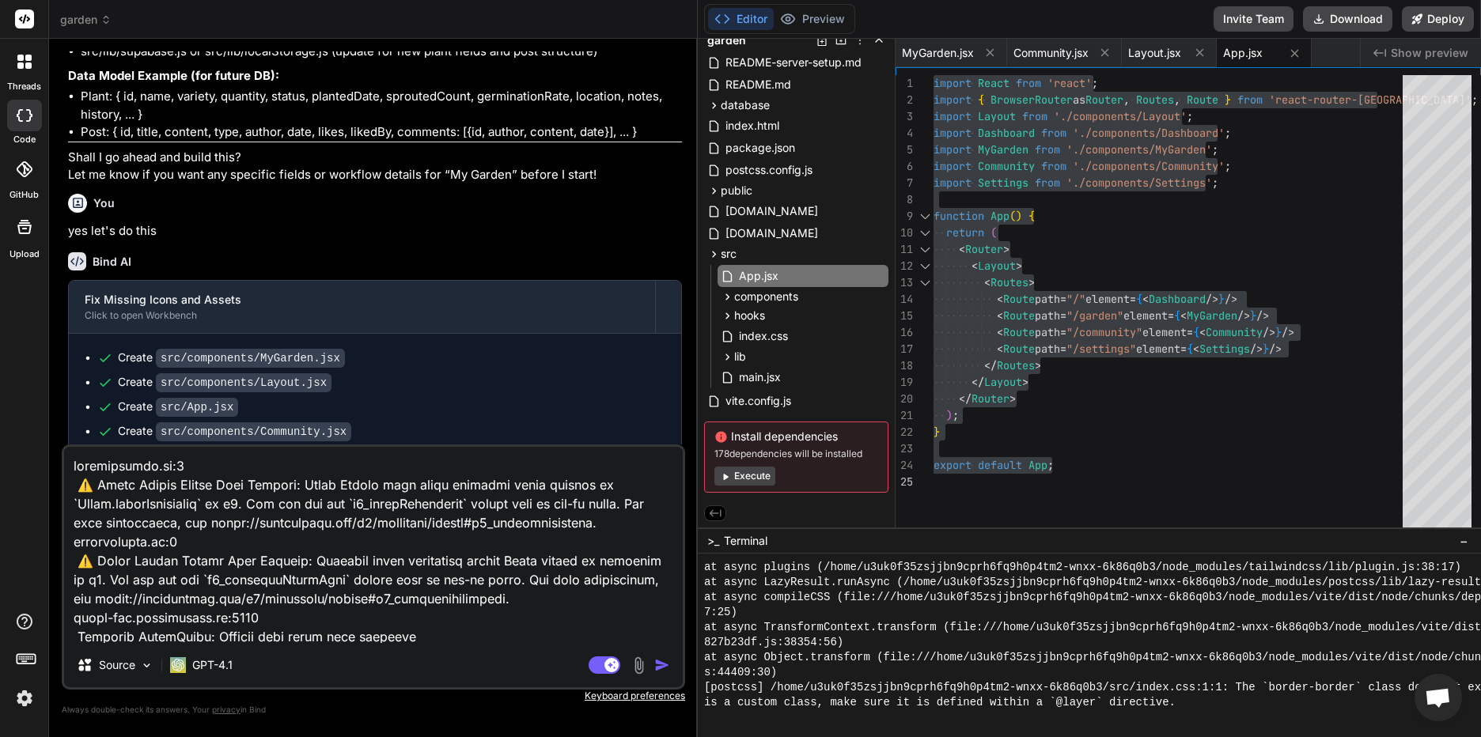
scroll to position [742, 0]
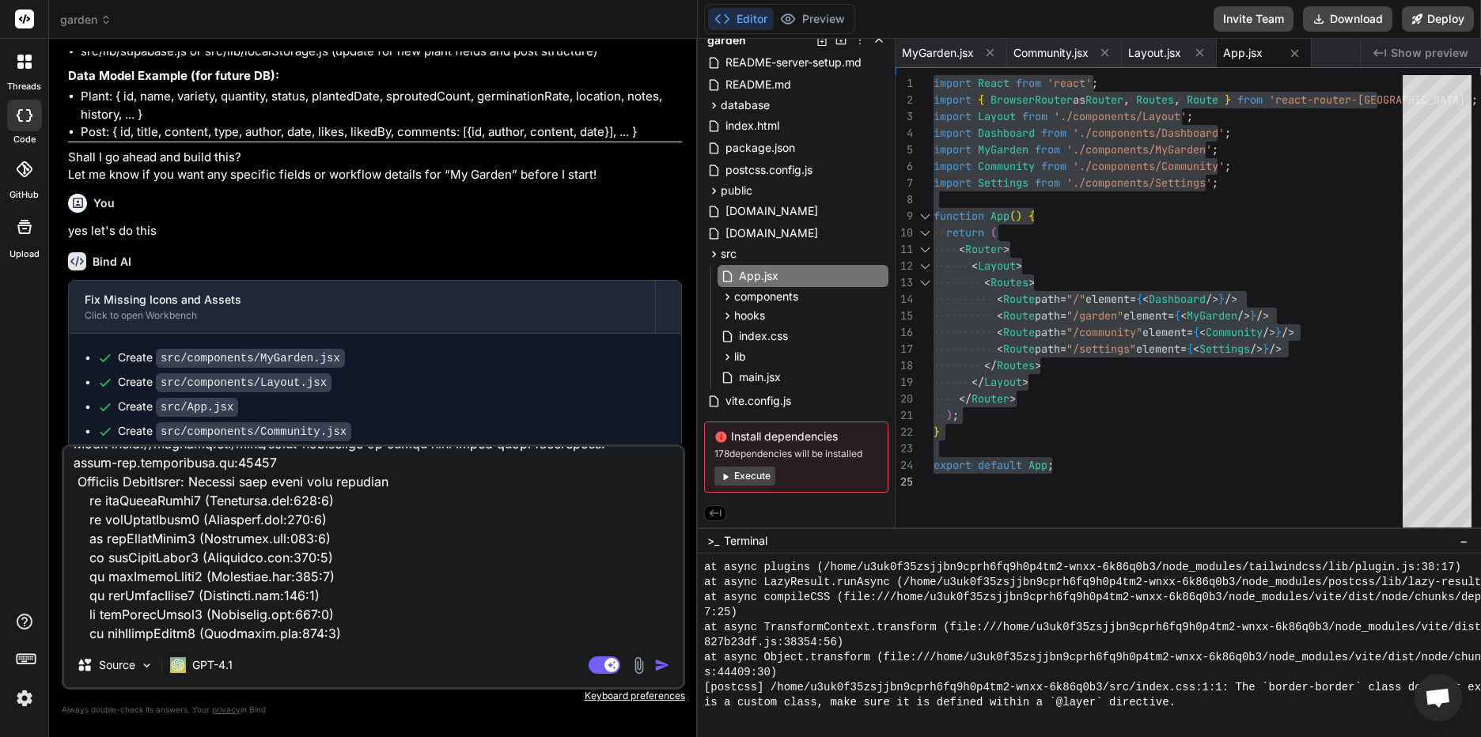
click at [671, 672] on button "button" at bounding box center [665, 666] width 22 height 16
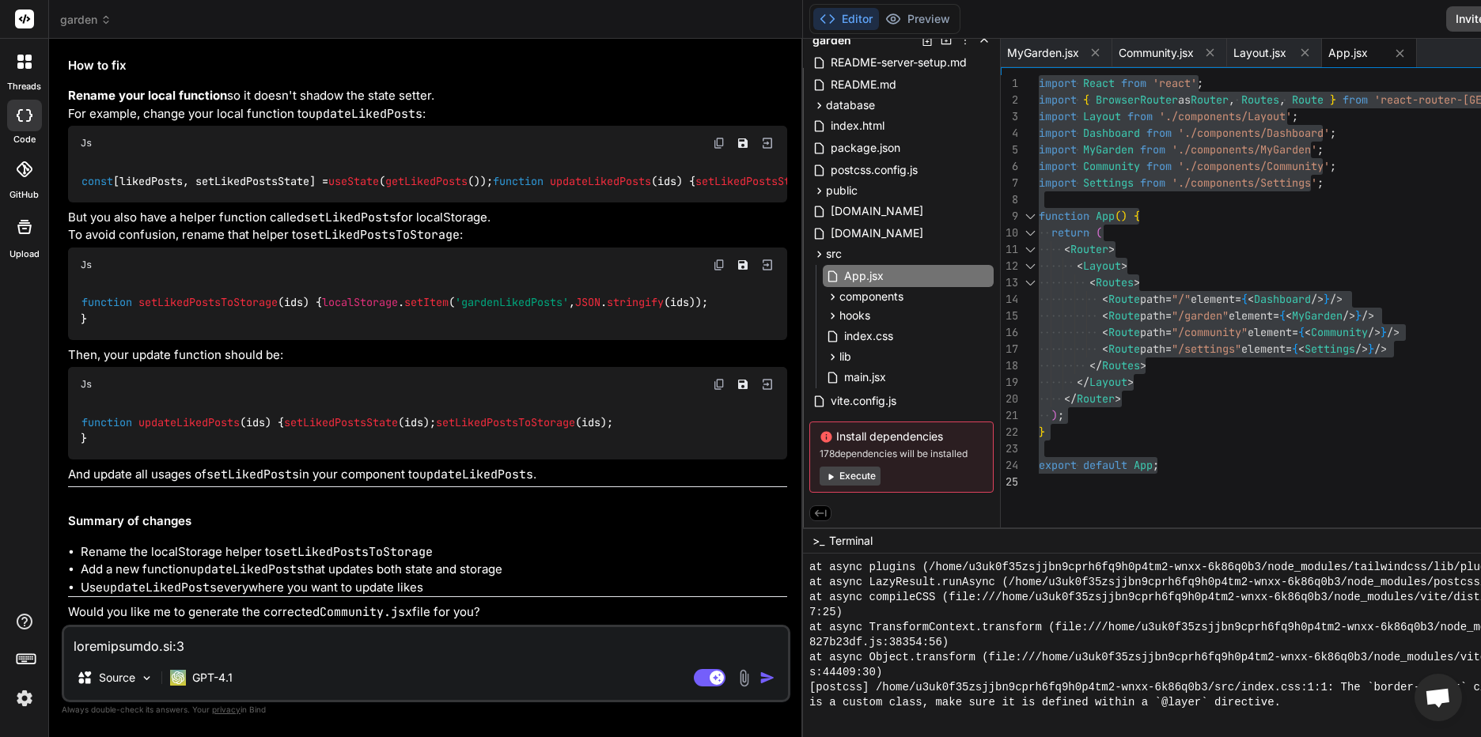
scroll to position [8973, 0]
click at [180, 636] on textarea at bounding box center [426, 641] width 724 height 28
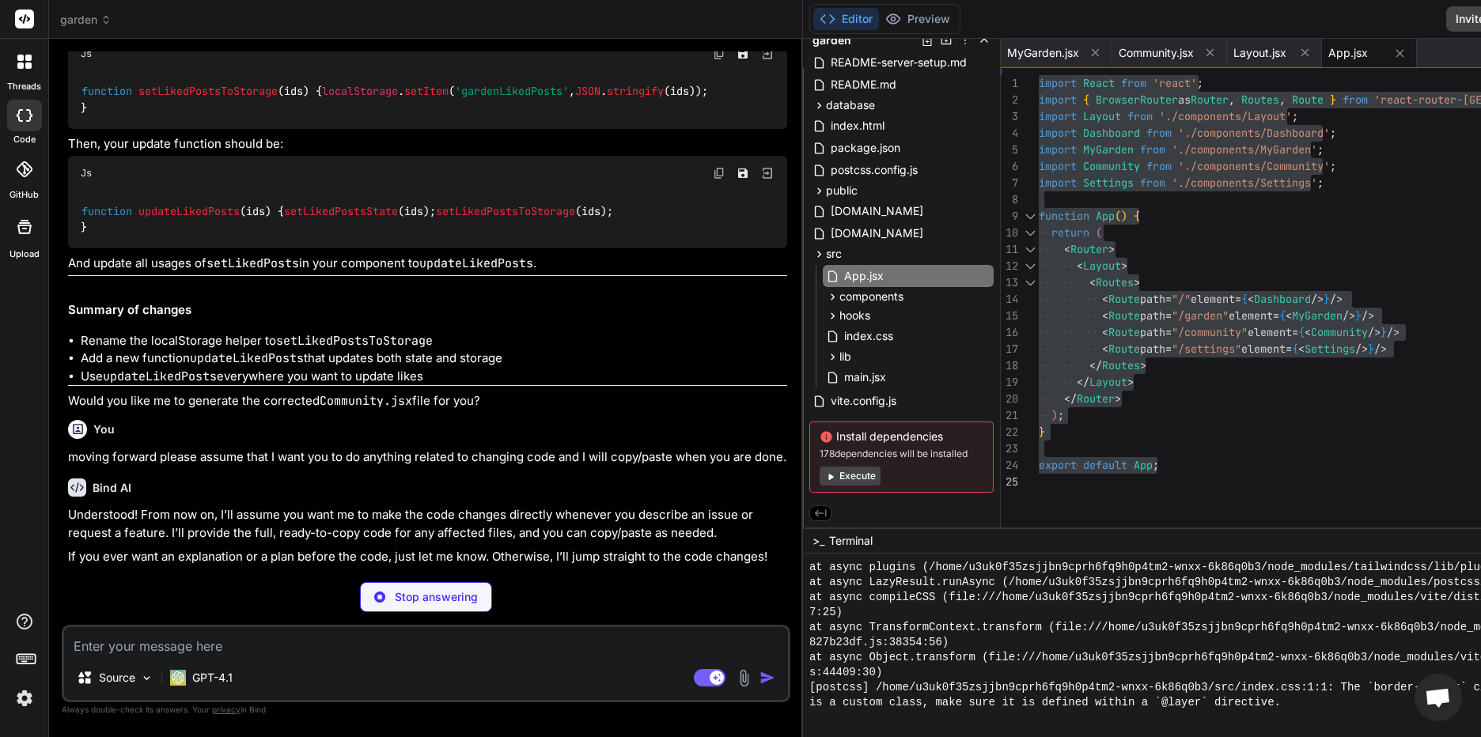
scroll to position [9182, 0]
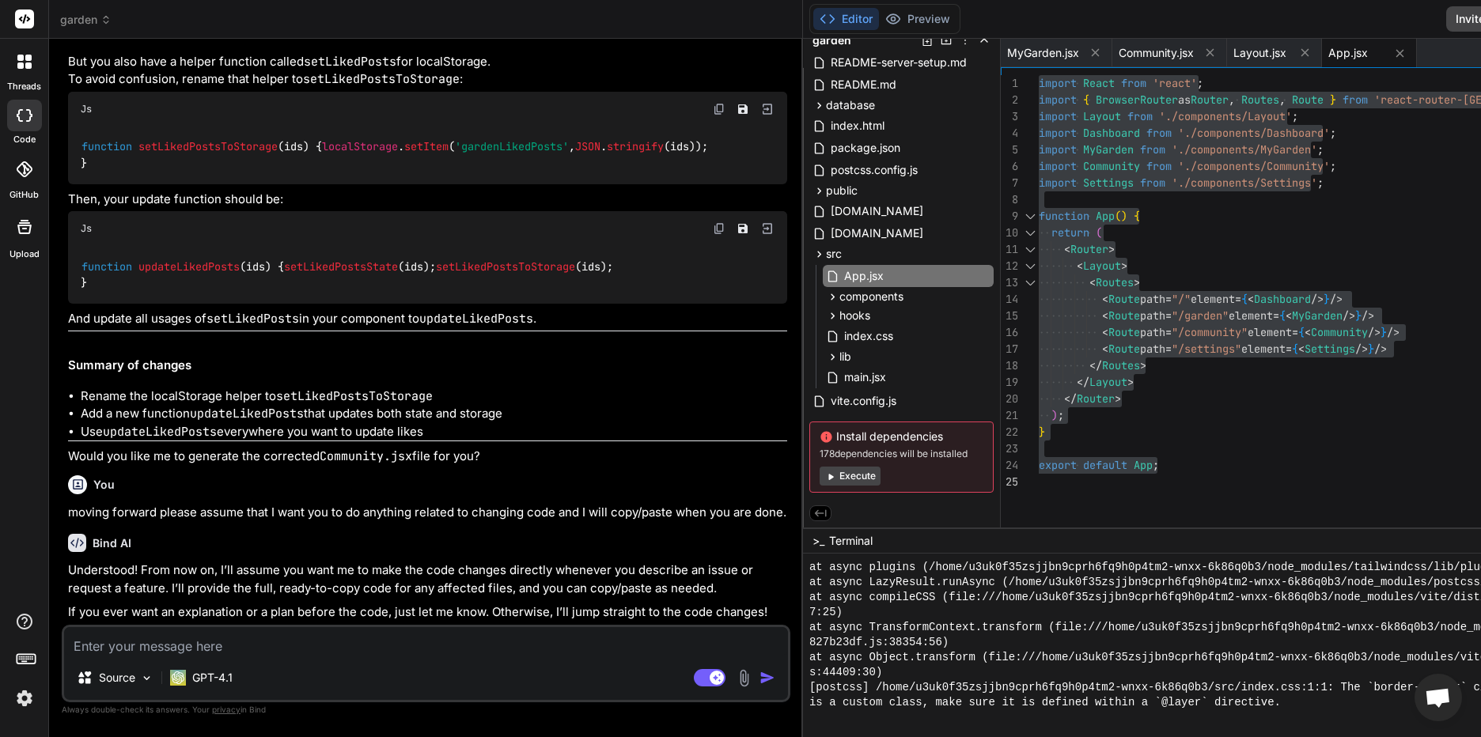
click at [175, 639] on textarea at bounding box center [426, 641] width 724 height 28
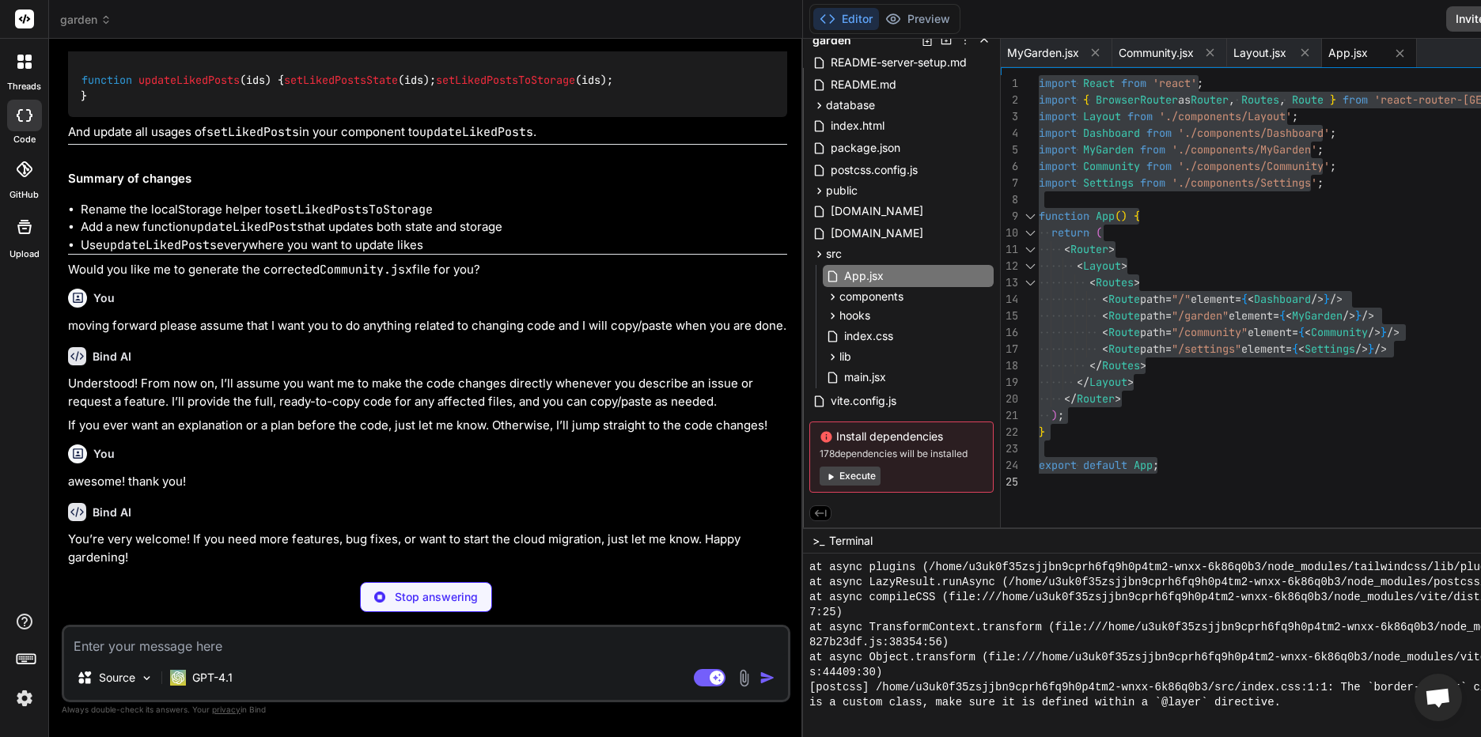
scroll to position [9314, 0]
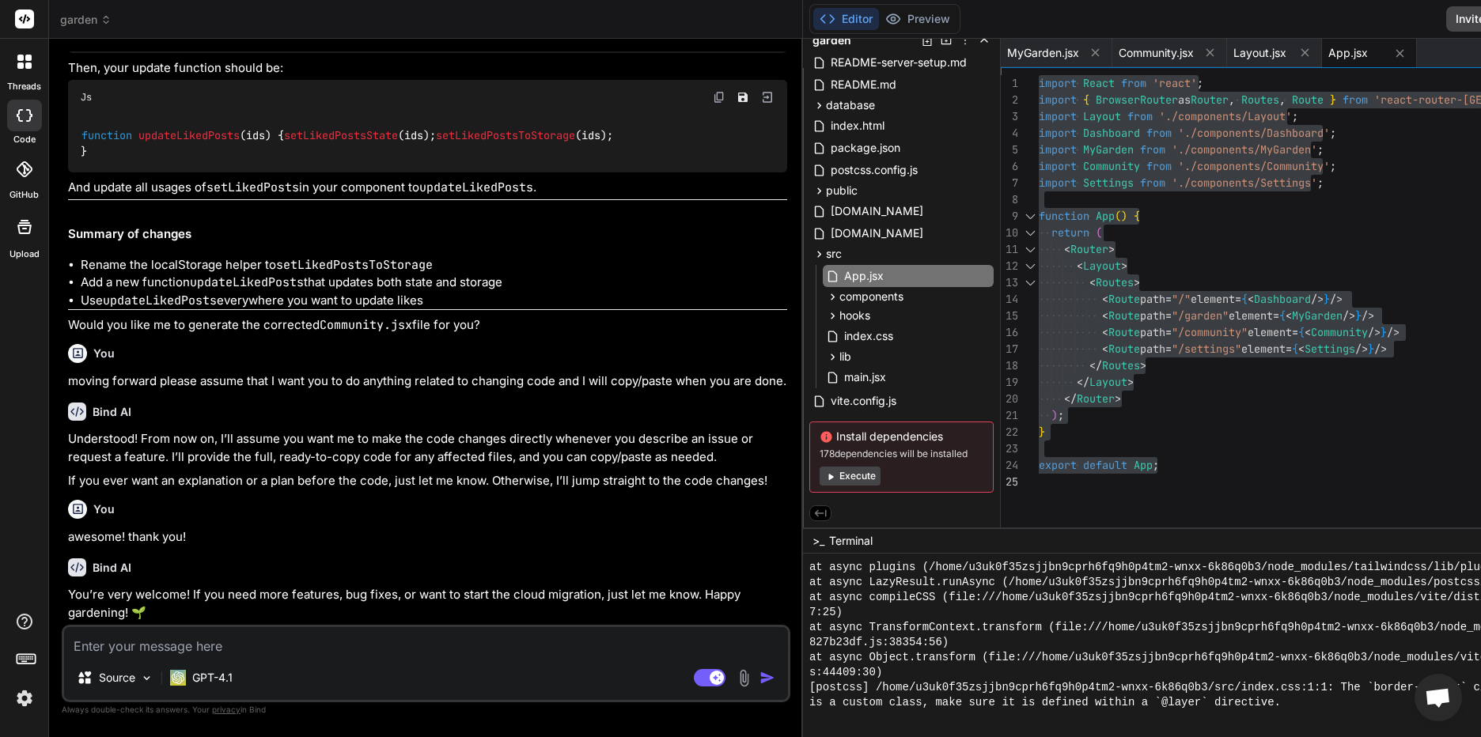
click at [226, 642] on textarea at bounding box center [426, 641] width 724 height 28
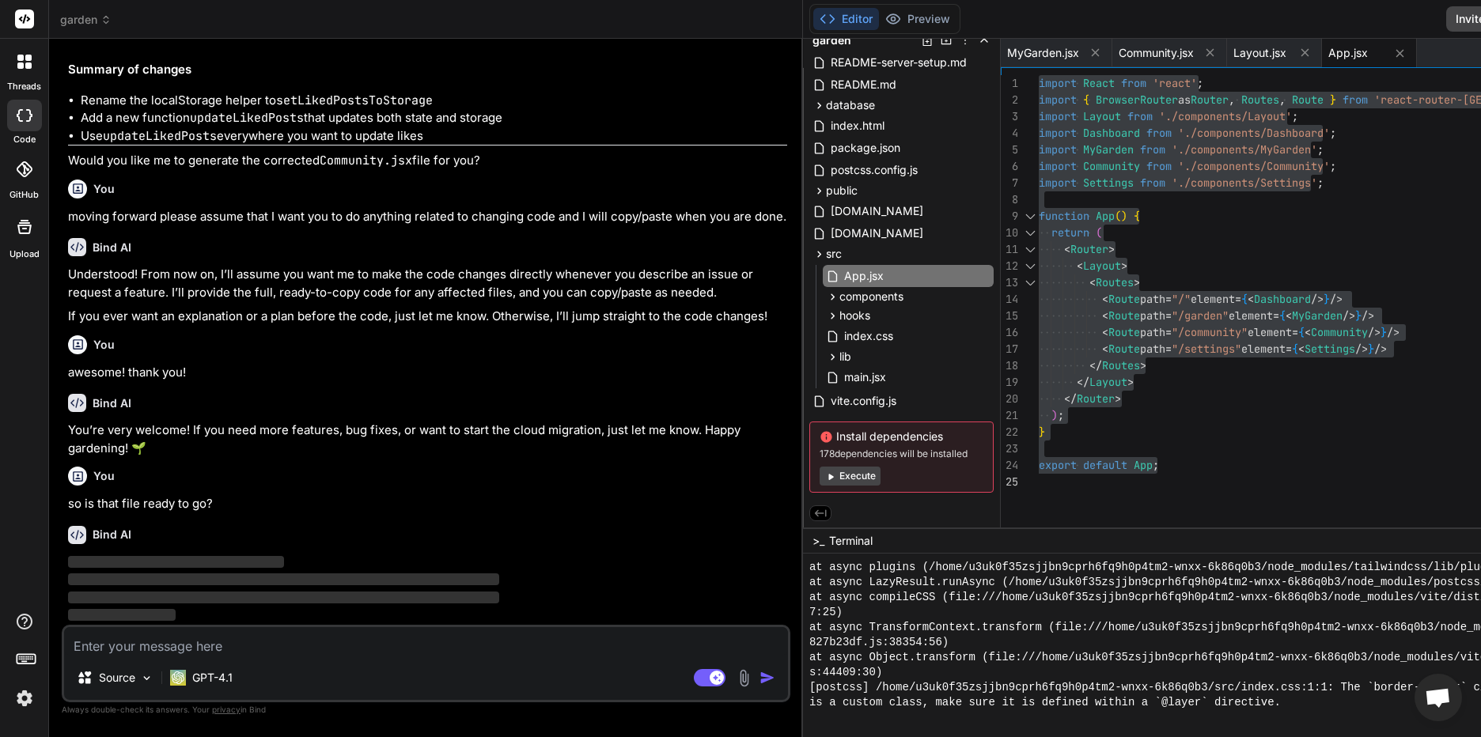
scroll to position [9478, 0]
click at [1089, 59] on icon at bounding box center [1095, 52] width 13 height 13
click at [1092, 59] on icon at bounding box center [1098, 52] width 13 height 13
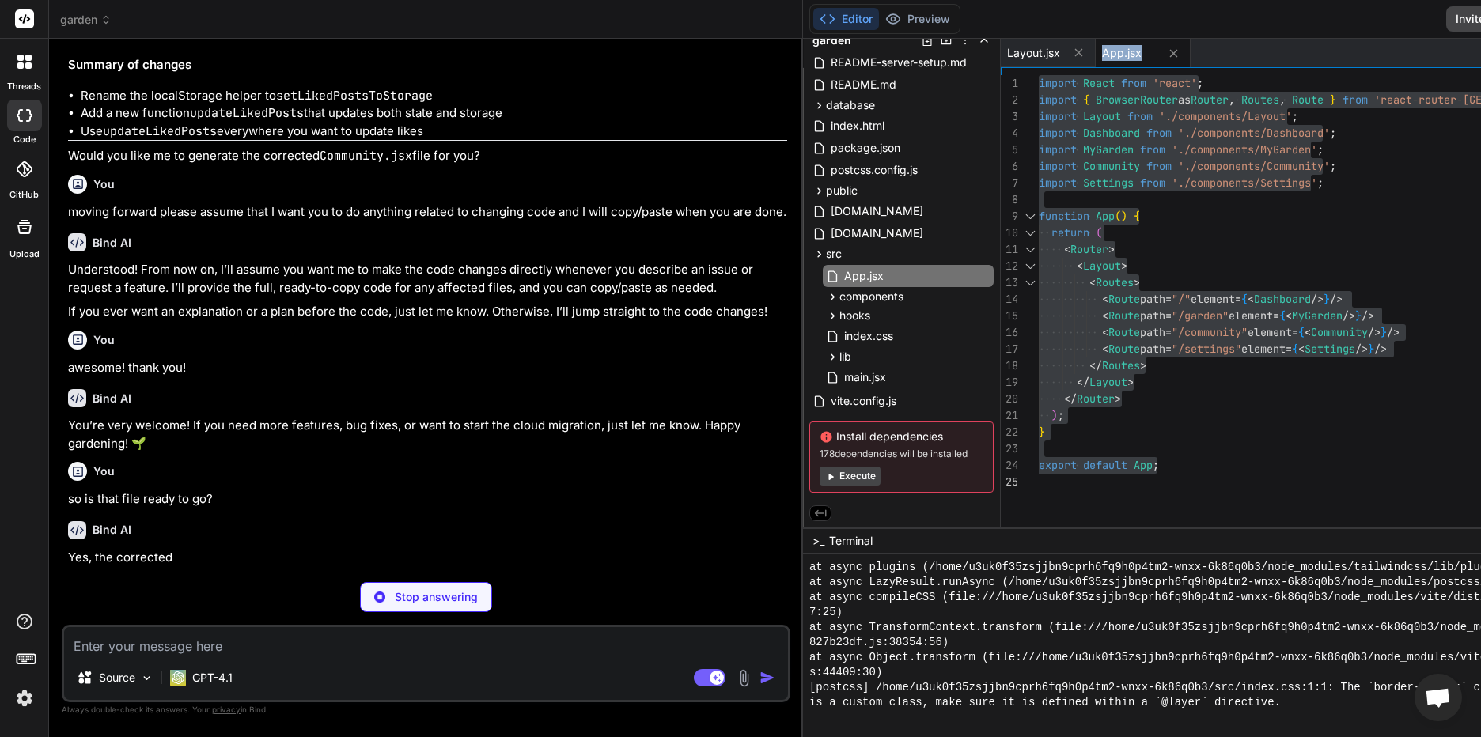
click at [1096, 59] on div "App.jsx" at bounding box center [1143, 53] width 95 height 28
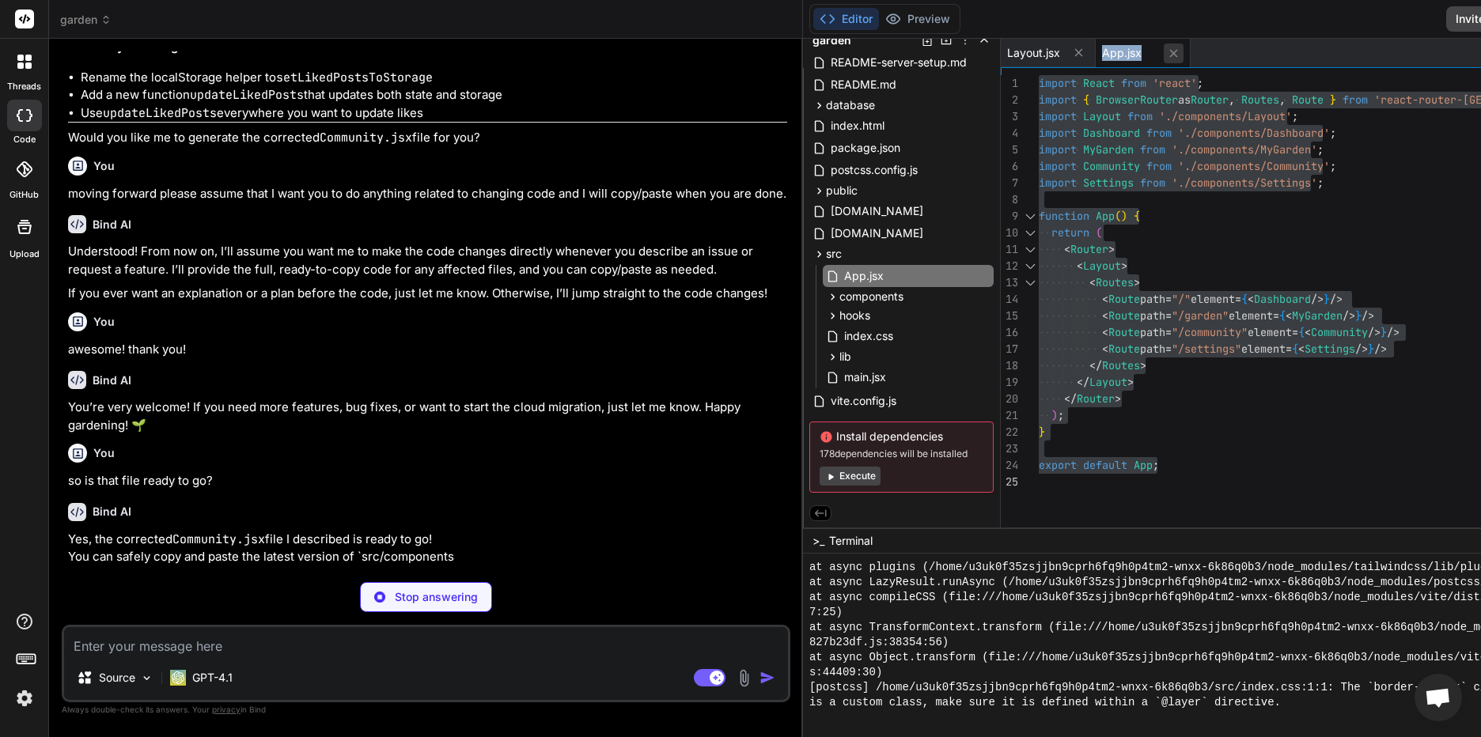
drag, startPoint x: 994, startPoint y: 59, endPoint x: 974, endPoint y: 52, distance: 20.8
click at [1075, 52] on icon at bounding box center [1079, 53] width 8 height 8
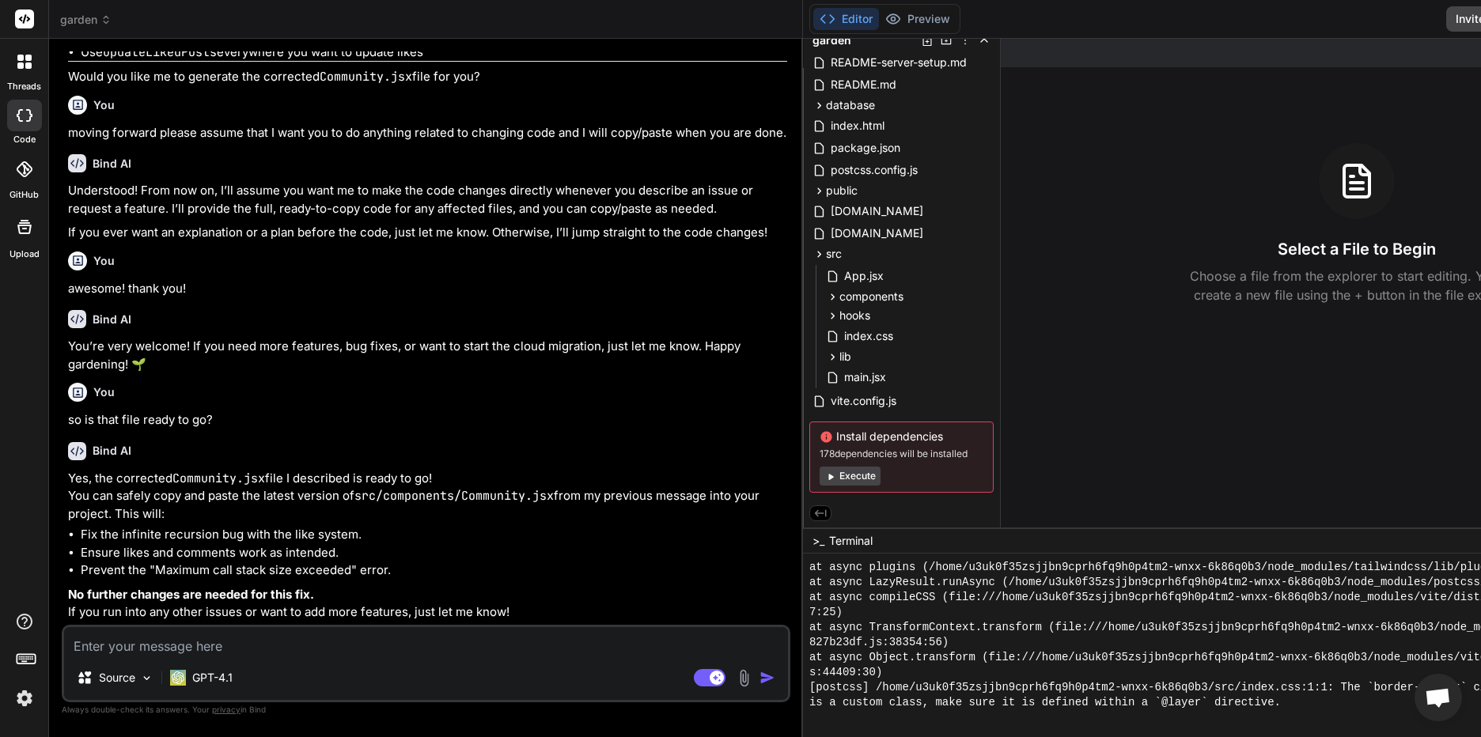
scroll to position [9597, 0]
click at [826, 294] on icon at bounding box center [832, 296] width 13 height 13
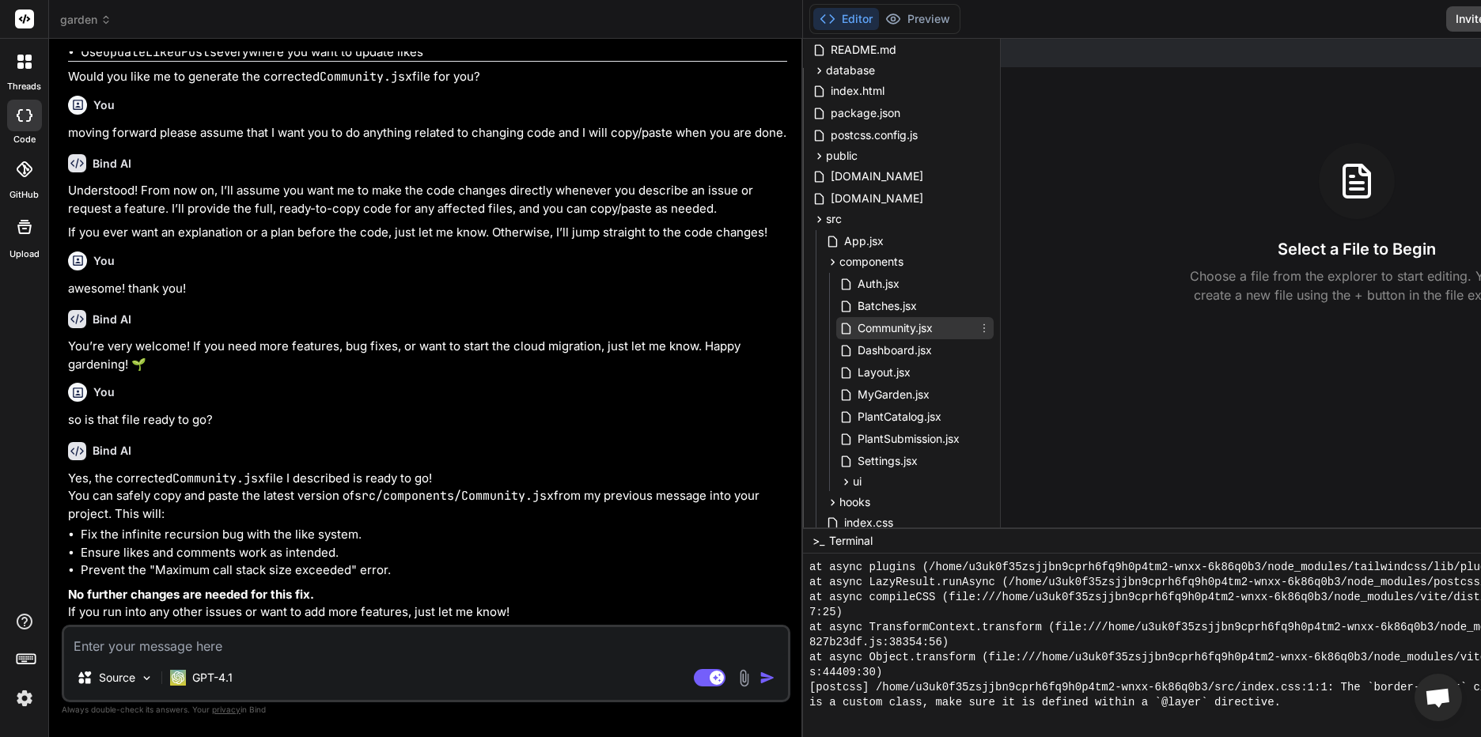
click at [856, 327] on span "Community.jsx" at bounding box center [895, 328] width 78 height 19
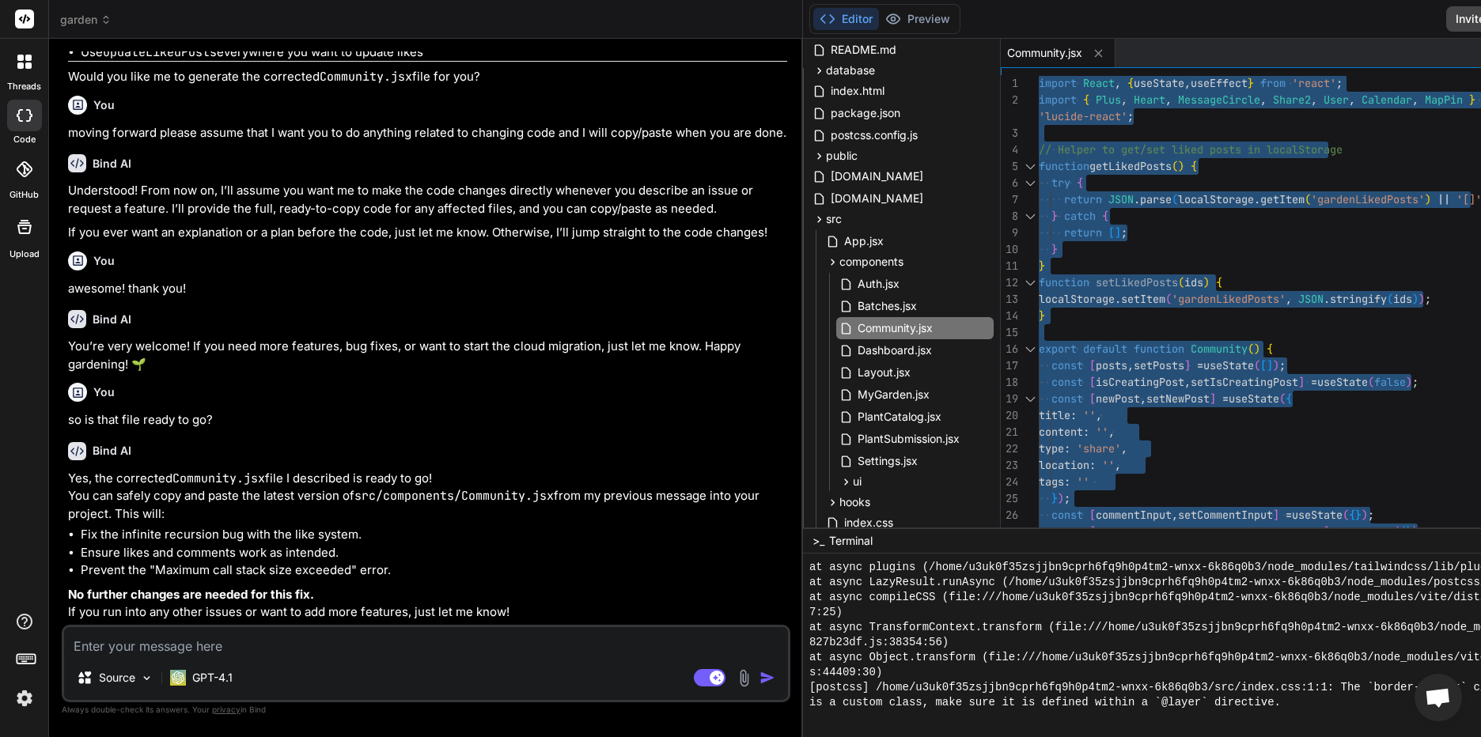
click at [112, 640] on textarea at bounding box center [426, 641] width 724 height 28
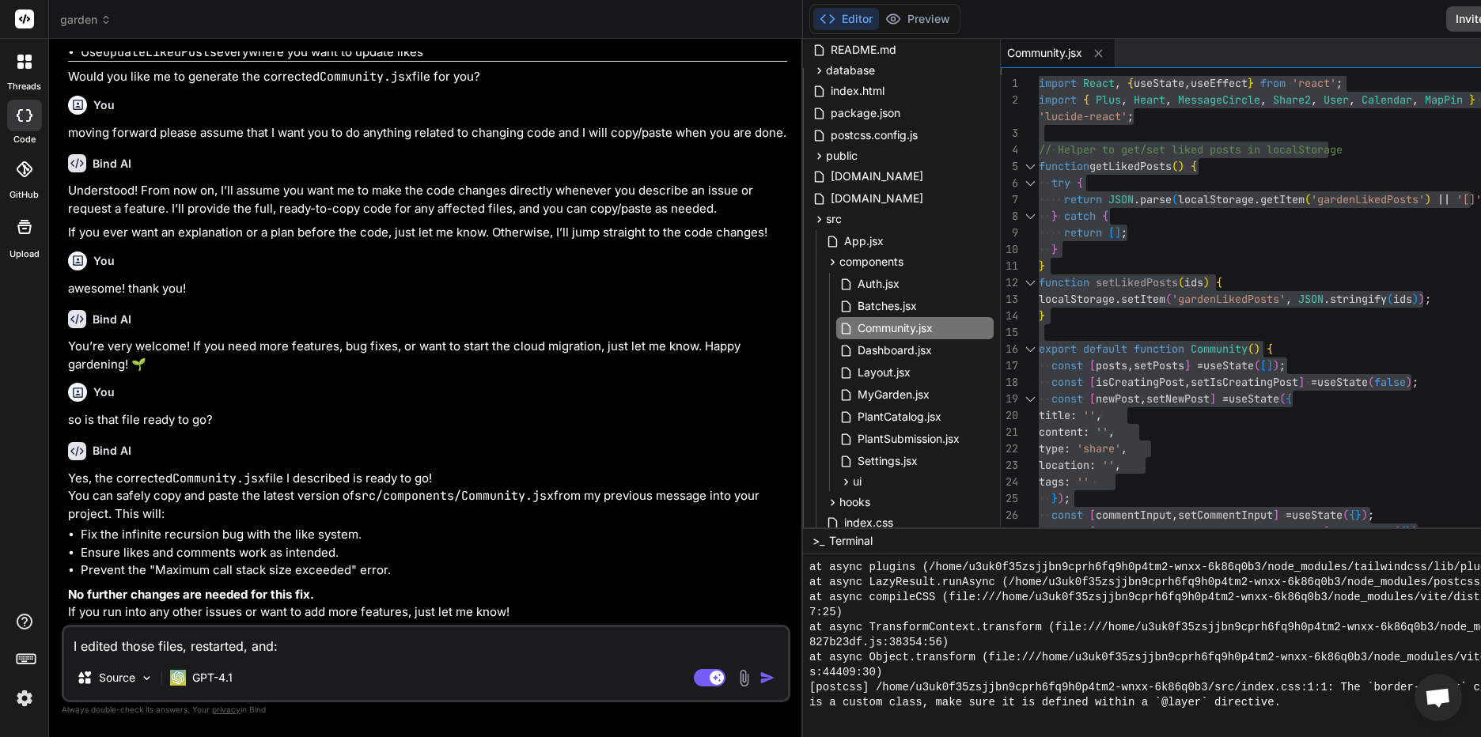
paste textarea "loremipsumdo.si:3 ⚠️ Ametc Adipis Elitse Doei Tempori: Utlabore etdol magnaaliq…"
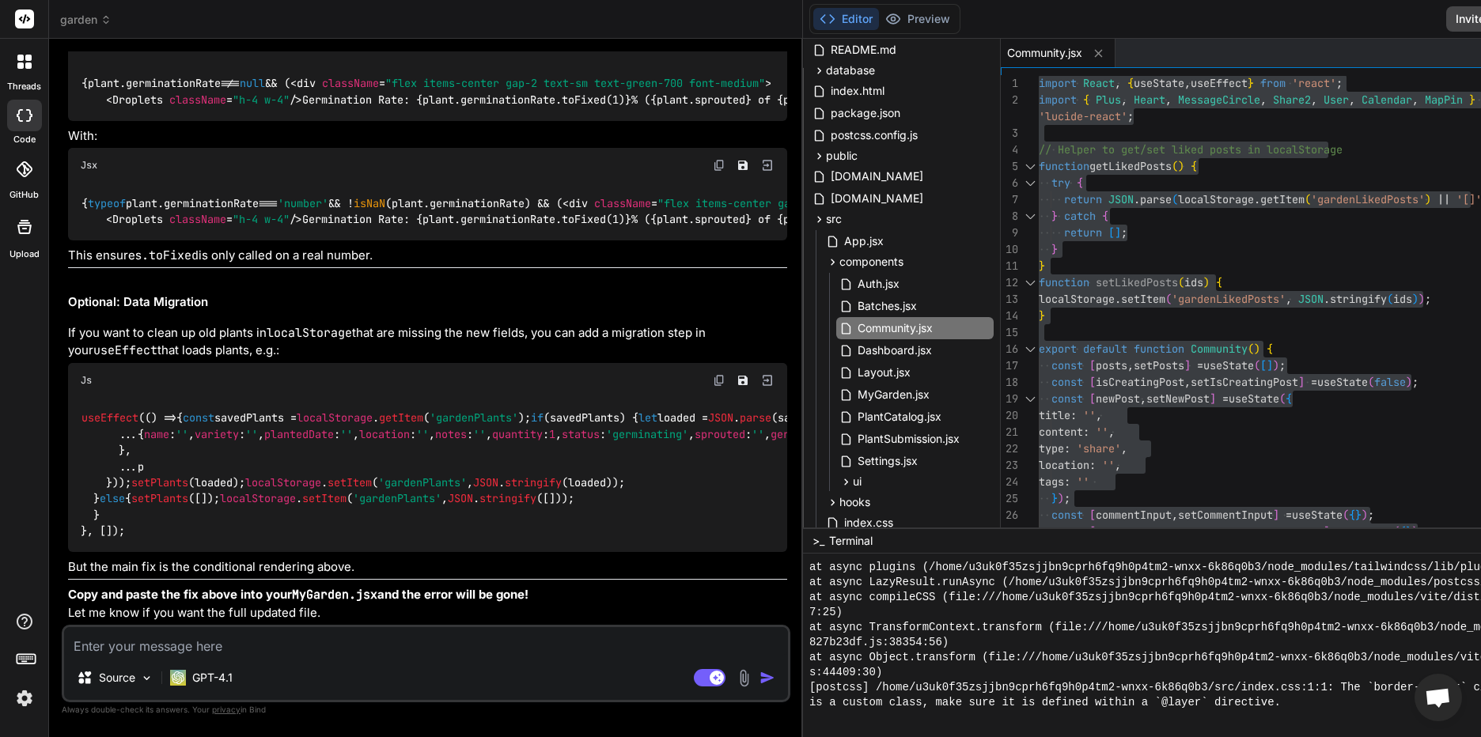
scroll to position [11418, 0]
click at [366, 601] on p "Copy and paste the fix above into your MyGarden.jsx and the error will be gone!…" at bounding box center [427, 604] width 719 height 36
click at [372, 589] on p "Copy and paste the fix above into your MyGarden.jsx and the error will be gone!…" at bounding box center [427, 604] width 719 height 36
click at [275, 632] on textarea at bounding box center [426, 641] width 724 height 28
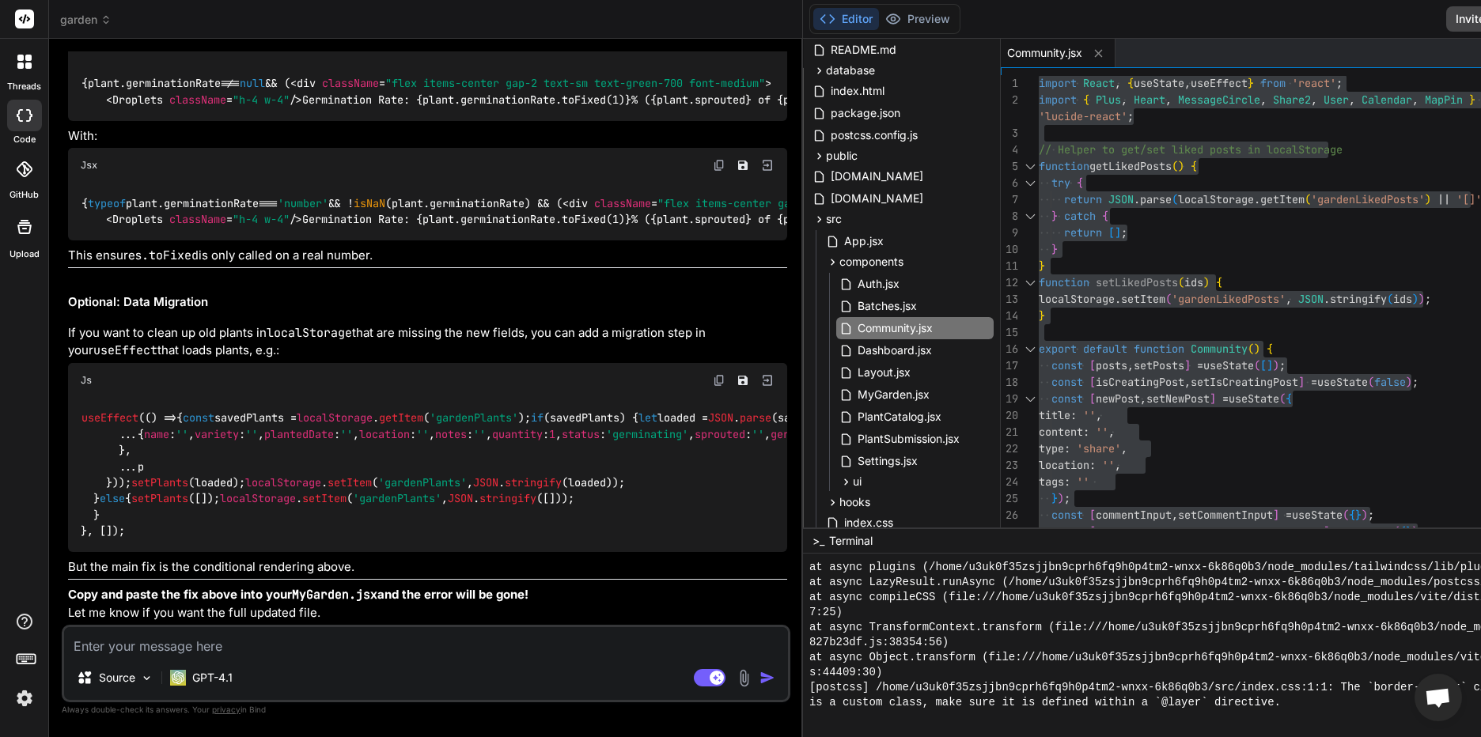
click at [263, 121] on div "{plant. germinationRate !== null && ( < div className = "flex items-center gap-…" at bounding box center [427, 92] width 719 height 58
click at [231, 632] on textarea at bounding box center [426, 641] width 724 height 28
click at [187, 640] on textarea at bounding box center [426, 641] width 724 height 28
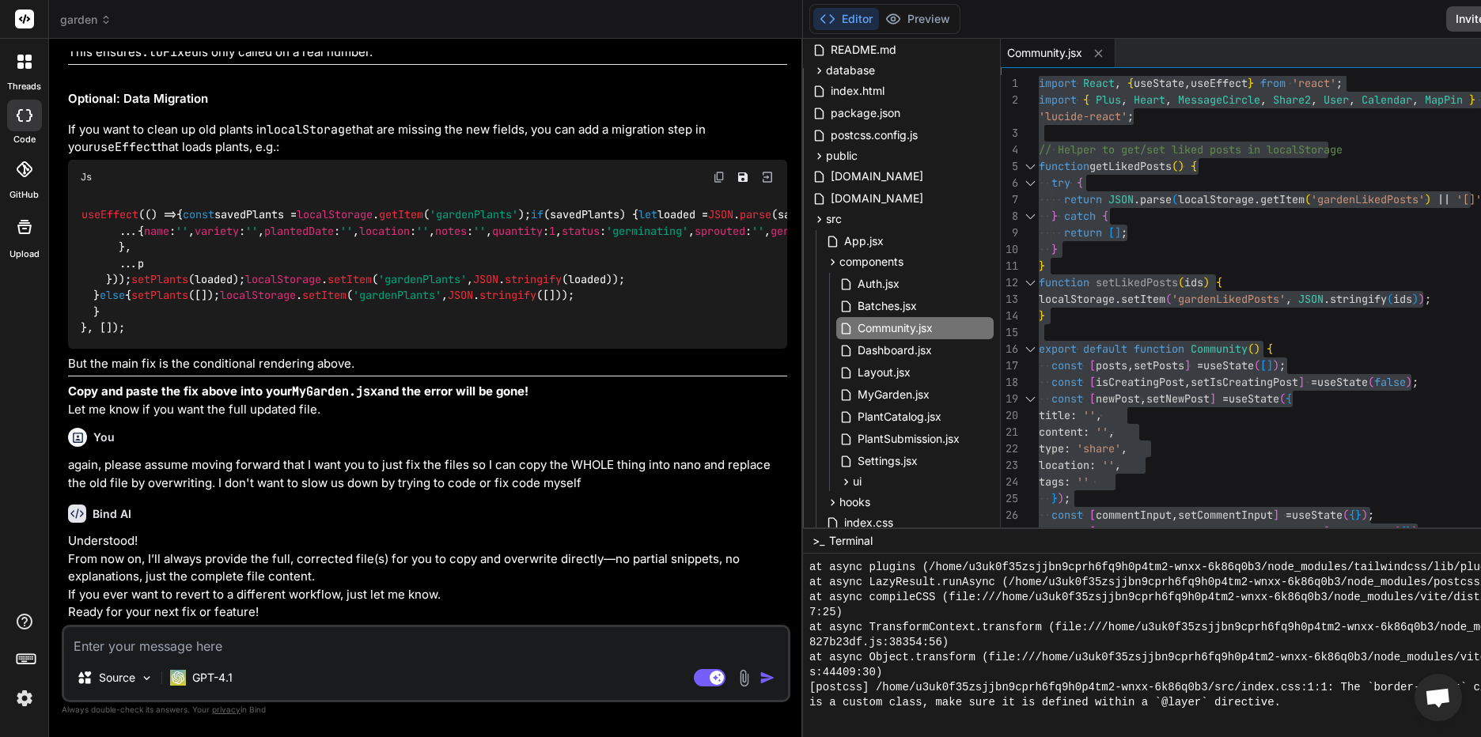
scroll to position [11675, 0]
click at [156, 637] on textarea at bounding box center [426, 641] width 724 height 28
click at [169, 638] on textarea at bounding box center [426, 641] width 724 height 28
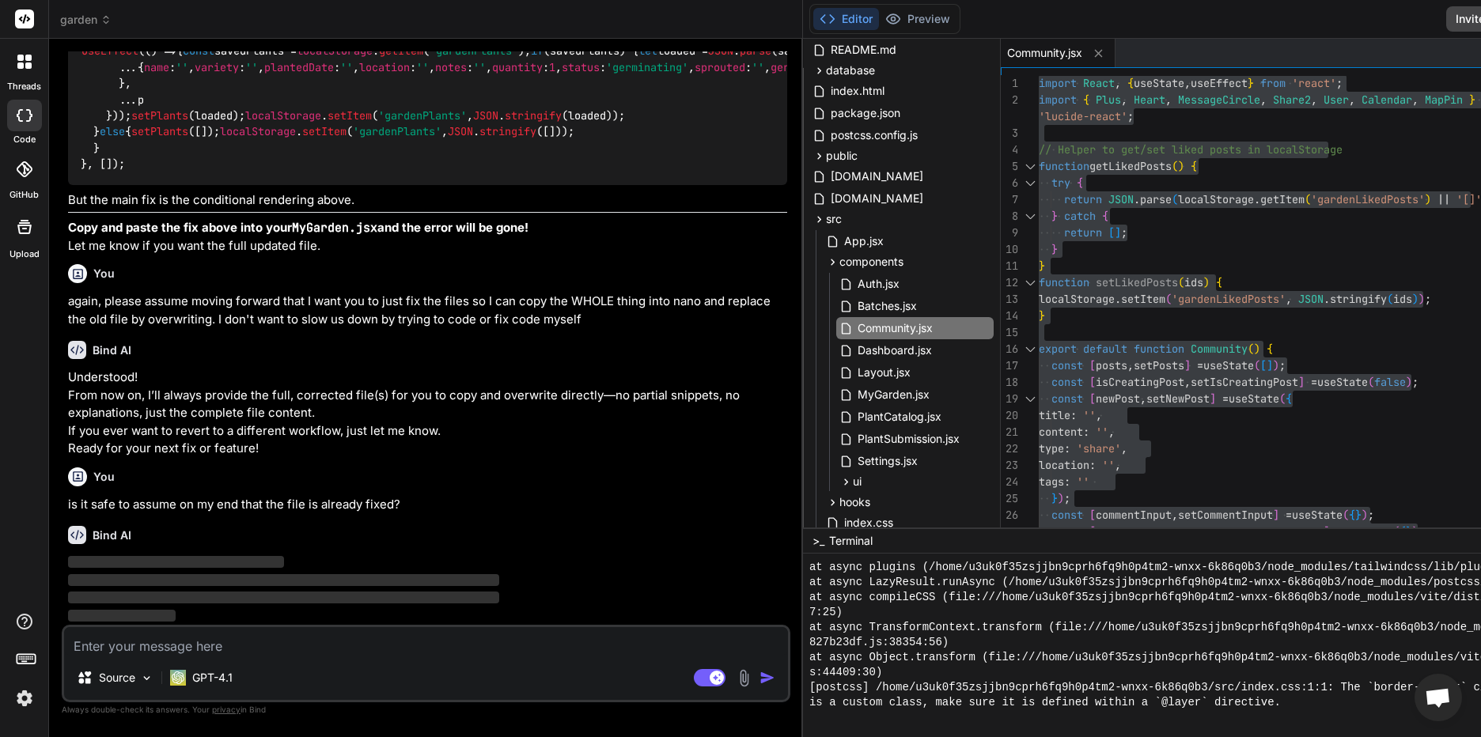
scroll to position [11681, 0]
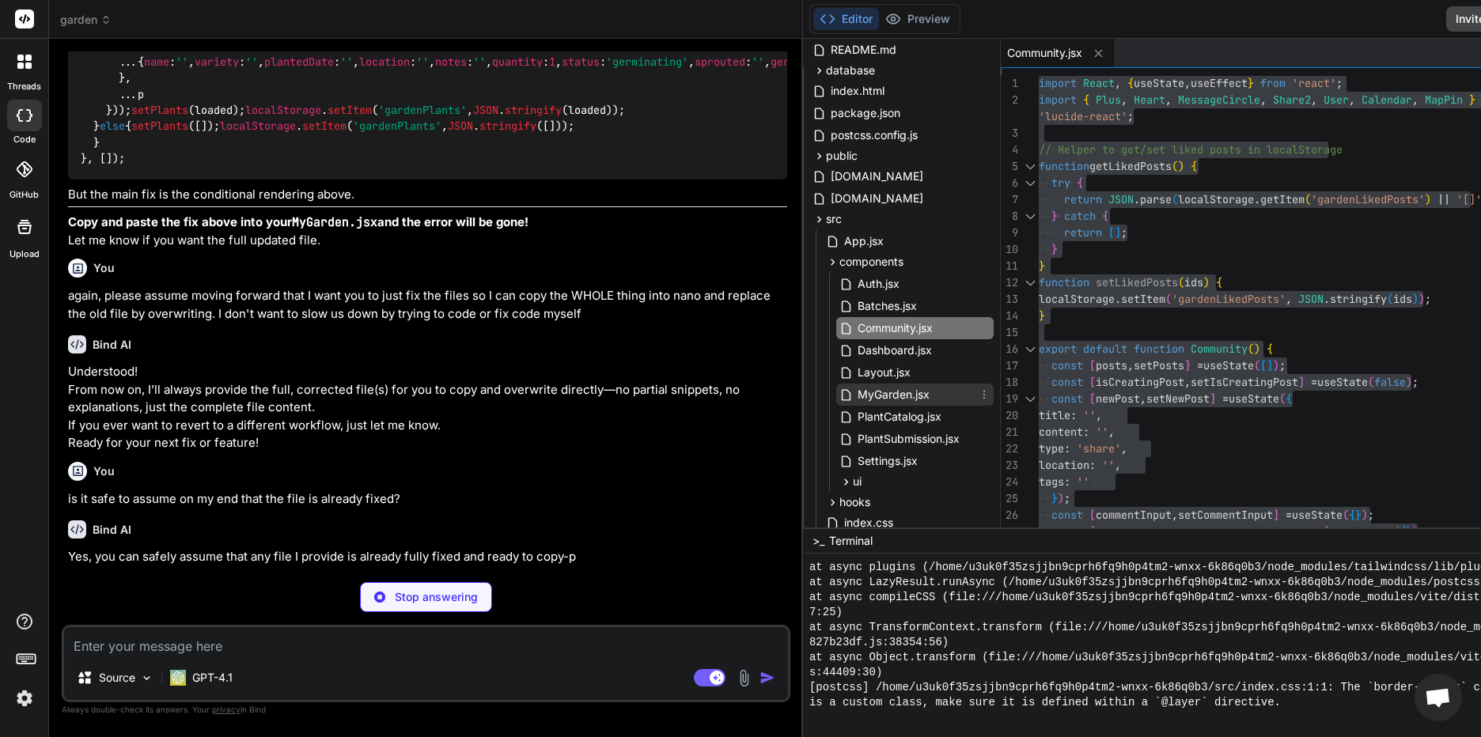
click at [856, 389] on span "MyGarden.jsx" at bounding box center [893, 394] width 75 height 19
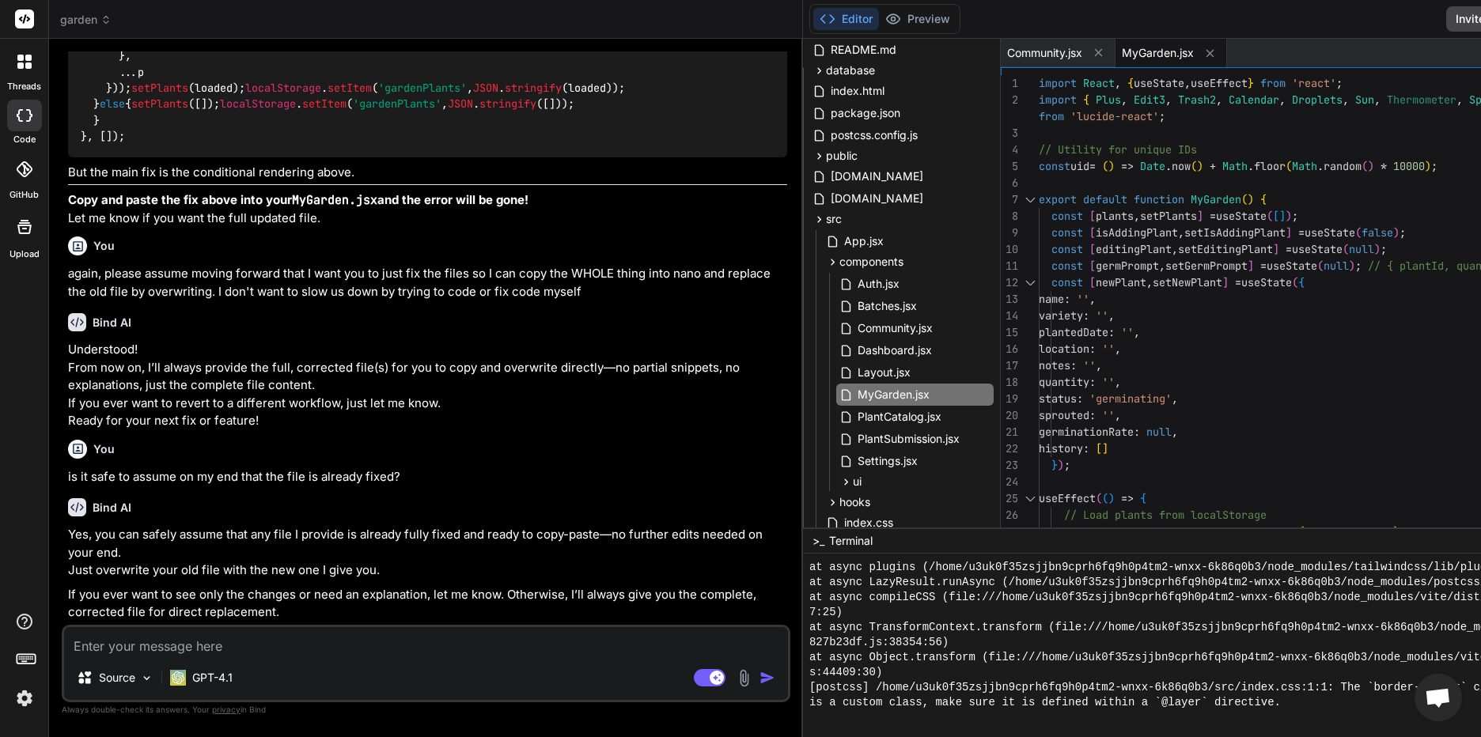
scroll to position [11884, 0]
click at [290, 642] on textarea at bounding box center [426, 641] width 724 height 28
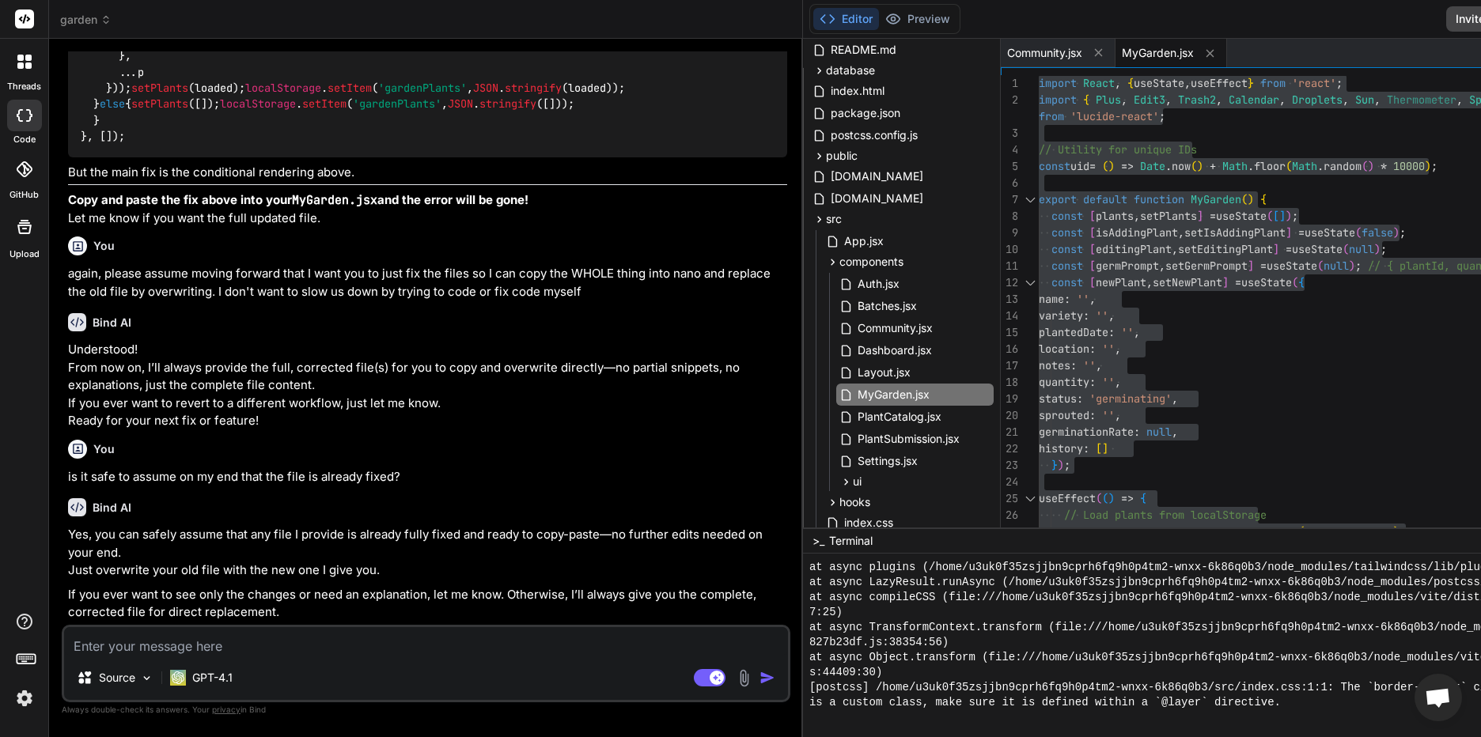
click at [220, 645] on textarea at bounding box center [426, 641] width 724 height 28
paste textarea "Loremips dol Sitam ConSecte adi e seddoe temporincid utlaboreet: dolor://magnaa…"
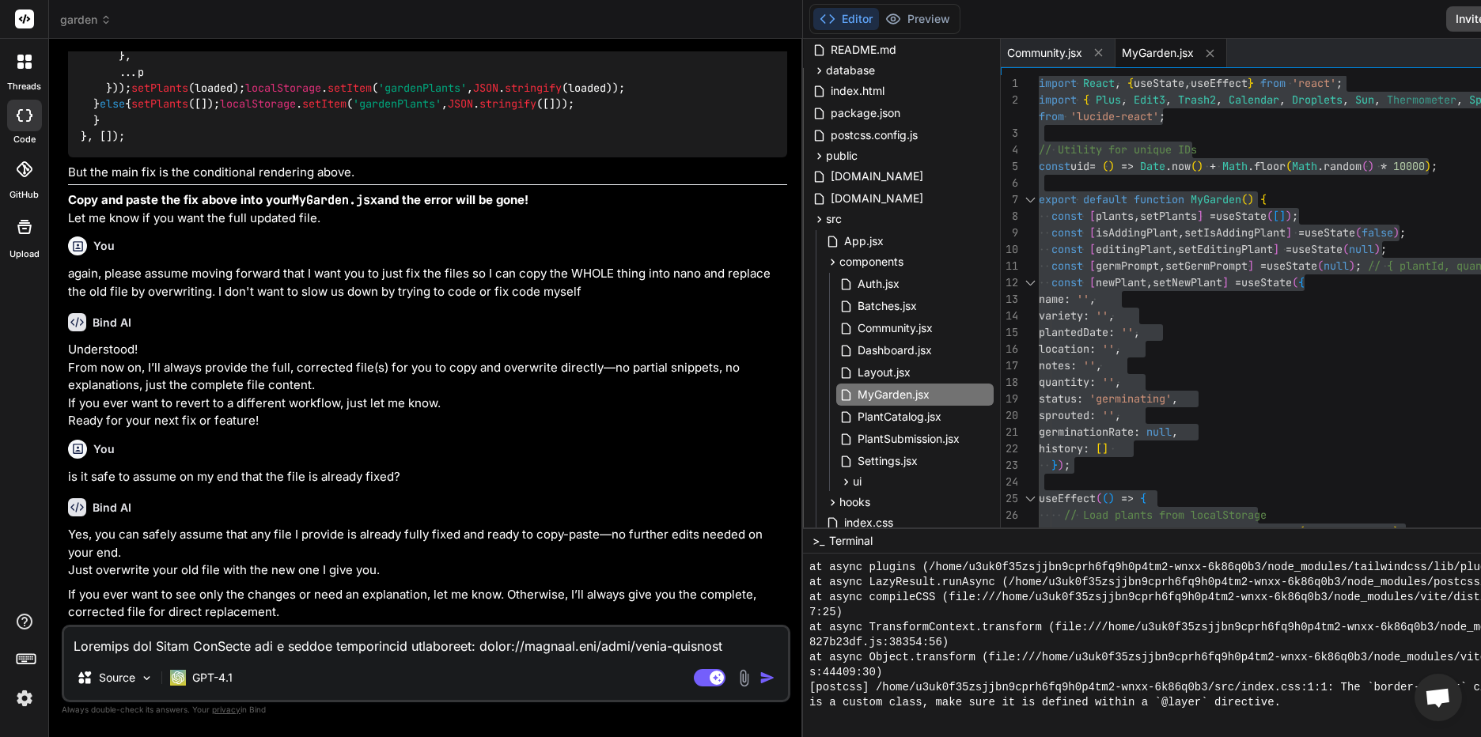
scroll to position [704, 0]
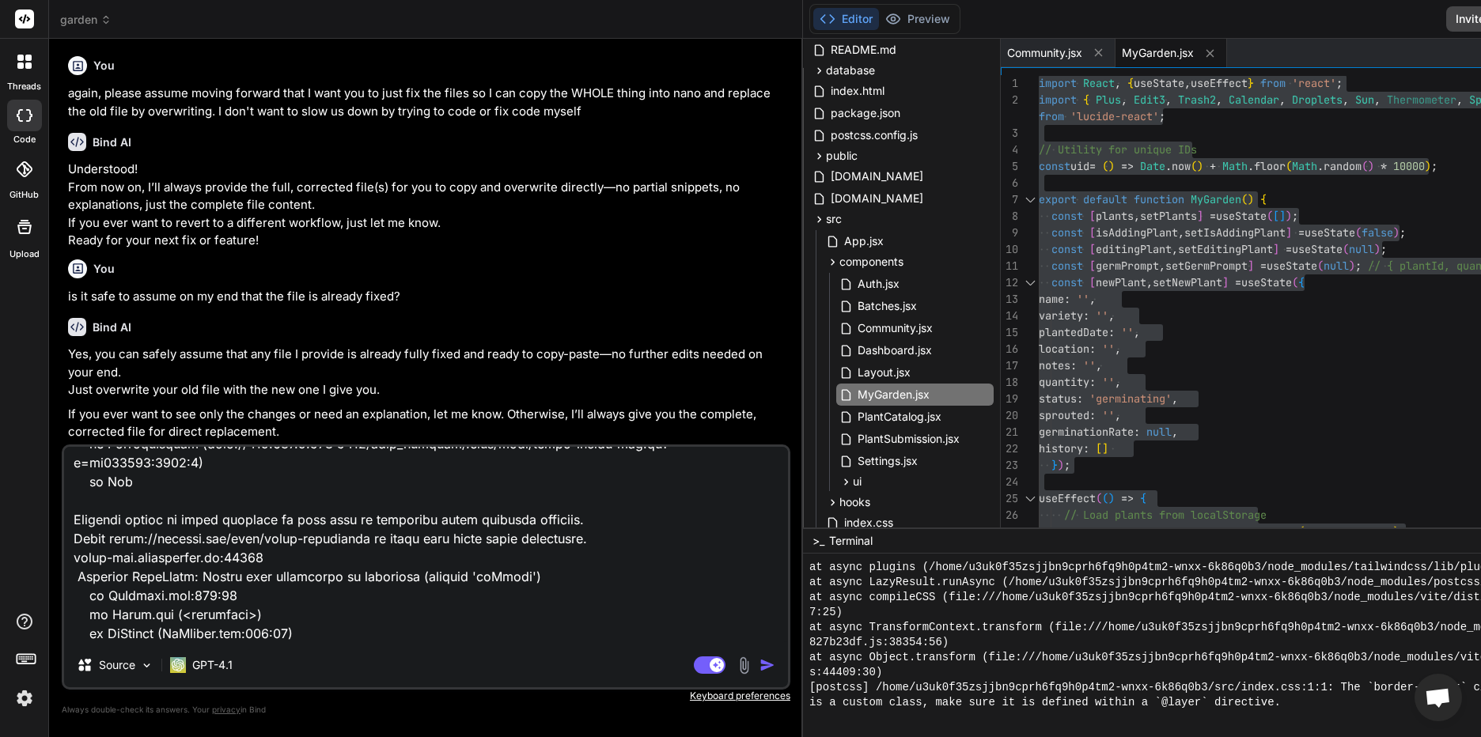
click at [760, 664] on img "button" at bounding box center [768, 666] width 16 height 16
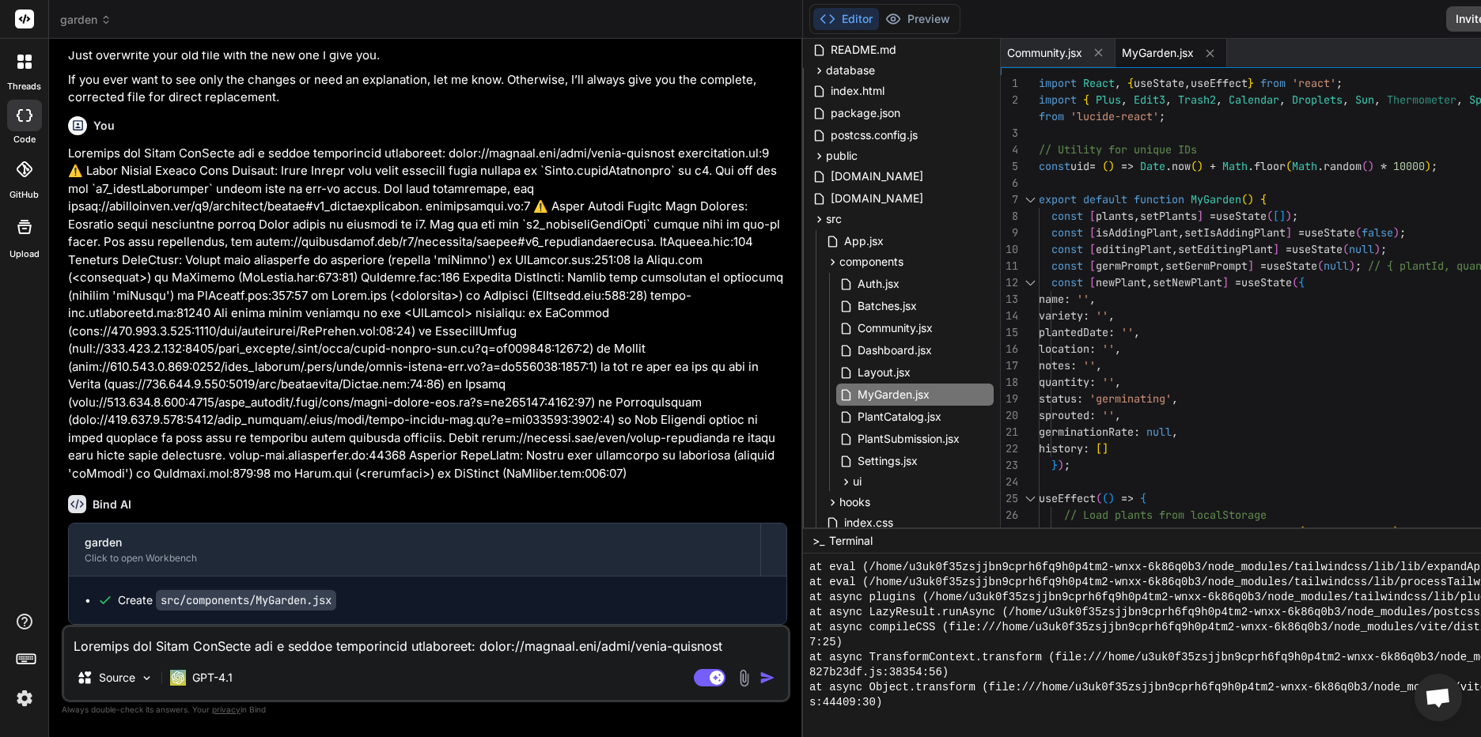
scroll to position [1128, 0]
click at [278, 653] on textarea at bounding box center [426, 641] width 724 height 28
click at [856, 363] on span "Layout.jsx" at bounding box center [884, 372] width 56 height 19
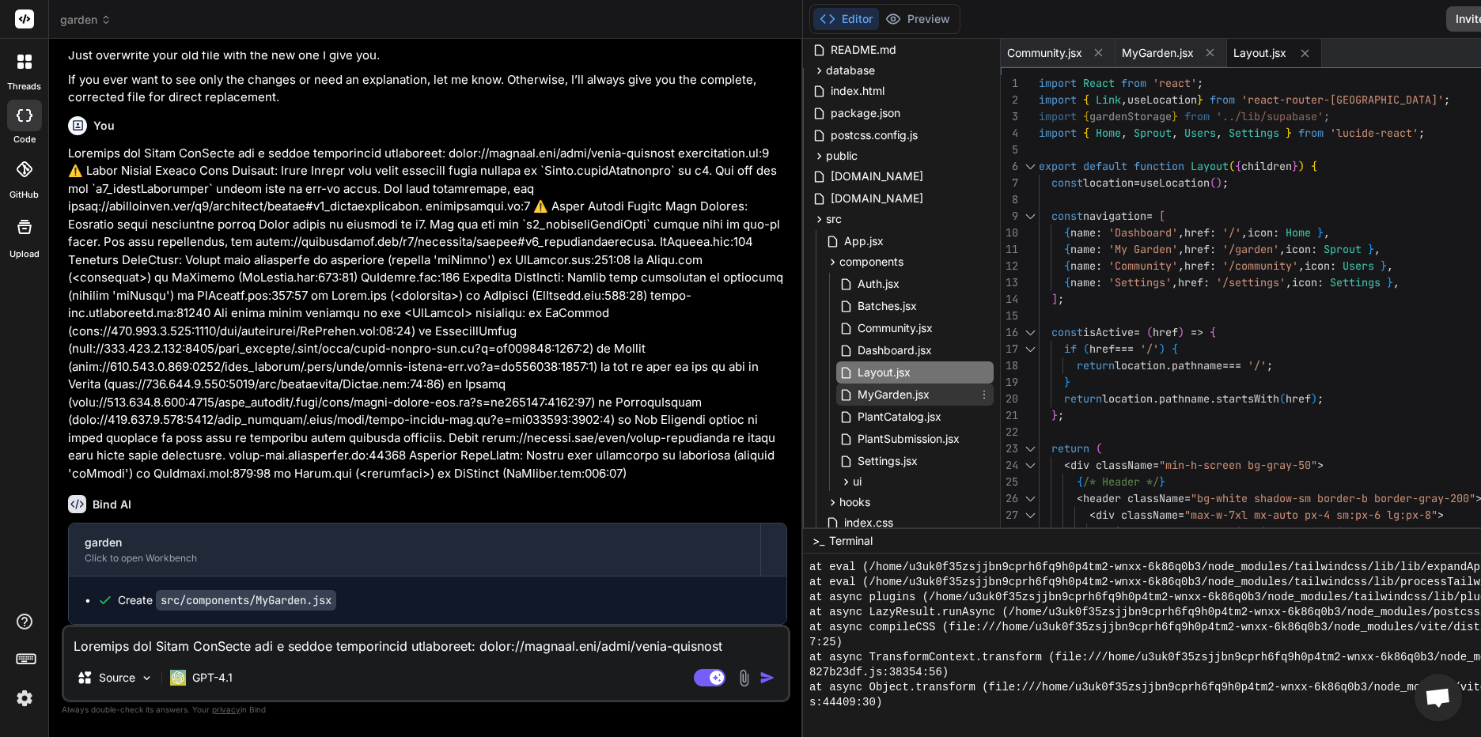
click at [856, 396] on span "MyGarden.jsx" at bounding box center [893, 394] width 75 height 19
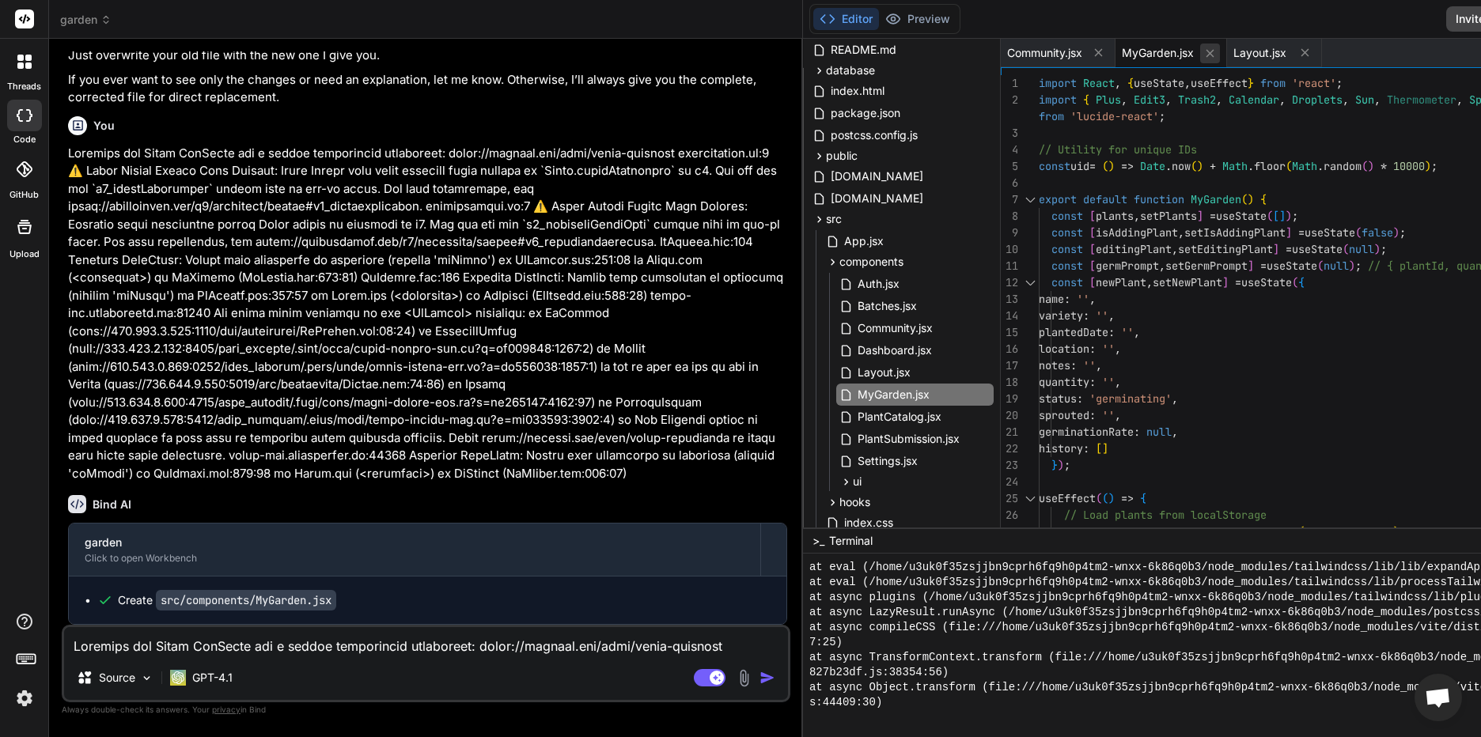
click at [1206, 52] on icon at bounding box center [1210, 53] width 8 height 8
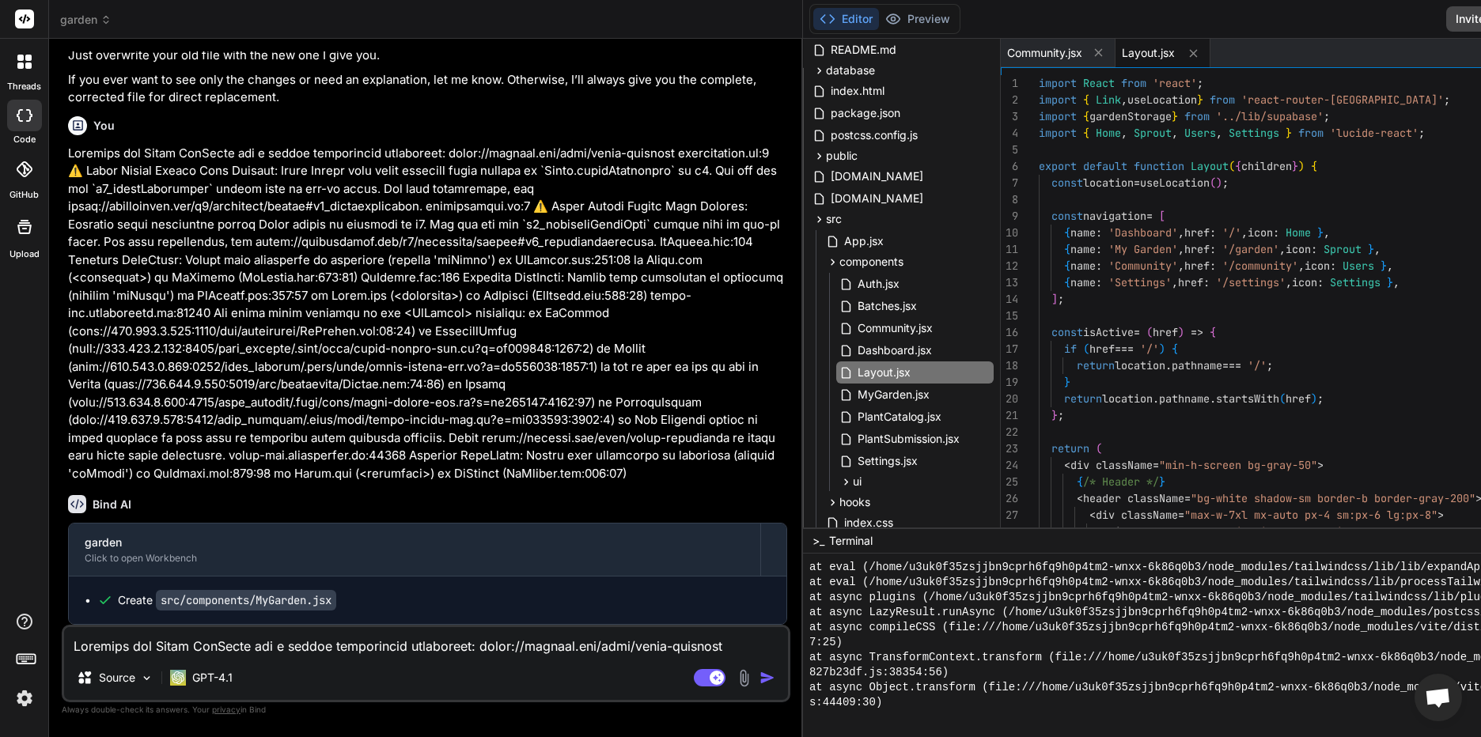
click at [1116, 52] on div "Layout.jsx" at bounding box center [1163, 53] width 95 height 28
click at [1116, 51] on div "Layout.jsx" at bounding box center [1163, 53] width 95 height 28
click at [1187, 53] on icon at bounding box center [1193, 53] width 13 height 13
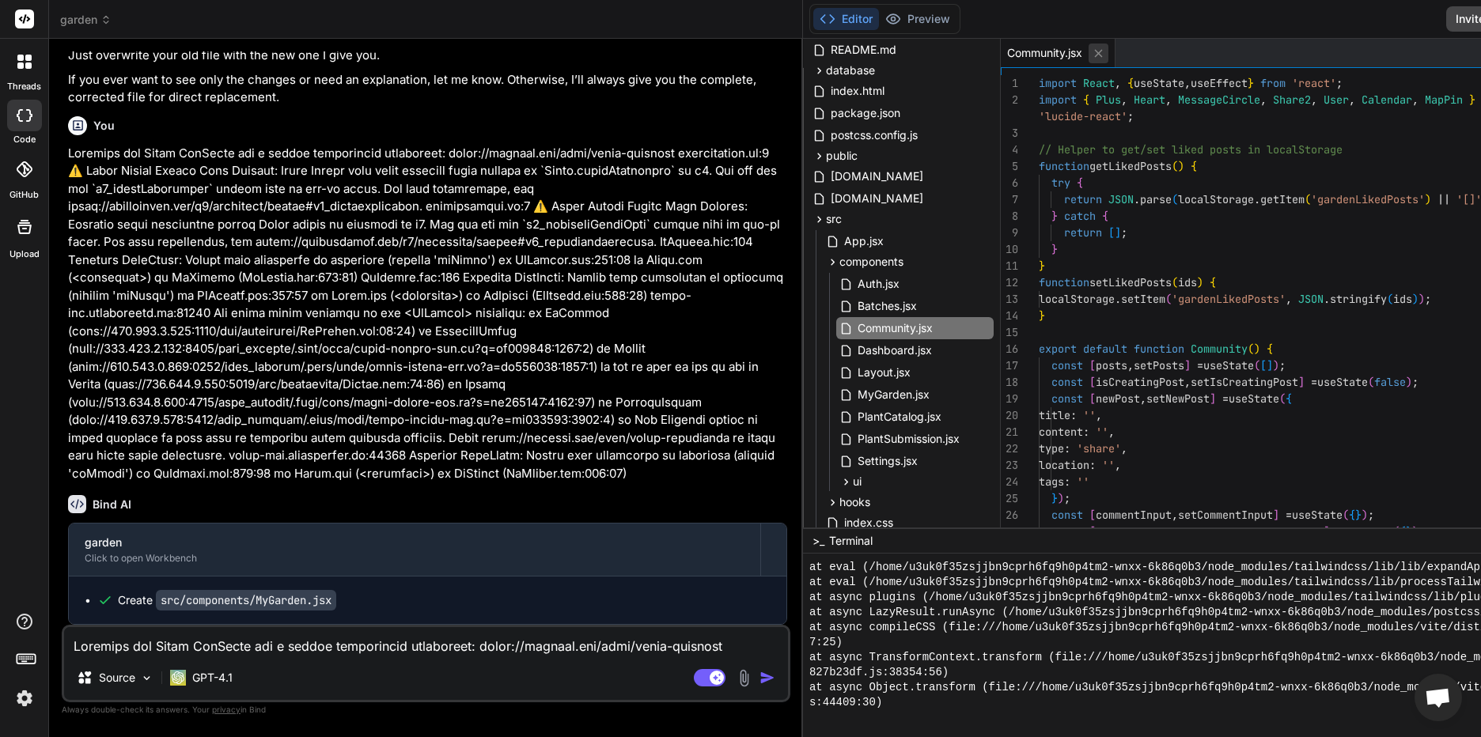
click at [1092, 55] on icon at bounding box center [1098, 53] width 13 height 13
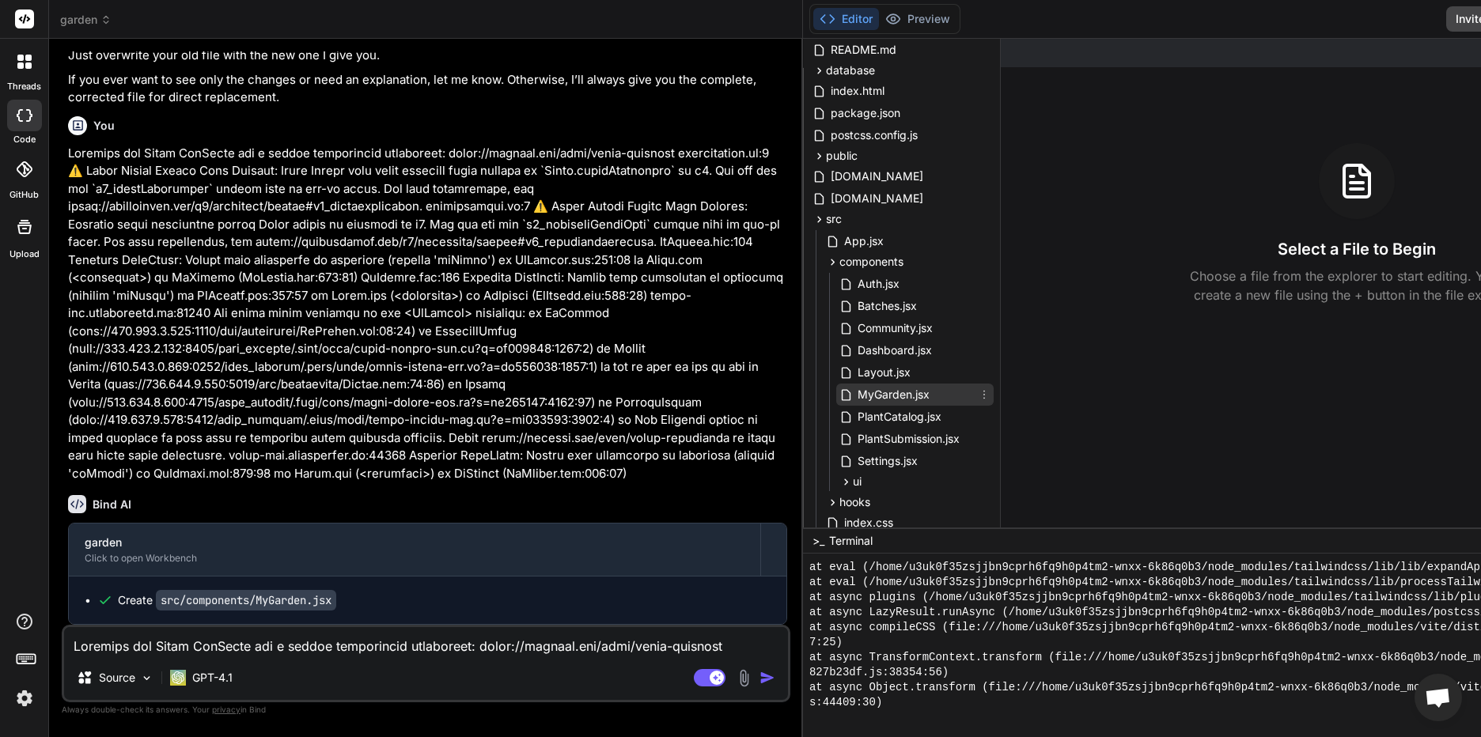
click at [856, 392] on span "MyGarden.jsx" at bounding box center [893, 394] width 75 height 19
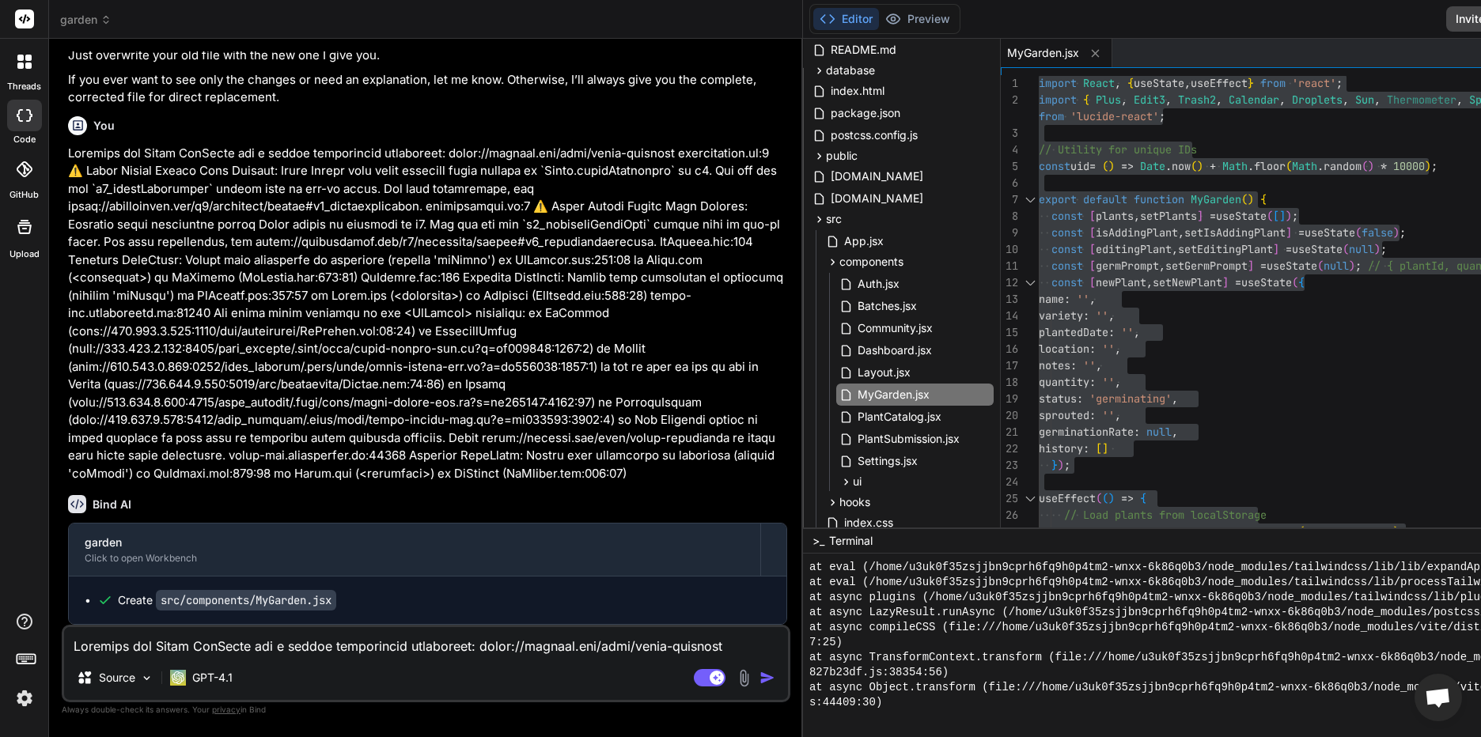
click at [146, 641] on textarea at bounding box center [426, 641] width 724 height 28
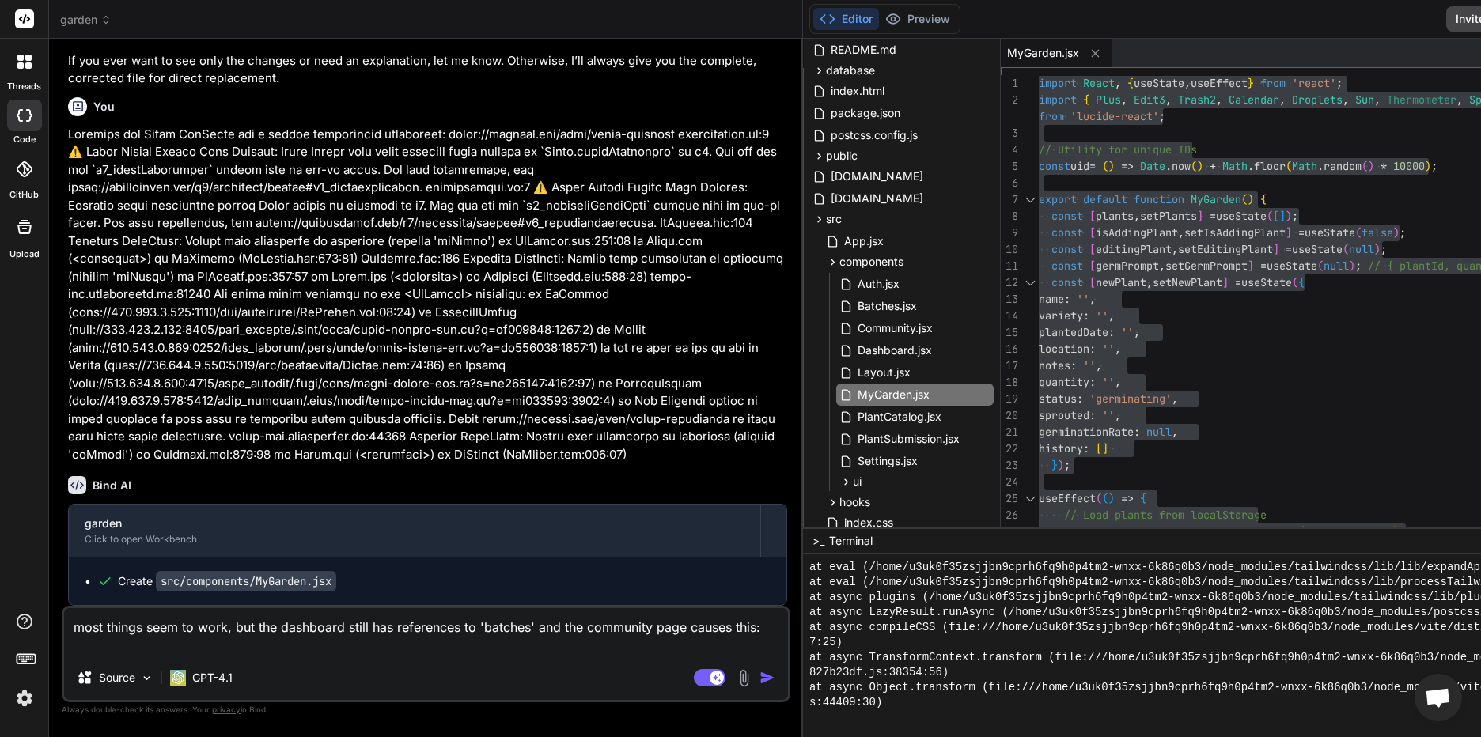
paste textarea "Loremips dol Sitam ConSecte adi e seddoe temporincid utlaboreet: dolor://magnaa…"
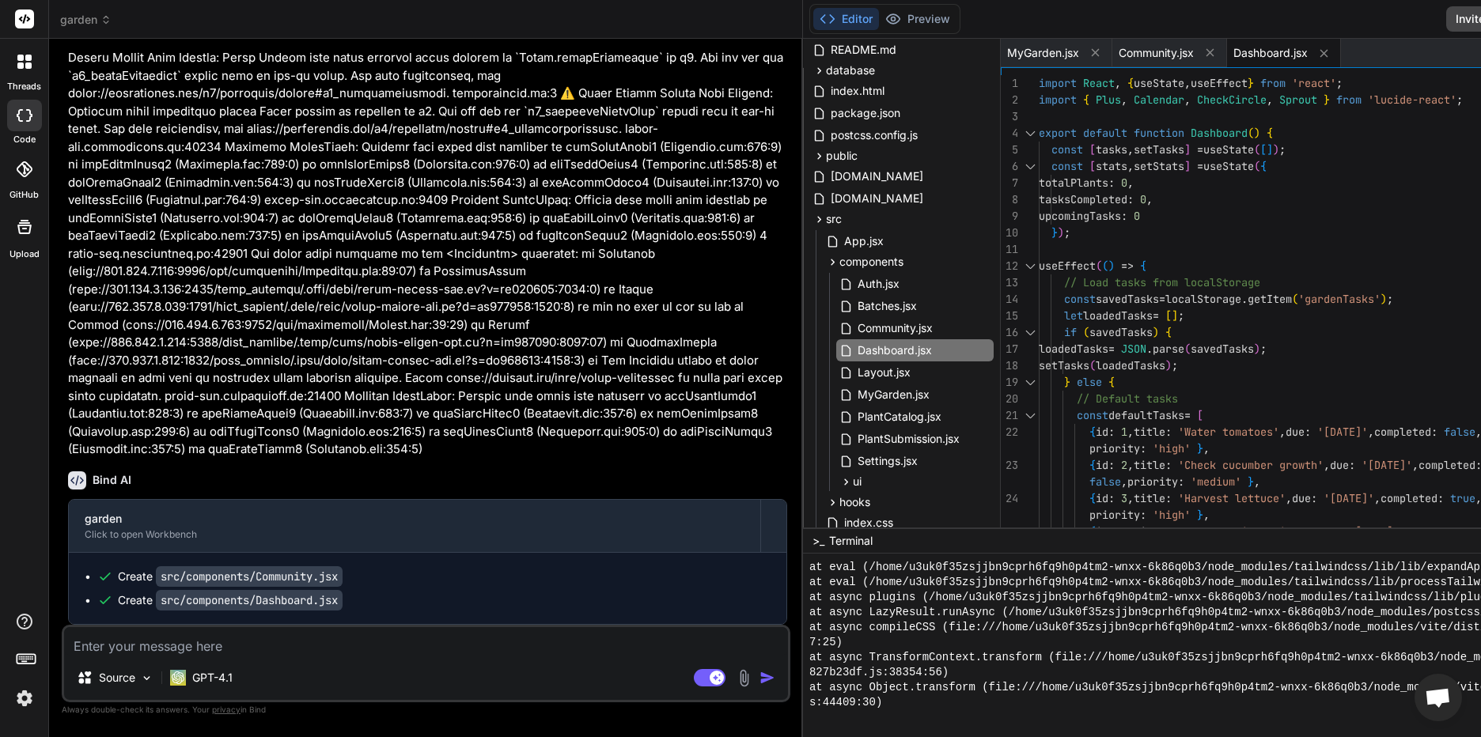
scroll to position [1849, 0]
